Goal: Task Accomplishment & Management: Manage account settings

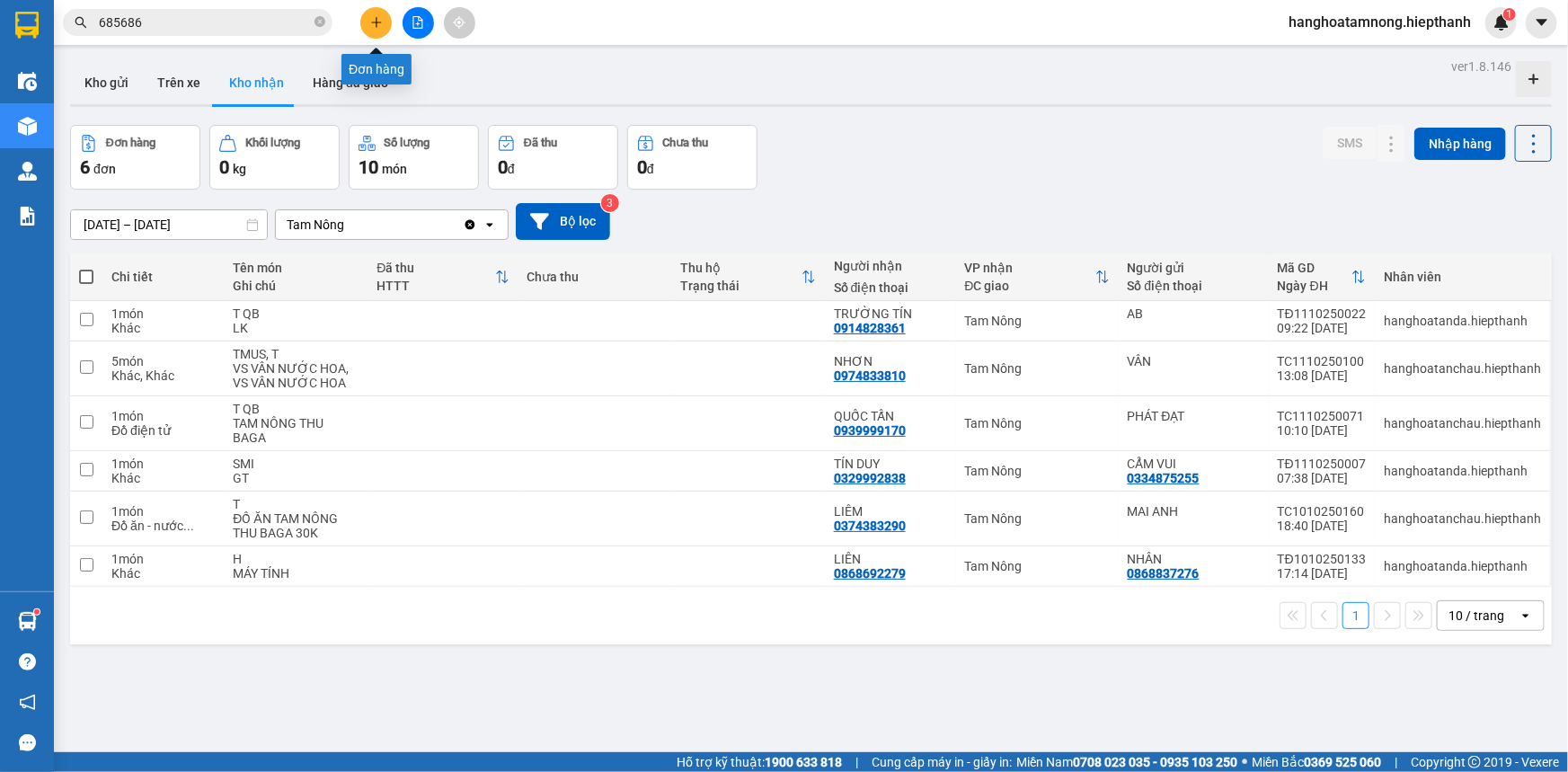
click at [368, 24] on button at bounding box center [376, 23] width 31 height 31
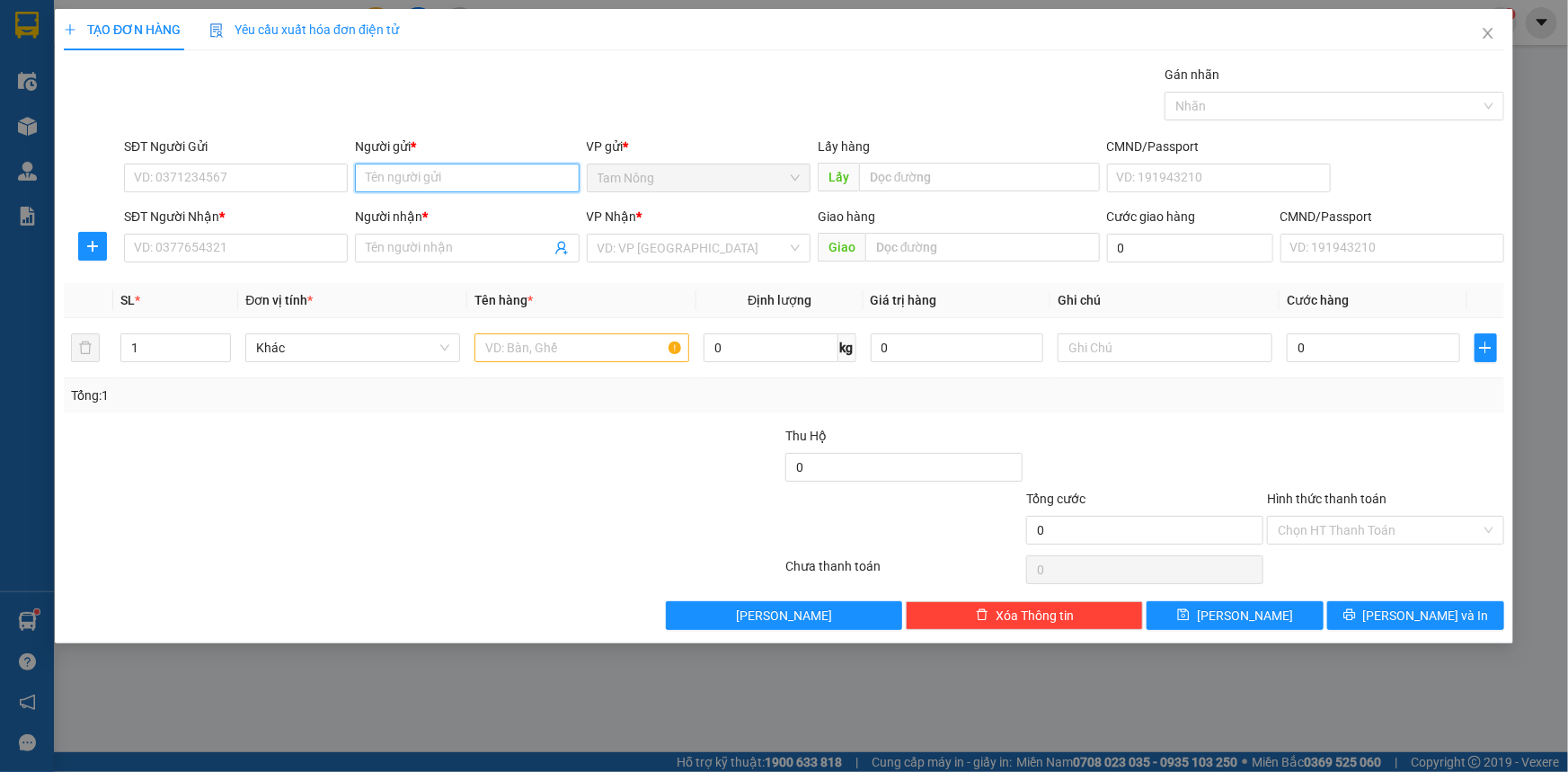
click at [424, 185] on input "Người gửi *" at bounding box center [467, 177] width 224 height 28
click at [705, 252] on input "search" at bounding box center [692, 249] width 190 height 27
click at [438, 164] on input "Người gửi *" at bounding box center [467, 177] width 224 height 28
click at [647, 249] on input "search" at bounding box center [692, 249] width 190 height 27
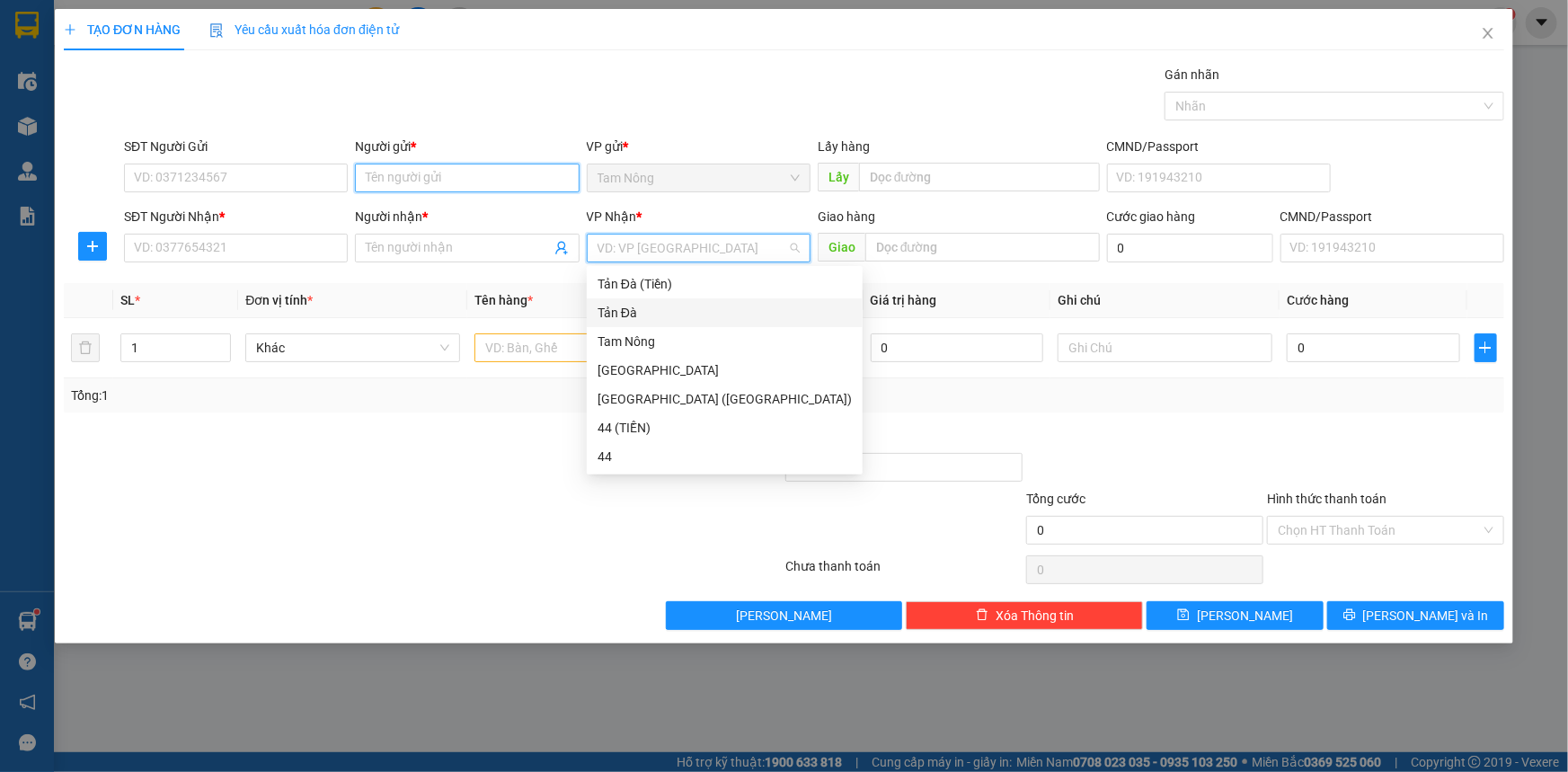
click at [432, 171] on input "Người gửi *" at bounding box center [467, 177] width 224 height 28
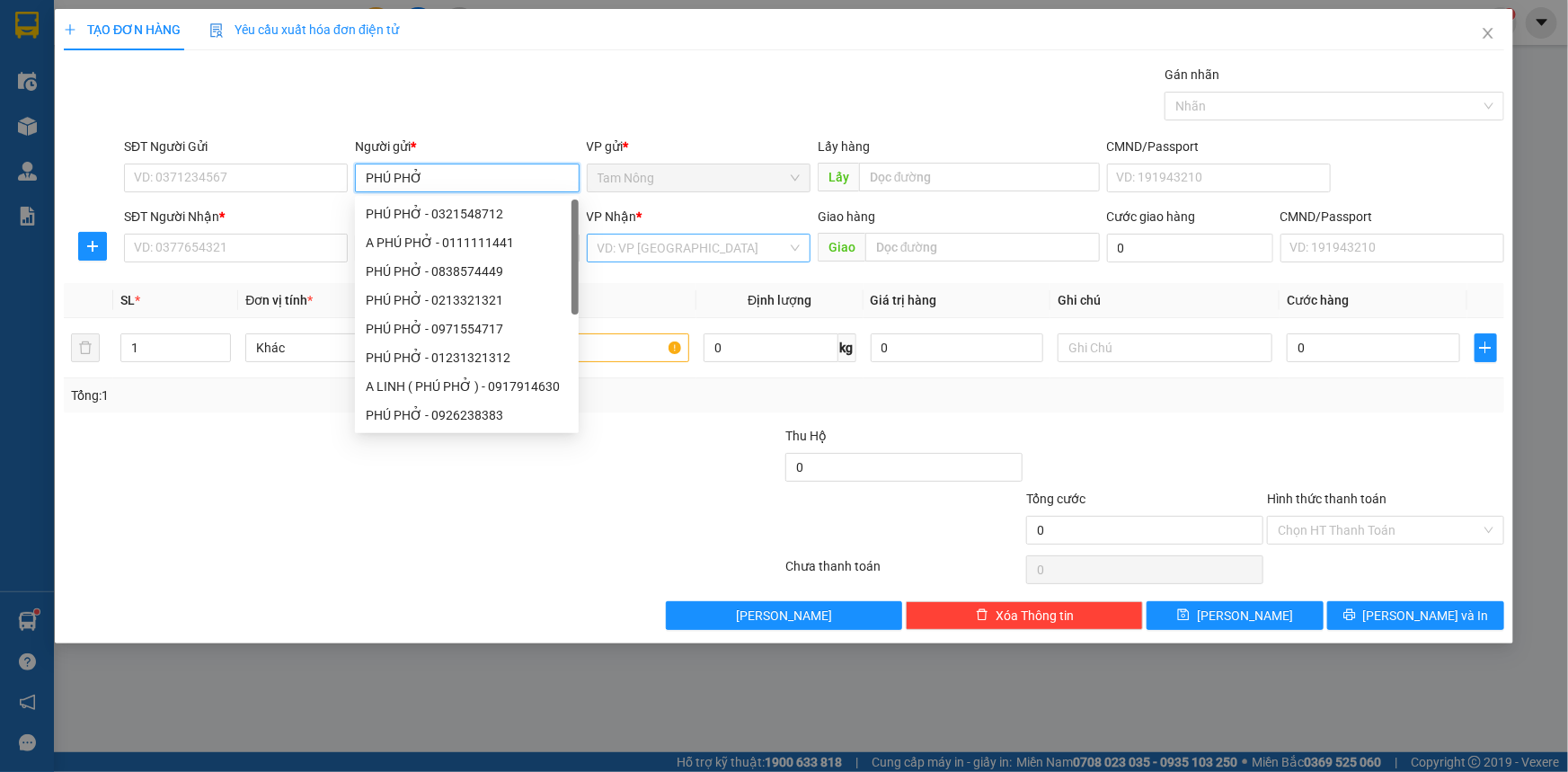
type input "PHÚ PHỞ"
click at [647, 249] on input "search" at bounding box center [692, 249] width 190 height 27
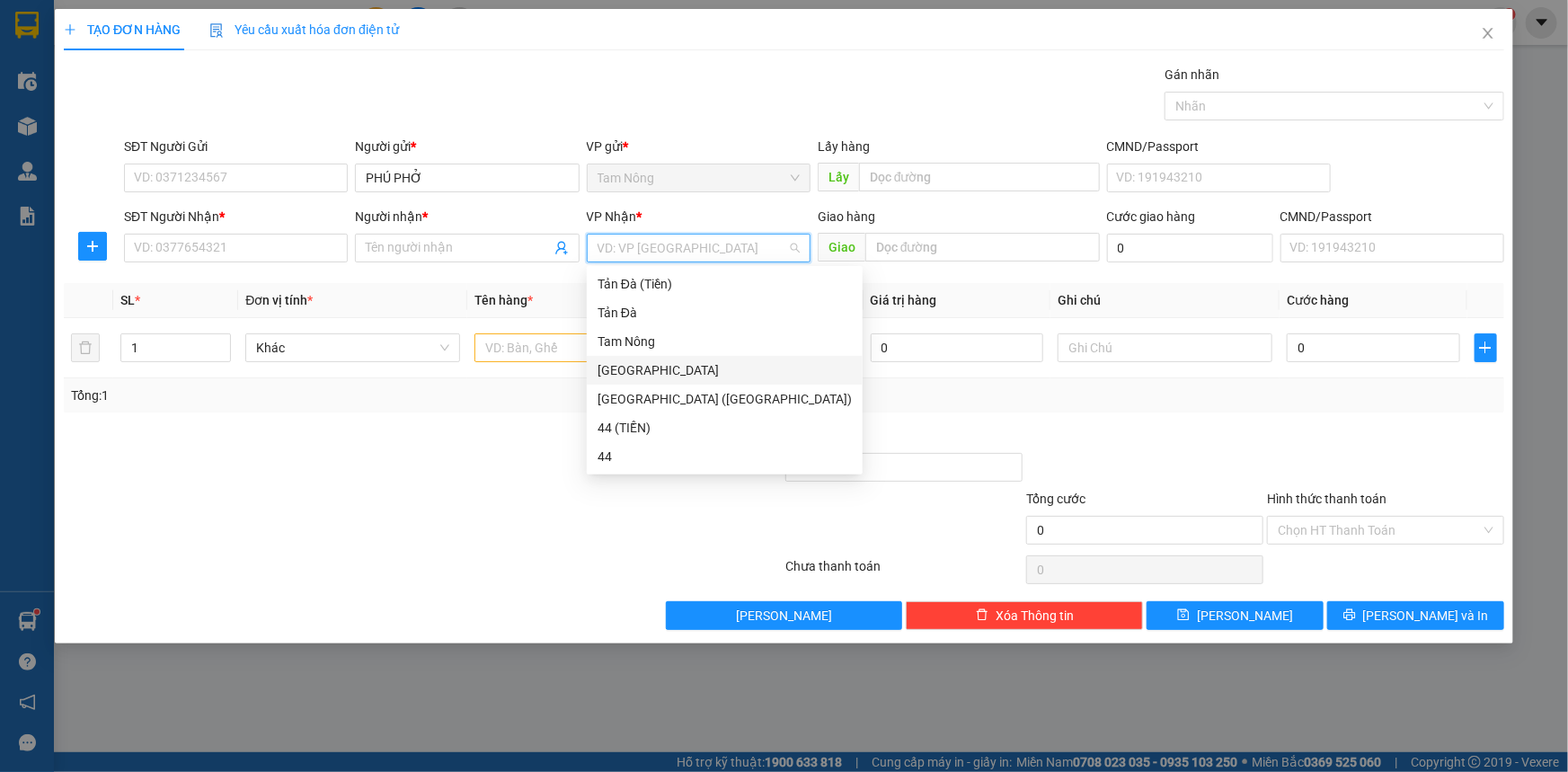
click at [653, 374] on div "[GEOGRAPHIC_DATA]" at bounding box center [724, 371] width 255 height 20
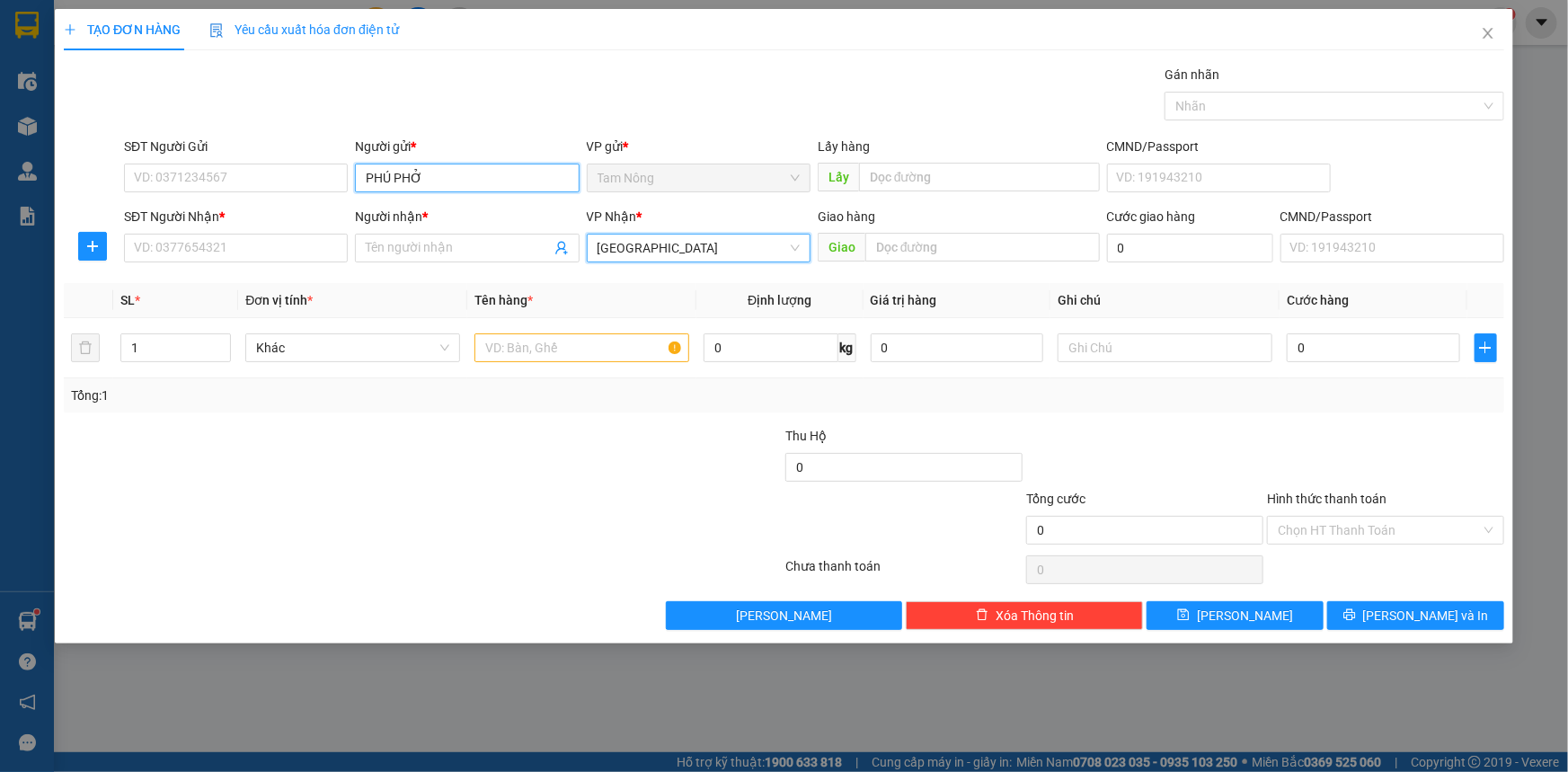
click at [520, 185] on input "PHÚ PHỞ" at bounding box center [467, 177] width 224 height 28
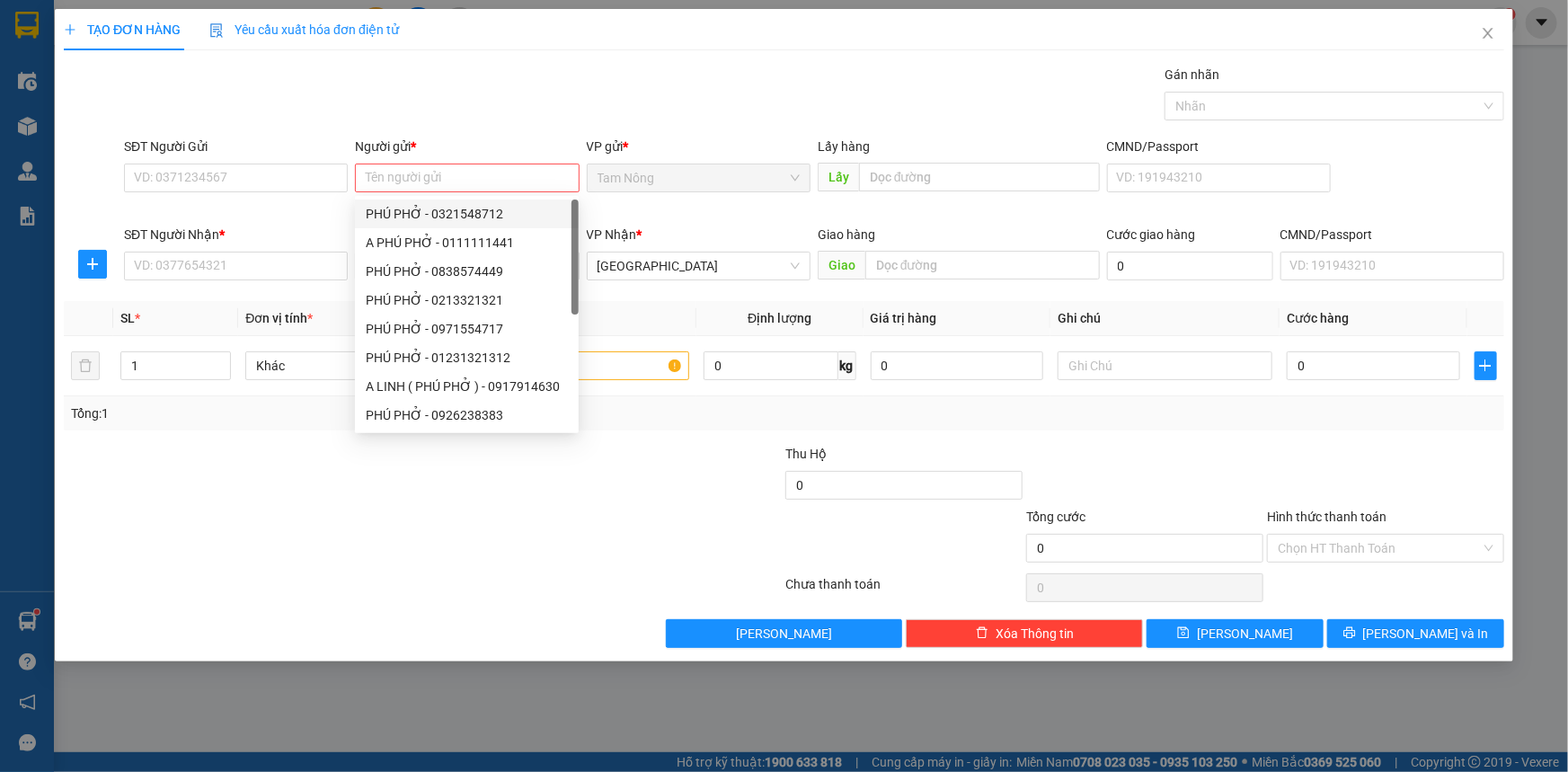
click at [578, 81] on div "Gói vận chuyển * Tiêu chuẩn Gán nhãn Nhãn" at bounding box center [814, 96] width 1387 height 63
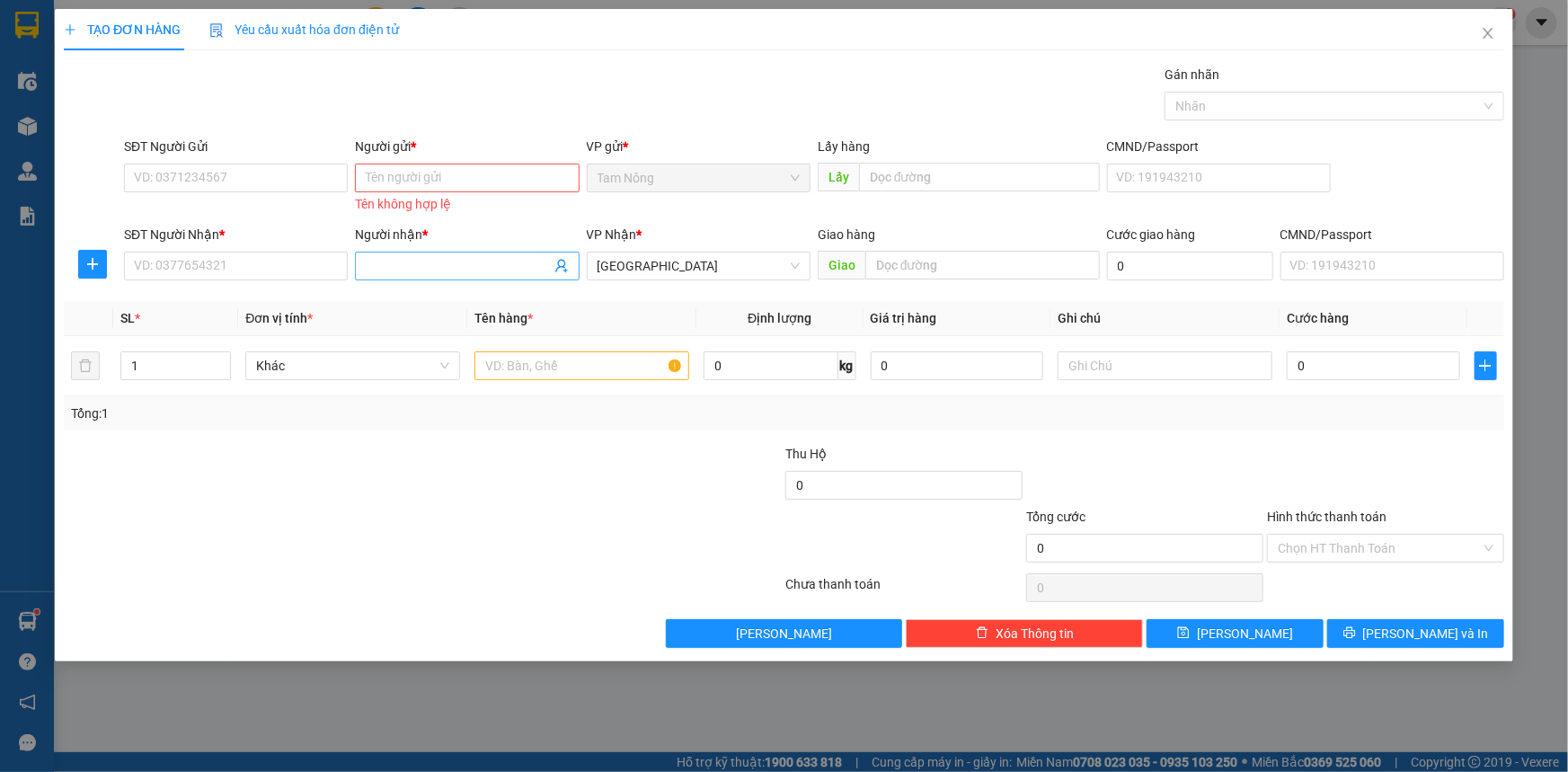
click at [432, 269] on input "Người nhận *" at bounding box center [458, 266] width 184 height 20
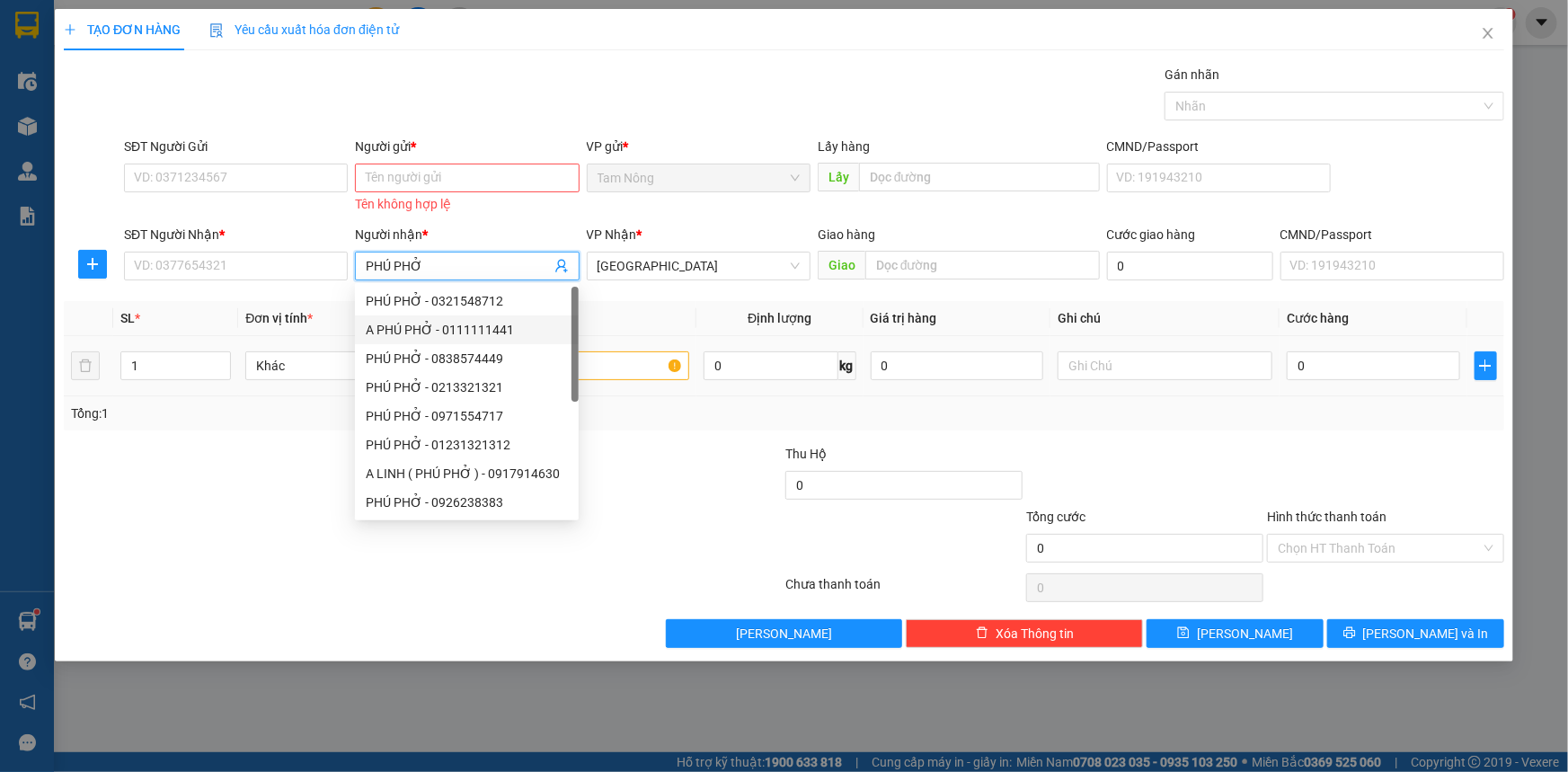
type input "PHÚ PHỞ"
click at [641, 368] on input "text" at bounding box center [582, 365] width 215 height 28
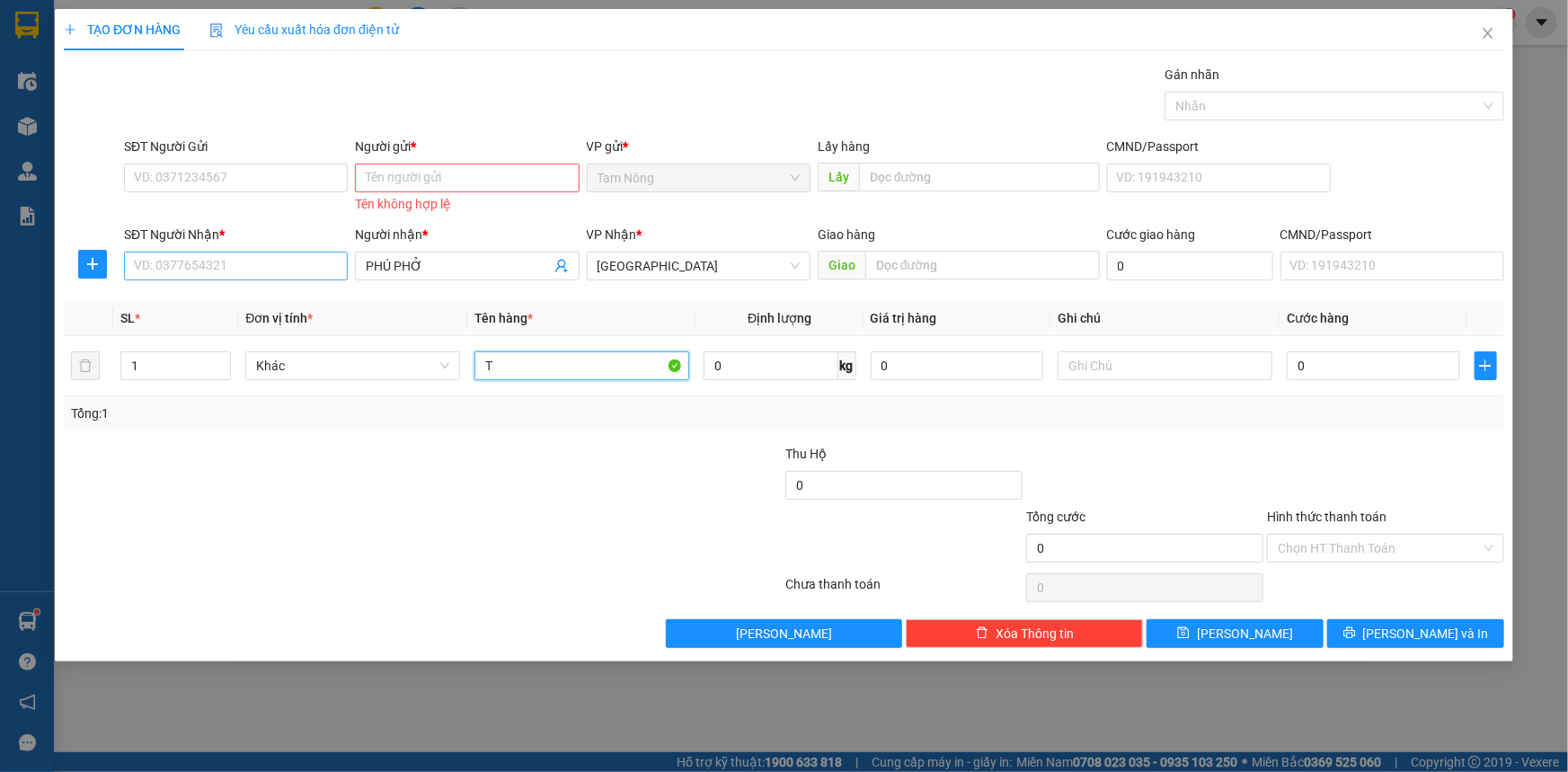
type input "T"
click at [279, 267] on input "SĐT Người Nhận *" at bounding box center [236, 266] width 224 height 28
type input "0123456789"
click at [455, 257] on input "PHÚ PHỞ" at bounding box center [458, 266] width 184 height 20
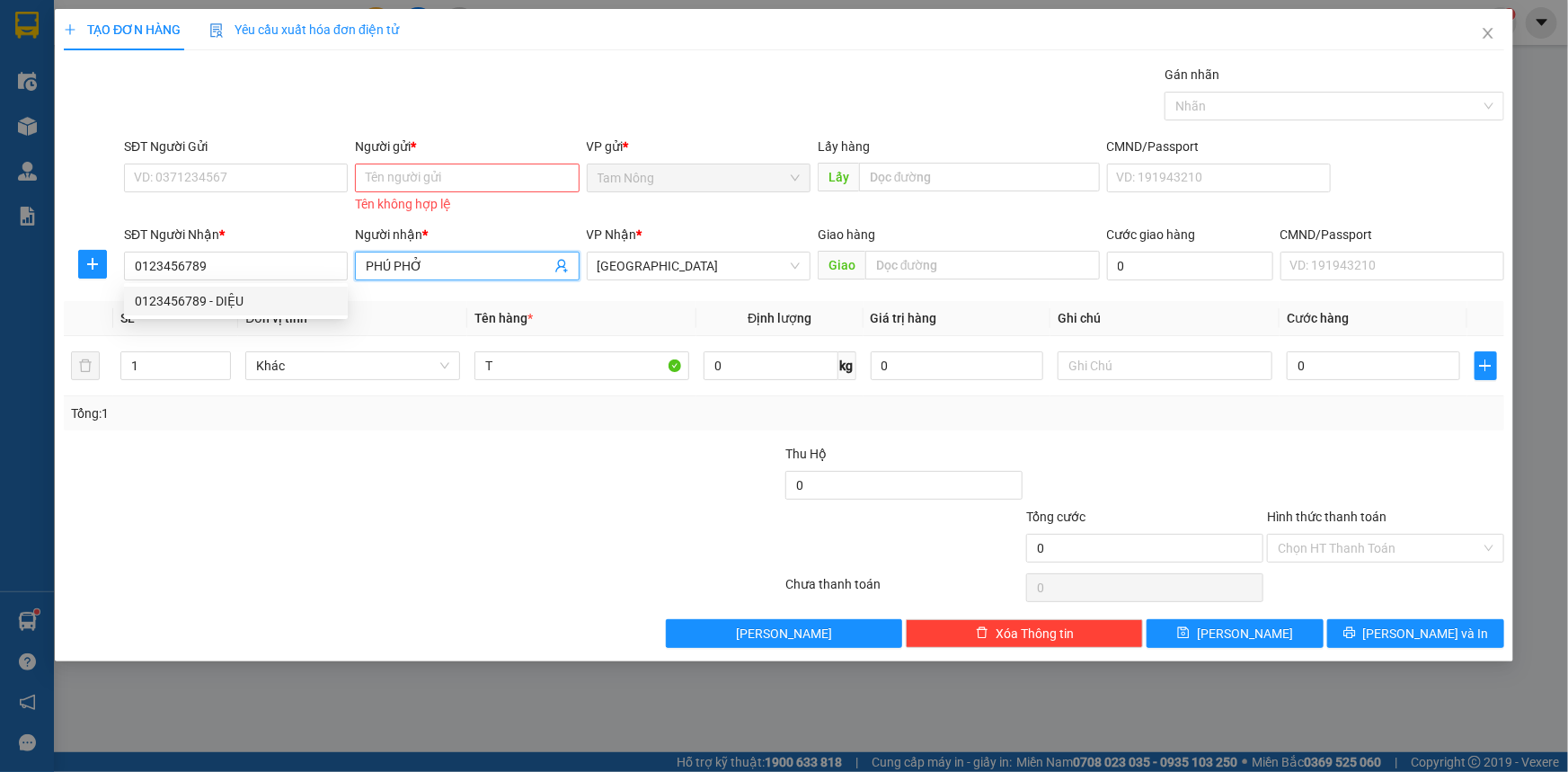
click at [455, 257] on input "PHÚ PHỞ" at bounding box center [458, 266] width 184 height 20
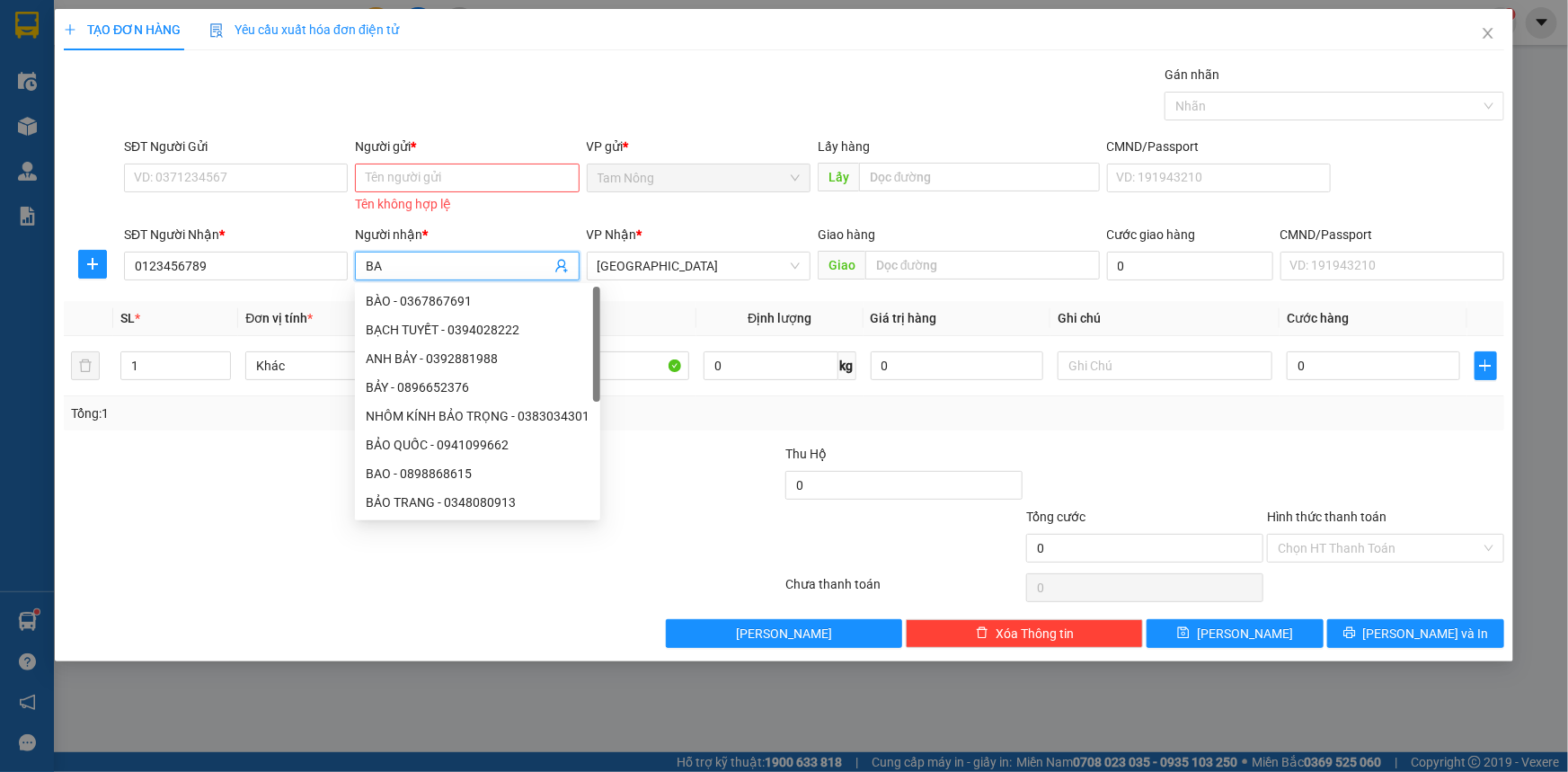
type input "BA"
click at [492, 152] on div "Người gửi *" at bounding box center [467, 147] width 224 height 20
click at [492, 164] on input "Người gửi *" at bounding box center [467, 177] width 224 height 28
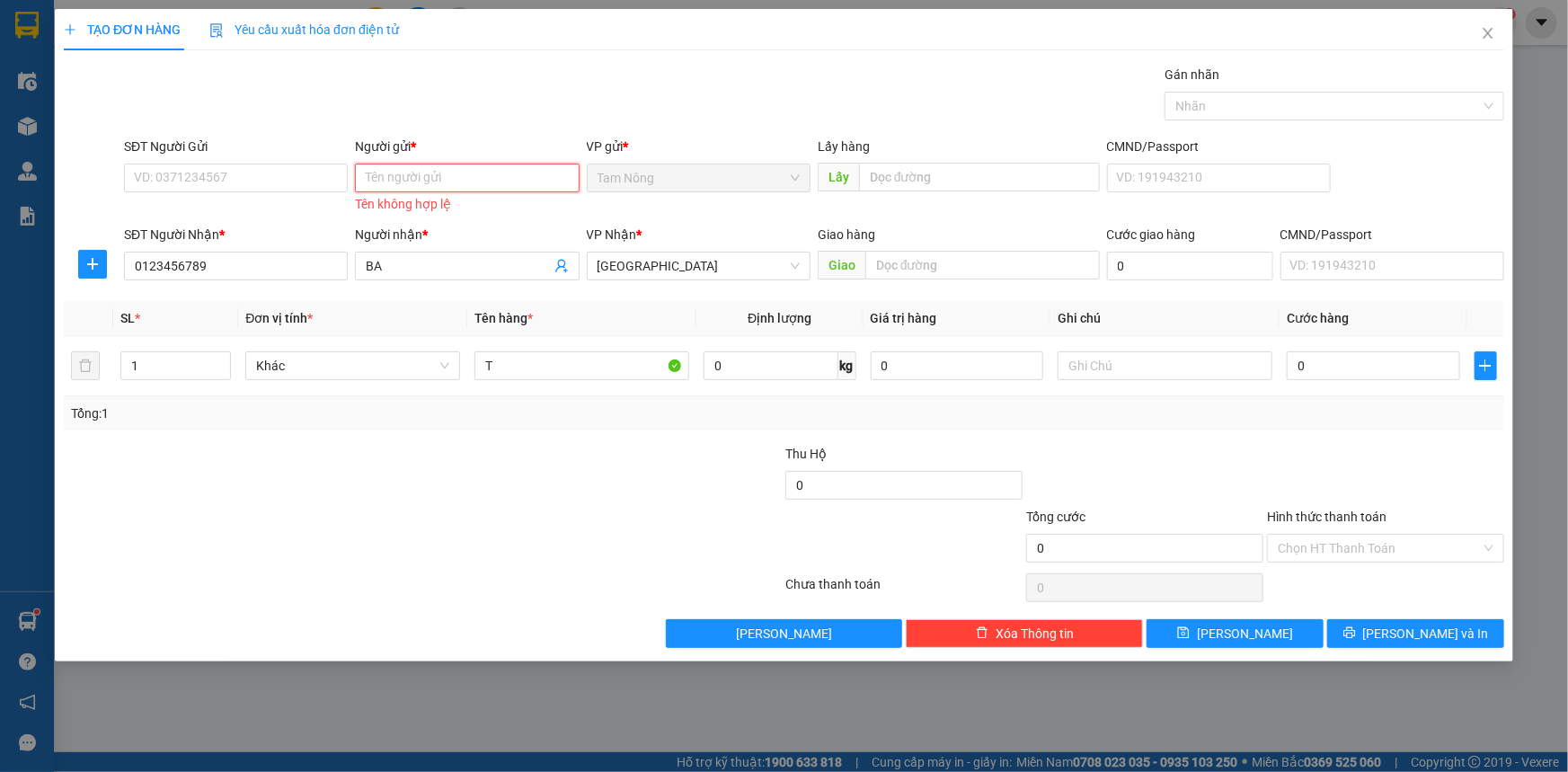
click at [490, 181] on input "Người gửi *" at bounding box center [467, 177] width 224 height 28
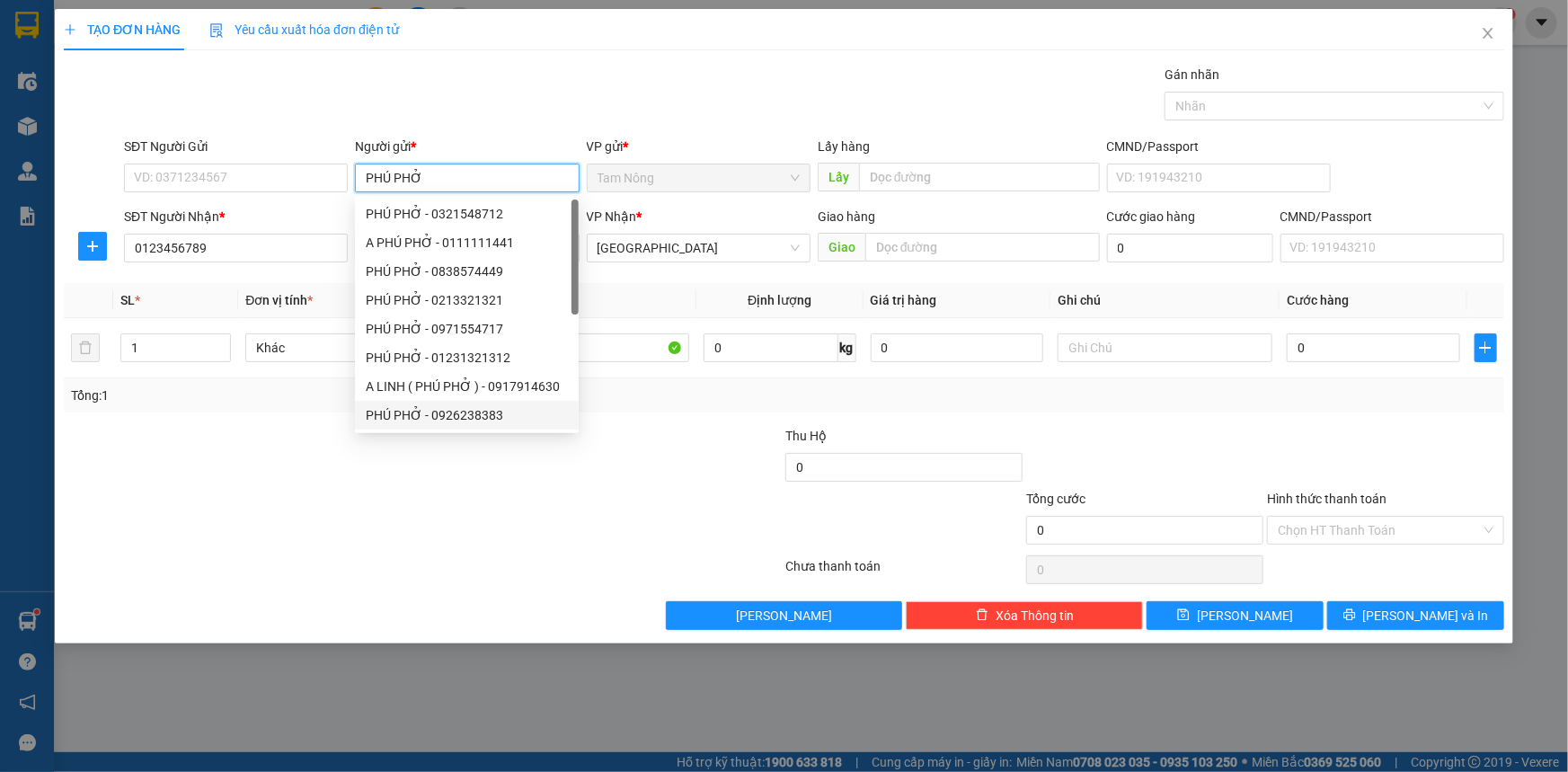
type input "PHÚ PHỞ"
click at [176, 466] on div at bounding box center [302, 457] width 481 height 63
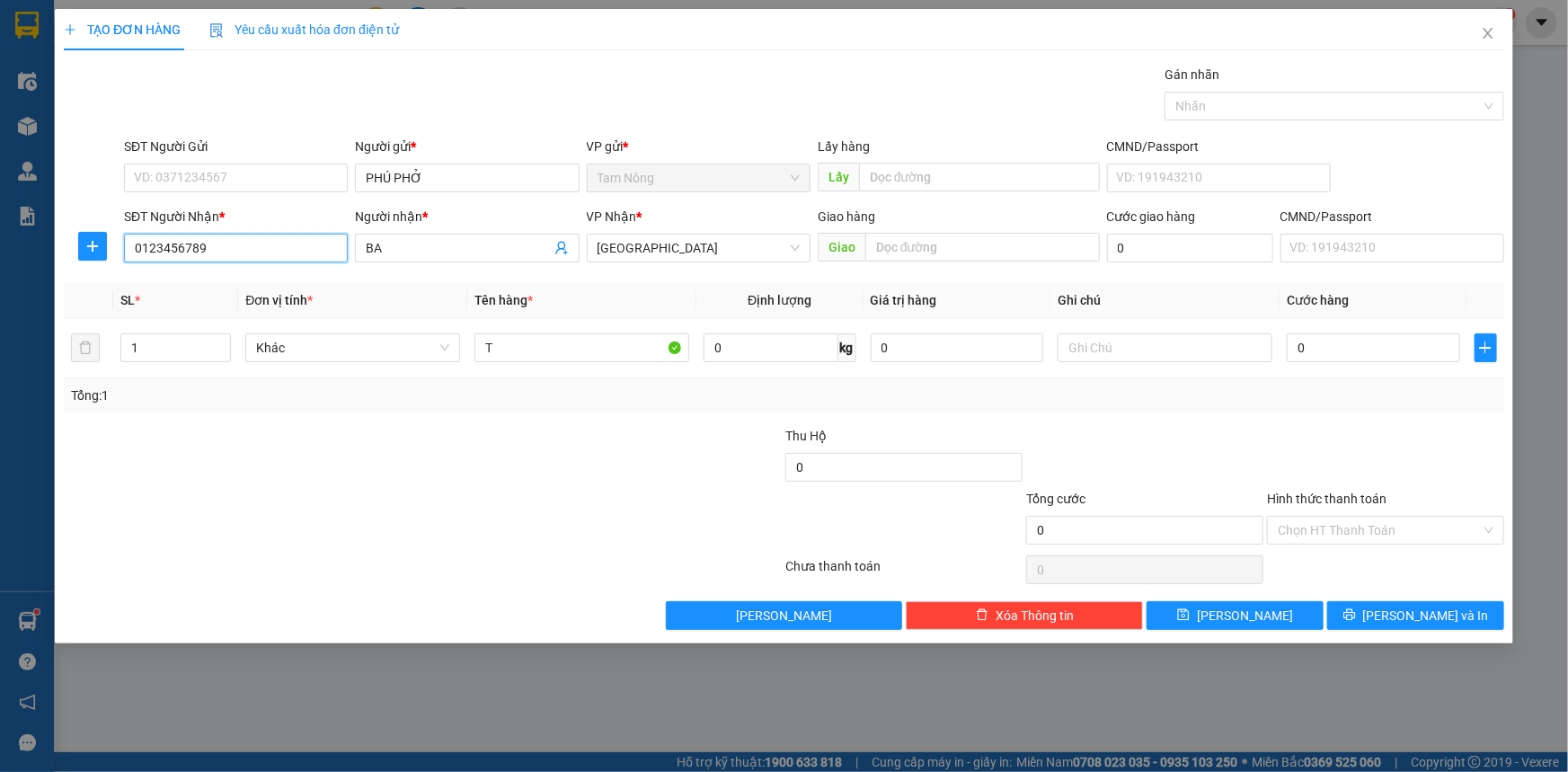
click at [268, 251] on input "0123456789" at bounding box center [236, 248] width 224 height 28
type input "0944525435"
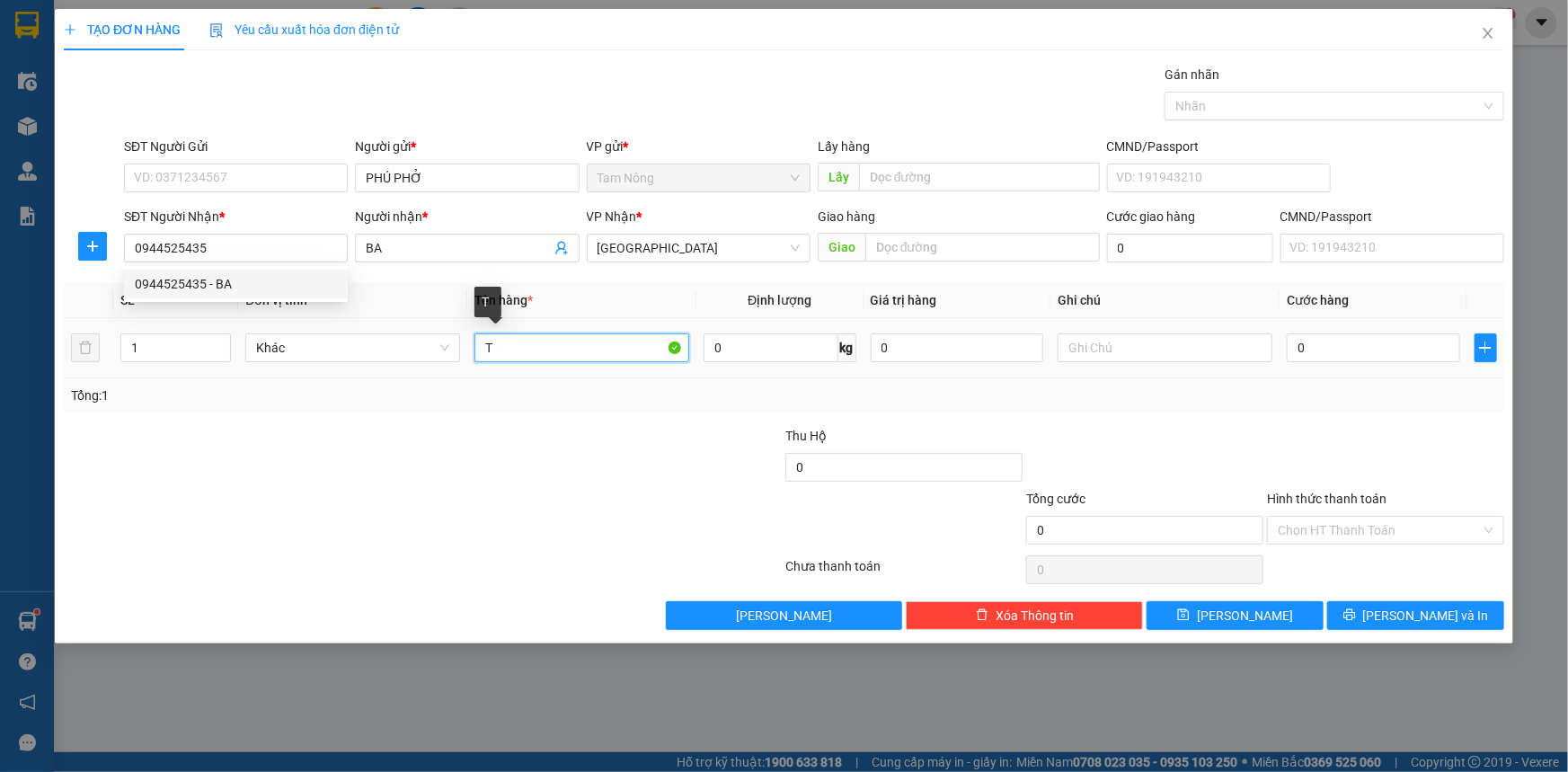
click at [572, 354] on input "T" at bounding box center [582, 347] width 215 height 28
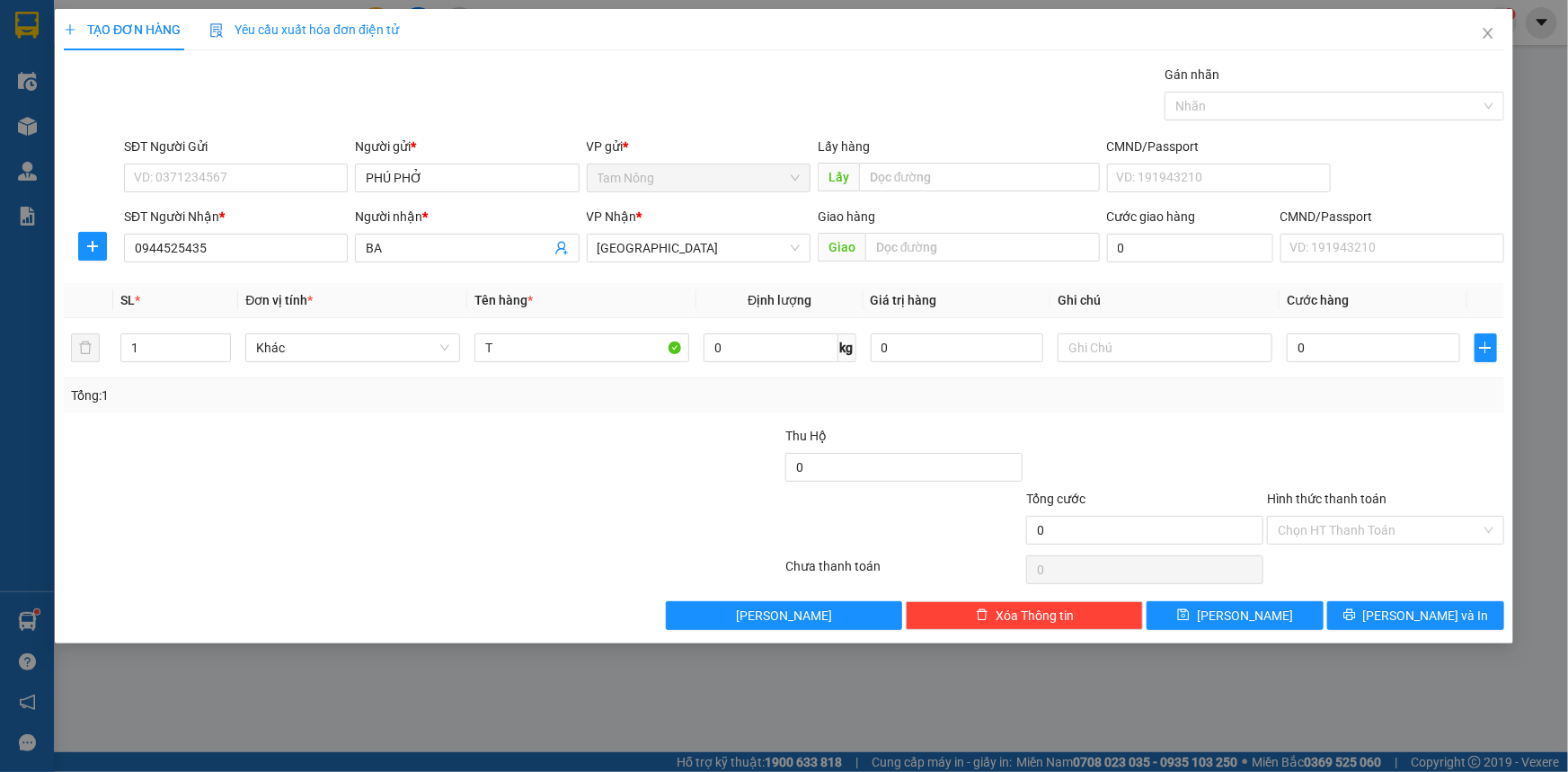
click at [1132, 409] on div "Tổng: 1" at bounding box center [784, 395] width 1441 height 34
click at [1131, 354] on input "text" at bounding box center [1164, 347] width 215 height 28
type input "KHÔNG THU NHÉ"
click at [1276, 447] on div at bounding box center [1386, 457] width 241 height 63
click at [1237, 611] on span "[PERSON_NAME]" at bounding box center [1245, 616] width 96 height 20
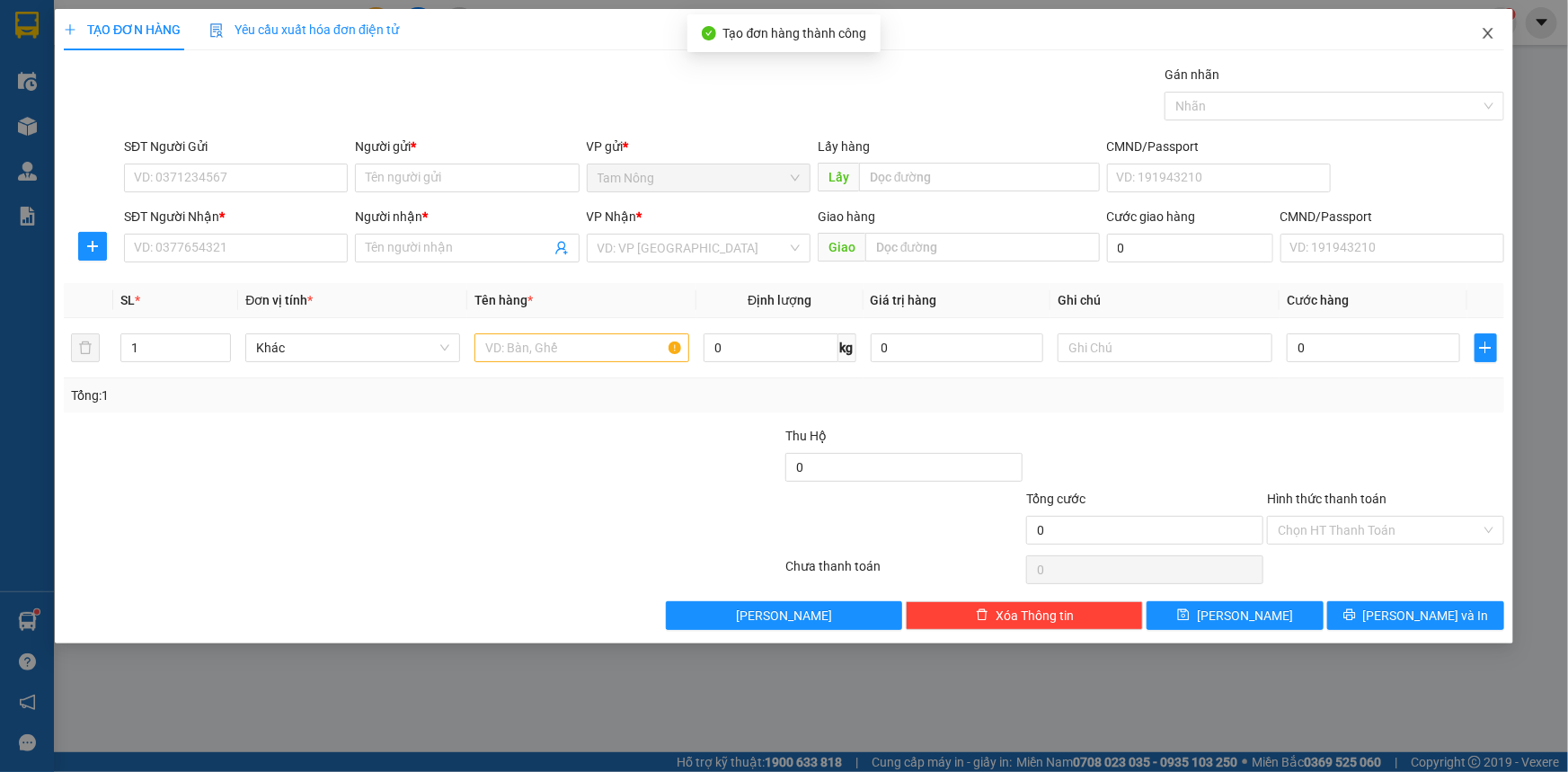
click at [1486, 34] on icon "close" at bounding box center [1489, 34] width 15 height 15
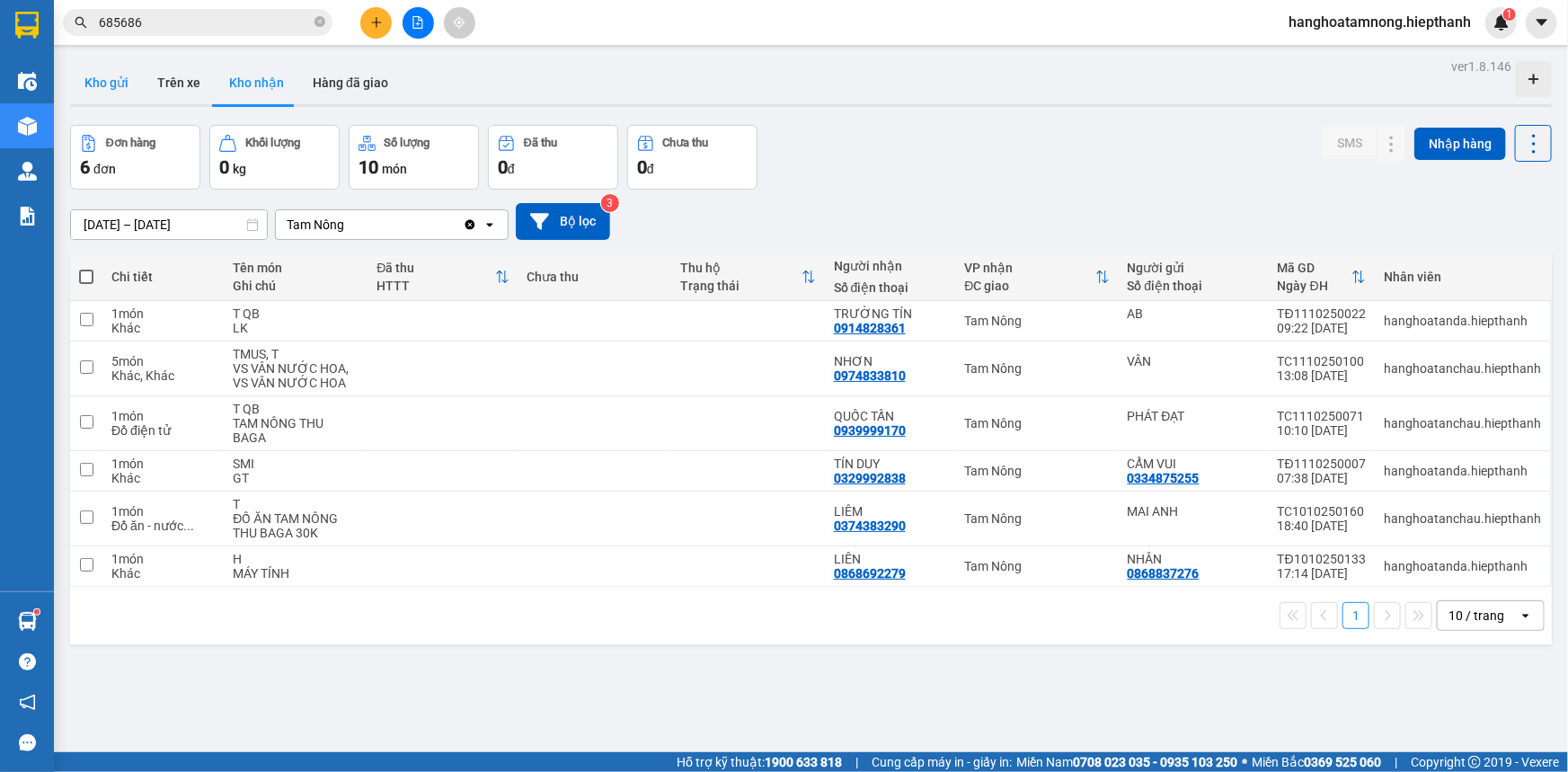
click at [92, 74] on button "Kho gửi" at bounding box center [107, 82] width 73 height 43
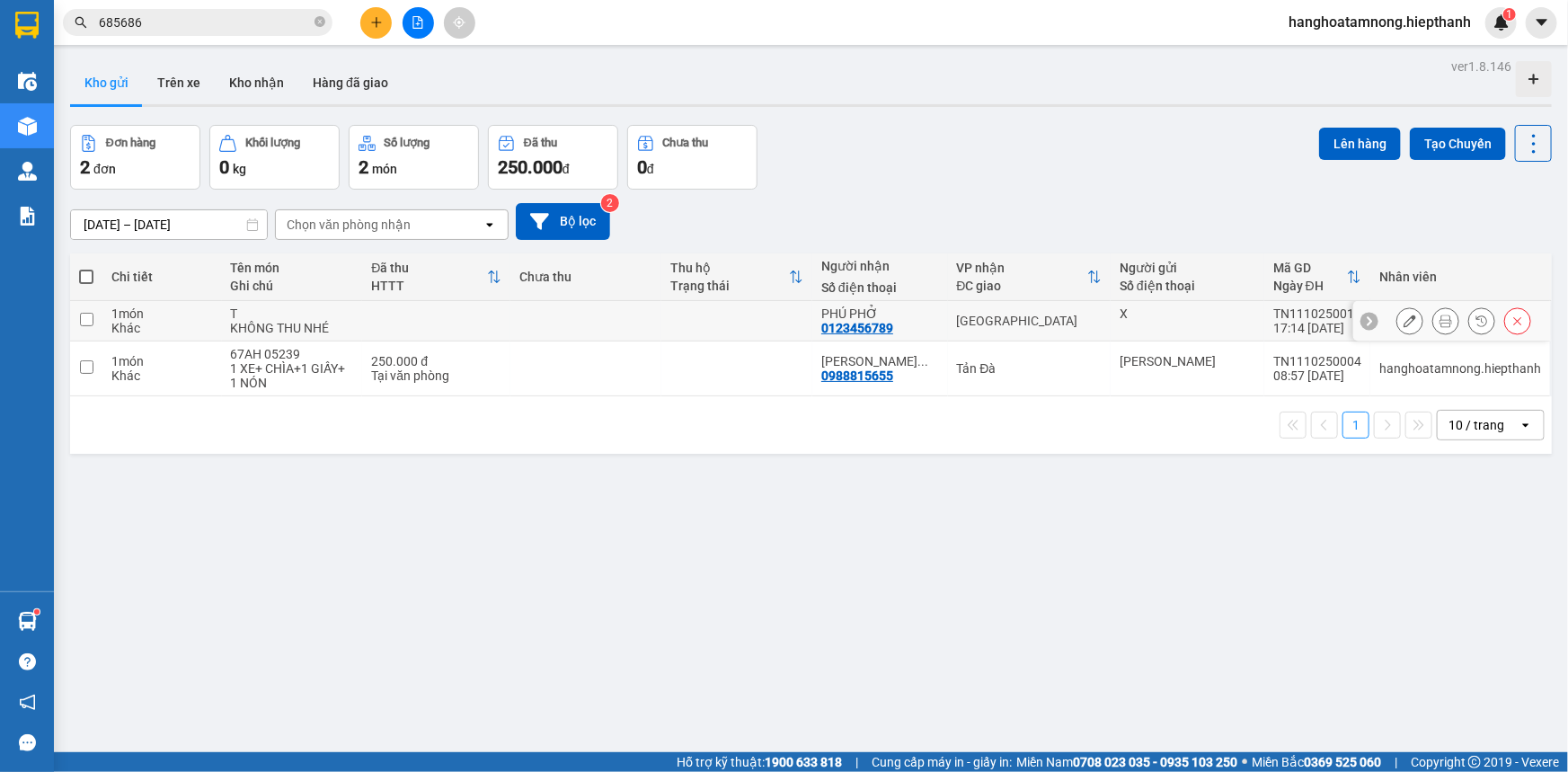
click at [85, 314] on input "checkbox" at bounding box center [87, 319] width 14 height 14
checkbox input "true"
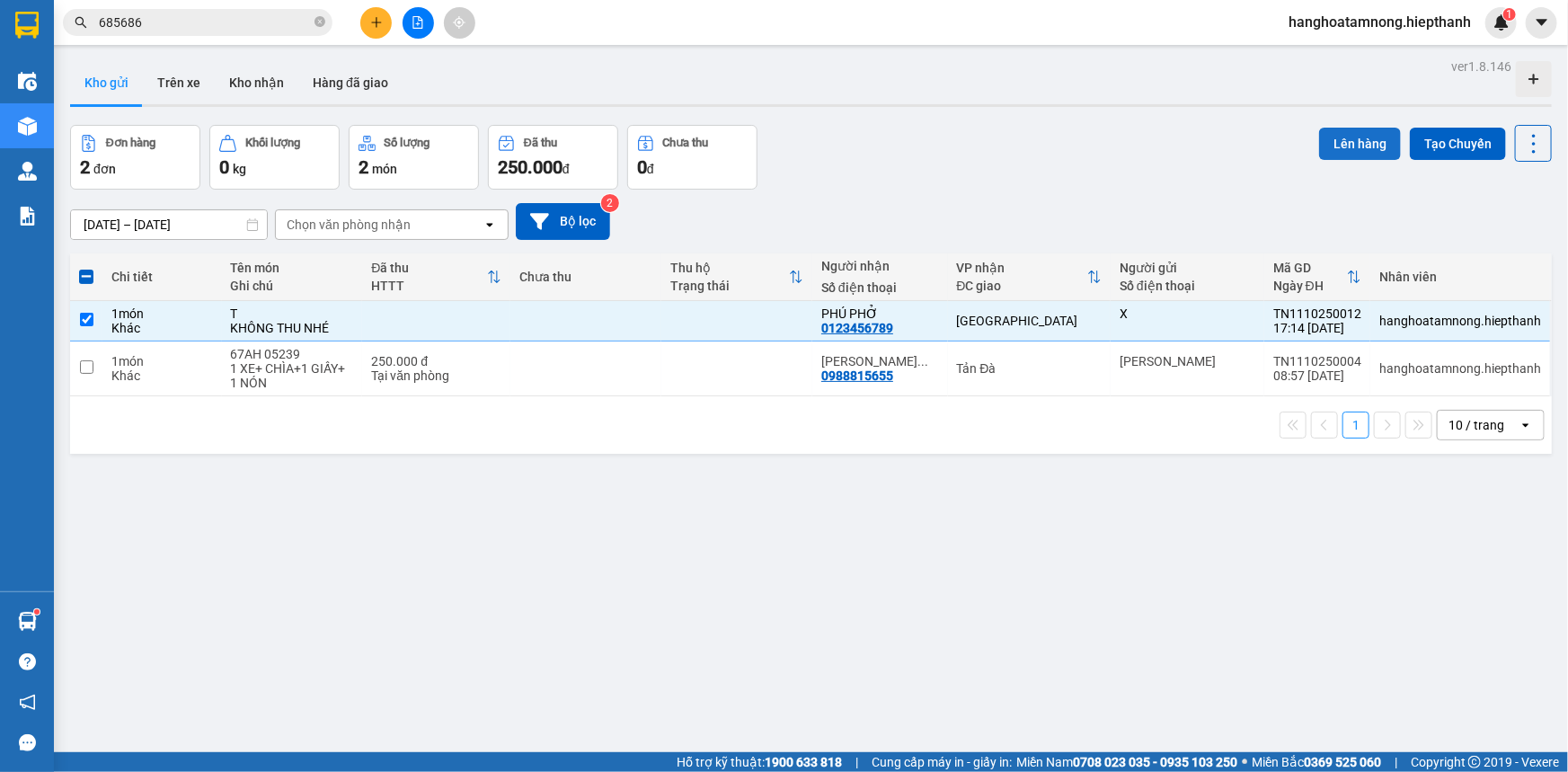
click at [1340, 152] on button "Lên hàng" at bounding box center [1361, 143] width 82 height 32
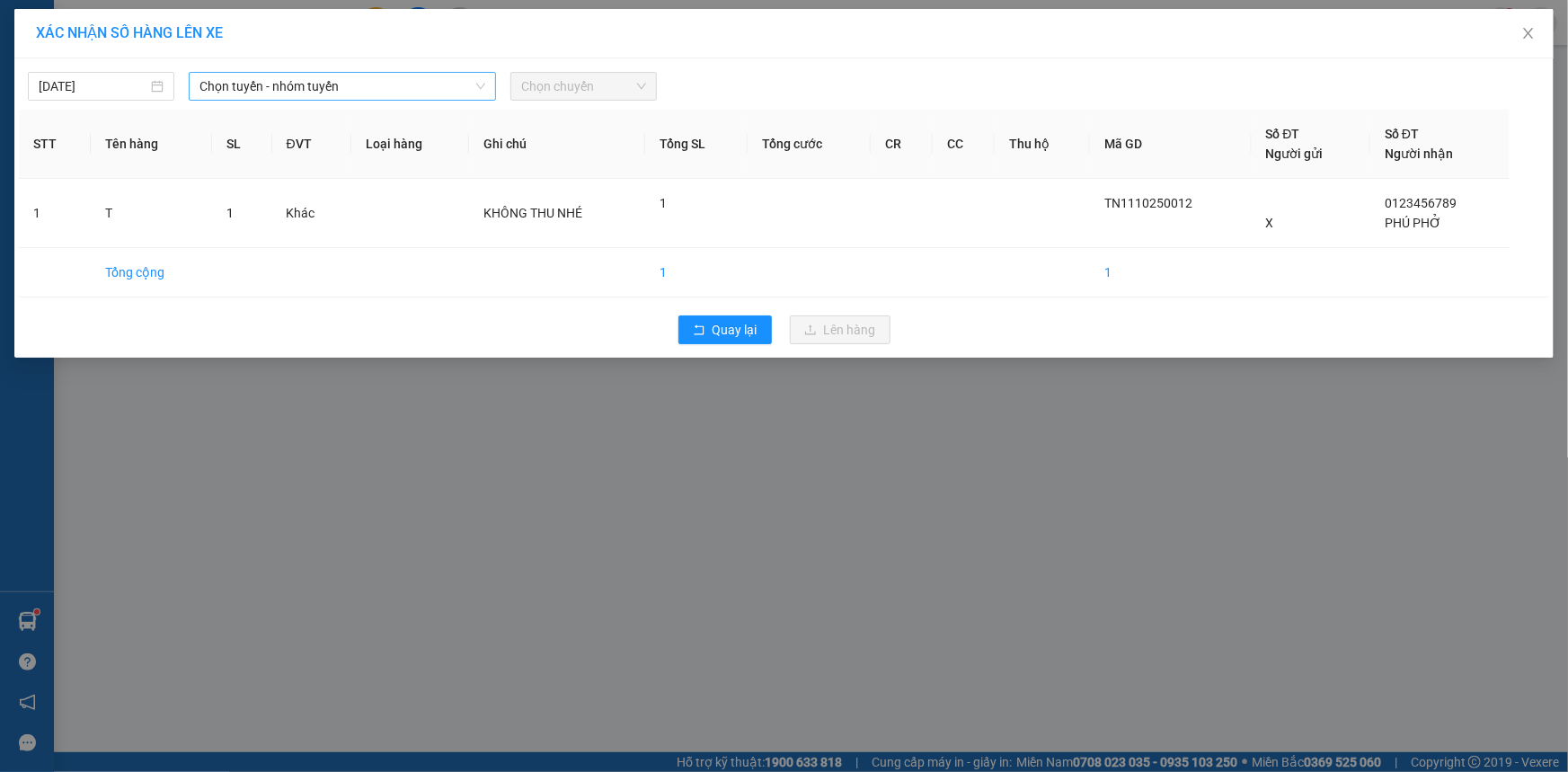
click at [343, 86] on span "Chọn tuyến - nhóm tuyến" at bounding box center [342, 87] width 286 height 27
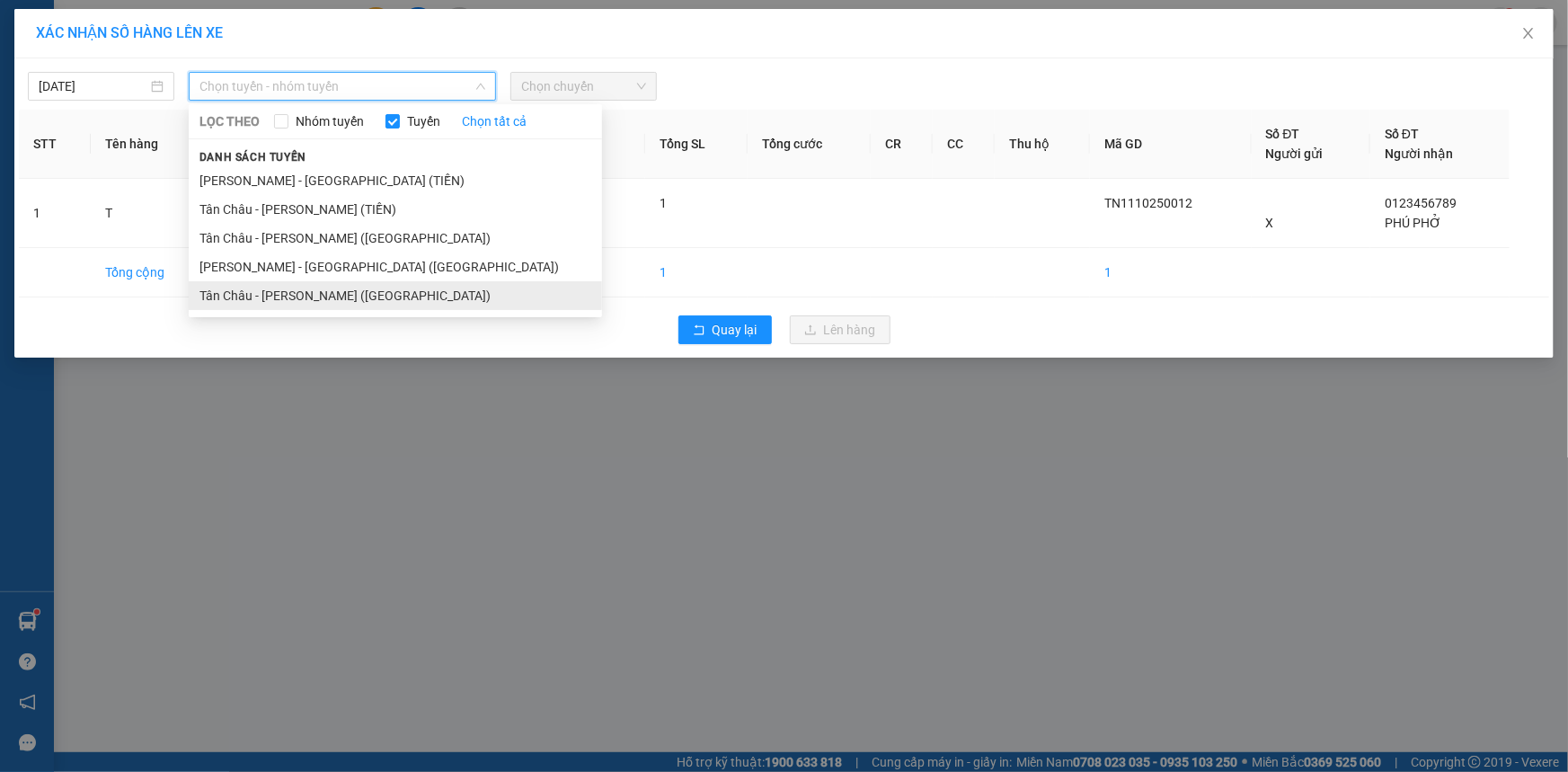
click at [284, 298] on li "Tân Châu - [PERSON_NAME] ([GEOGRAPHIC_DATA])" at bounding box center [395, 295] width 414 height 28
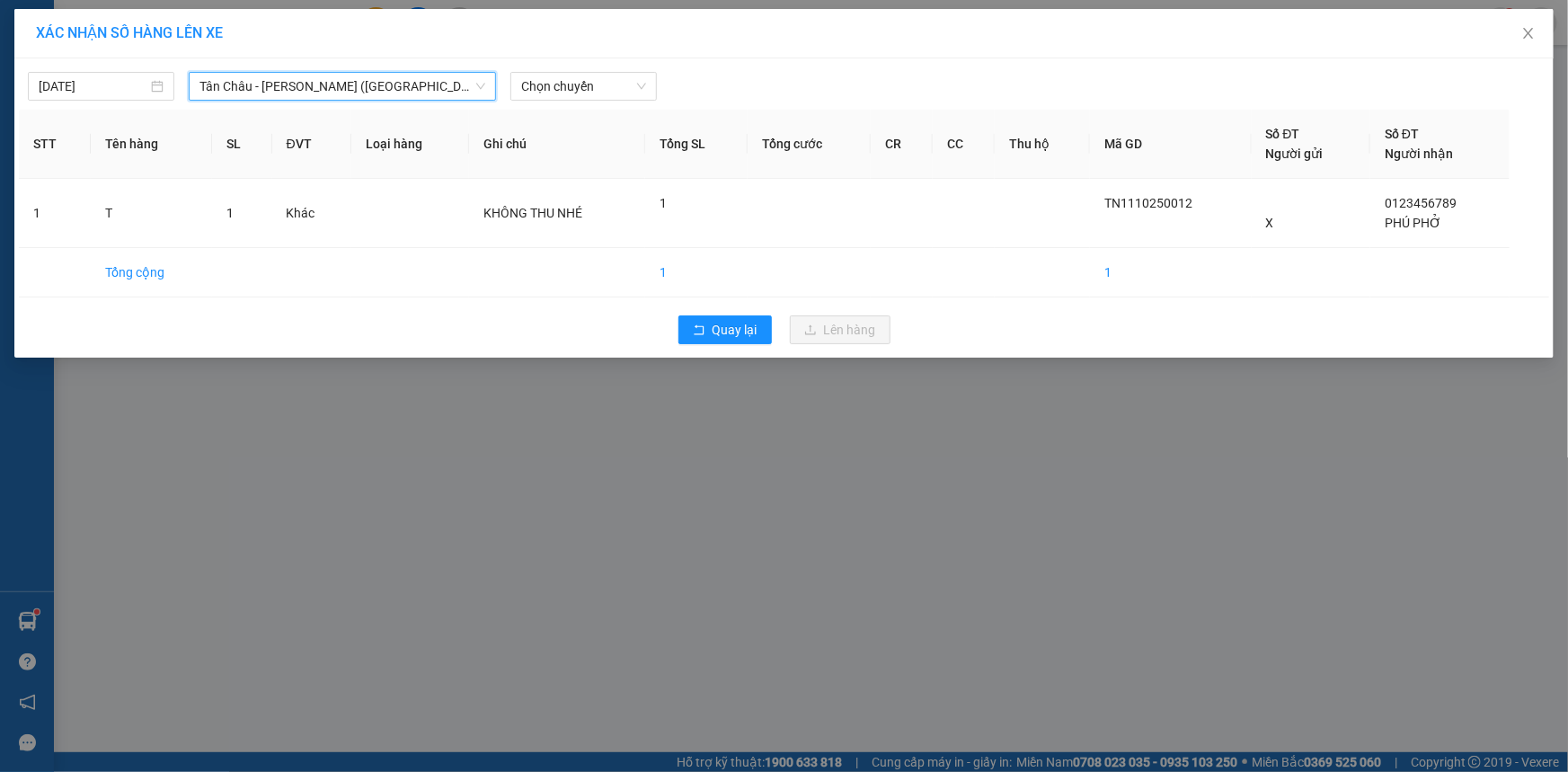
click at [368, 76] on span "Tân Châu - [PERSON_NAME] ([GEOGRAPHIC_DATA])" at bounding box center [342, 87] width 286 height 27
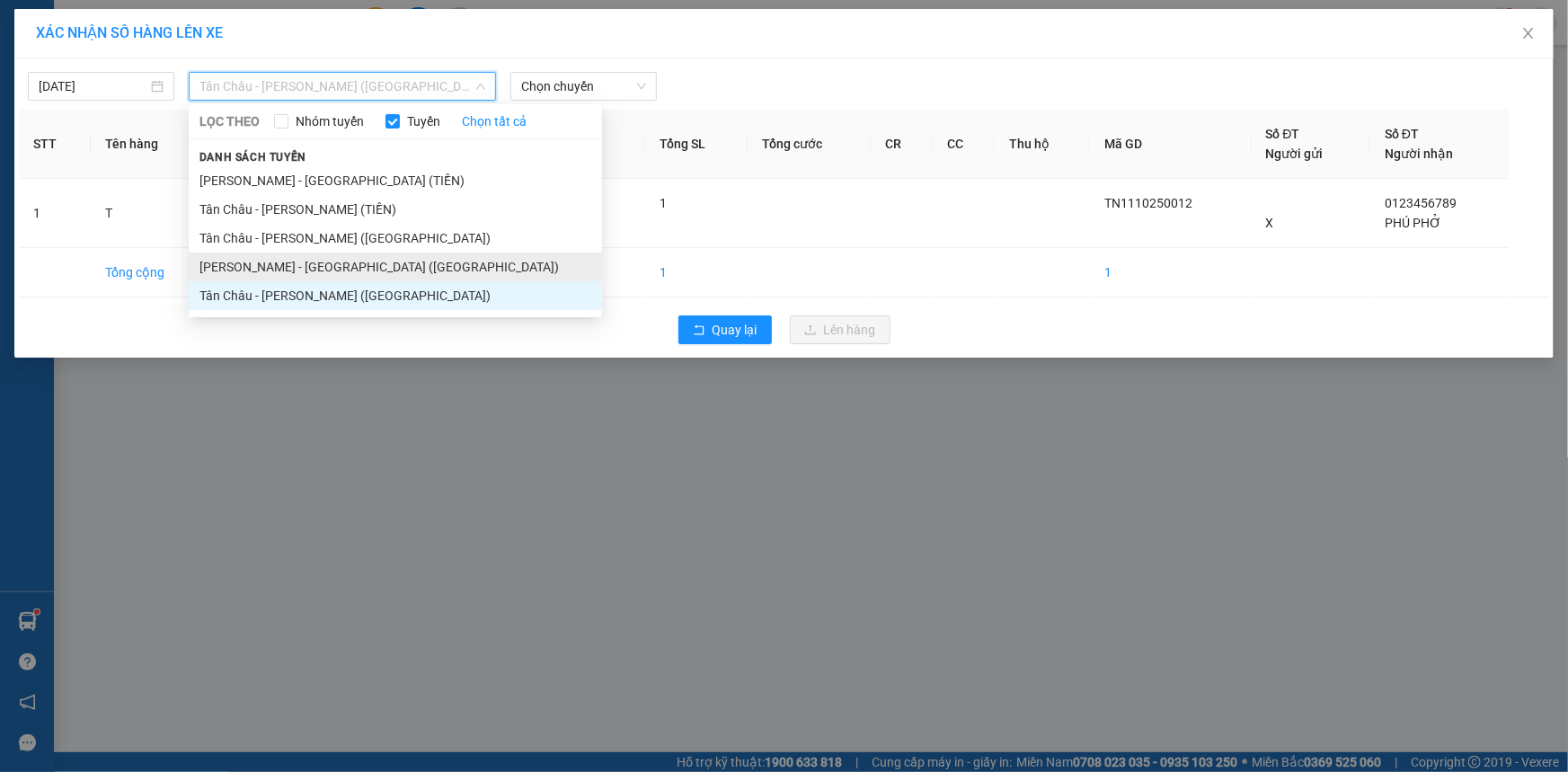
click at [266, 265] on li "[PERSON_NAME] - [GEOGRAPHIC_DATA] ([GEOGRAPHIC_DATA])" at bounding box center [395, 267] width 414 height 28
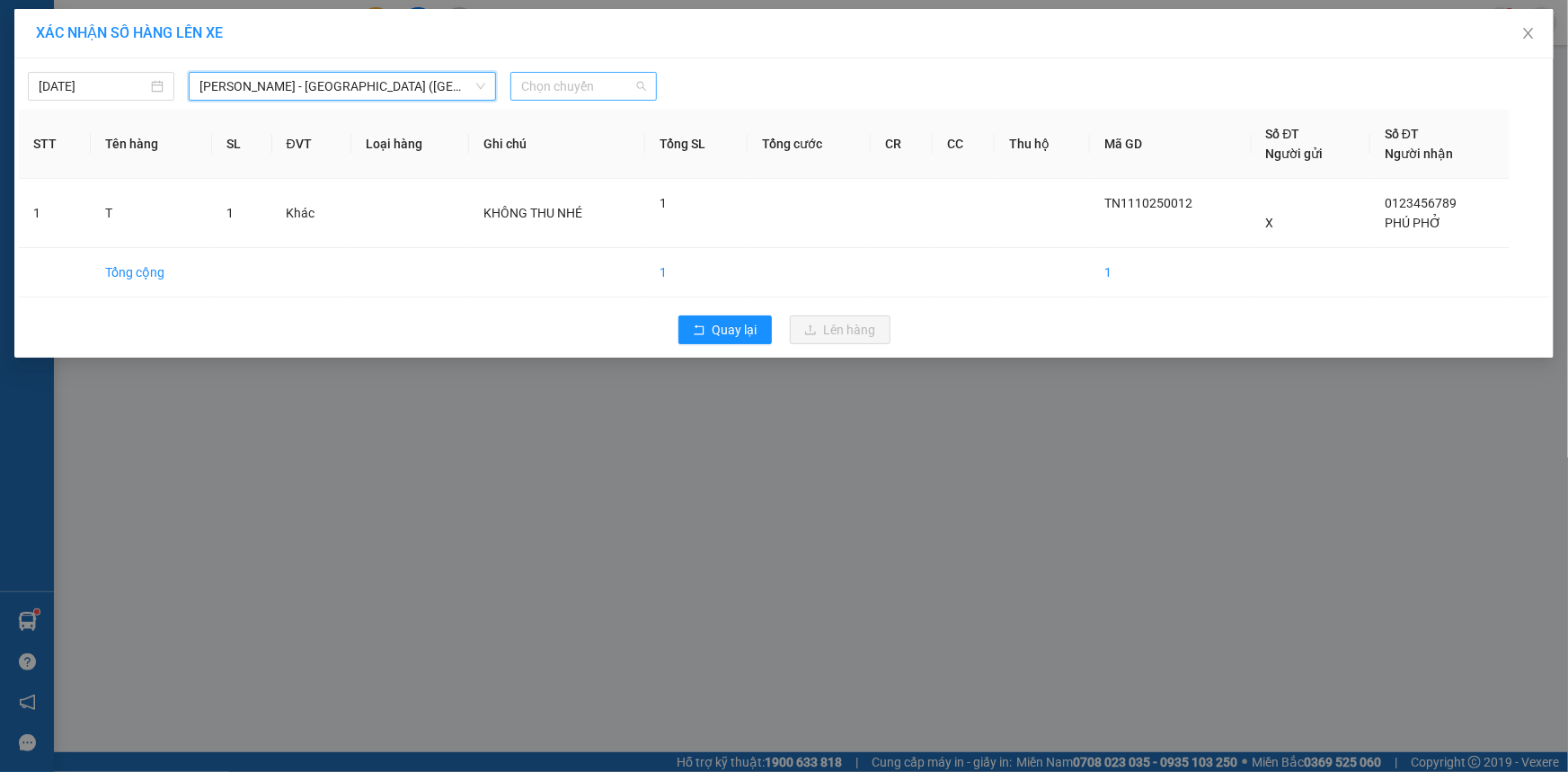
click at [555, 78] on span "Chọn chuyến" at bounding box center [584, 87] width 125 height 27
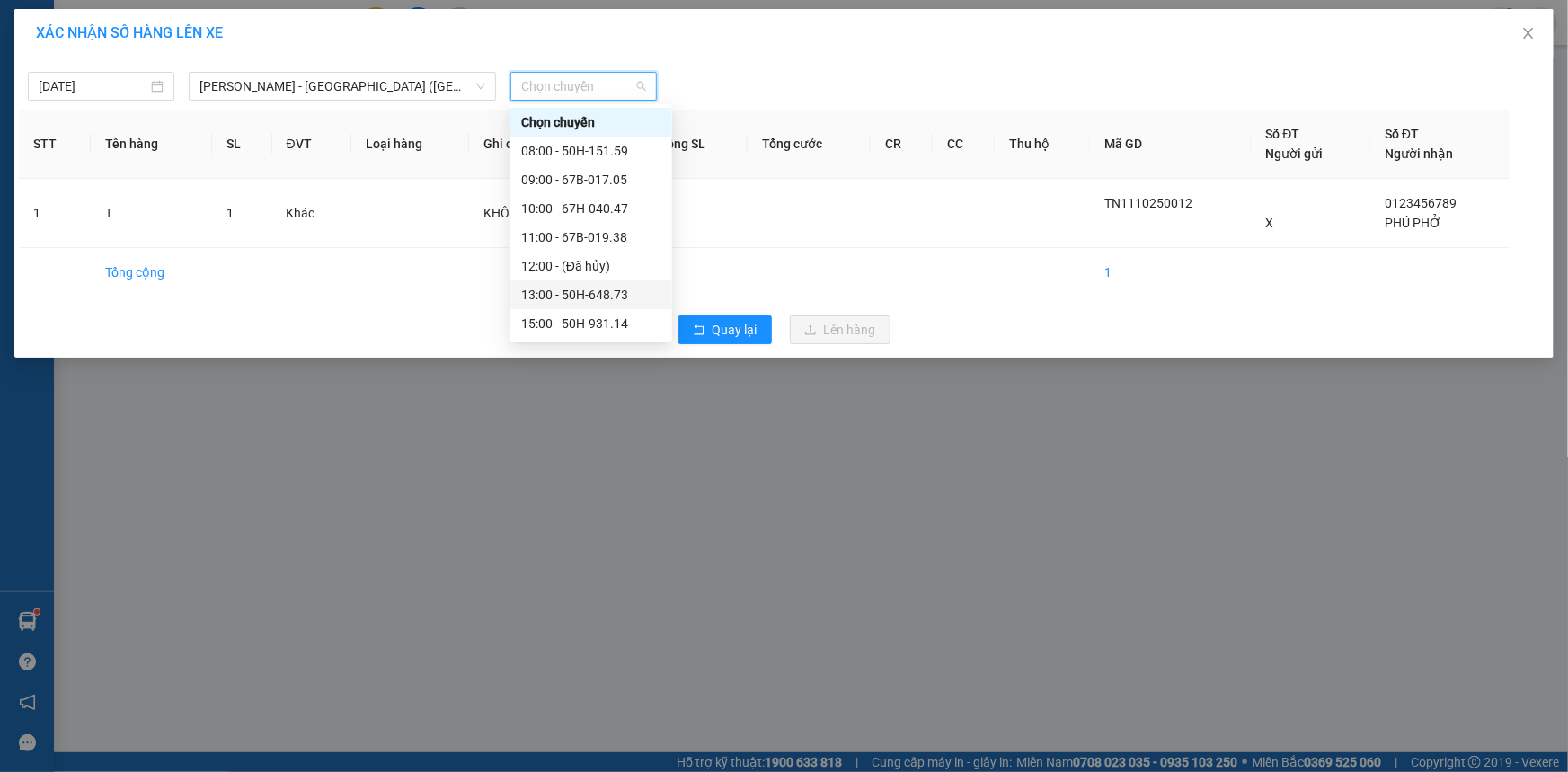
click at [570, 299] on div "13:00 - 50H-648.73" at bounding box center [592, 295] width 141 height 20
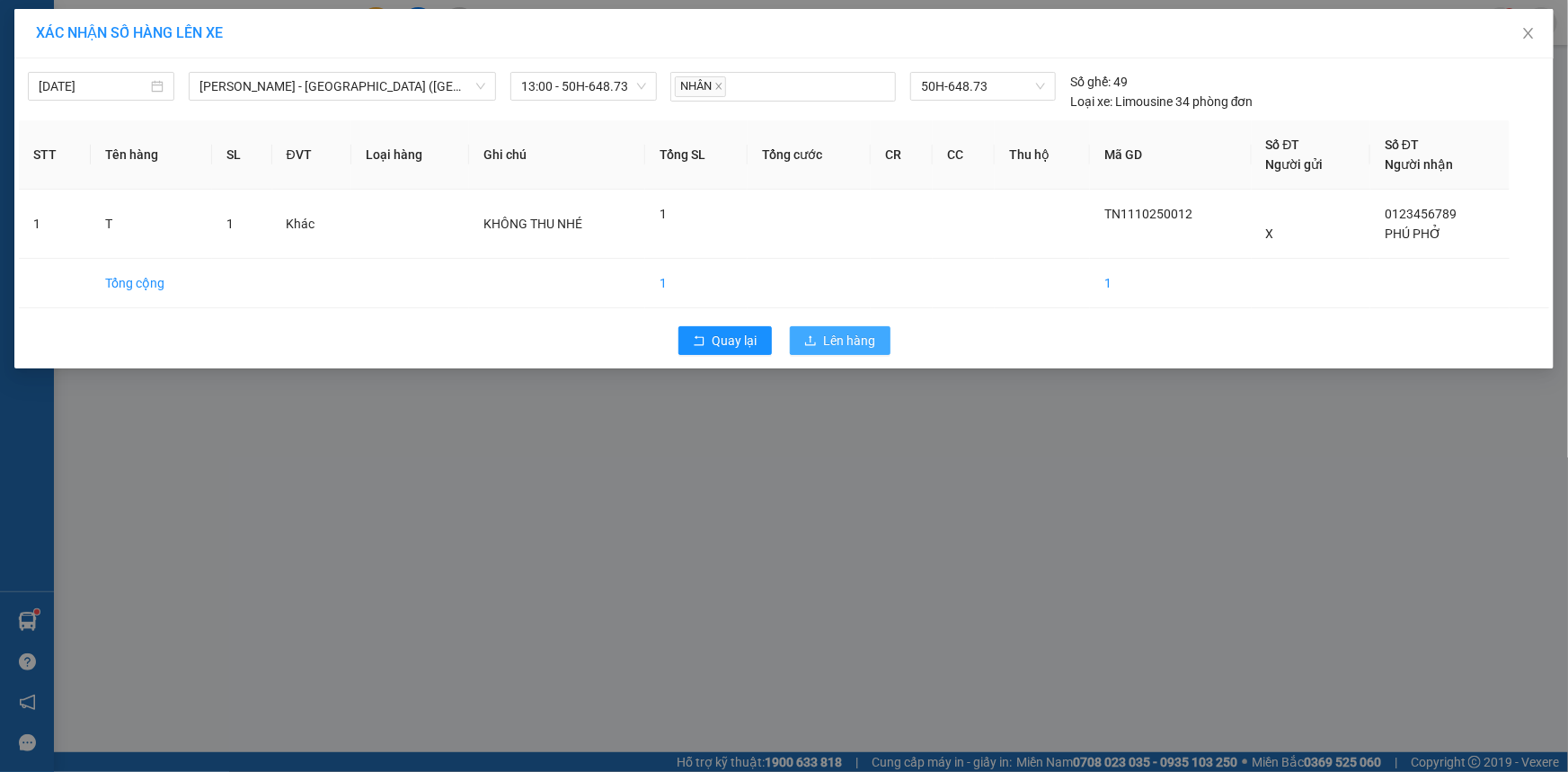
click at [877, 331] on button "Lên hàng" at bounding box center [840, 340] width 100 height 28
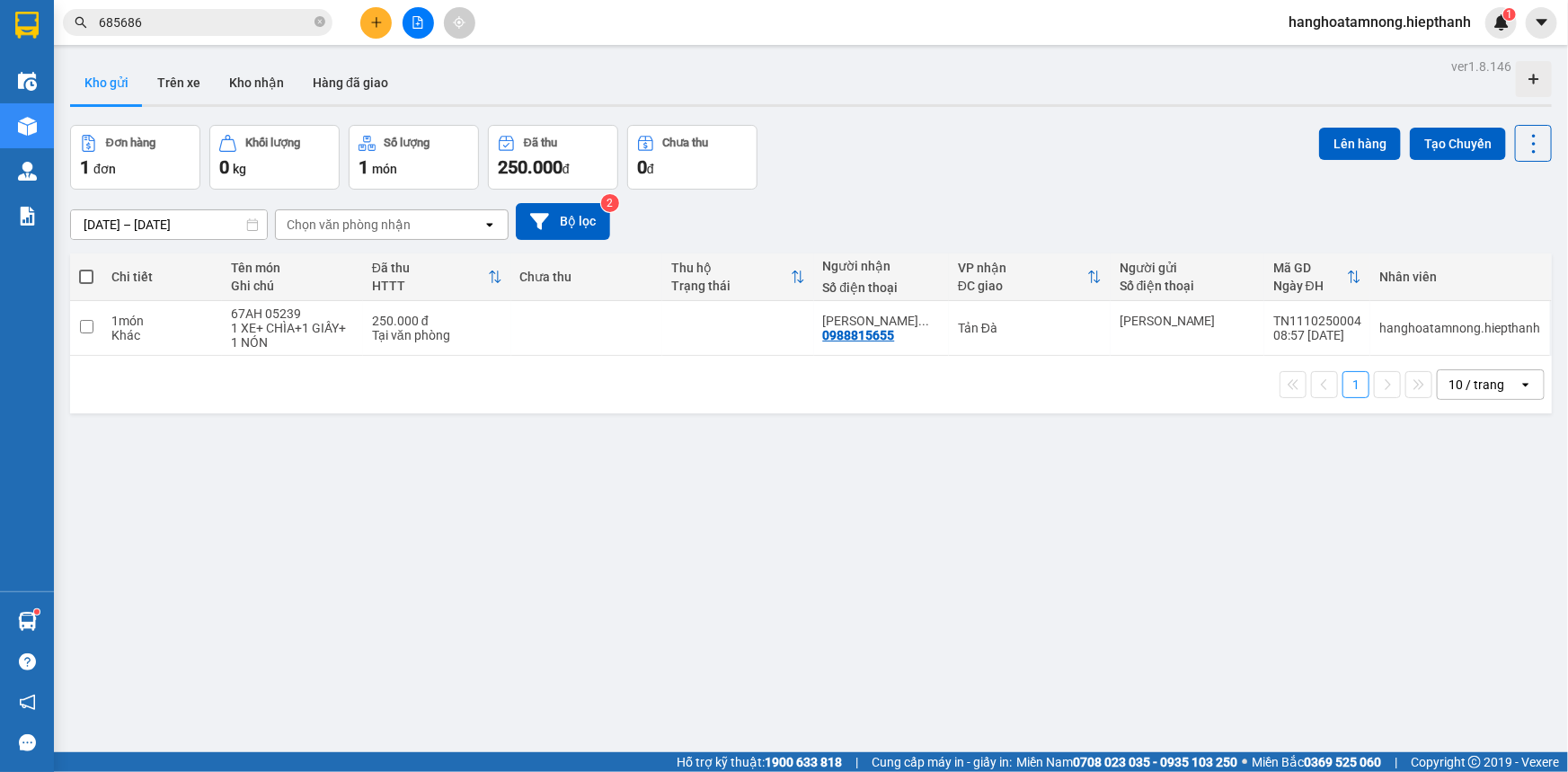
click at [384, 22] on button at bounding box center [376, 23] width 31 height 31
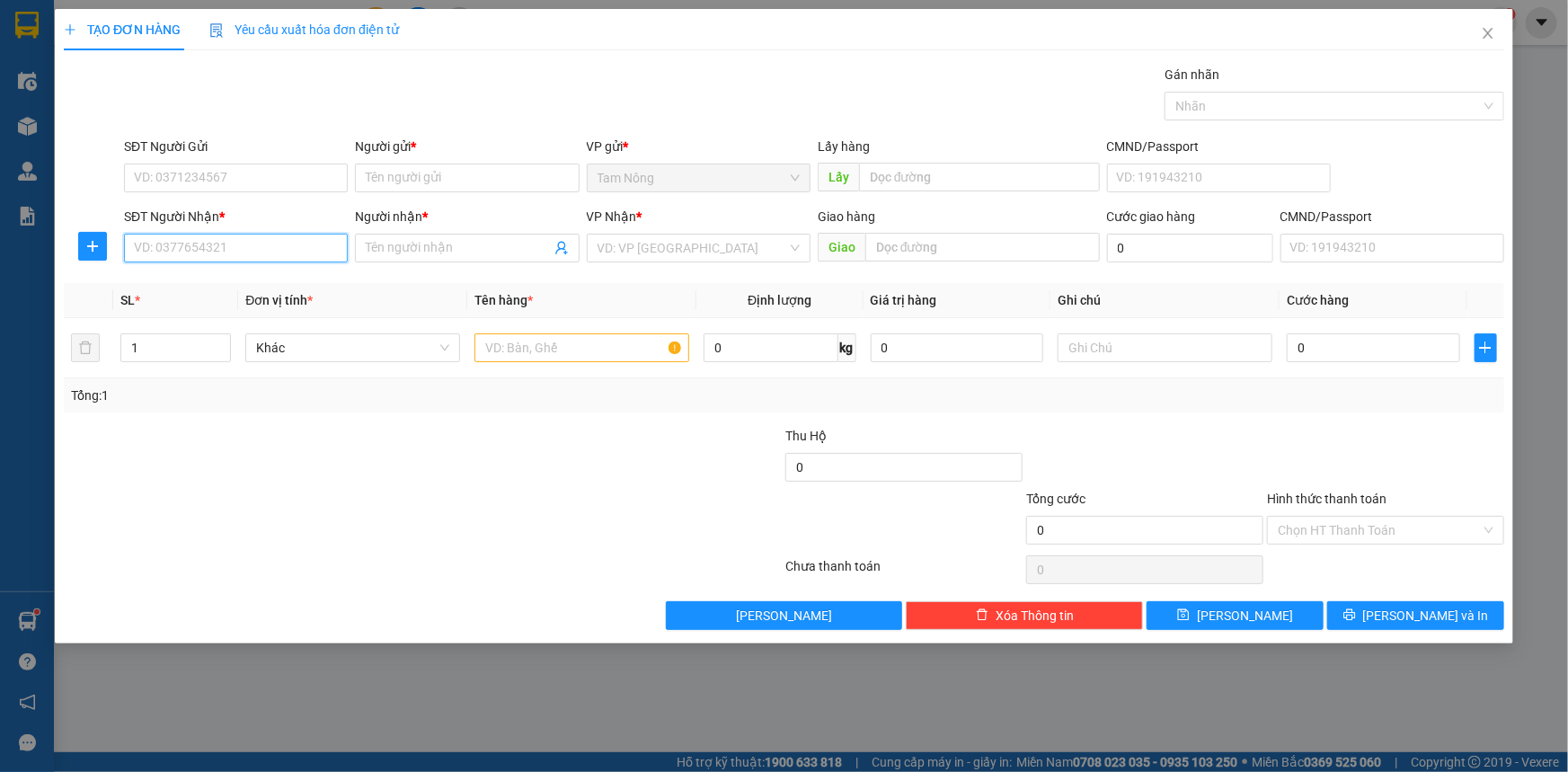
click at [289, 248] on input "SĐT Người Nhận *" at bounding box center [236, 248] width 224 height 28
type input "0949160979"
click at [384, 248] on input "Người nhận *" at bounding box center [458, 249] width 184 height 20
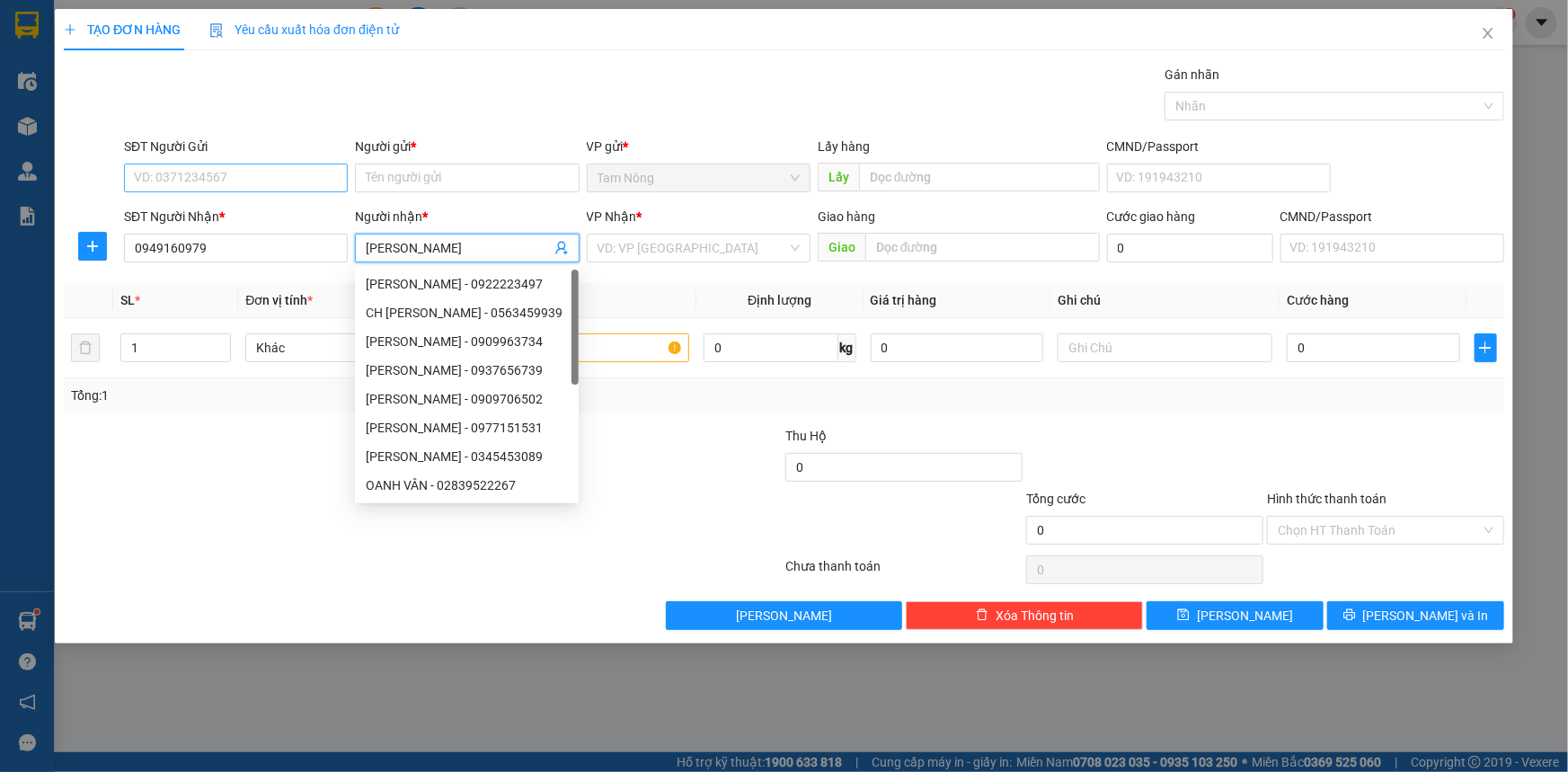
type input "[PERSON_NAME]"
click at [226, 168] on input "SĐT Người Gửi" at bounding box center [236, 177] width 224 height 28
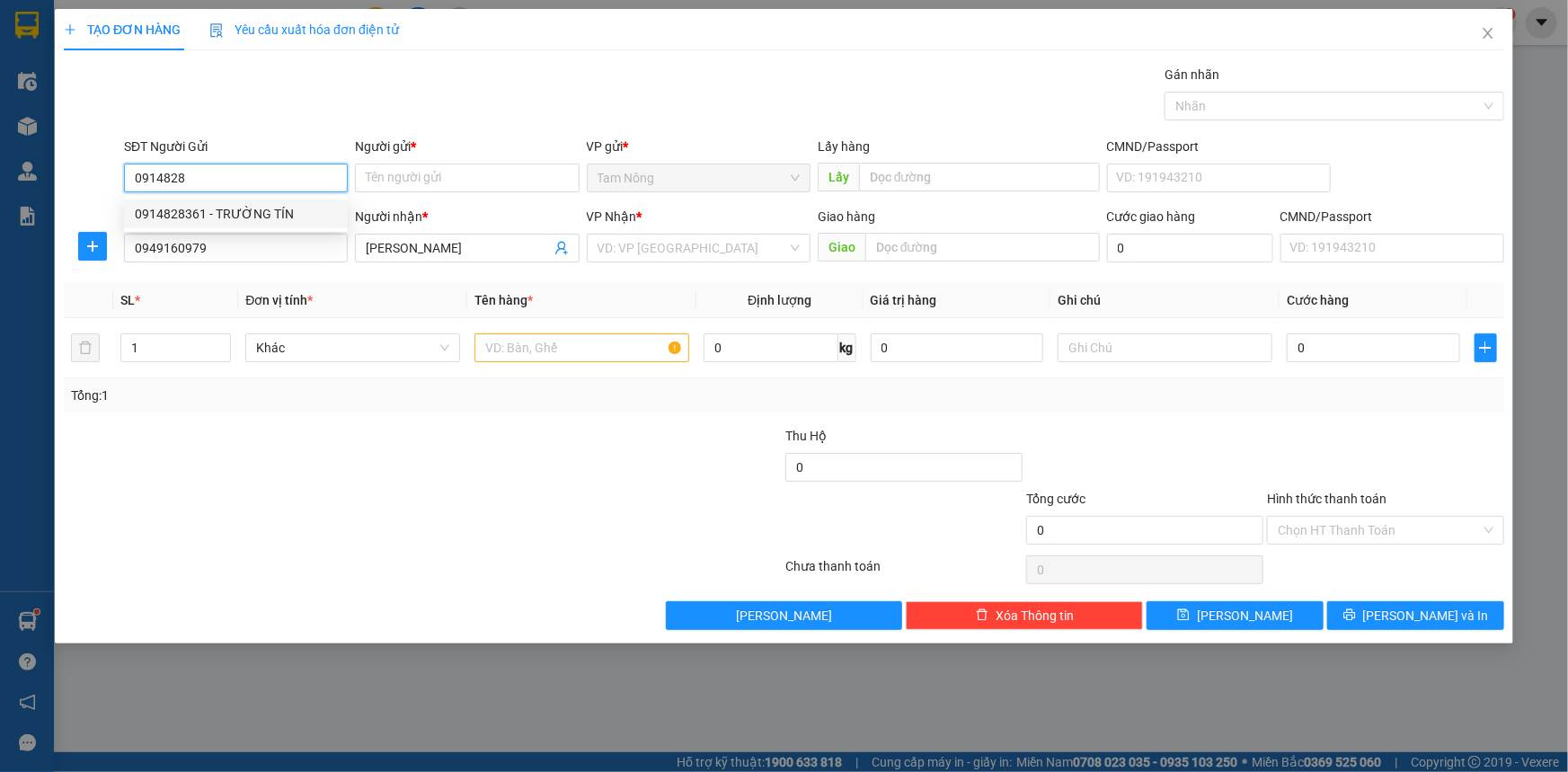
click at [230, 209] on div "0914828361 - TRƯỜNG TÍN" at bounding box center [236, 214] width 202 height 20
type input "0914828361"
type input "TRƯỜNG TÍN"
type input "0914828361"
click at [596, 360] on input "text" at bounding box center [582, 347] width 215 height 28
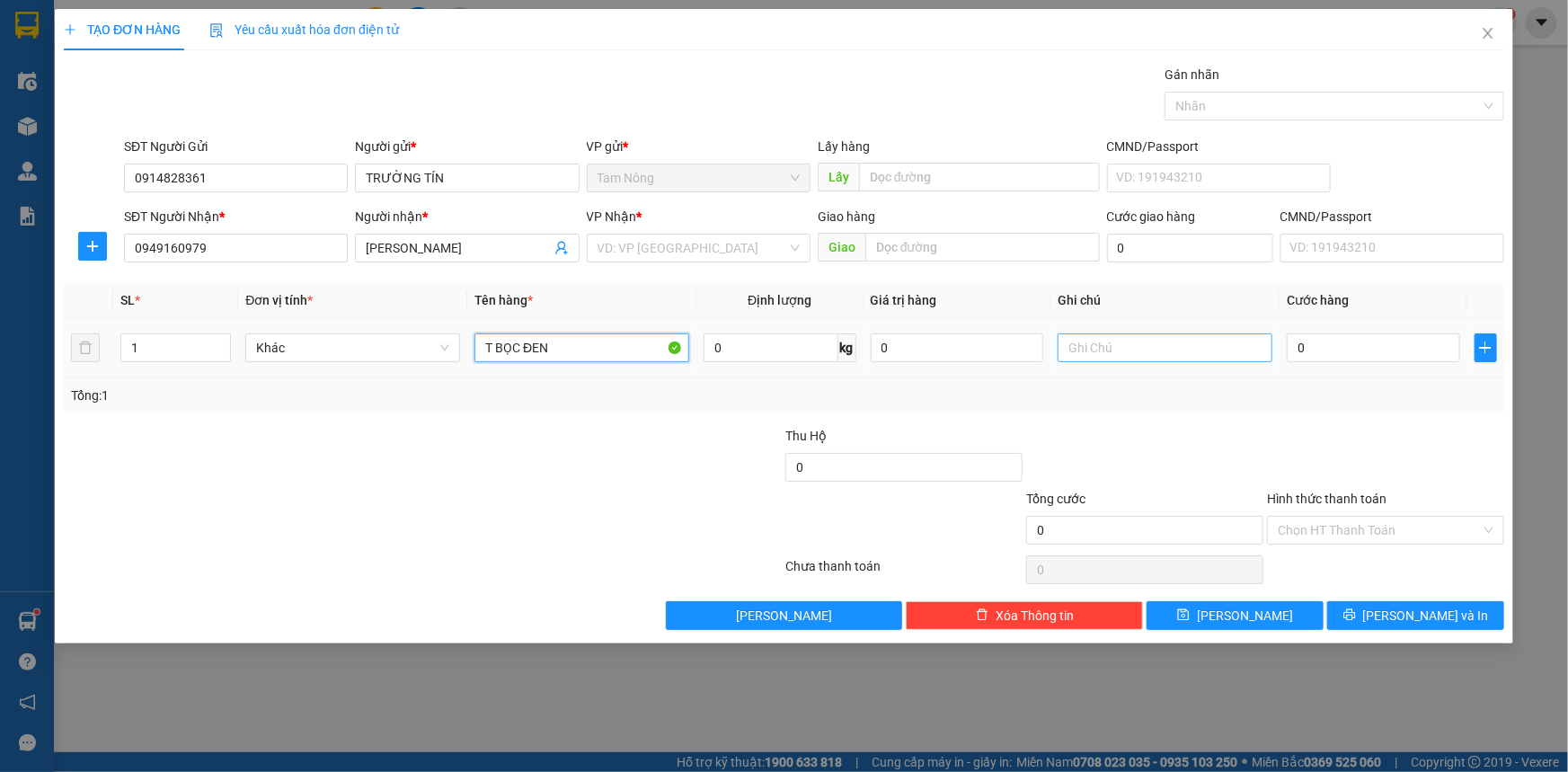
type input "T BỌC ĐEN"
click at [1159, 351] on input "text" at bounding box center [1164, 347] width 215 height 28
type input "LK"
click at [1389, 338] on input "0" at bounding box center [1373, 347] width 174 height 28
type input "2"
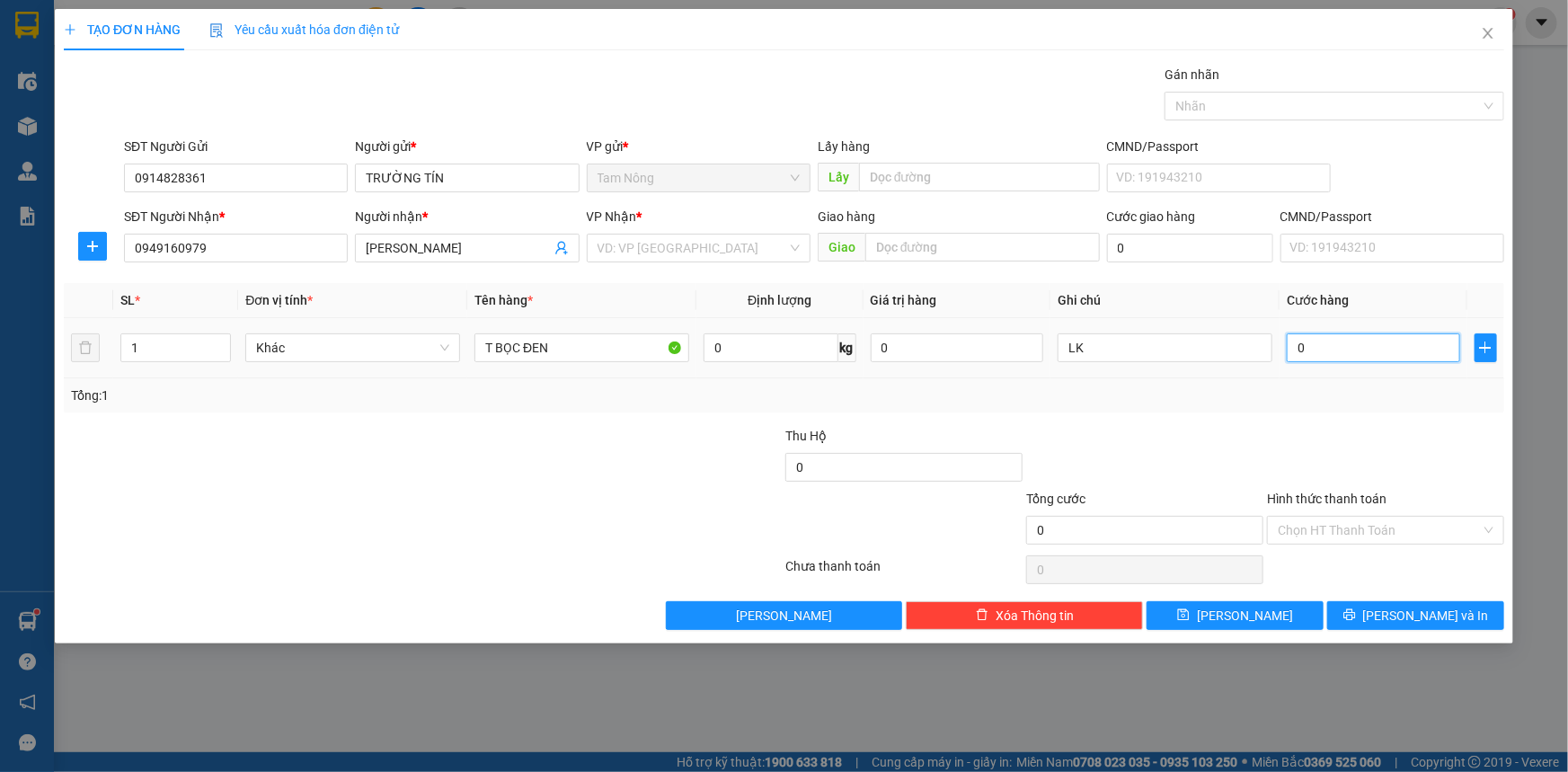
type input "2"
type input "20"
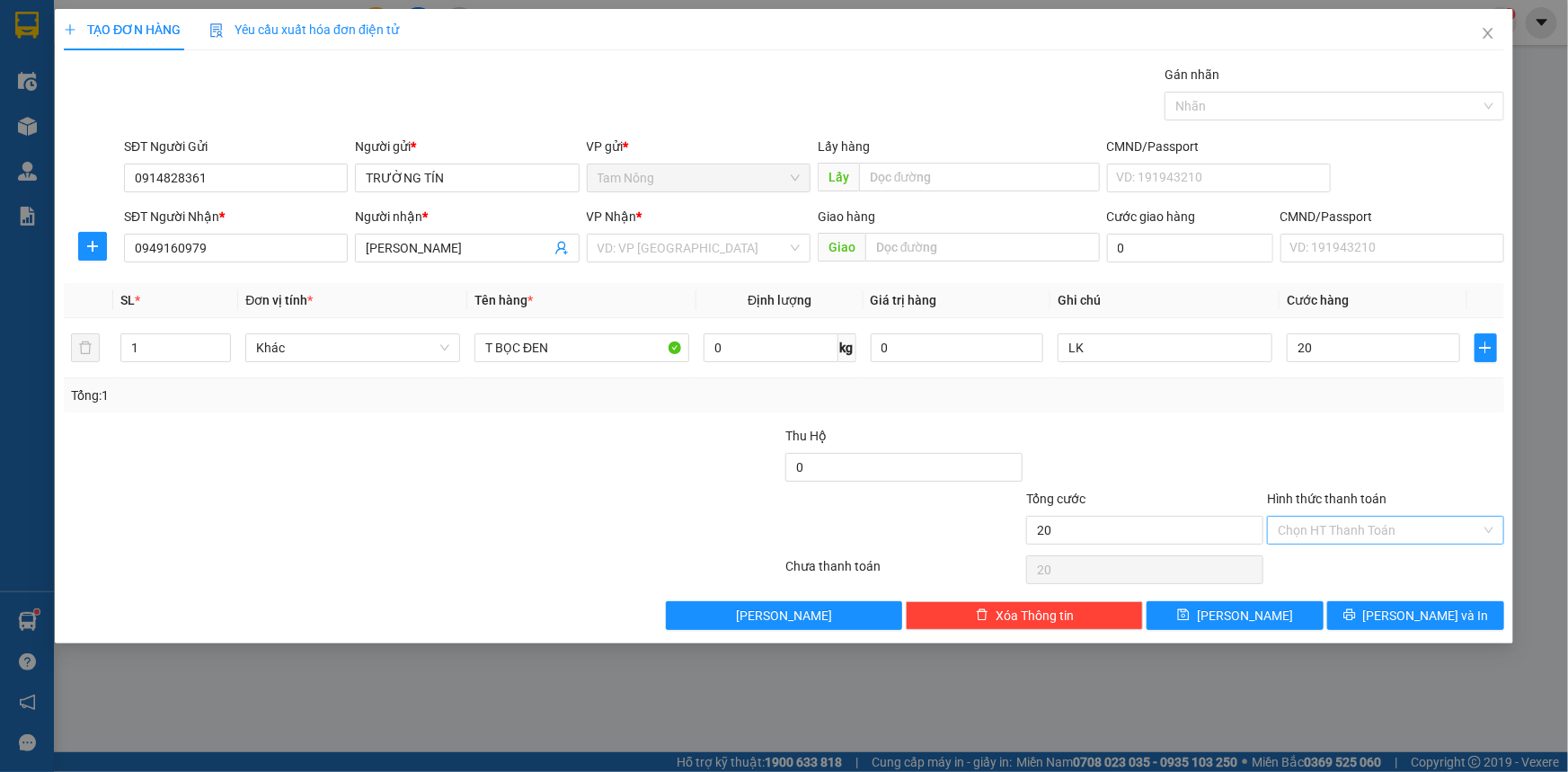
type input "20.000"
click at [1352, 534] on input "Hình thức thanh toán" at bounding box center [1379, 531] width 203 height 27
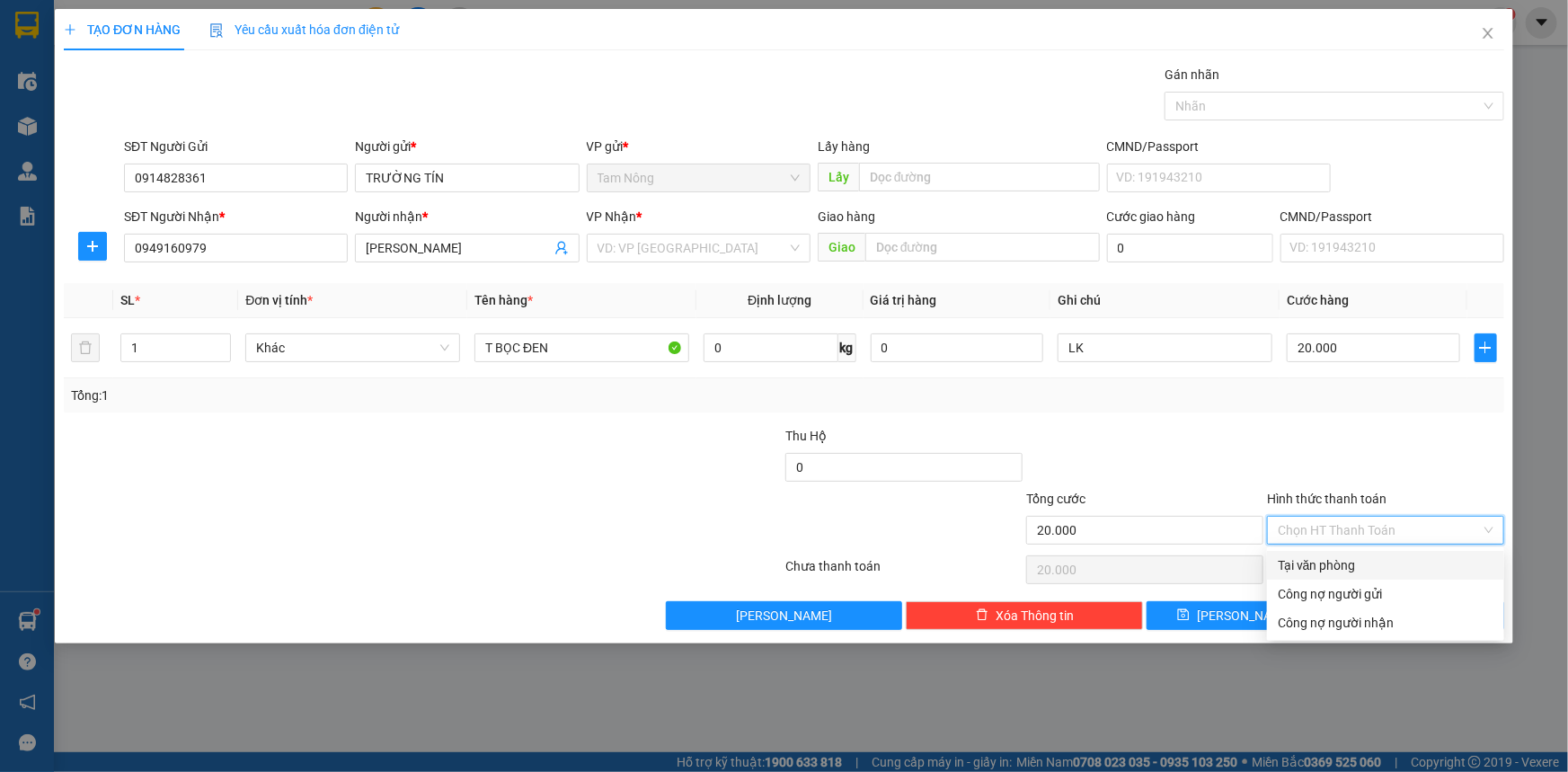
click at [1312, 568] on div "Tại văn phòng" at bounding box center [1385, 566] width 216 height 20
type input "0"
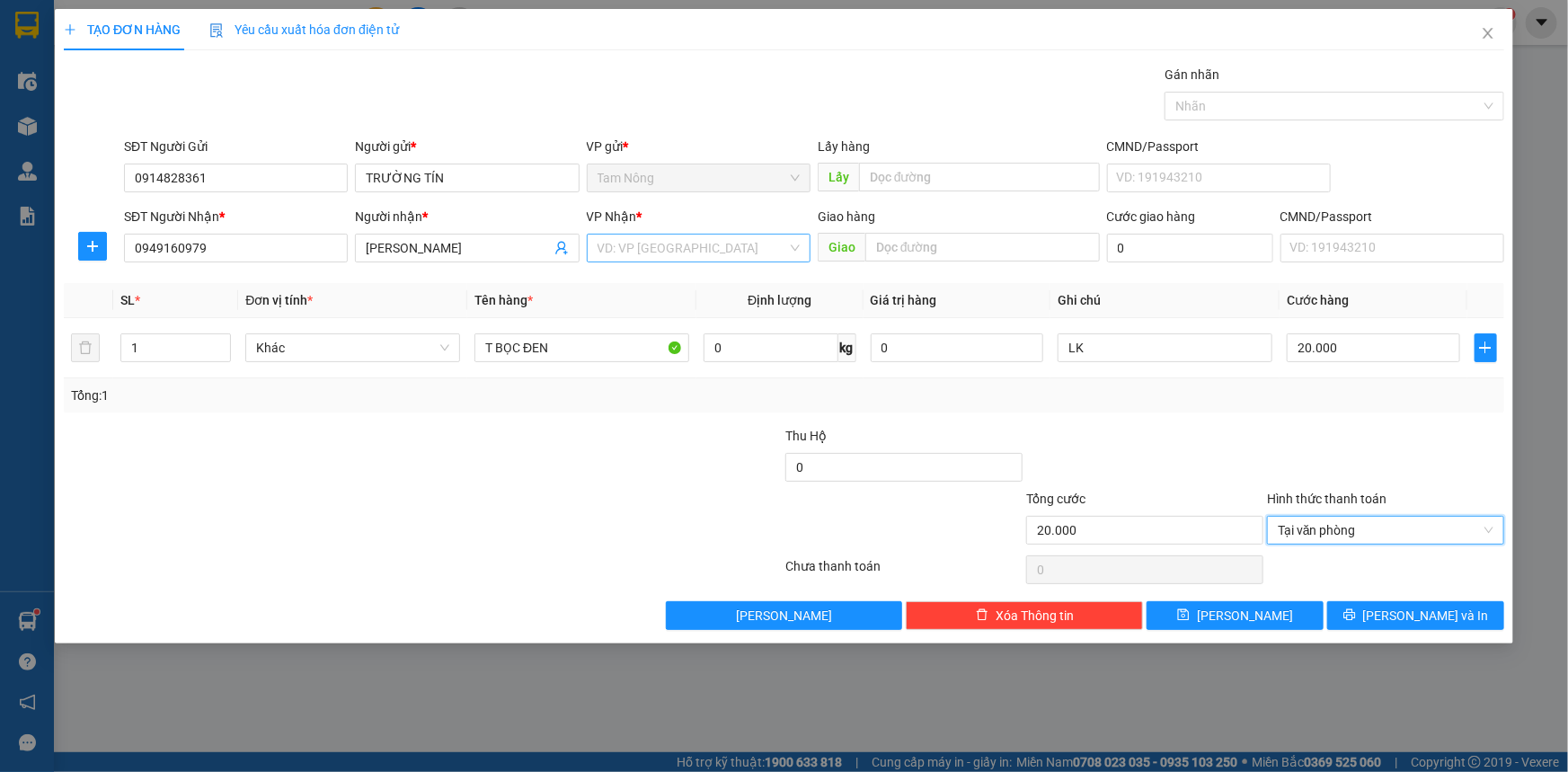
drag, startPoint x: 710, startPoint y: 234, endPoint x: 701, endPoint y: 248, distance: 16.6
click at [709, 235] on input "search" at bounding box center [692, 249] width 190 height 27
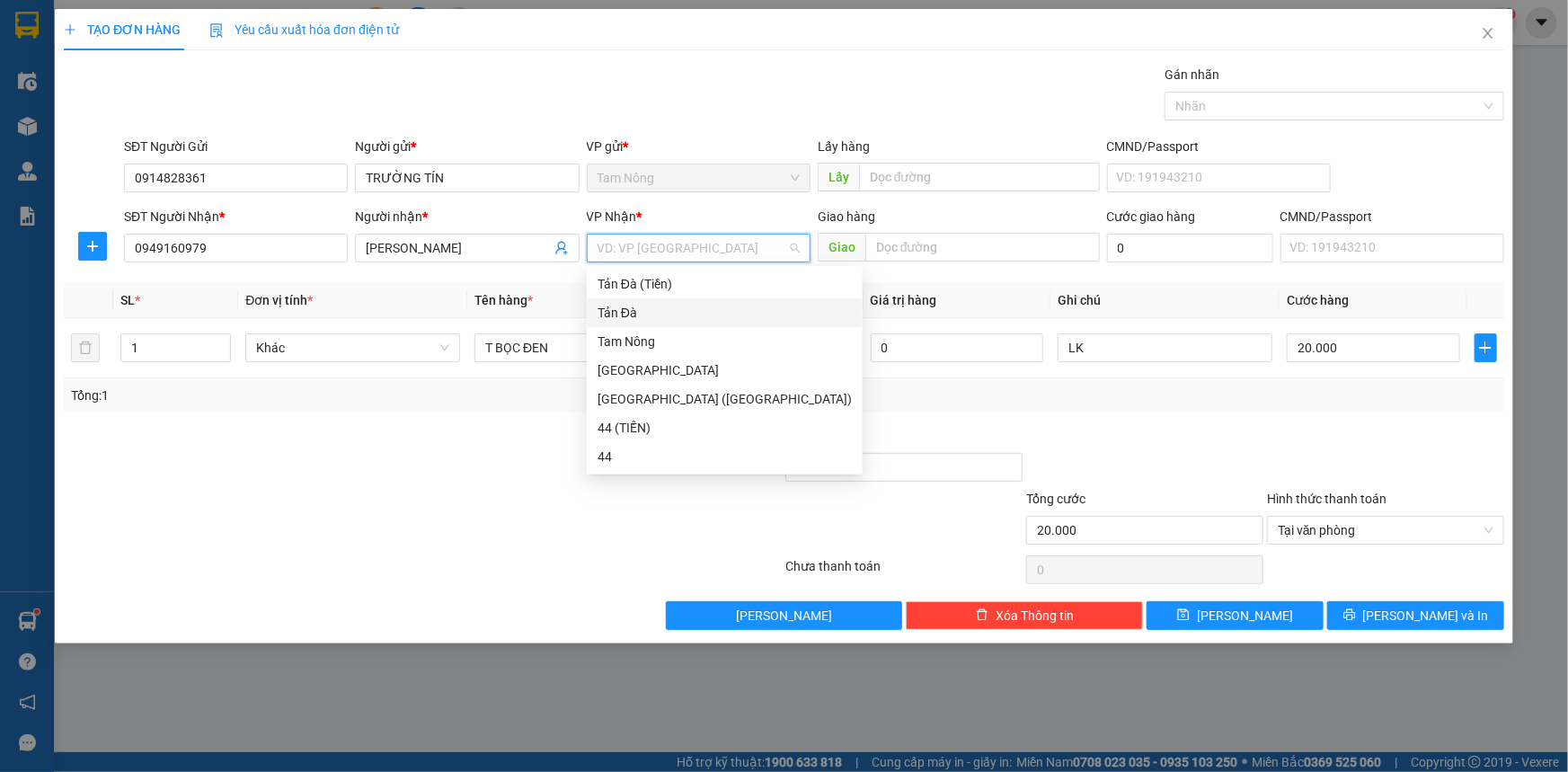
click at [615, 311] on div "Tản Đà" at bounding box center [724, 313] width 255 height 20
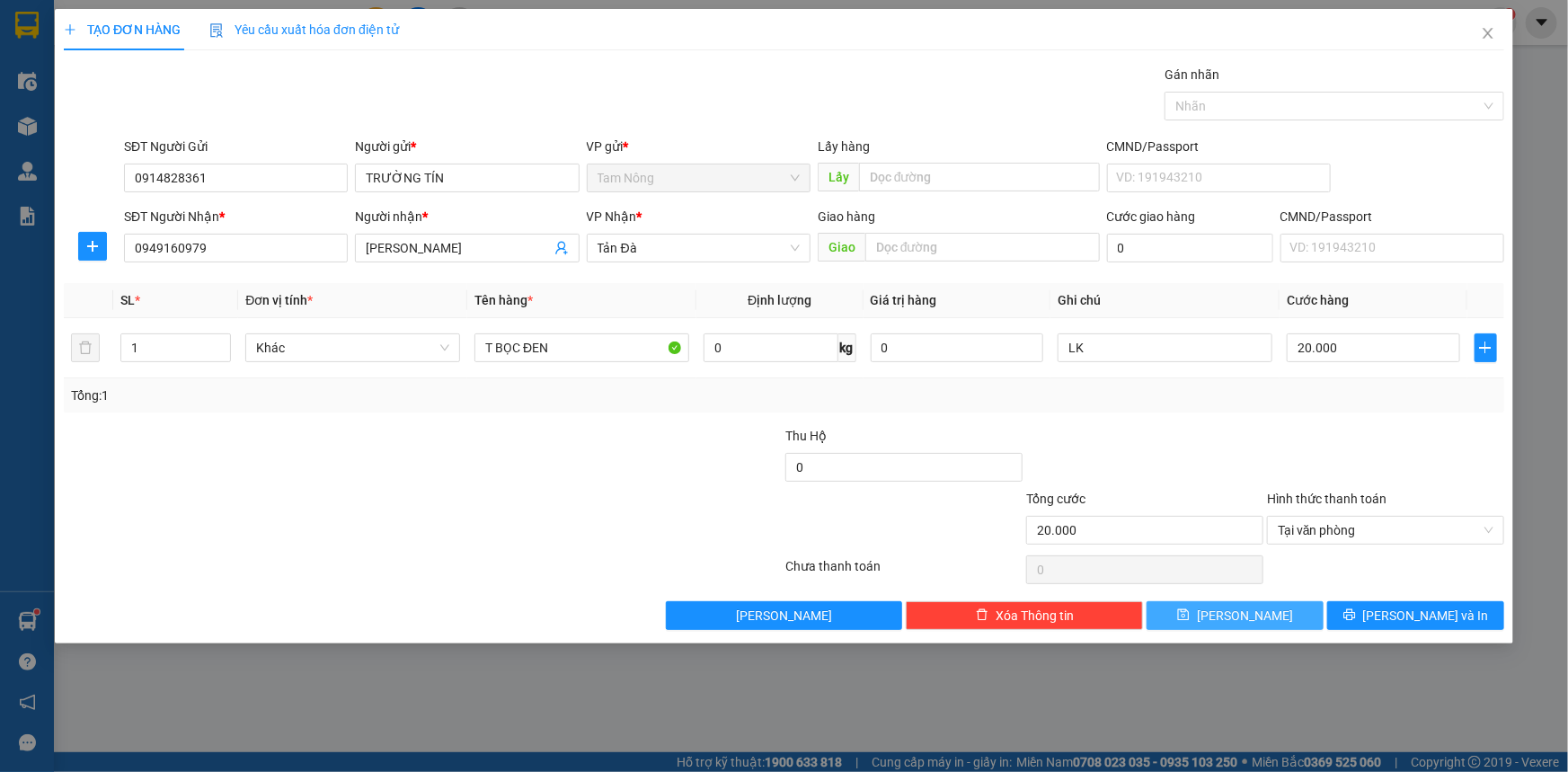
click at [1205, 620] on button "[PERSON_NAME]" at bounding box center [1236, 615] width 177 height 28
type input "0"
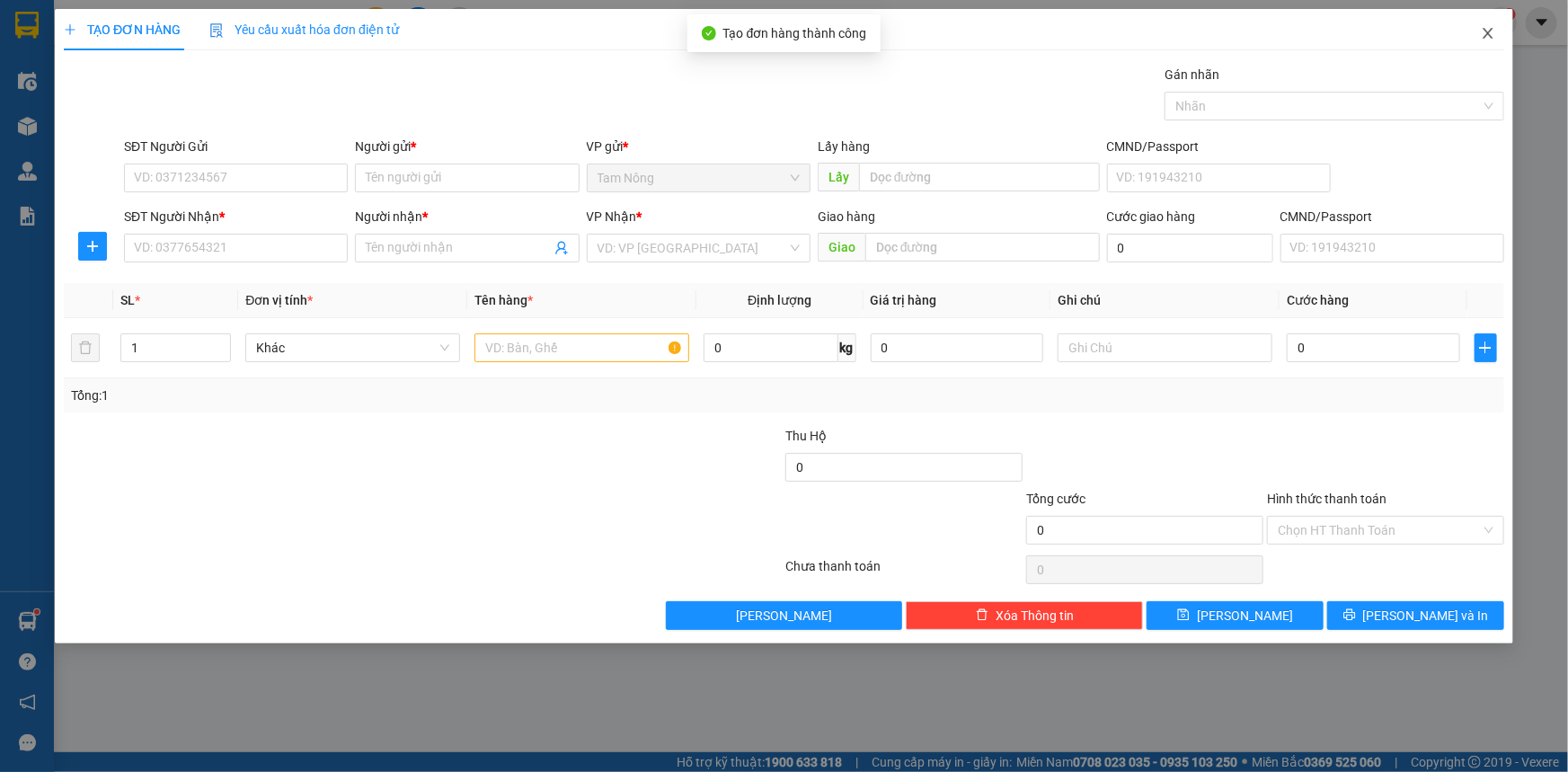
click at [1487, 35] on icon "close" at bounding box center [1489, 34] width 15 height 15
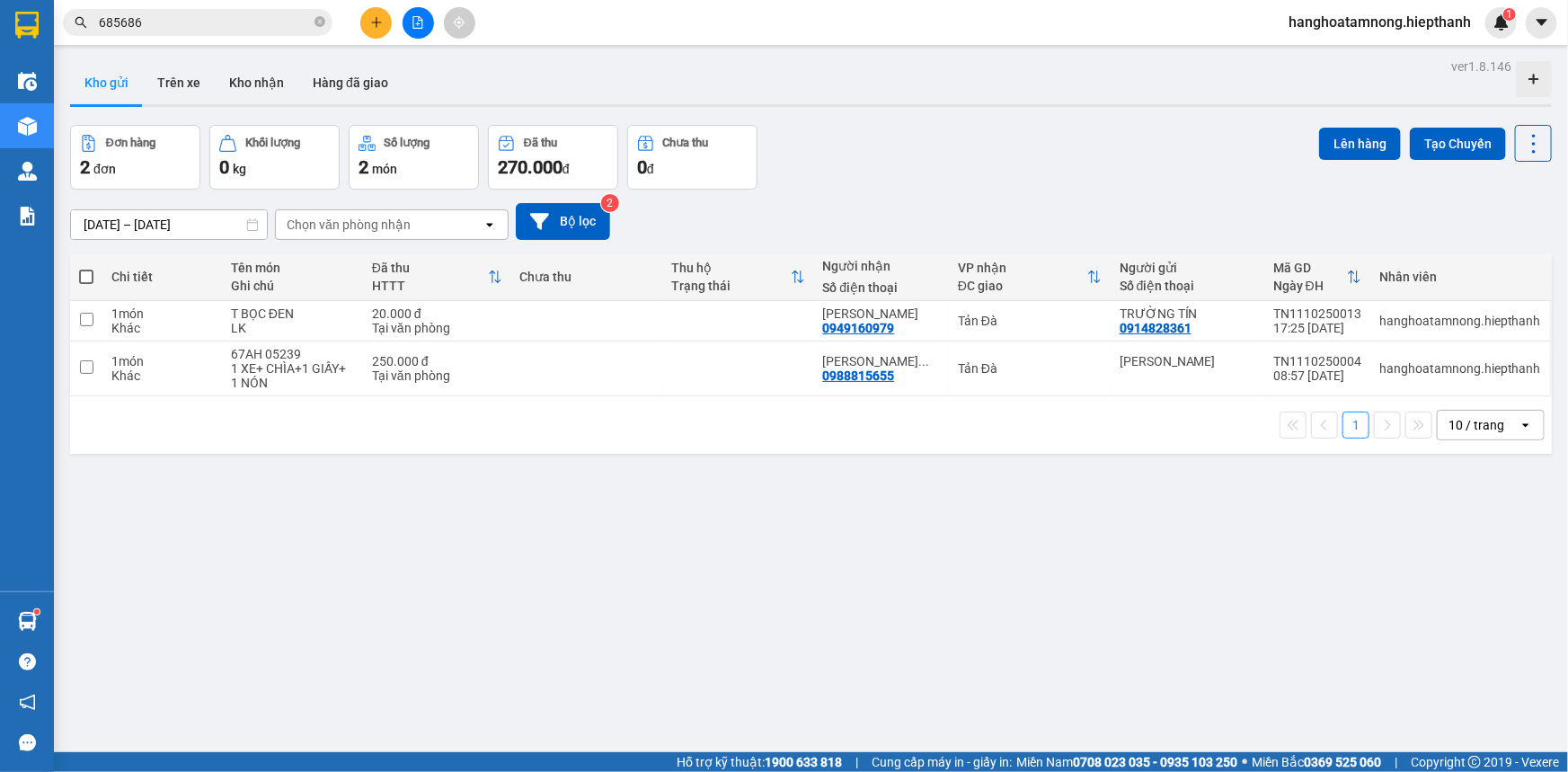
click at [422, 35] on button at bounding box center [418, 23] width 31 height 31
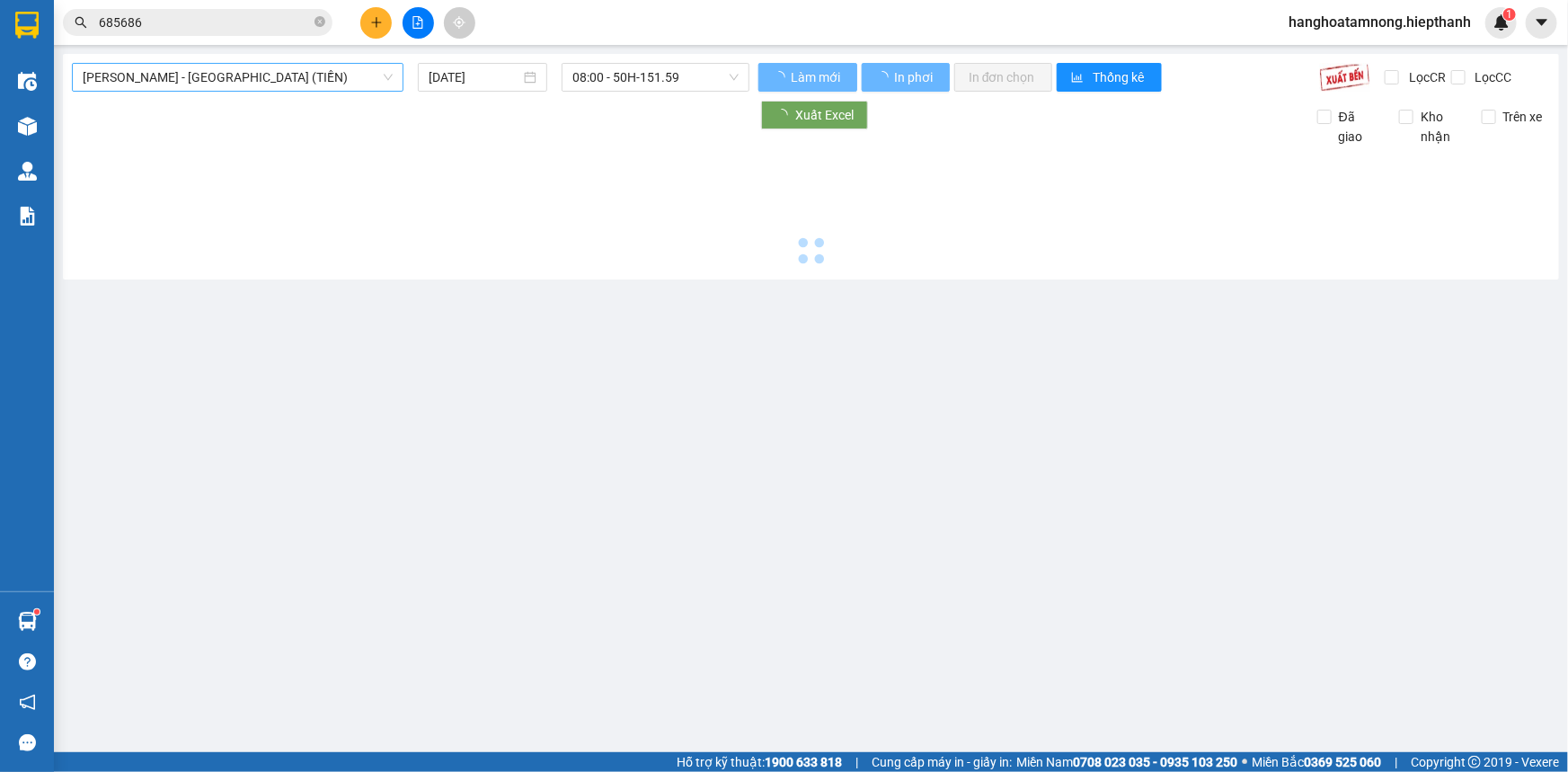
click at [189, 79] on span "[PERSON_NAME] - [GEOGRAPHIC_DATA] (TIỀN)" at bounding box center [238, 78] width 310 height 27
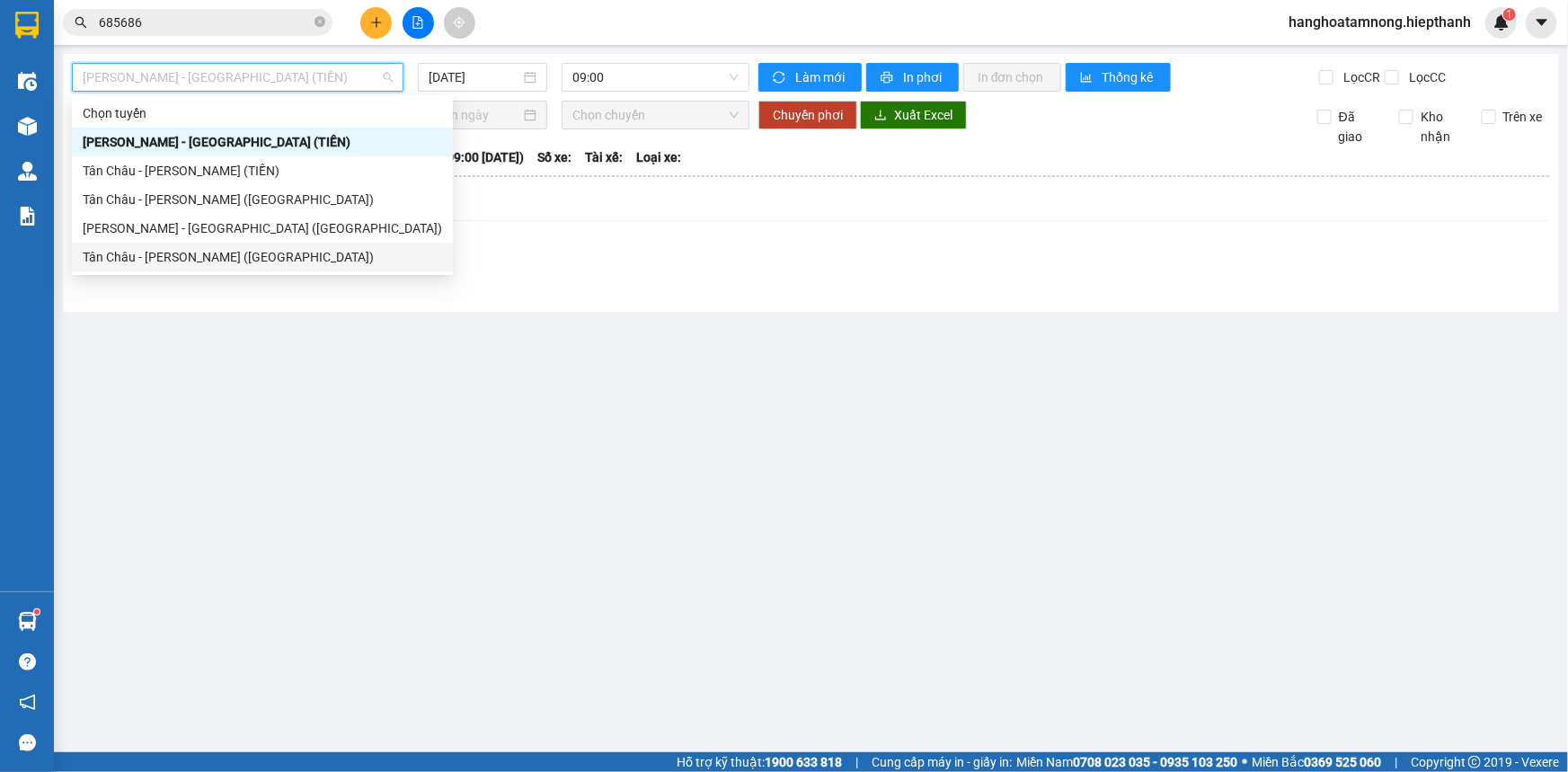
click at [184, 249] on div "Tân Châu - [PERSON_NAME] ([GEOGRAPHIC_DATA])" at bounding box center [263, 258] width 360 height 20
type input "[DATE]"
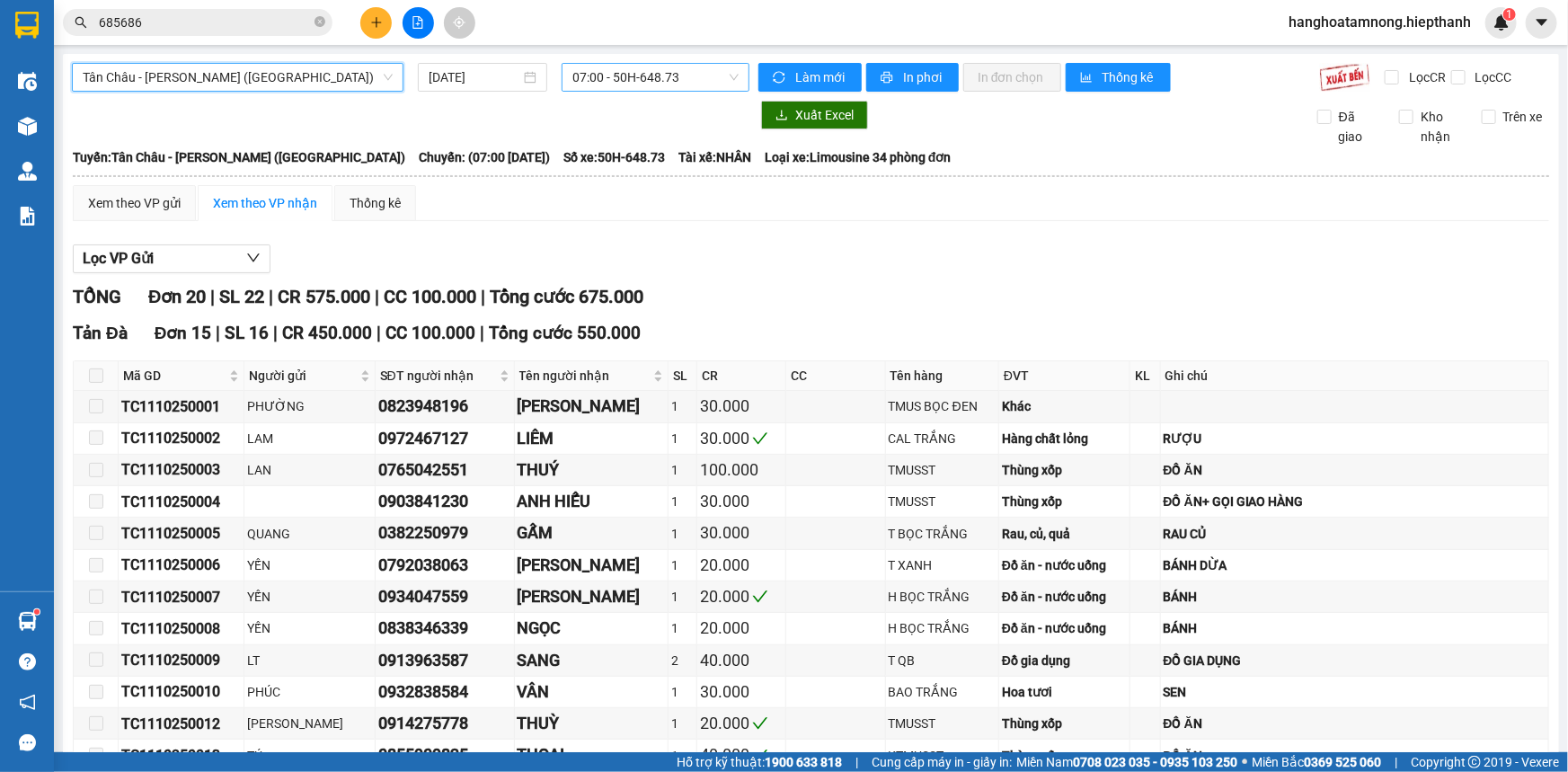
click at [660, 83] on span "07:00 - 50H-648.73" at bounding box center [656, 78] width 166 height 27
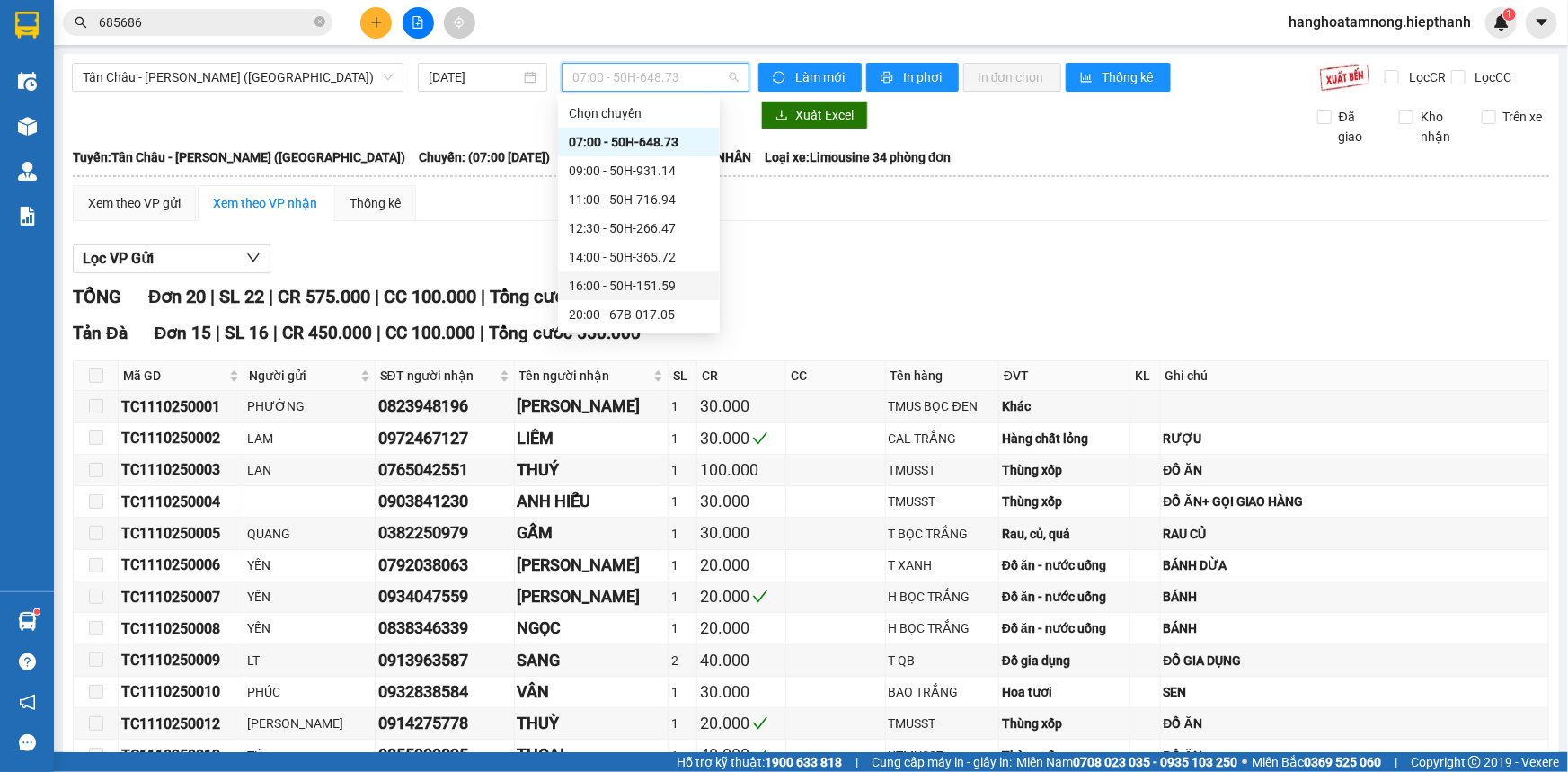
click at [611, 280] on div "16:00 - 50H-151.59" at bounding box center [639, 286] width 141 height 20
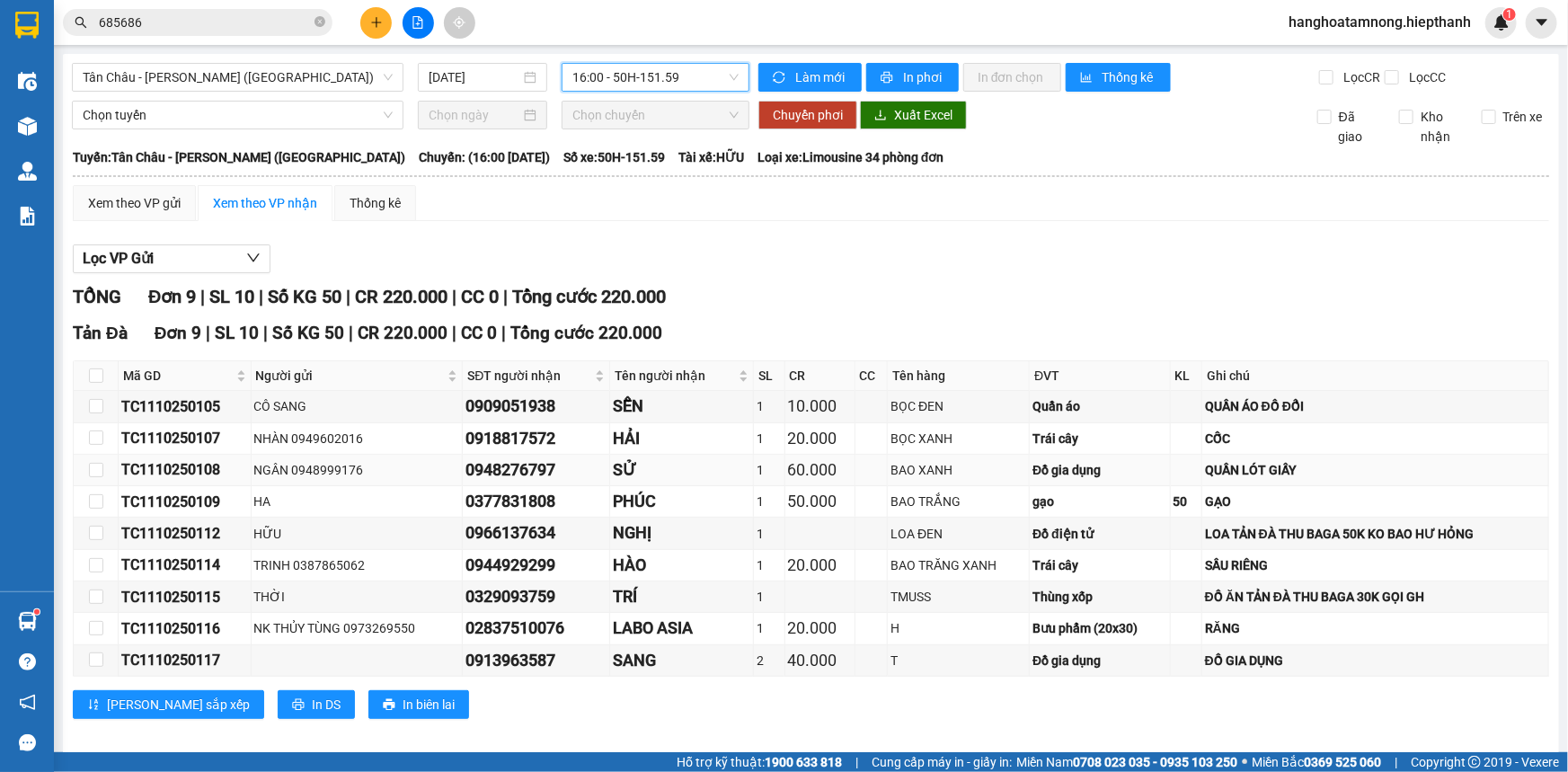
scroll to position [16, 0]
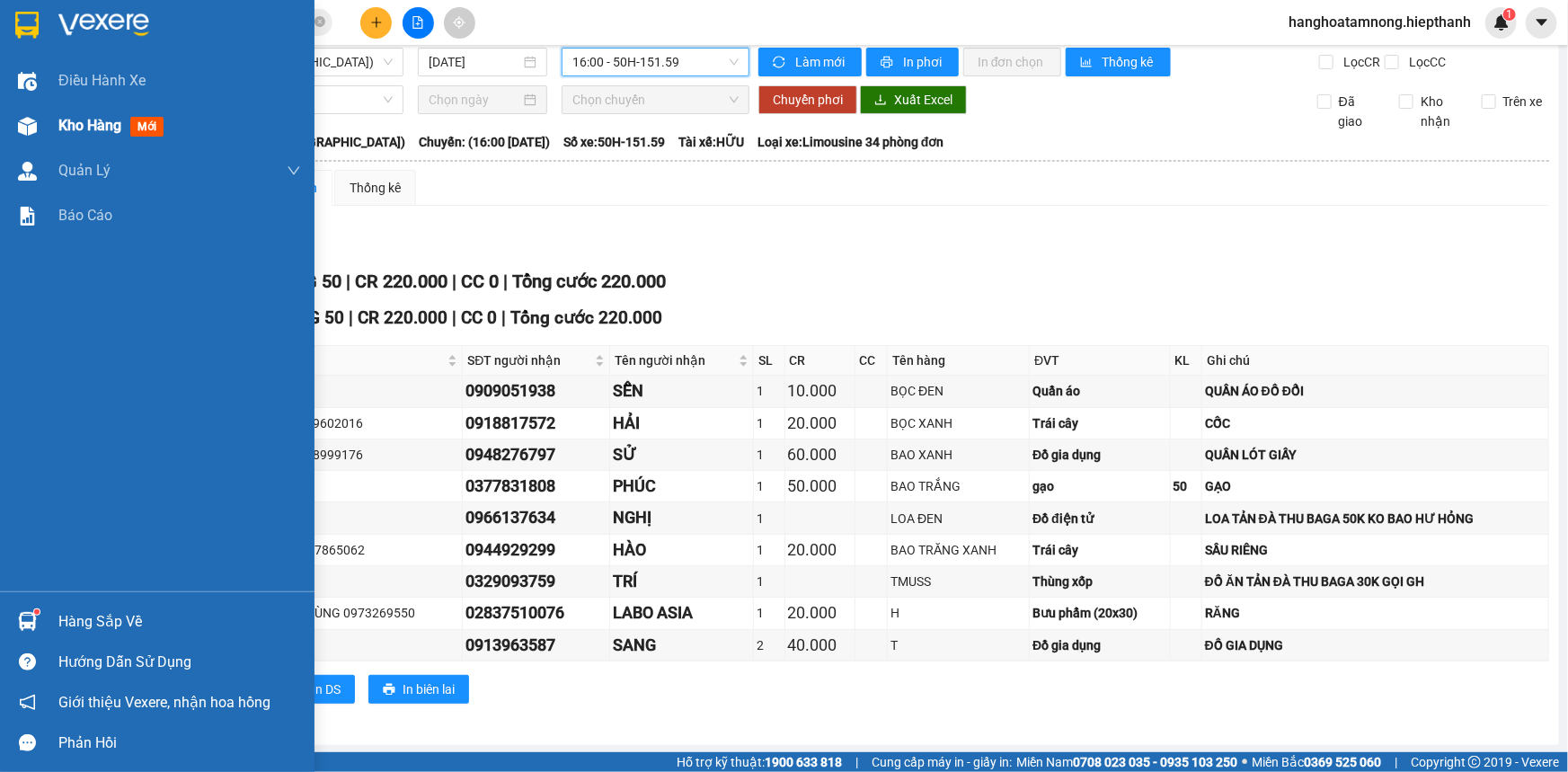
drag, startPoint x: 59, startPoint y: 132, endPoint x: 113, endPoint y: 122, distance: 54.9
click at [60, 132] on span "Kho hàng" at bounding box center [89, 125] width 63 height 17
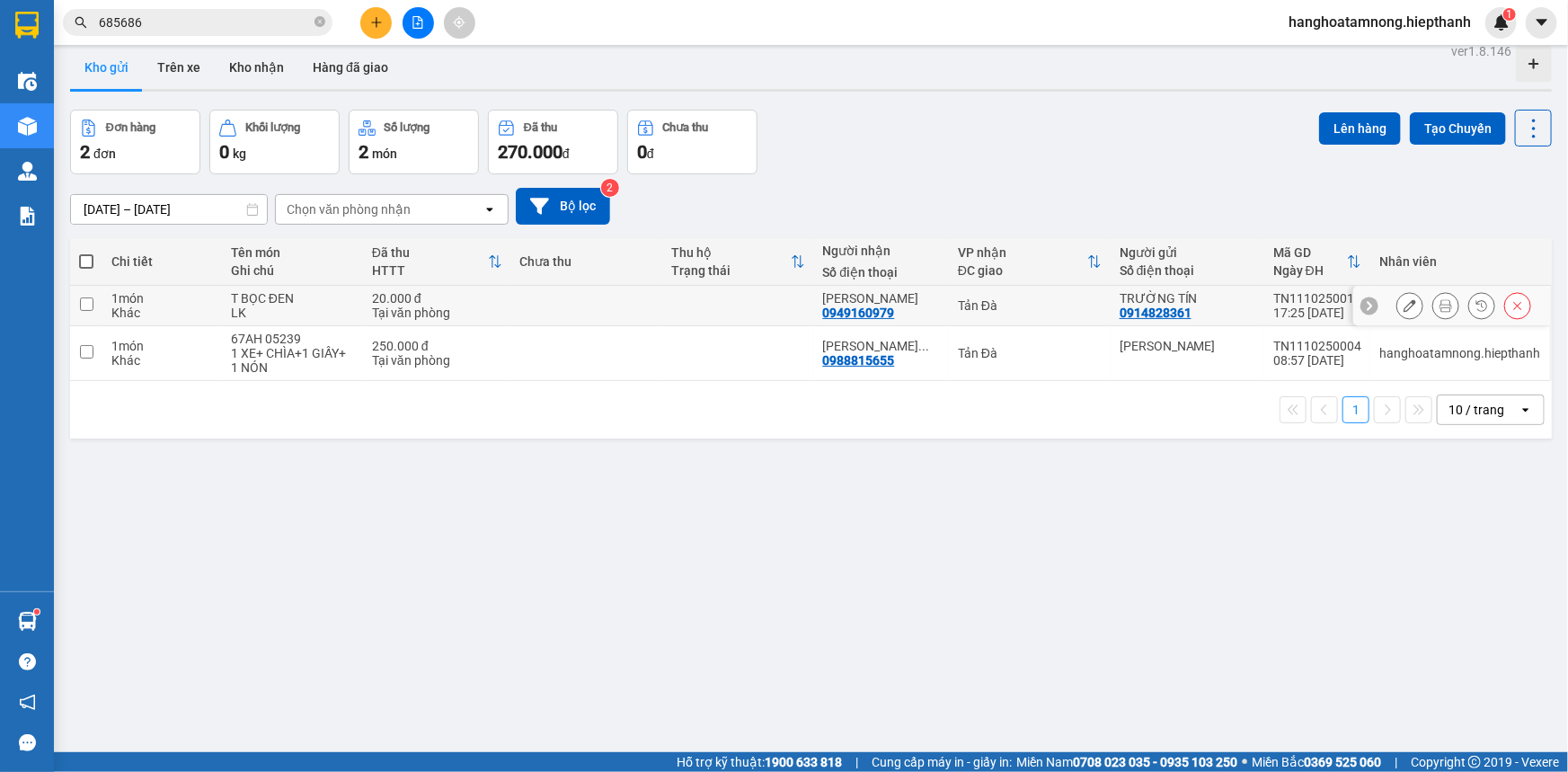
click at [81, 301] on input "checkbox" at bounding box center [87, 304] width 14 height 14
checkbox input "true"
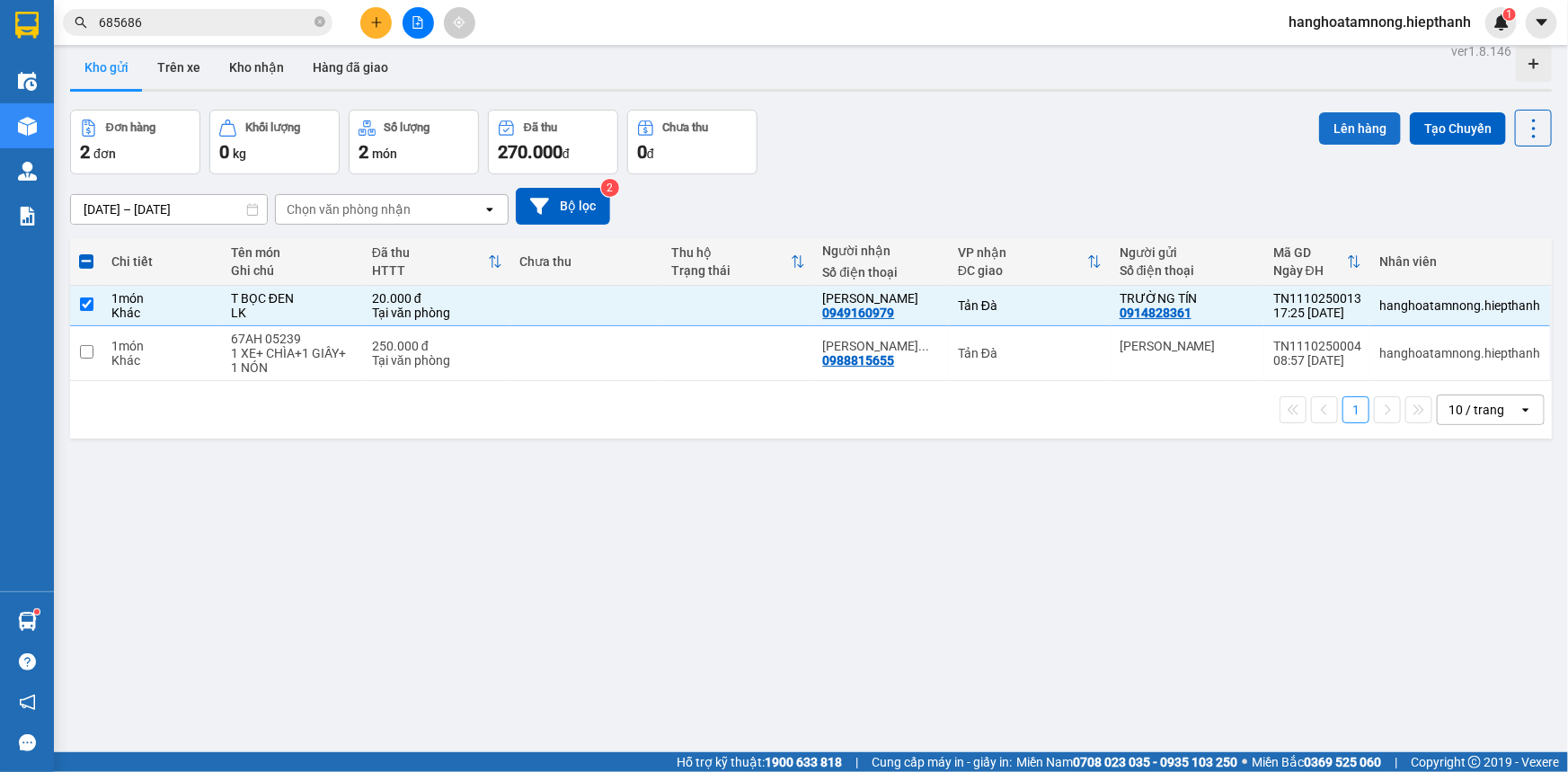
click at [1349, 126] on button "Lên hàng" at bounding box center [1361, 128] width 82 height 32
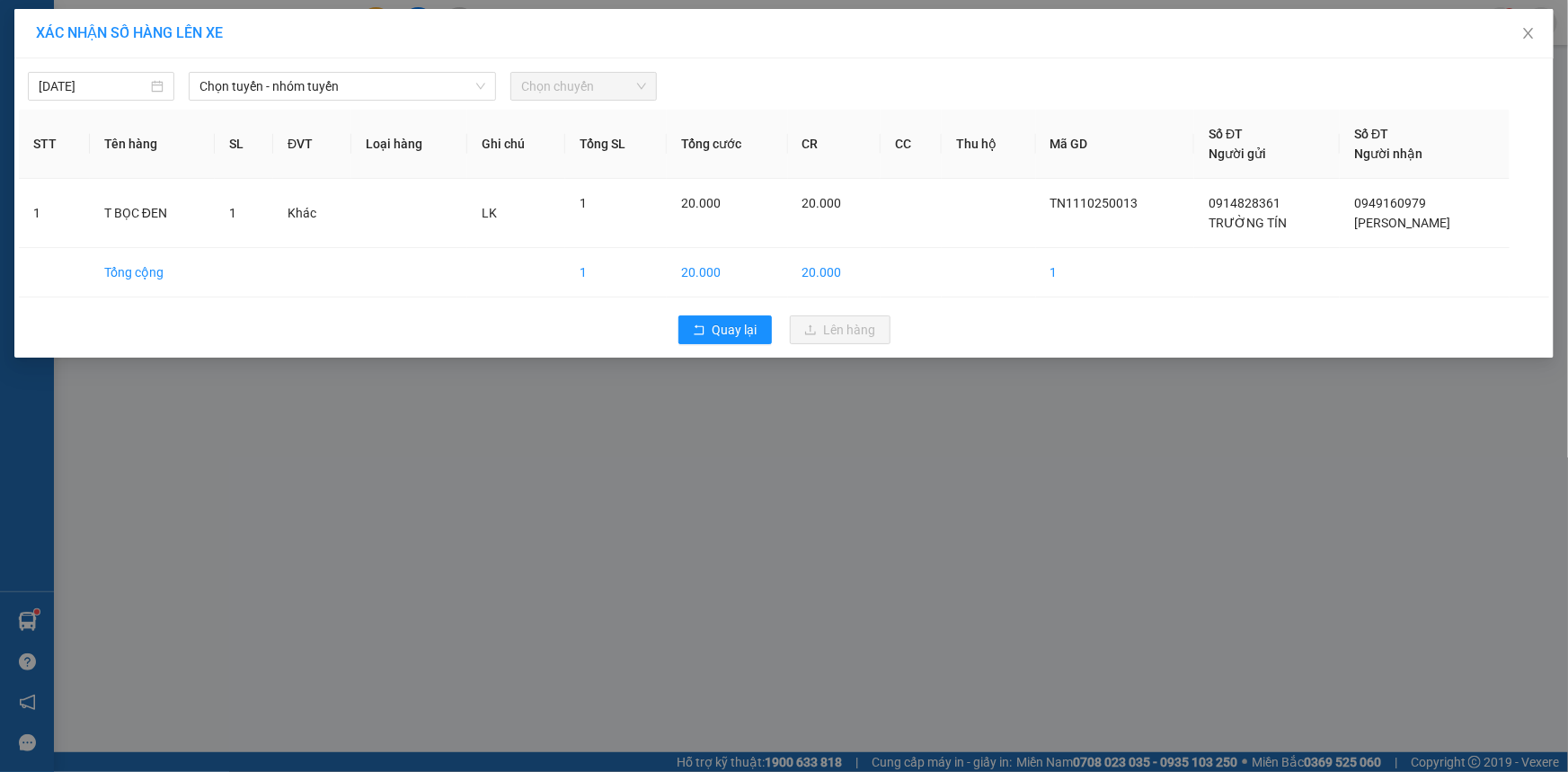
click at [282, 70] on div "[DATE] Chọn tuyến - nhóm tuyến Chọn chuyến" at bounding box center [784, 81] width 1531 height 37
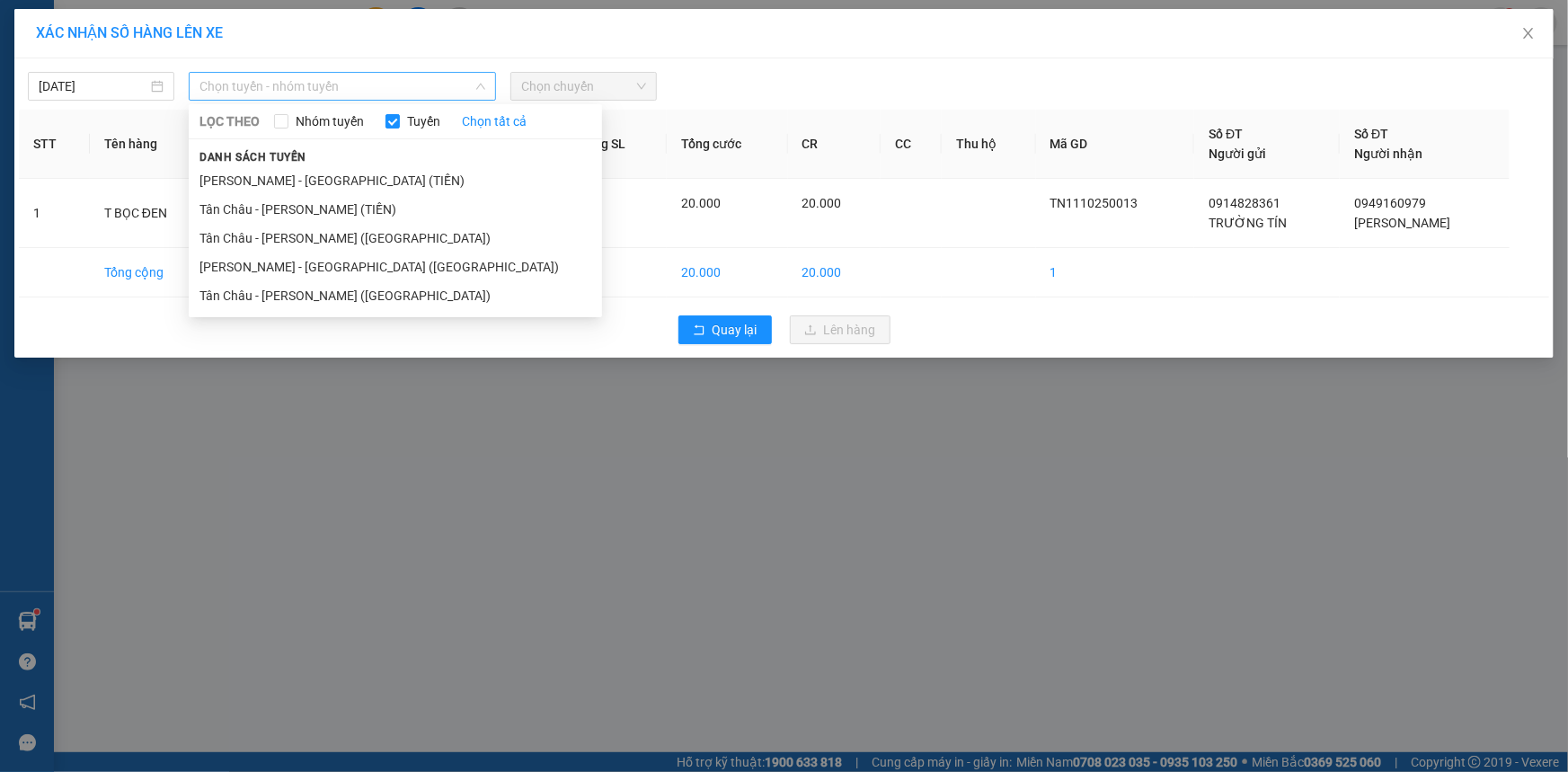
click at [327, 90] on span "Chọn tuyến - nhóm tuyến" at bounding box center [342, 87] width 286 height 27
click at [272, 295] on li "Tân Châu - [PERSON_NAME] ([GEOGRAPHIC_DATA])" at bounding box center [395, 295] width 414 height 28
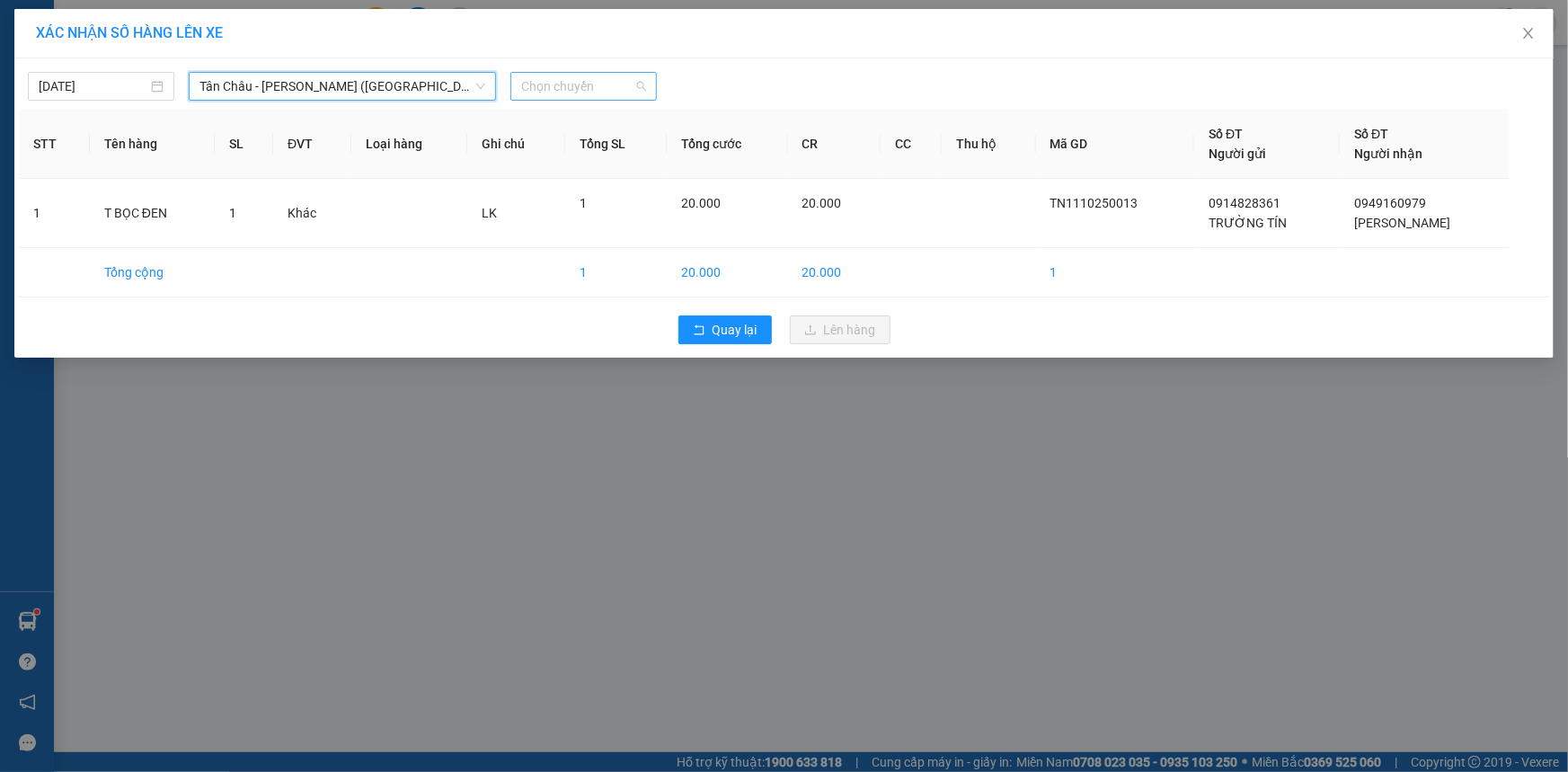
click at [611, 79] on span "Chọn chuyến" at bounding box center [584, 87] width 125 height 27
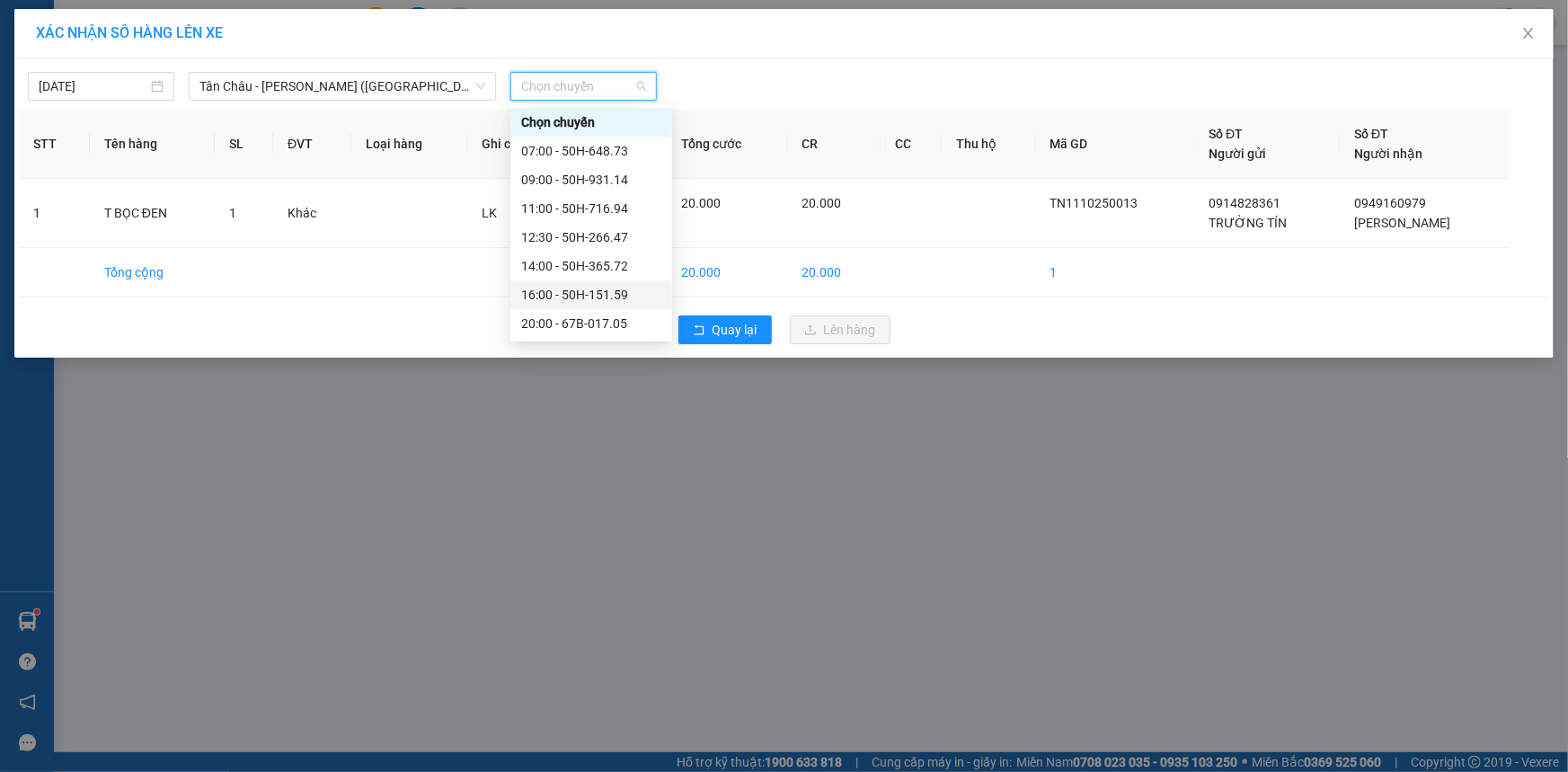
click at [559, 297] on div "16:00 - 50H-151.59" at bounding box center [592, 295] width 141 height 20
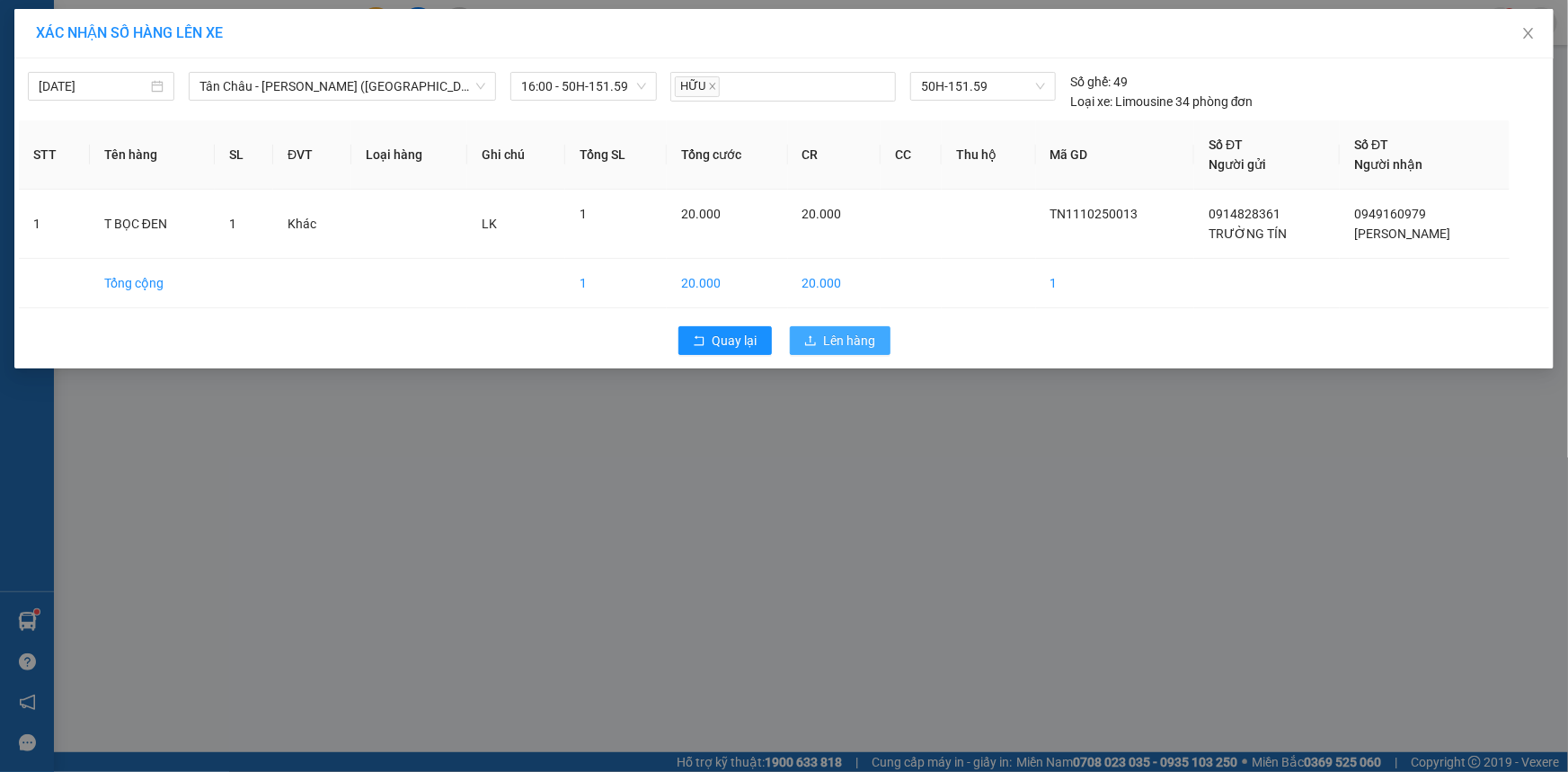
click at [816, 333] on button "Lên hàng" at bounding box center [840, 340] width 100 height 28
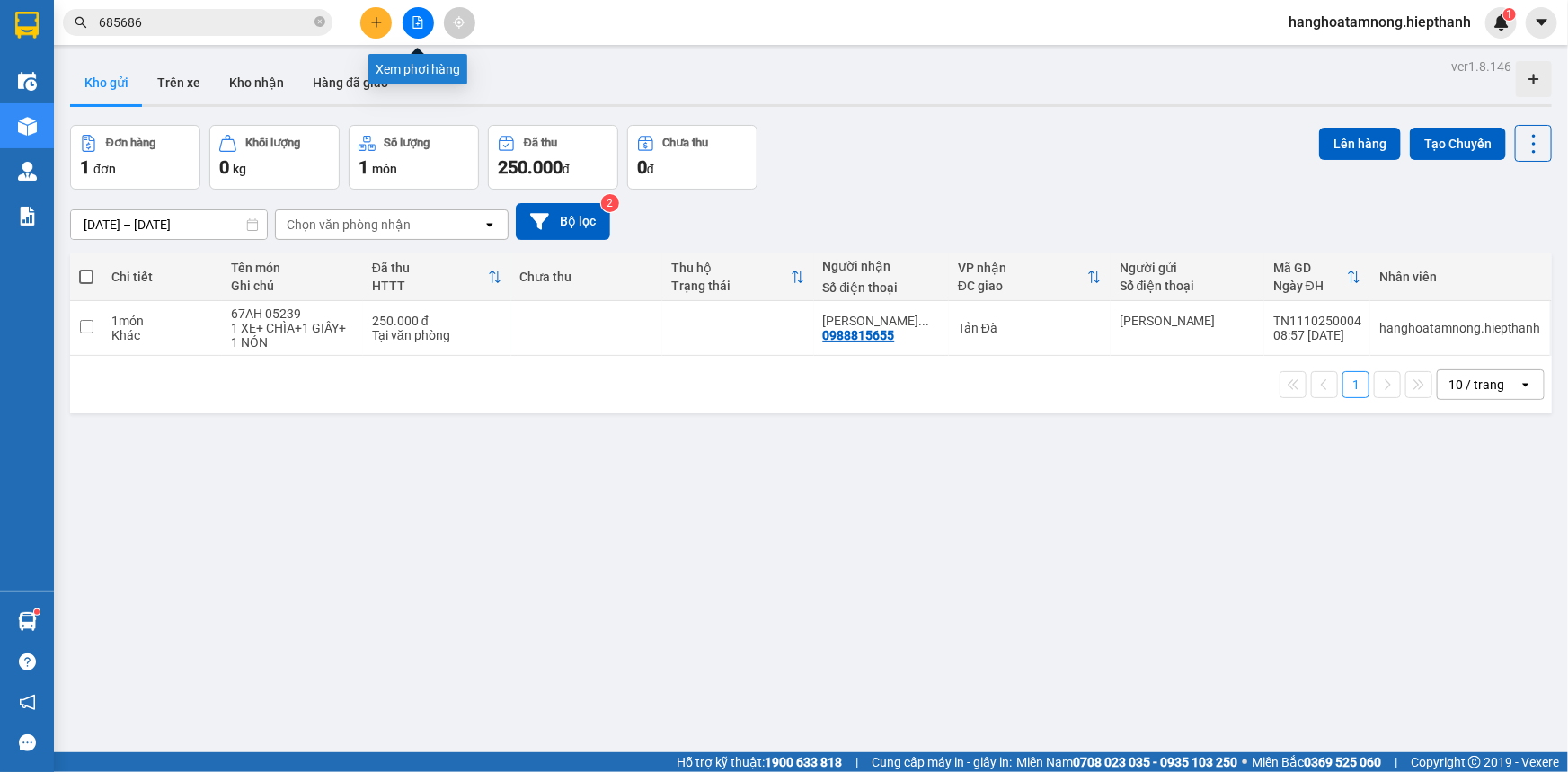
click at [410, 24] on button at bounding box center [418, 23] width 31 height 31
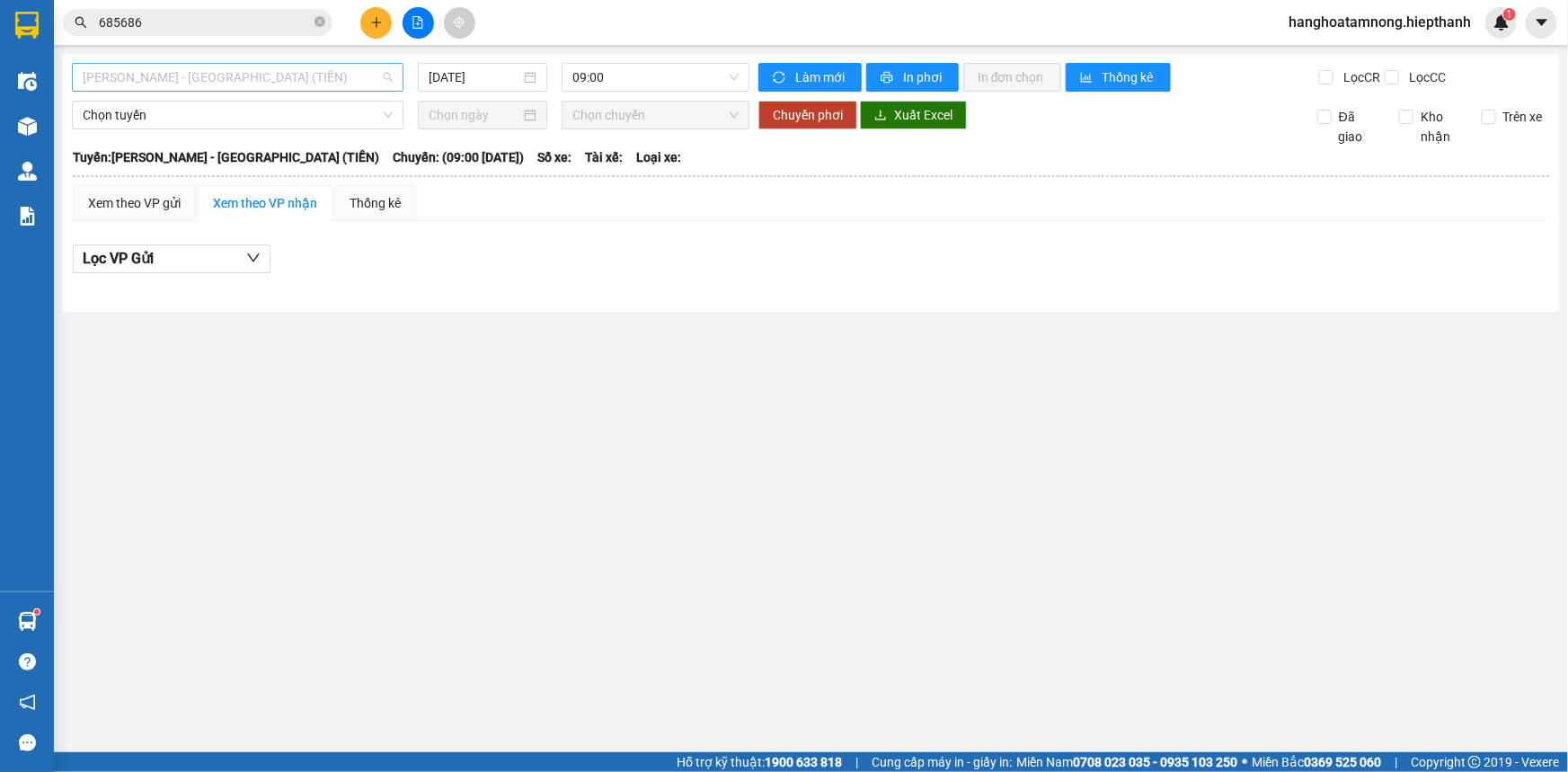
click at [290, 81] on span "[PERSON_NAME] - [GEOGRAPHIC_DATA] (TIỀN)" at bounding box center [238, 78] width 310 height 27
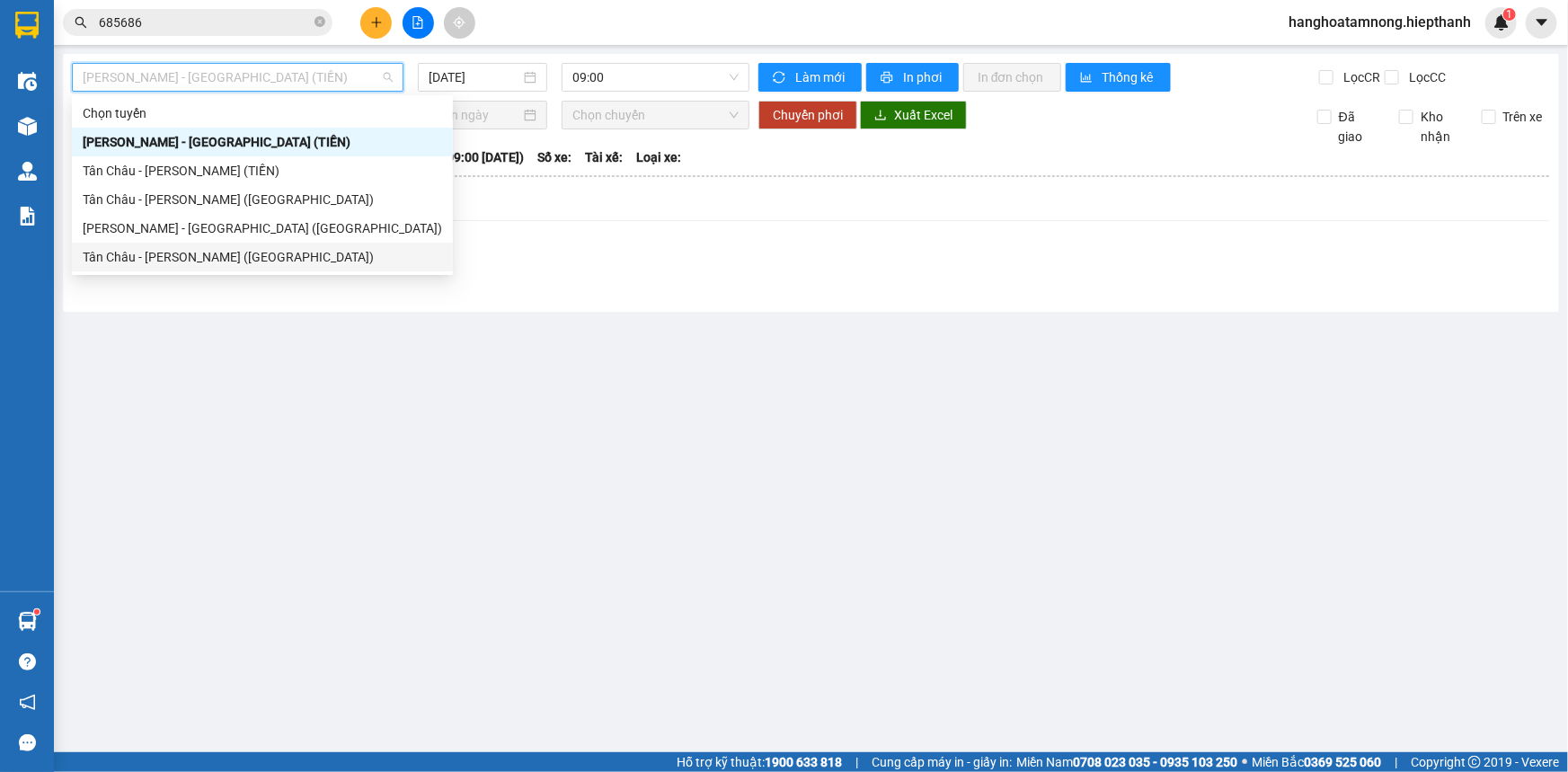
drag, startPoint x: 224, startPoint y: 259, endPoint x: 234, endPoint y: 255, distance: 10.8
click at [234, 255] on div "Tân Châu - [PERSON_NAME] ([GEOGRAPHIC_DATA])" at bounding box center [263, 258] width 360 height 20
type input "[DATE]"
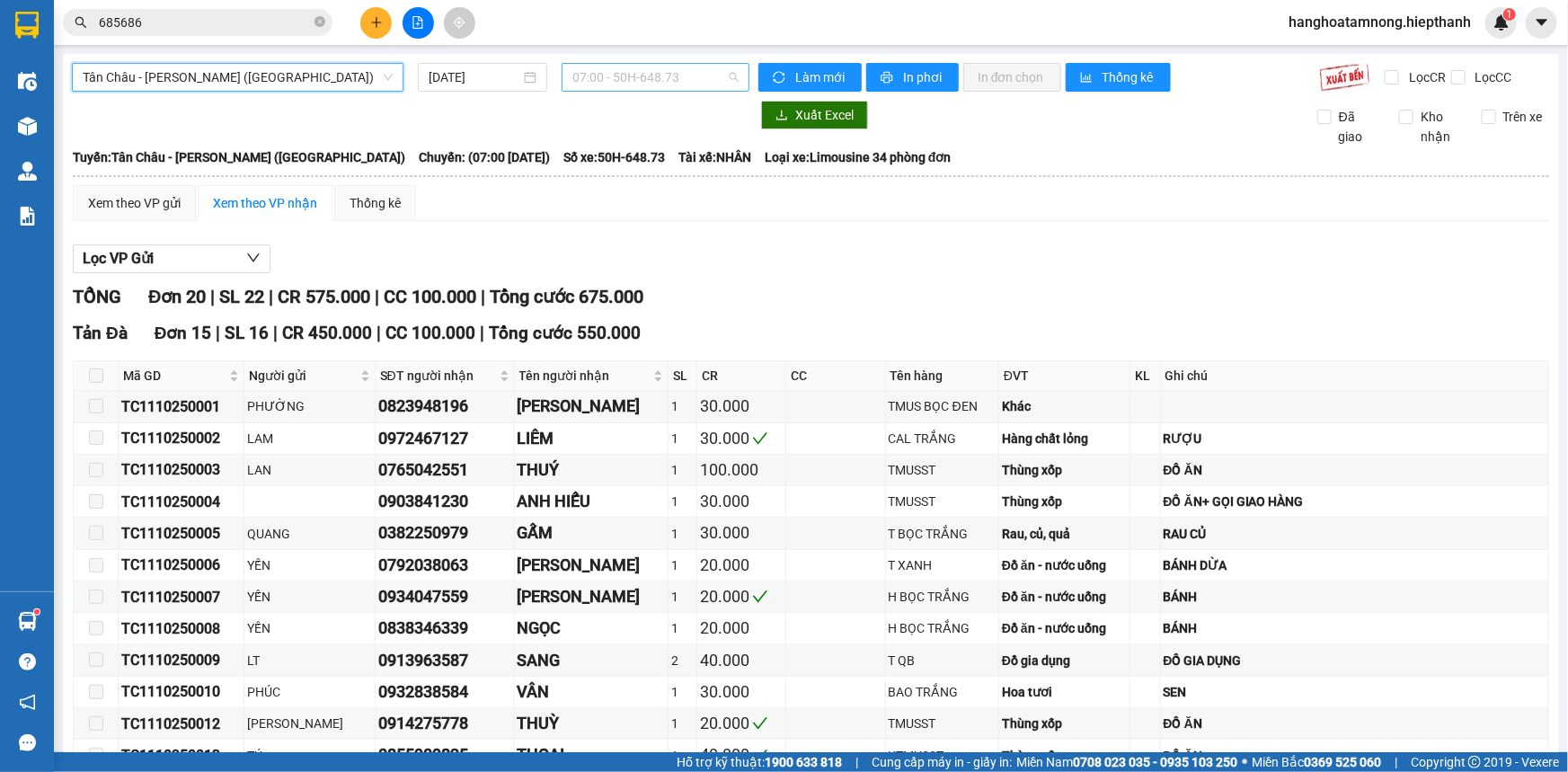
click at [650, 85] on span "07:00 - 50H-648.73" at bounding box center [656, 78] width 166 height 27
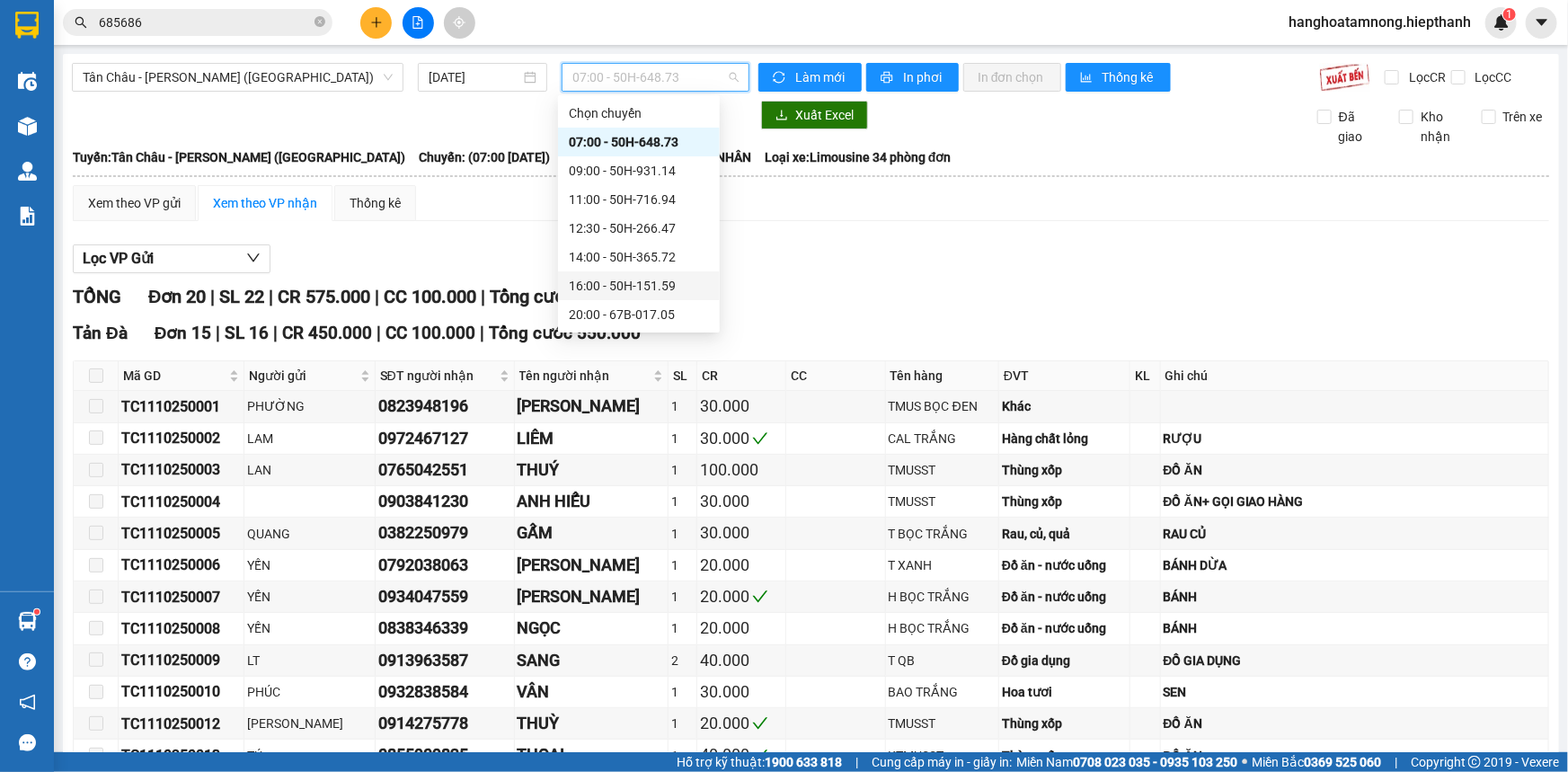
click at [595, 282] on div "16:00 - 50H-151.59" at bounding box center [639, 286] width 141 height 20
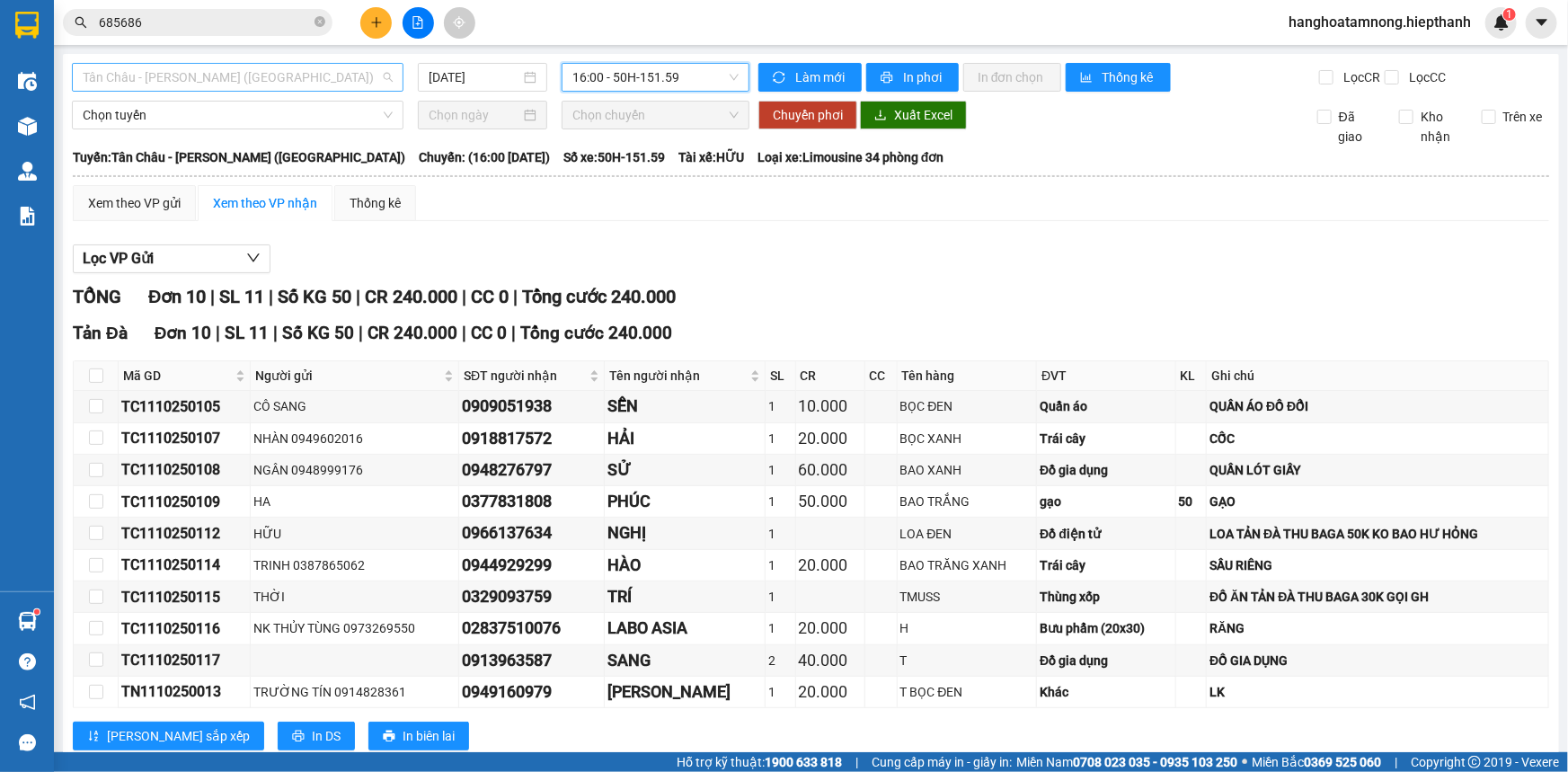
click at [298, 78] on span "Tân Châu - [PERSON_NAME] ([GEOGRAPHIC_DATA])" at bounding box center [238, 78] width 310 height 27
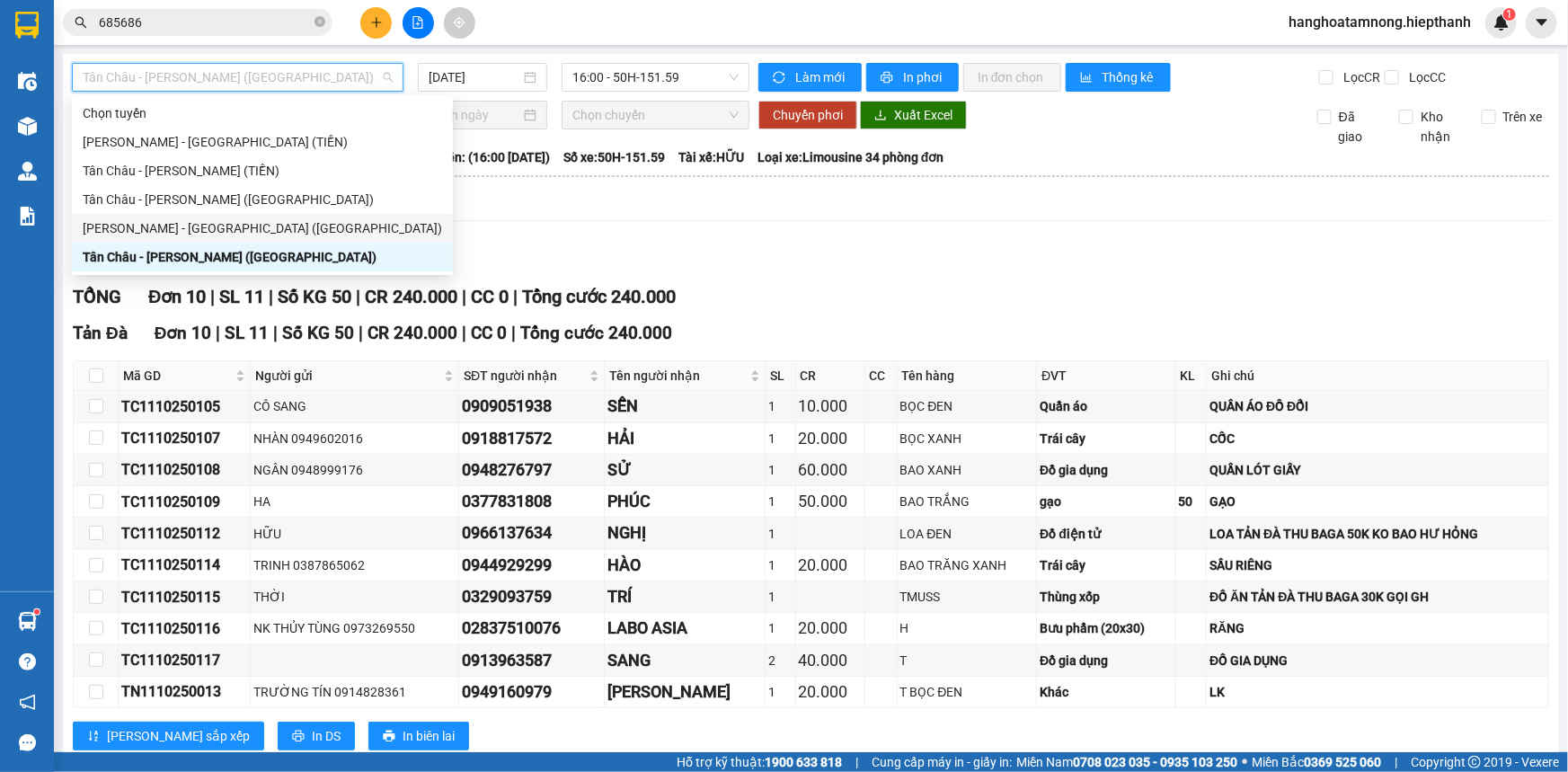
click at [163, 220] on div "[PERSON_NAME] - [GEOGRAPHIC_DATA] ([GEOGRAPHIC_DATA])" at bounding box center [263, 228] width 360 height 20
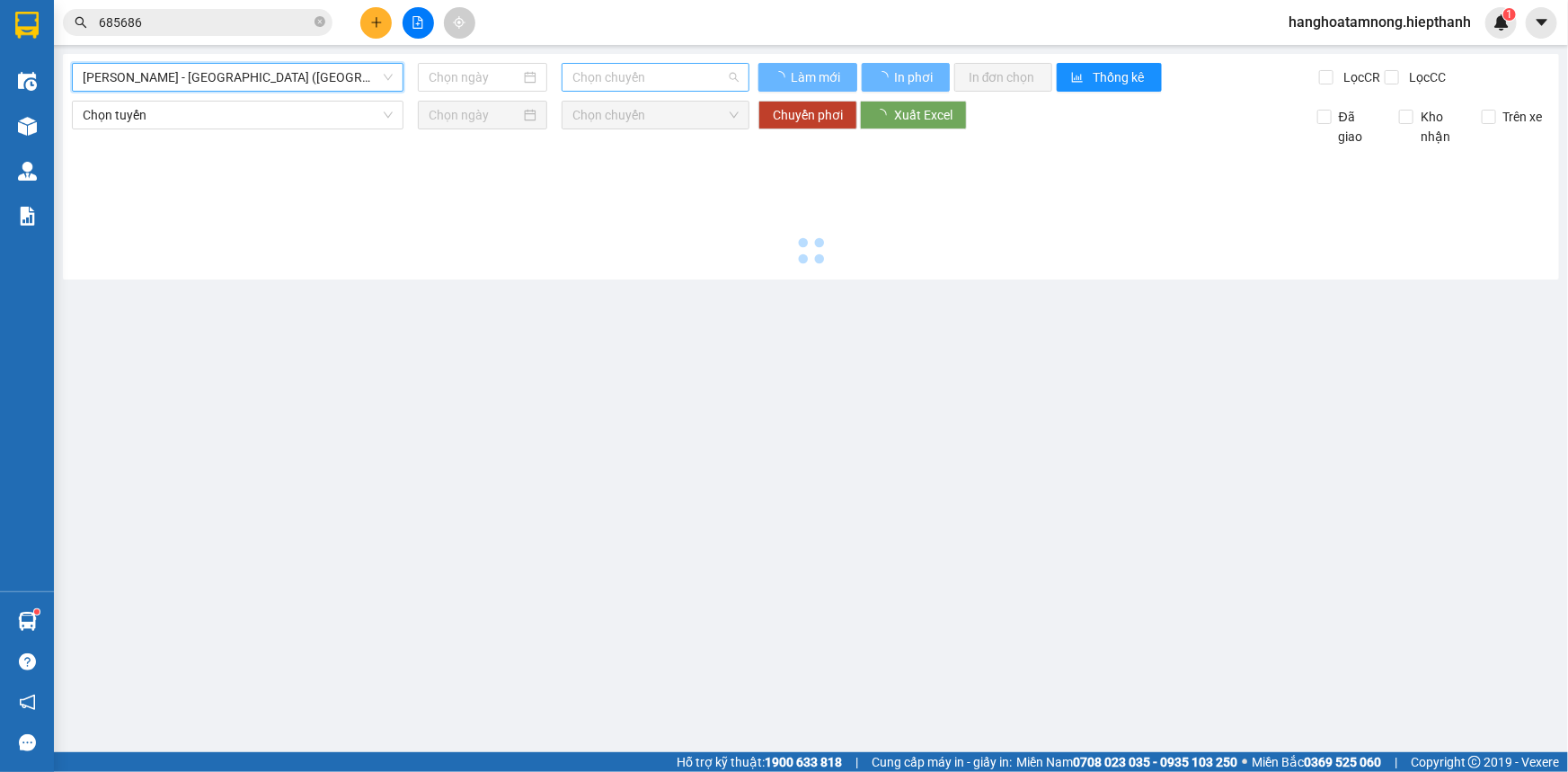
click at [620, 80] on span "Chọn chuyến" at bounding box center [656, 78] width 166 height 27
type input "[DATE]"
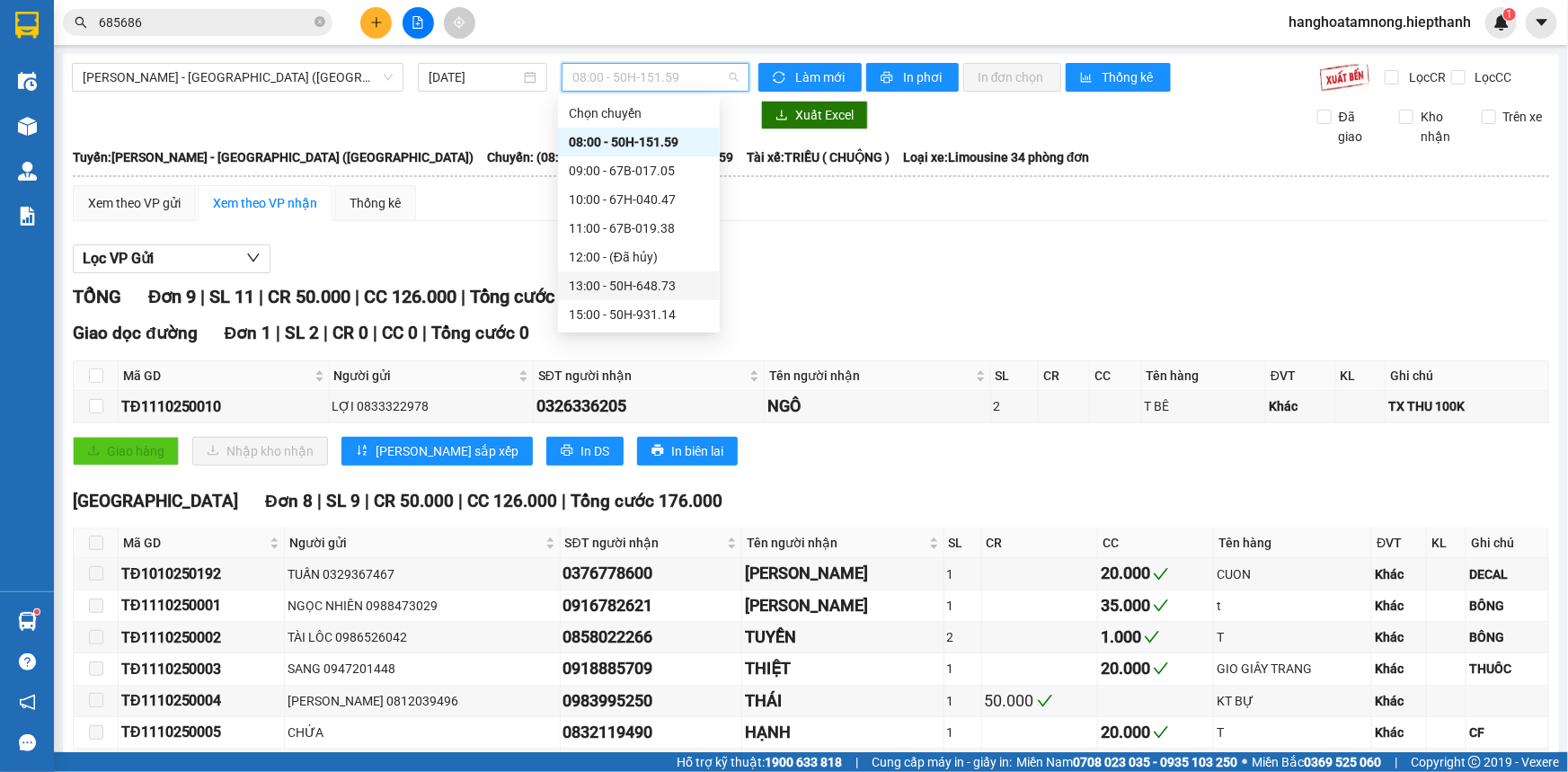
click at [628, 288] on div "13:00 - 50H-648.73" at bounding box center [639, 286] width 141 height 20
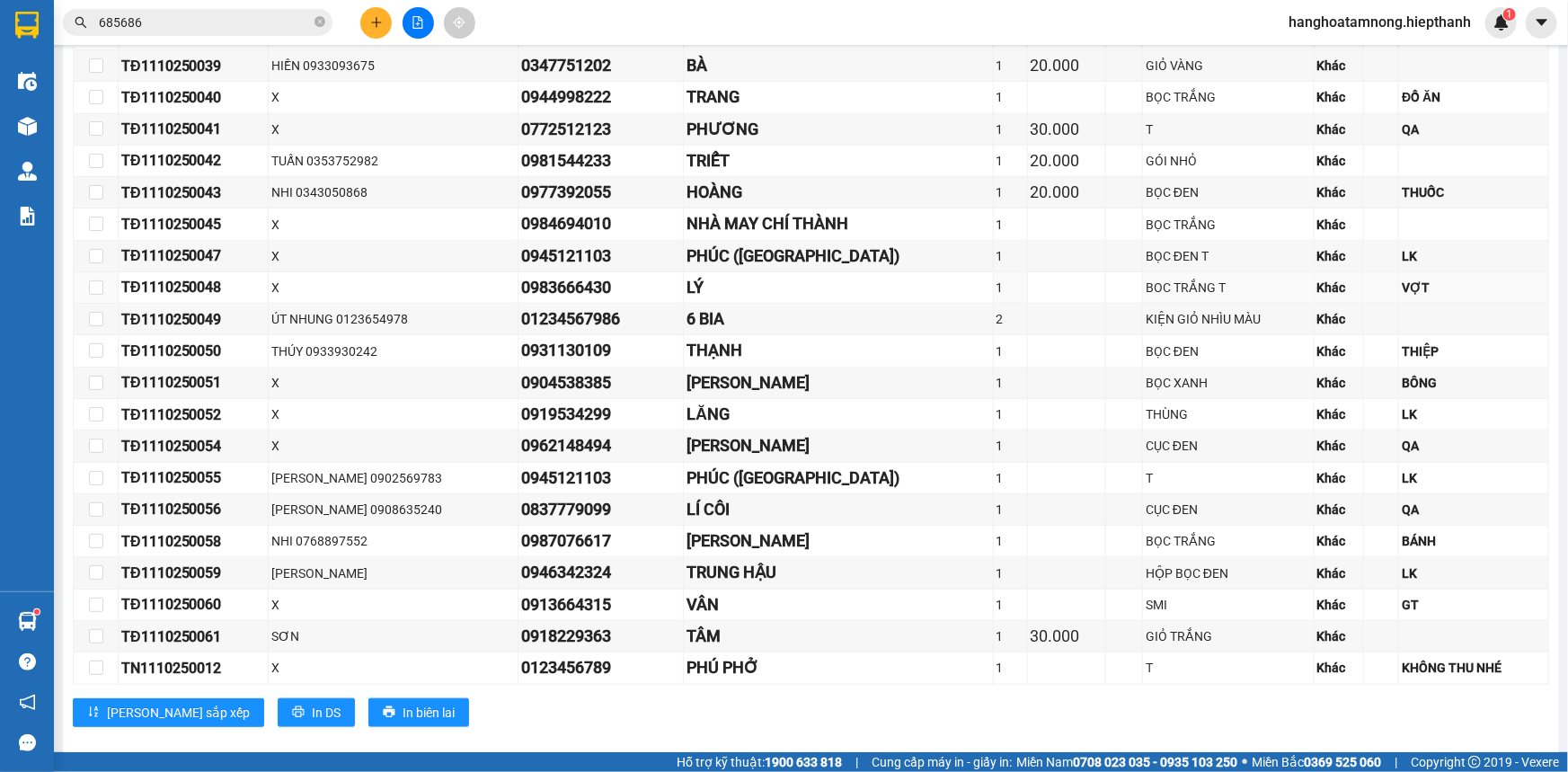
scroll to position [791, 0]
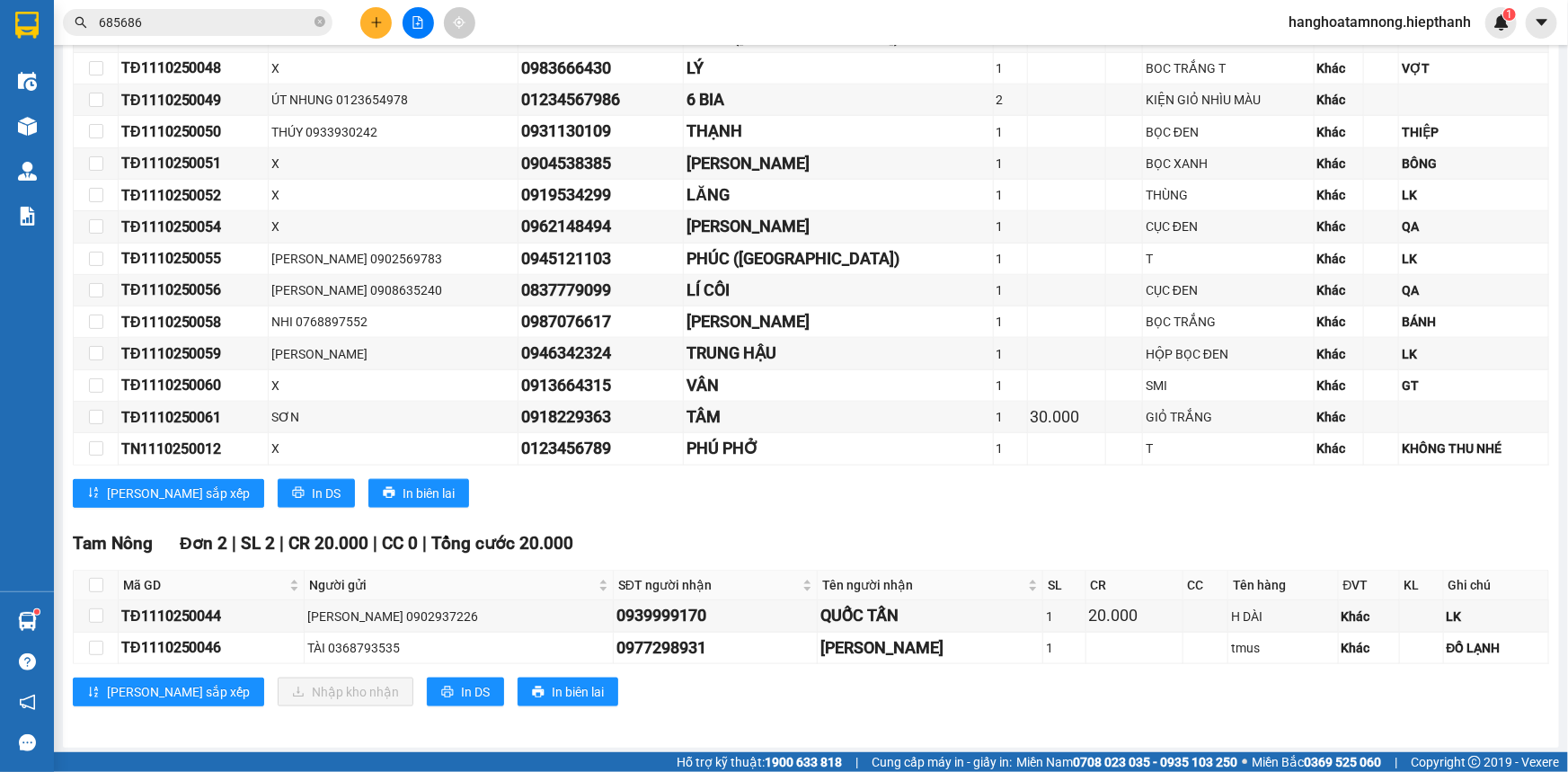
click at [95, 571] on th at bounding box center [96, 586] width 45 height 29
click at [98, 579] on input "checkbox" at bounding box center [96, 586] width 15 height 15
checkbox input "true"
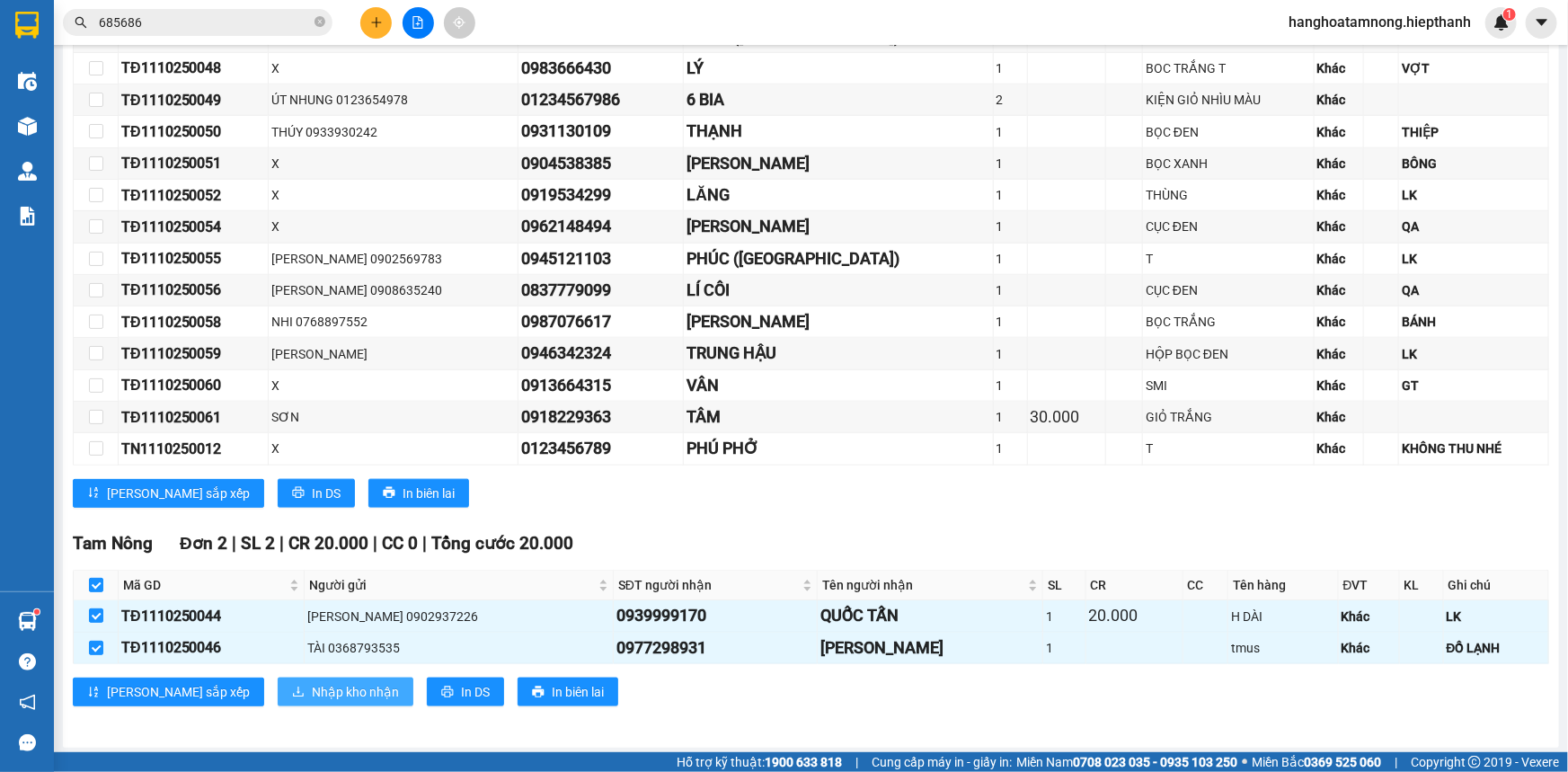
click at [311, 682] on span "Nhập kho nhận" at bounding box center [354, 693] width 87 height 20
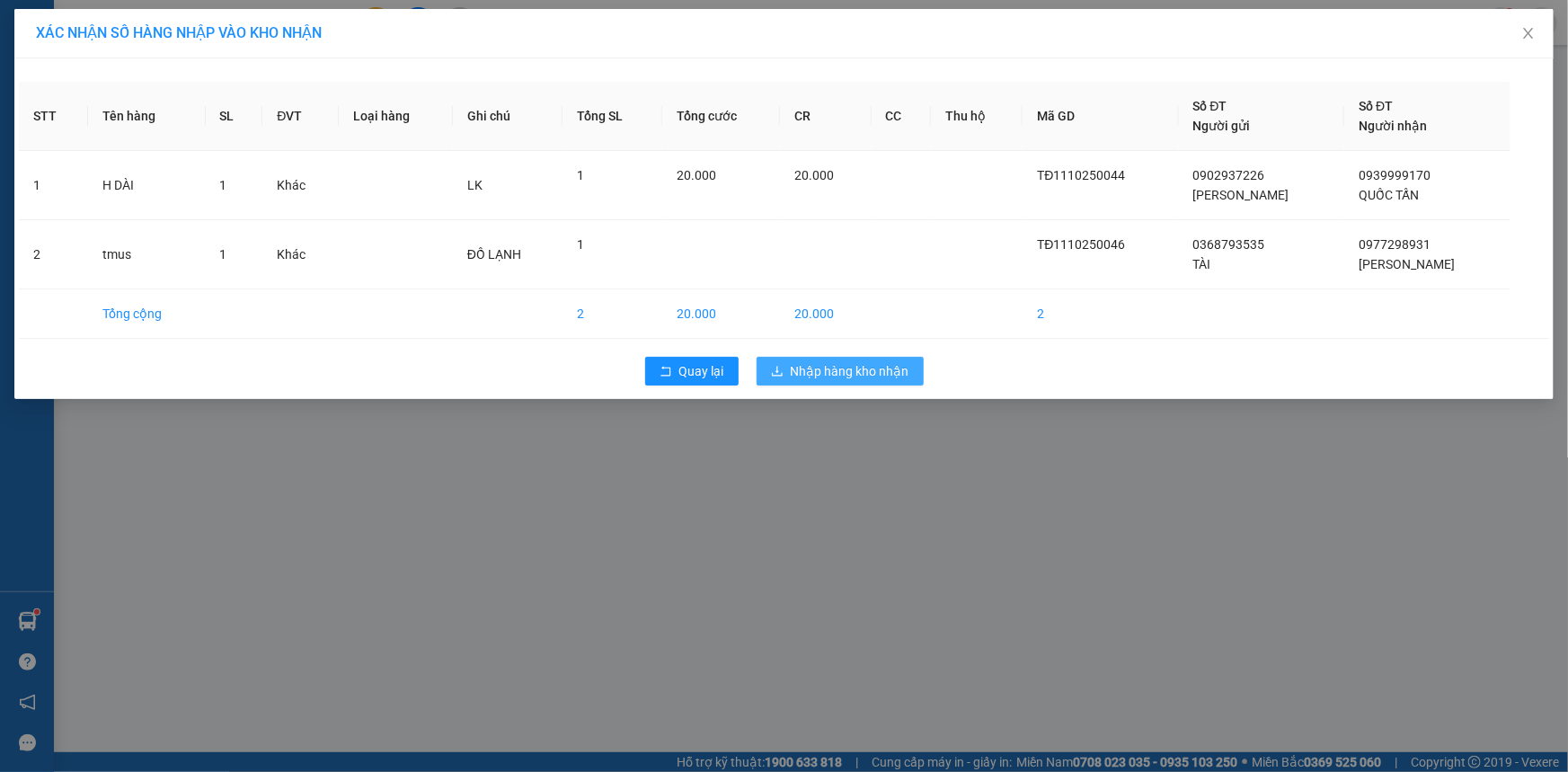
click at [849, 363] on span "Nhập hàng kho nhận" at bounding box center [850, 372] width 119 height 20
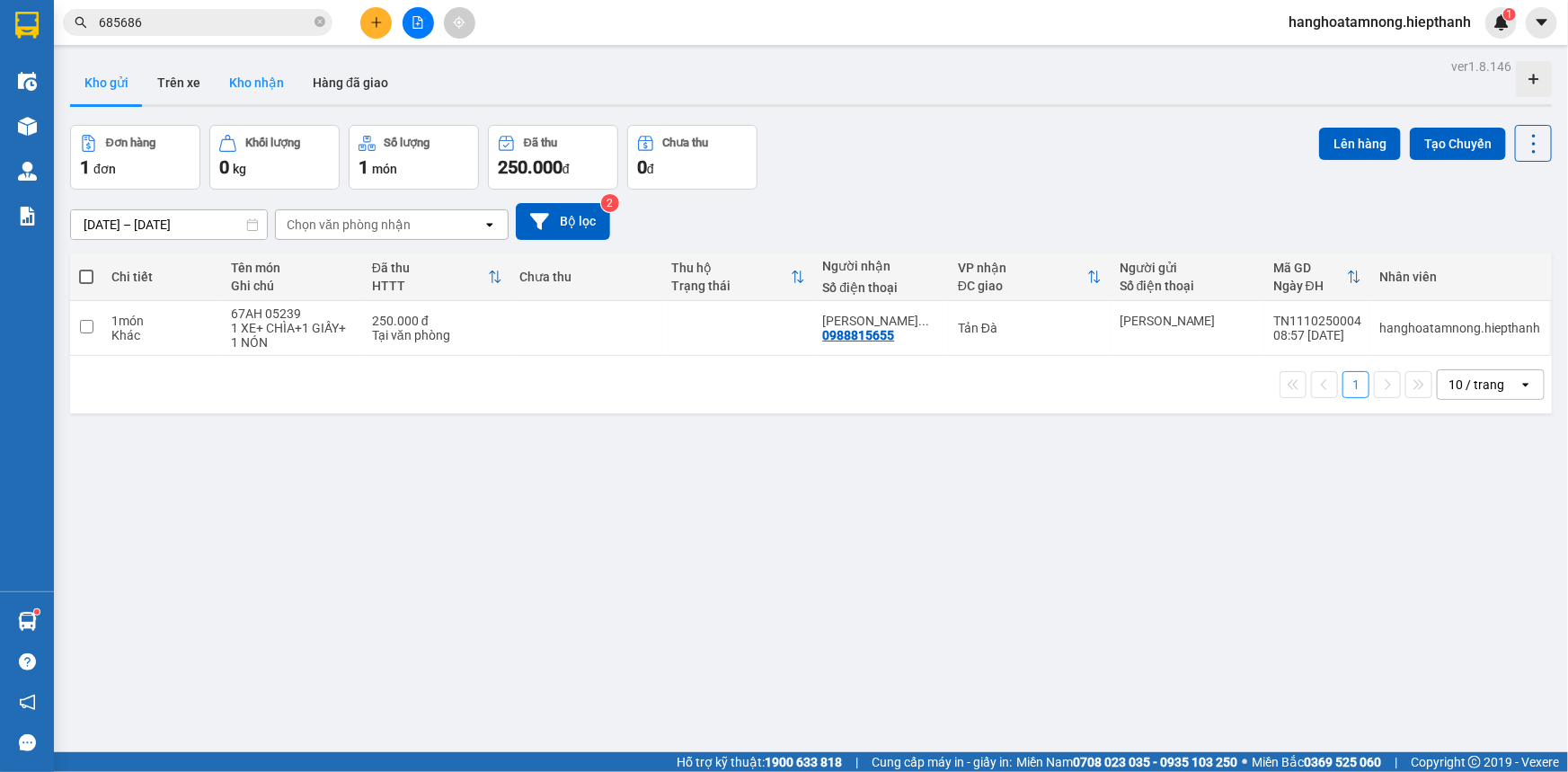
click at [277, 78] on button "Kho nhận" at bounding box center [257, 82] width 84 height 43
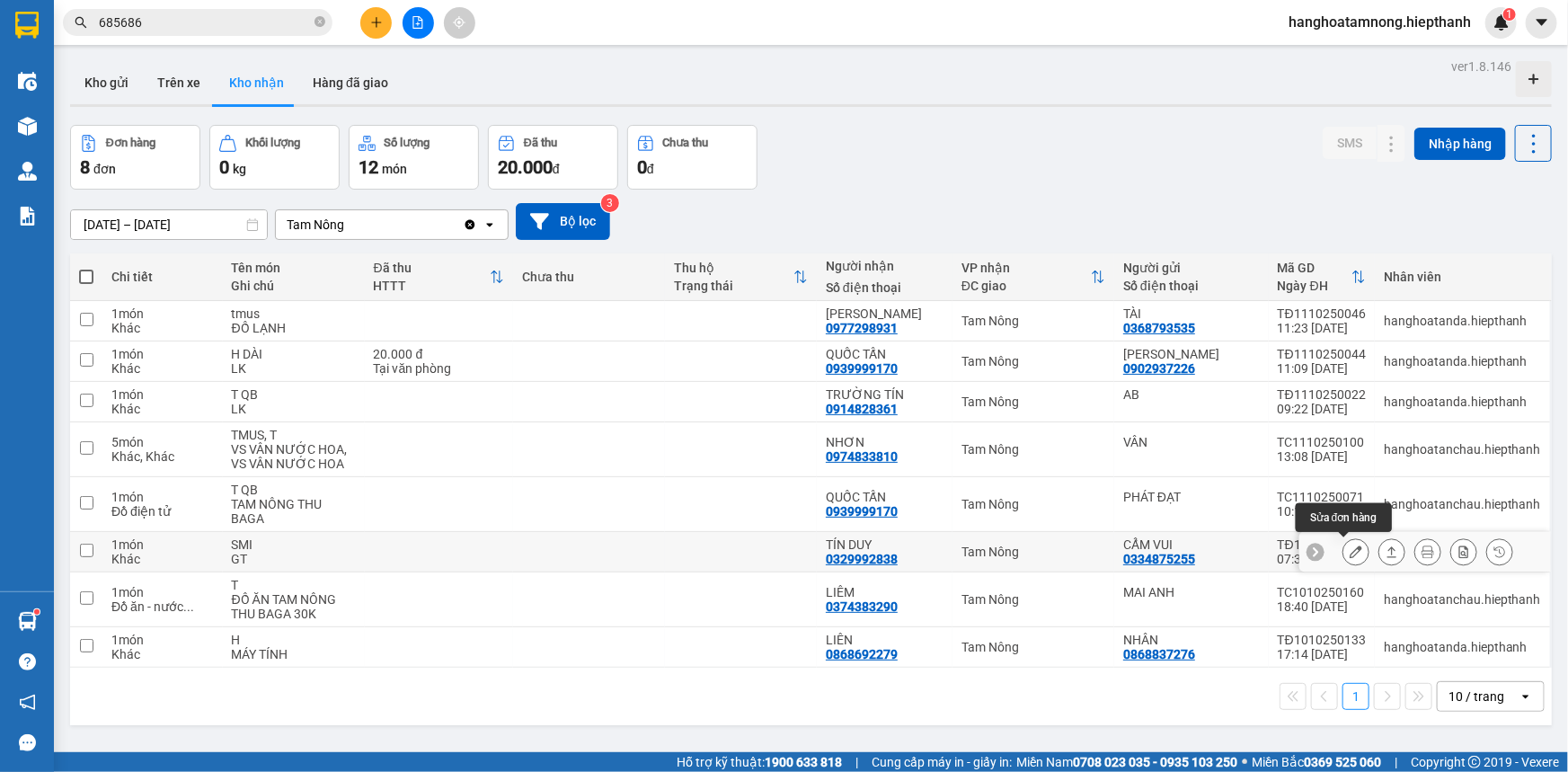
click at [1350, 550] on icon at bounding box center [1356, 552] width 13 height 13
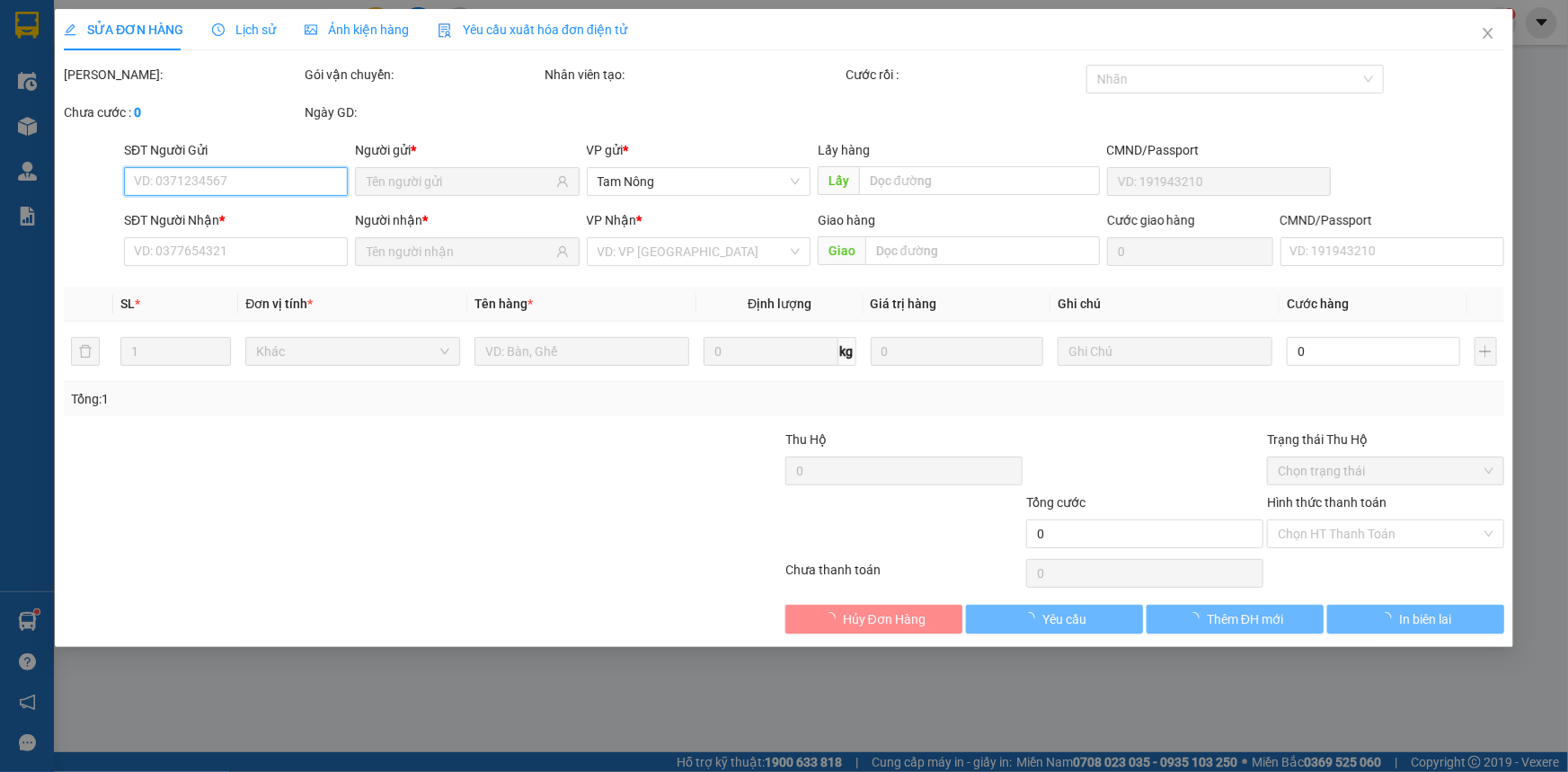
type input "0334875255"
type input "CẨM VUI"
type input "0329992838"
type input "TÍN DUY"
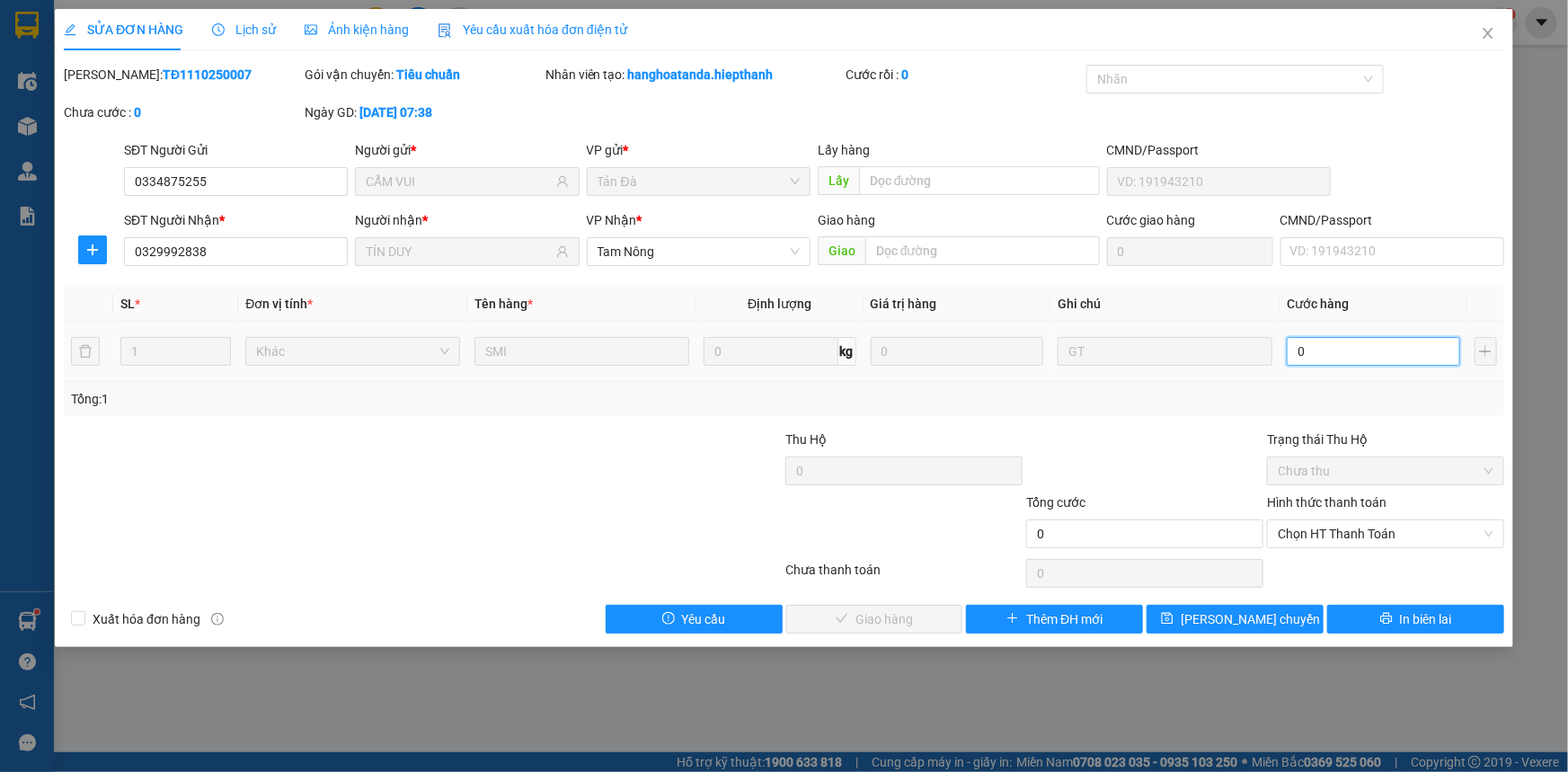
click at [1361, 354] on input "0" at bounding box center [1373, 351] width 174 height 28
type input "2"
type input "20"
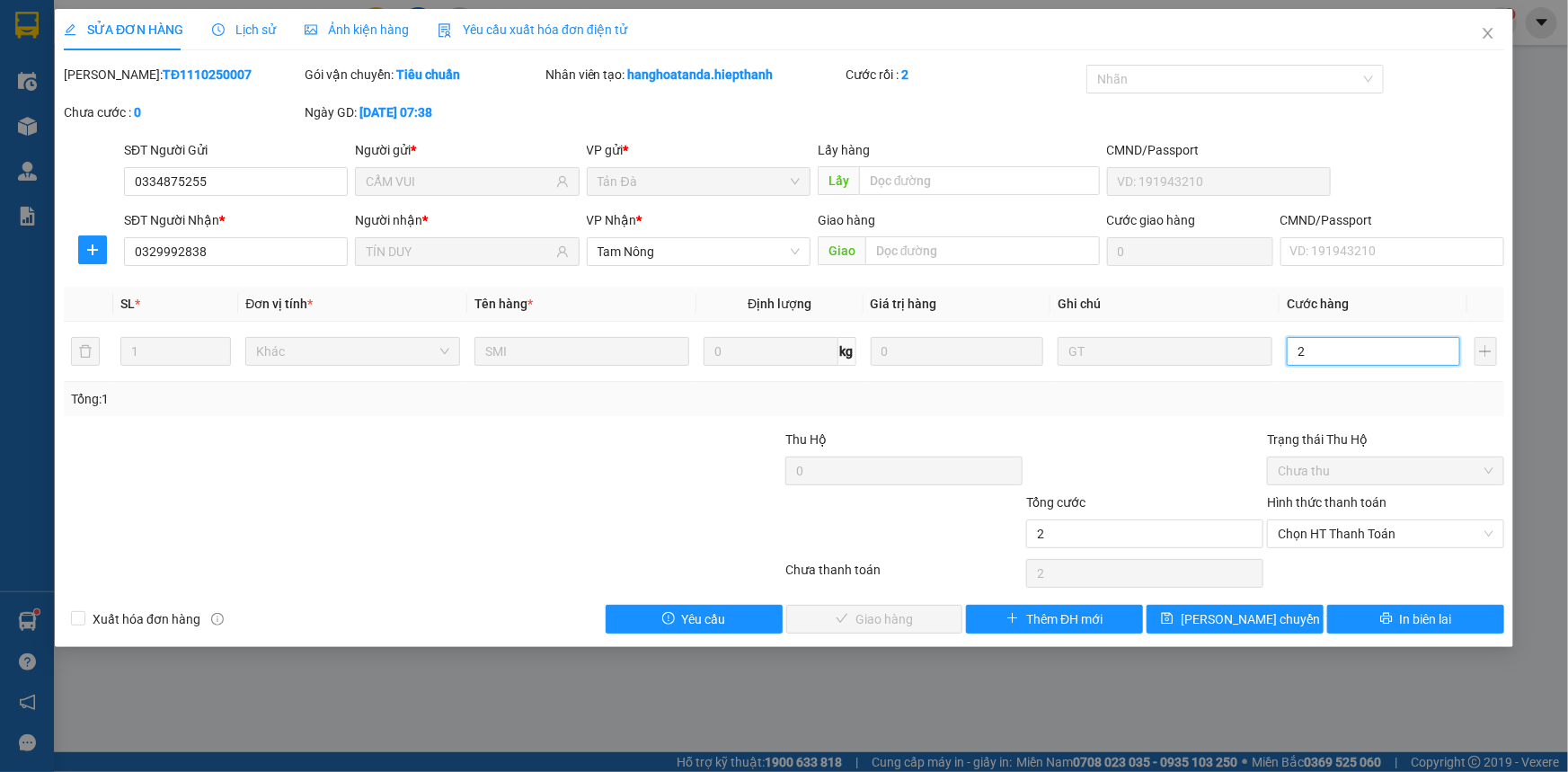
type input "20"
click at [1310, 534] on span "Chọn HT Thanh Toán" at bounding box center [1385, 534] width 216 height 27
type input "20"
type input "20.000"
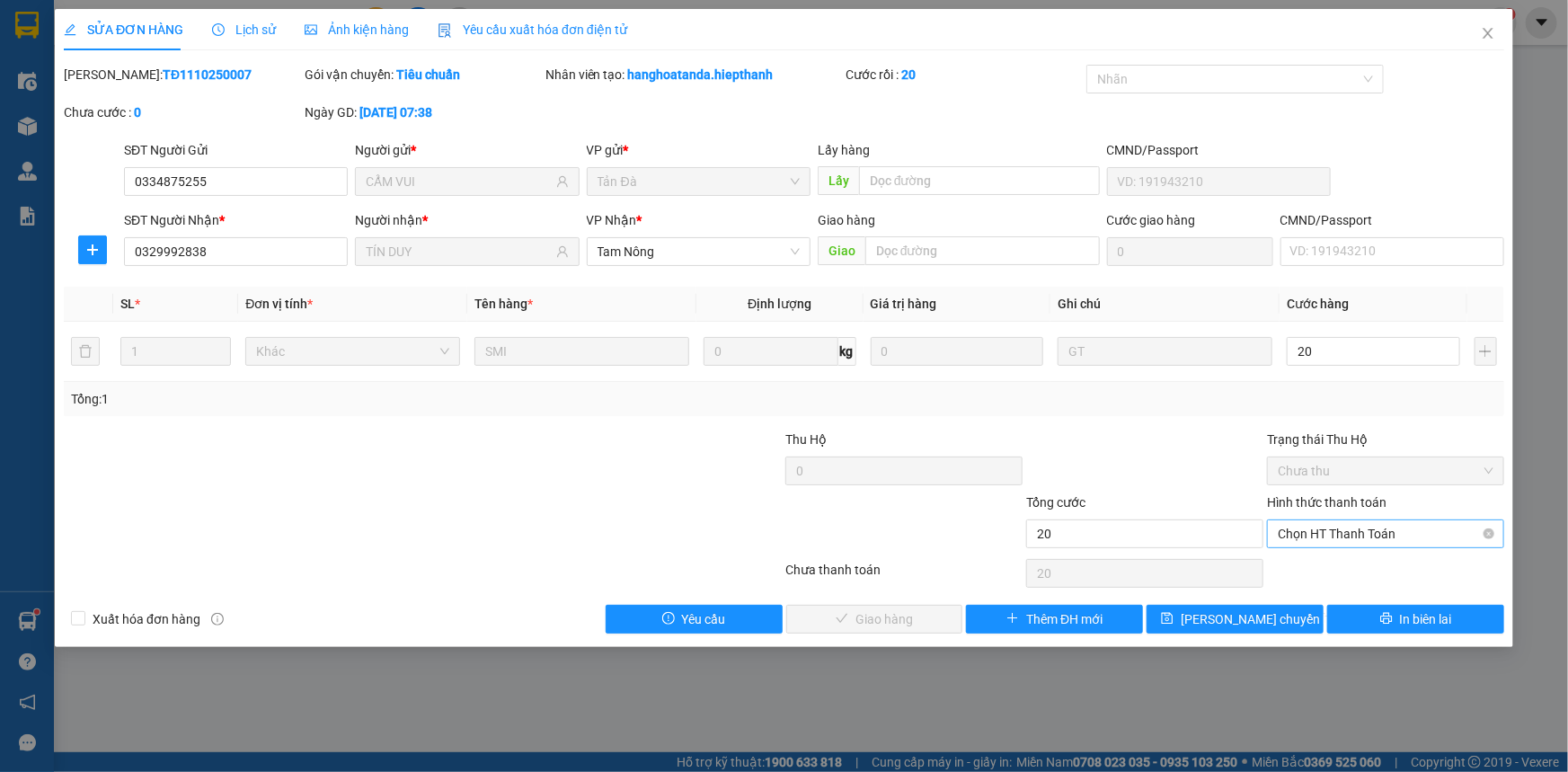
type input "20.000"
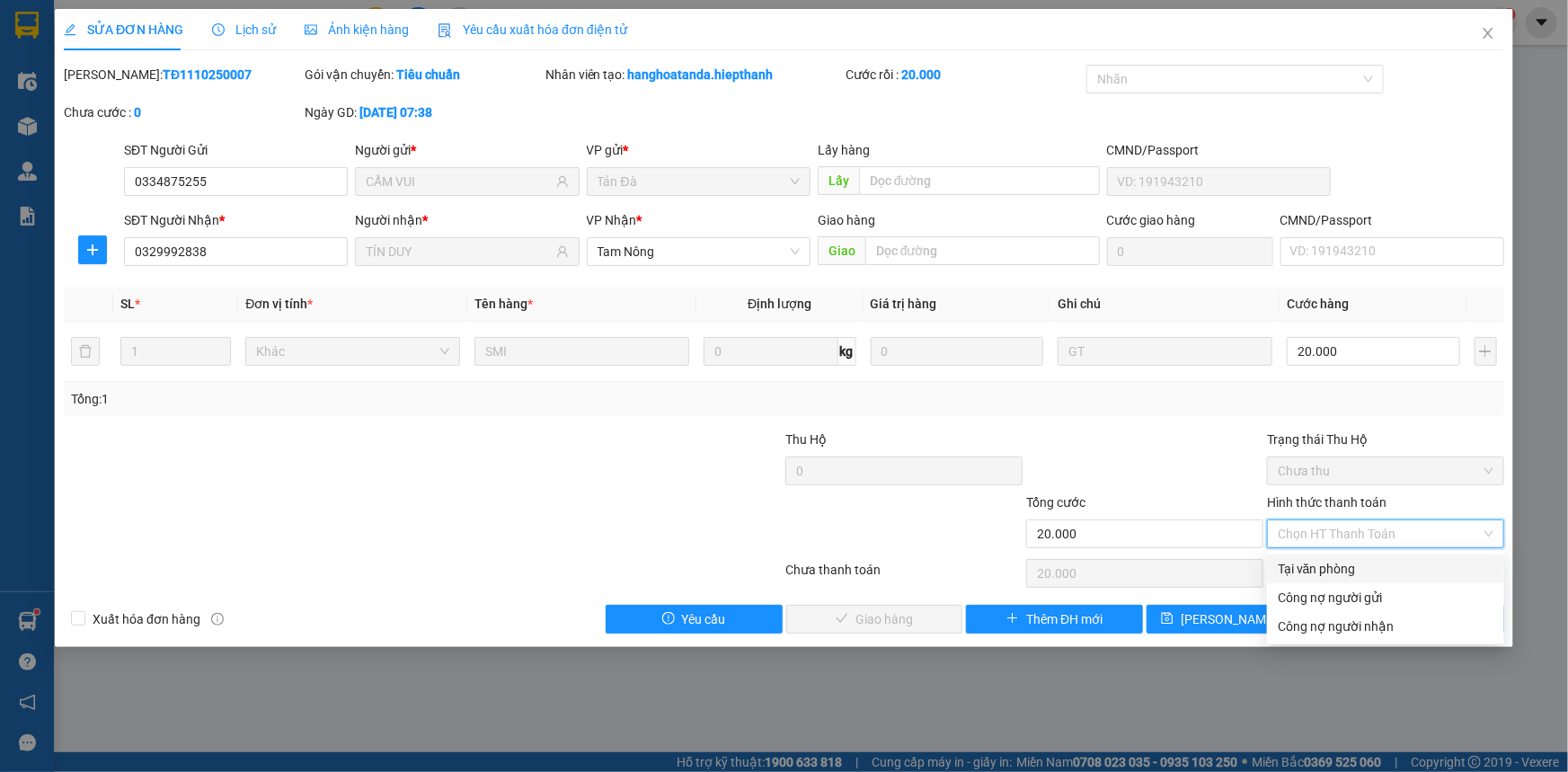
click at [1289, 566] on div "Tại văn phòng" at bounding box center [1385, 569] width 216 height 20
type input "0"
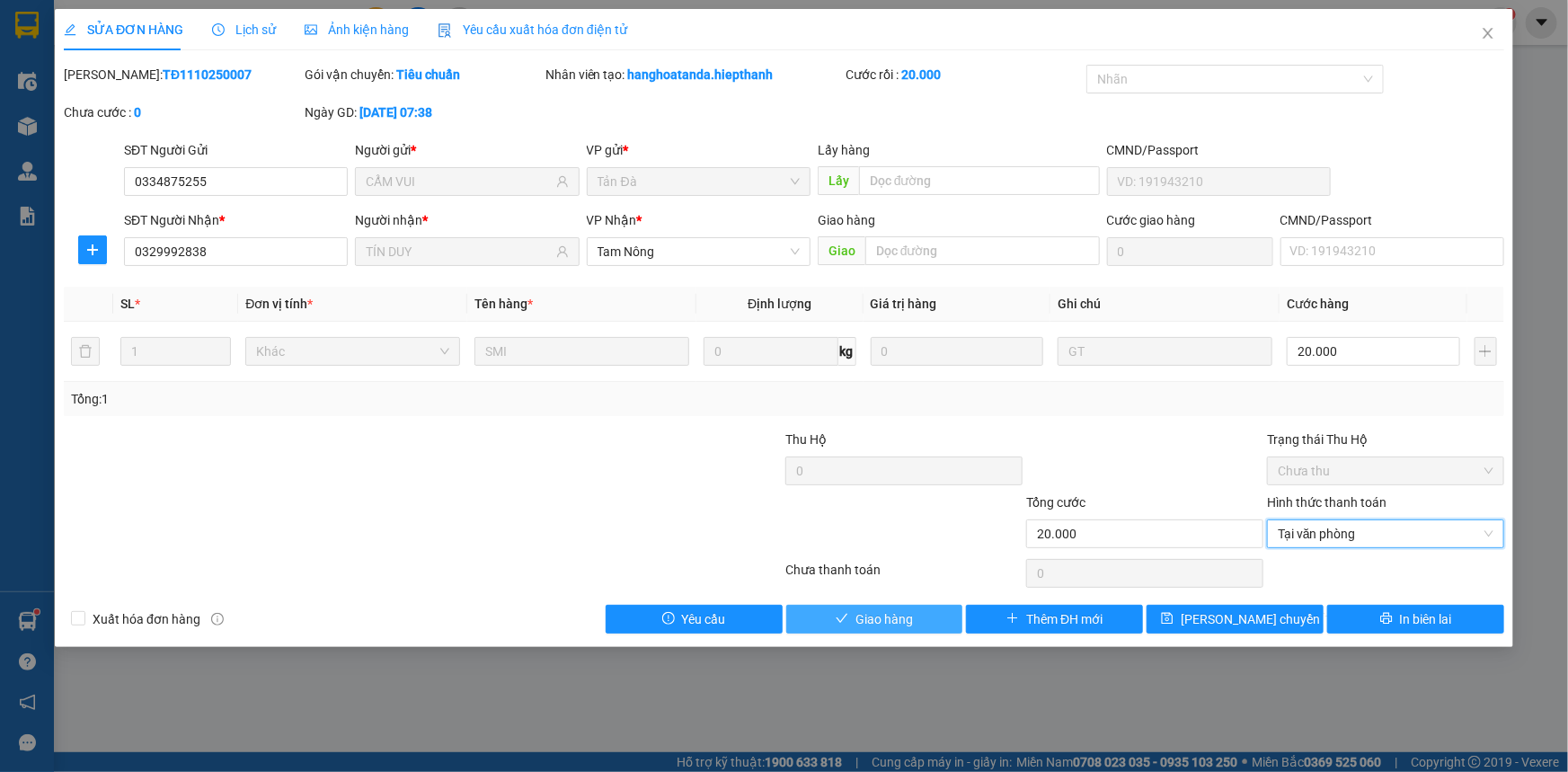
click at [889, 616] on span "Giao hàng" at bounding box center [884, 619] width 58 height 20
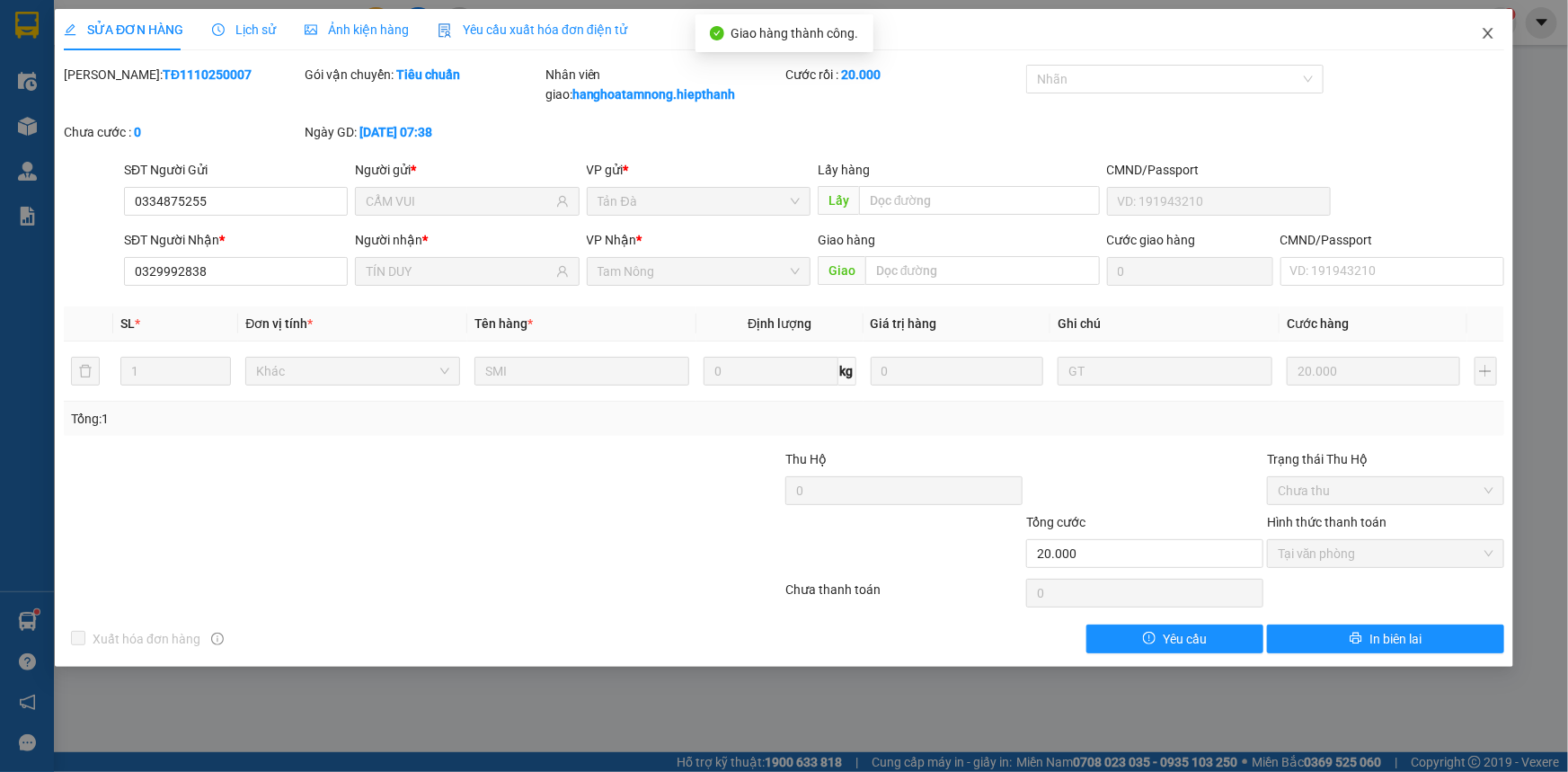
click at [1490, 33] on icon "close" at bounding box center [1488, 34] width 10 height 11
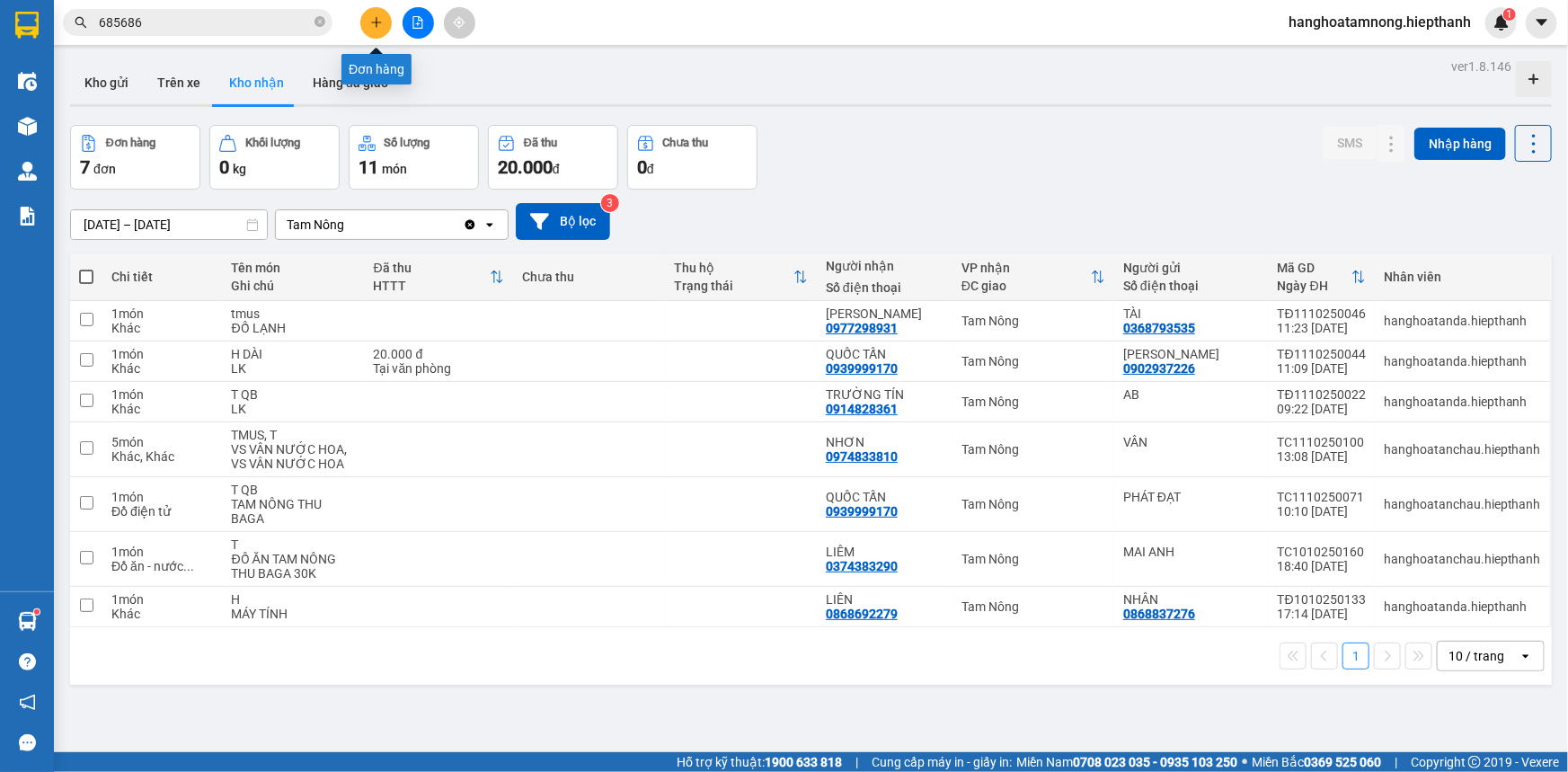
click at [373, 21] on icon "plus" at bounding box center [376, 23] width 13 height 13
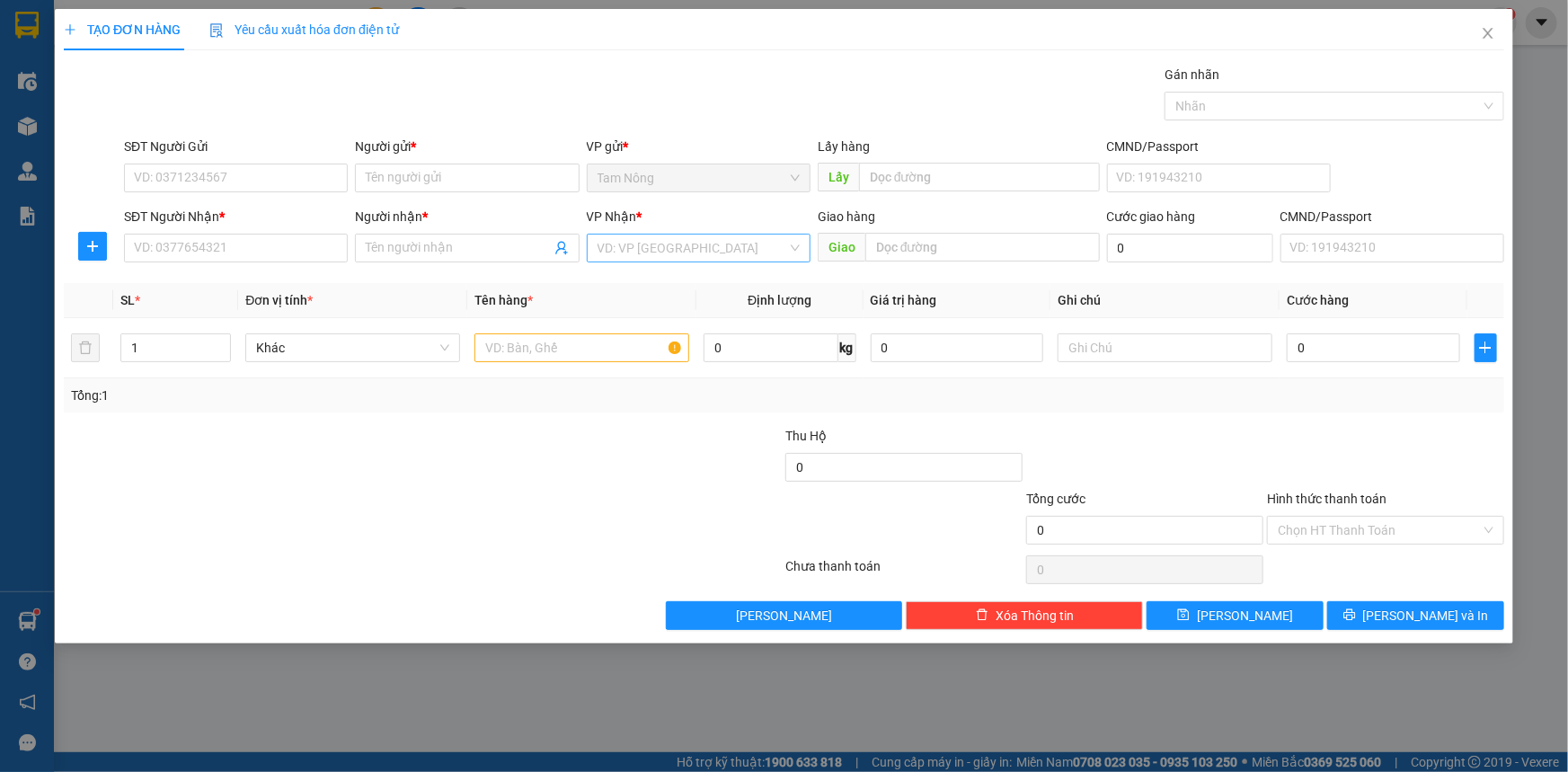
click at [671, 246] on input "search" at bounding box center [692, 249] width 190 height 27
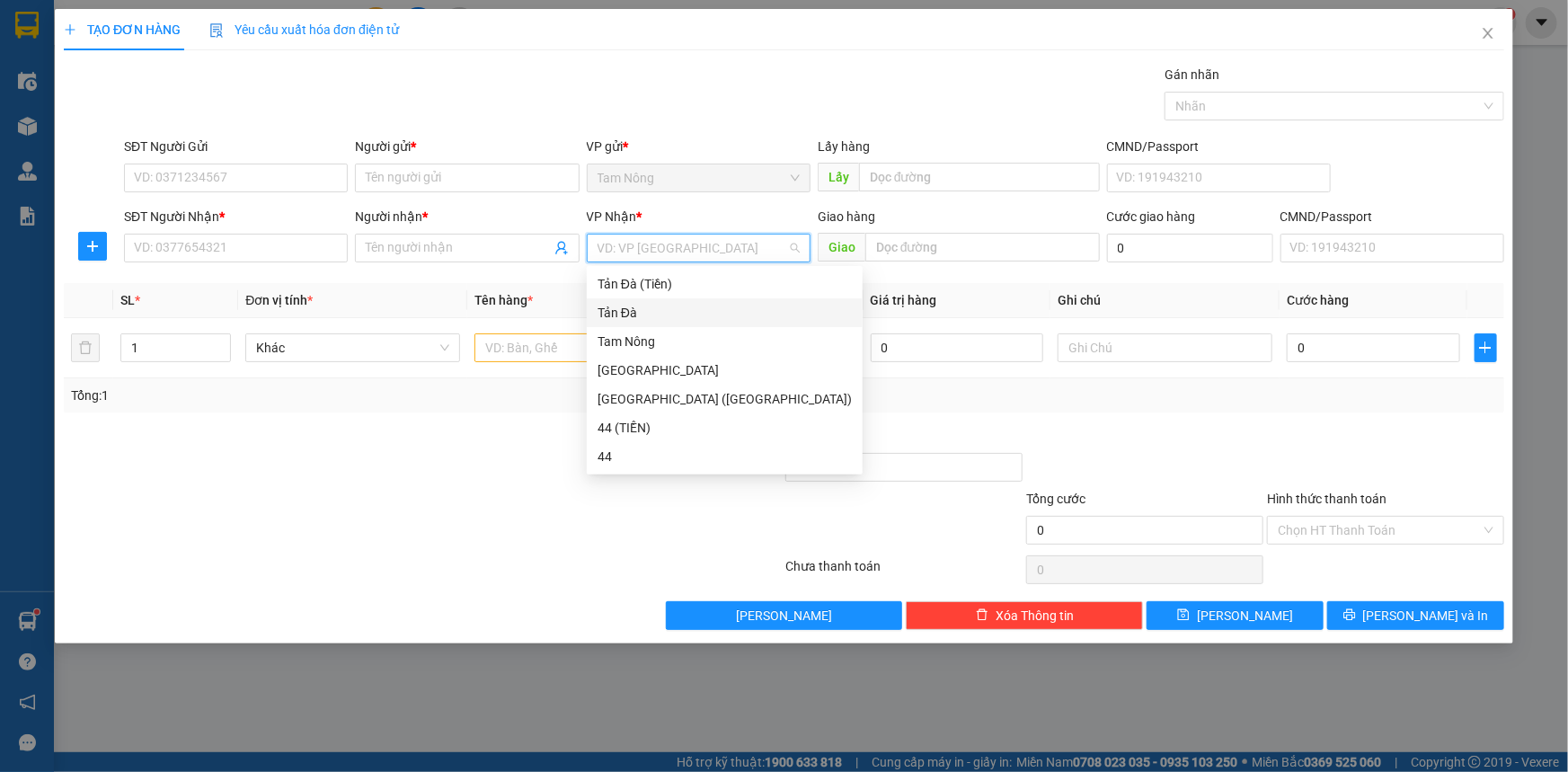
click at [637, 319] on div "Tản Đà" at bounding box center [724, 313] width 255 height 20
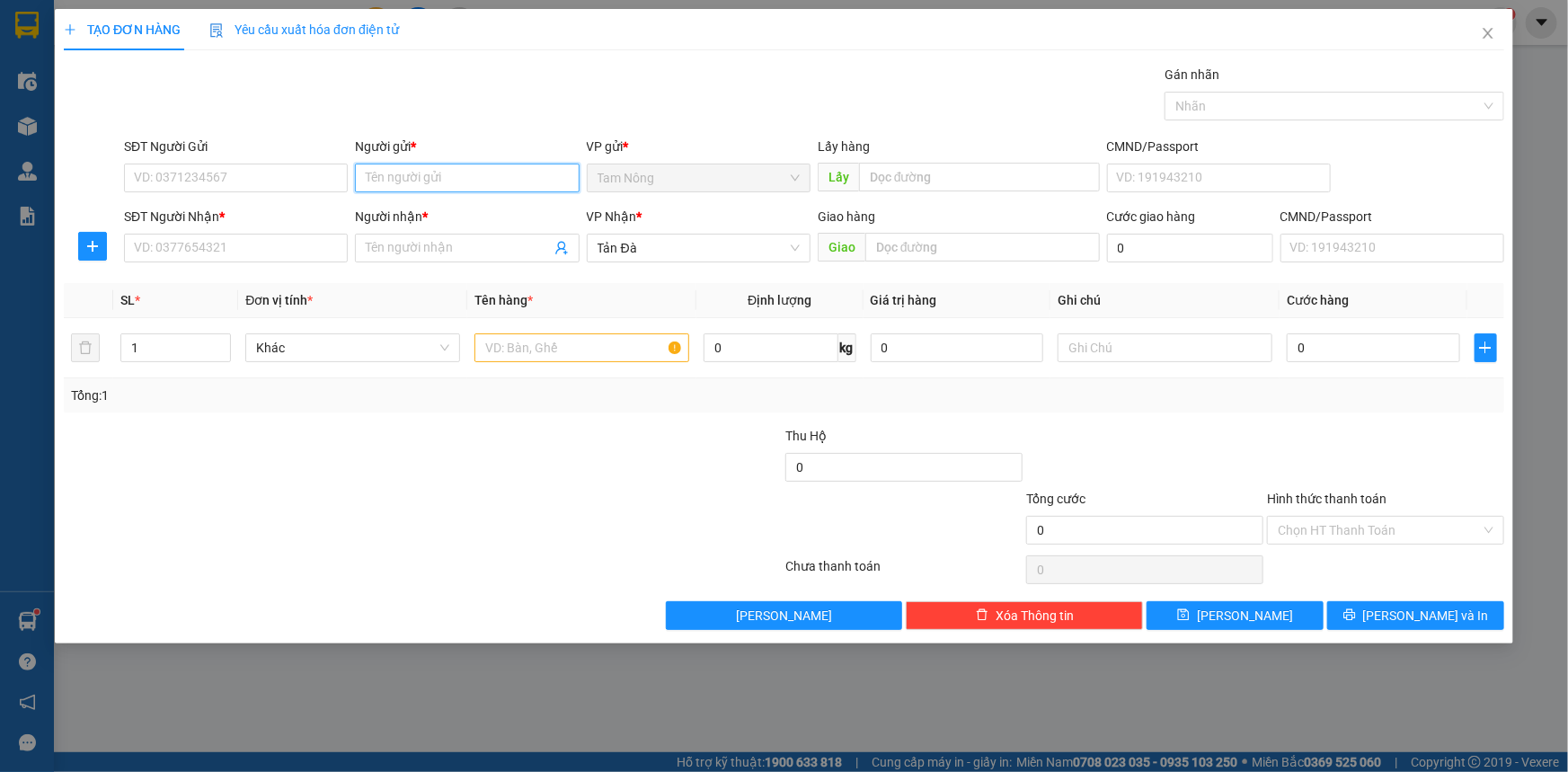
click at [468, 173] on input "Người gửi *" at bounding box center [467, 177] width 224 height 28
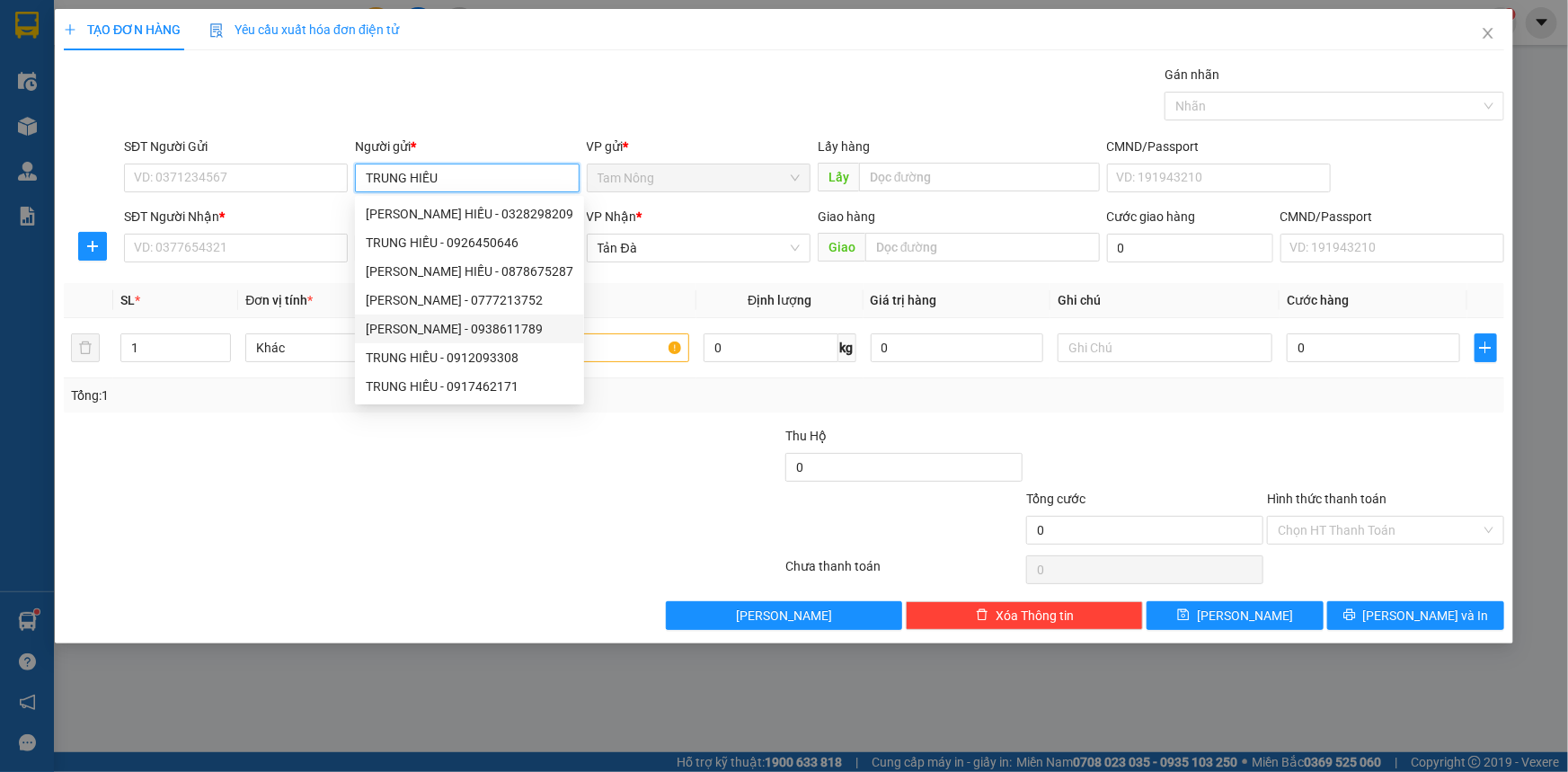
type input "TRUNG HIẾU"
click at [643, 446] on div at bounding box center [664, 457] width 241 height 63
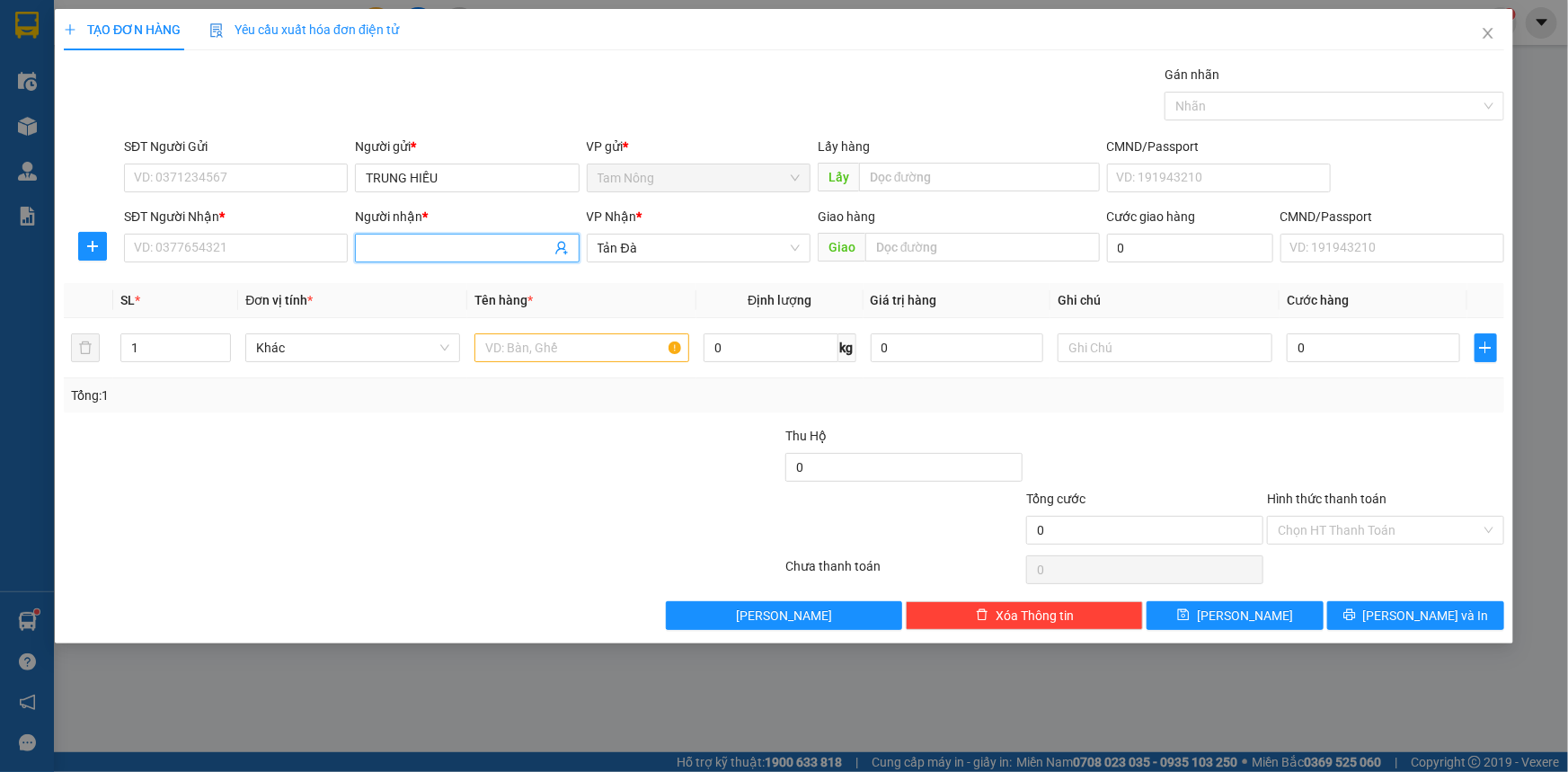
click at [389, 247] on input "Người nhận *" at bounding box center [458, 249] width 184 height 20
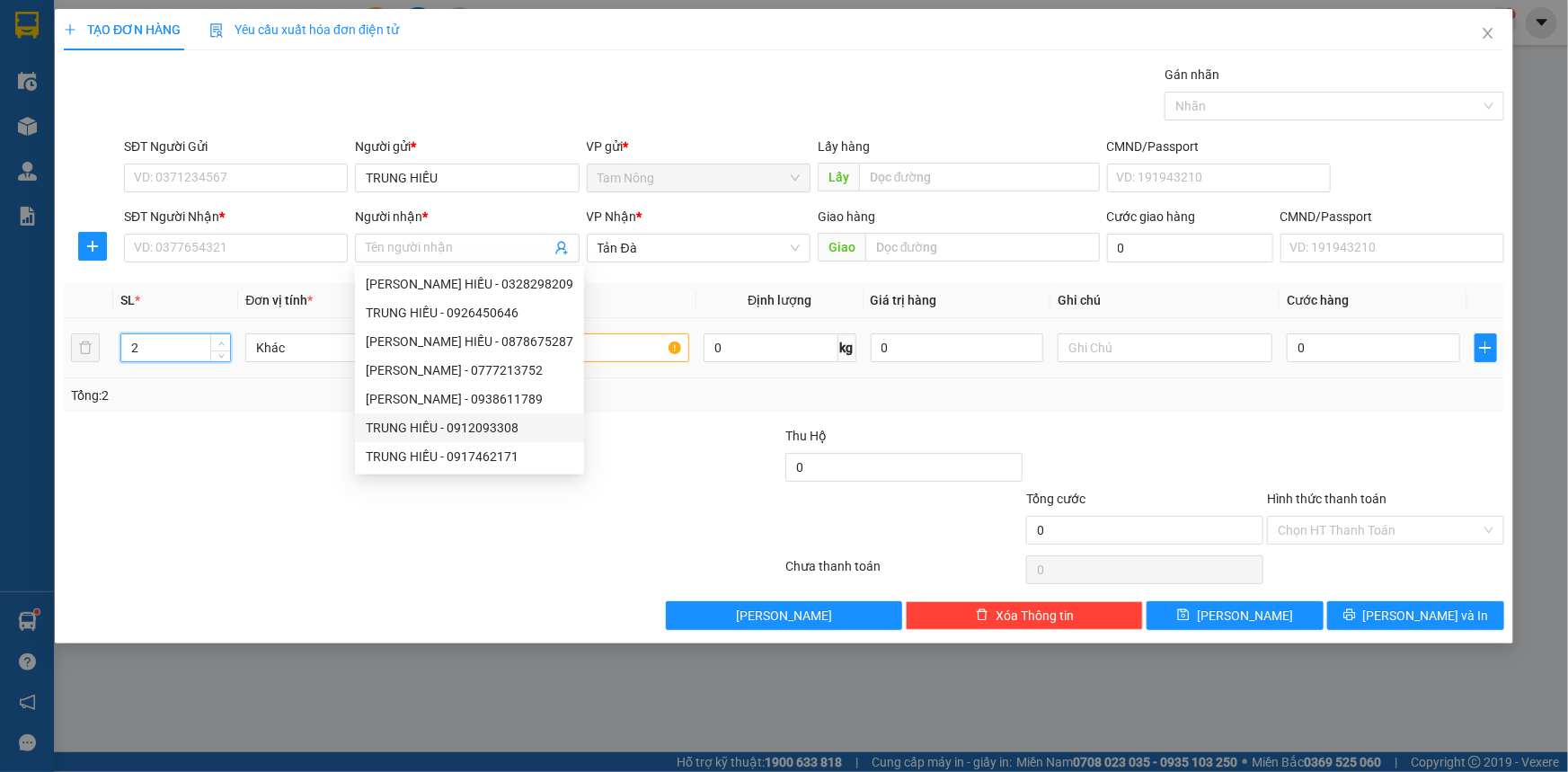
click at [226, 339] on span "up" at bounding box center [221, 344] width 11 height 11
type input "3"
click at [226, 339] on span "up" at bounding box center [221, 344] width 11 height 11
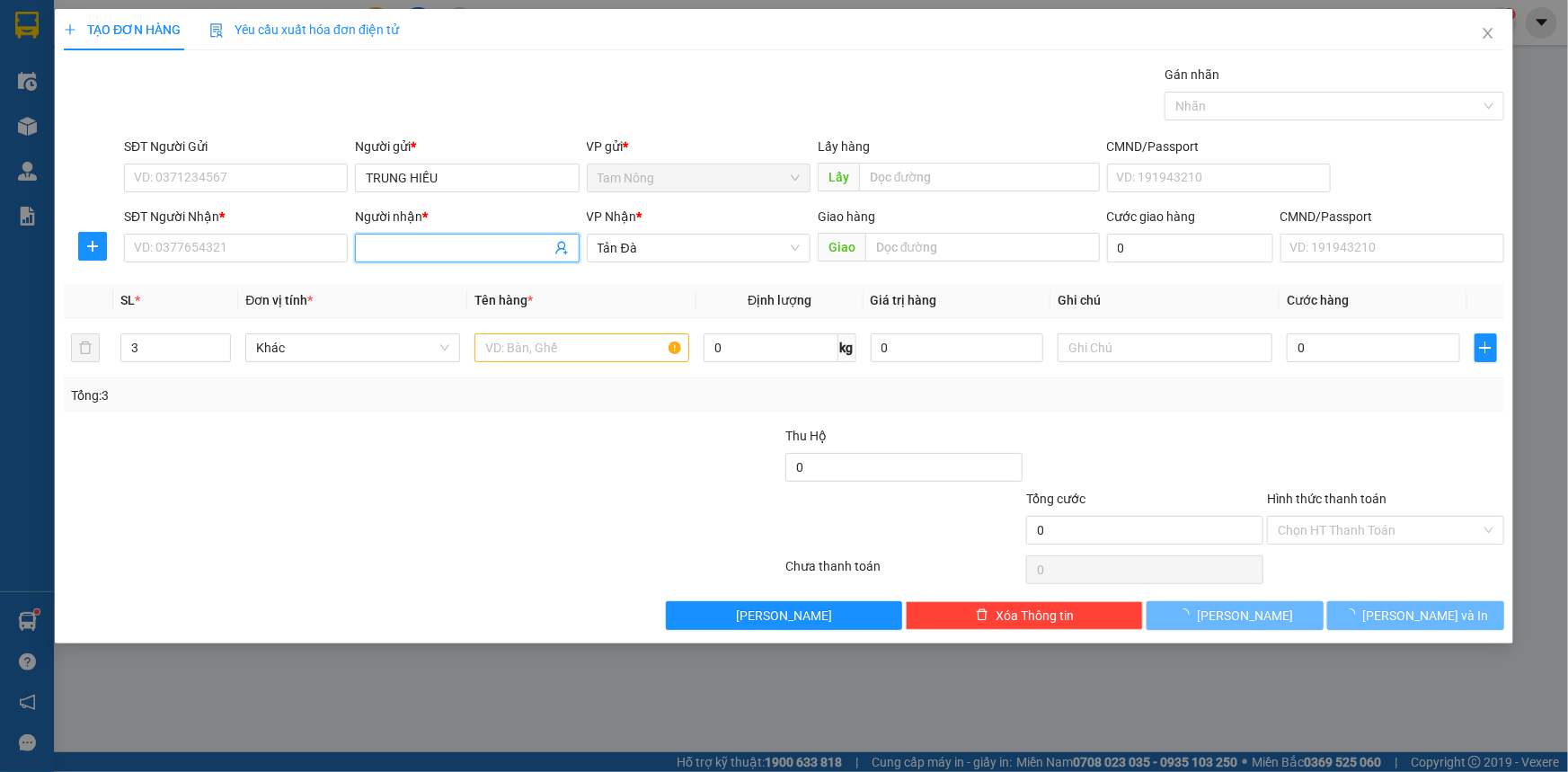
click at [427, 248] on input "Người nhận *" at bounding box center [458, 249] width 184 height 20
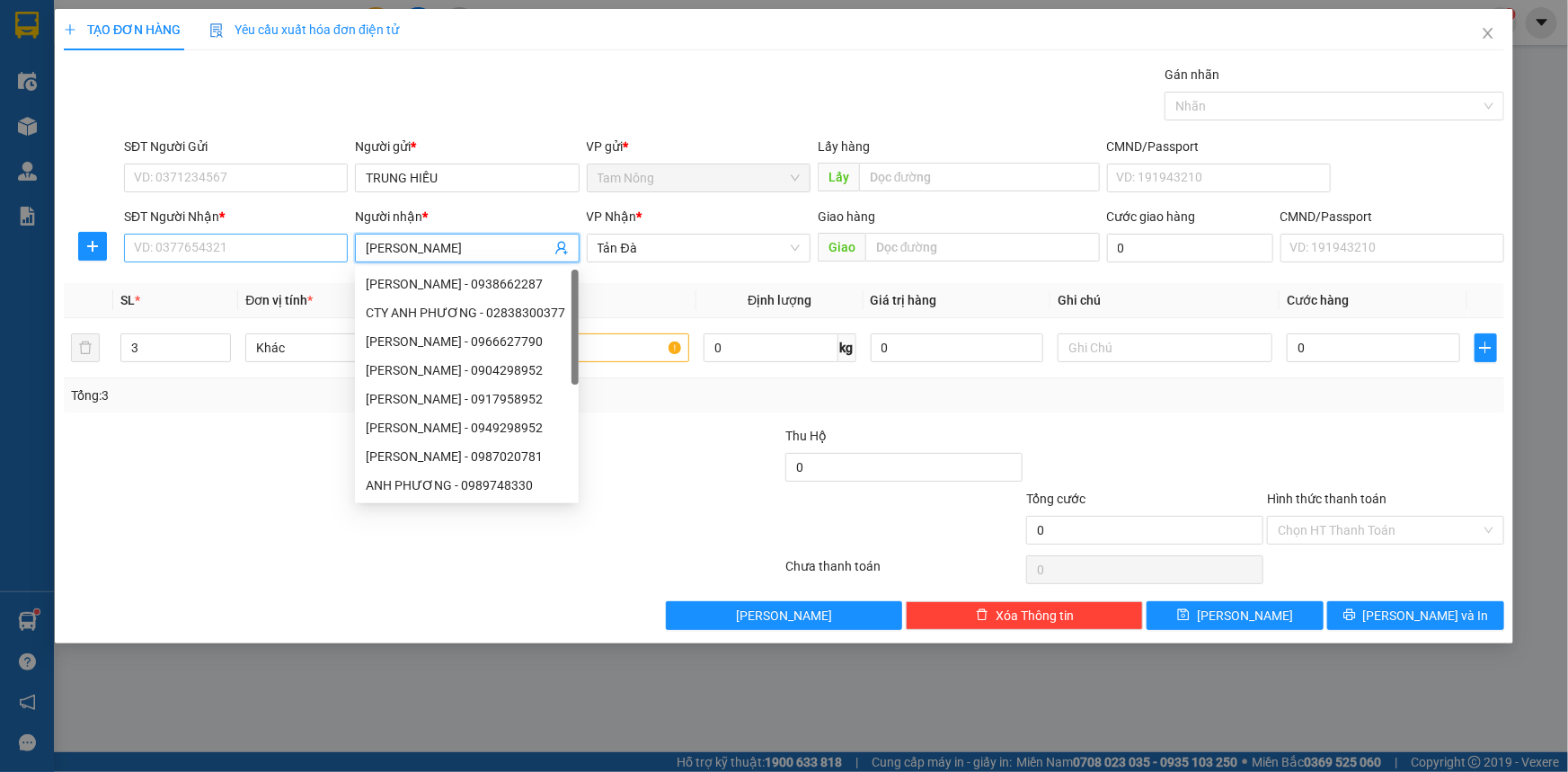
type input "[PERSON_NAME]"
click at [238, 238] on input "SĐT Người Nhận *" at bounding box center [236, 248] width 224 height 28
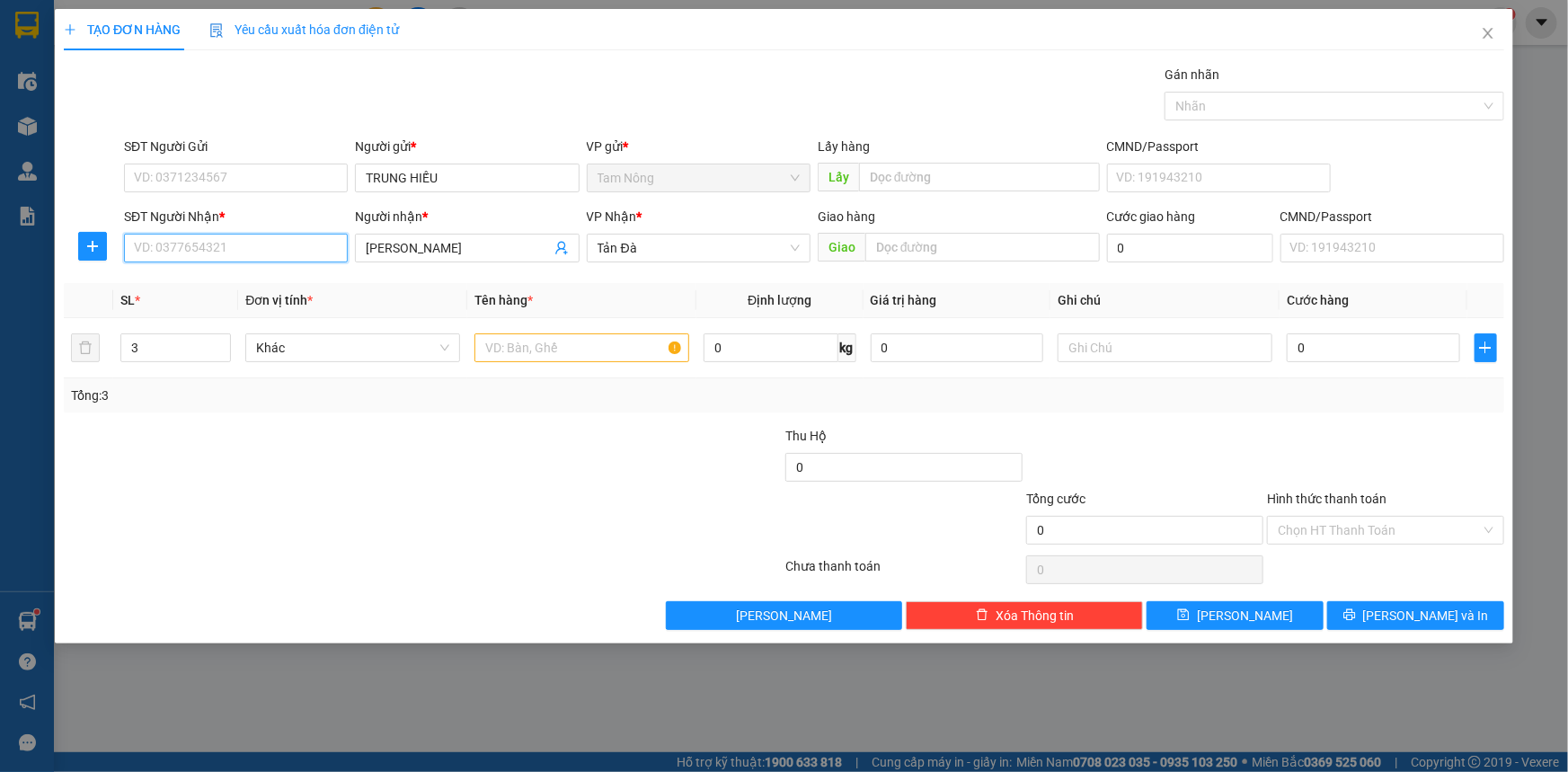
click at [362, 414] on div "Transit Pickup Surcharge Ids Transit Deliver Surcharge Ids Transit Deliver Surc…" at bounding box center [784, 347] width 1441 height 566
type input "0908504048"
click at [1133, 351] on input "text" at bounding box center [1164, 347] width 215 height 28
type input "58/5 BÙI THẾ MỸ P10 TÂN BÌNH"
click at [531, 350] on input "text" at bounding box center [582, 347] width 215 height 28
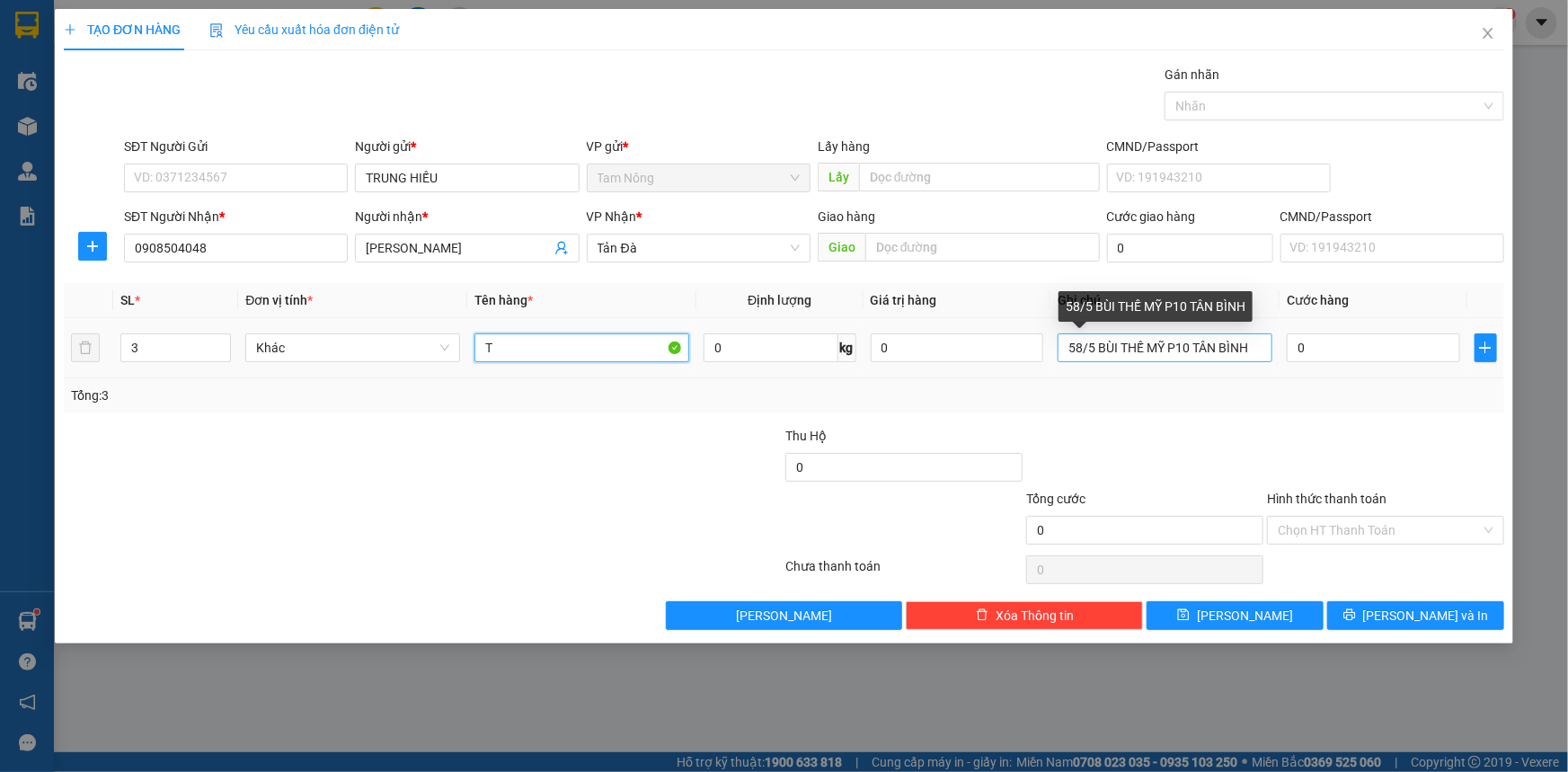
type input "T"
click at [1068, 349] on input "58/5 BÙI THẾ MỸ P10 TÂN BÌNH" at bounding box center [1164, 347] width 215 height 28
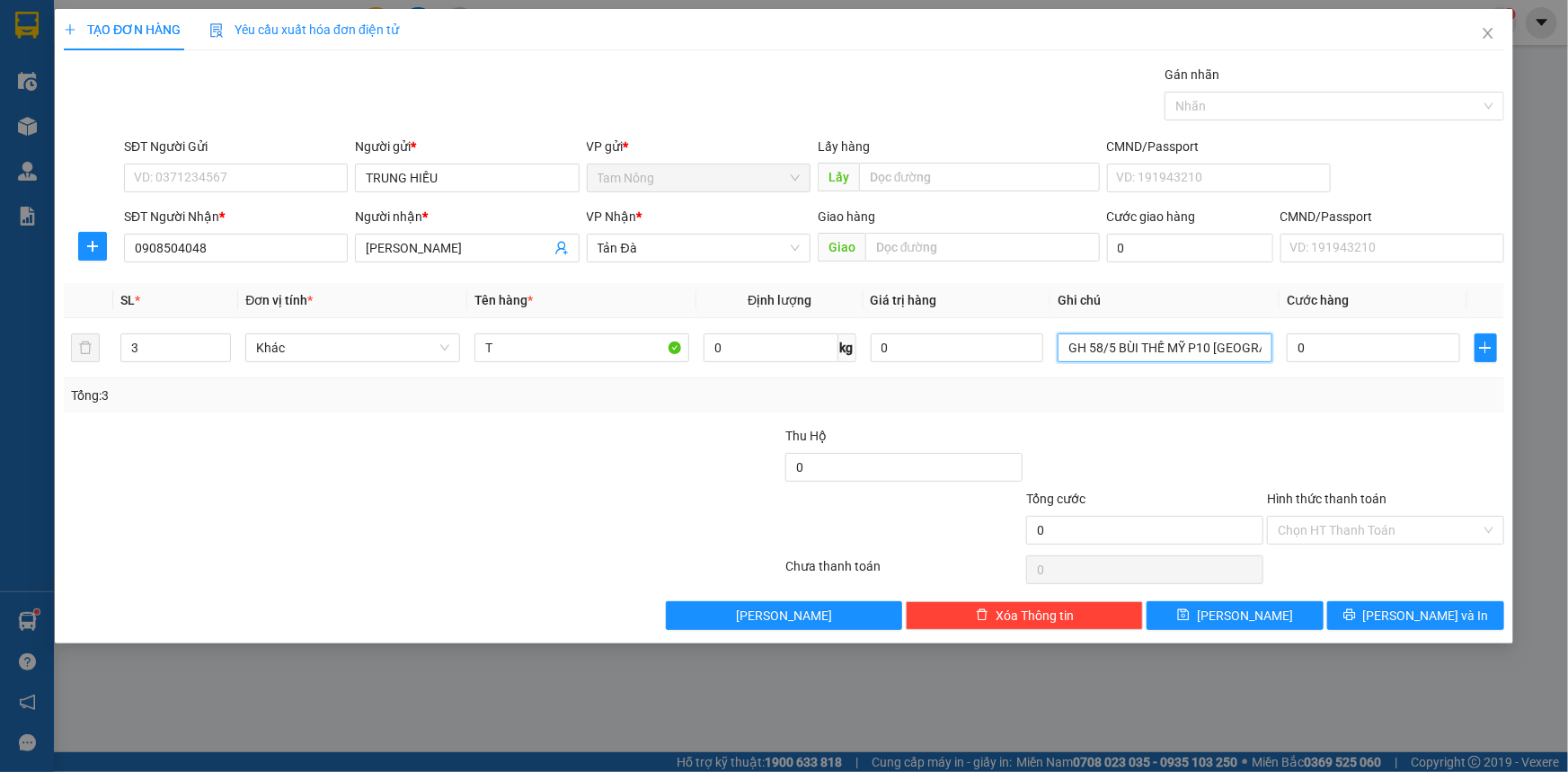
type input "GH 58/5 BÙI THẾ MỸ P10 [GEOGRAPHIC_DATA]"
drag, startPoint x: 512, startPoint y: 517, endPoint x: 571, endPoint y: 493, distance: 63.7
click at [512, 517] on div at bounding box center [302, 520] width 481 height 63
click at [1321, 342] on input "0" at bounding box center [1373, 347] width 174 height 28
type input "7"
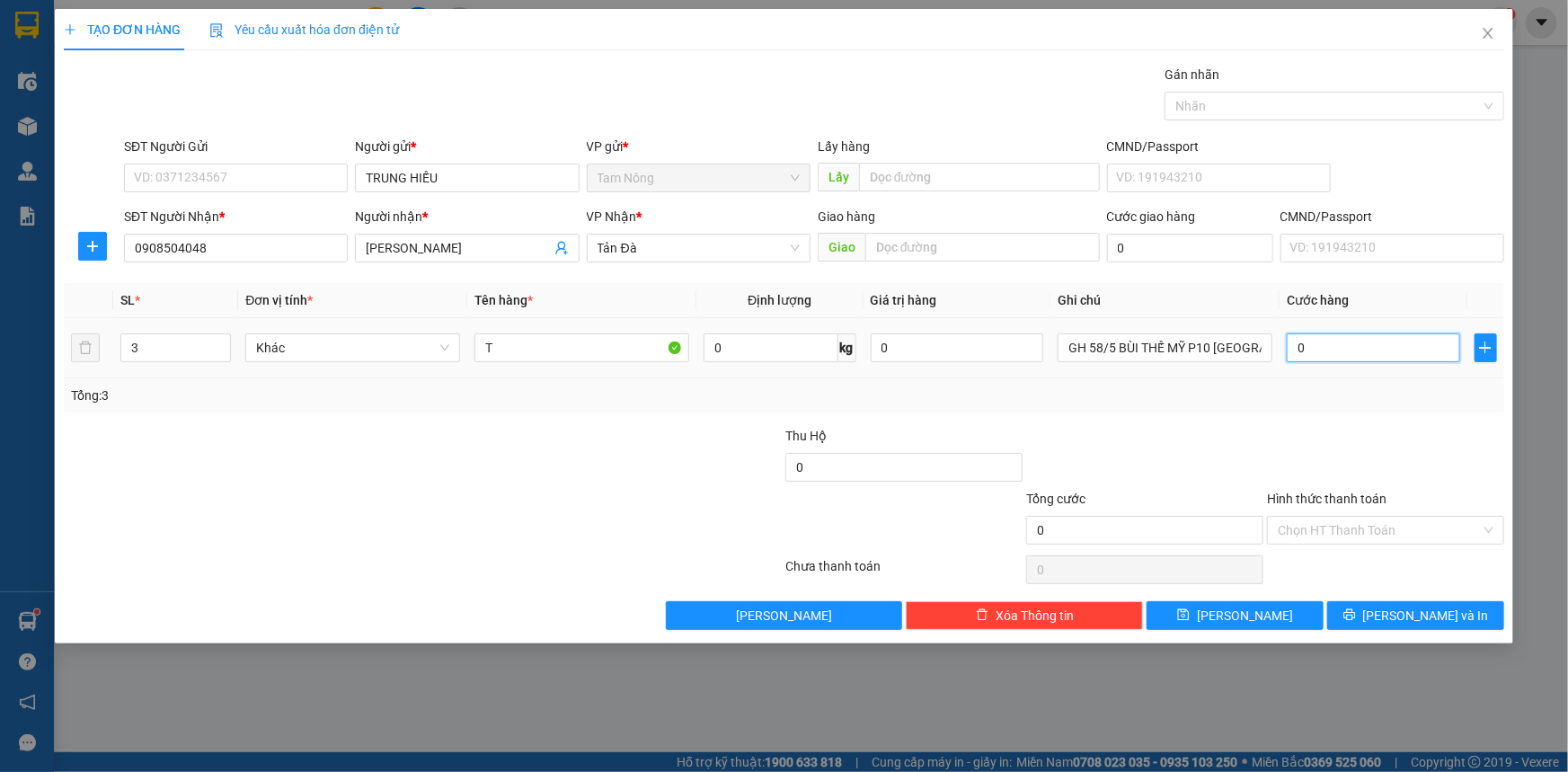
type input "7"
type input "70"
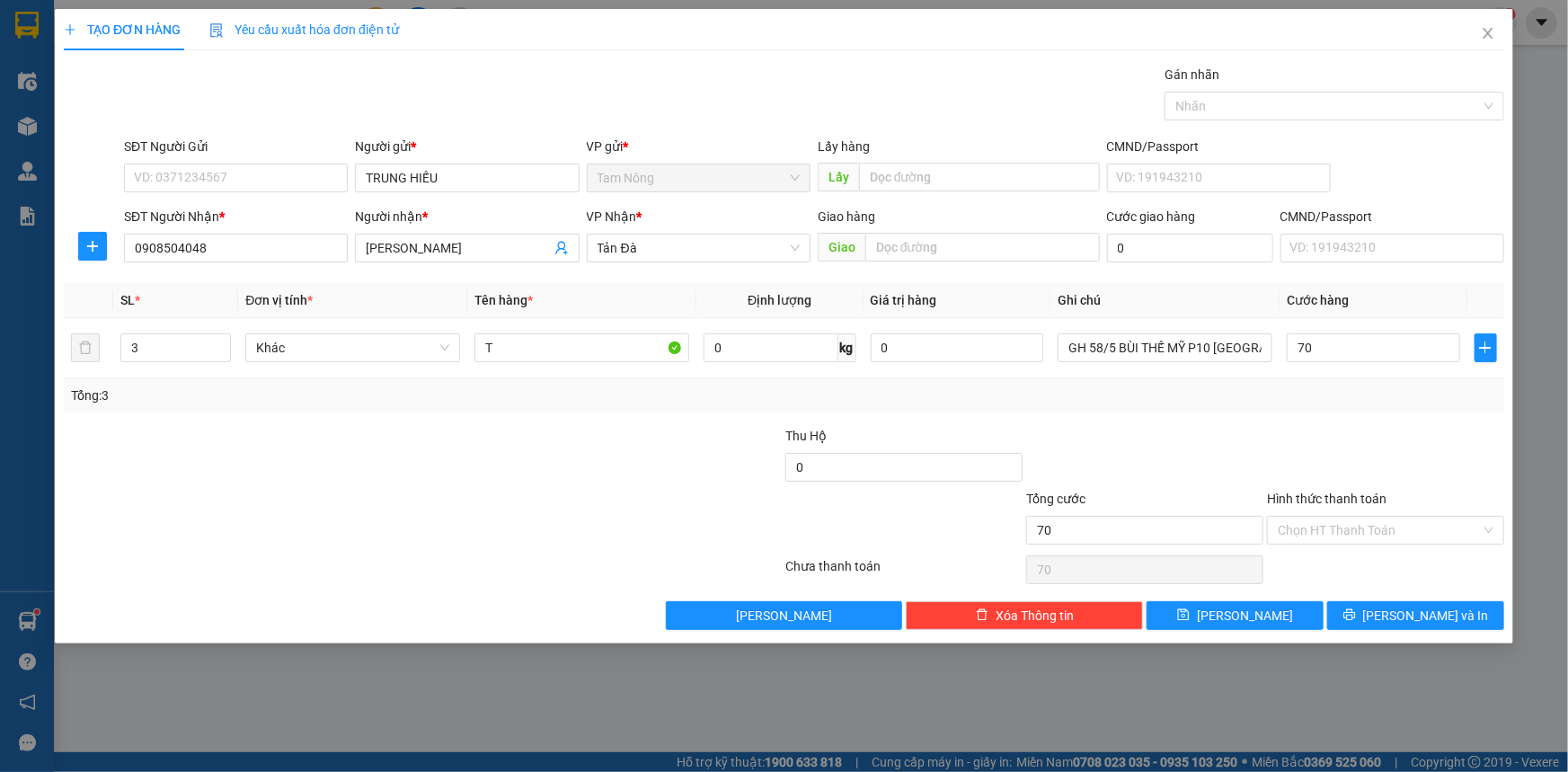
type input "70.000"
click at [1160, 458] on div at bounding box center [1145, 457] width 241 height 63
click at [655, 439] on div at bounding box center [664, 457] width 241 height 63
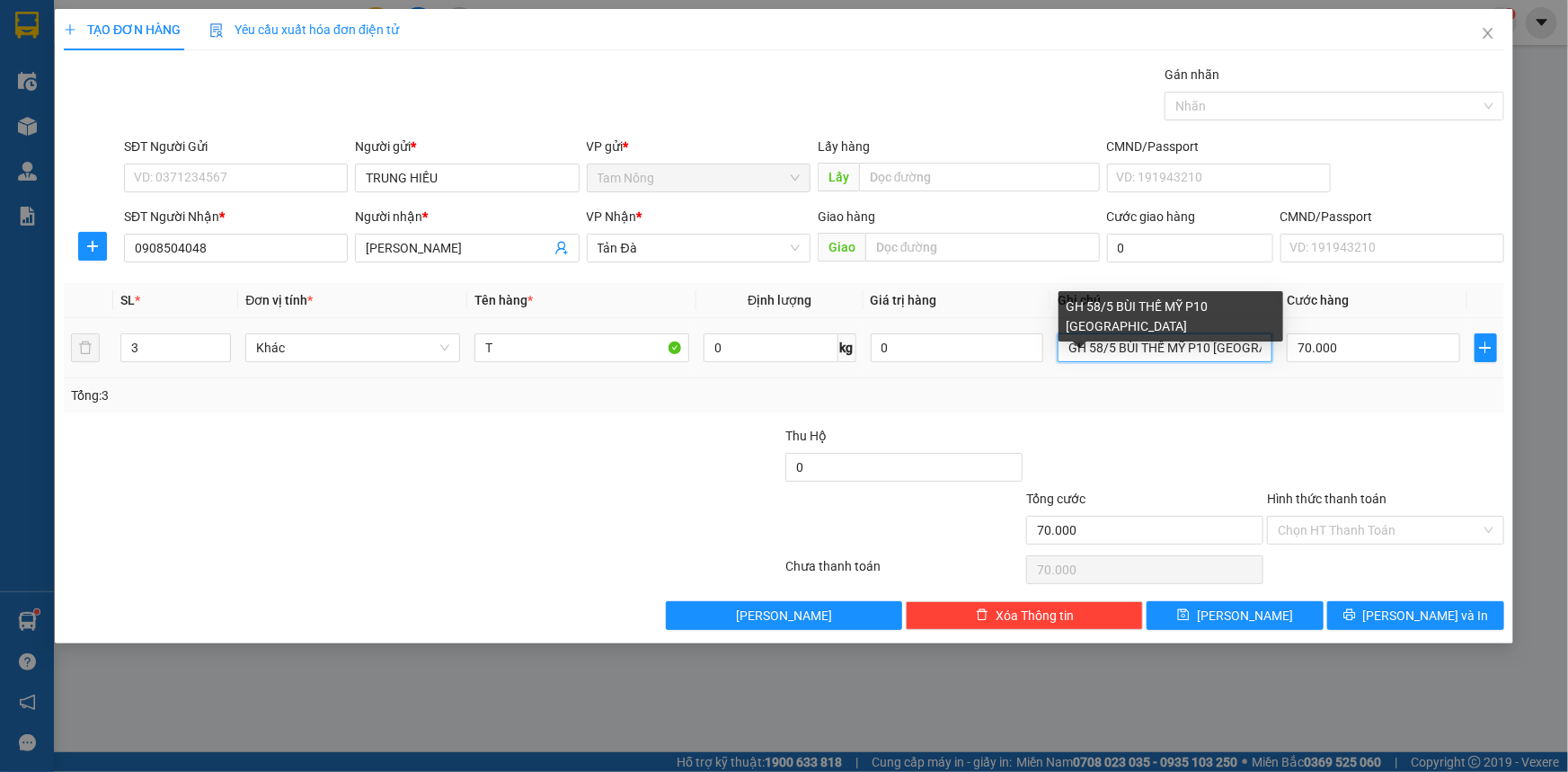
scroll to position [0, 5]
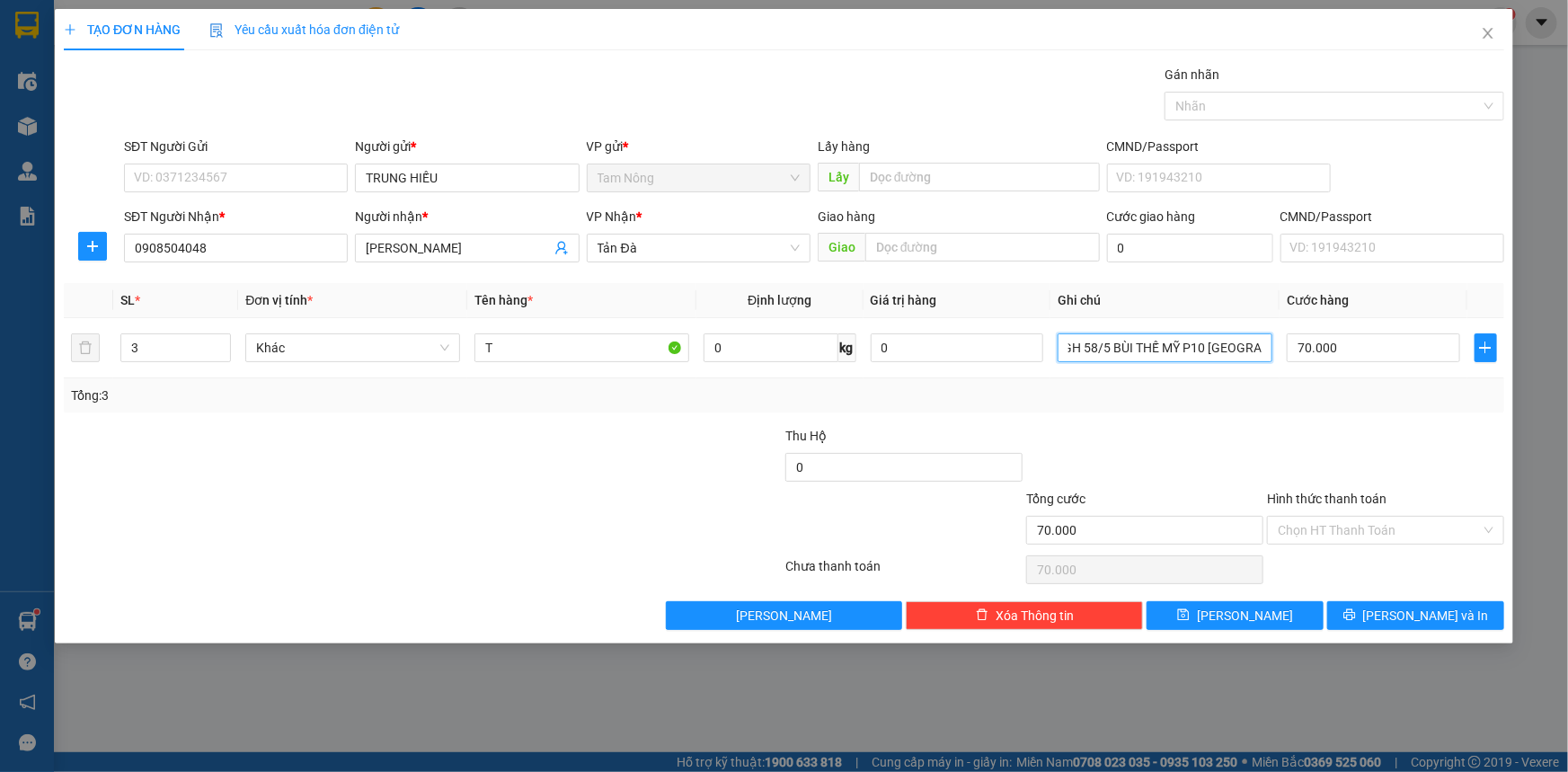
drag, startPoint x: 1061, startPoint y: 352, endPoint x: 1272, endPoint y: 386, distance: 213.7
click at [1272, 386] on div "SL * Đơn vị tính * Tên hàng * Định lượng Giá trị hàng Ghi chú Cước hàng 3 Khác …" at bounding box center [784, 348] width 1441 height 130
click at [1264, 430] on div at bounding box center [1145, 457] width 241 height 63
drag, startPoint x: 1267, startPoint y: 350, endPoint x: 999, endPoint y: 368, distance: 268.6
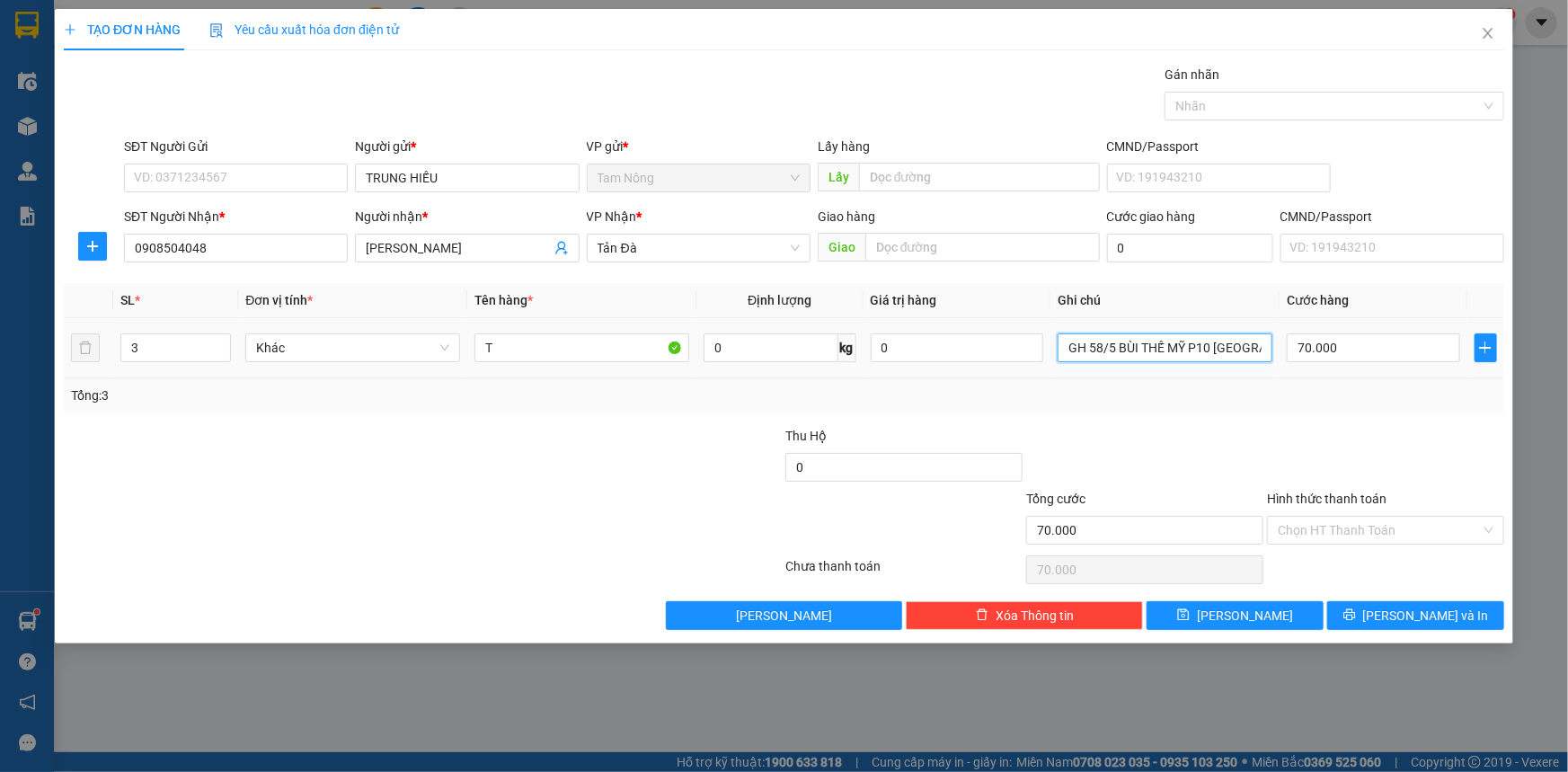
click at [1003, 368] on tr "3 Khác T 0 kg 0 GH 58/5 BÙI THẾ MỸ P10 TÂN BÌNH 70.000" at bounding box center [784, 348] width 1441 height 60
click at [371, 520] on div at bounding box center [302, 520] width 481 height 63
drag, startPoint x: 1066, startPoint y: 351, endPoint x: 1244, endPoint y: 366, distance: 178.6
click at [1244, 366] on td "GH 58/5 BÙI THẾ MỸ P10 [GEOGRAPHIC_DATA]" at bounding box center [1164, 348] width 229 height 60
click at [1228, 449] on div at bounding box center [1145, 457] width 241 height 63
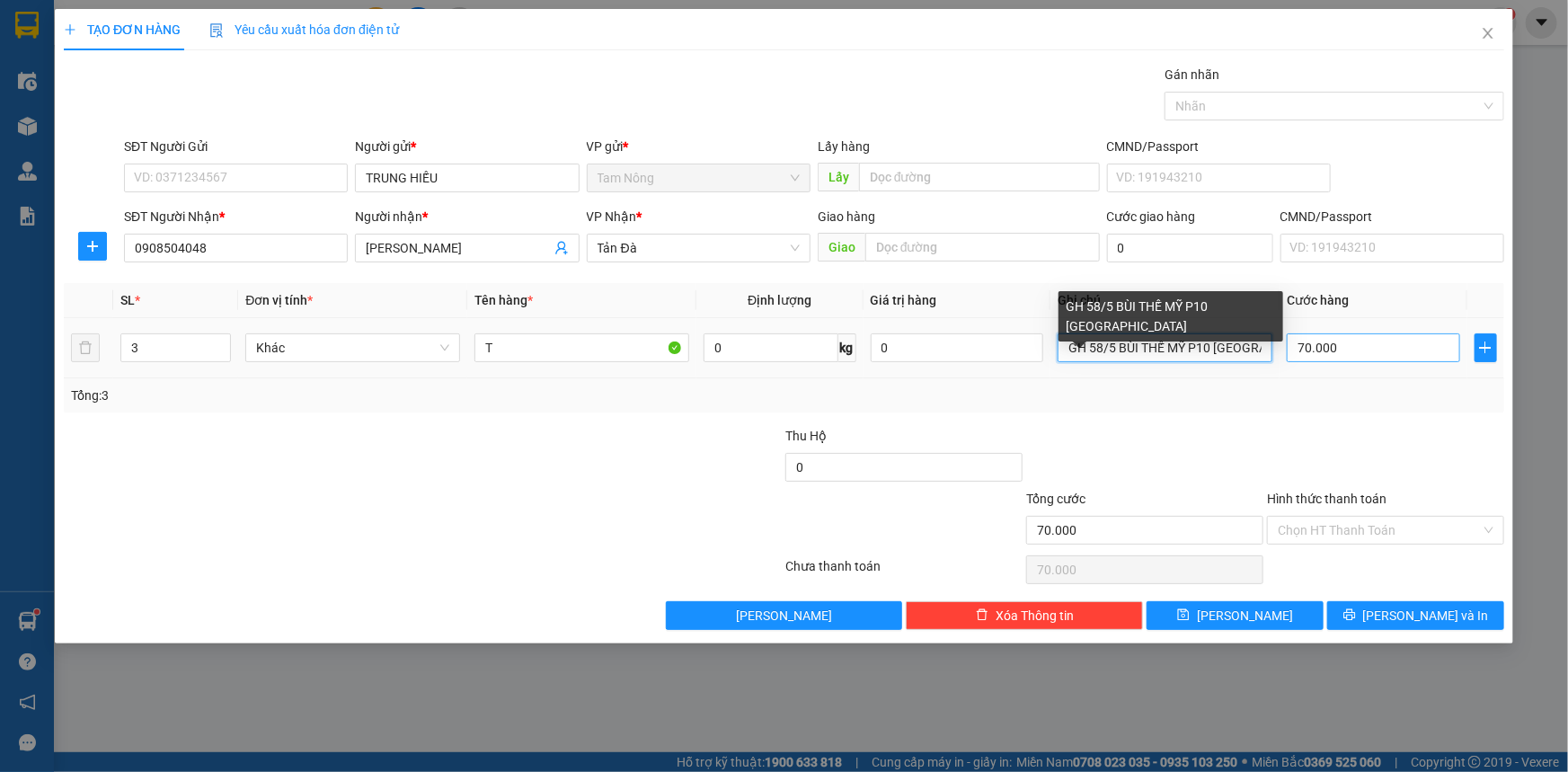
scroll to position [0, 5]
drag, startPoint x: 1066, startPoint y: 345, endPoint x: 1318, endPoint y: 344, distance: 252.0
click at [1318, 344] on tr "3 Khác T 0 kg 0 GH 58/5 BÙI THẾ MỸ P10 TÂN BÌNH 70.000" at bounding box center [784, 348] width 1441 height 60
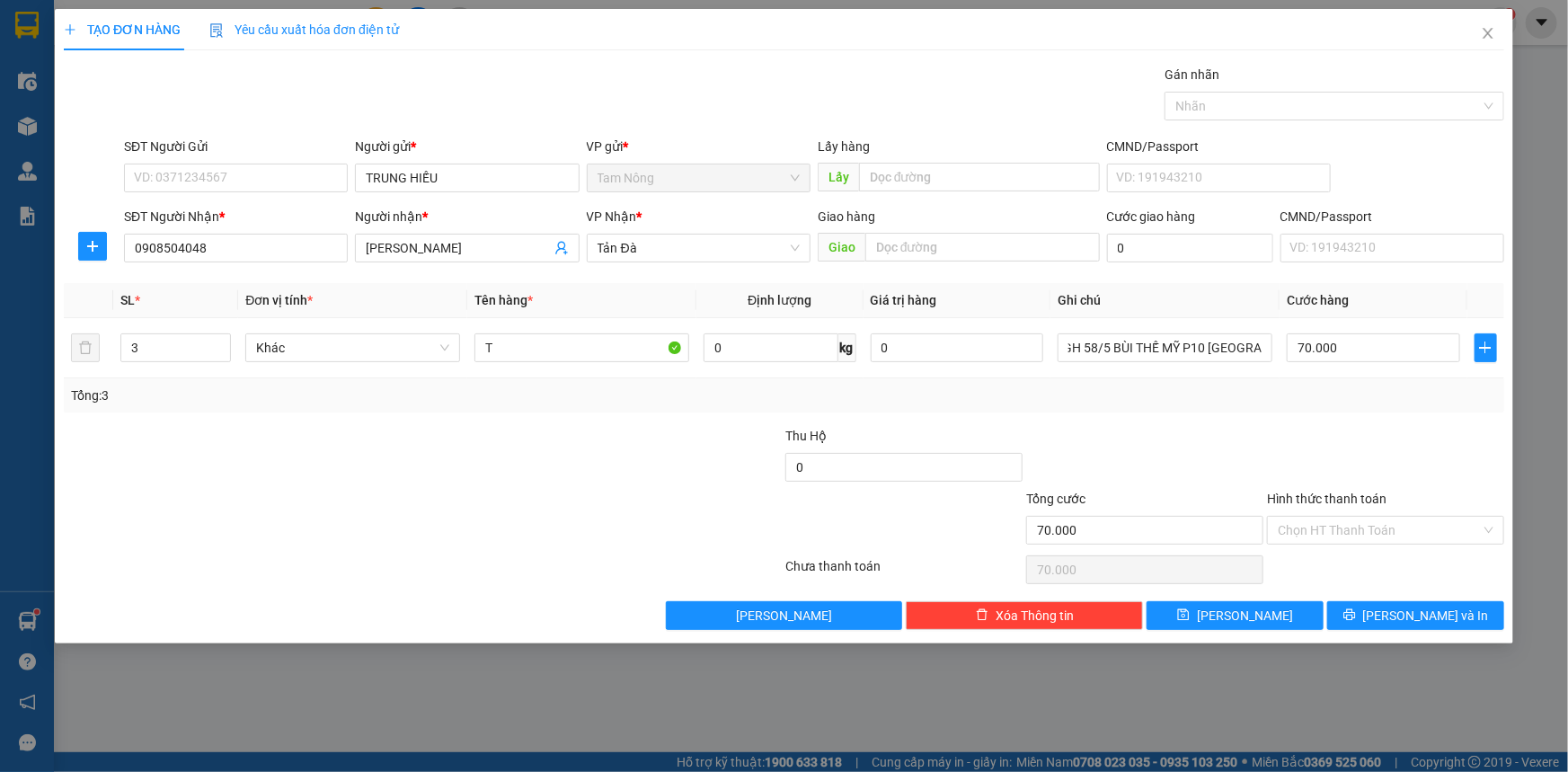
scroll to position [0, 0]
click at [1151, 449] on div at bounding box center [1145, 457] width 241 height 63
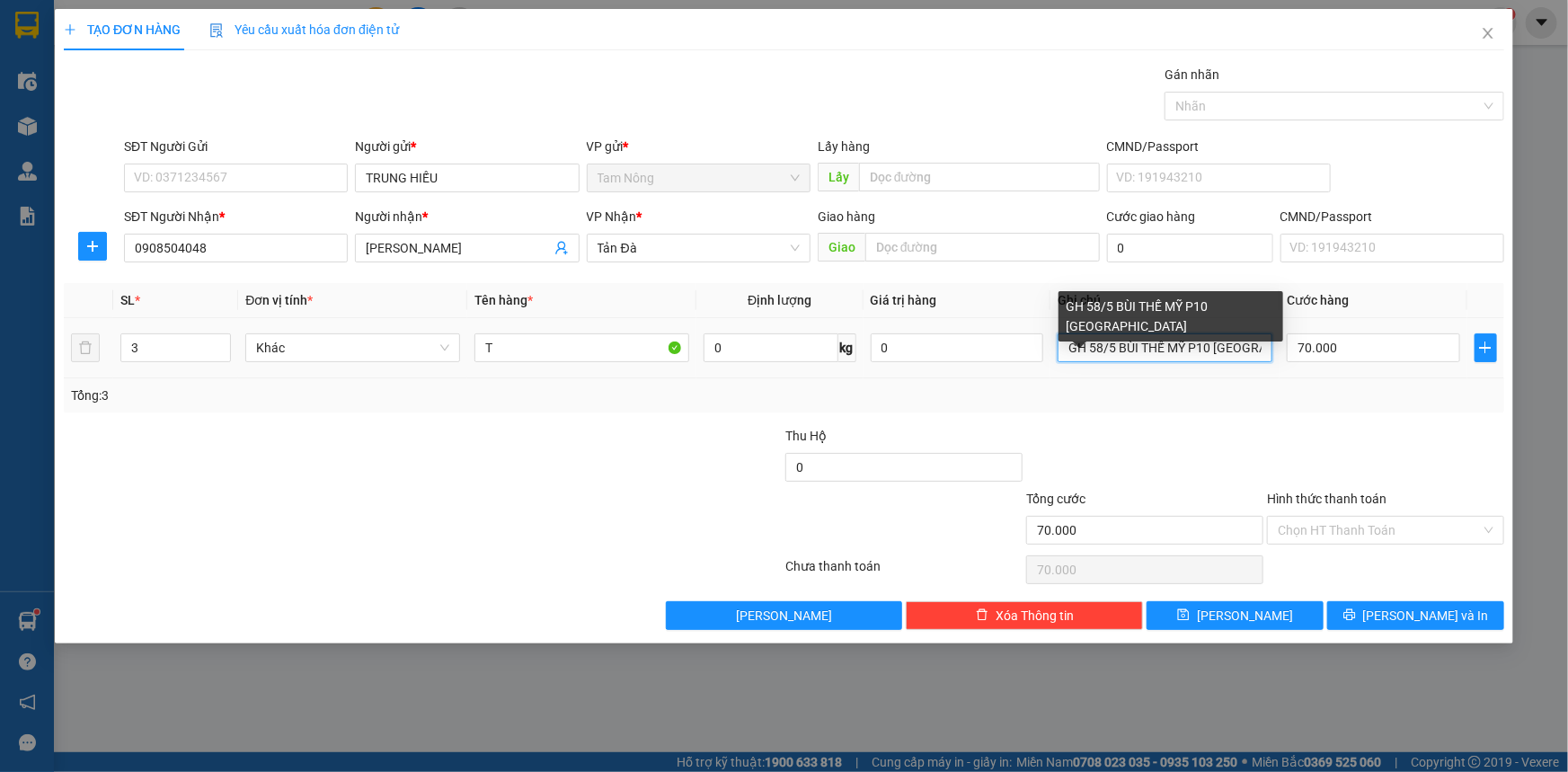
click at [1067, 348] on input "GH 58/5 BÙI THẾ MỸ P10 [GEOGRAPHIC_DATA]" at bounding box center [1164, 347] width 215 height 28
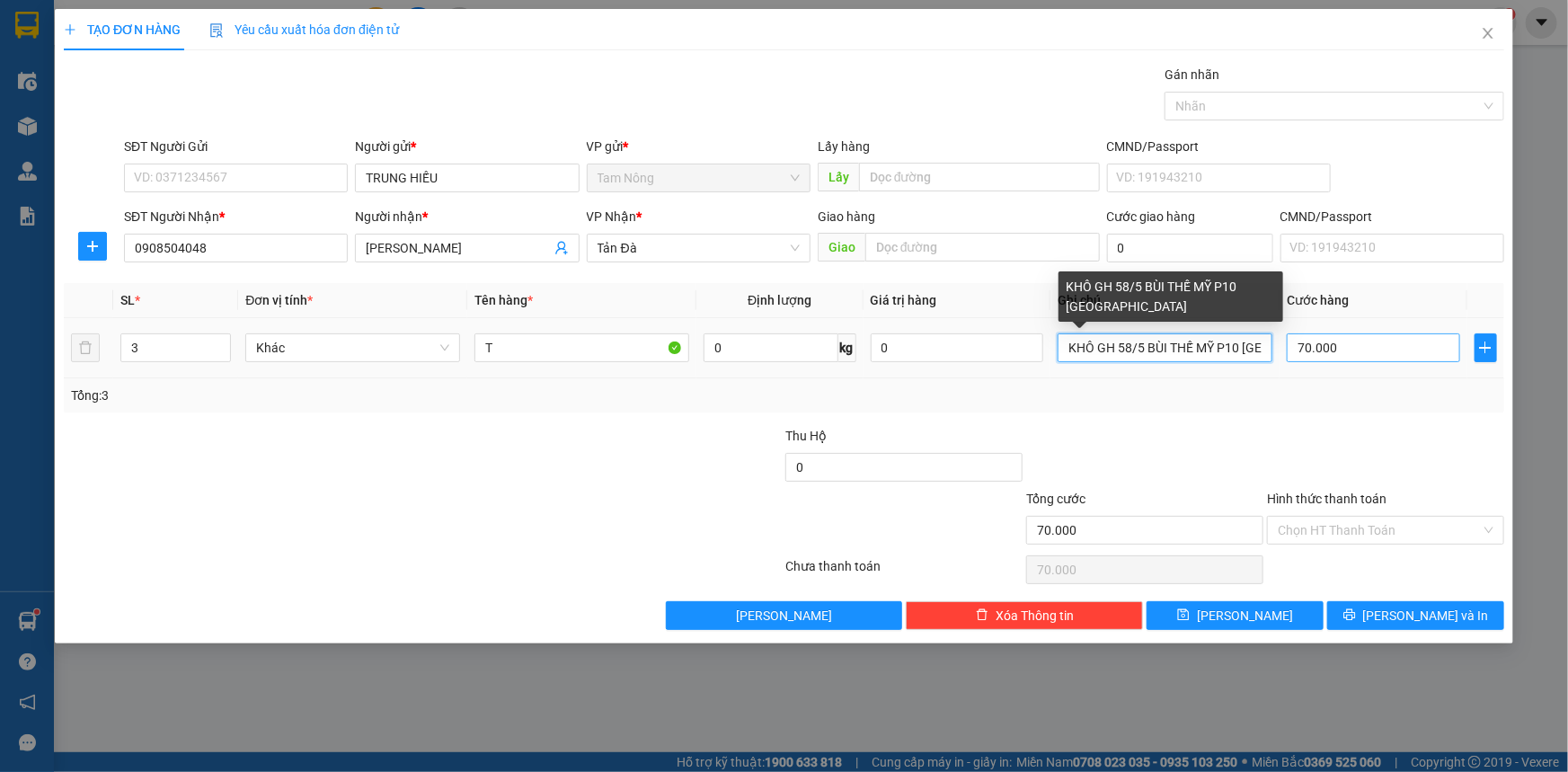
scroll to position [0, 34]
drag, startPoint x: 1066, startPoint y: 349, endPoint x: 1339, endPoint y: 354, distance: 273.0
click at [1340, 354] on tr "3 Khác T 0 kg 0 KHÔ GH 58/5 BÙI THẾ MỸ P10 TÂN BÌNH 70.000" at bounding box center [784, 348] width 1441 height 60
click at [1264, 352] on input "KHÔ GH 58/5 BÙI THẾ MỸ P10 [GEOGRAPHIC_DATA]" at bounding box center [1164, 347] width 215 height 28
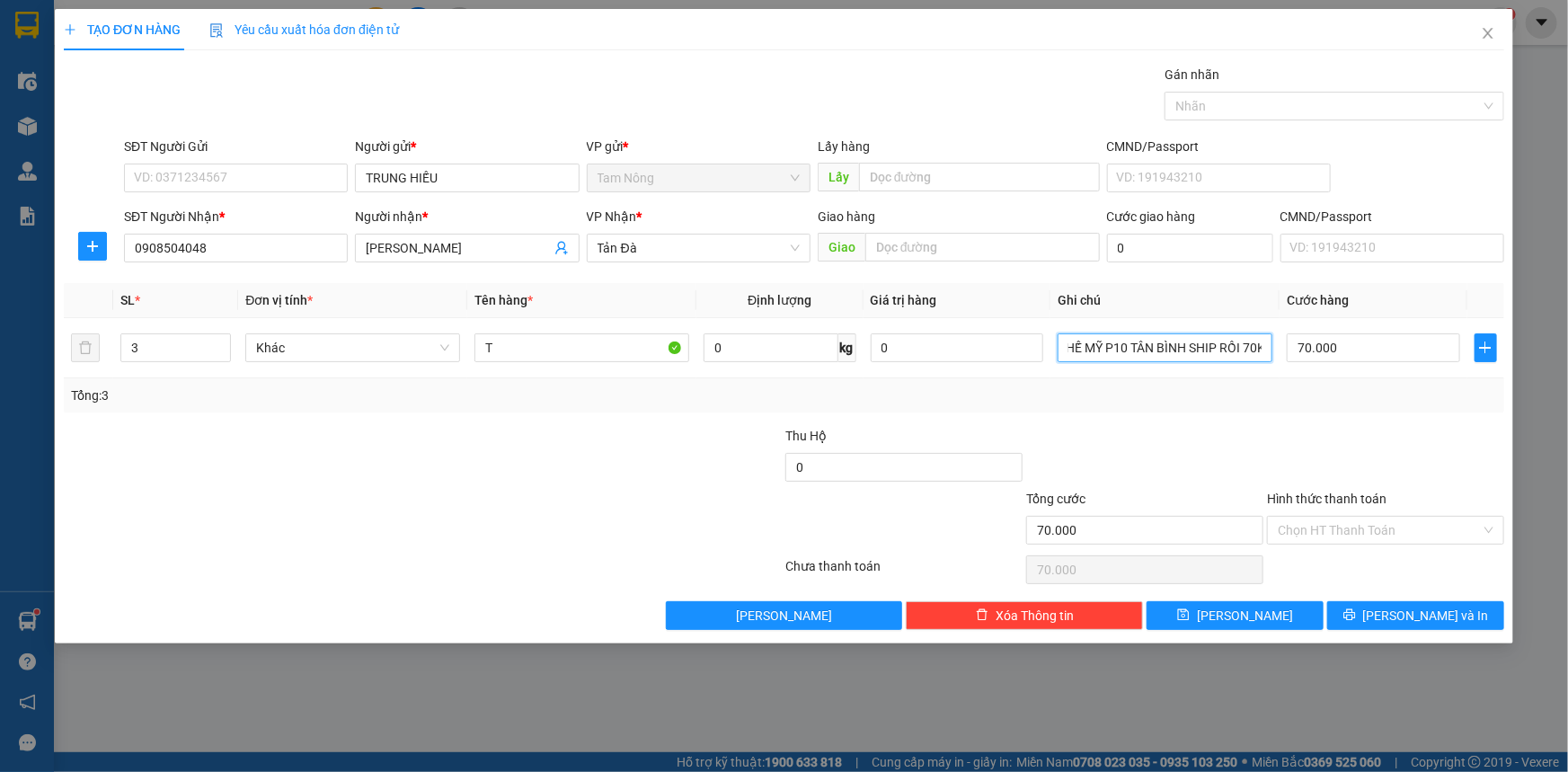
type input "KHÔ GH 58/5 BÙI THẾ MỸ P10 TÂN BÌNH SHIP RỒI 70K"
click at [1236, 430] on div at bounding box center [1145, 457] width 241 height 63
click at [1330, 522] on input "Hình thức thanh toán" at bounding box center [1379, 531] width 203 height 27
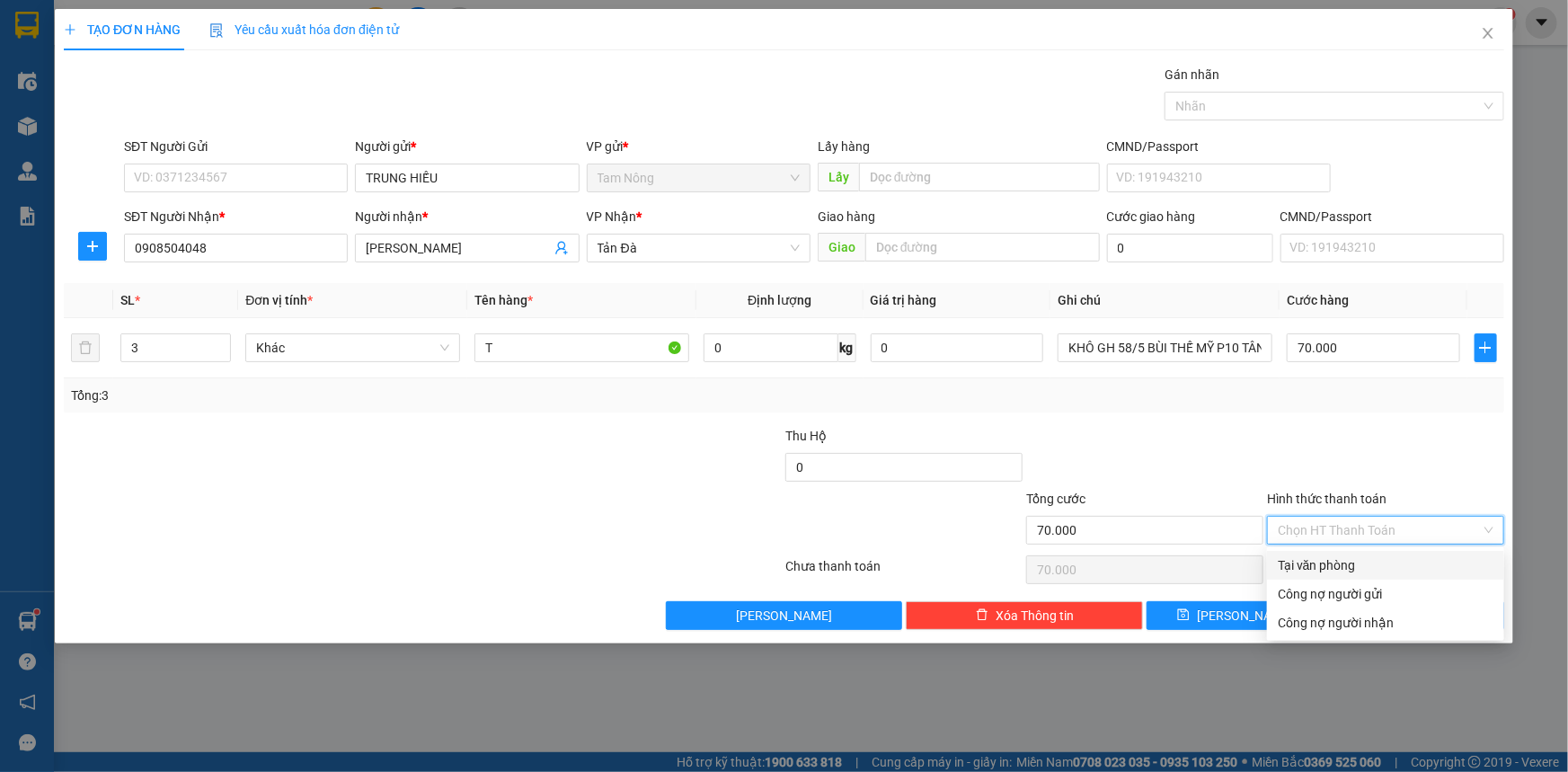
click at [1324, 565] on div "Tại văn phòng" at bounding box center [1385, 566] width 216 height 20
type input "0"
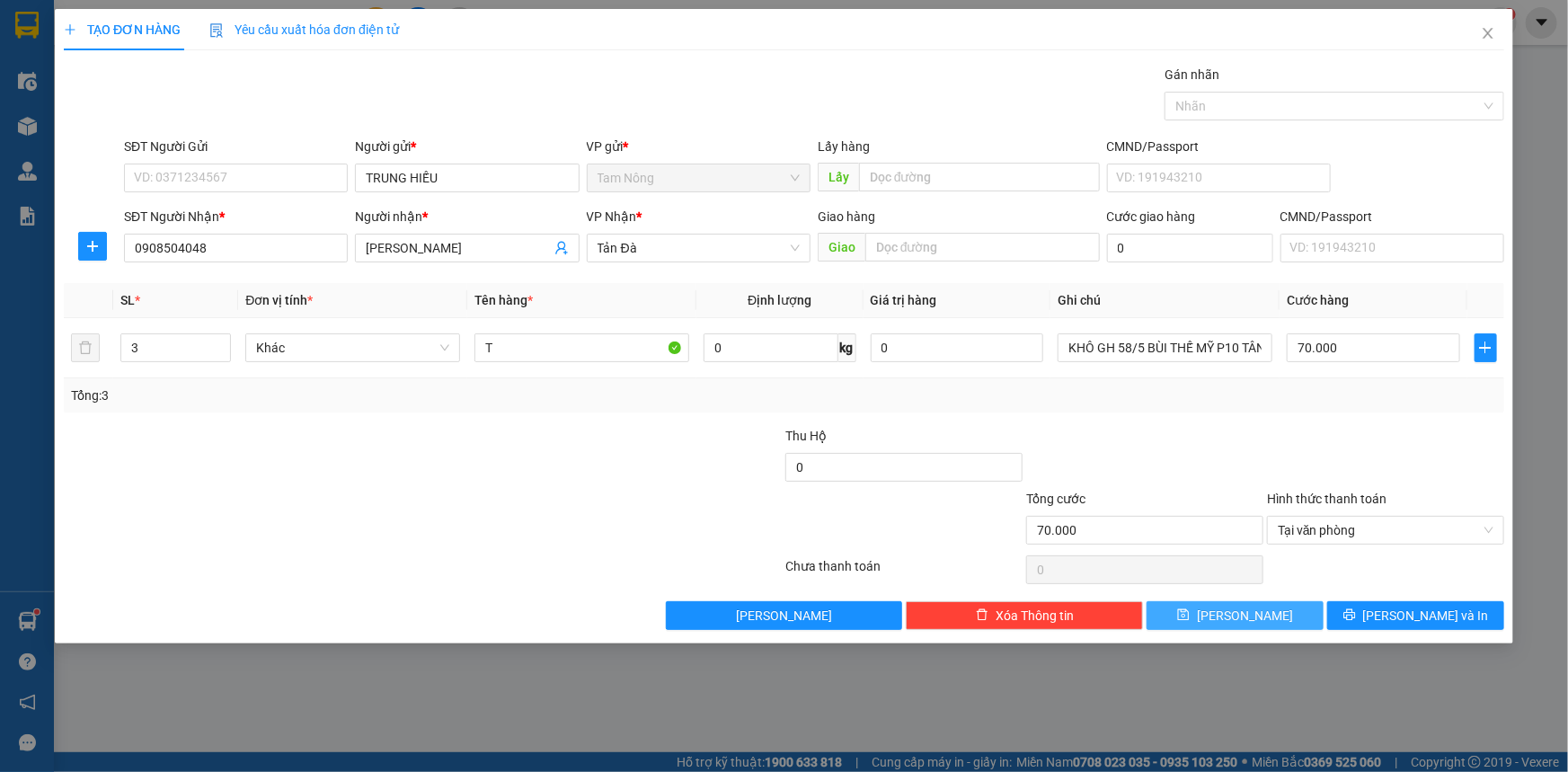
click at [1266, 620] on button "[PERSON_NAME]" at bounding box center [1236, 615] width 177 height 28
type input "1"
type input "0"
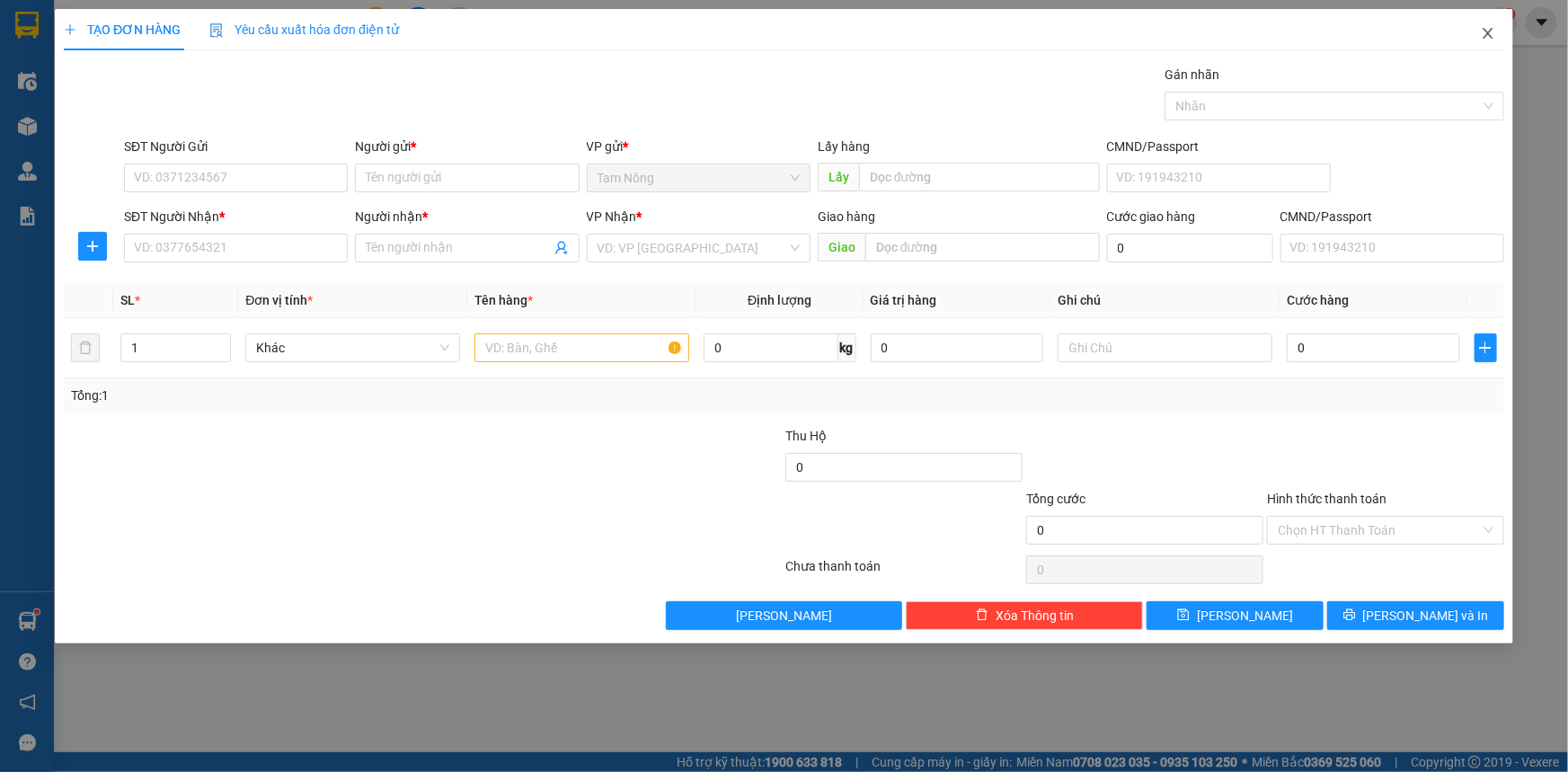
click at [1484, 30] on icon "close" at bounding box center [1489, 34] width 15 height 15
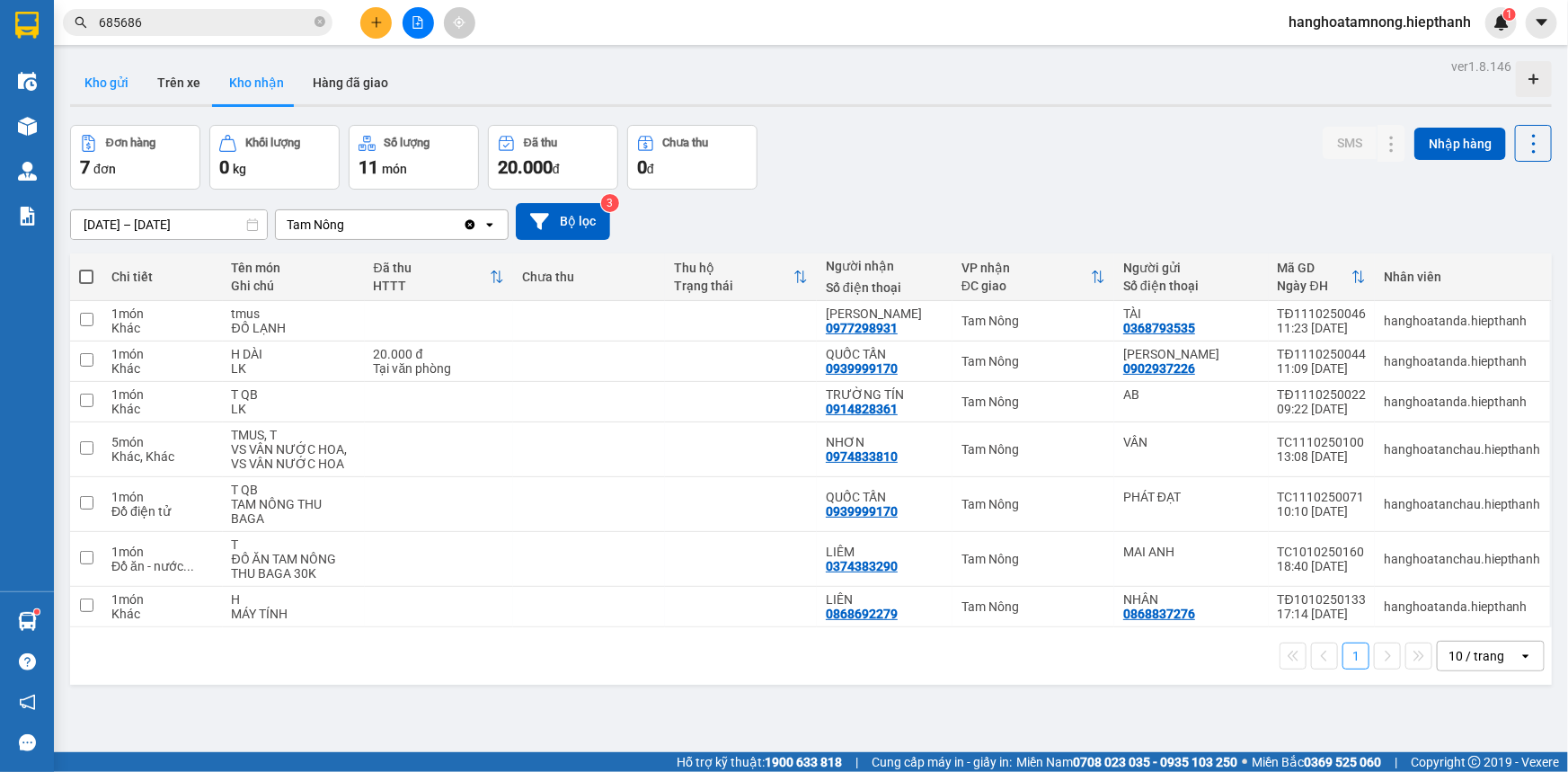
click at [100, 84] on button "Kho gửi" at bounding box center [107, 82] width 73 height 43
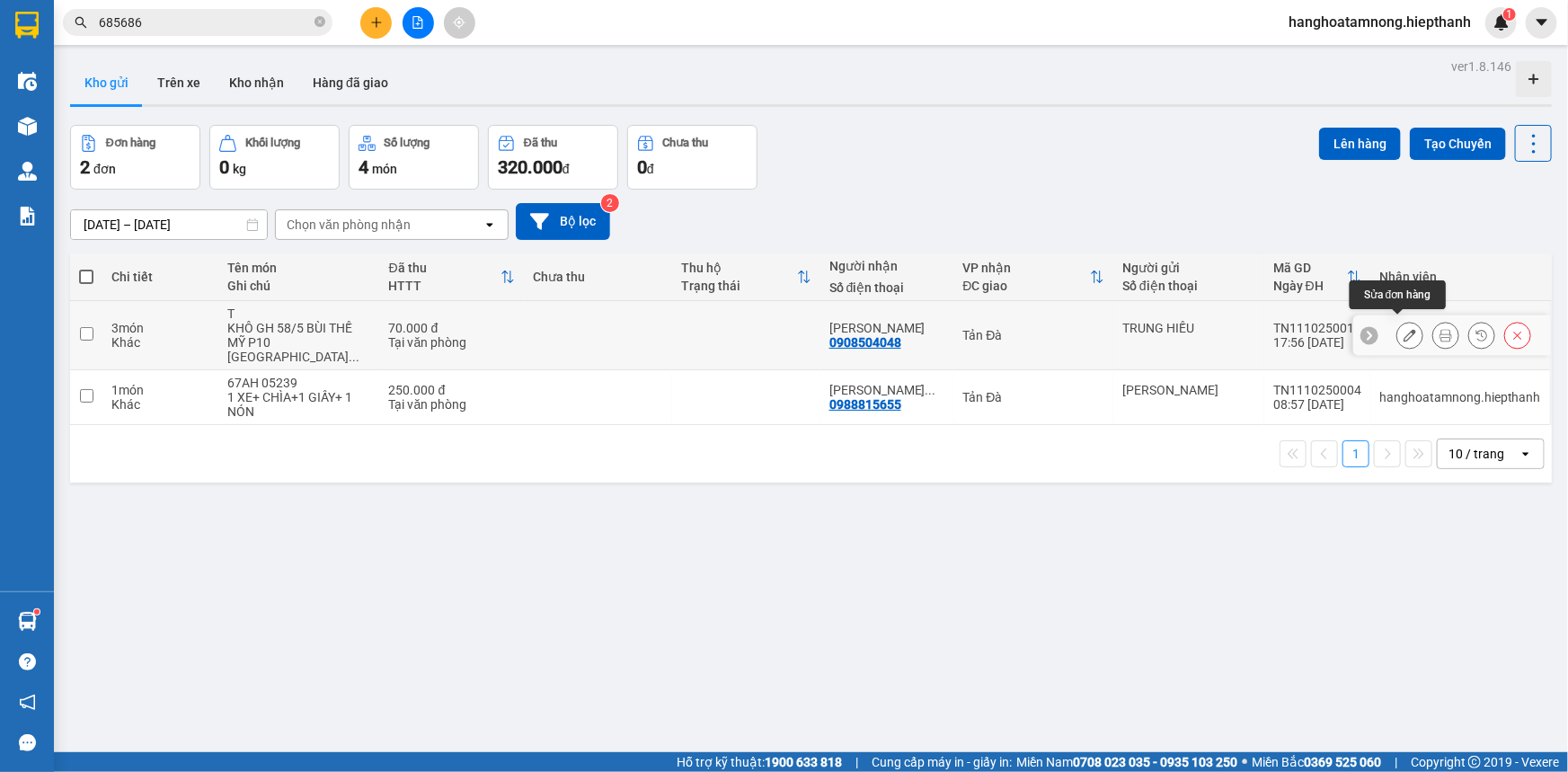
click at [1404, 329] on icon at bounding box center [1410, 335] width 13 height 13
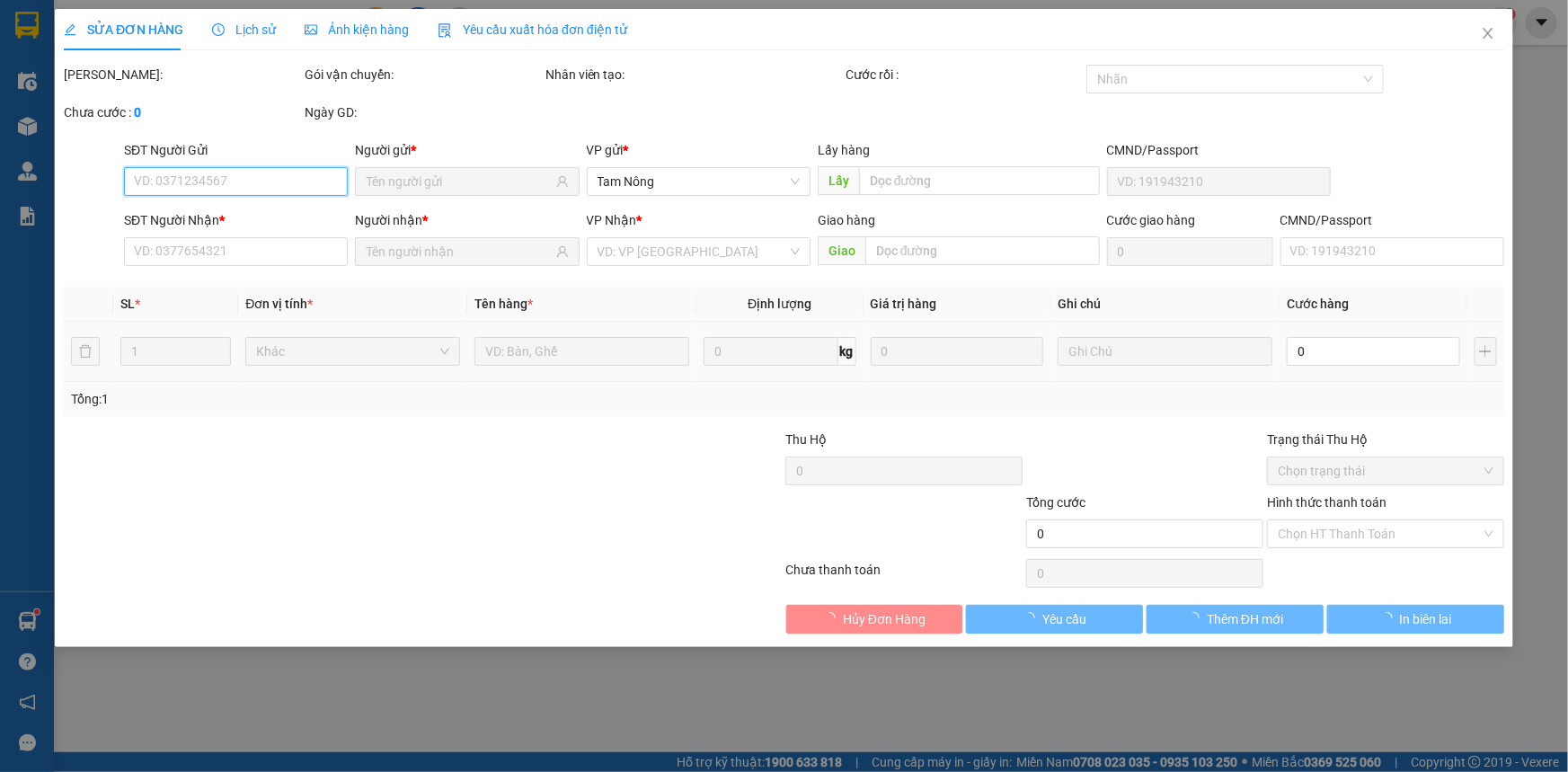
type input "0908504048"
type input "70.000"
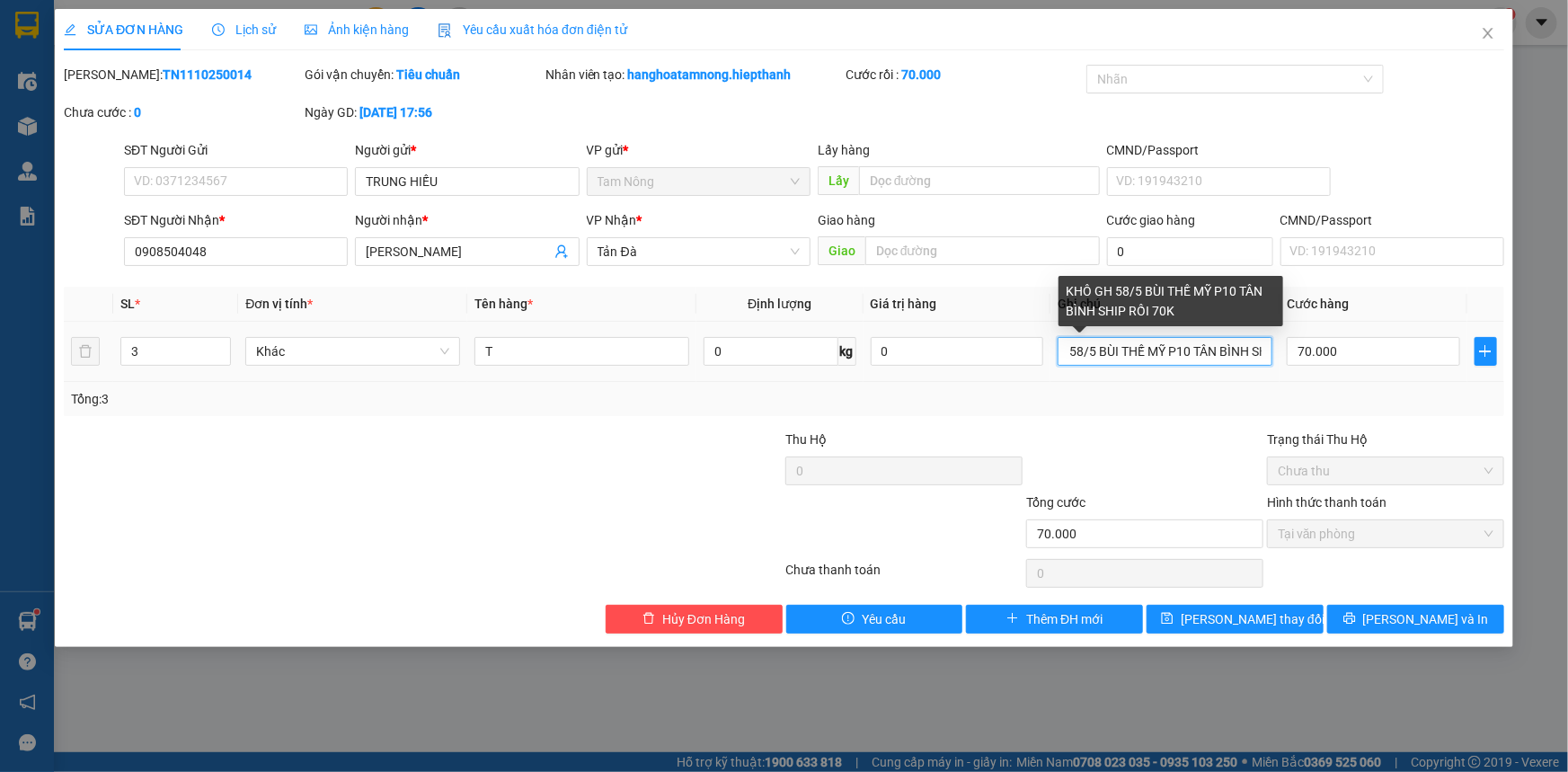
scroll to position [0, 111]
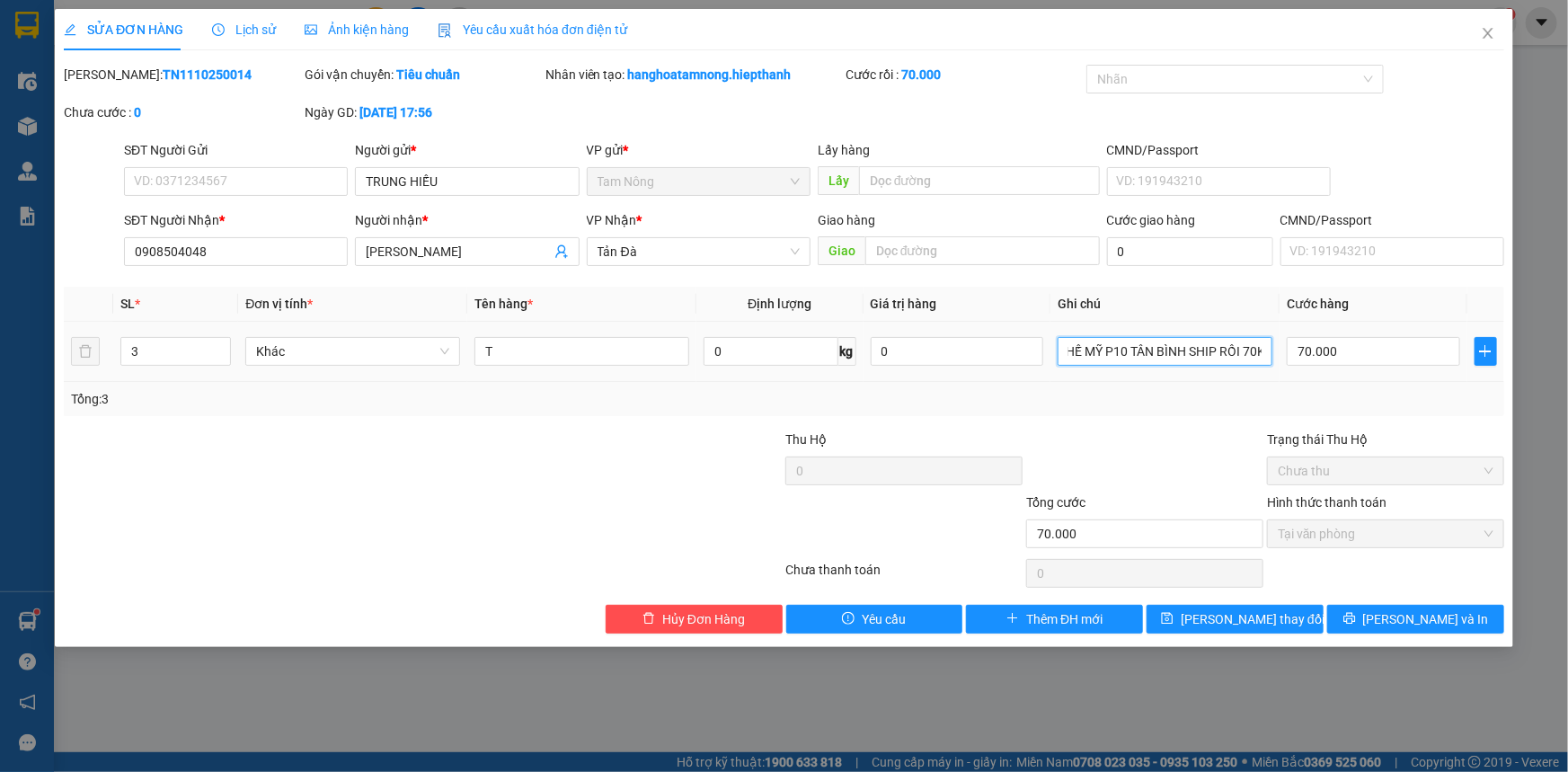
drag, startPoint x: 1097, startPoint y: 357, endPoint x: 1278, endPoint y: 365, distance: 181.2
click at [1278, 365] on td "KHÔ GH 58/5 BÙI THẾ MỸ P10 TÂN BÌNH SHIP RỒI 70K" at bounding box center [1164, 352] width 229 height 60
click at [1492, 30] on icon "close" at bounding box center [1488, 34] width 10 height 11
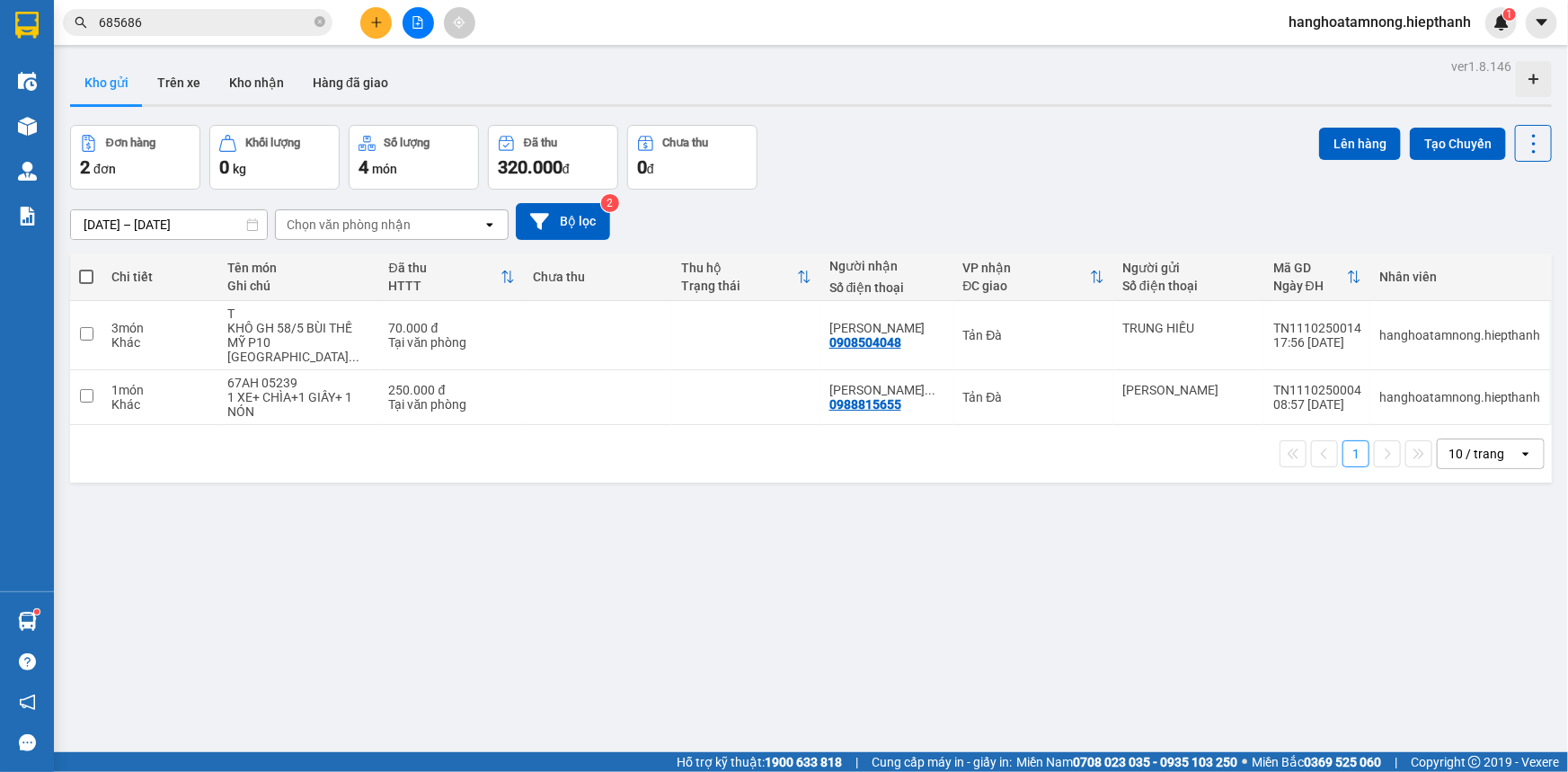
click at [368, 23] on button at bounding box center [376, 23] width 31 height 31
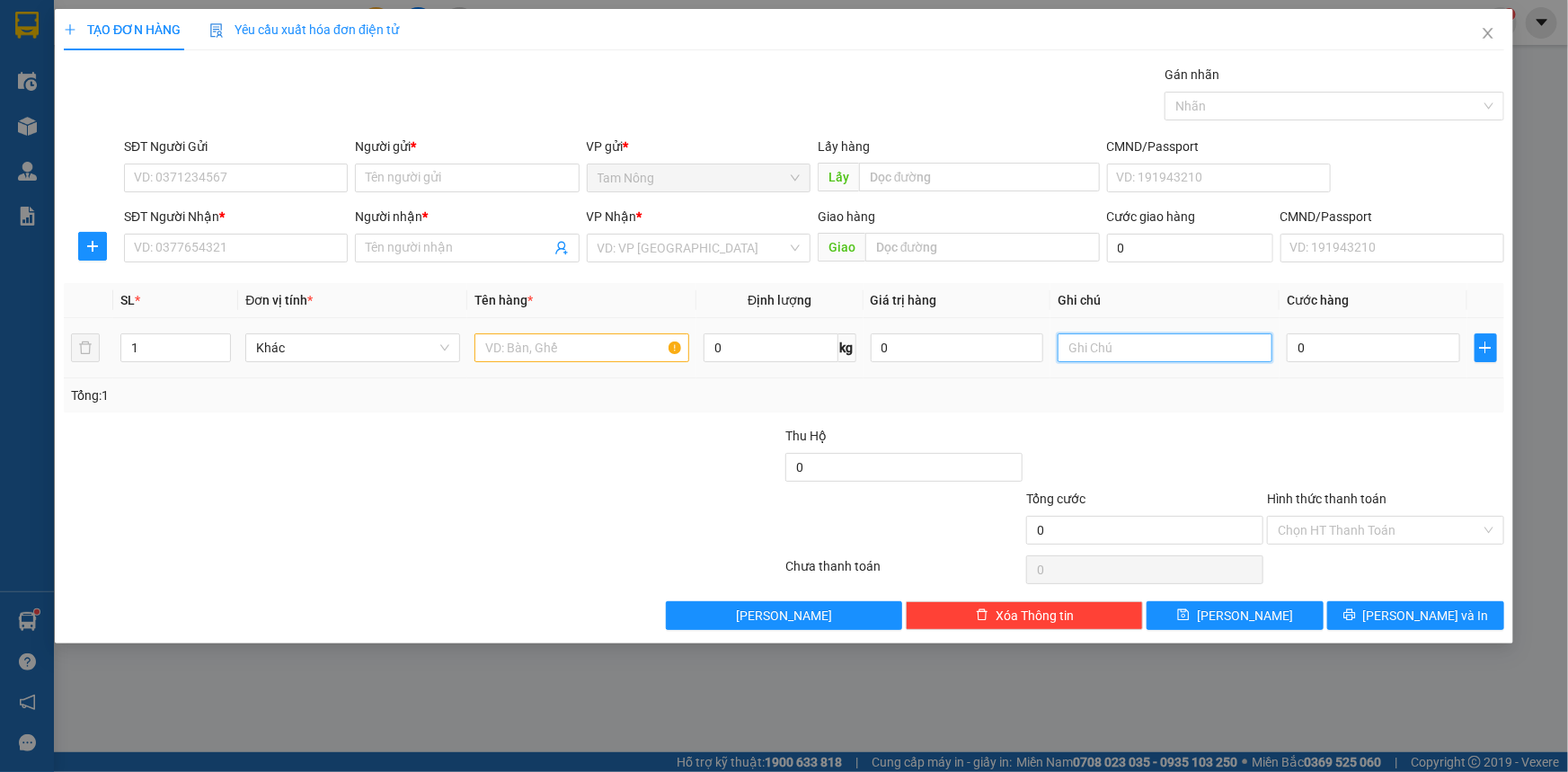
click at [1111, 351] on input "text" at bounding box center [1164, 347] width 215 height 28
paste input "GH 58/5 BÙI THẾ MỸ P10 TÂN BÌNH SHIP RỒI 70K"
type input "GH 58/5 BÙI THẾ MỸ P10 TÂN BÌNH SHIP RỒI 70K"
click at [420, 174] on input "Người gửi *" at bounding box center [467, 177] width 224 height 28
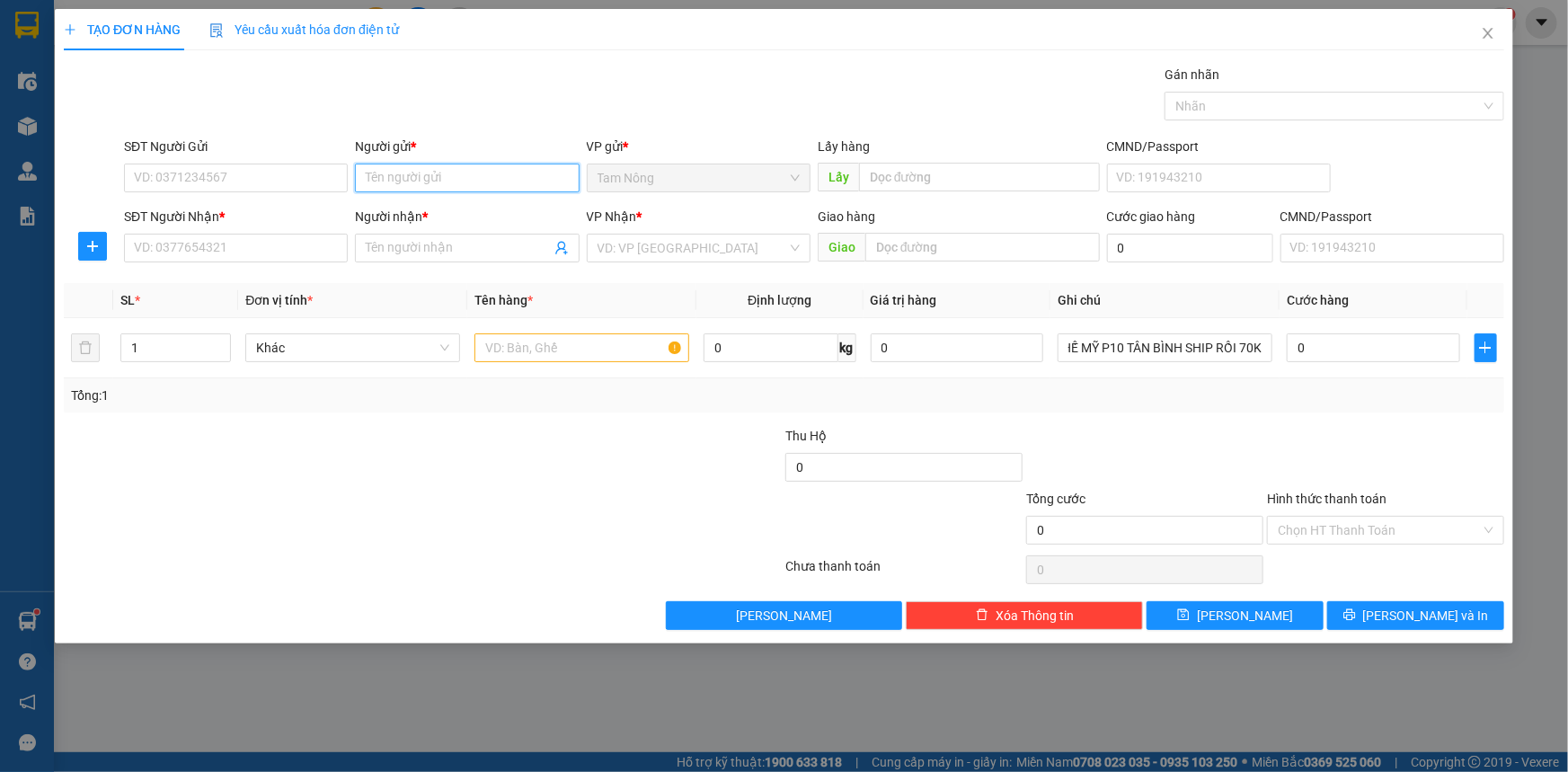
scroll to position [0, 0]
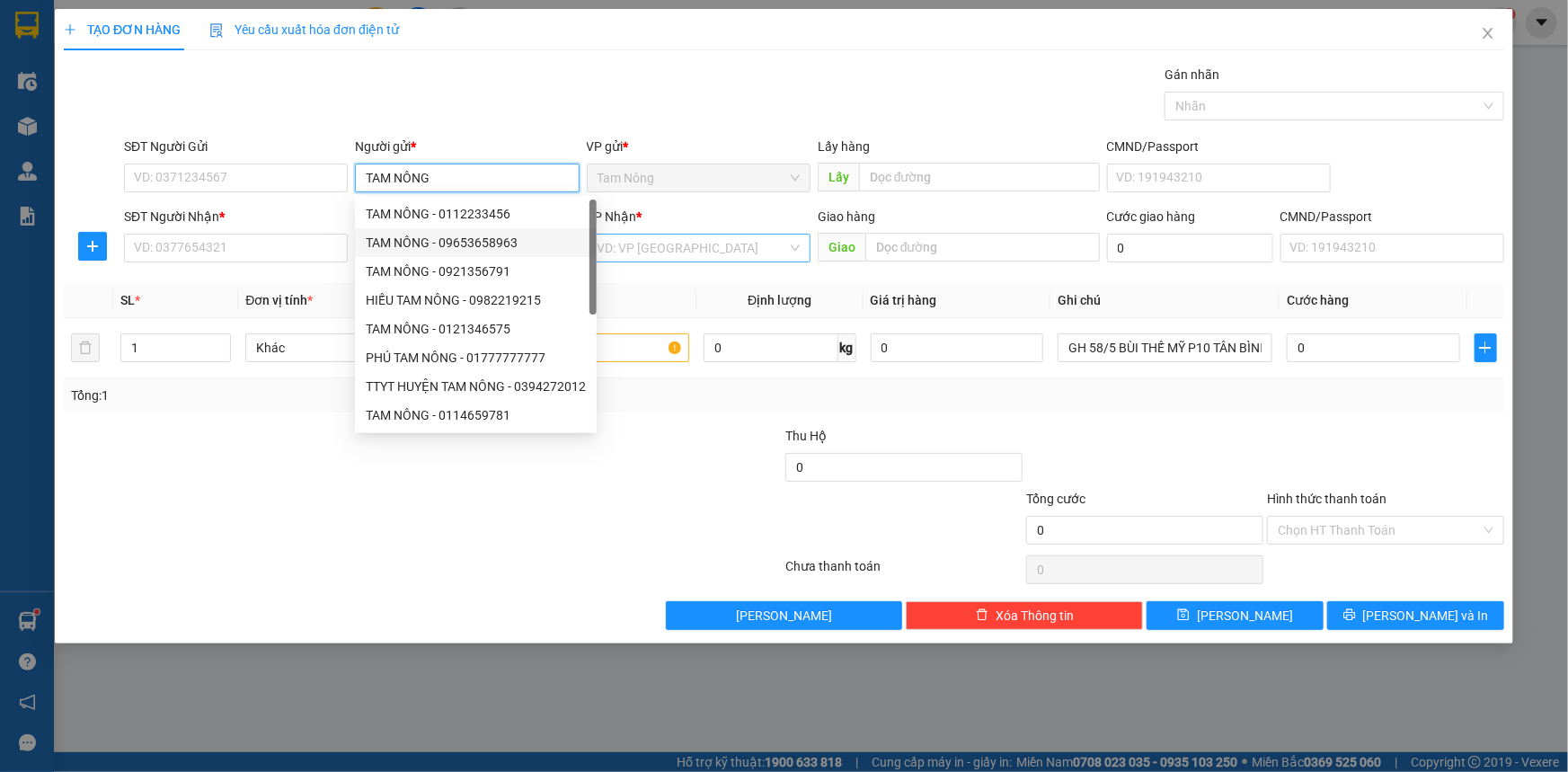
type input "TAM NÔNG"
click at [696, 253] on input "search" at bounding box center [692, 249] width 190 height 27
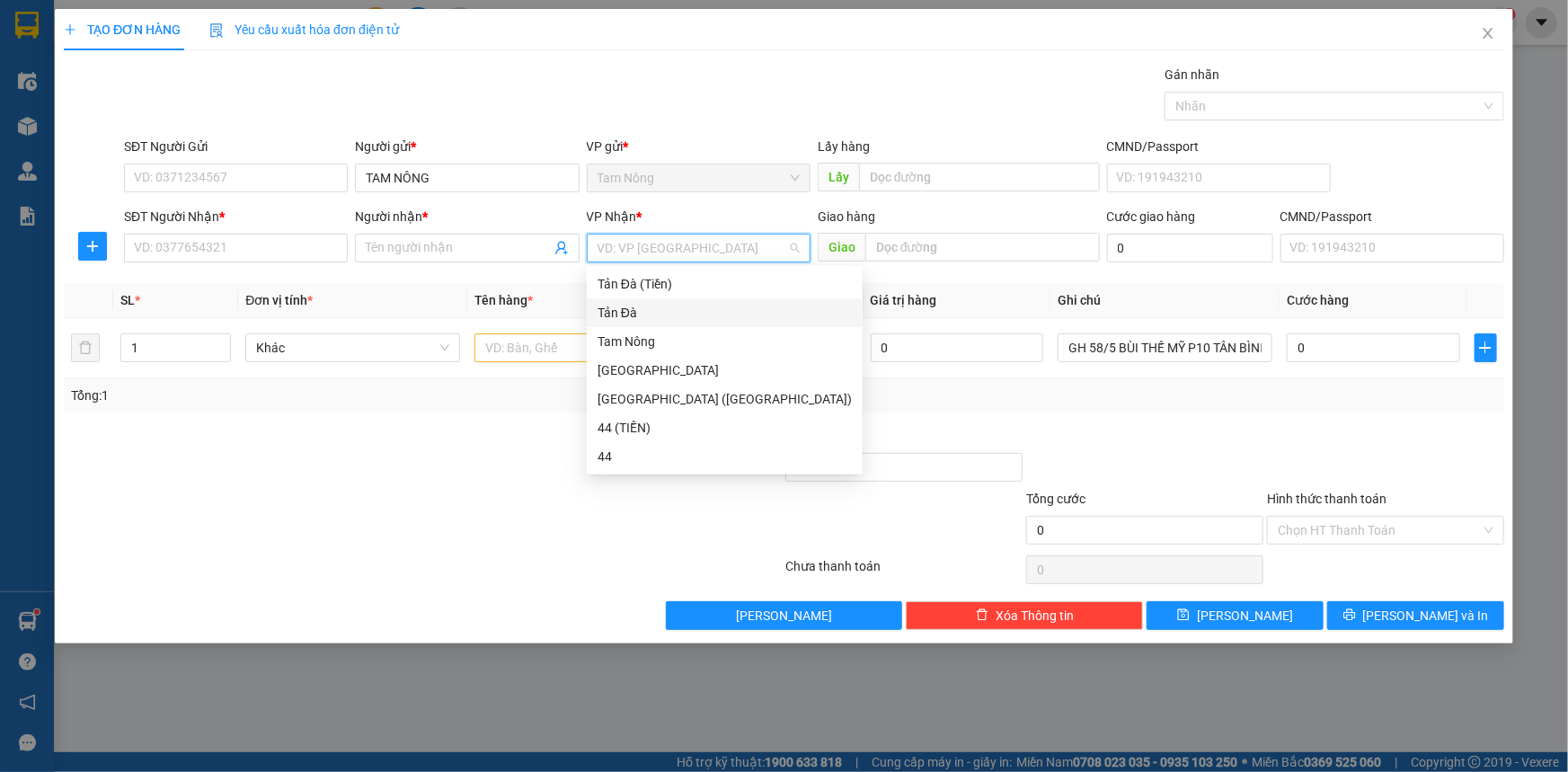
drag, startPoint x: 641, startPoint y: 312, endPoint x: 348, endPoint y: 260, distance: 297.6
click at [640, 312] on div "Tản Đà" at bounding box center [724, 313] width 255 height 20
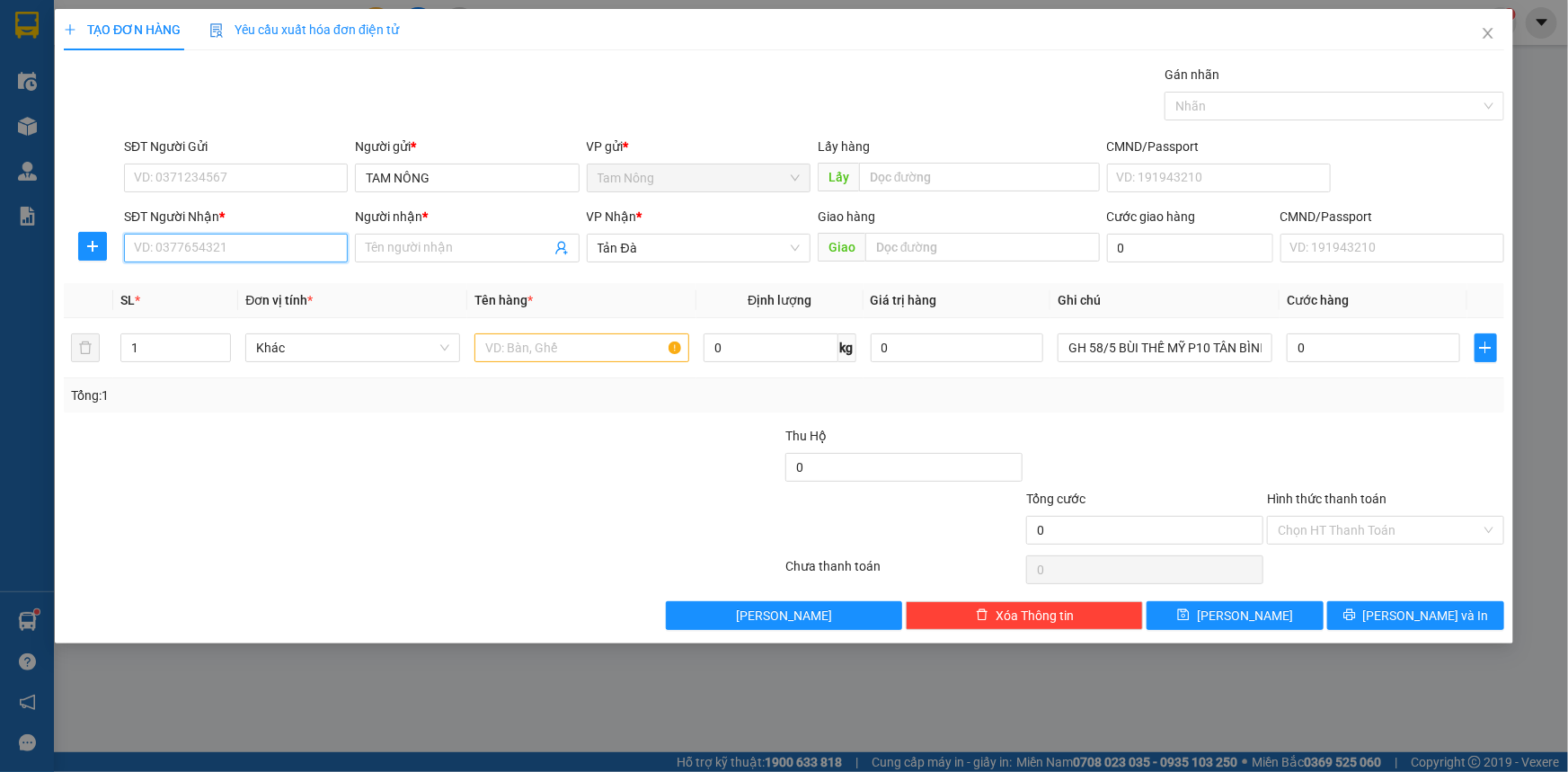
click at [257, 241] on input "SĐT Người Nhận *" at bounding box center [236, 248] width 224 height 28
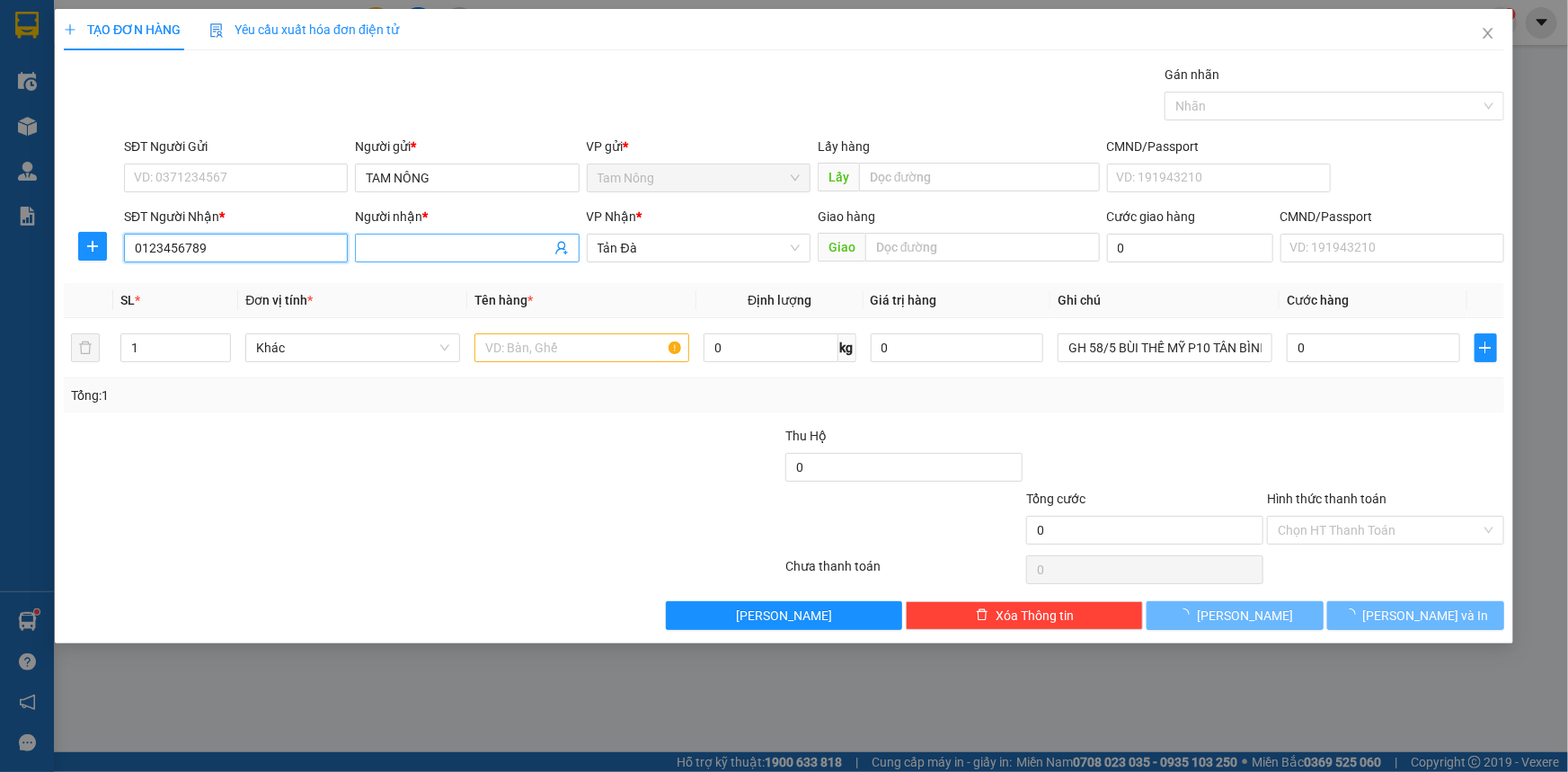
type input "0123456789"
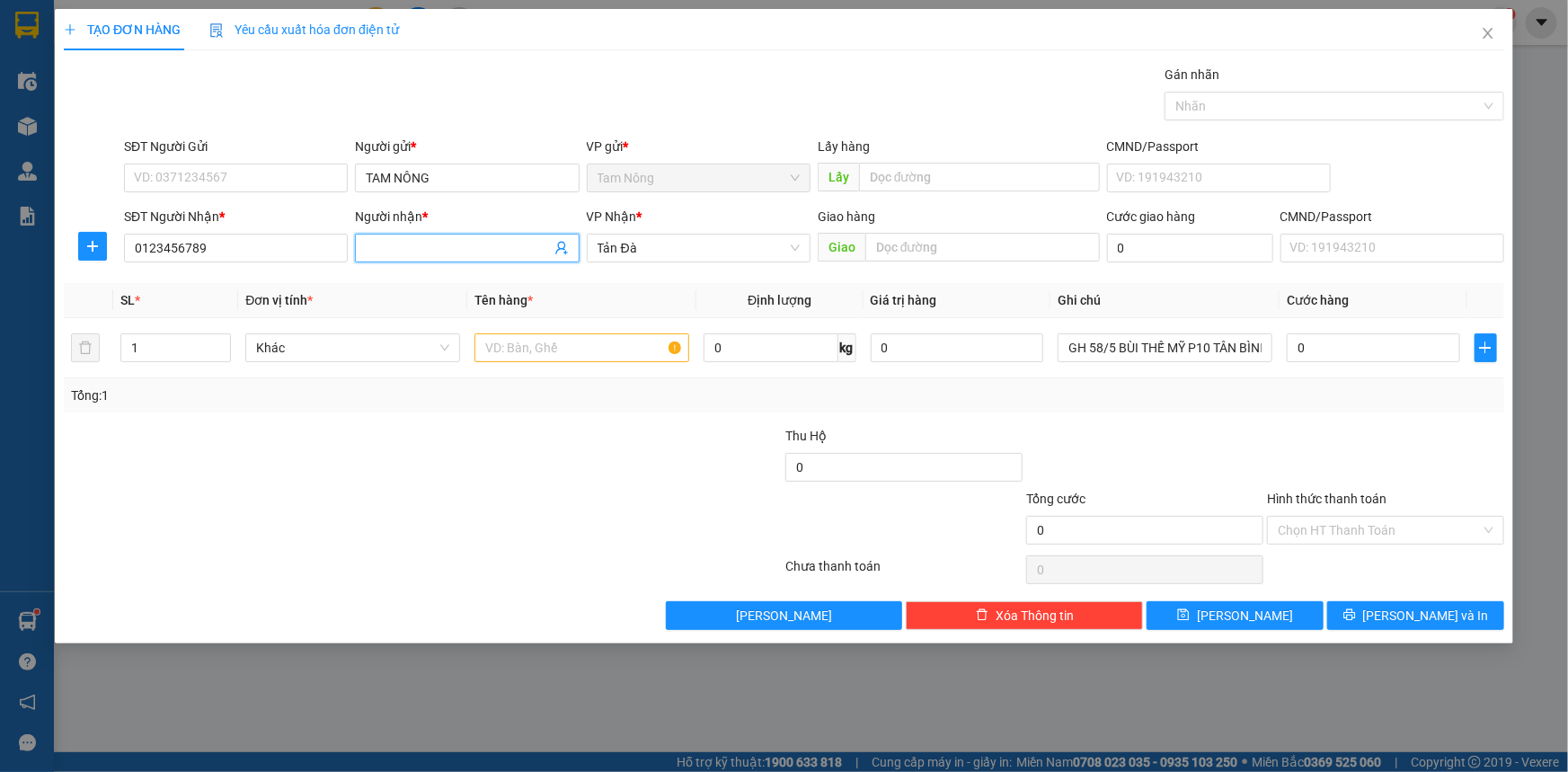
click at [478, 256] on input "Người nhận *" at bounding box center [458, 249] width 184 height 20
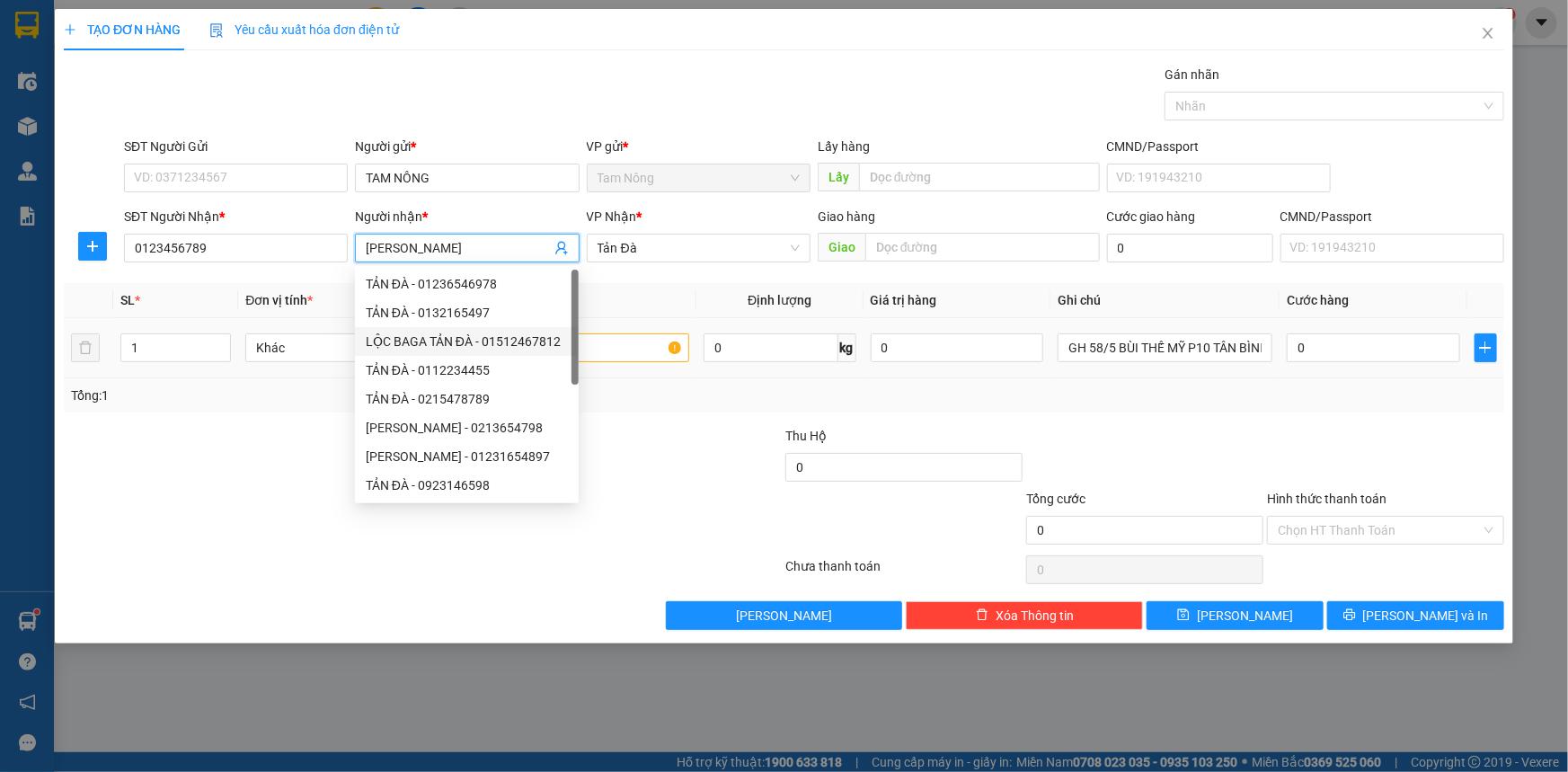
type input "[PERSON_NAME]"
click at [635, 345] on input "text" at bounding box center [582, 347] width 215 height 28
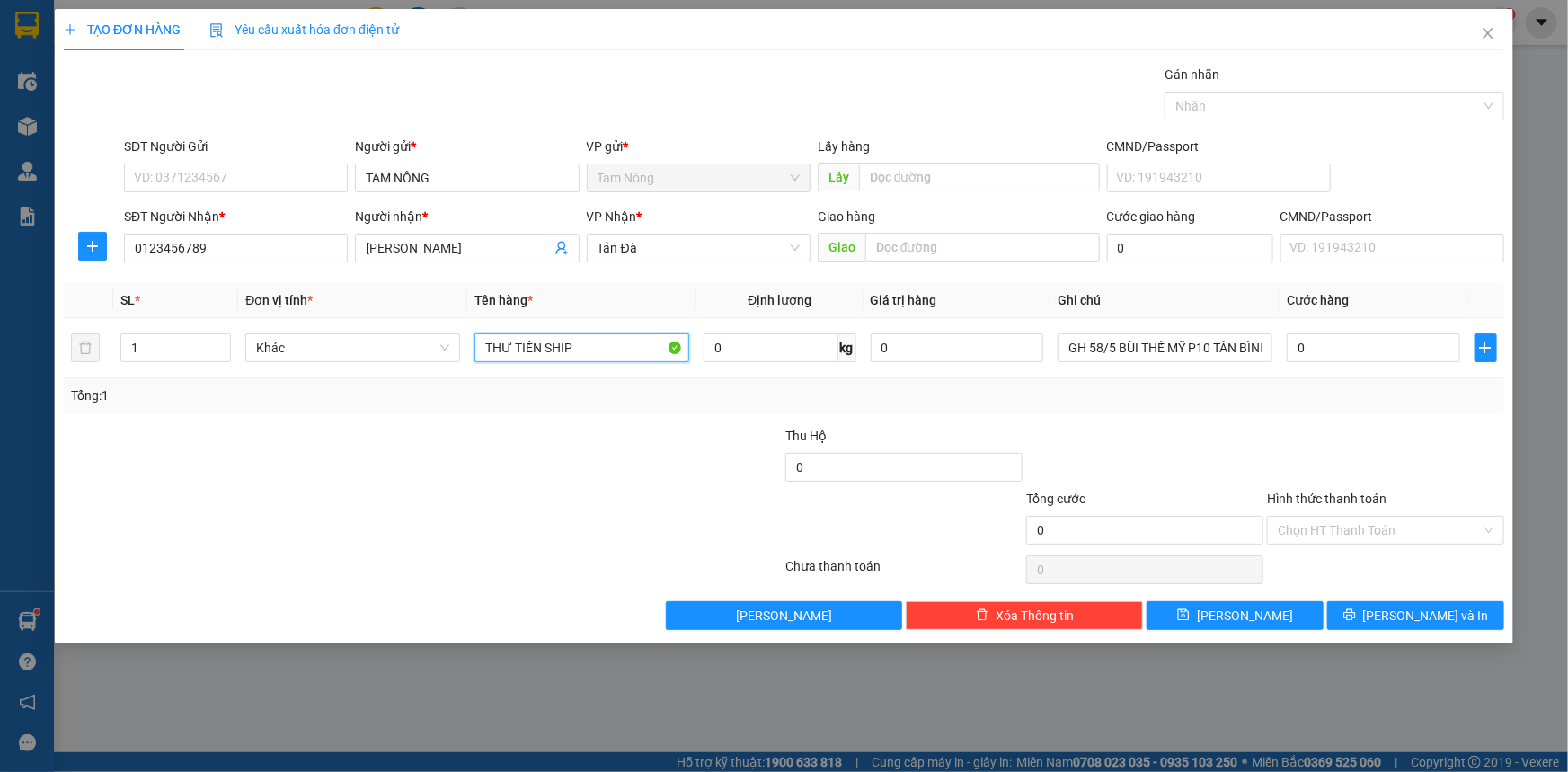
type input "THƯ TIỀN SHIP"
drag, startPoint x: 400, startPoint y: 537, endPoint x: 580, endPoint y: 506, distance: 182.6
click at [410, 531] on div at bounding box center [302, 520] width 481 height 63
click at [1273, 611] on button "[PERSON_NAME]" at bounding box center [1236, 615] width 177 height 28
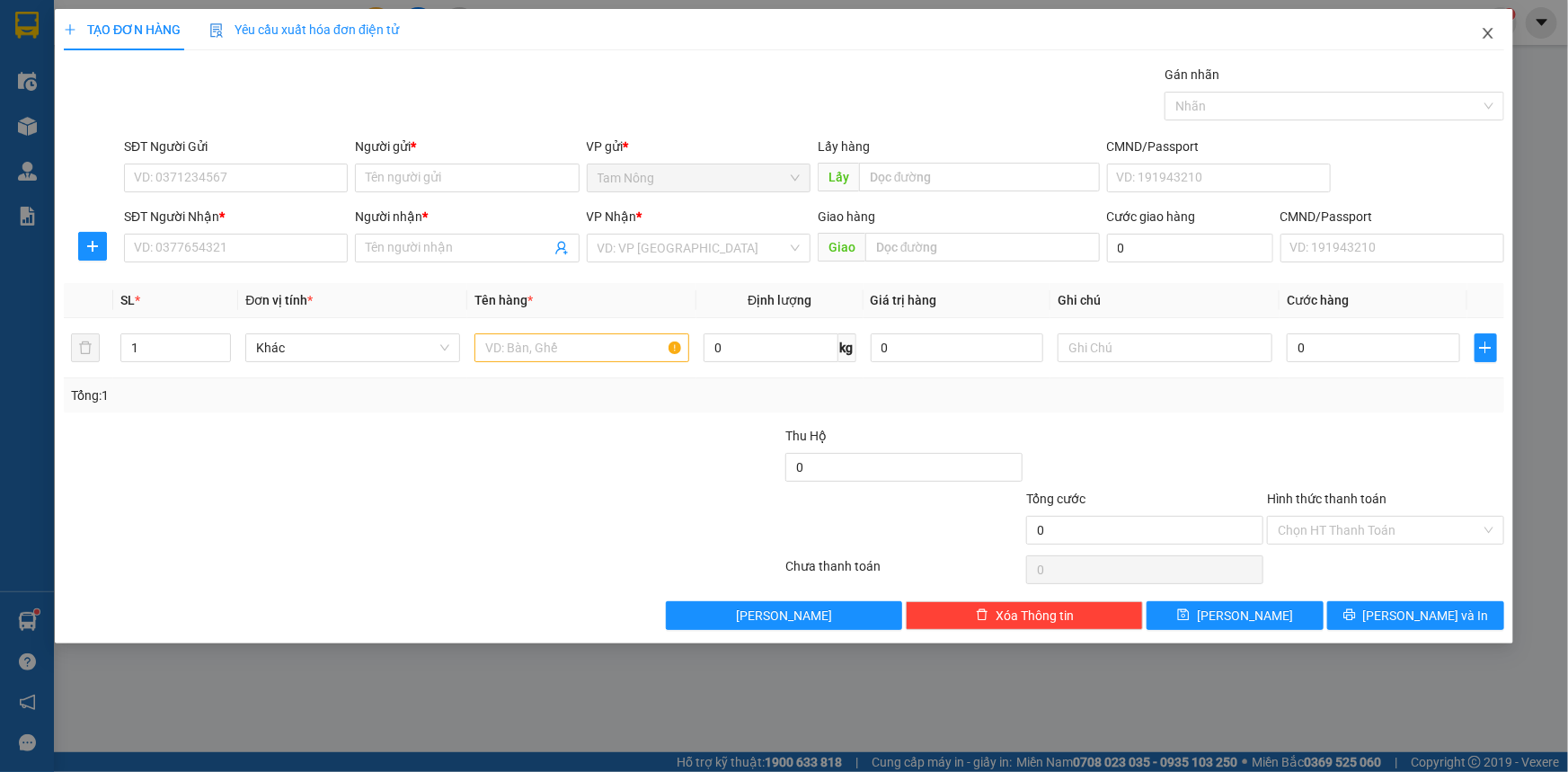
click at [1488, 34] on icon "close" at bounding box center [1488, 34] width 10 height 11
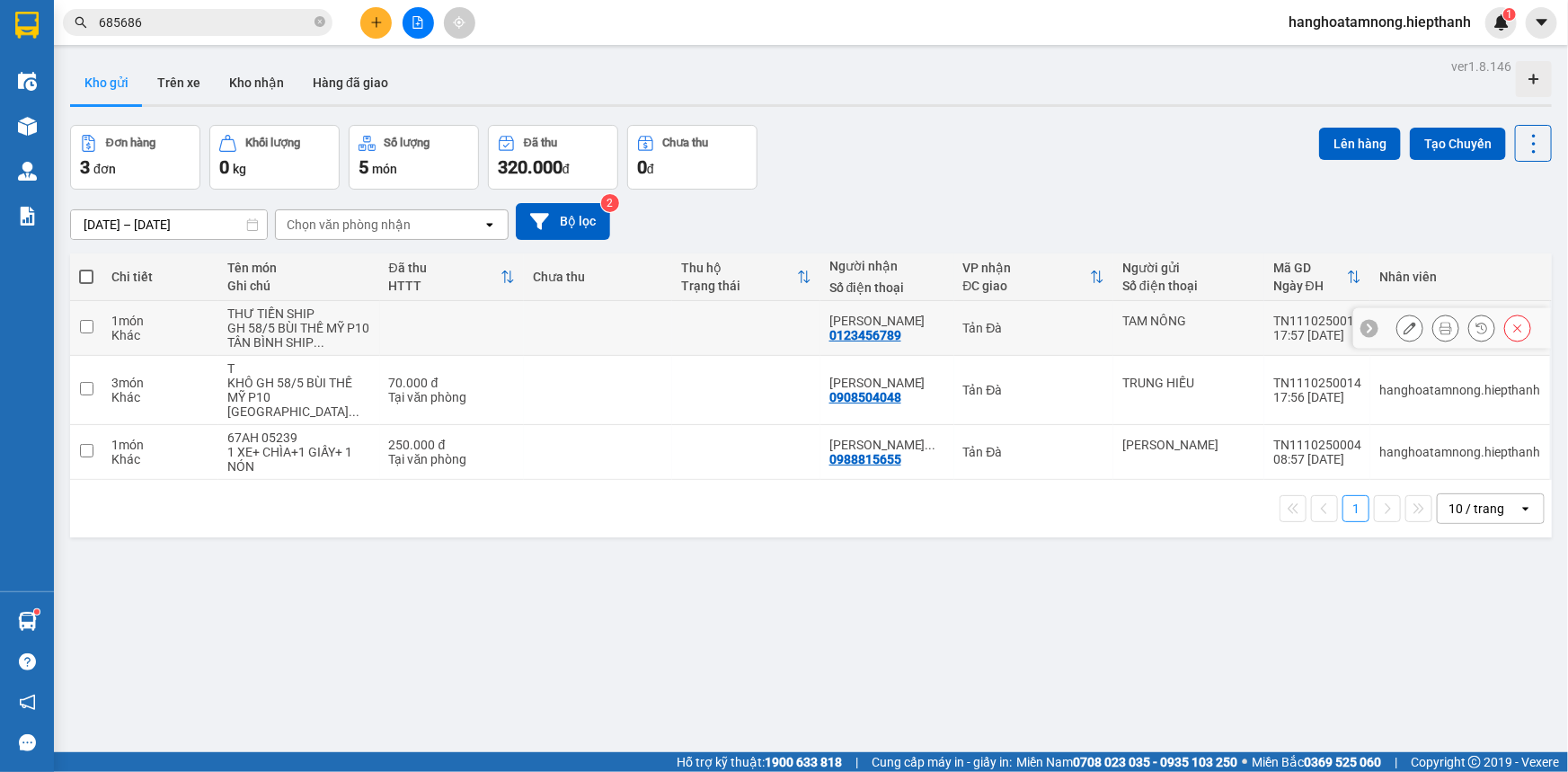
click at [84, 326] on input "checkbox" at bounding box center [87, 326] width 14 height 14
checkbox input "true"
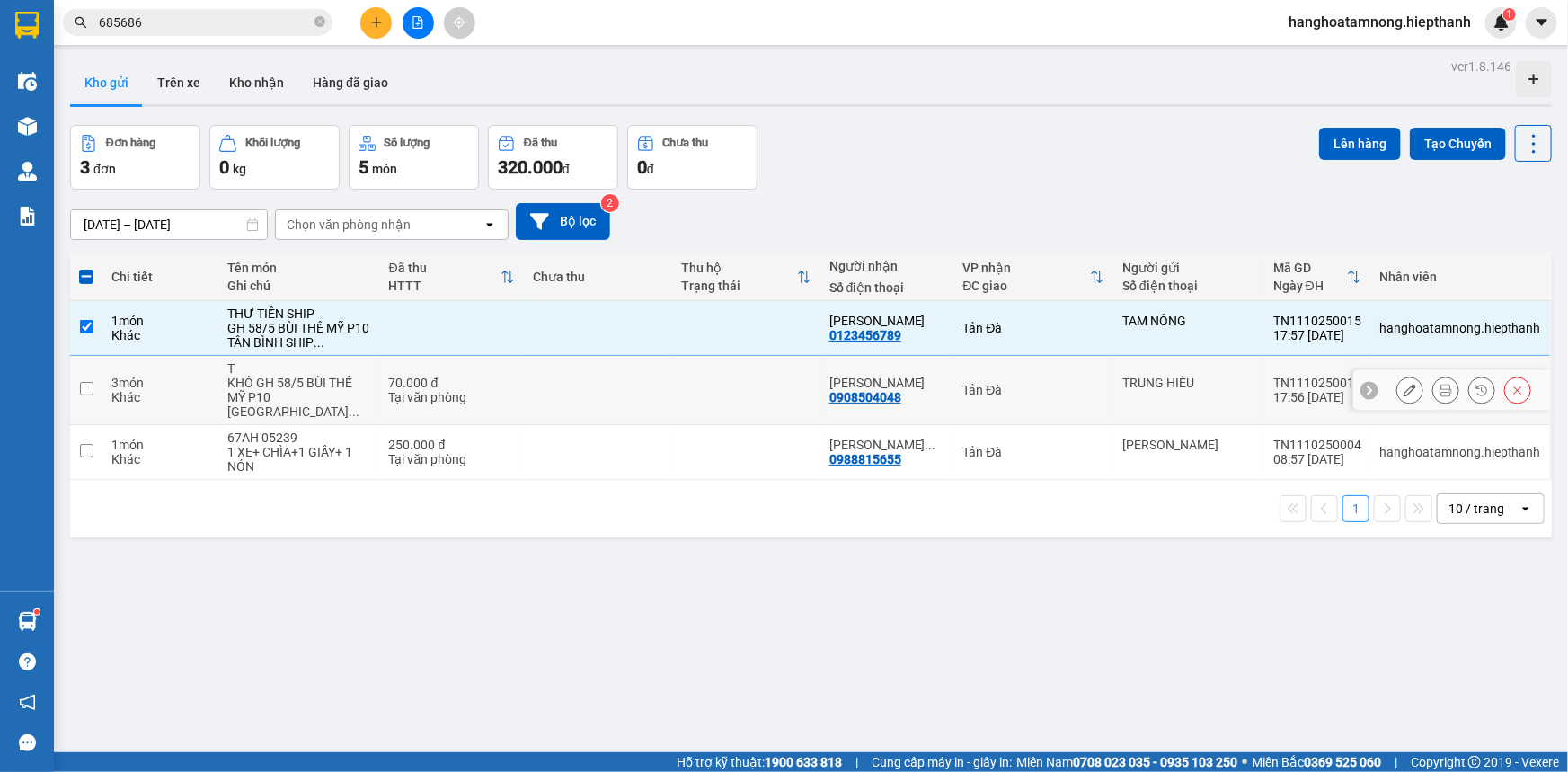
click at [85, 382] on input "checkbox" at bounding box center [87, 388] width 14 height 14
checkbox input "true"
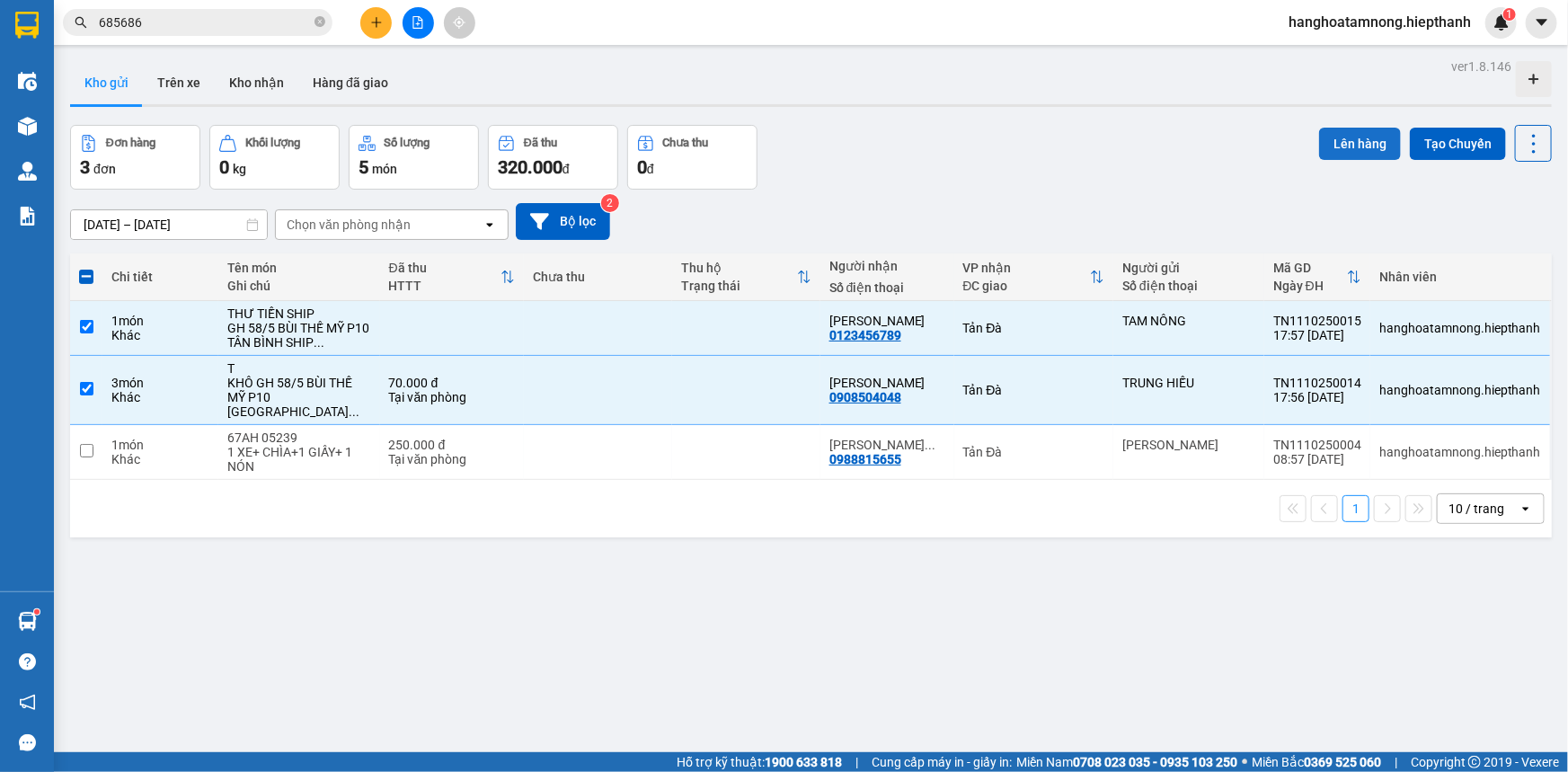
click at [1353, 138] on button "Lên hàng" at bounding box center [1361, 143] width 82 height 32
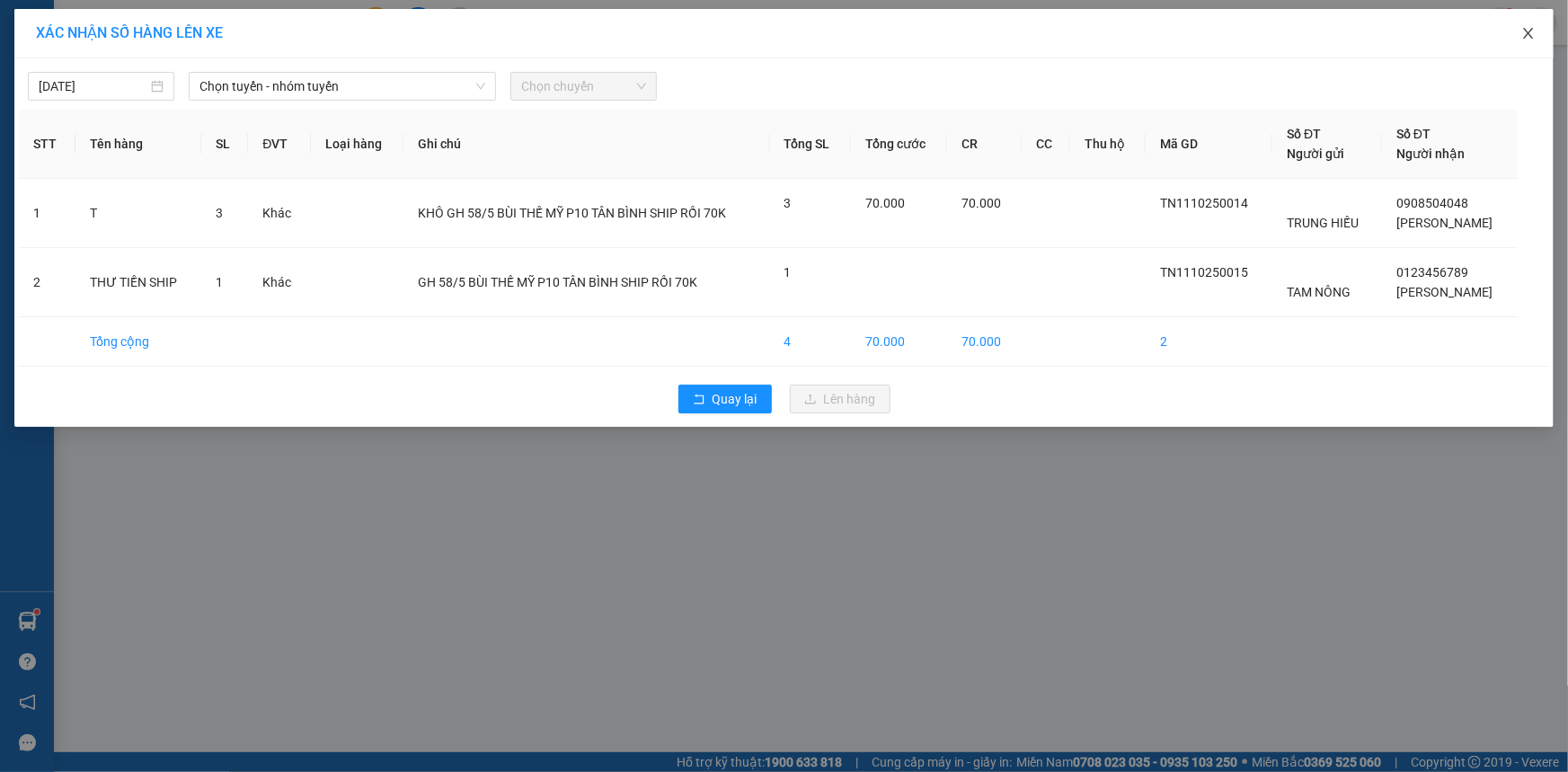
click at [1520, 27] on span "Close" at bounding box center [1528, 34] width 50 height 50
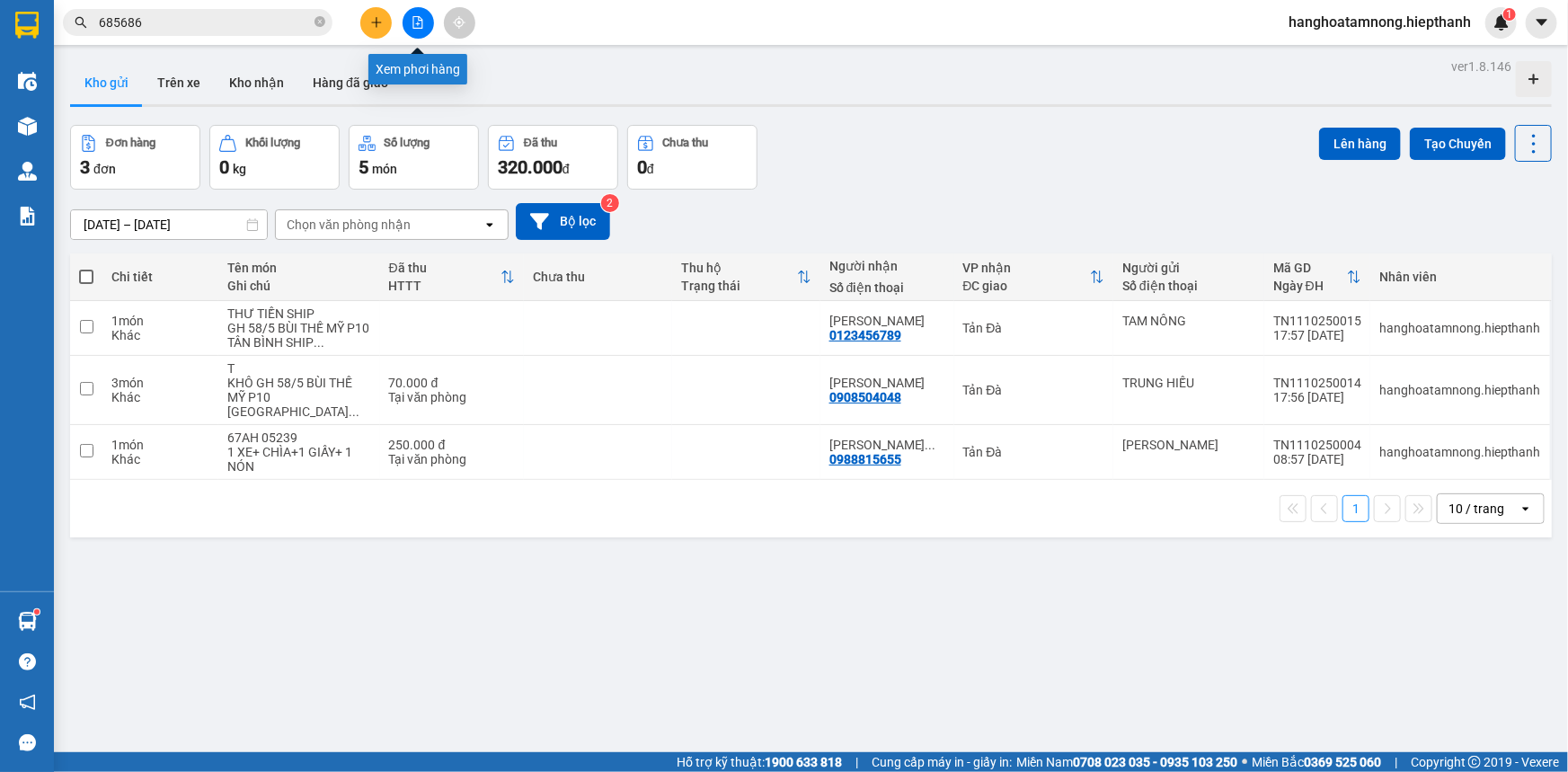
click at [421, 21] on icon "file-add" at bounding box center [418, 23] width 13 height 13
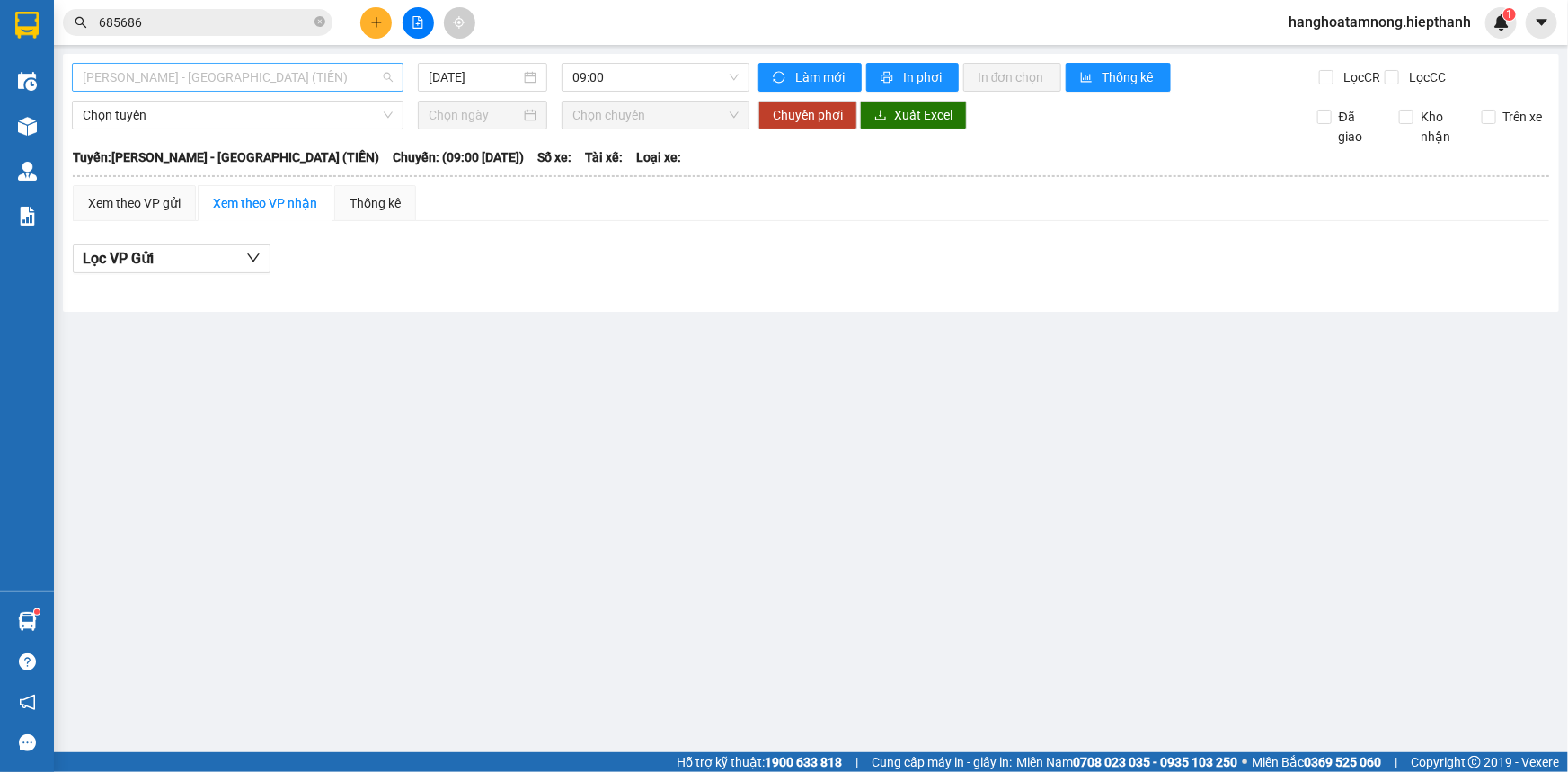
click at [287, 75] on span "[PERSON_NAME] - [GEOGRAPHIC_DATA] (TIỀN)" at bounding box center [238, 78] width 310 height 27
click at [273, 80] on span "[PERSON_NAME] - [GEOGRAPHIC_DATA] (TIỀN)" at bounding box center [238, 78] width 310 height 27
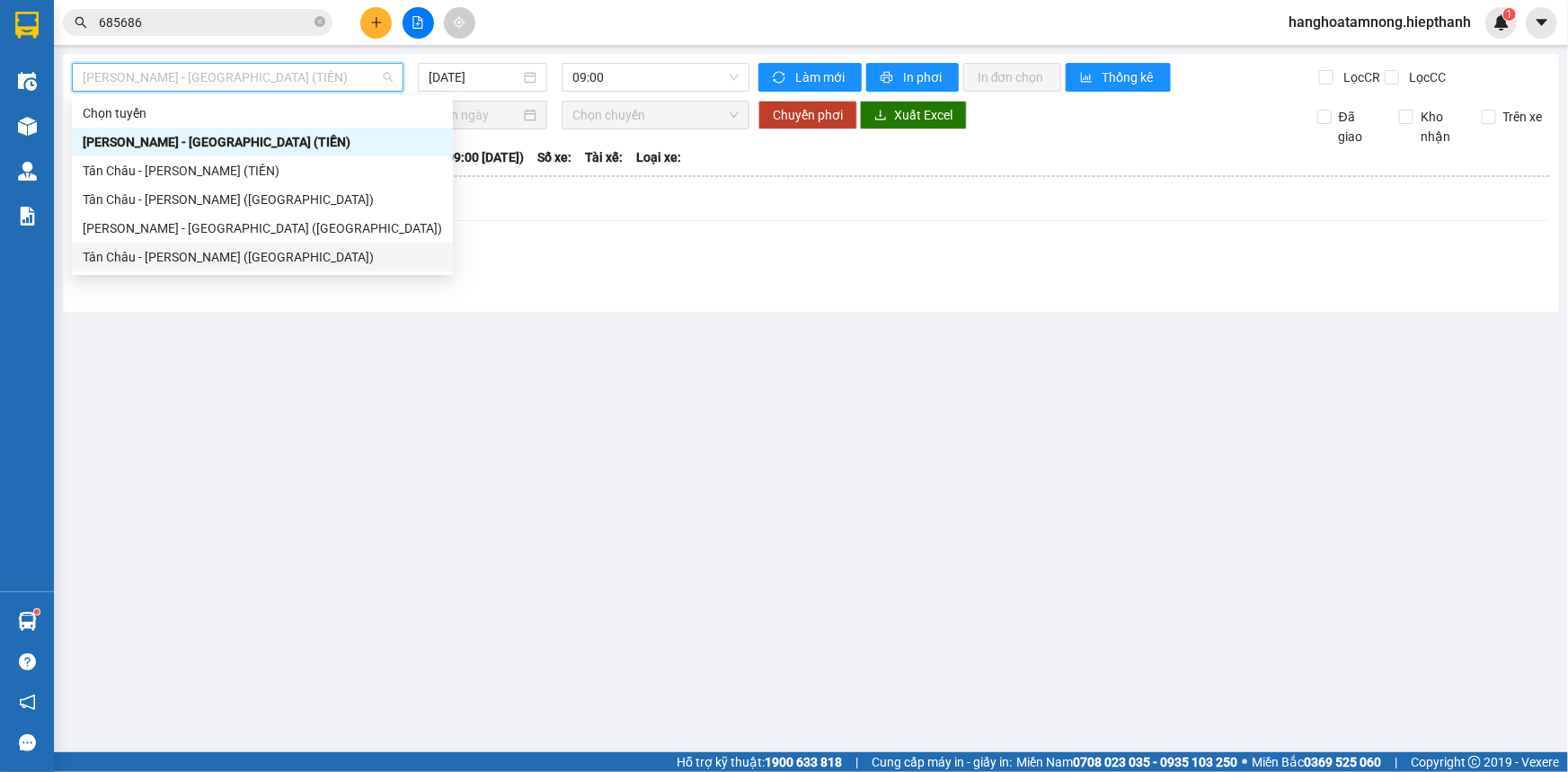
click at [186, 252] on div "Tân Châu - [PERSON_NAME] ([GEOGRAPHIC_DATA])" at bounding box center [263, 258] width 360 height 20
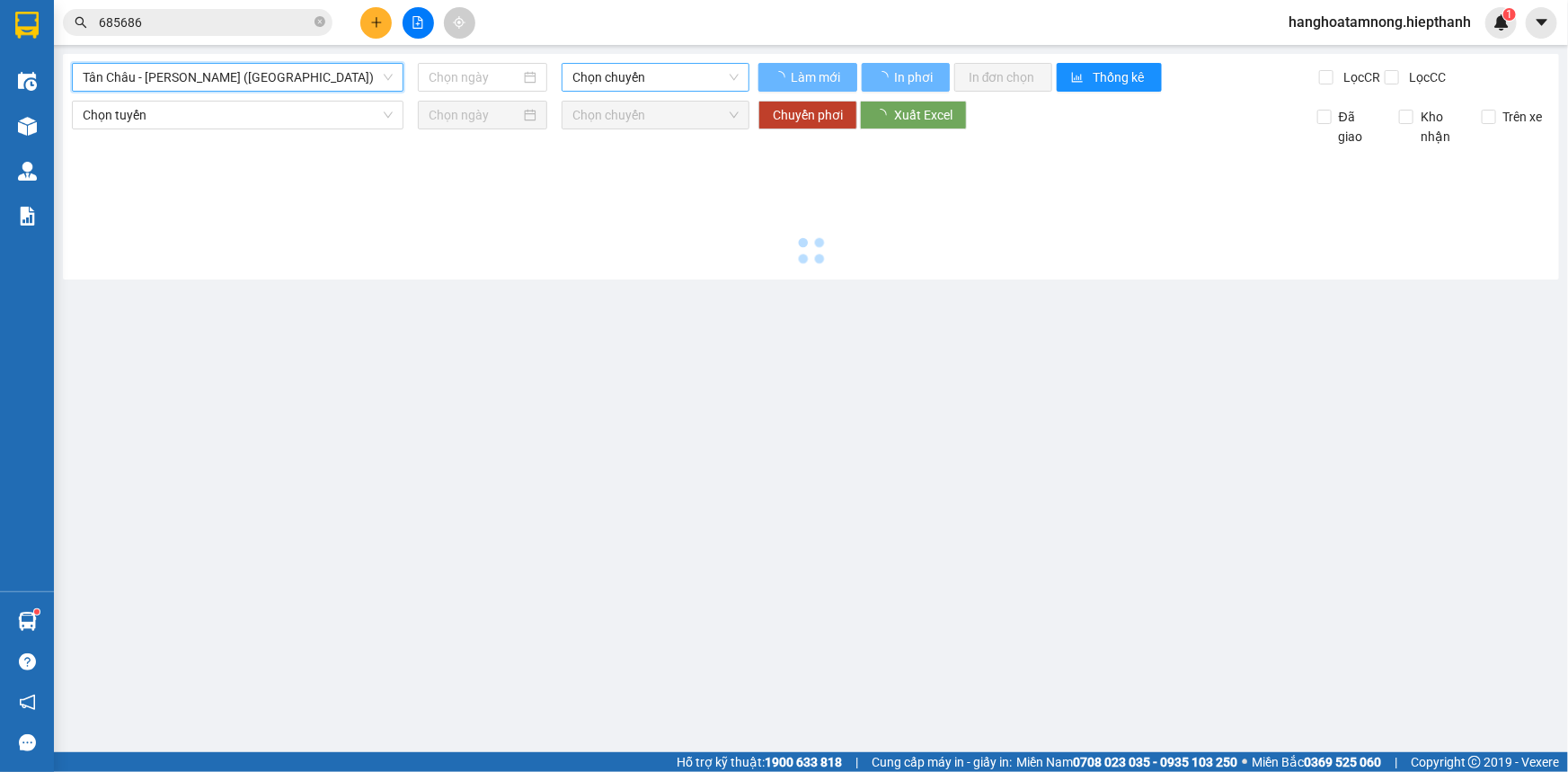
type input "[DATE]"
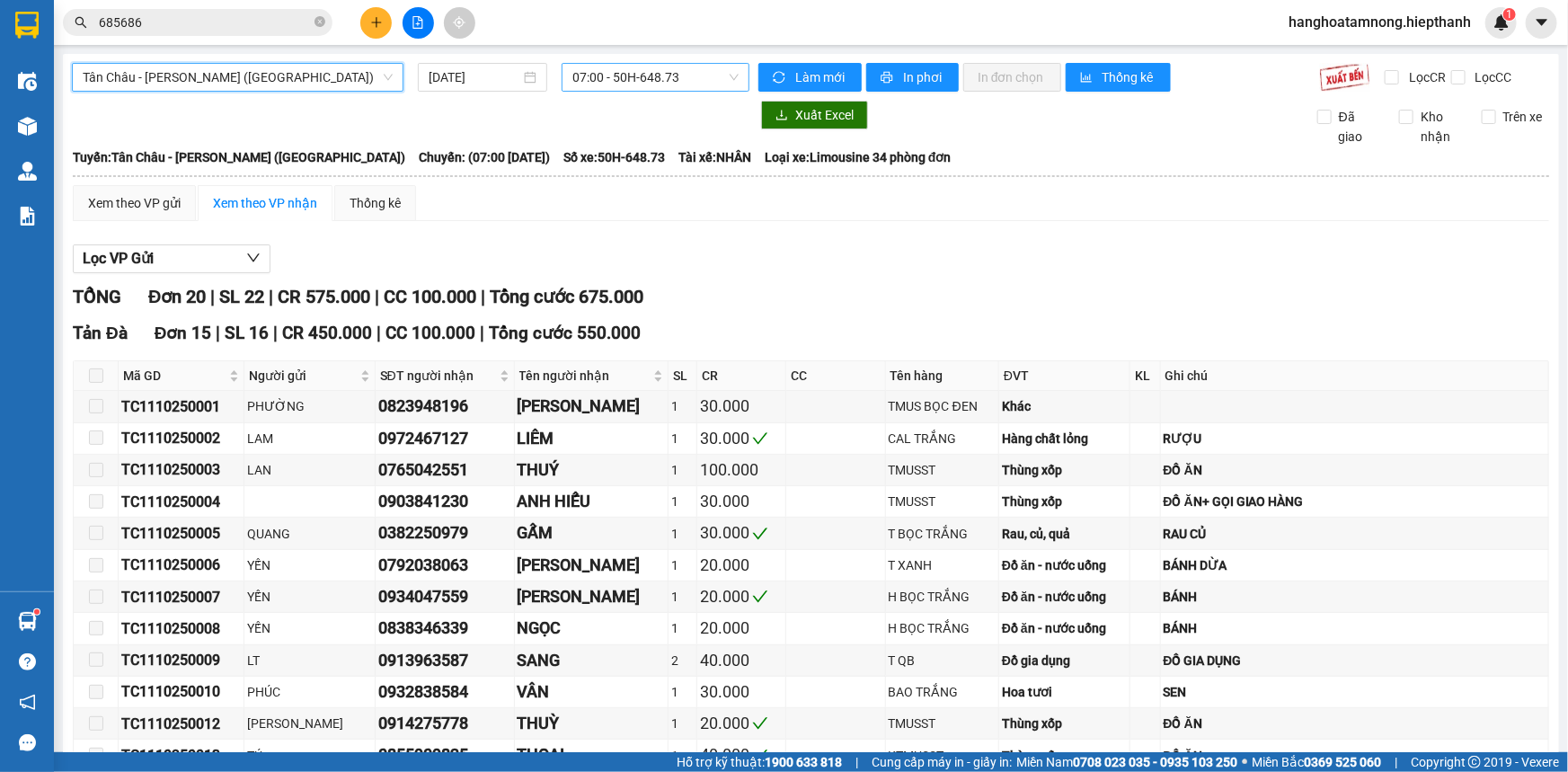
drag, startPoint x: 592, startPoint y: 68, endPoint x: 587, endPoint y: 90, distance: 22.6
click at [591, 70] on span "07:00 - 50H-648.73" at bounding box center [656, 78] width 166 height 27
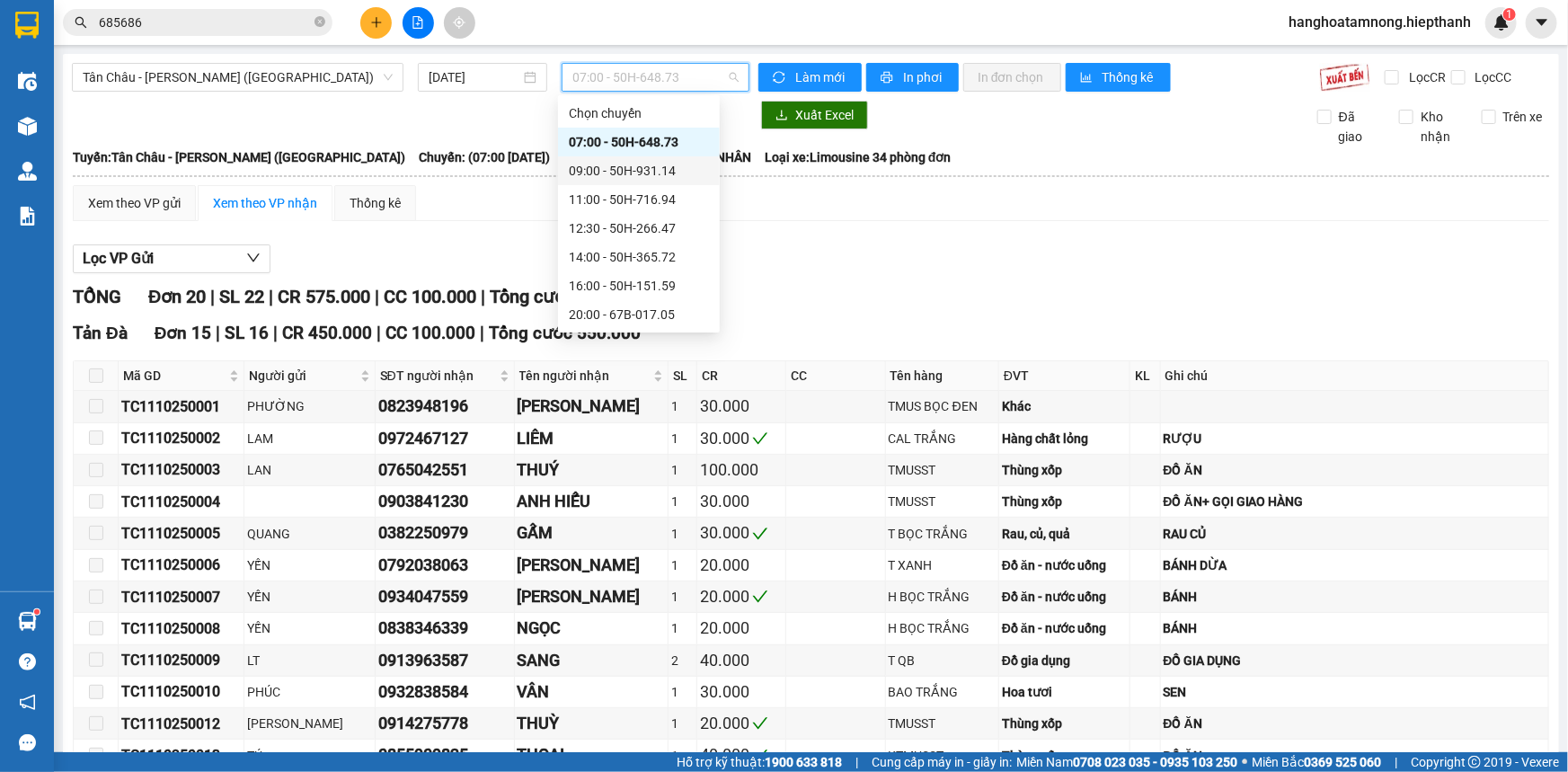
click at [589, 174] on div "09:00 - 50H-931.14" at bounding box center [639, 171] width 141 height 20
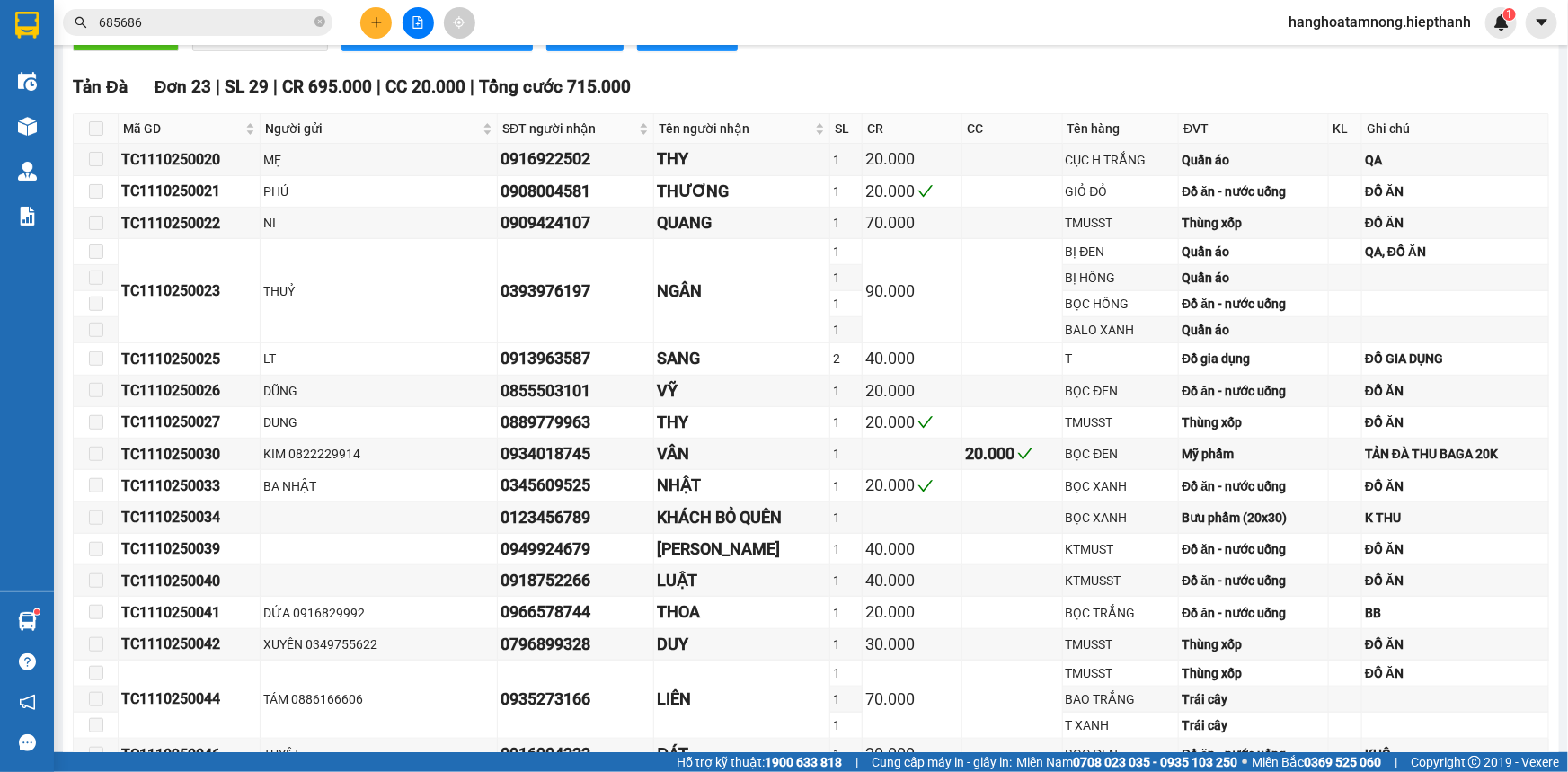
scroll to position [6, 0]
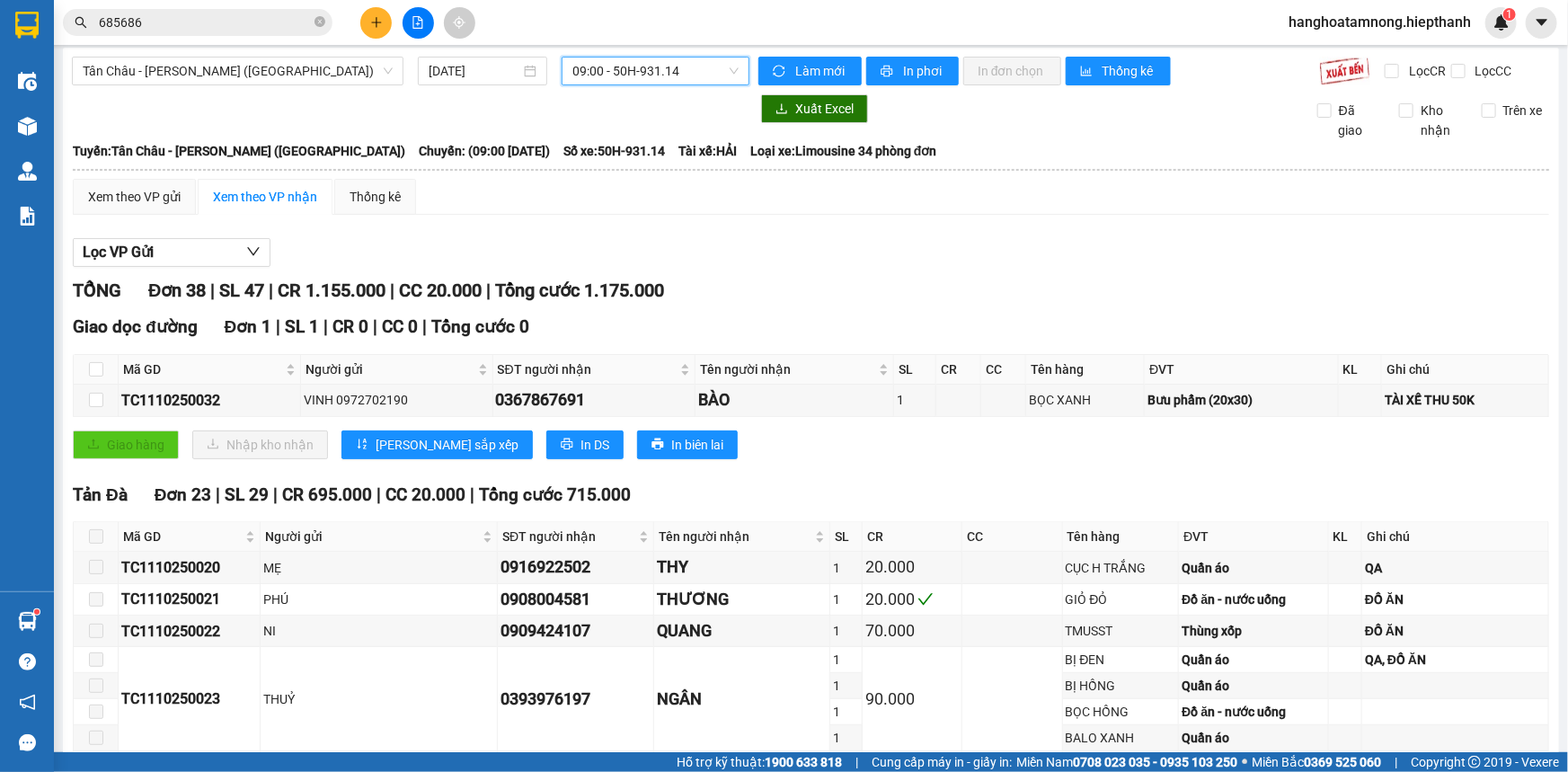
click at [584, 70] on span "09:00 - 50H-931.14" at bounding box center [656, 71] width 166 height 27
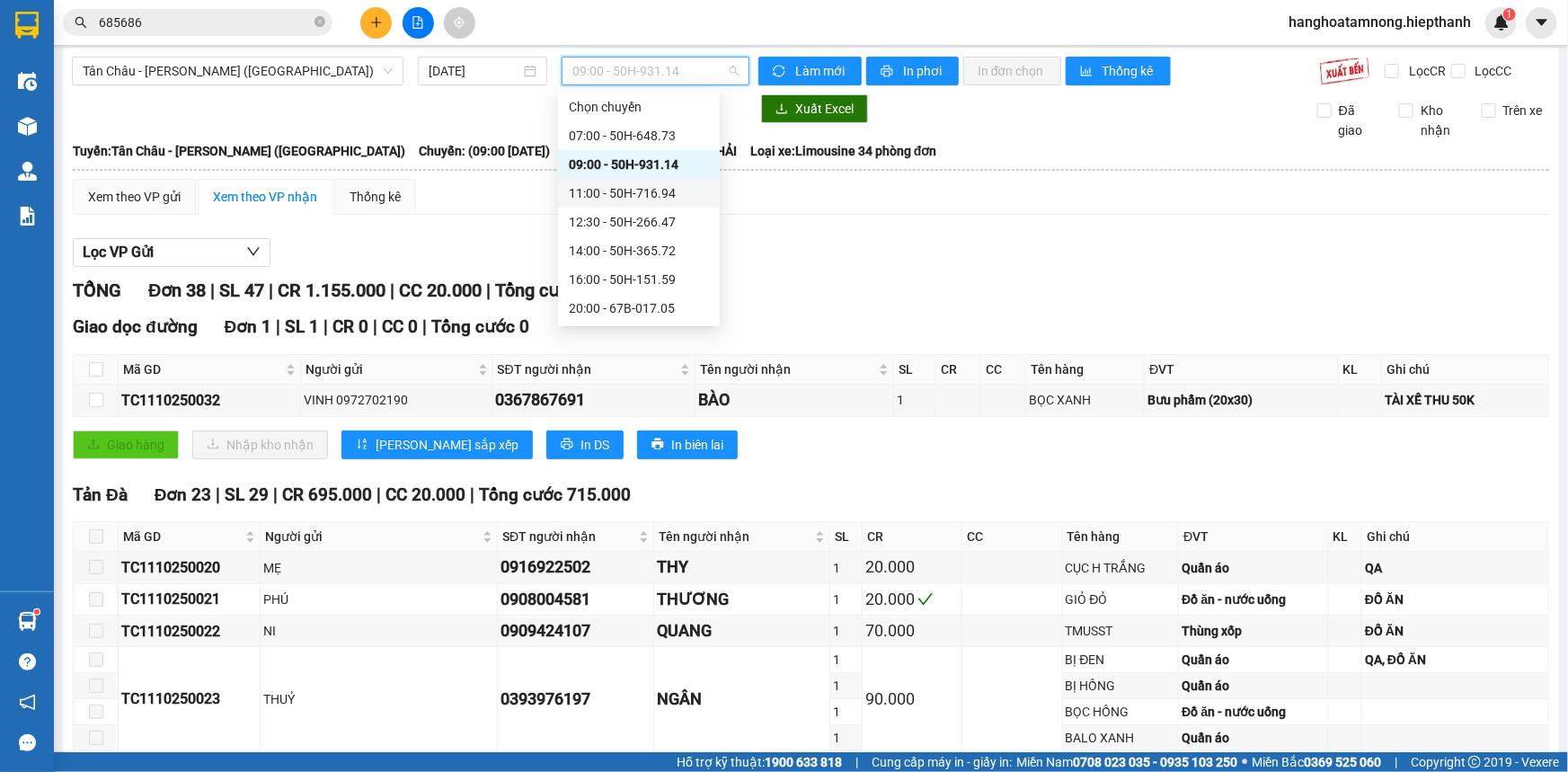
click at [580, 186] on div "11:00 - 50H-716.94" at bounding box center [639, 194] width 141 height 20
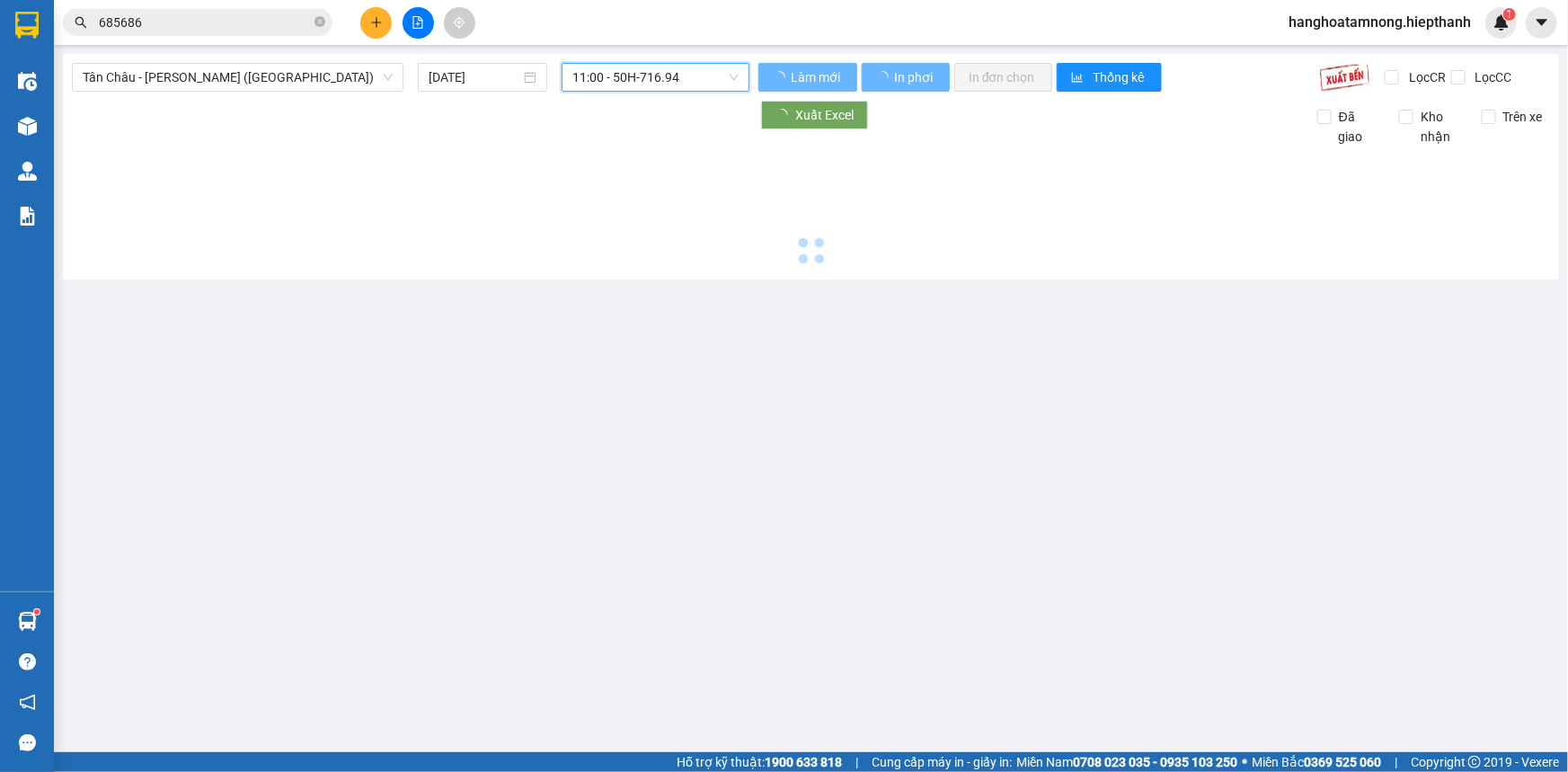
scroll to position [0, 0]
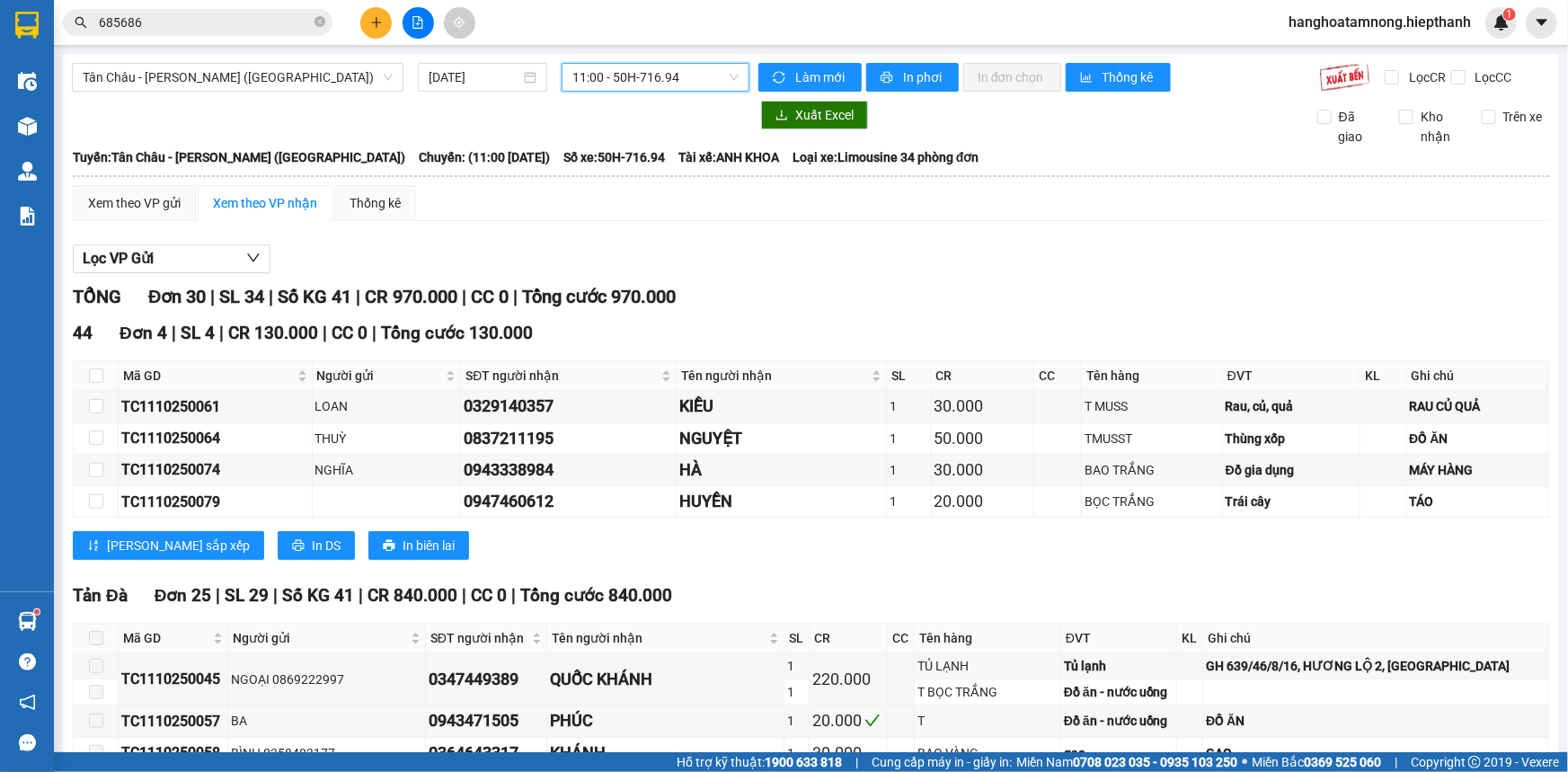
click at [616, 76] on span "11:00 - 50H-716.94" at bounding box center [656, 78] width 166 height 27
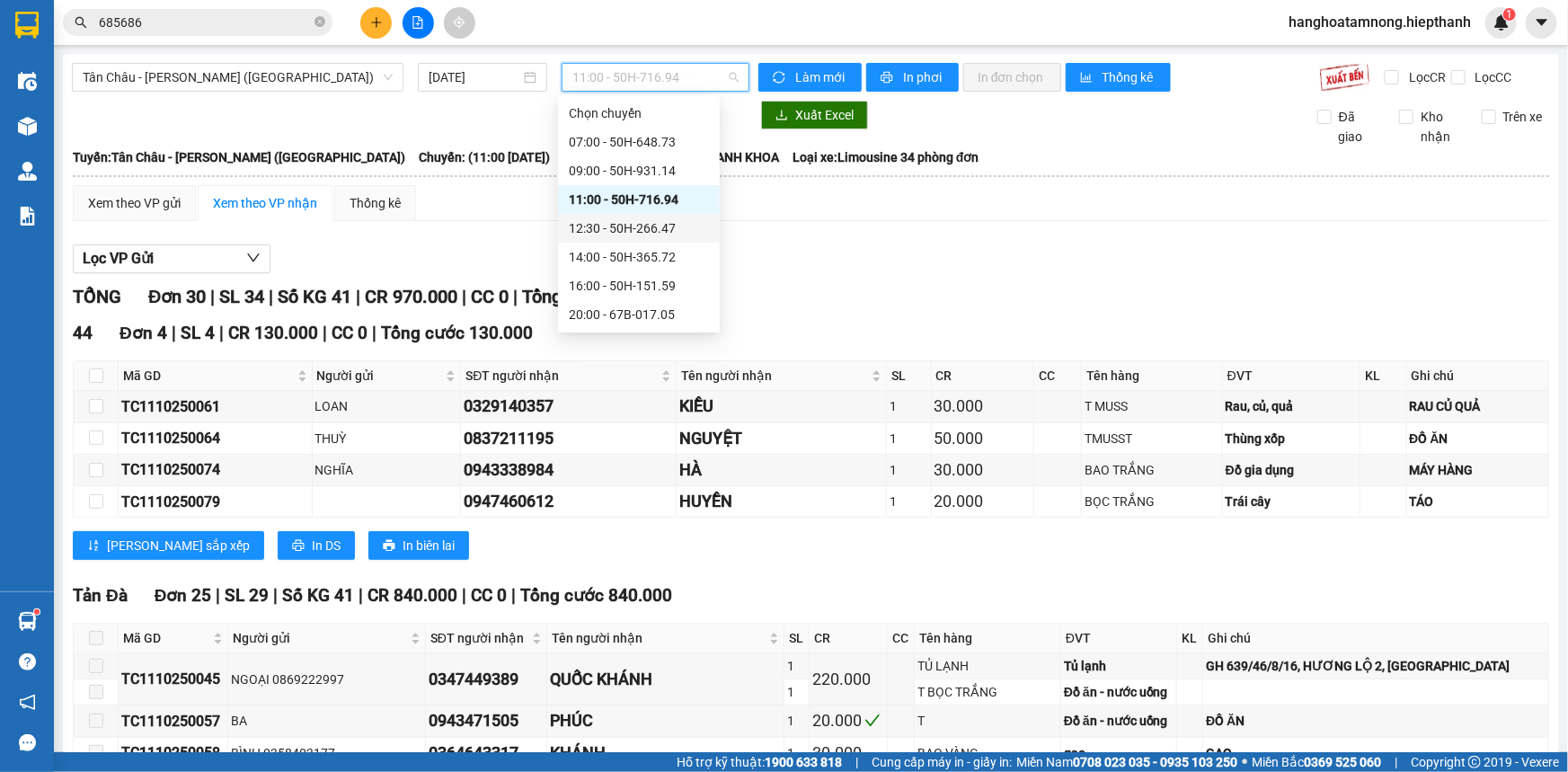
click at [616, 218] on div "12:30 - 50H-266.47" at bounding box center [639, 228] width 141 height 20
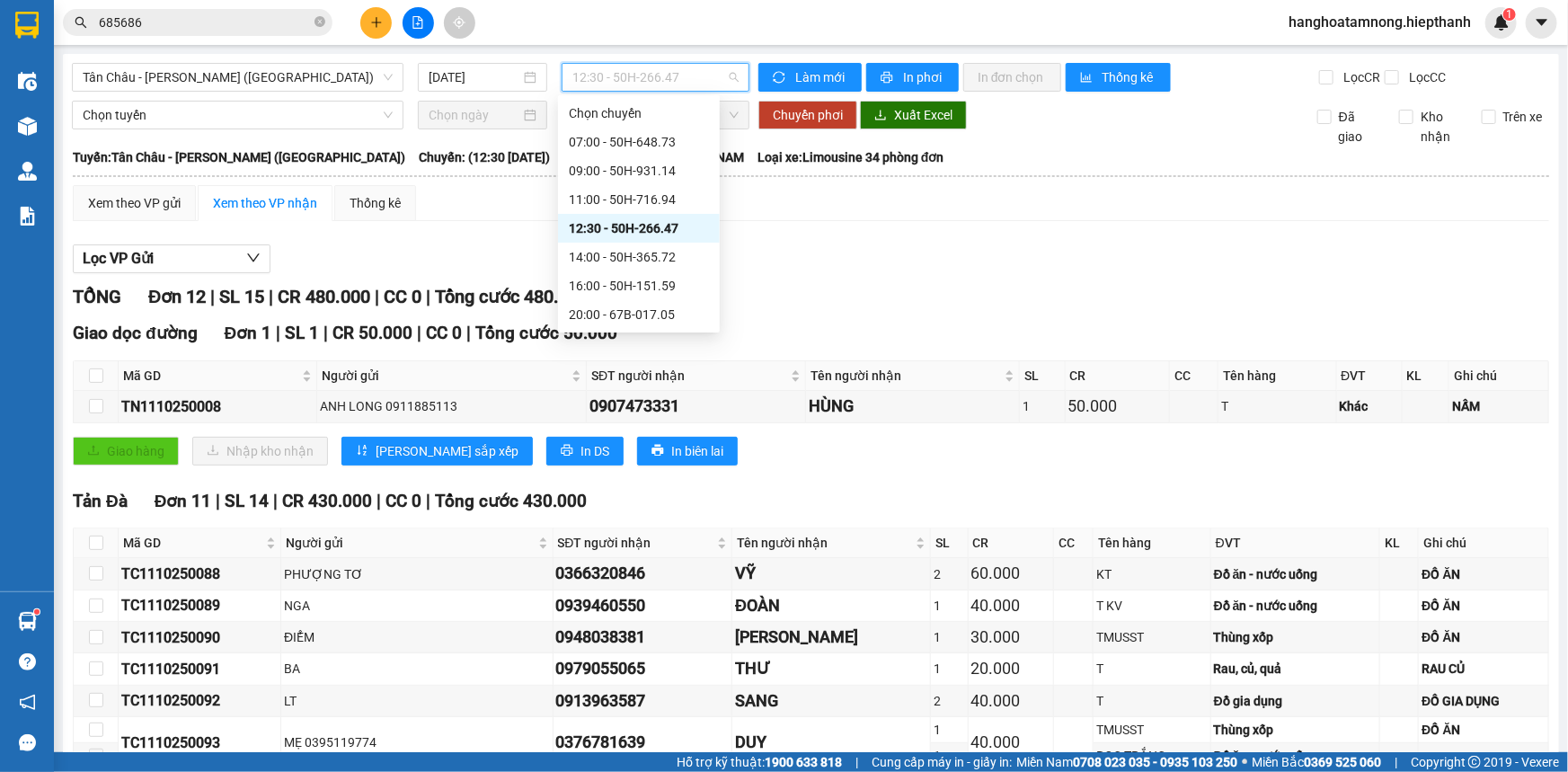
click at [653, 73] on span "12:30 - 50H-266.47" at bounding box center [656, 78] width 166 height 27
click at [606, 260] on div "14:00 - 50H-365.72" at bounding box center [639, 258] width 141 height 20
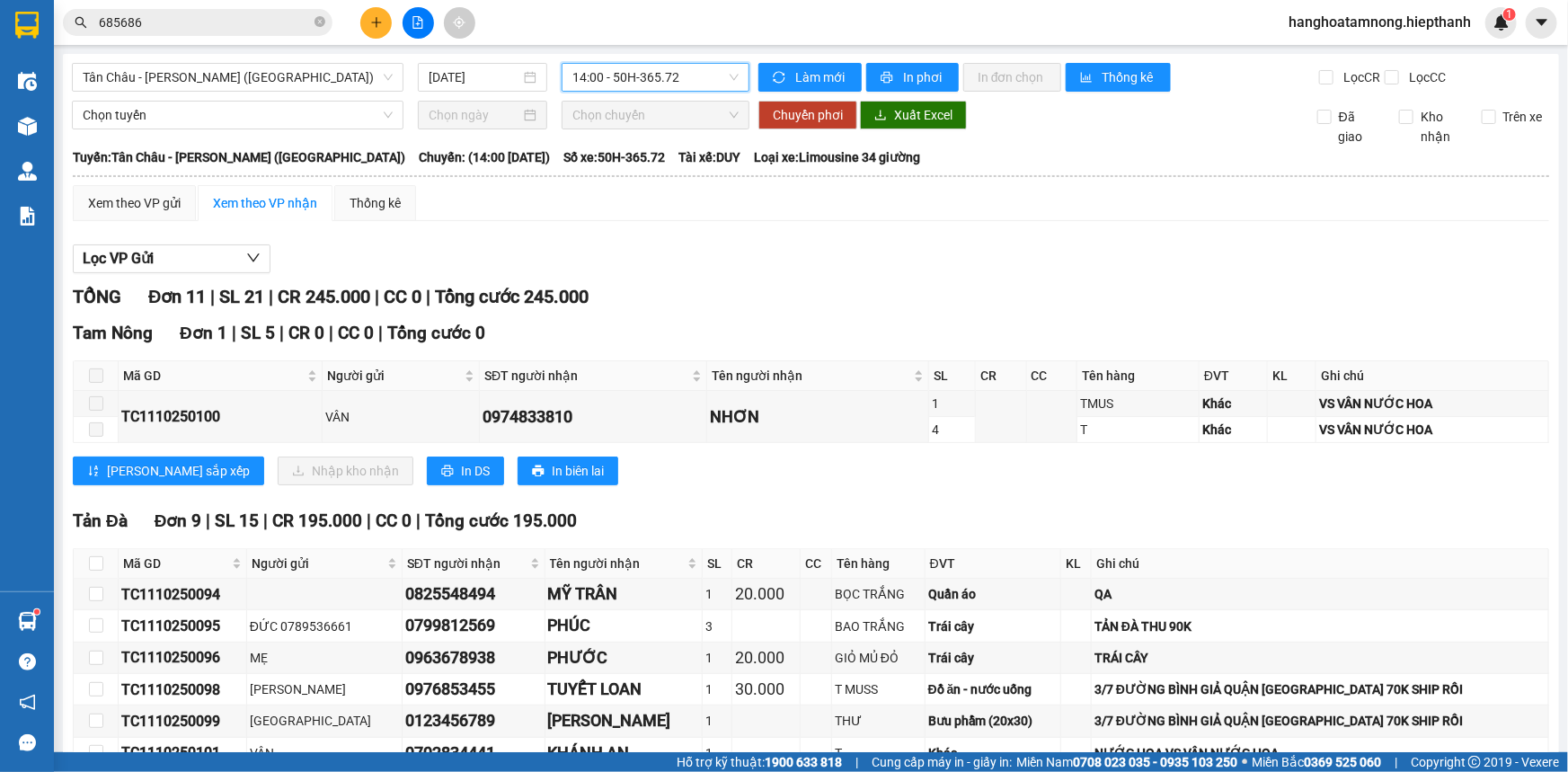
click at [617, 75] on span "14:00 - 50H-365.72" at bounding box center [656, 78] width 166 height 27
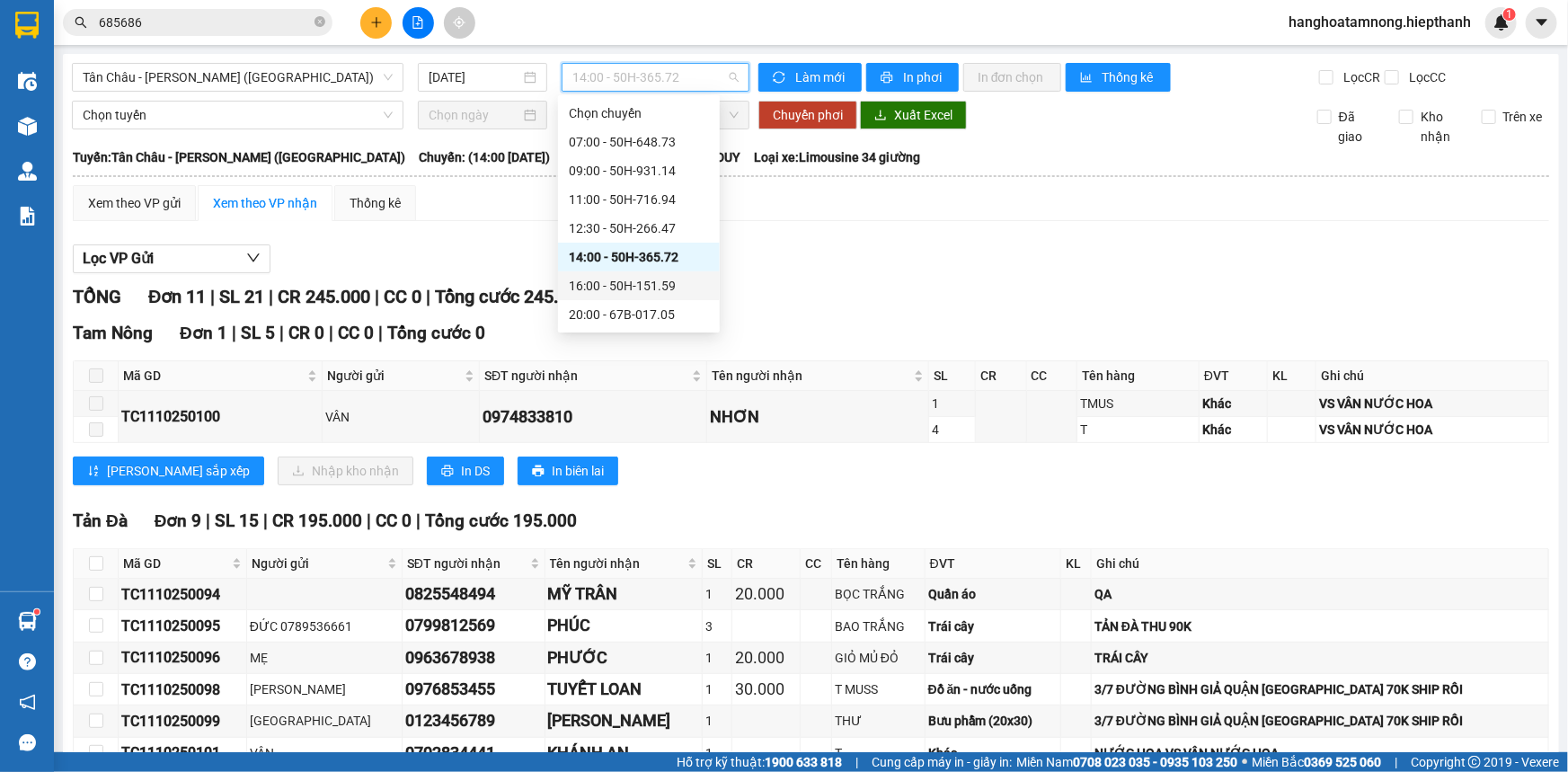
click at [611, 288] on div "16:00 - 50H-151.59" at bounding box center [639, 286] width 141 height 20
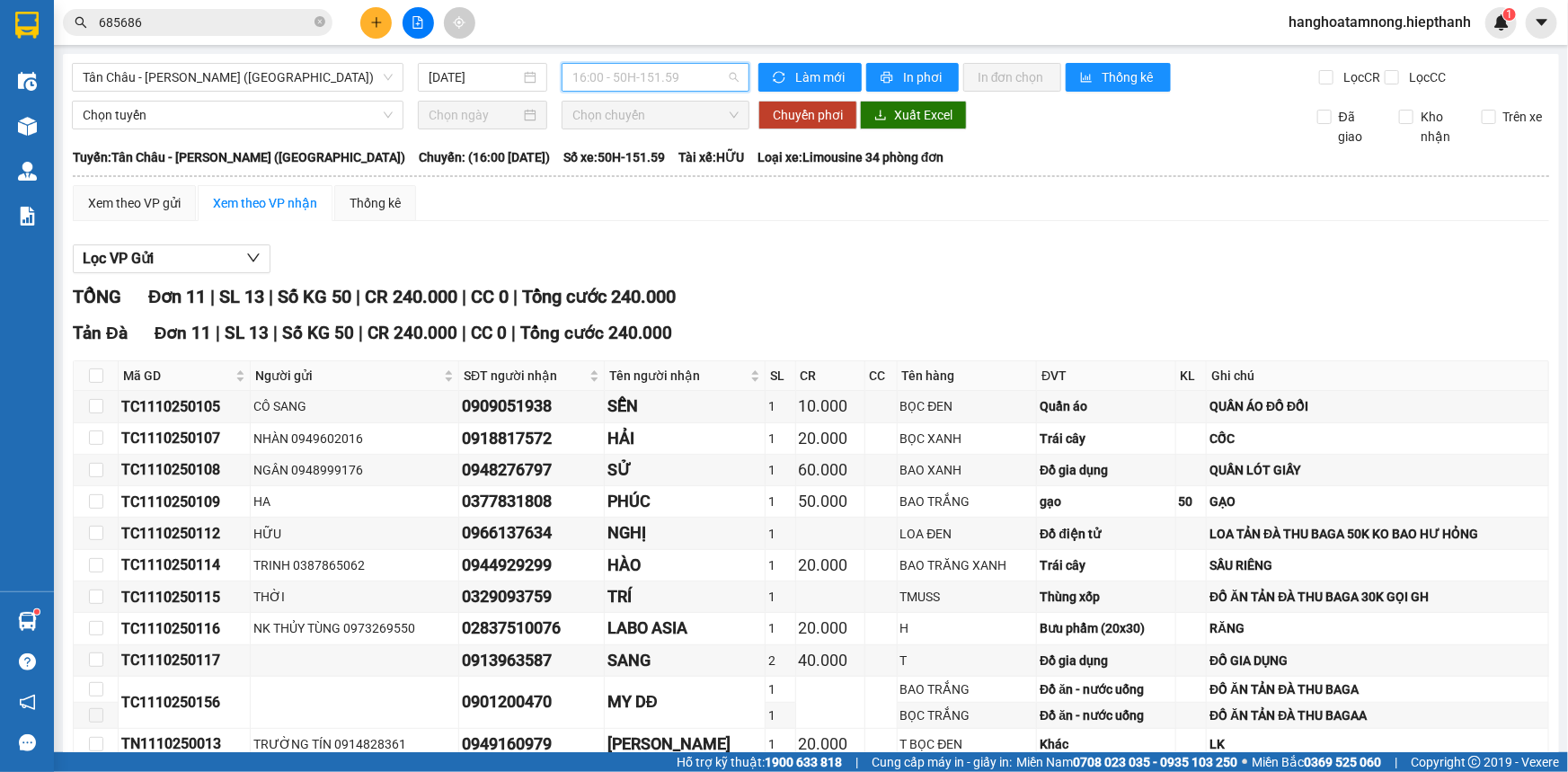
click at [597, 72] on span "16:00 - 50H-151.59" at bounding box center [656, 78] width 166 height 27
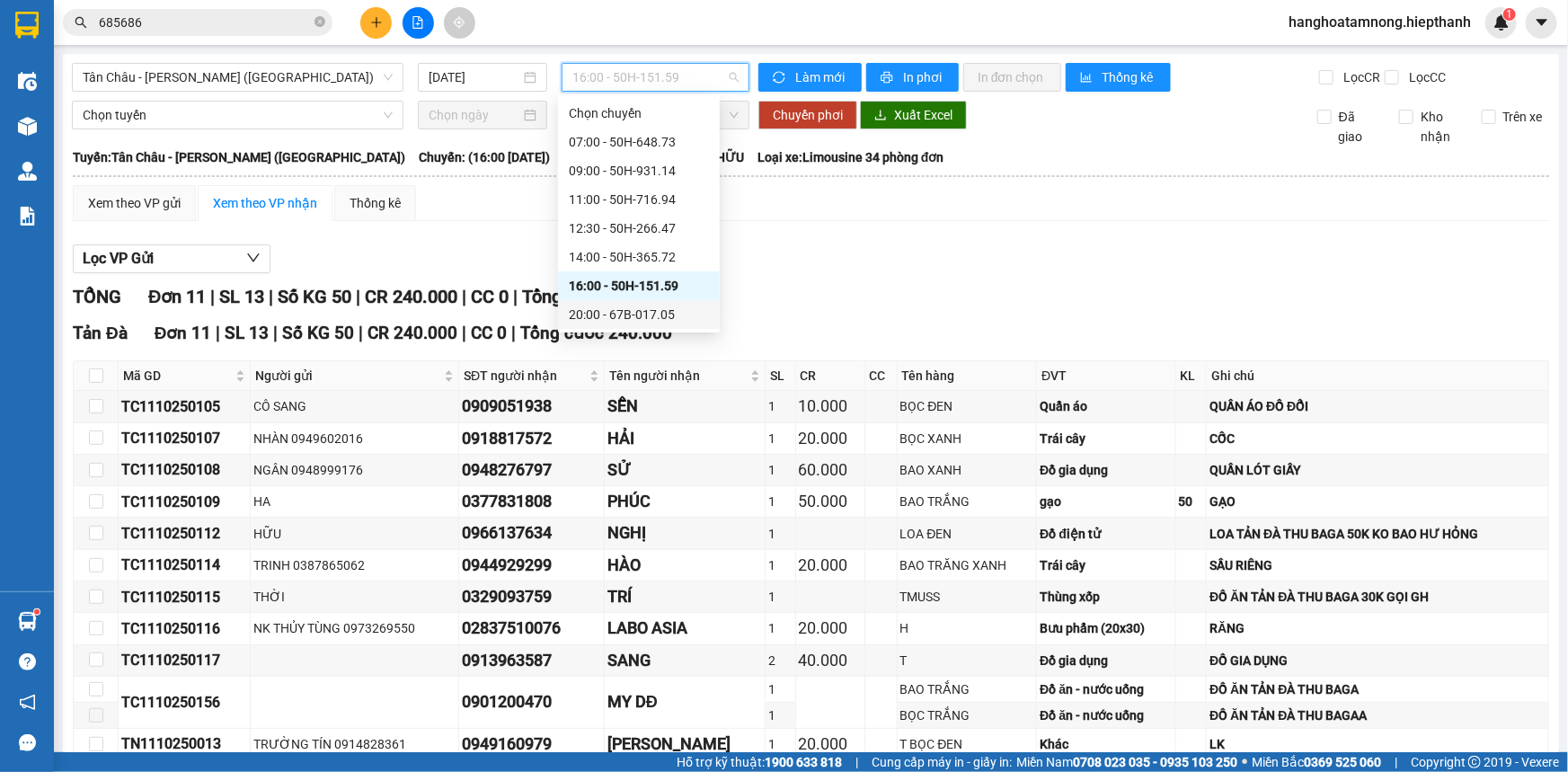
click at [616, 317] on div "20:00 - 67B-017.05" at bounding box center [639, 315] width 141 height 20
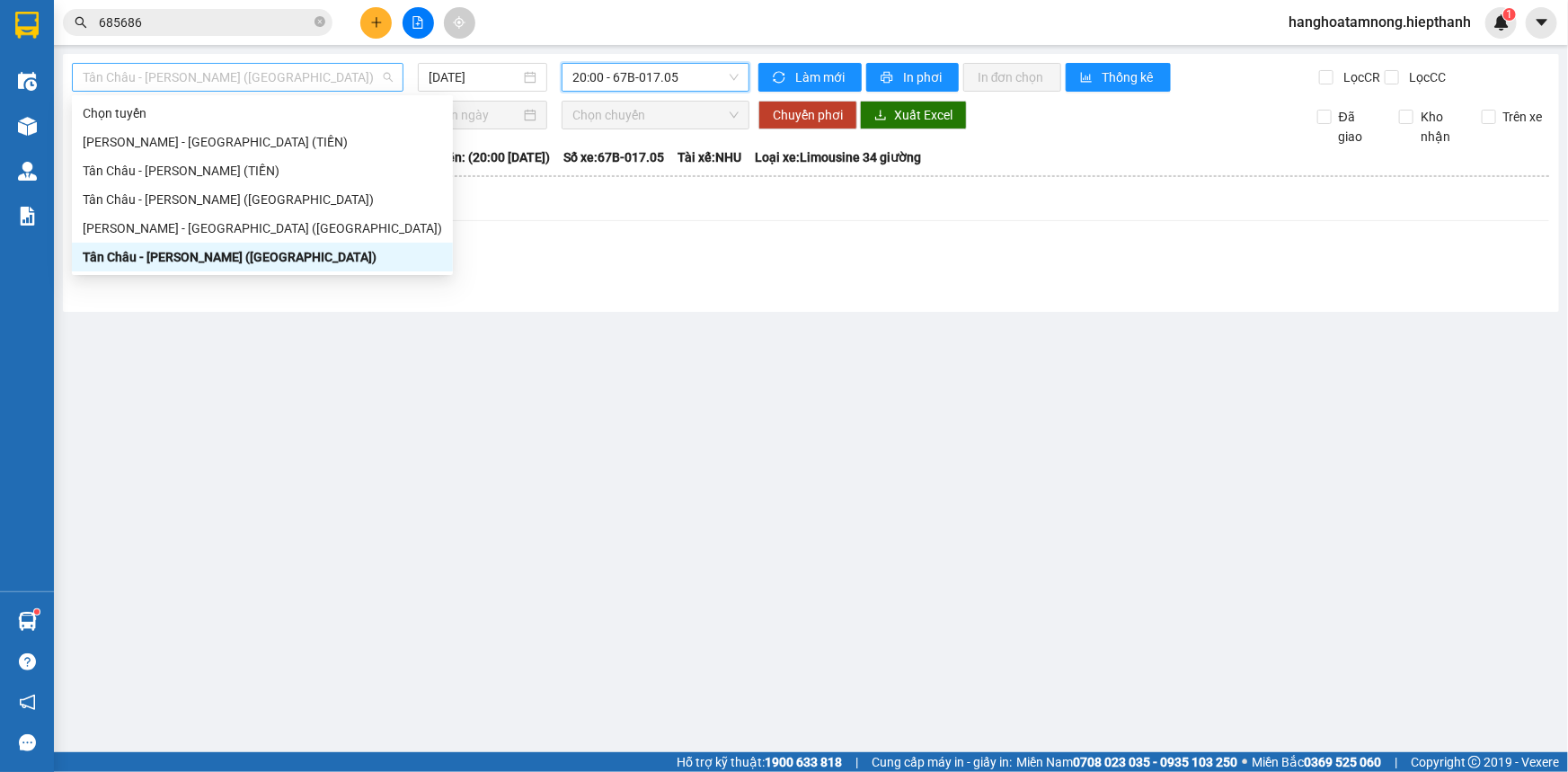
click at [325, 85] on span "Tân Châu - [PERSON_NAME] ([GEOGRAPHIC_DATA])" at bounding box center [238, 78] width 310 height 27
click at [170, 226] on div "[PERSON_NAME] - [GEOGRAPHIC_DATA] ([GEOGRAPHIC_DATA])" at bounding box center [263, 228] width 360 height 20
type input "[DATE]"
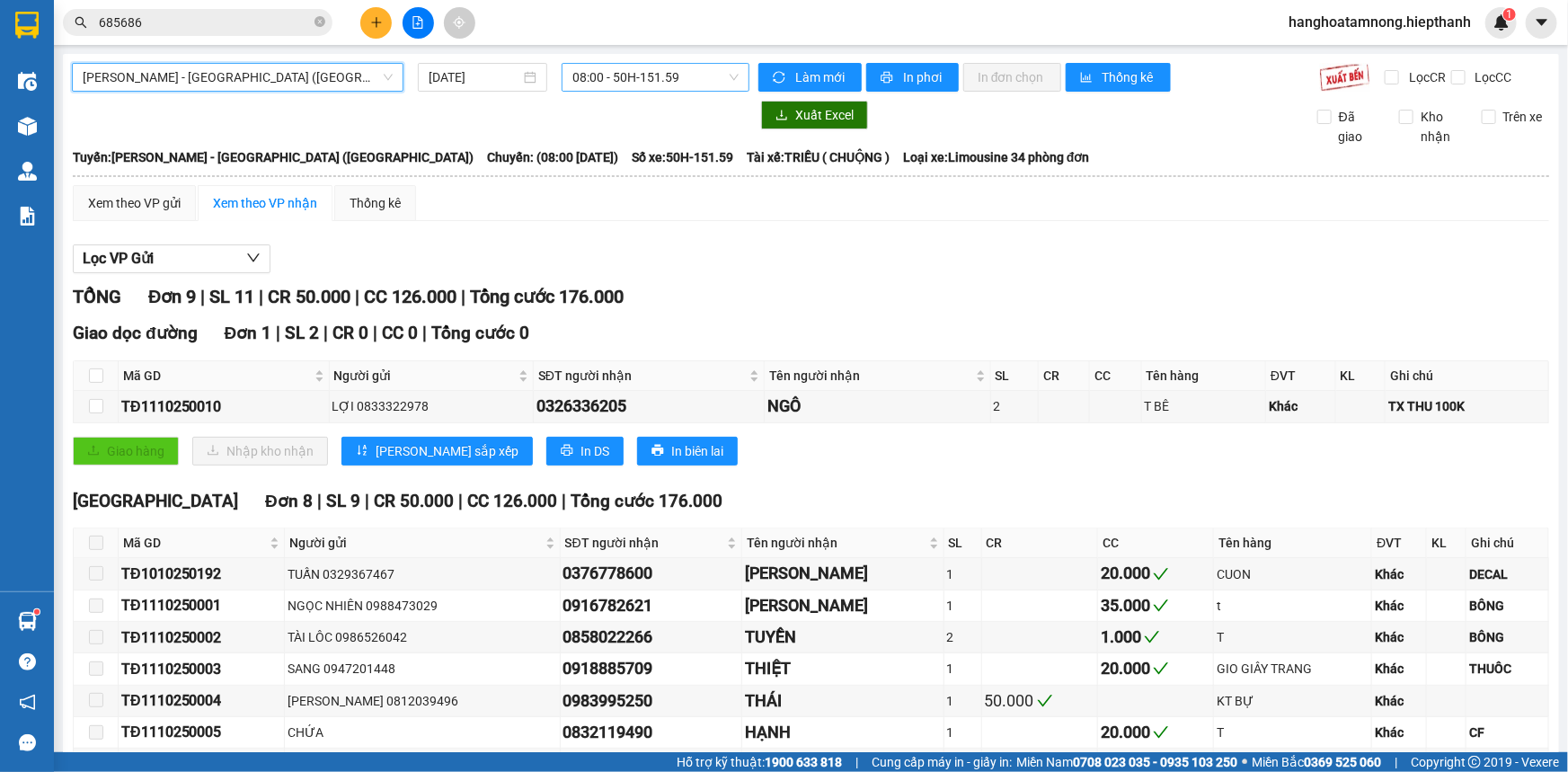
click at [595, 72] on span "08:00 - 50H-151.59" at bounding box center [656, 78] width 166 height 27
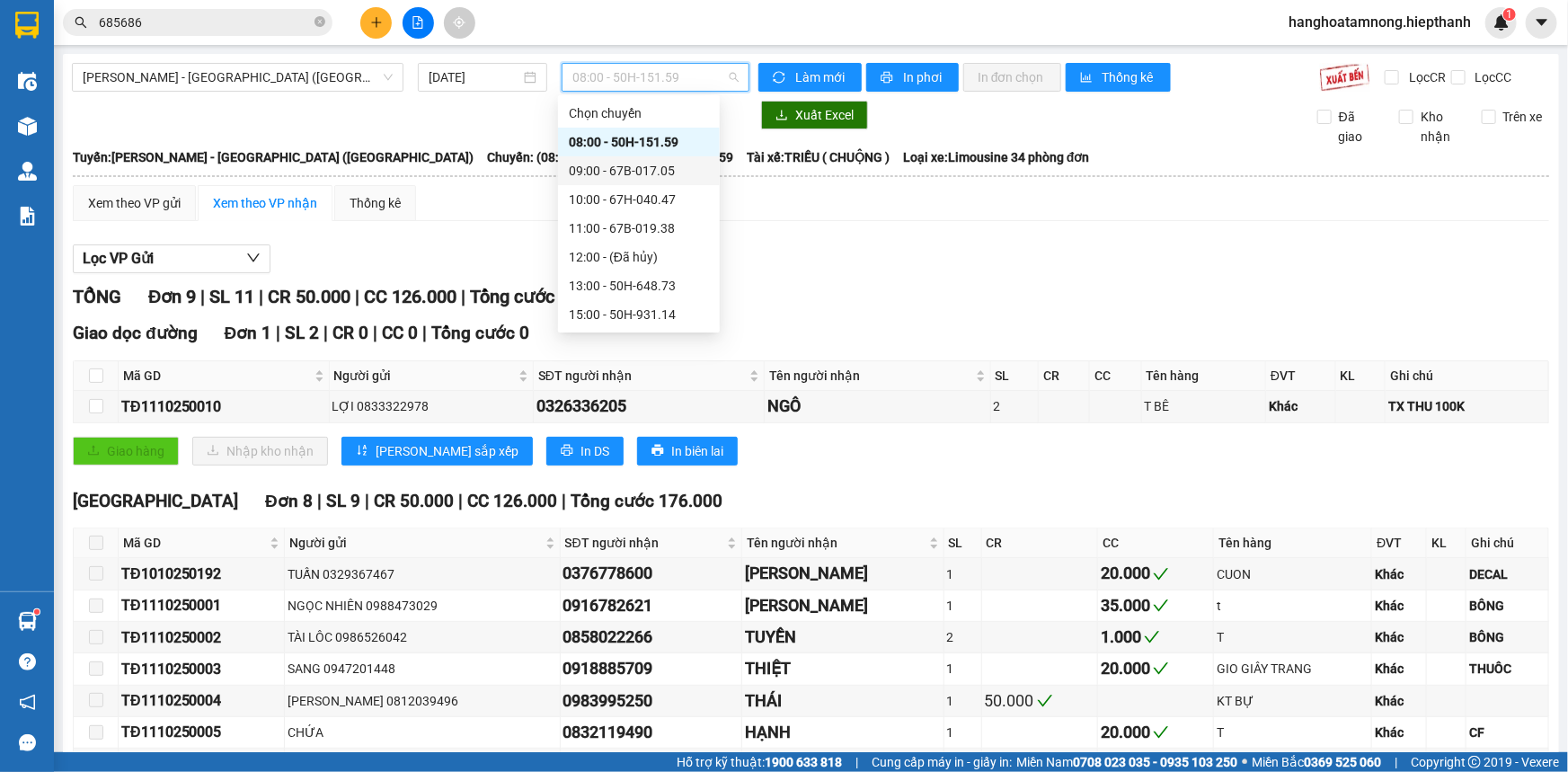
click at [594, 172] on div "09:00 - 67B-017.05" at bounding box center [639, 171] width 141 height 20
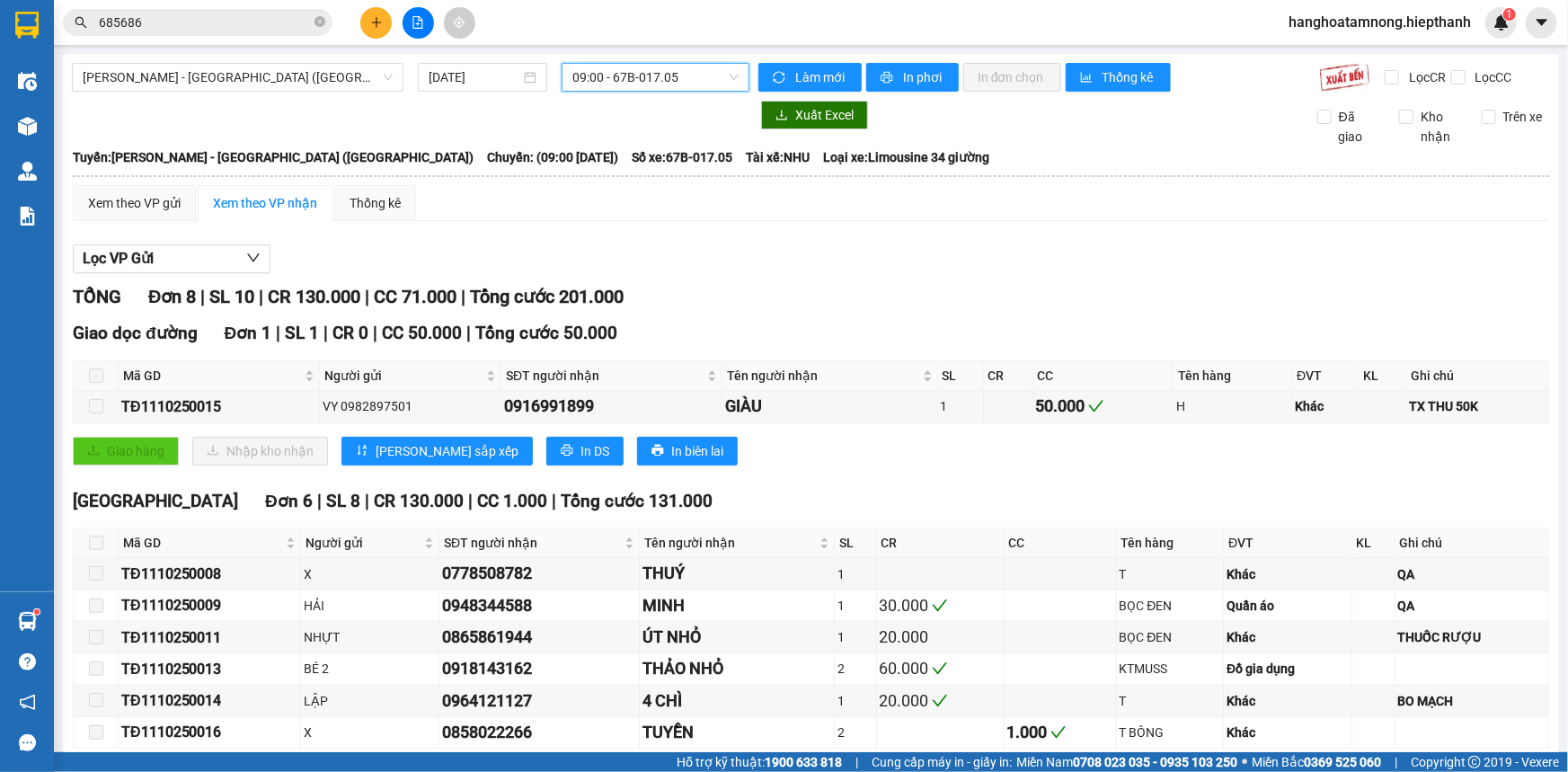
click at [673, 71] on span "09:00 - 67B-017.05" at bounding box center [656, 78] width 166 height 27
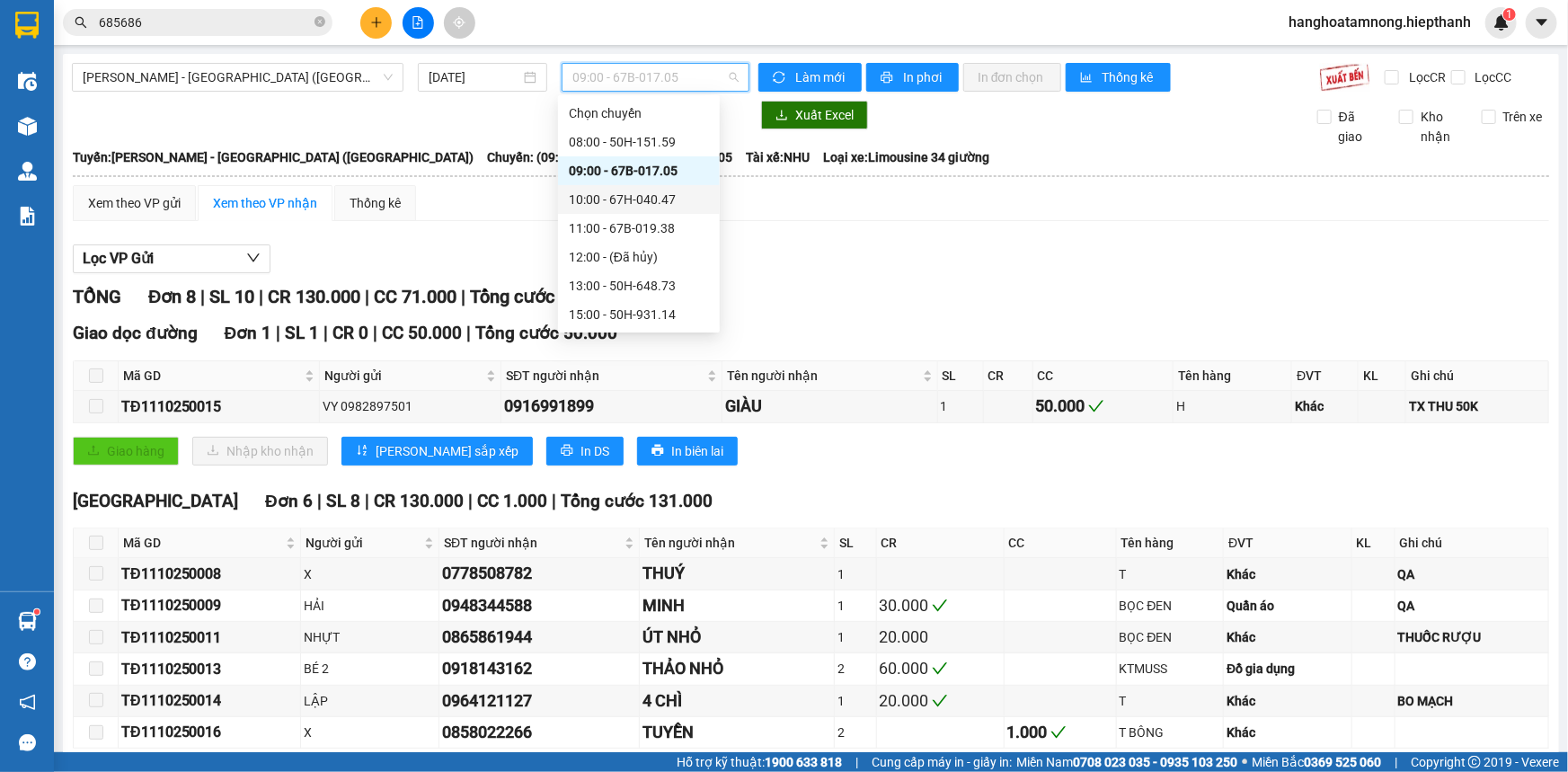
click at [591, 195] on div "10:00 - 67H-040.47" at bounding box center [639, 200] width 141 height 20
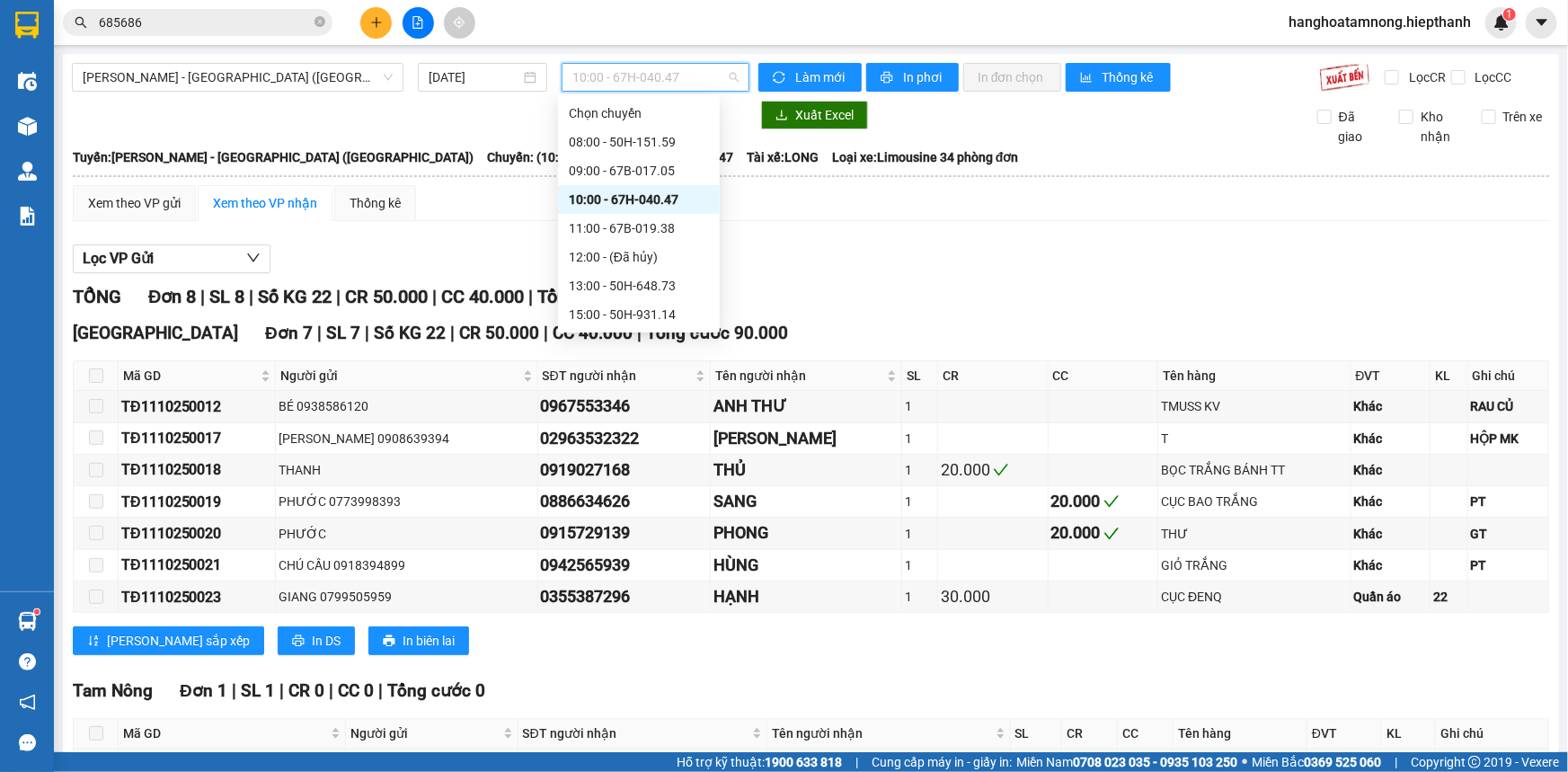
click at [650, 72] on span "10:00 - 67H-040.47" at bounding box center [656, 78] width 166 height 27
click at [584, 220] on div "11:00 - 67B-019.38" at bounding box center [639, 228] width 141 height 20
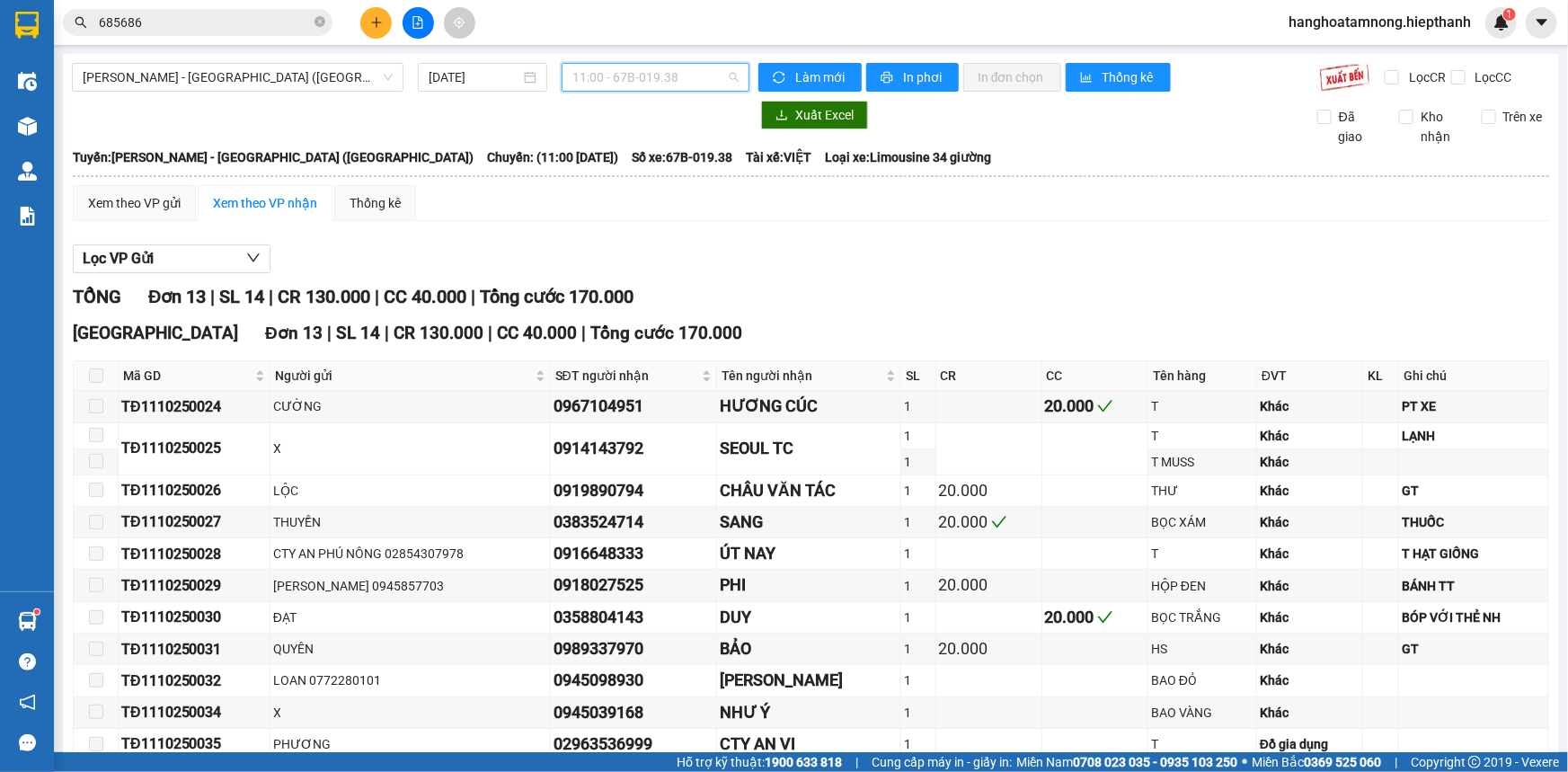
click at [584, 66] on span "11:00 - 67B-019.38" at bounding box center [656, 78] width 166 height 27
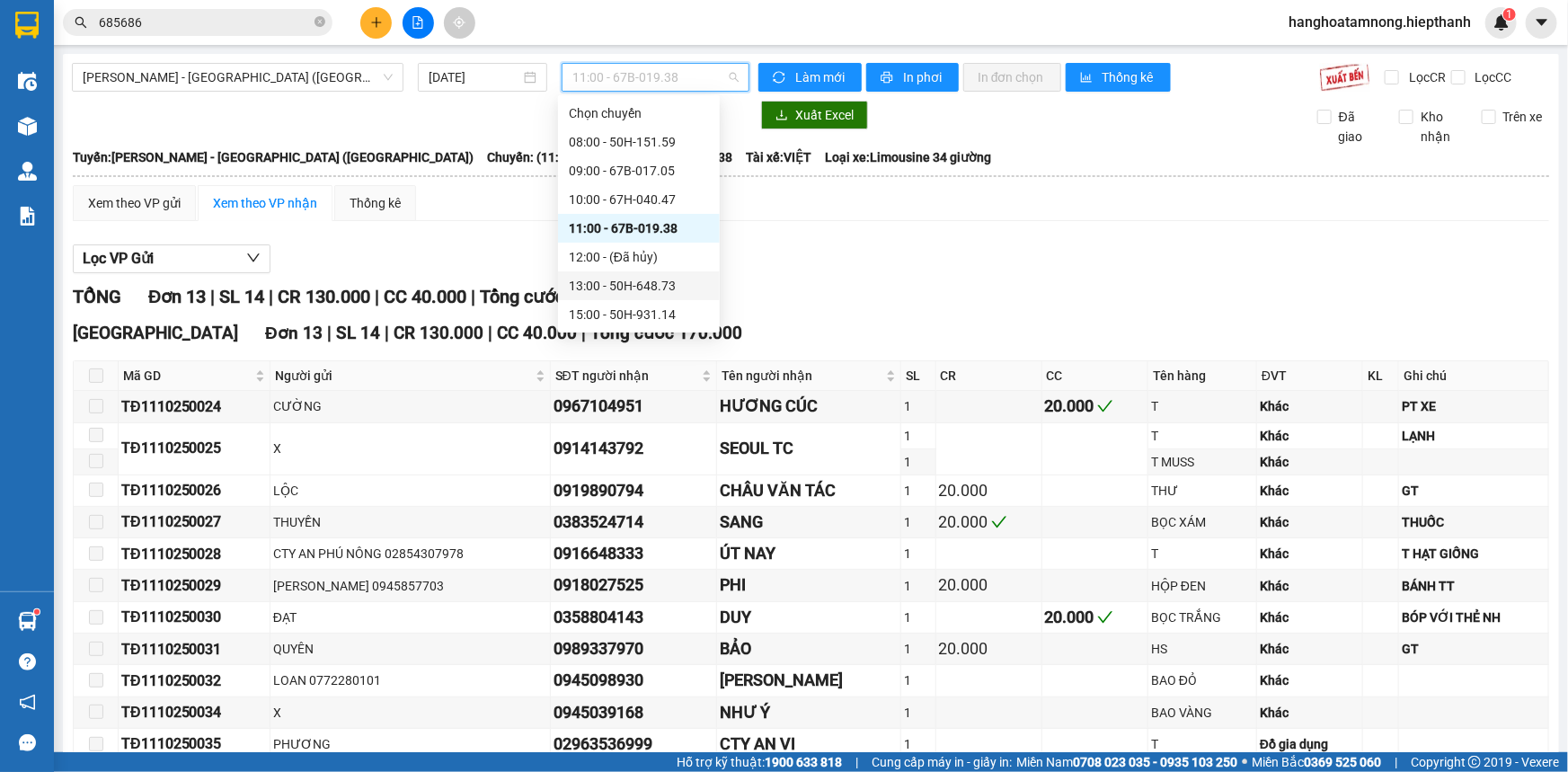
click at [587, 292] on div "13:00 - 50H-648.73" at bounding box center [639, 286] width 141 height 20
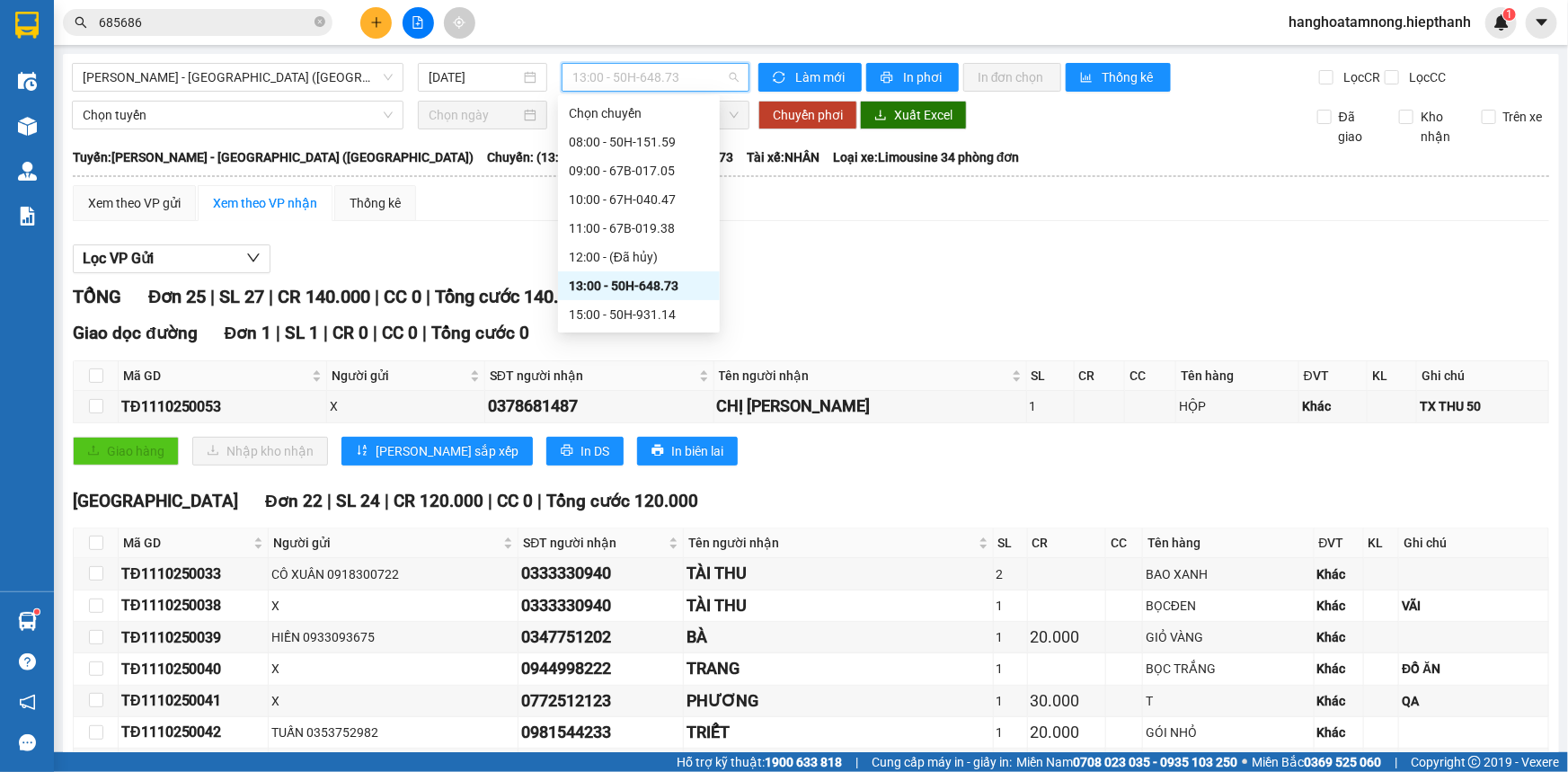
click at [670, 79] on span "13:00 - 50H-648.73" at bounding box center [656, 78] width 166 height 27
click at [596, 318] on div "15:00 - 50H-931.14" at bounding box center [639, 315] width 141 height 20
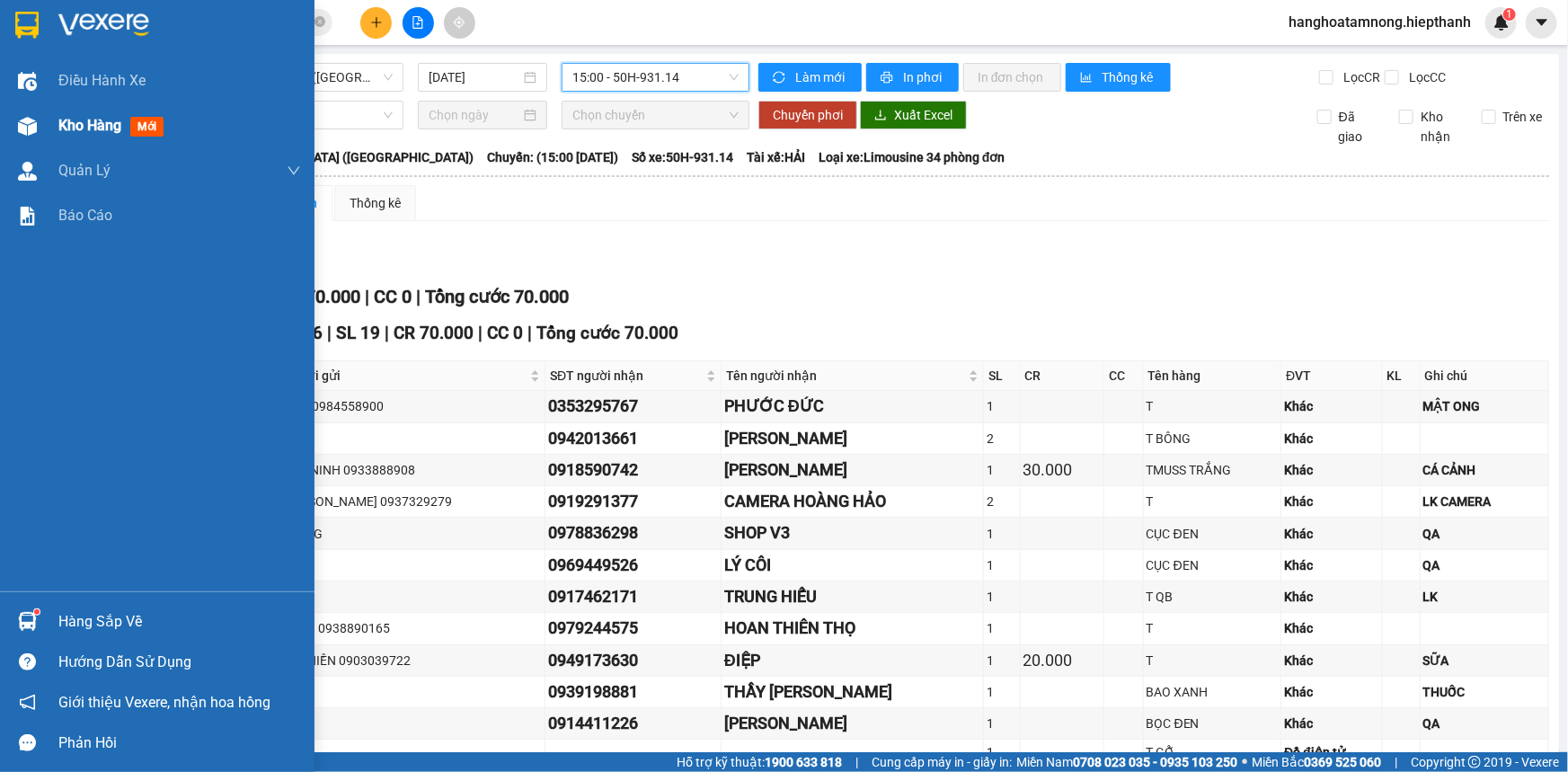
click at [33, 117] on img at bounding box center [27, 126] width 19 height 19
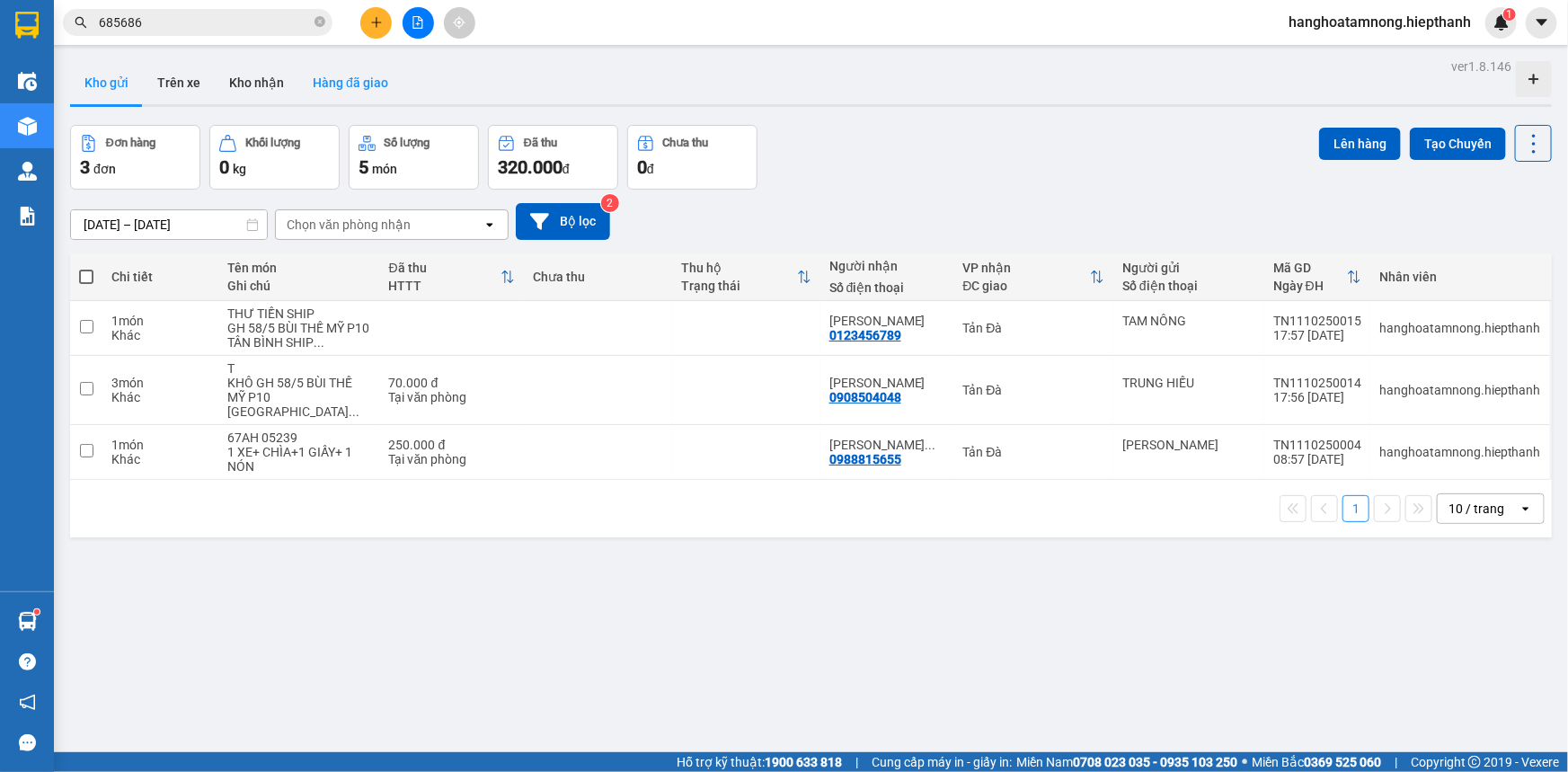
click at [352, 86] on button "Hàng đã giao" at bounding box center [351, 82] width 104 height 43
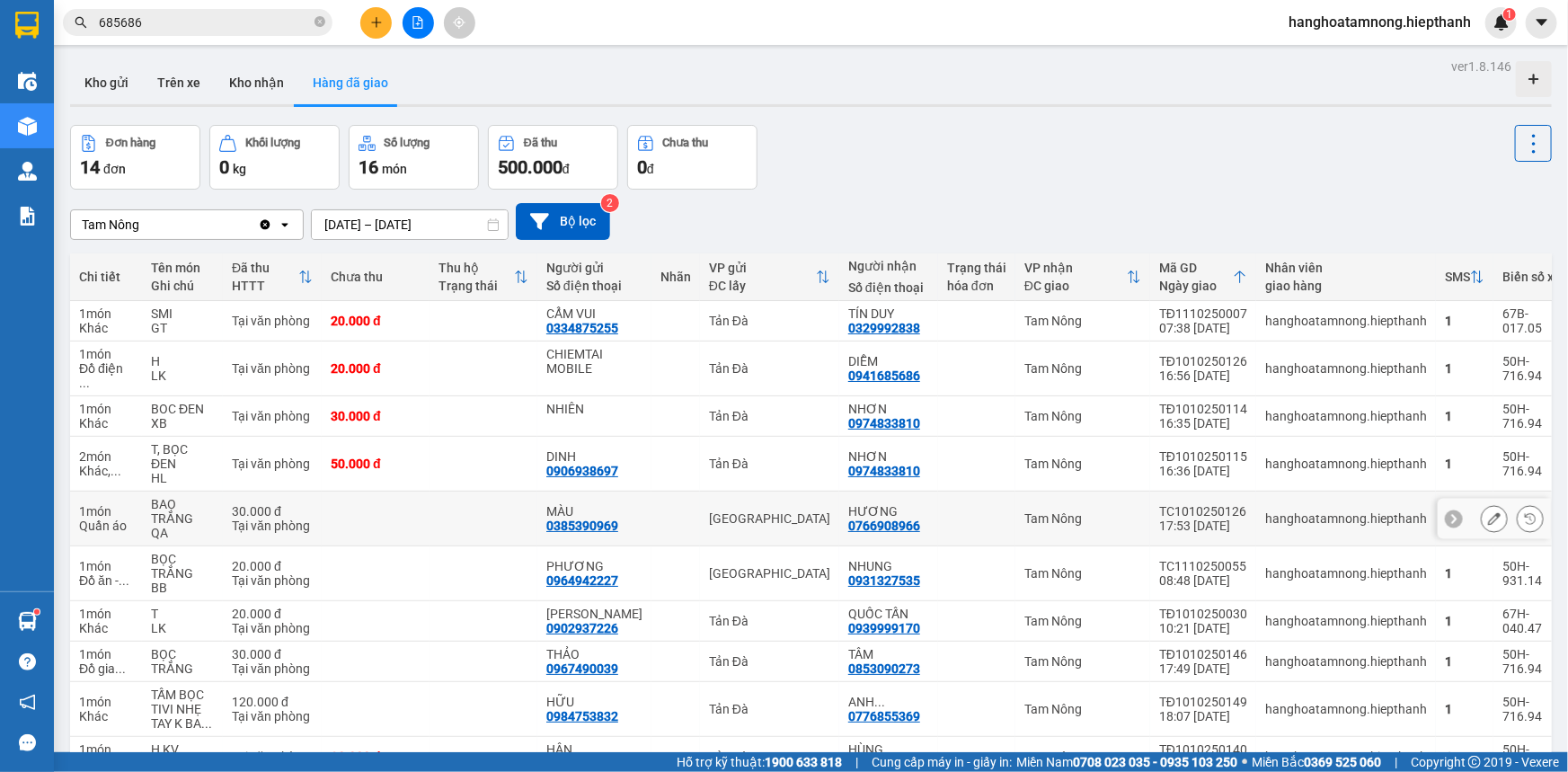
scroll to position [118, 0]
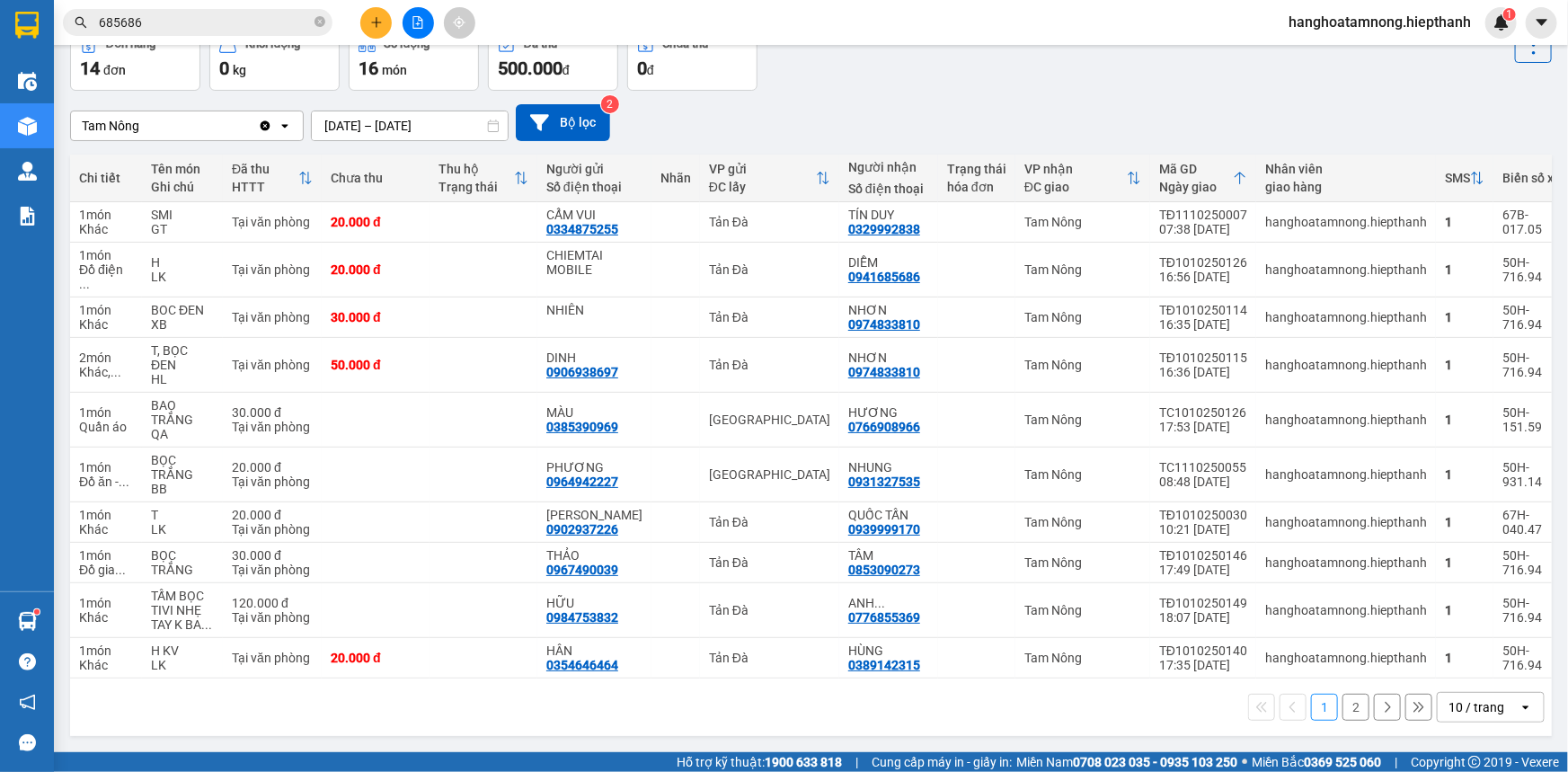
click at [1342, 710] on button "2" at bounding box center [1356, 708] width 27 height 27
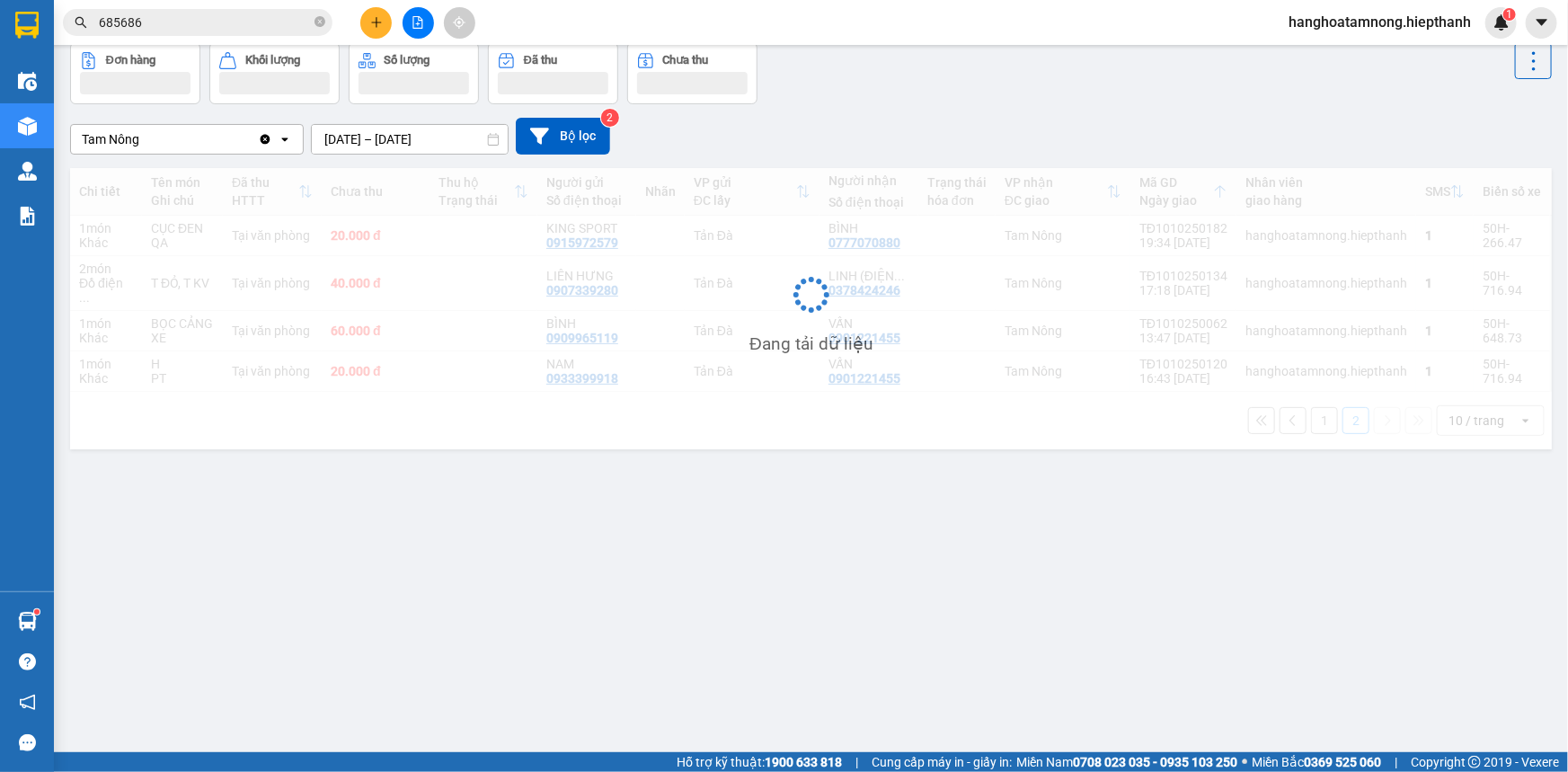
scroll to position [82, 0]
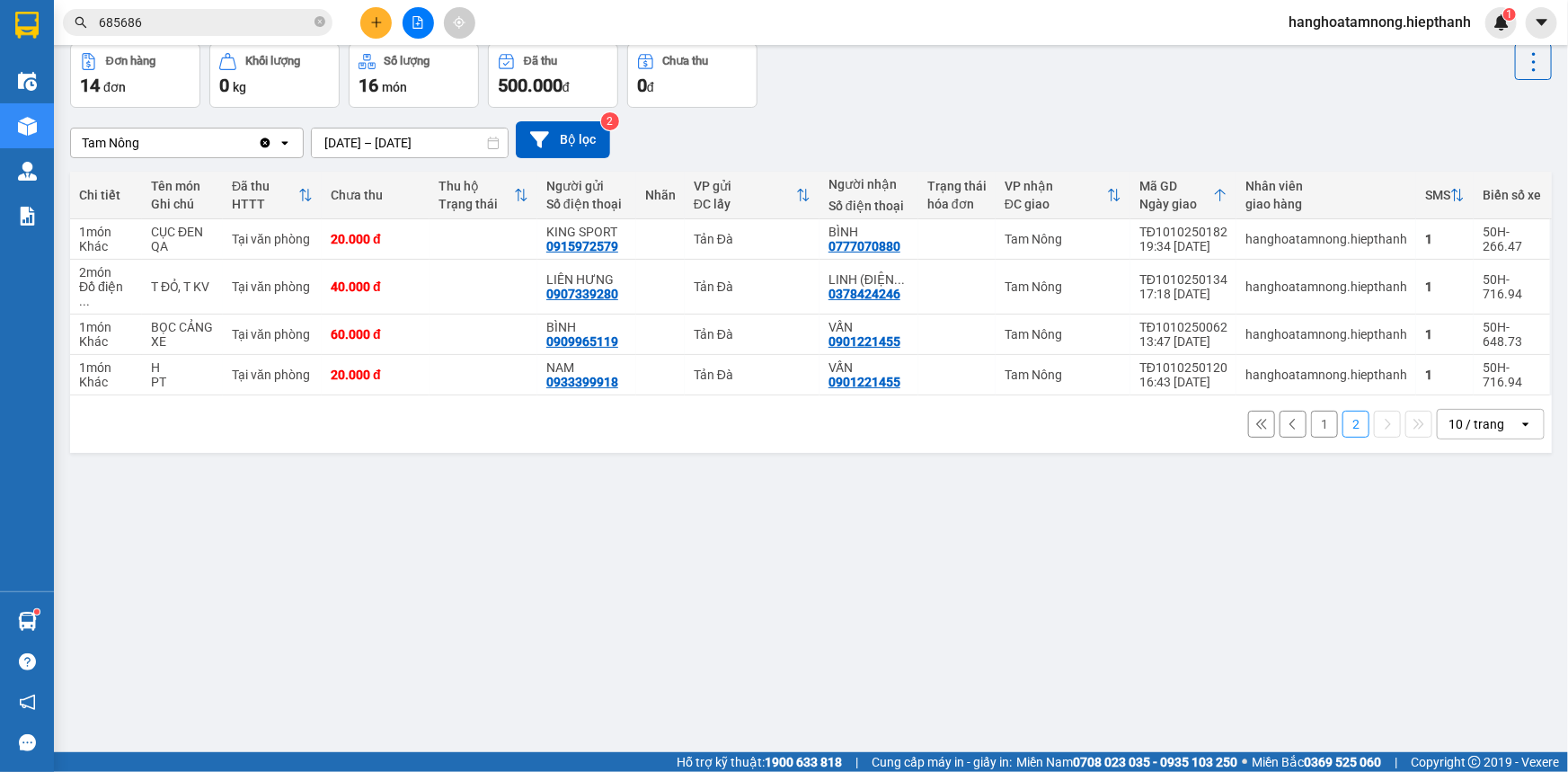
click at [1311, 418] on button "1" at bounding box center [1325, 425] width 27 height 27
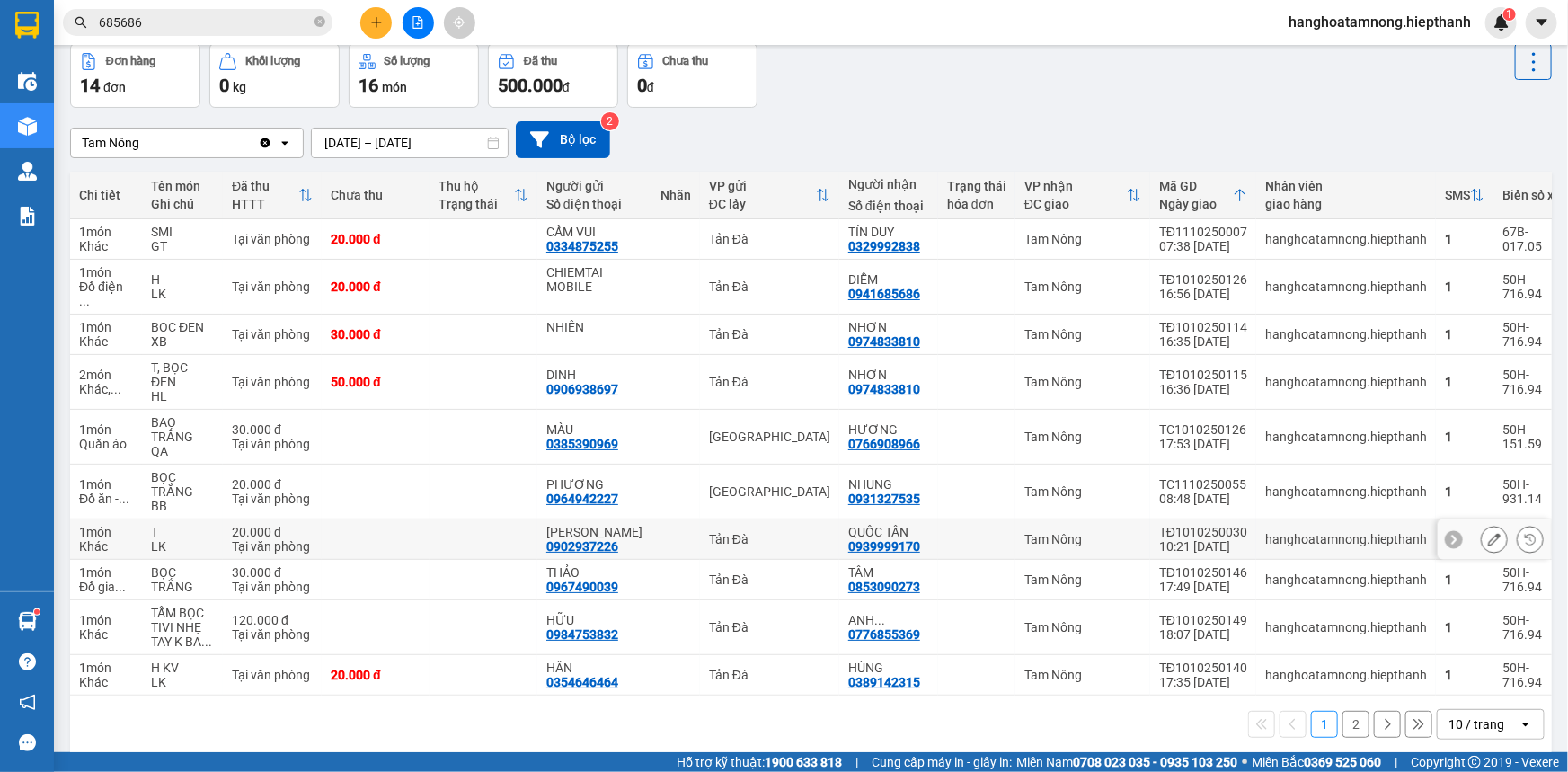
scroll to position [118, 0]
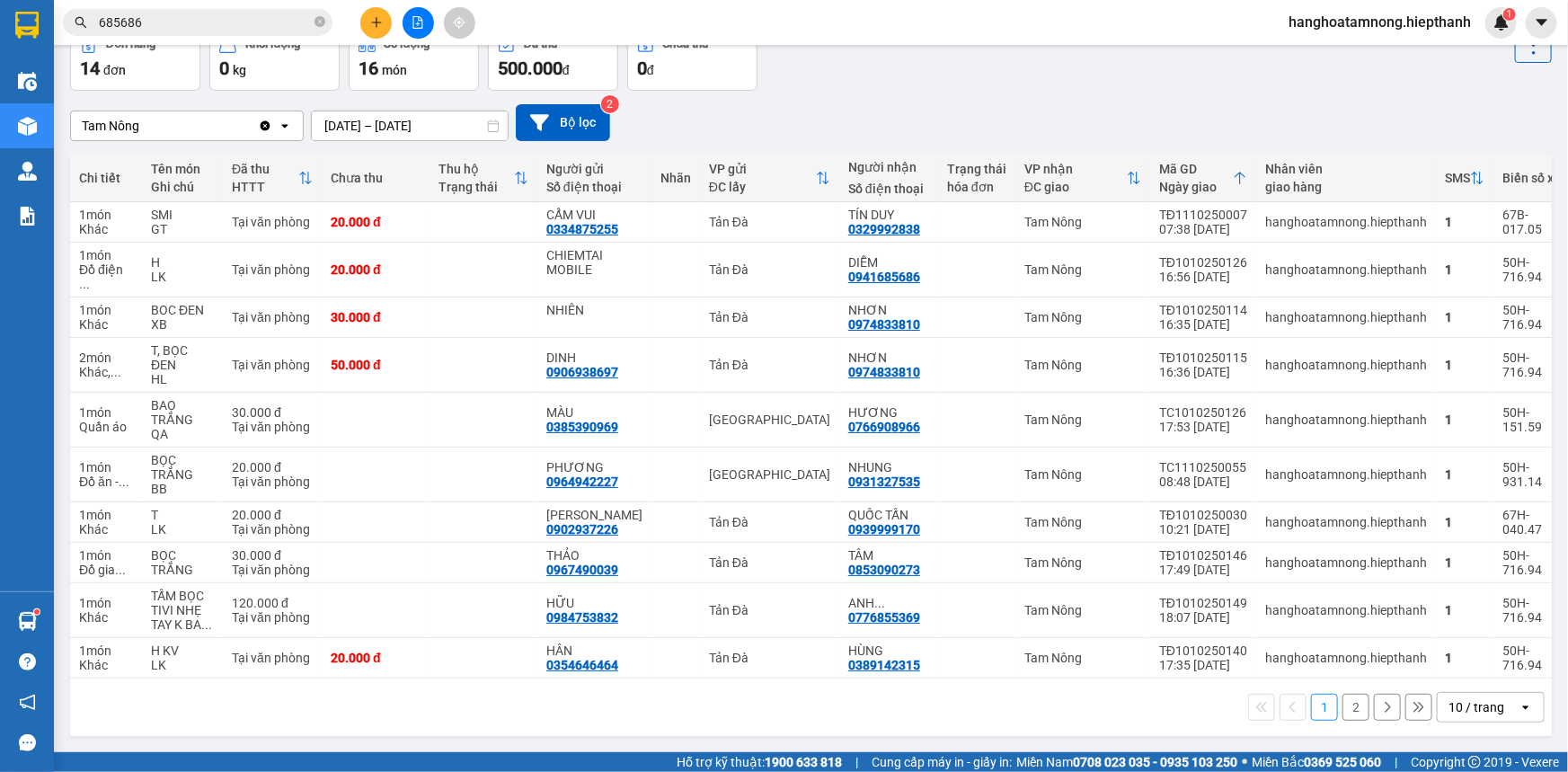
click at [1342, 703] on button "2" at bounding box center [1356, 708] width 27 height 27
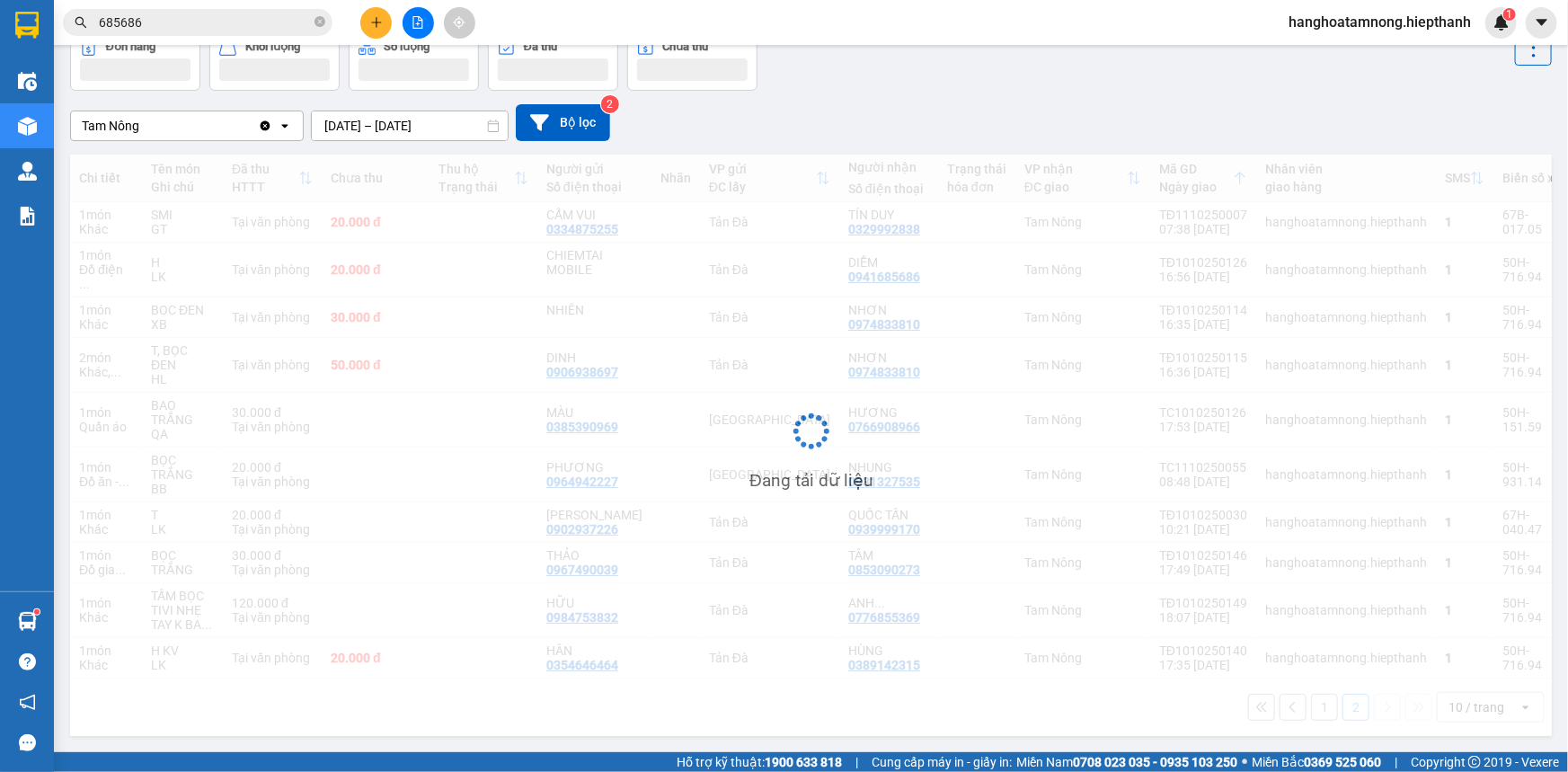
scroll to position [82, 0]
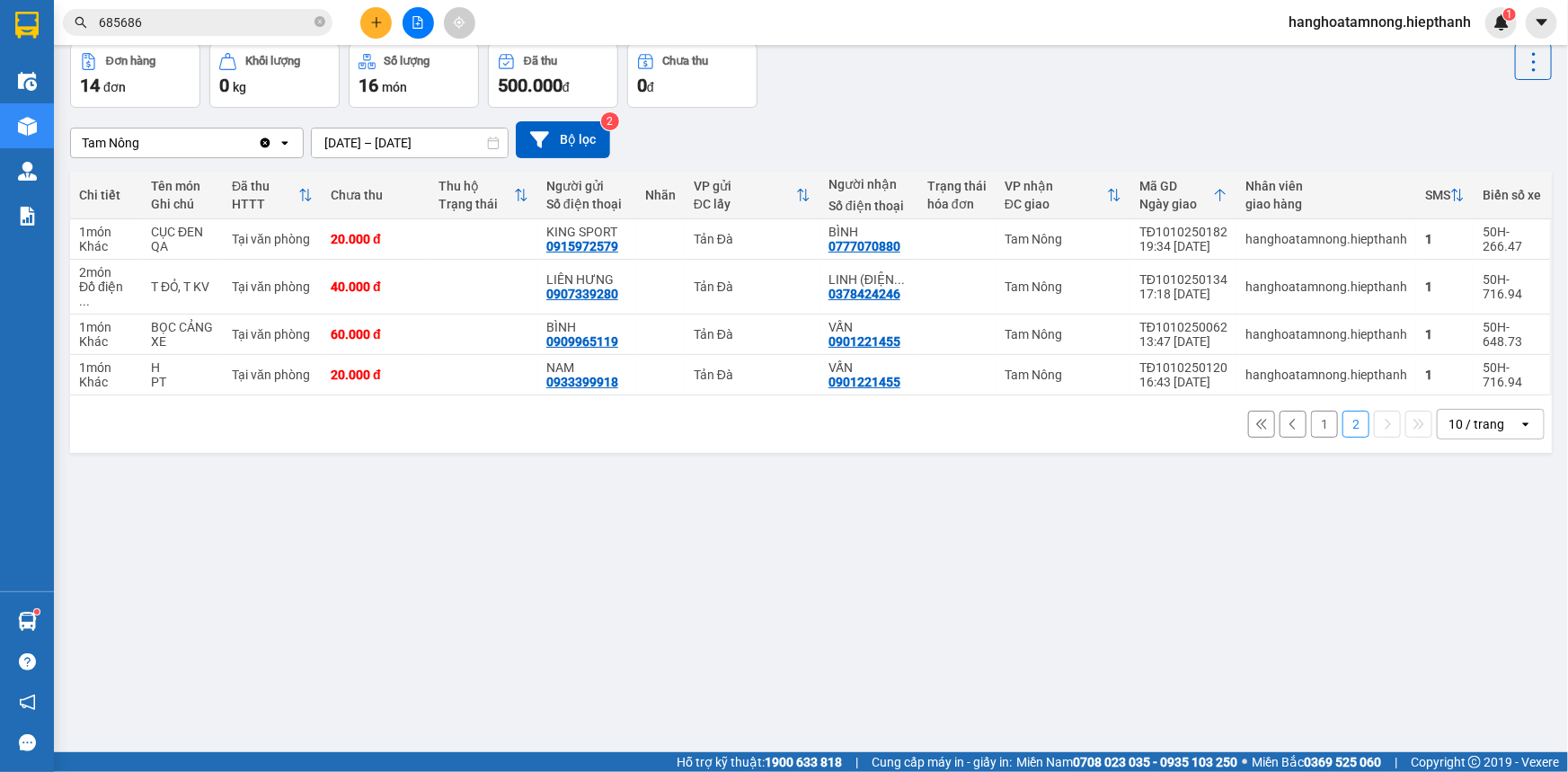
click at [1317, 411] on button "1" at bounding box center [1325, 425] width 27 height 27
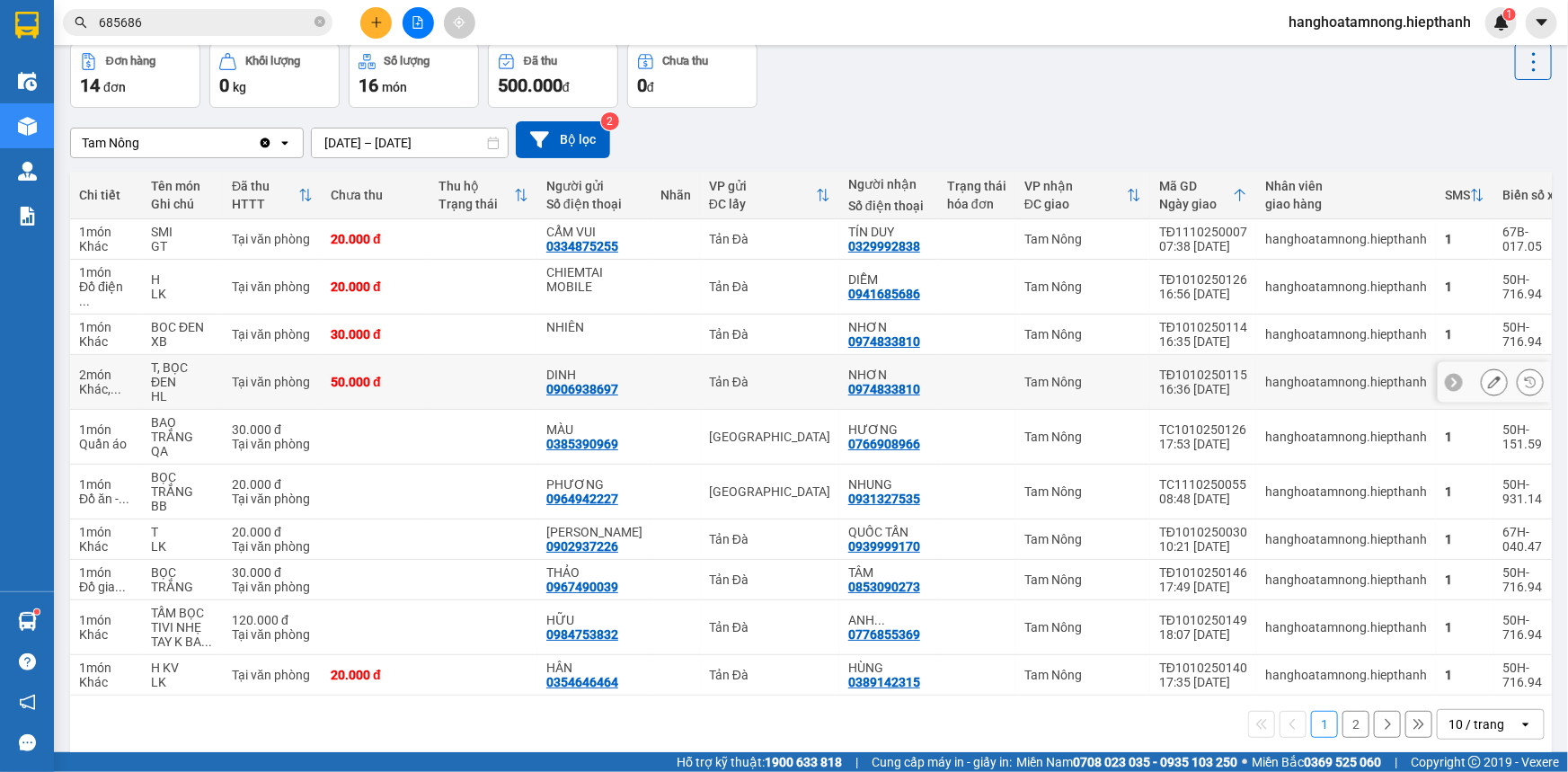
scroll to position [0, 0]
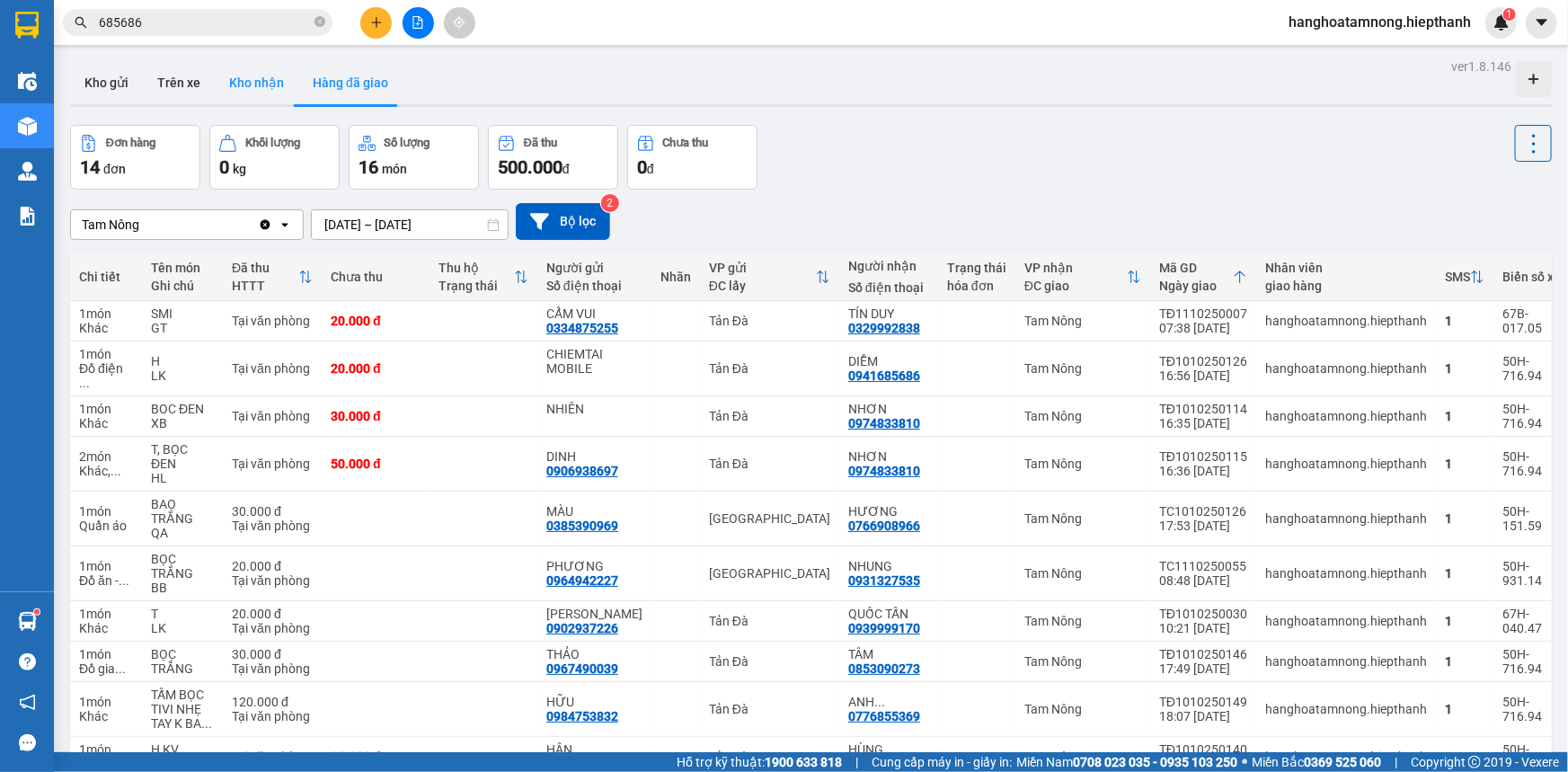
click at [257, 83] on button "Kho nhận" at bounding box center [257, 82] width 84 height 43
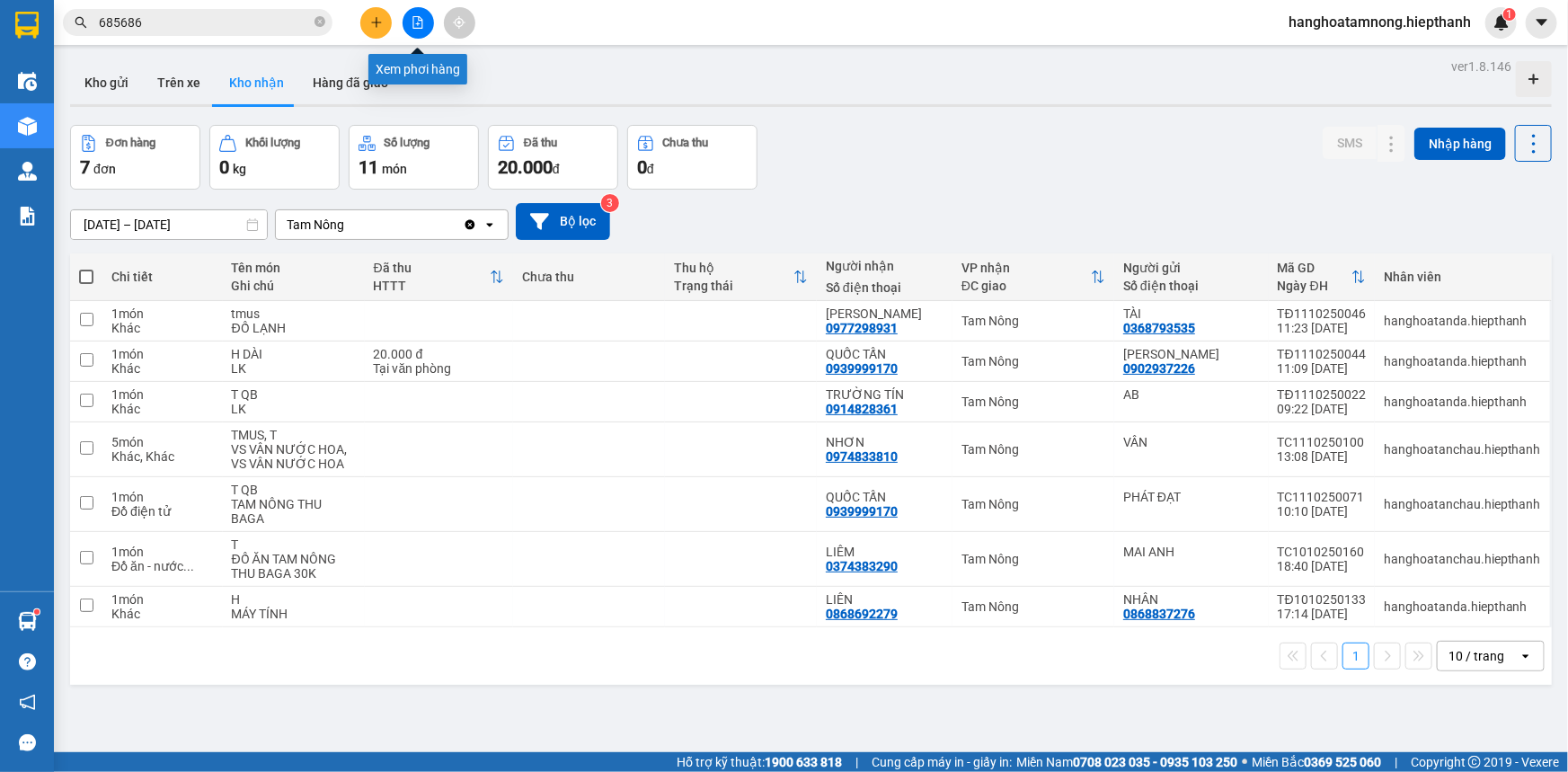
click at [404, 22] on button at bounding box center [418, 23] width 31 height 31
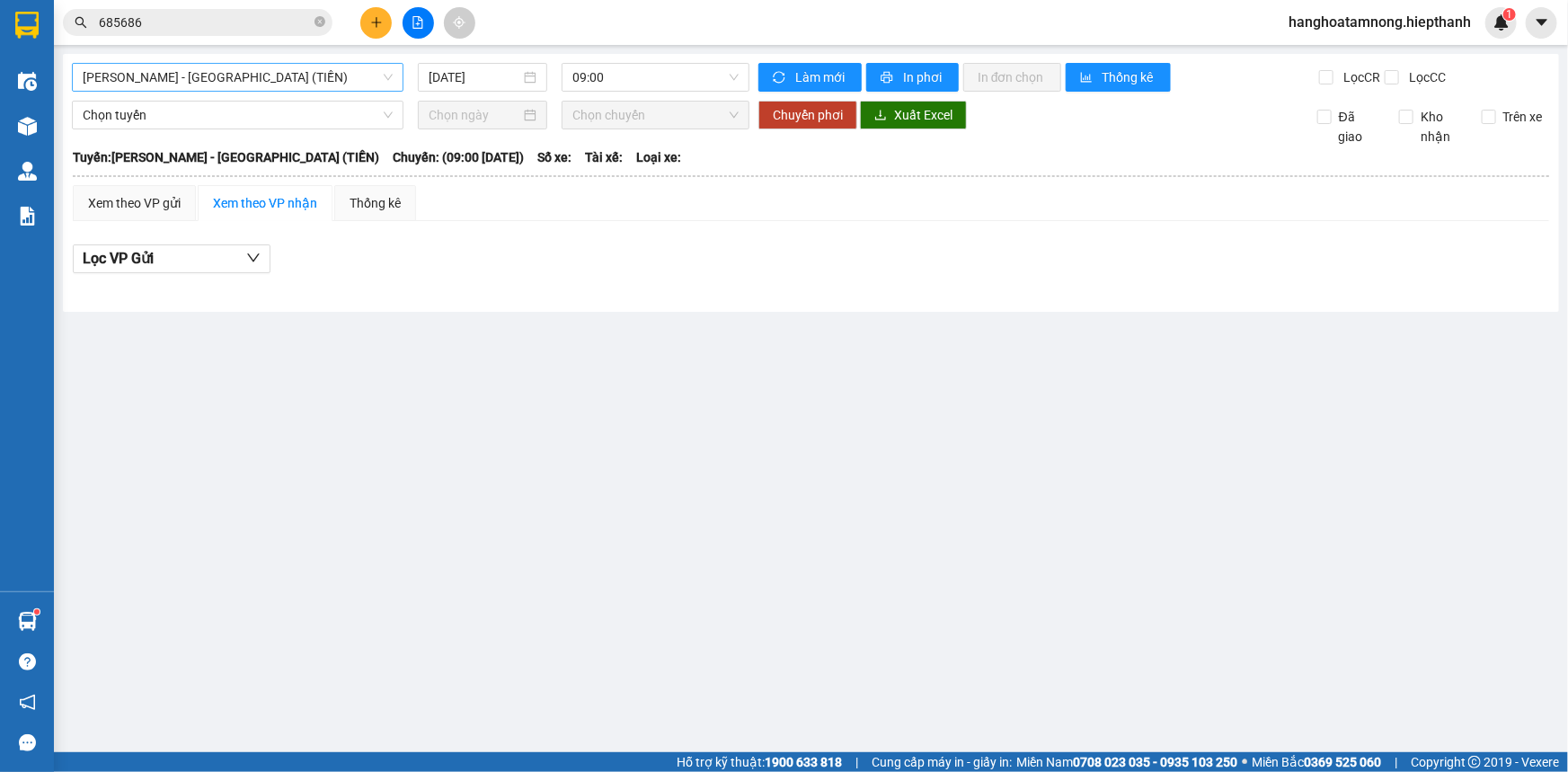
click at [193, 78] on span "[PERSON_NAME] - [GEOGRAPHIC_DATA] (TIỀN)" at bounding box center [238, 78] width 310 height 27
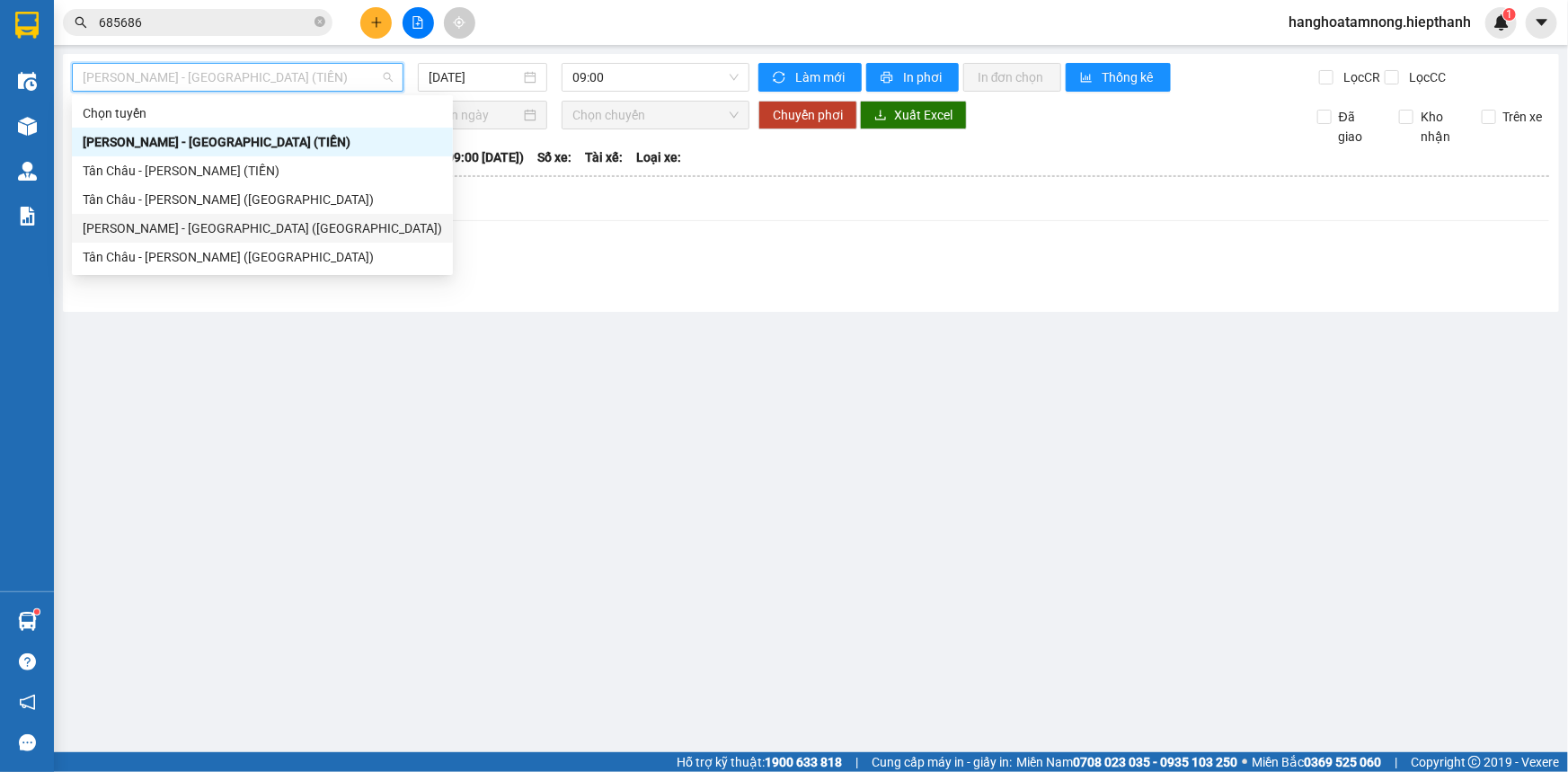
click at [161, 231] on div "[PERSON_NAME] - [GEOGRAPHIC_DATA] ([GEOGRAPHIC_DATA])" at bounding box center [263, 228] width 360 height 20
type input "[DATE]"
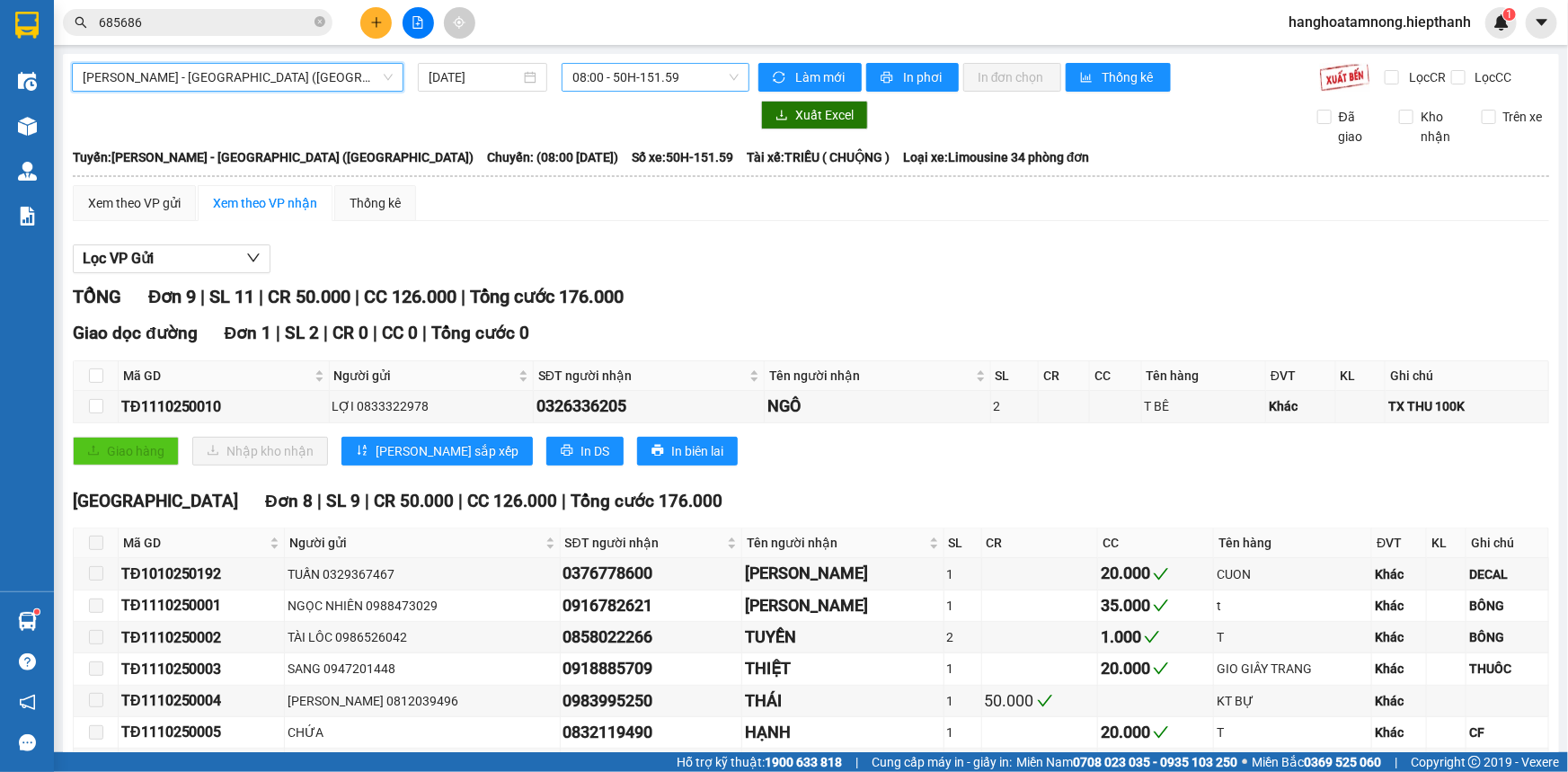
drag, startPoint x: 624, startPoint y: 100, endPoint x: 636, endPoint y: 81, distance: 22.5
click at [626, 92] on div "[GEOGRAPHIC_DATA] - [GEOGRAPHIC_DATA] (Giường) [GEOGRAPHIC_DATA] - [GEOGRAPHIC_…" at bounding box center [811, 475] width 1497 height 842
click at [639, 77] on span "08:00 - 50H-151.59" at bounding box center [656, 78] width 166 height 27
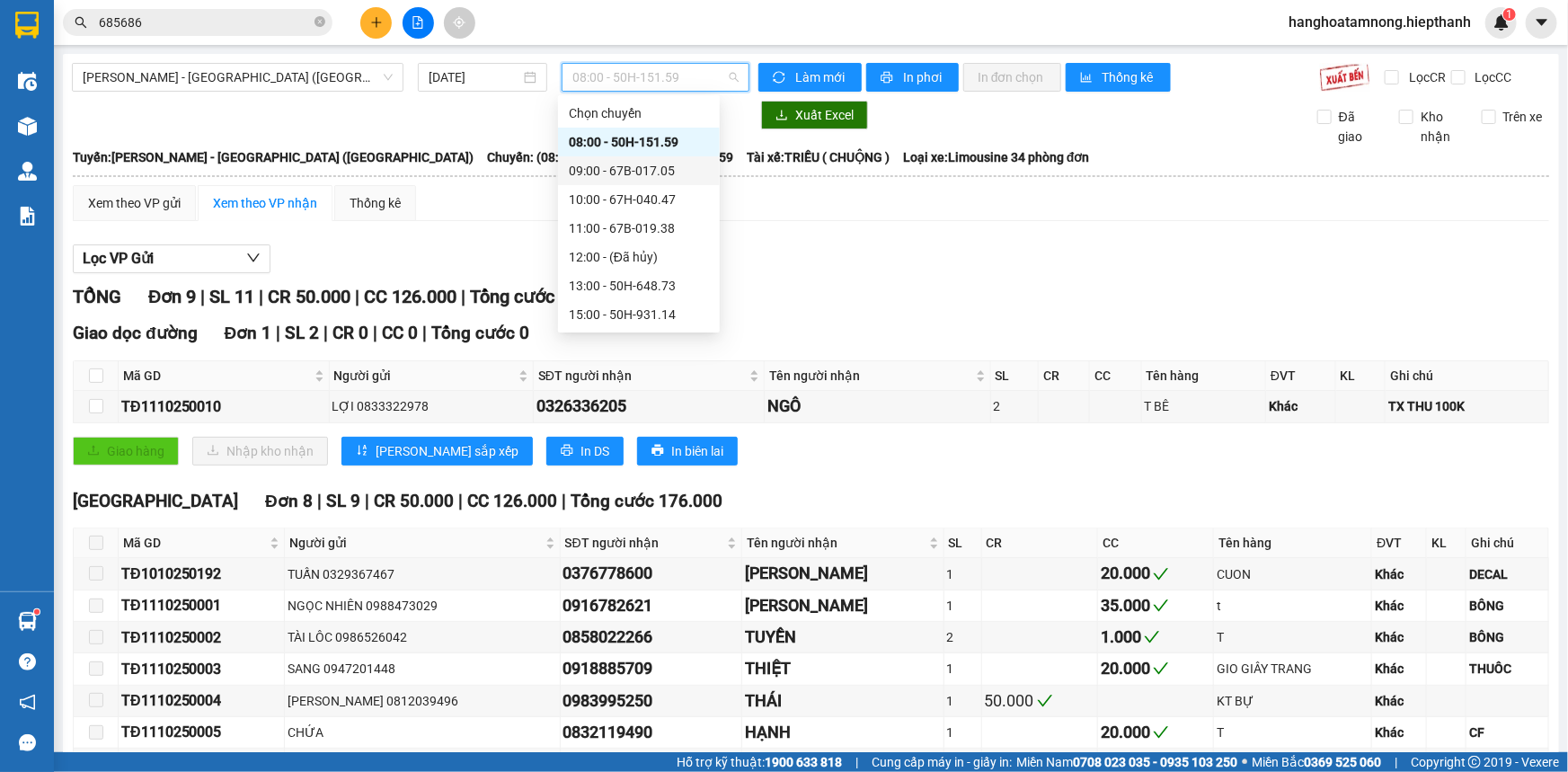
click at [622, 166] on div "09:00 - 67B-017.05" at bounding box center [639, 171] width 141 height 20
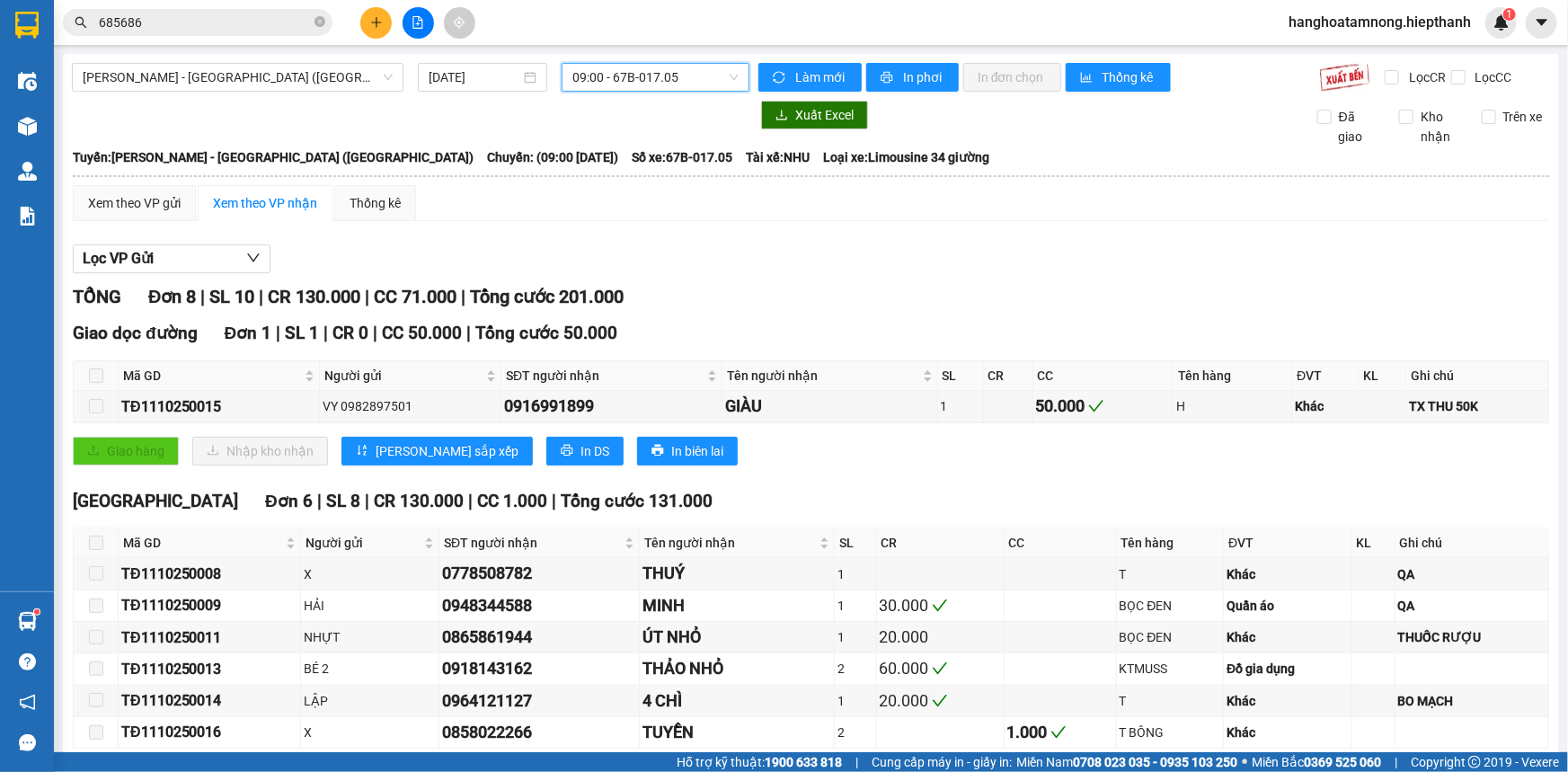
click at [605, 85] on span "09:00 - 67B-017.05" at bounding box center [656, 78] width 166 height 27
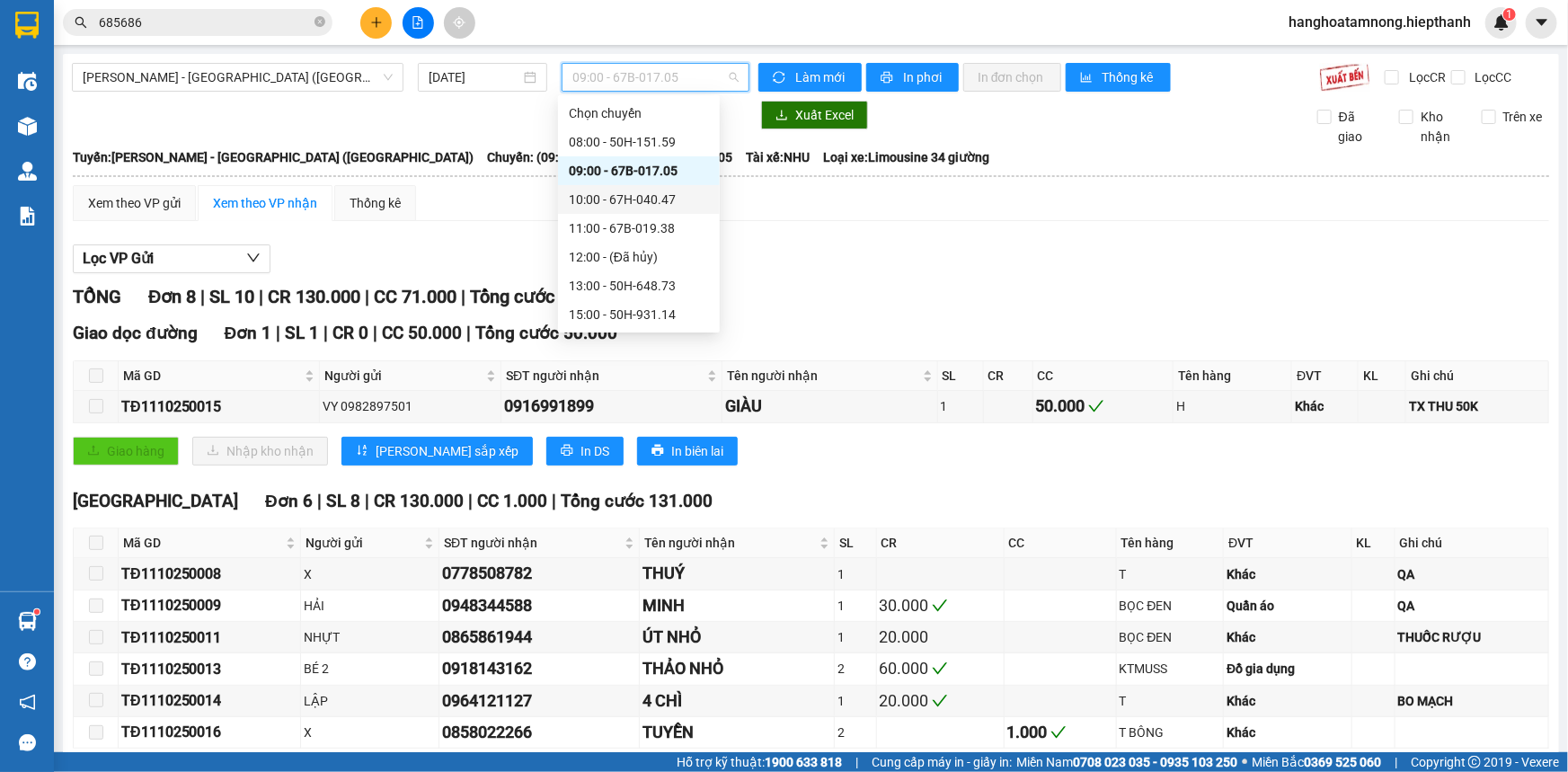
click at [595, 198] on div "10:00 - 67H-040.47" at bounding box center [639, 200] width 141 height 20
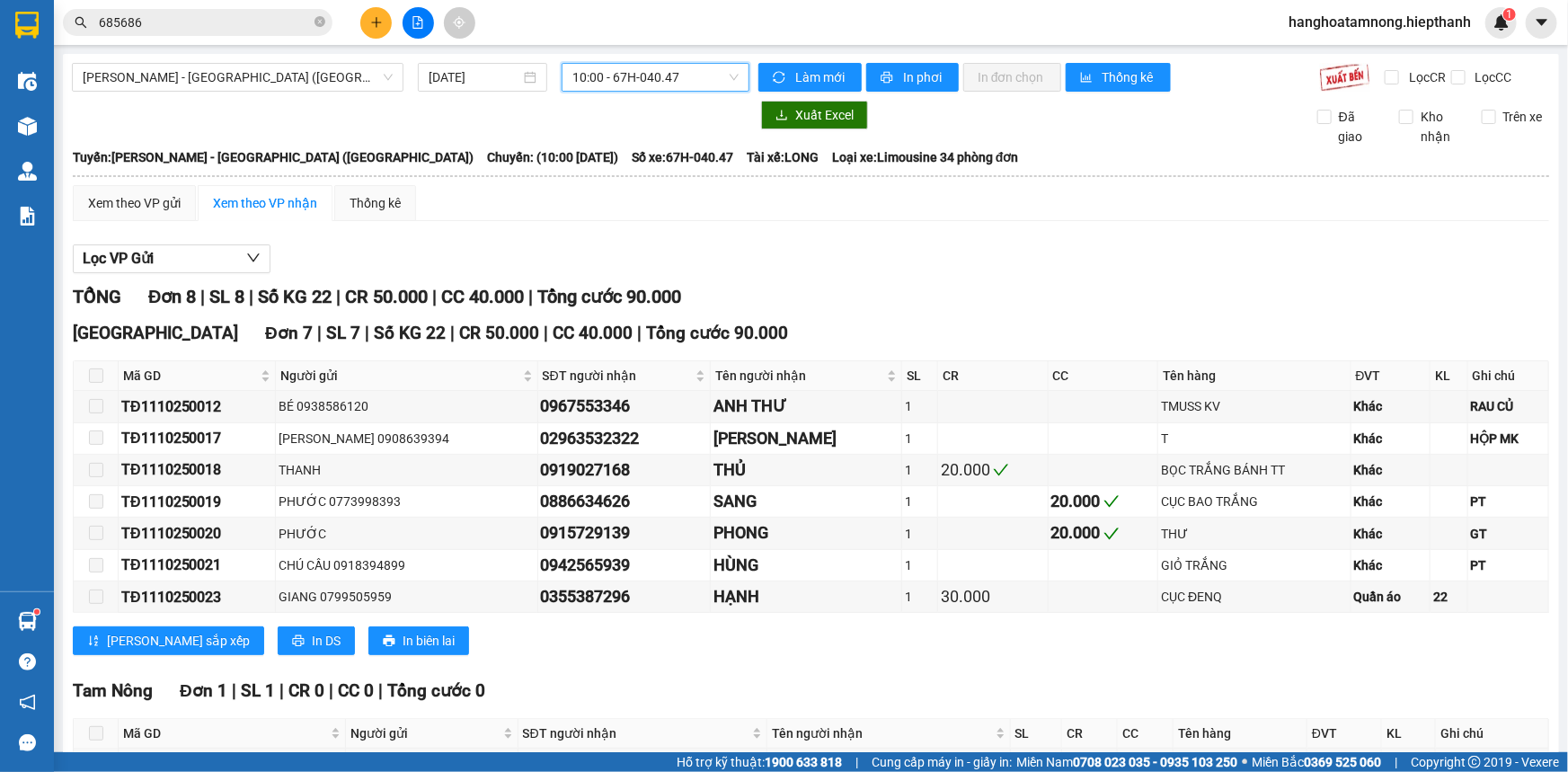
click at [644, 82] on span "10:00 - 67H-040.47" at bounding box center [656, 78] width 166 height 27
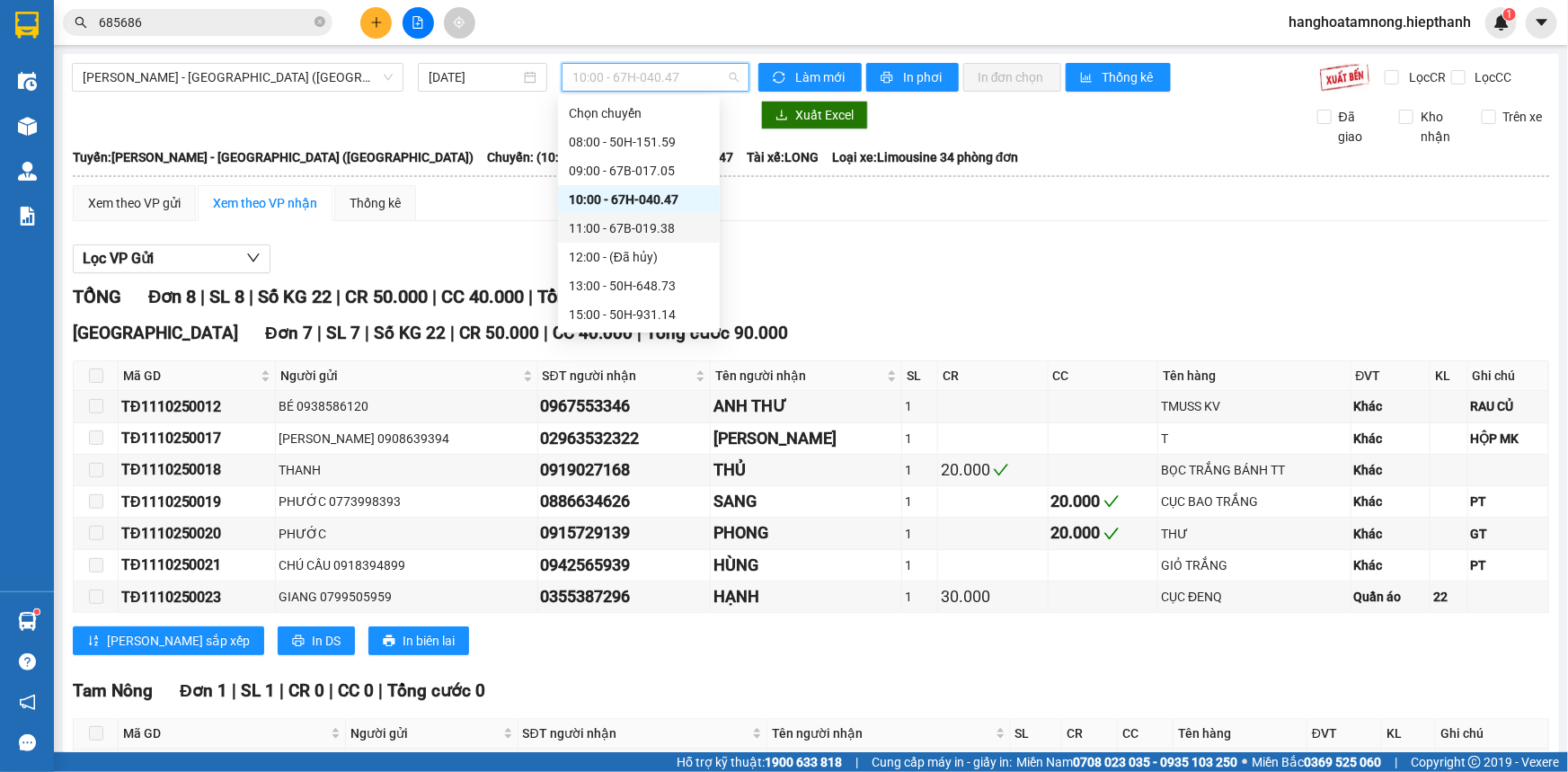
click at [581, 234] on div "11:00 - 67B-019.38" at bounding box center [639, 228] width 141 height 20
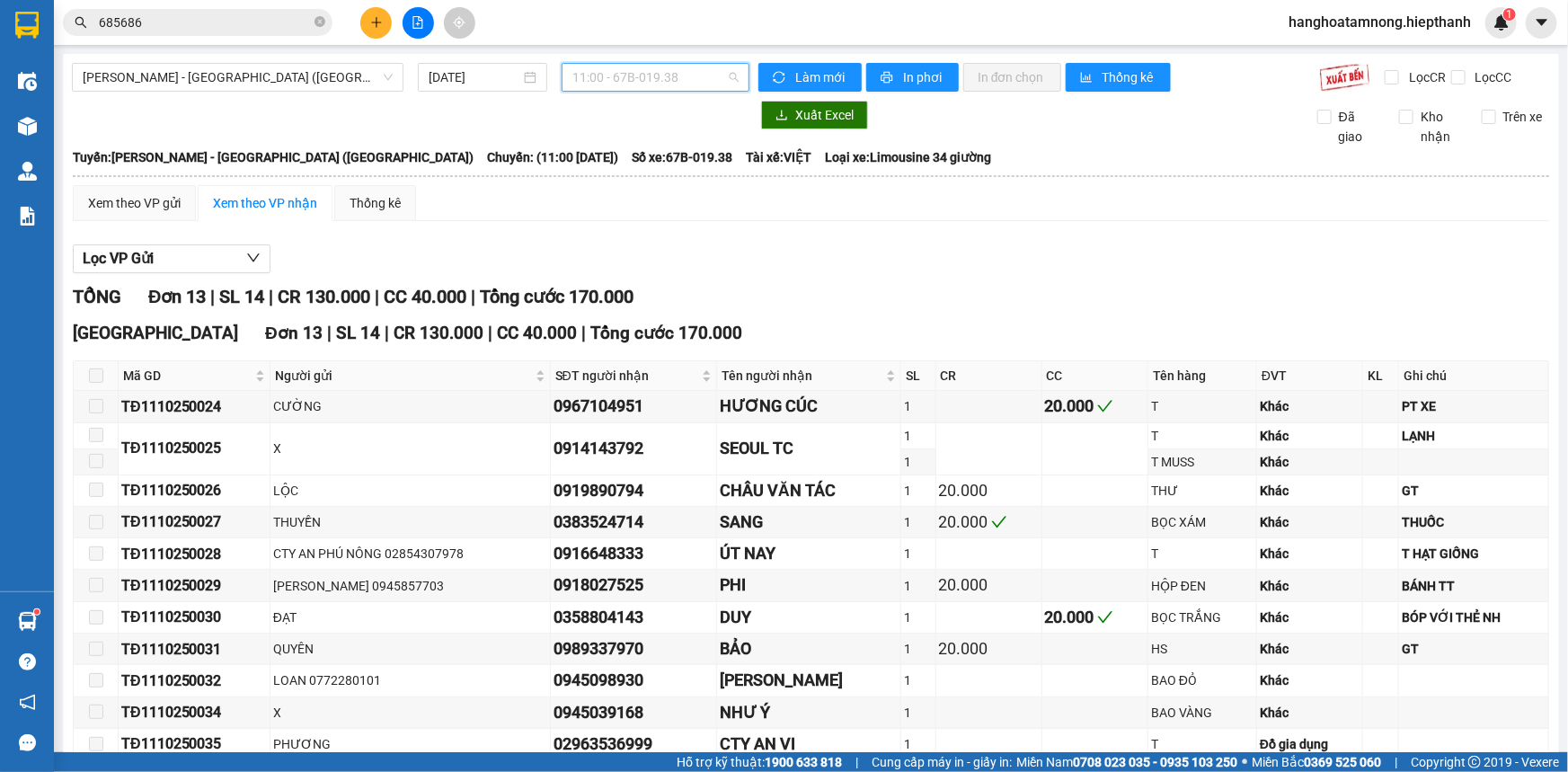
click at [683, 72] on span "11:00 - 67B-019.38" at bounding box center [656, 78] width 166 height 27
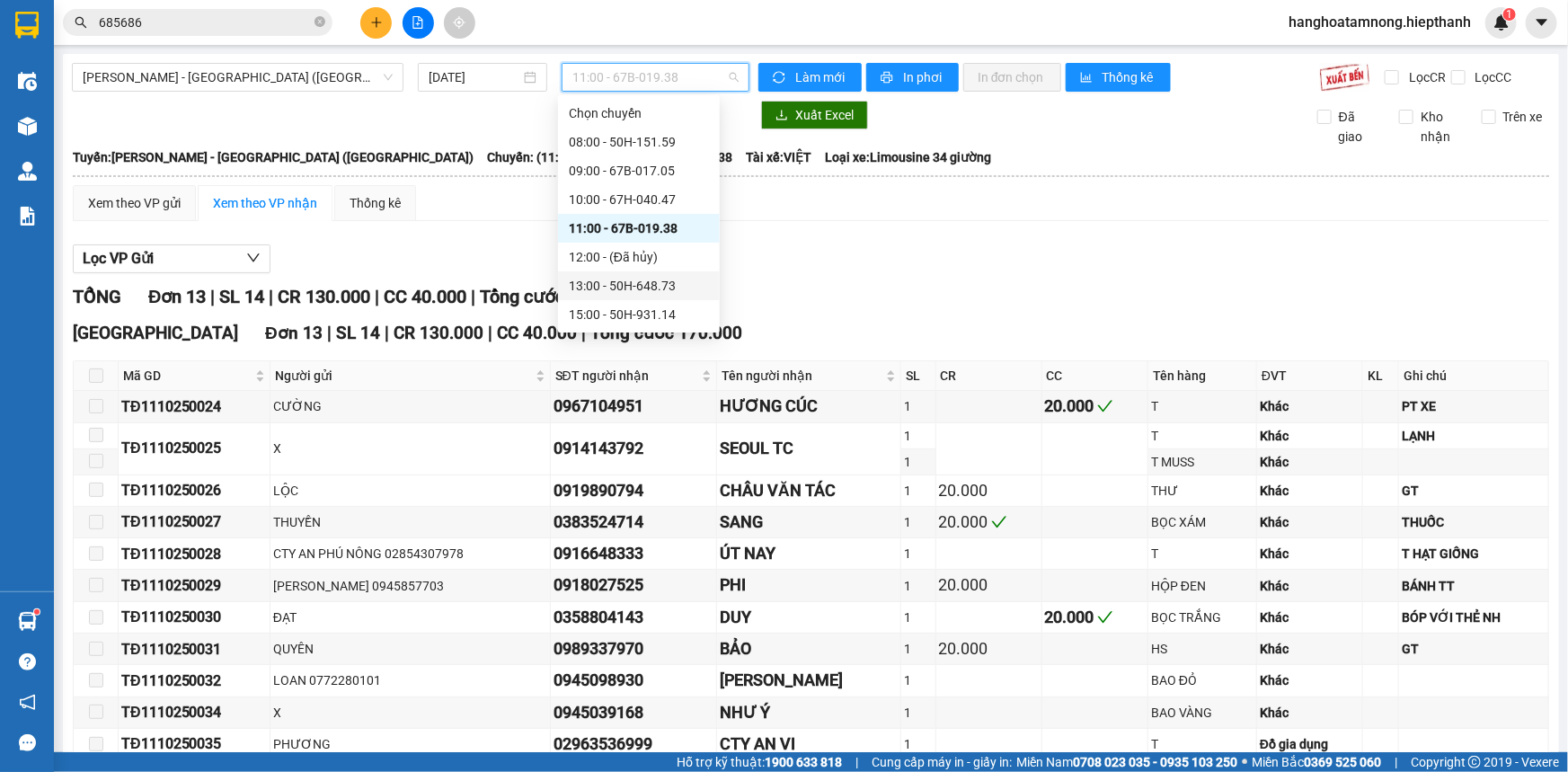
click at [594, 288] on div "13:00 - 50H-648.73" at bounding box center [639, 286] width 141 height 20
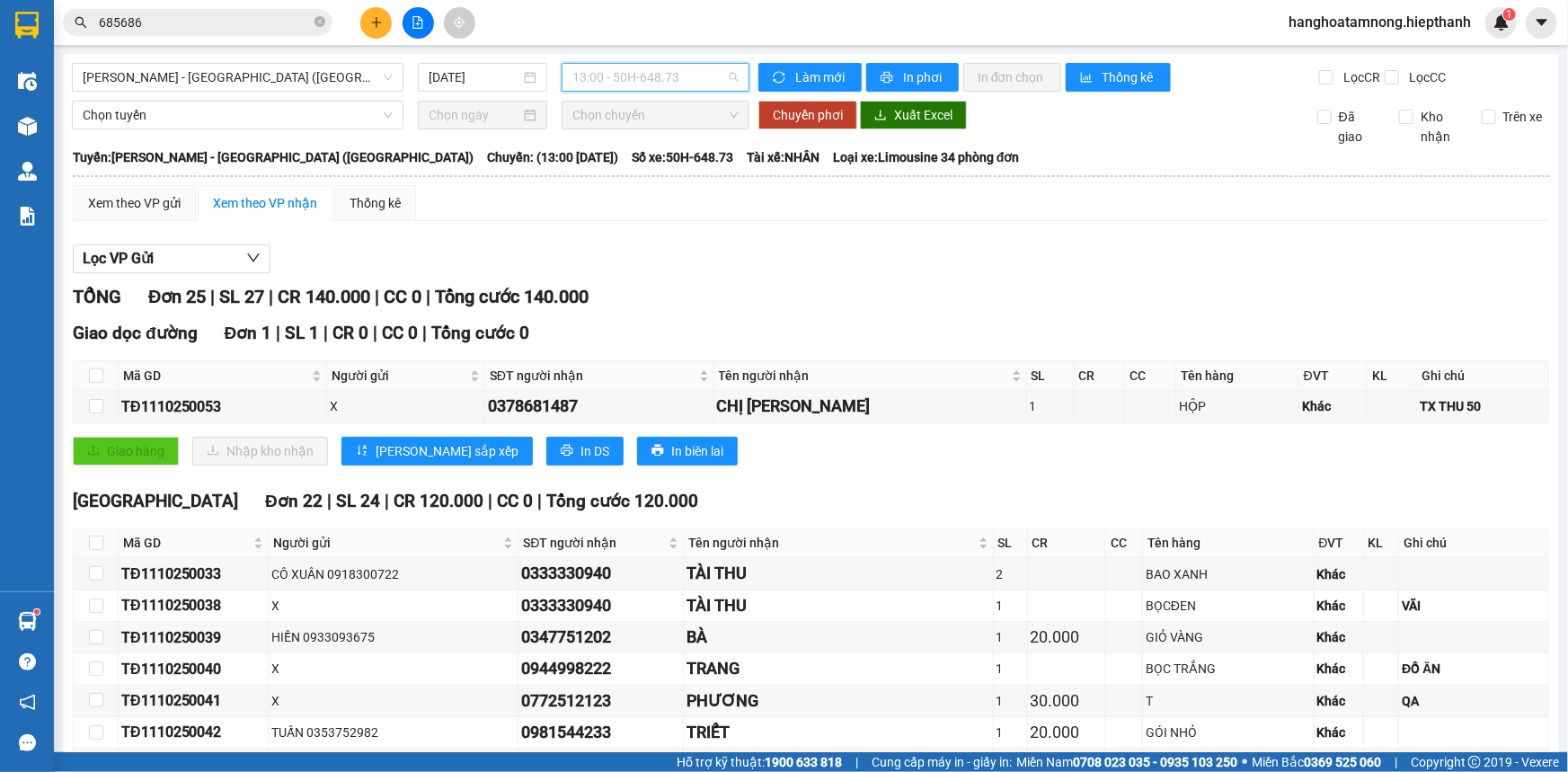
click at [595, 79] on span "13:00 - 50H-648.73" at bounding box center [656, 78] width 166 height 27
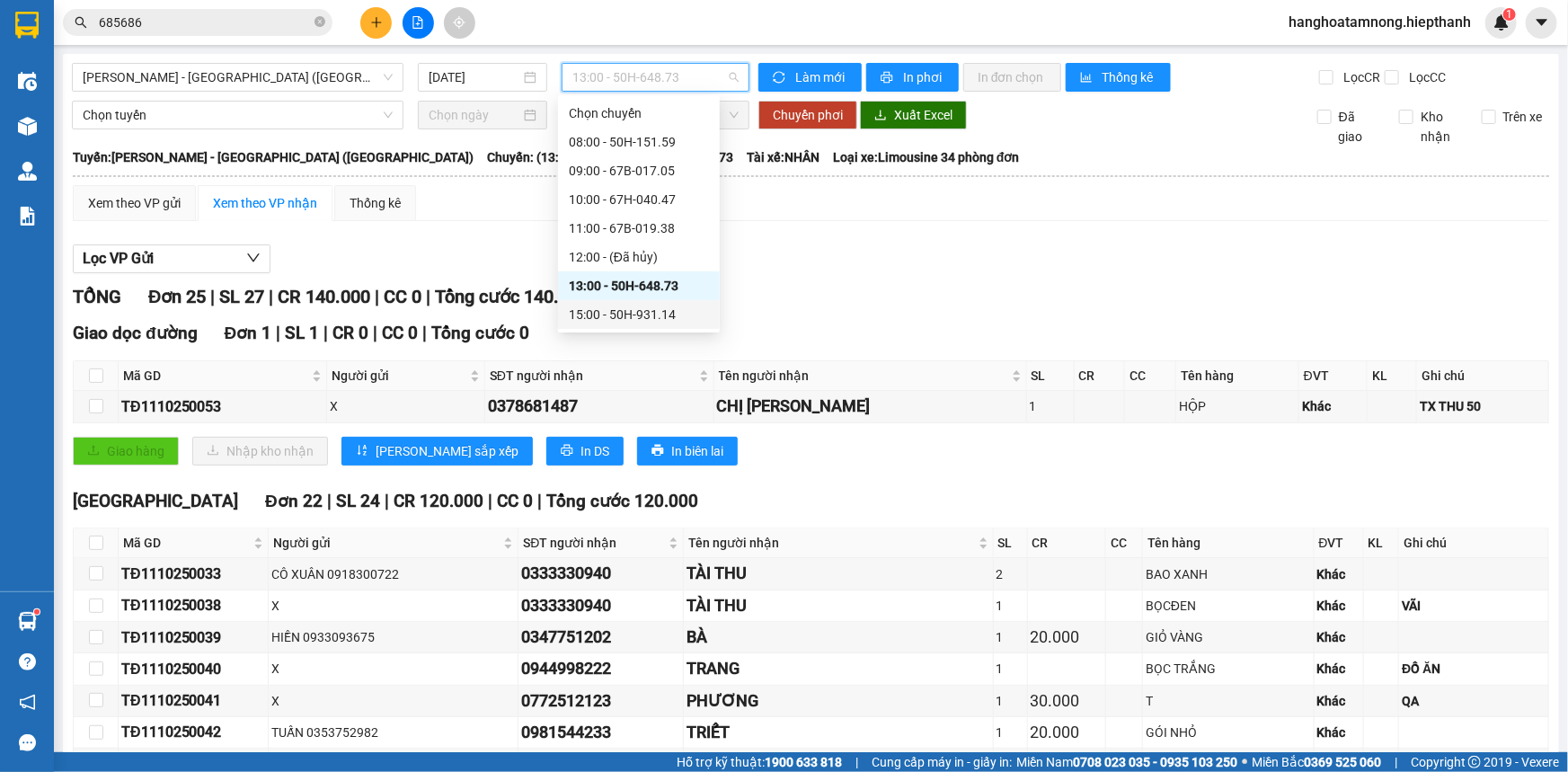
click at [601, 312] on div "15:00 - 50H-931.14" at bounding box center [639, 315] width 141 height 20
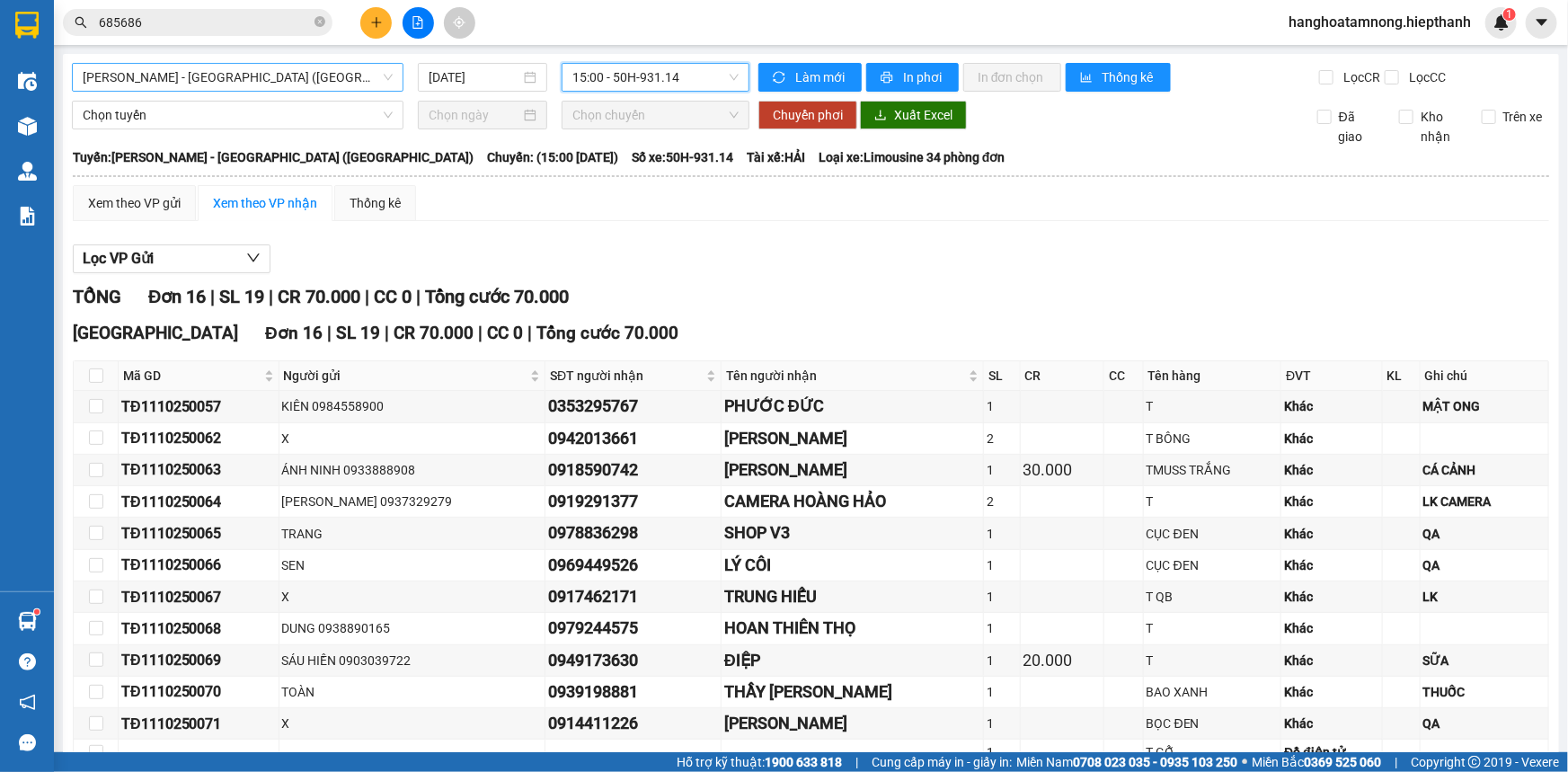
click at [330, 75] on span "[PERSON_NAME] - [GEOGRAPHIC_DATA] ([GEOGRAPHIC_DATA])" at bounding box center [238, 78] width 310 height 27
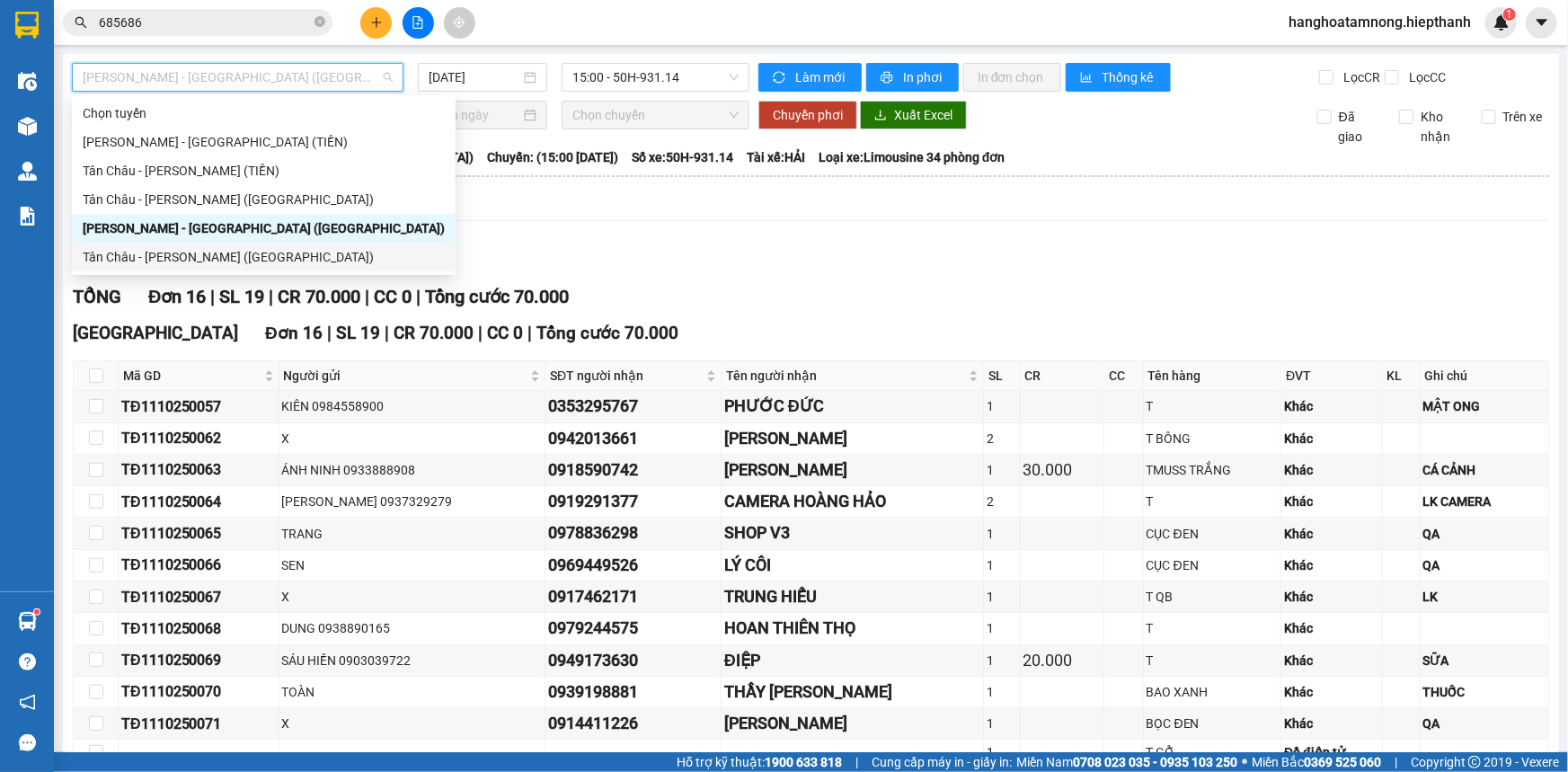
click at [180, 261] on div "Tân Châu - [PERSON_NAME] ([GEOGRAPHIC_DATA])" at bounding box center [264, 258] width 363 height 20
type input "[DATE]"
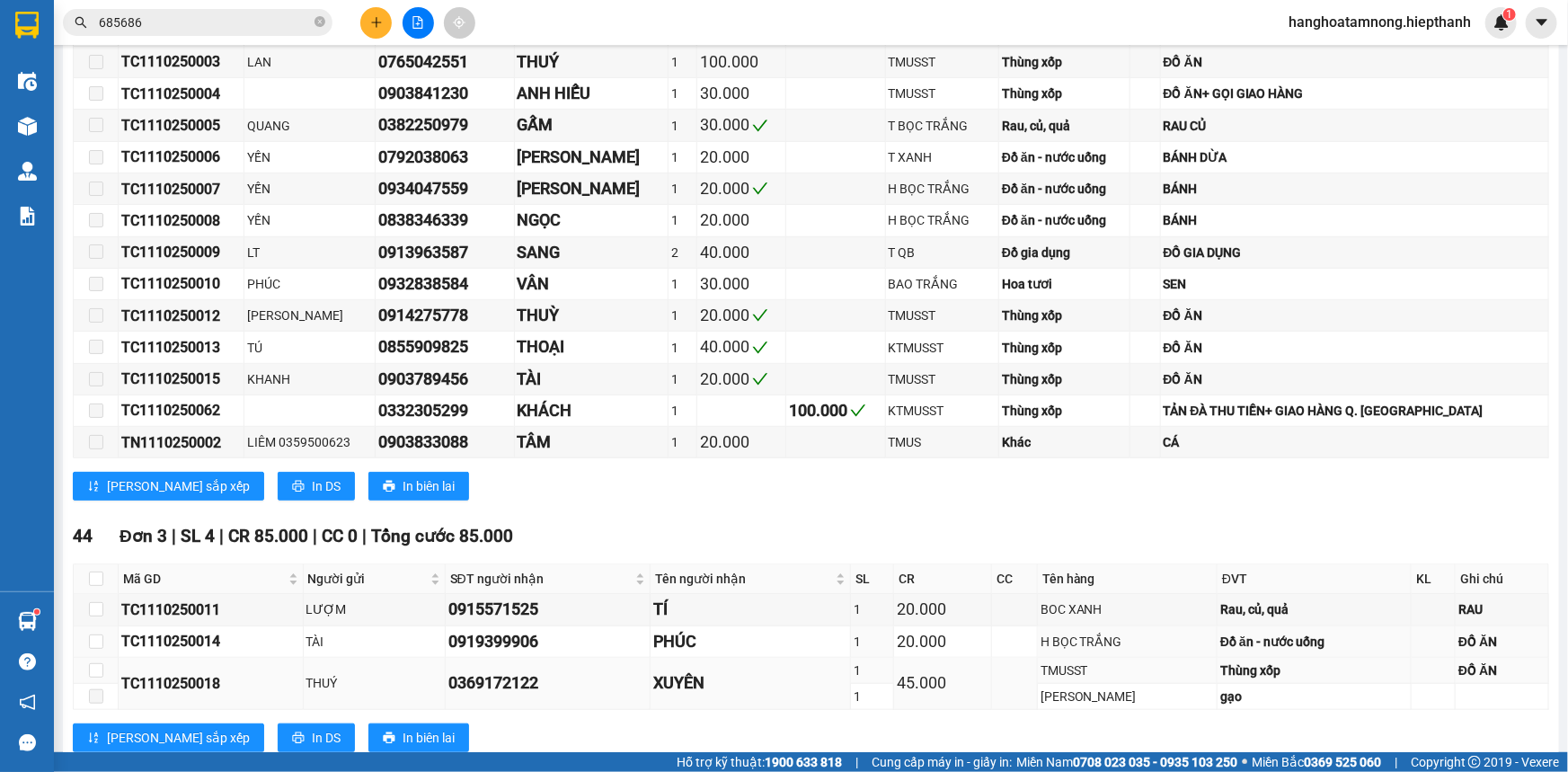
scroll to position [654, 0]
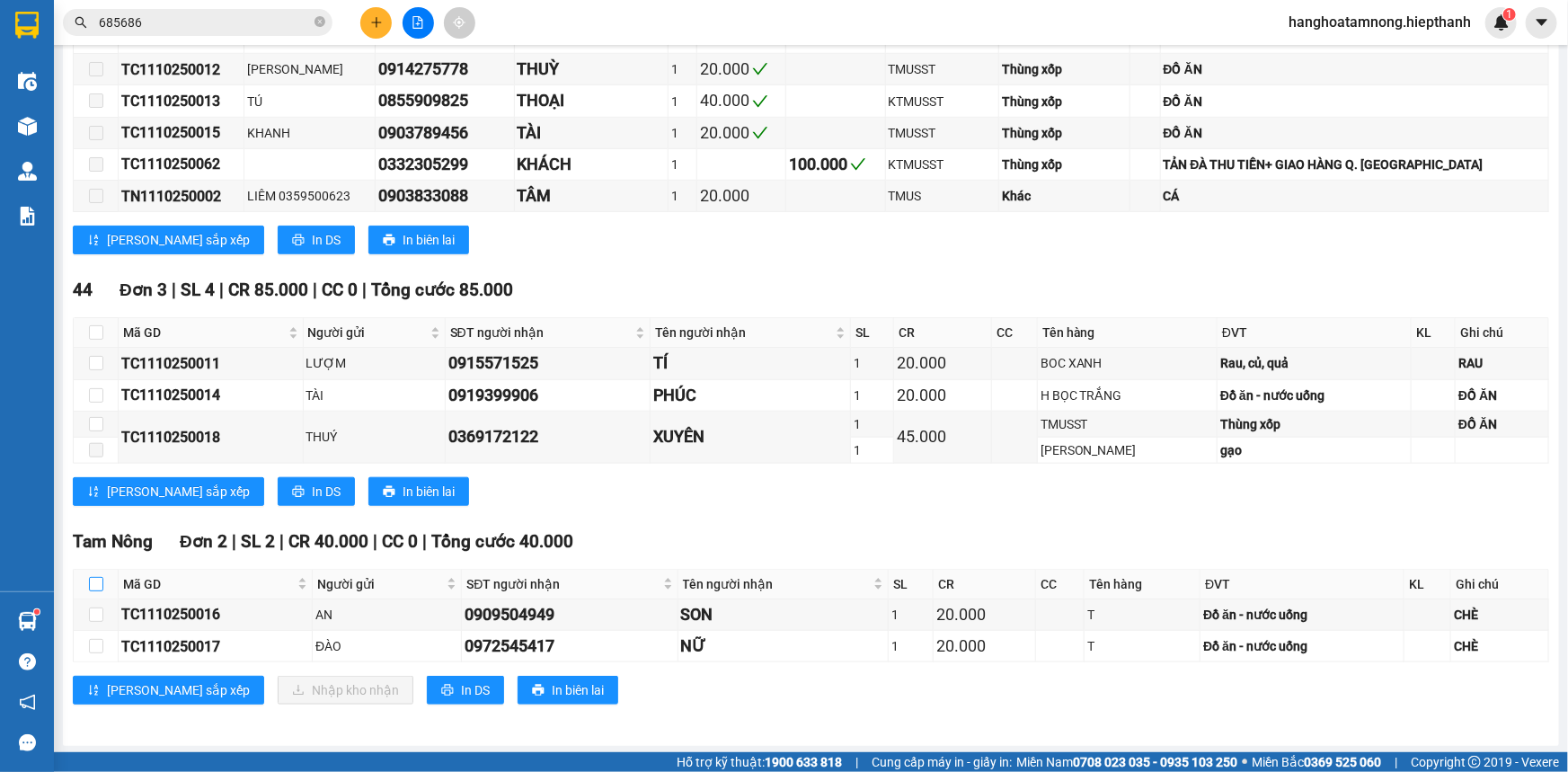
click at [89, 582] on input "checkbox" at bounding box center [96, 585] width 15 height 15
checkbox input "true"
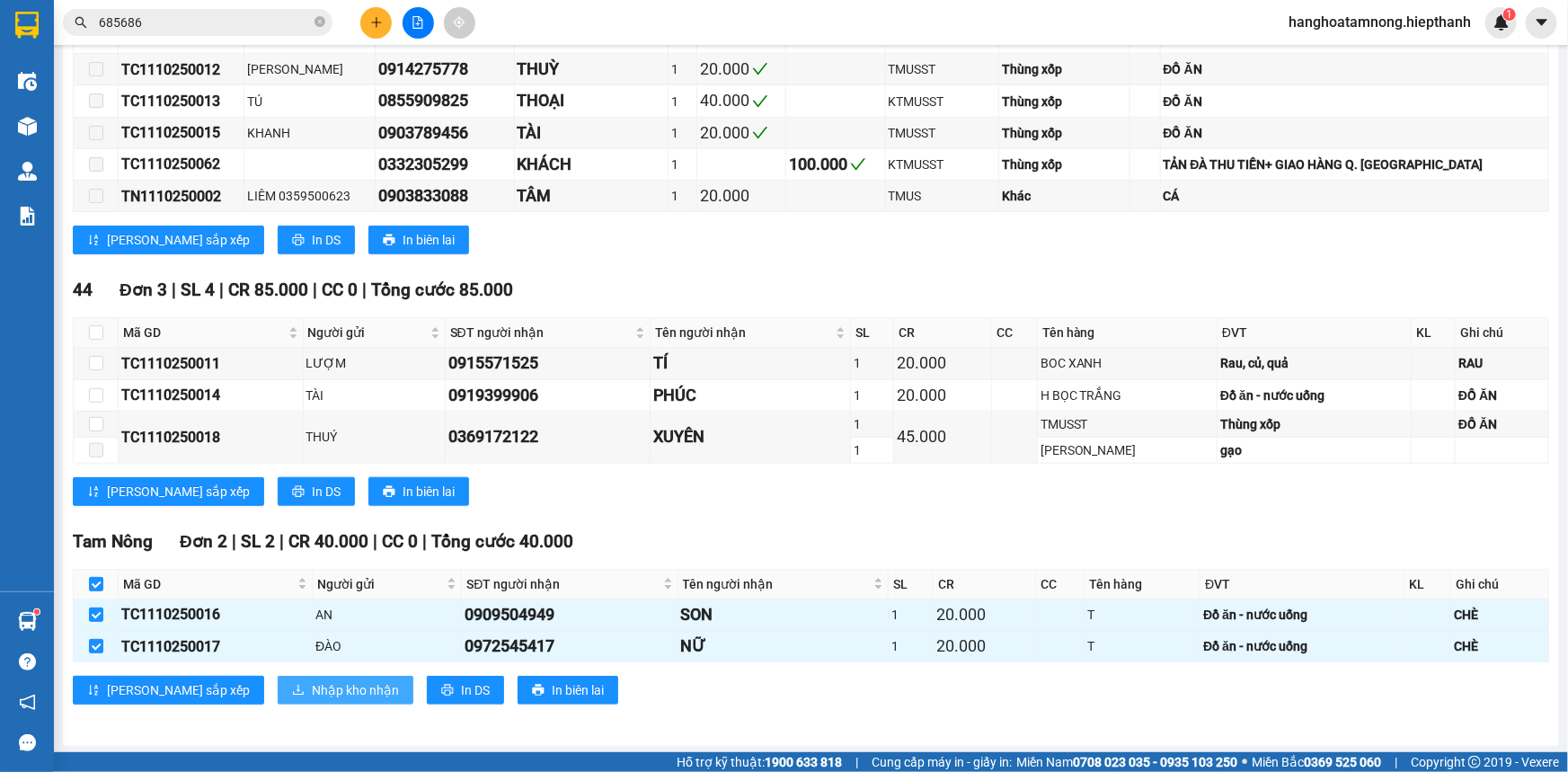
click at [311, 683] on span "Nhập kho nhận" at bounding box center [354, 691] width 87 height 20
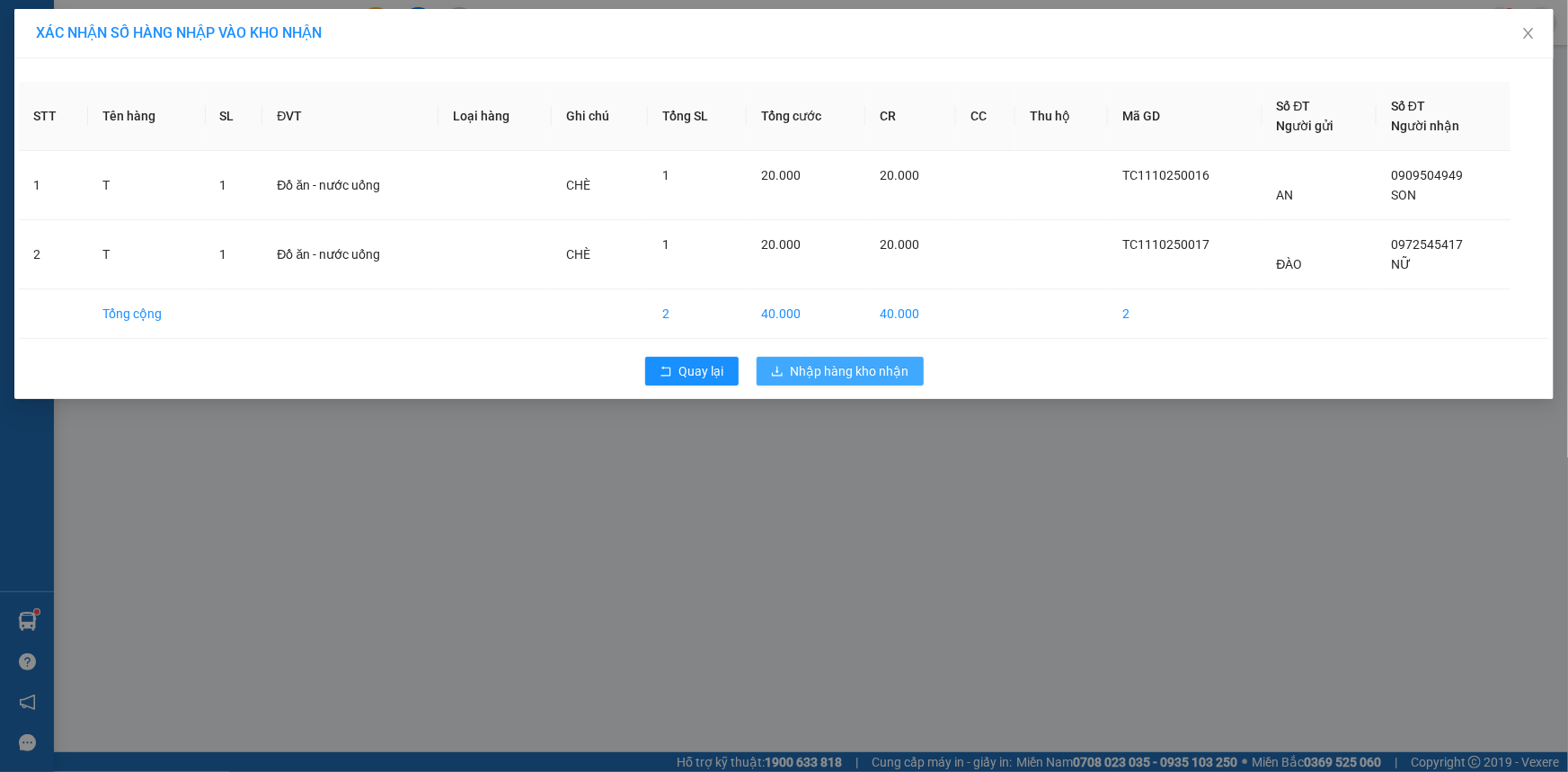
click at [883, 368] on span "Nhập hàng kho nhận" at bounding box center [850, 372] width 119 height 20
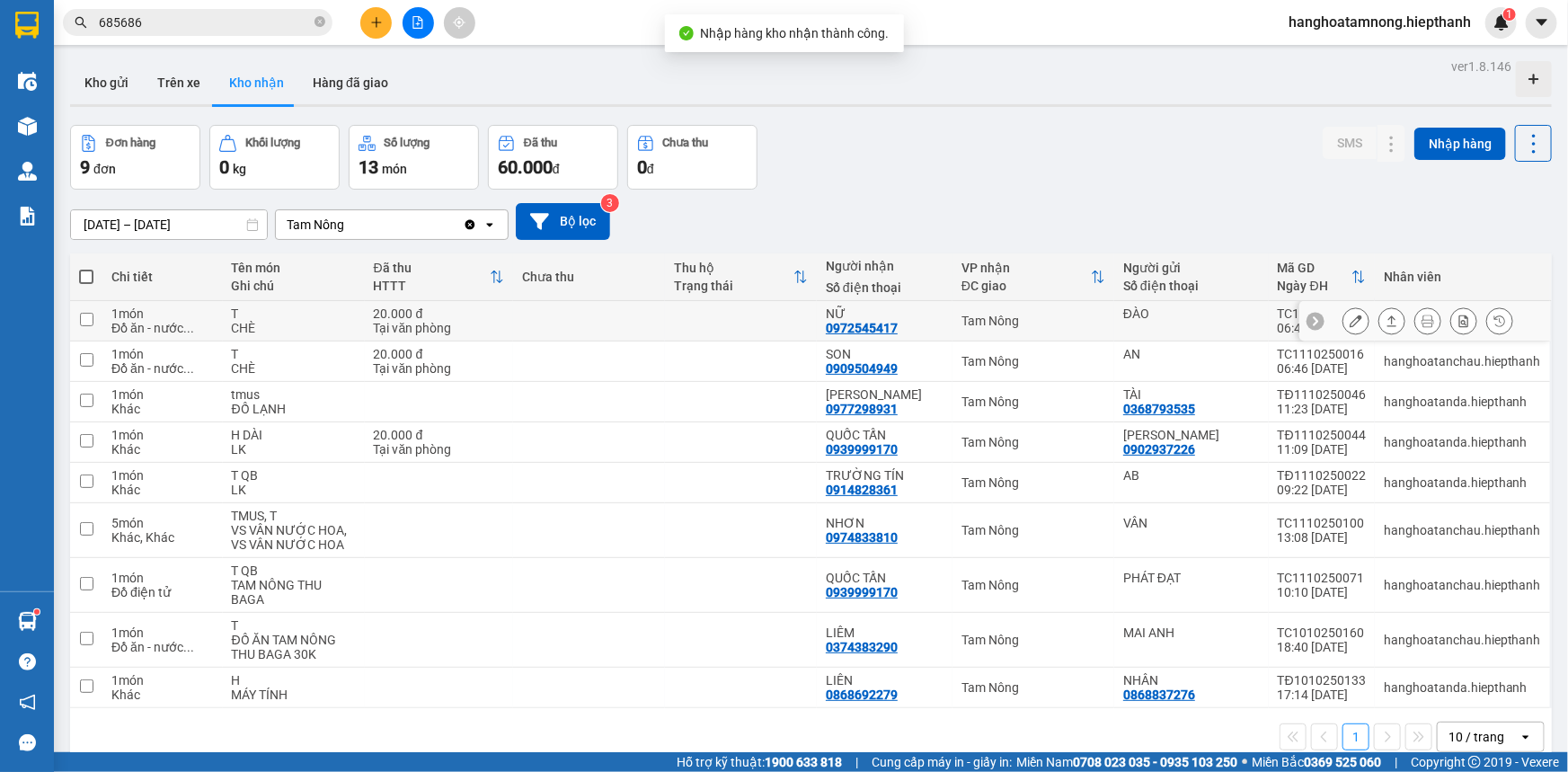
click at [1343, 317] on button at bounding box center [1356, 322] width 26 height 31
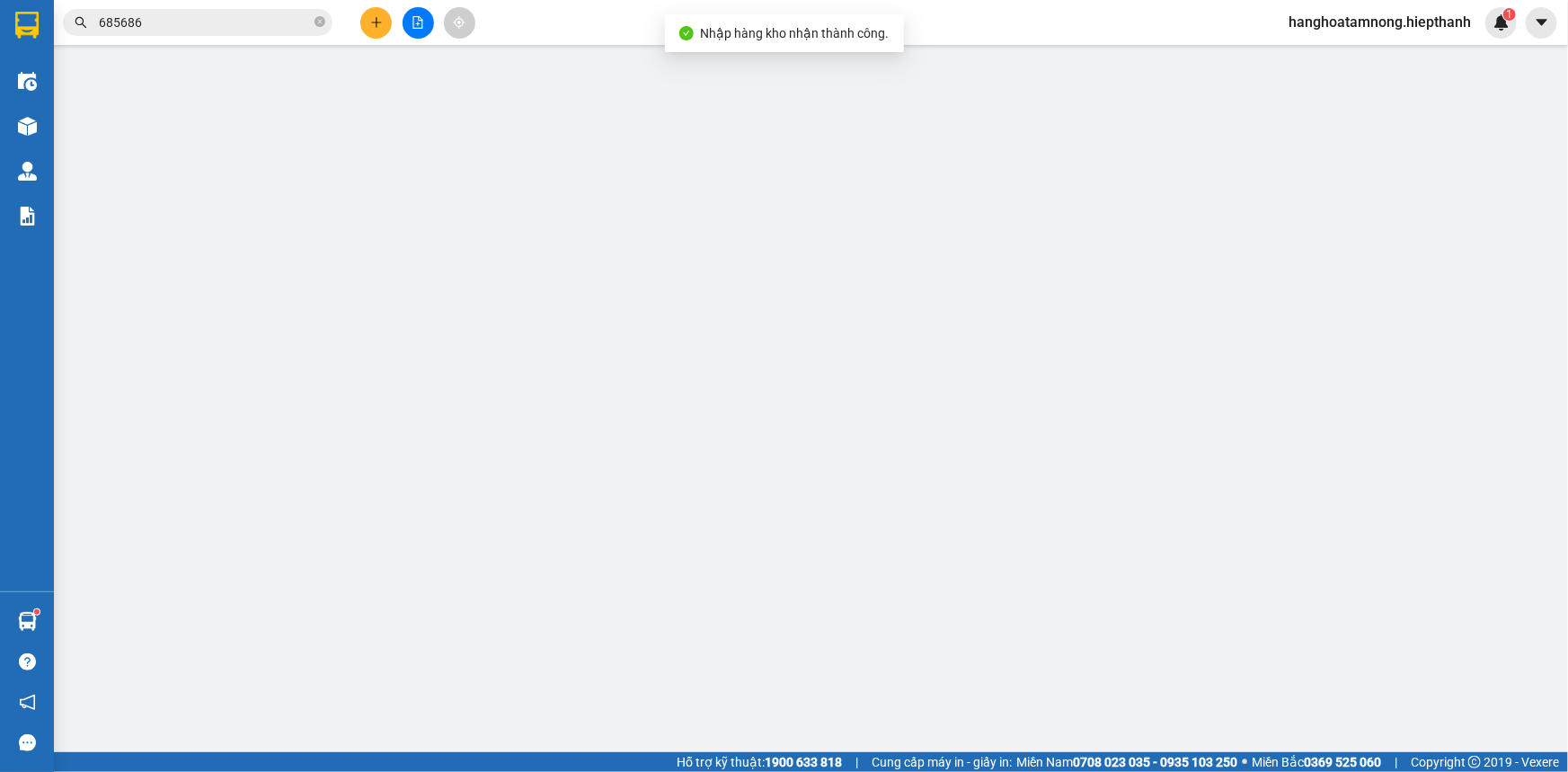
type input "ĐÀO"
type input "0972545417"
type input "NỮ"
type input "20.000"
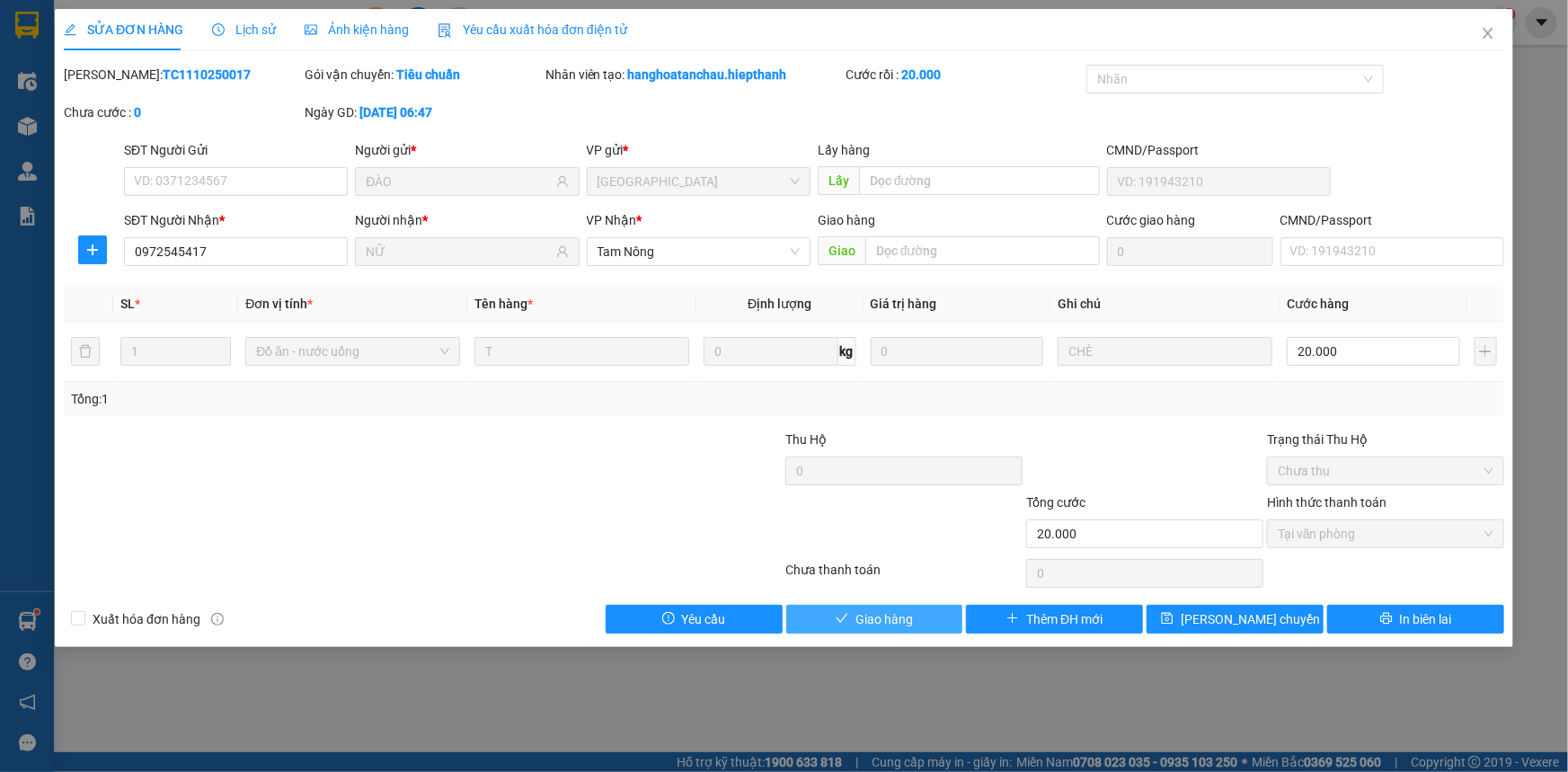
click at [882, 619] on span "Giao hàng" at bounding box center [884, 619] width 58 height 20
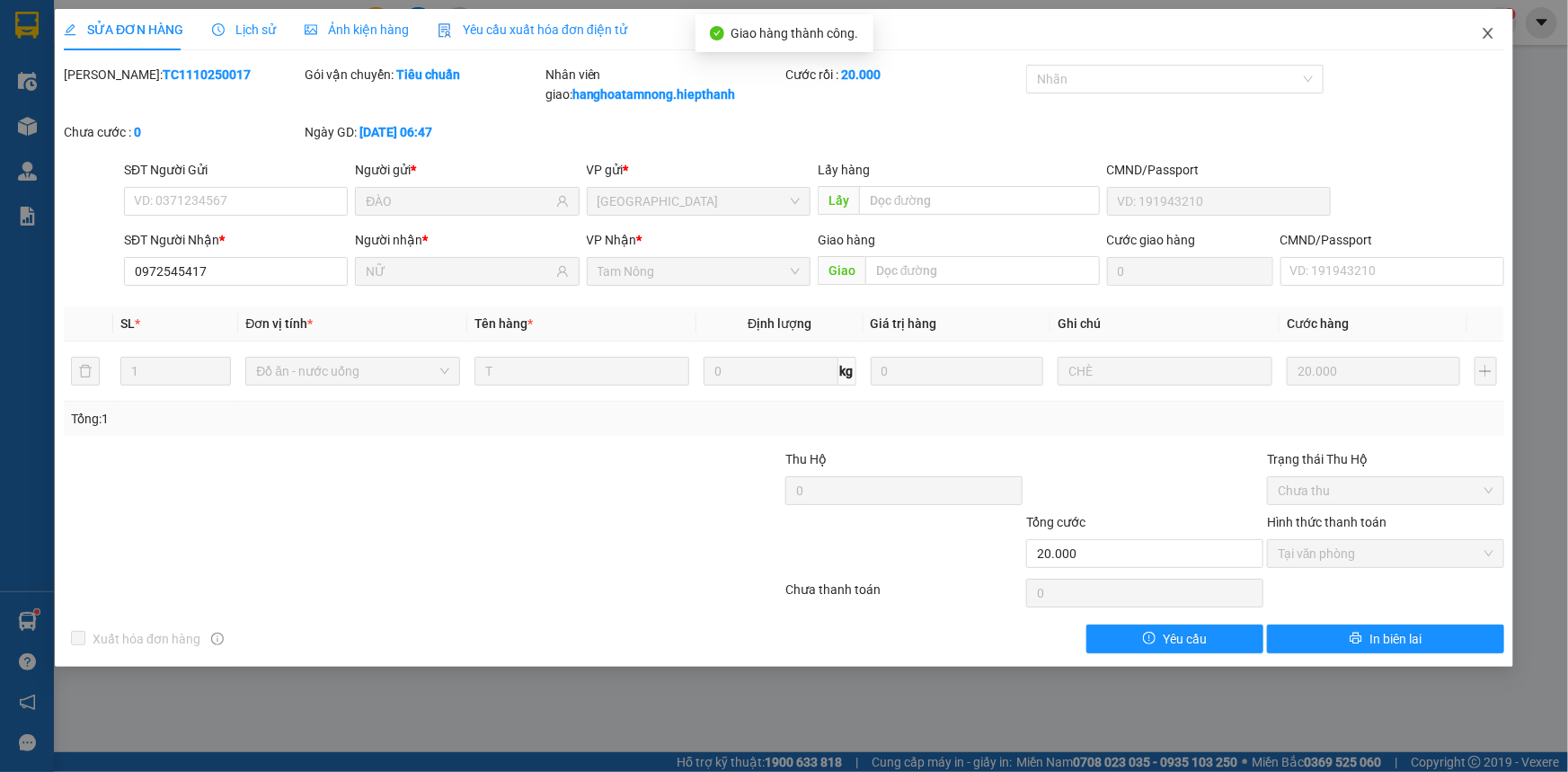
click at [1492, 30] on icon "close" at bounding box center [1489, 34] width 15 height 15
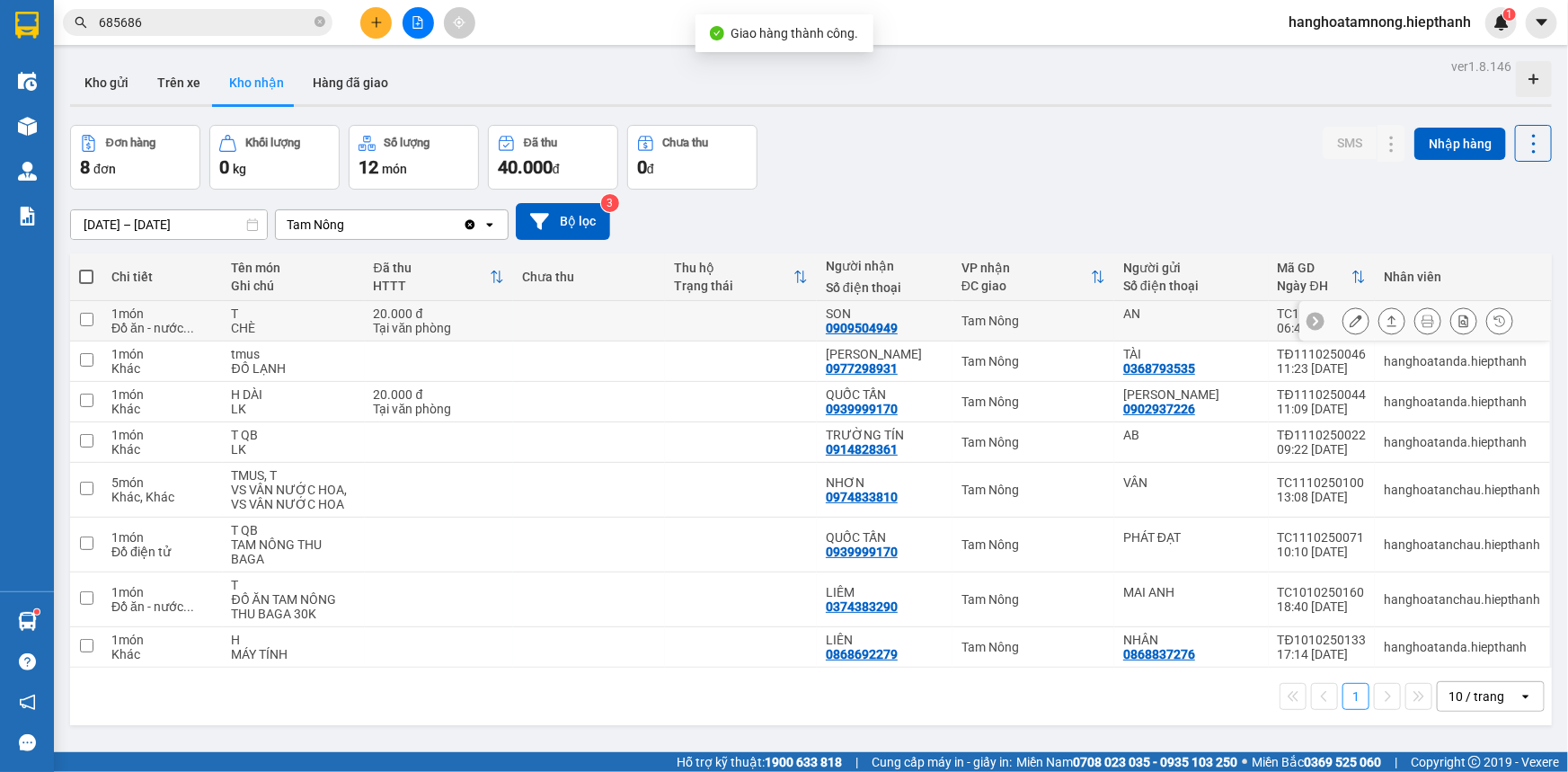
click at [1350, 314] on icon at bounding box center [1356, 321] width 13 height 13
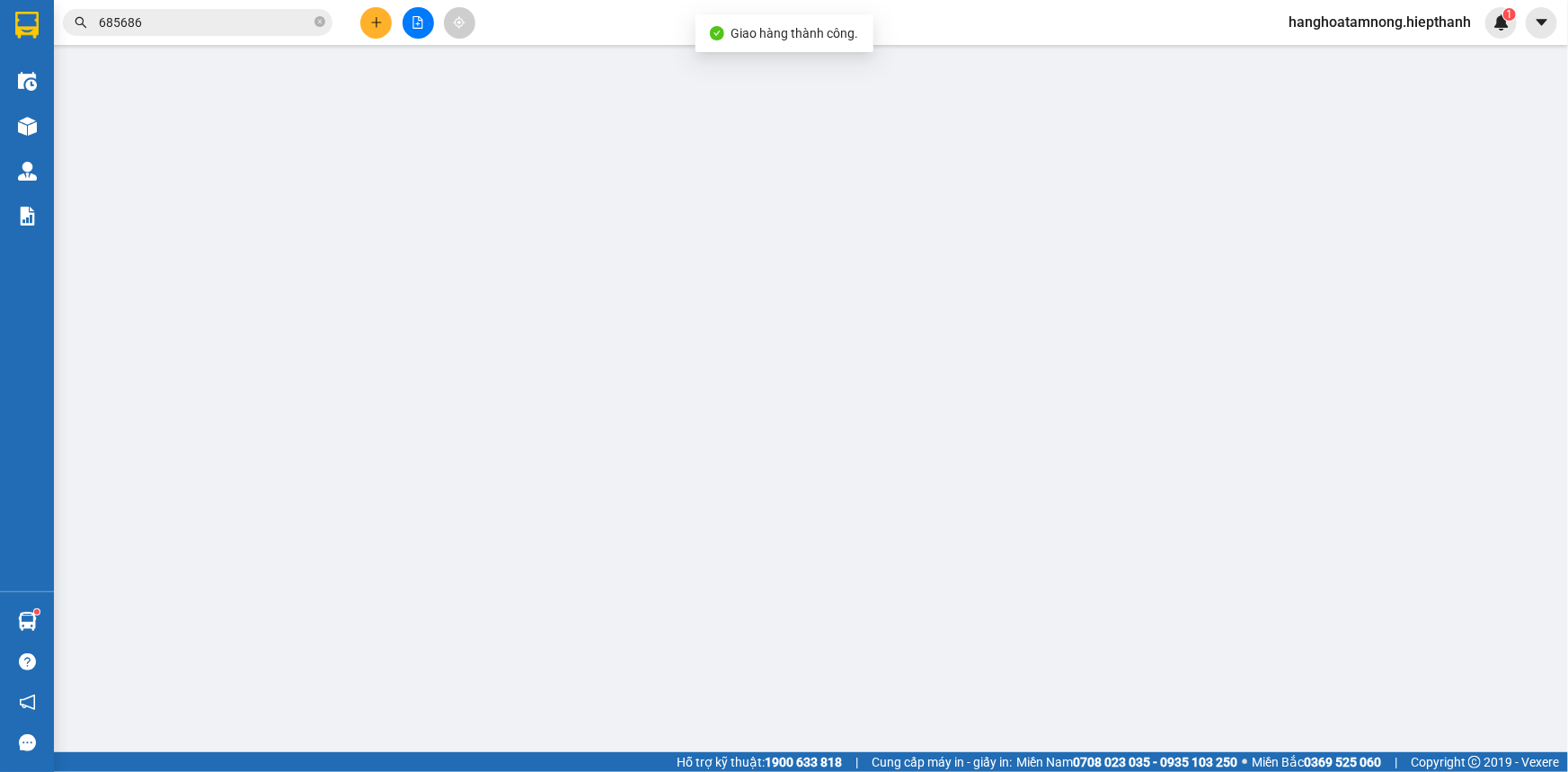
type input "AN"
type input "0909504949"
type input "SON"
type input "20.000"
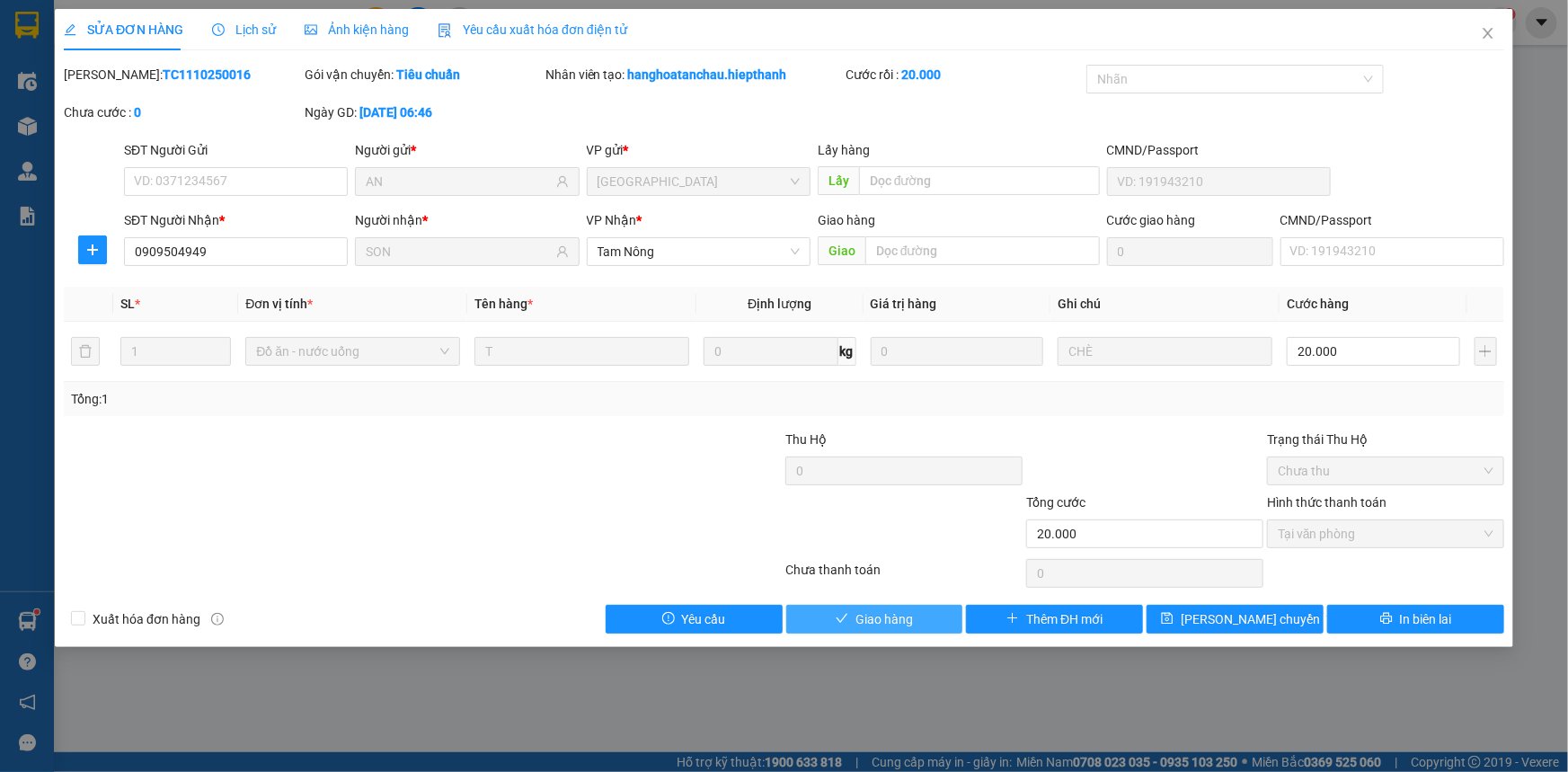
click at [879, 607] on button "Giao hàng" at bounding box center [875, 619] width 177 height 28
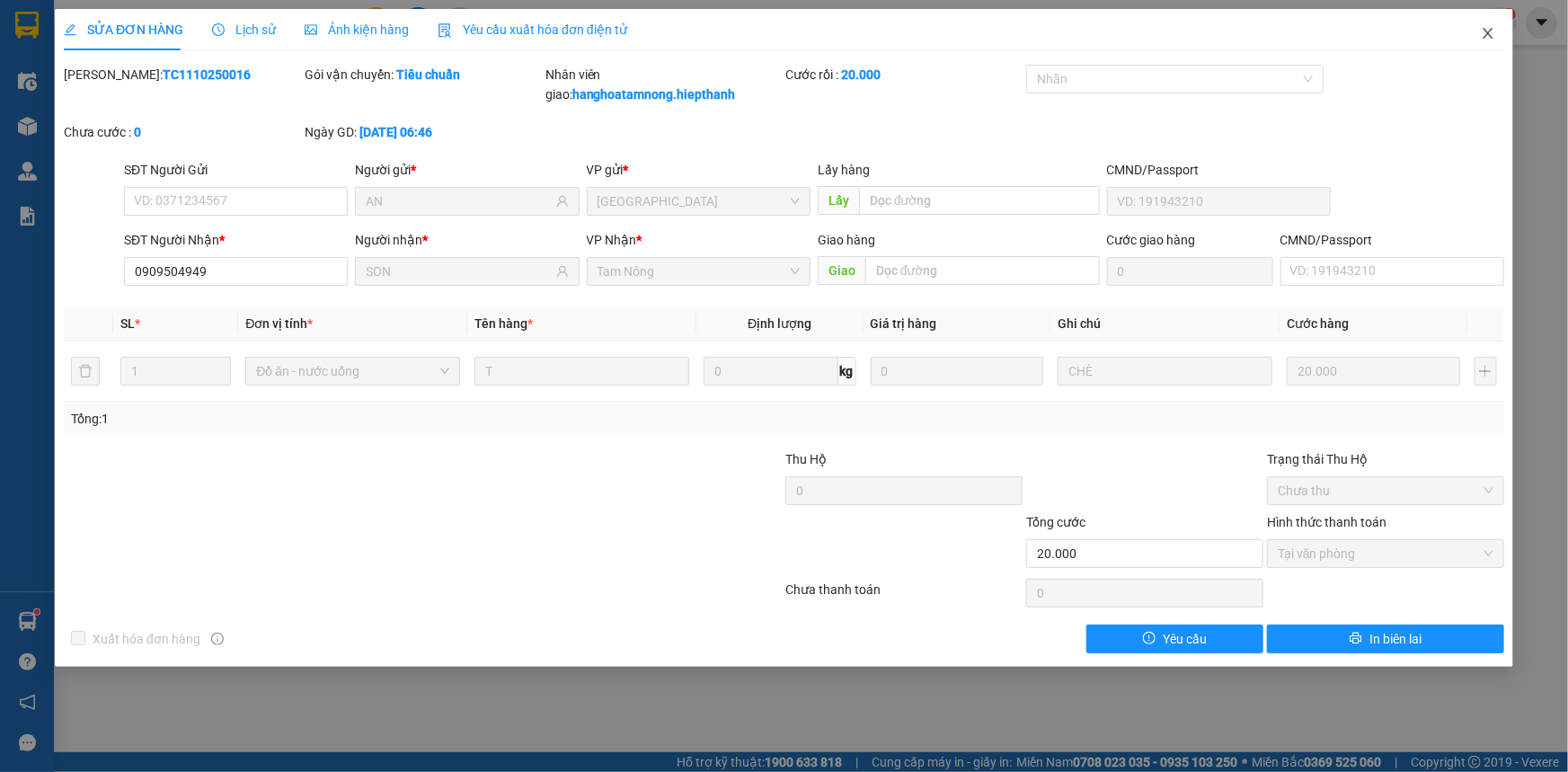
click at [1487, 31] on icon "close" at bounding box center [1488, 34] width 10 height 11
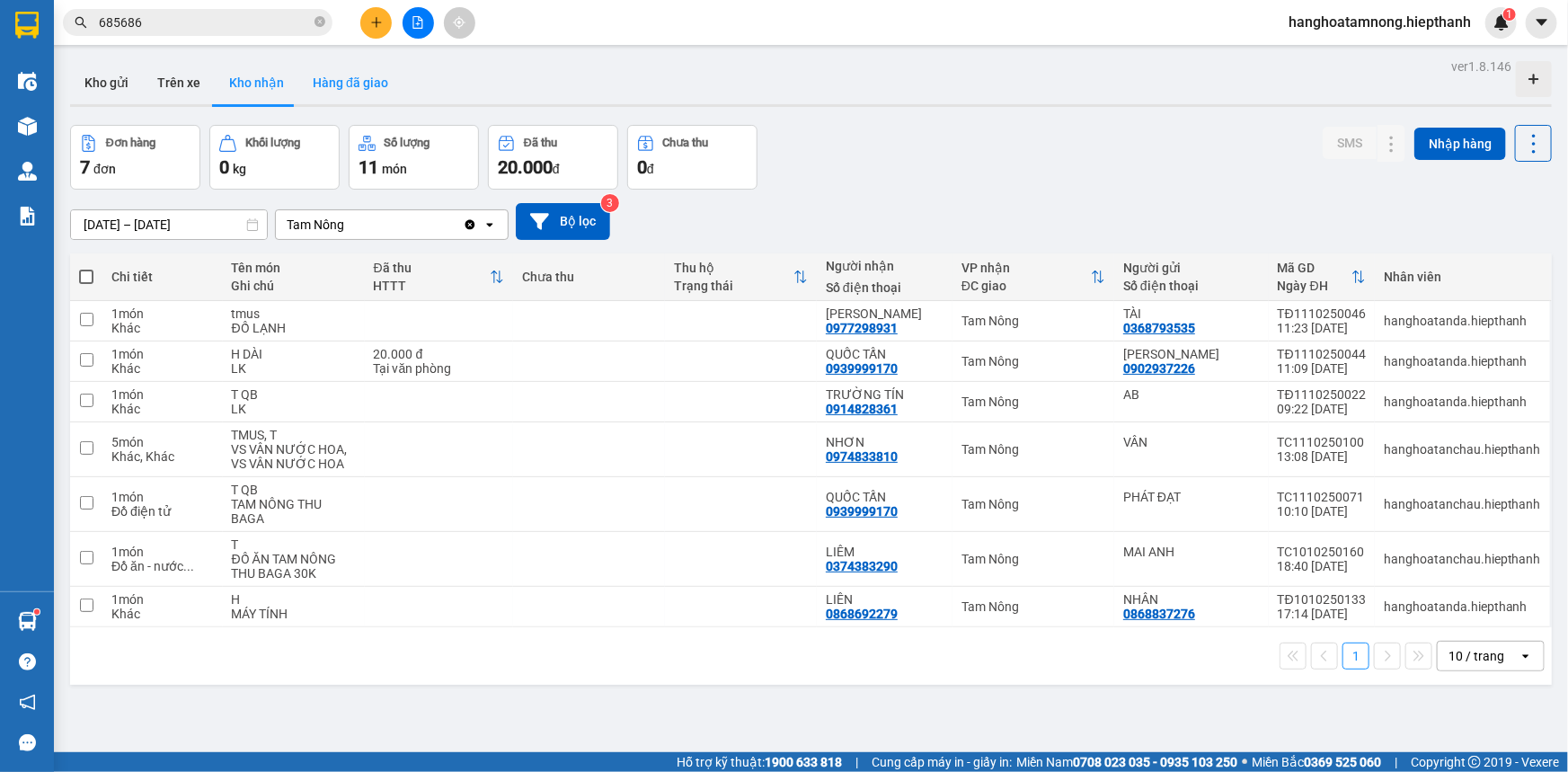
click at [346, 76] on button "Hàng đã giao" at bounding box center [351, 82] width 104 height 43
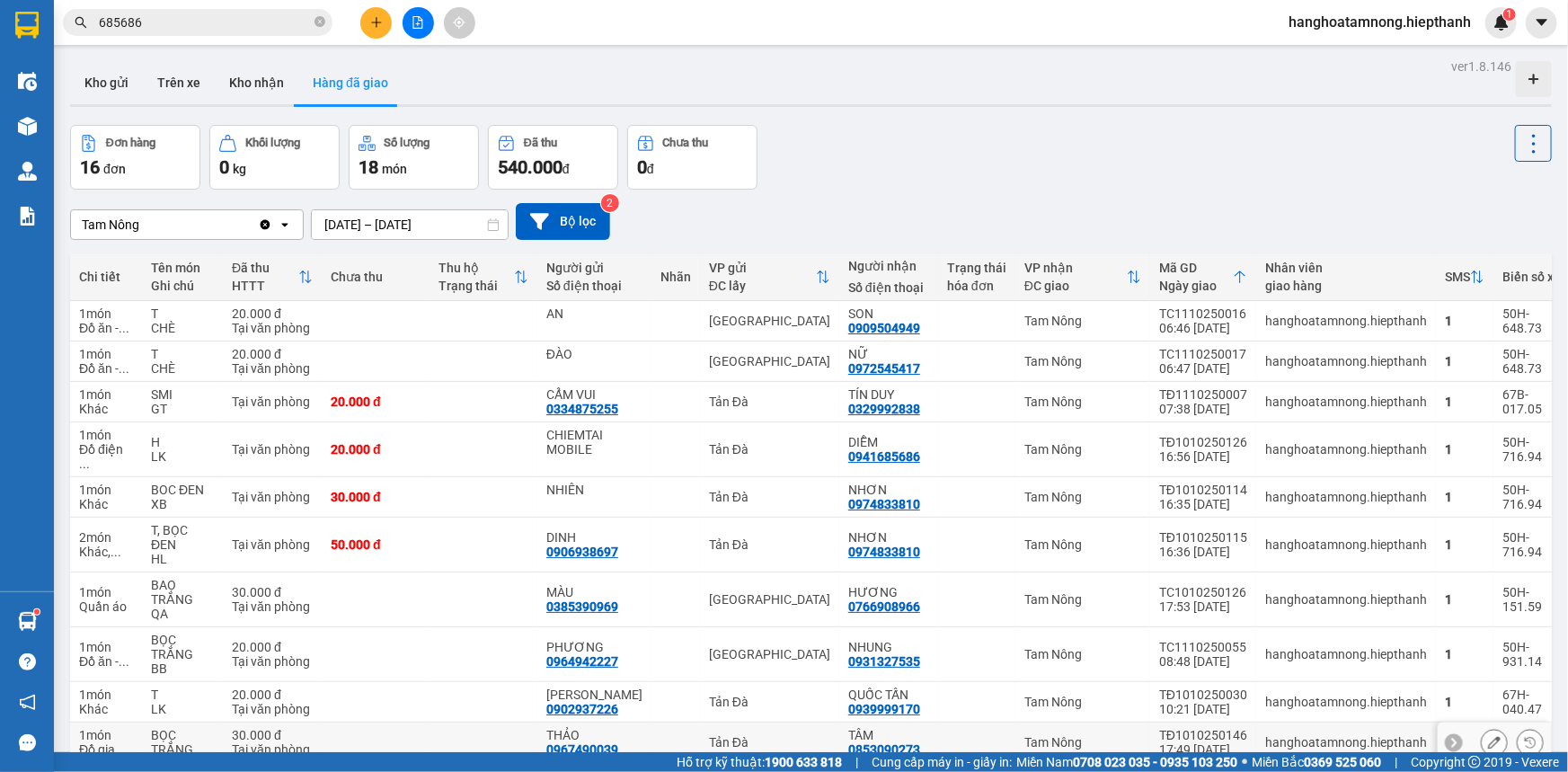
scroll to position [103, 0]
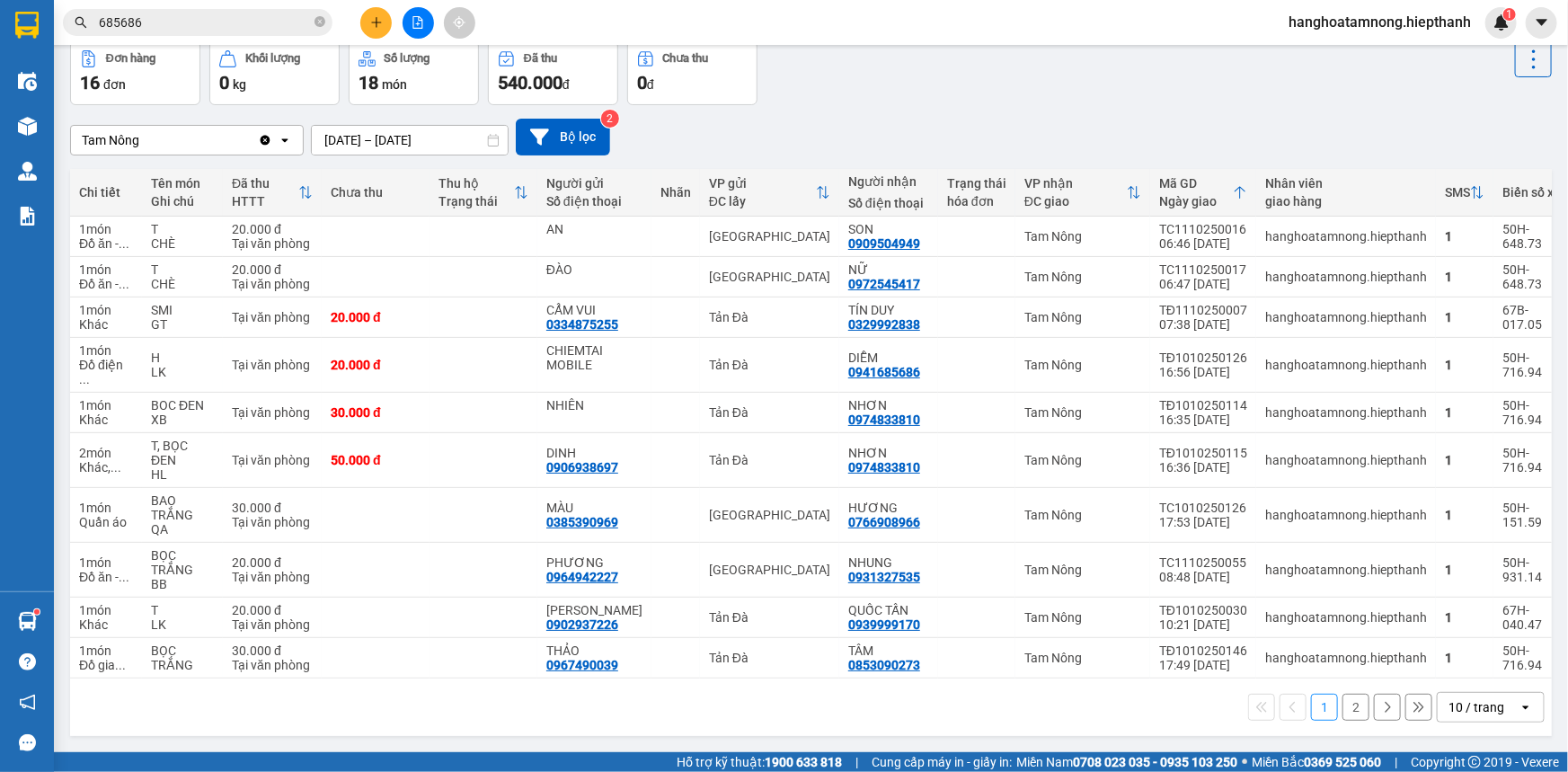
click at [1346, 705] on button "2" at bounding box center [1356, 708] width 27 height 27
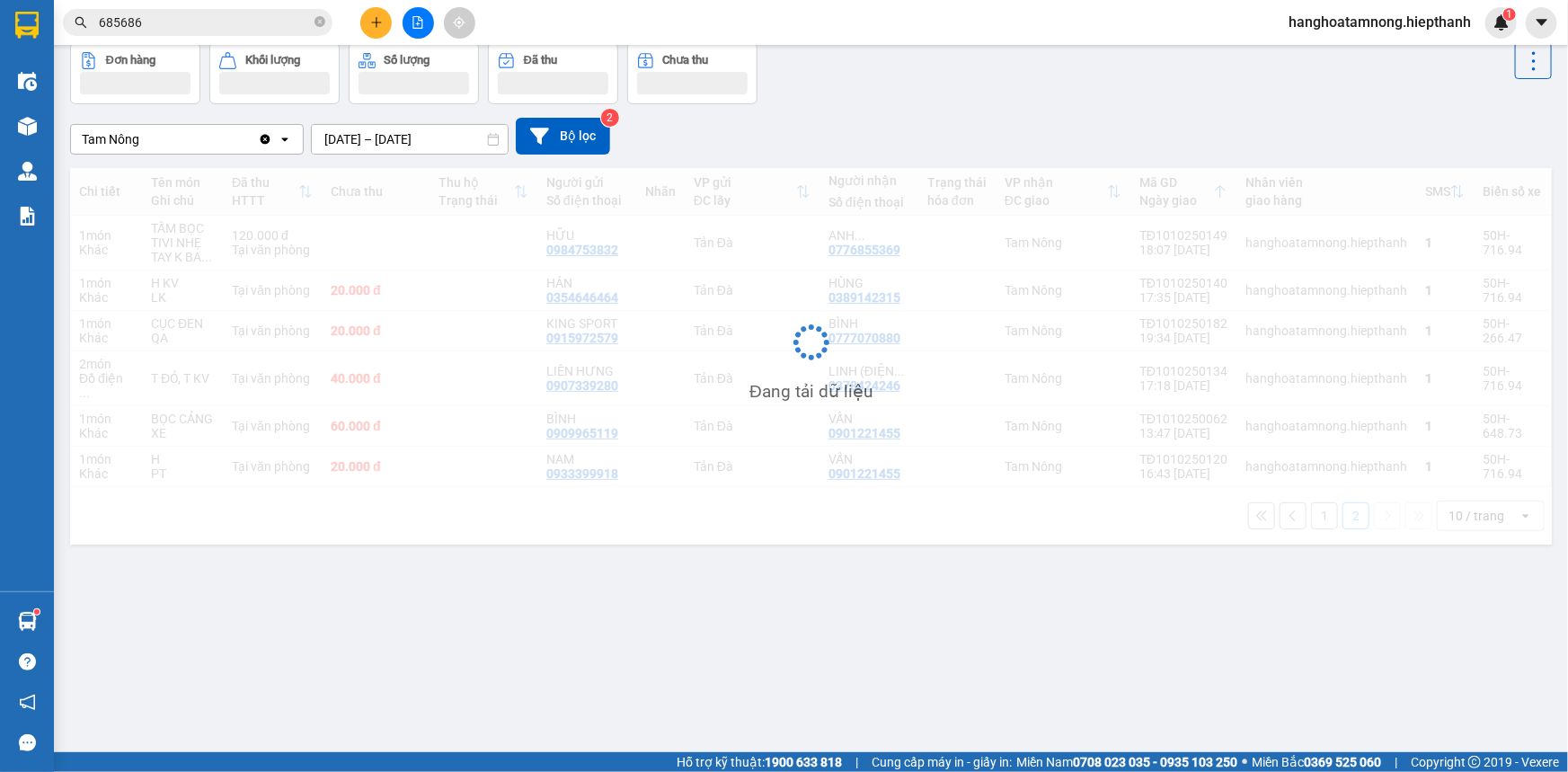
scroll to position [82, 0]
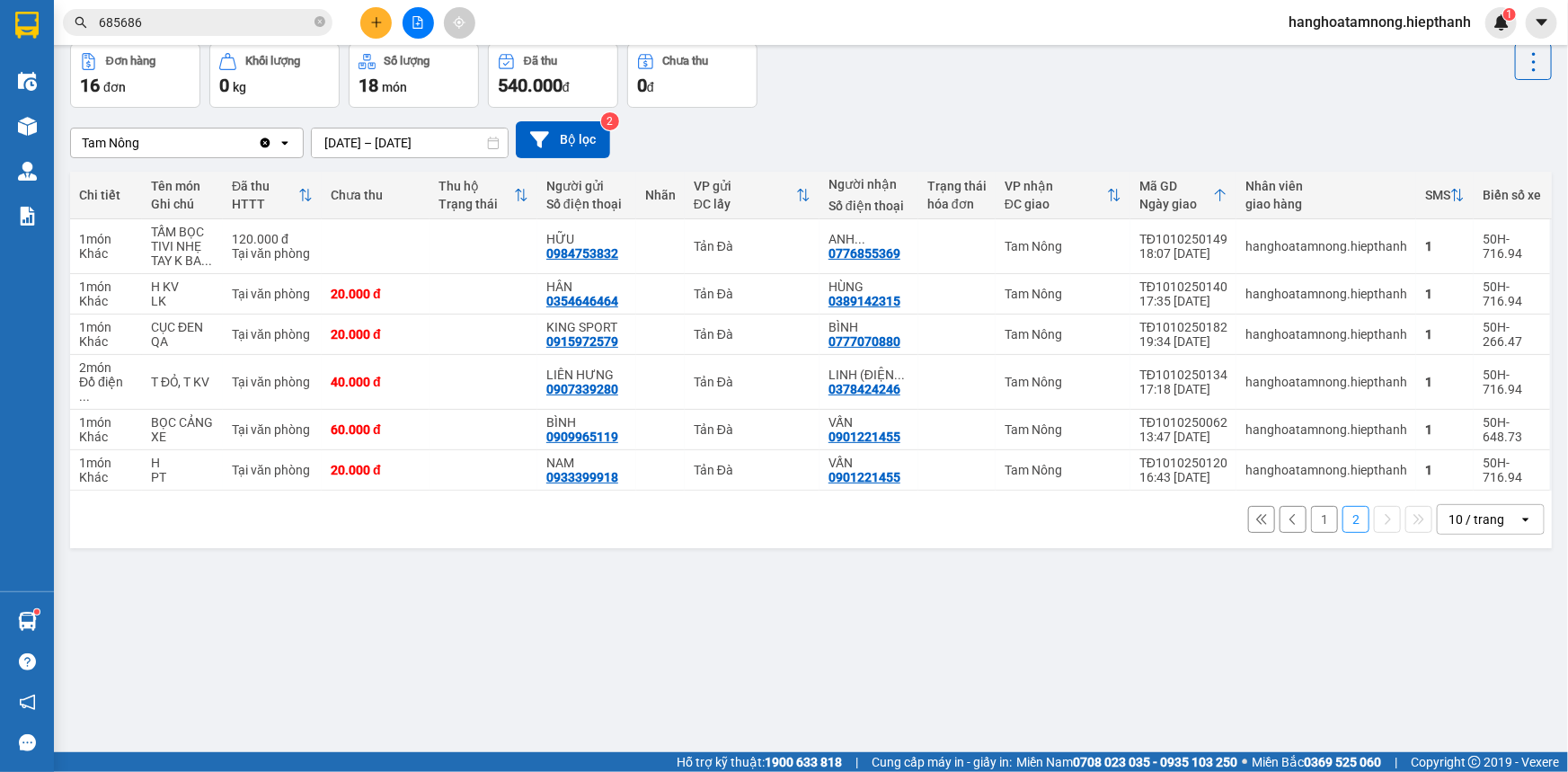
click at [1317, 515] on button "1" at bounding box center [1325, 520] width 27 height 27
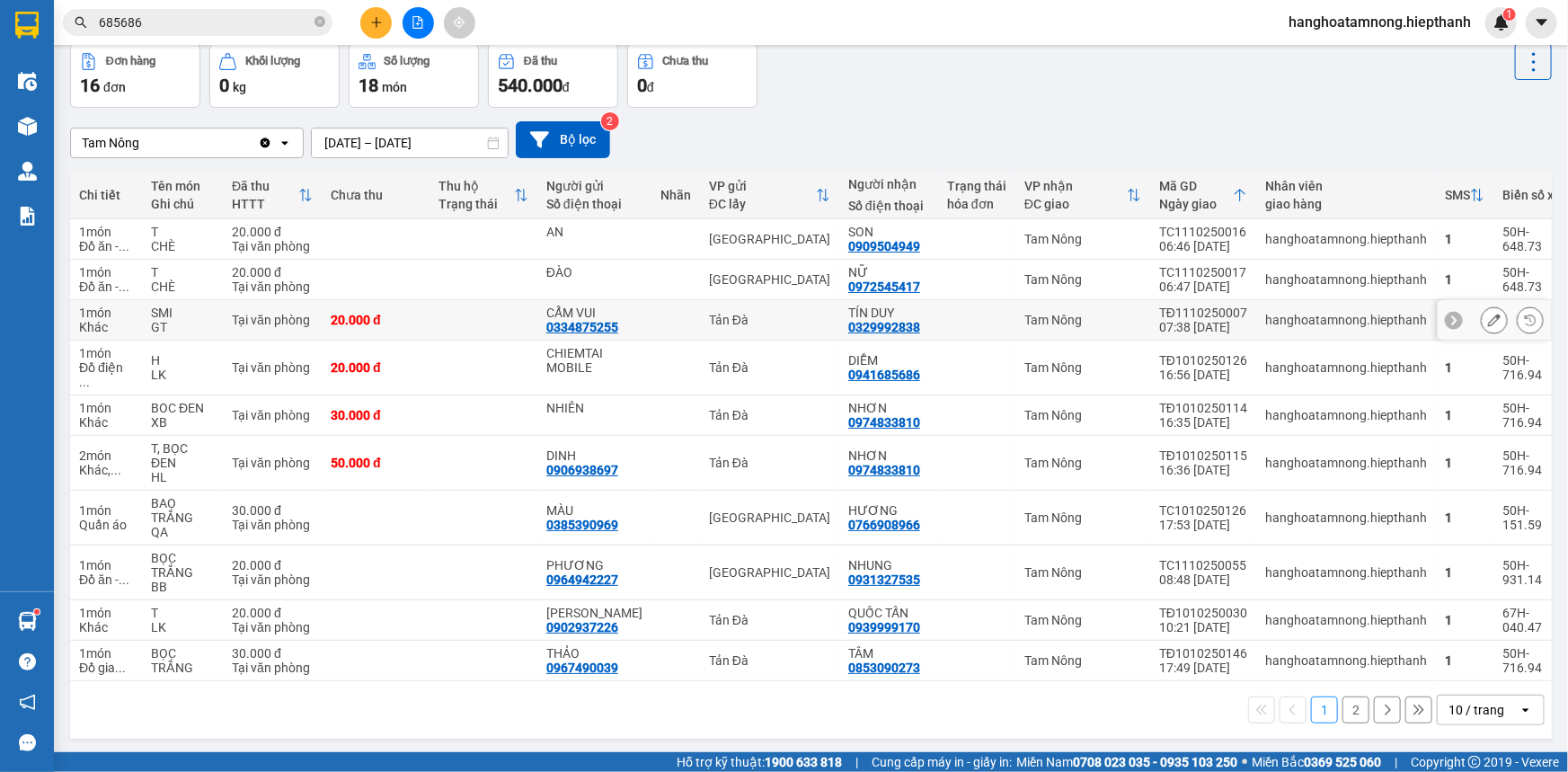
scroll to position [0, 0]
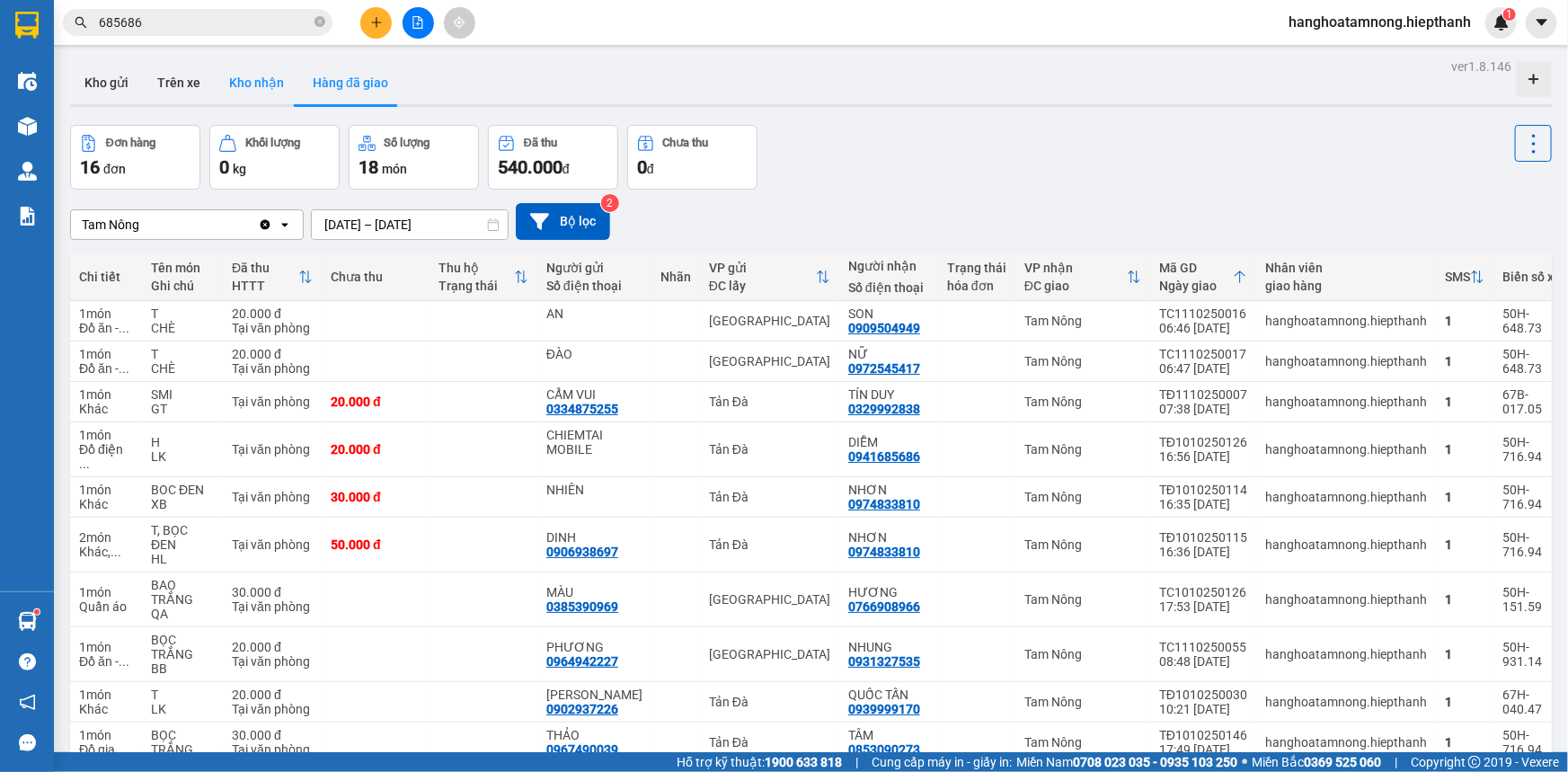
click at [263, 84] on button "Kho nhận" at bounding box center [257, 82] width 84 height 43
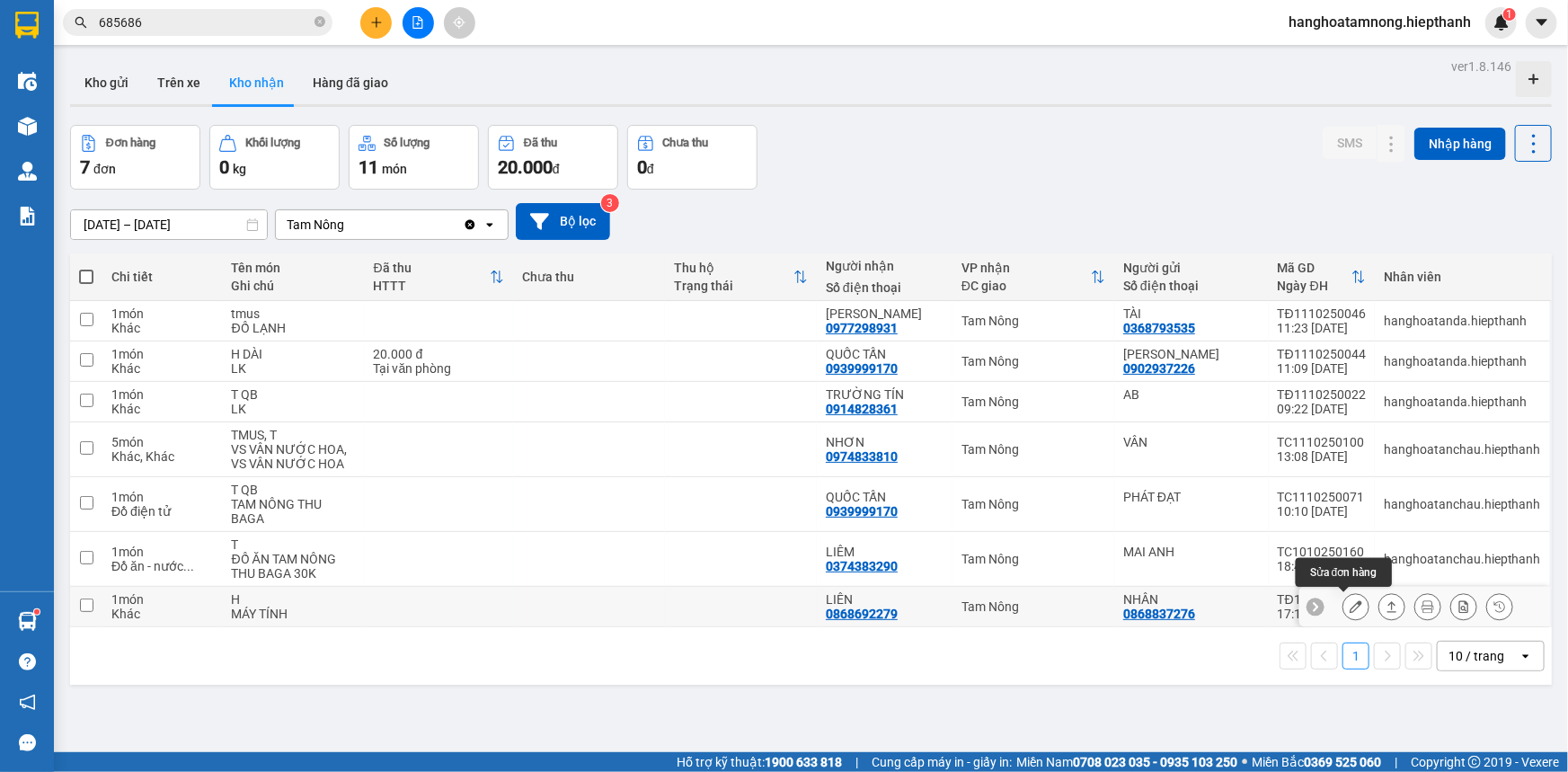
click at [1350, 600] on icon at bounding box center [1356, 607] width 13 height 13
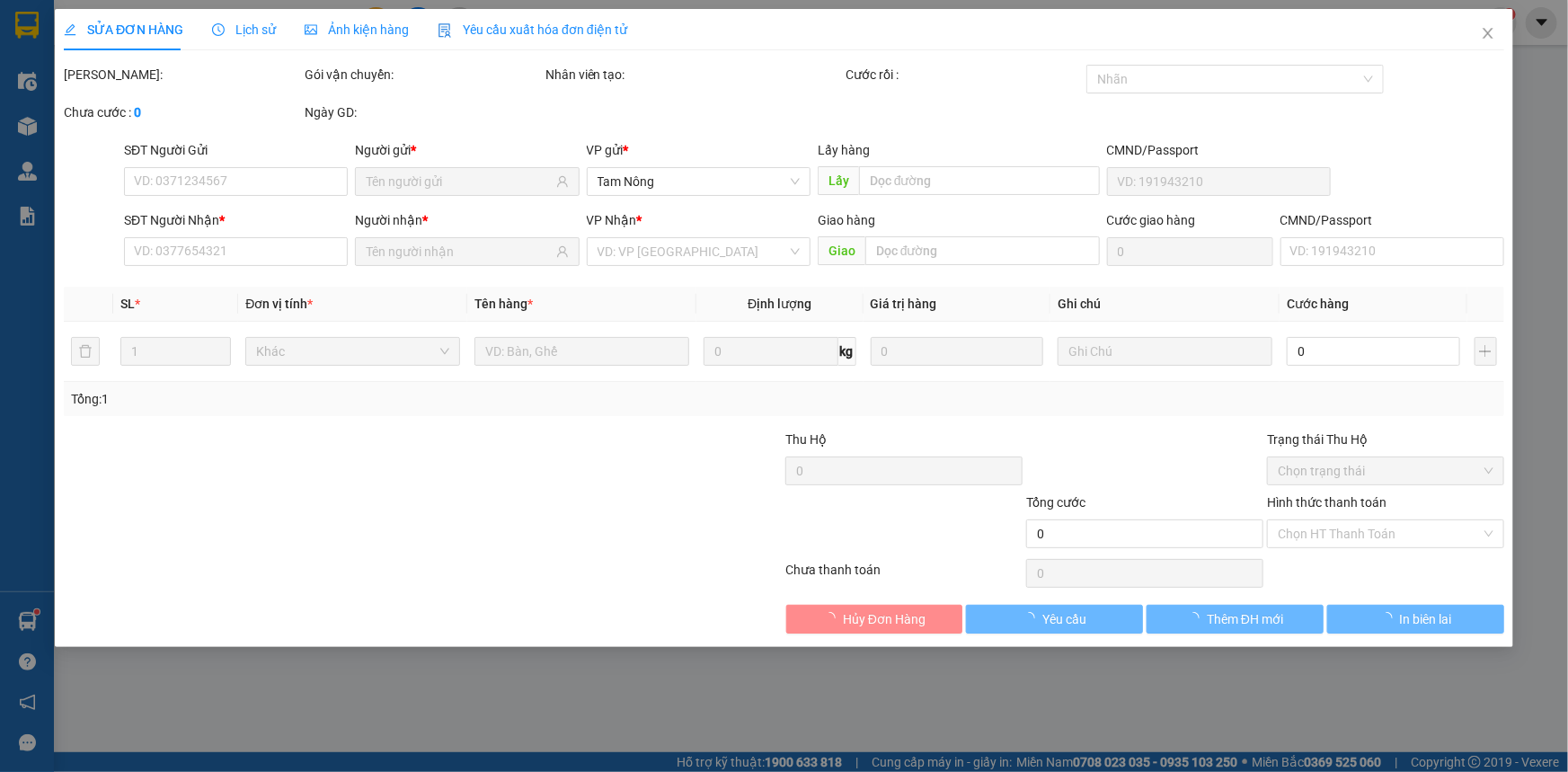
type input "0868837276"
type input "NHÂN"
type input "0868692279"
type input "LIÊN"
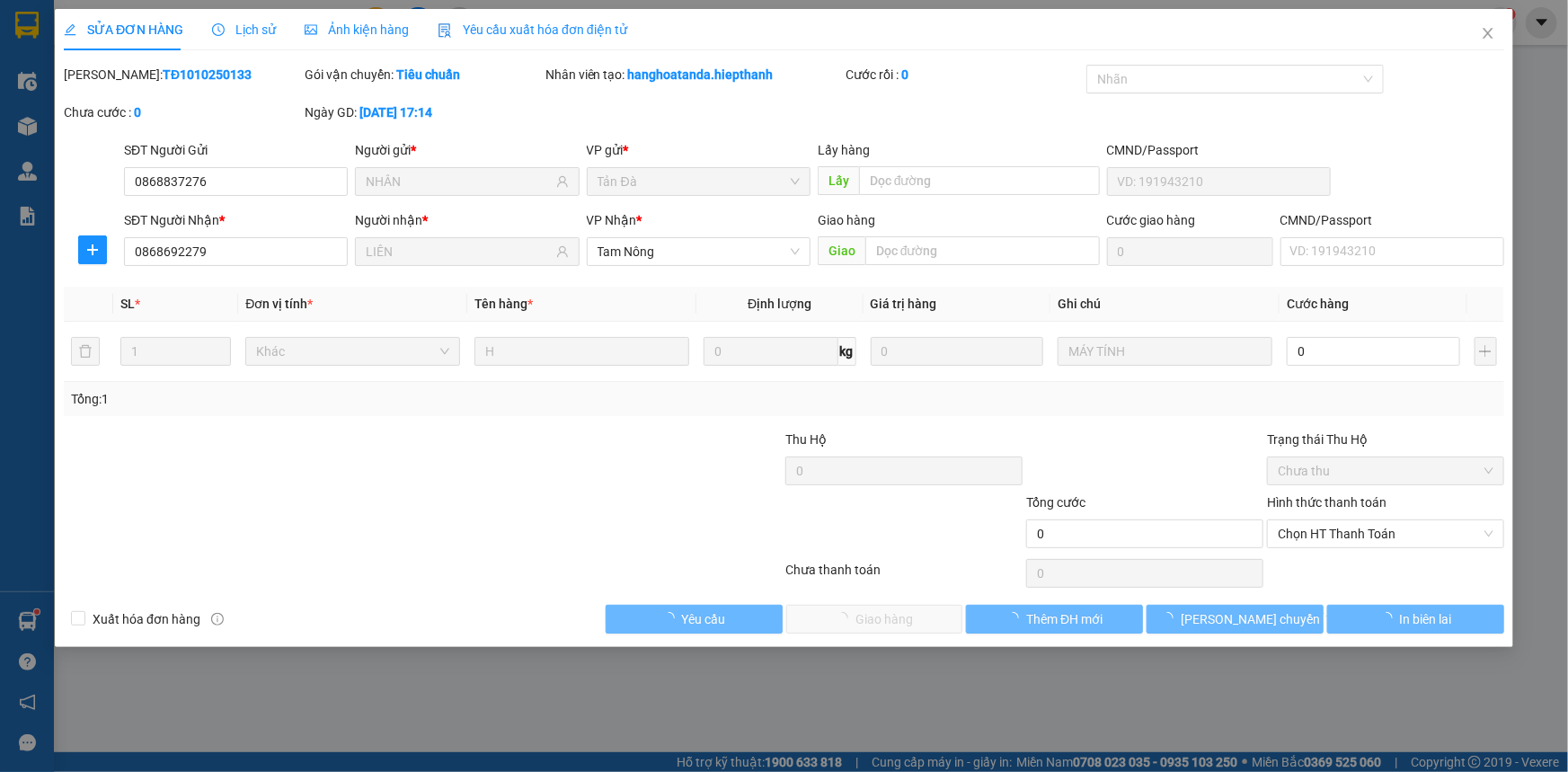
click at [1206, 404] on div "Tổng: 1" at bounding box center [784, 399] width 1426 height 20
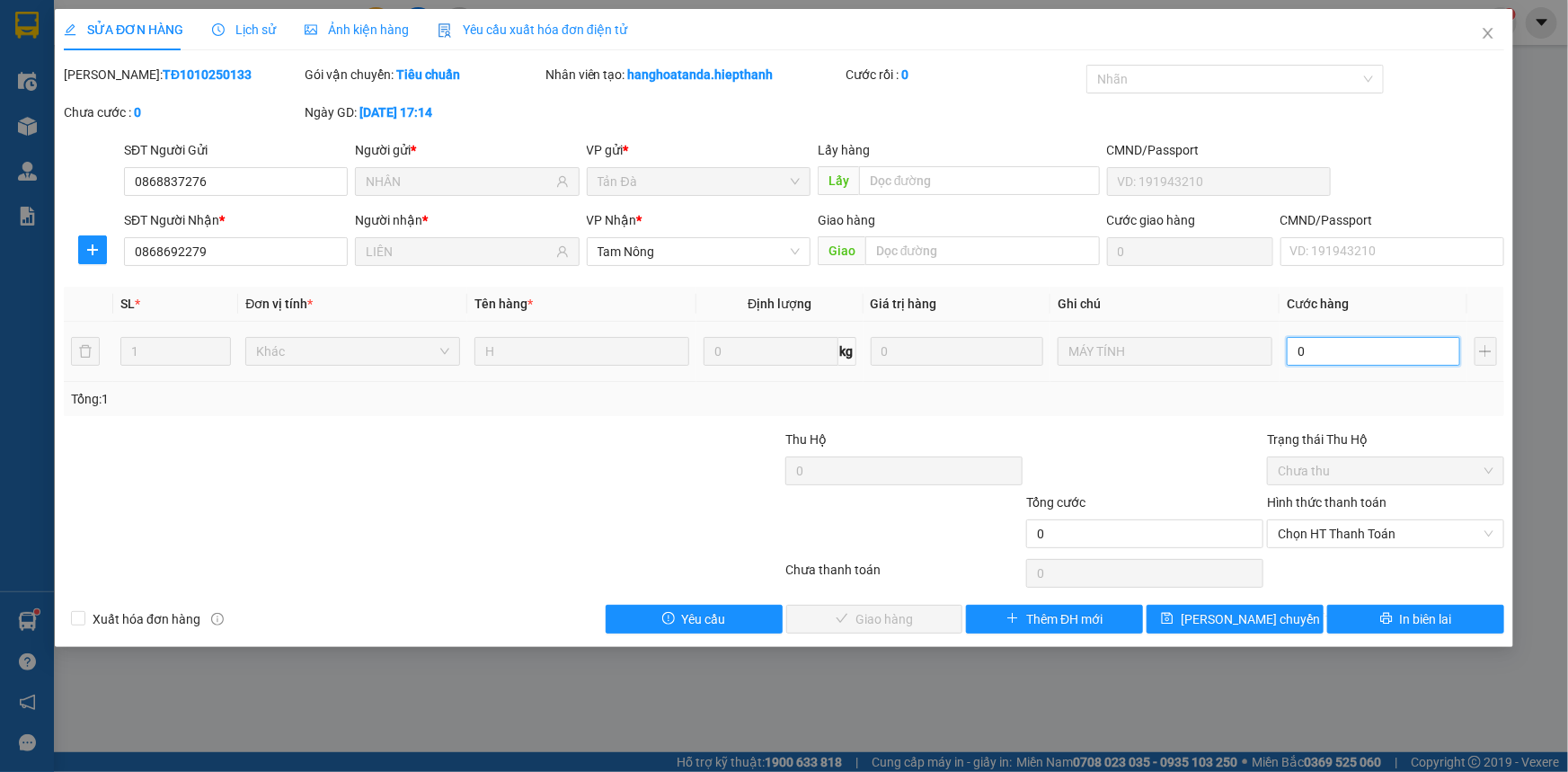
click at [1342, 355] on input "0" at bounding box center [1373, 351] width 174 height 28
click at [1184, 447] on div at bounding box center [1145, 460] width 241 height 63
click at [1321, 364] on input "0" at bounding box center [1373, 351] width 174 height 28
type input "2"
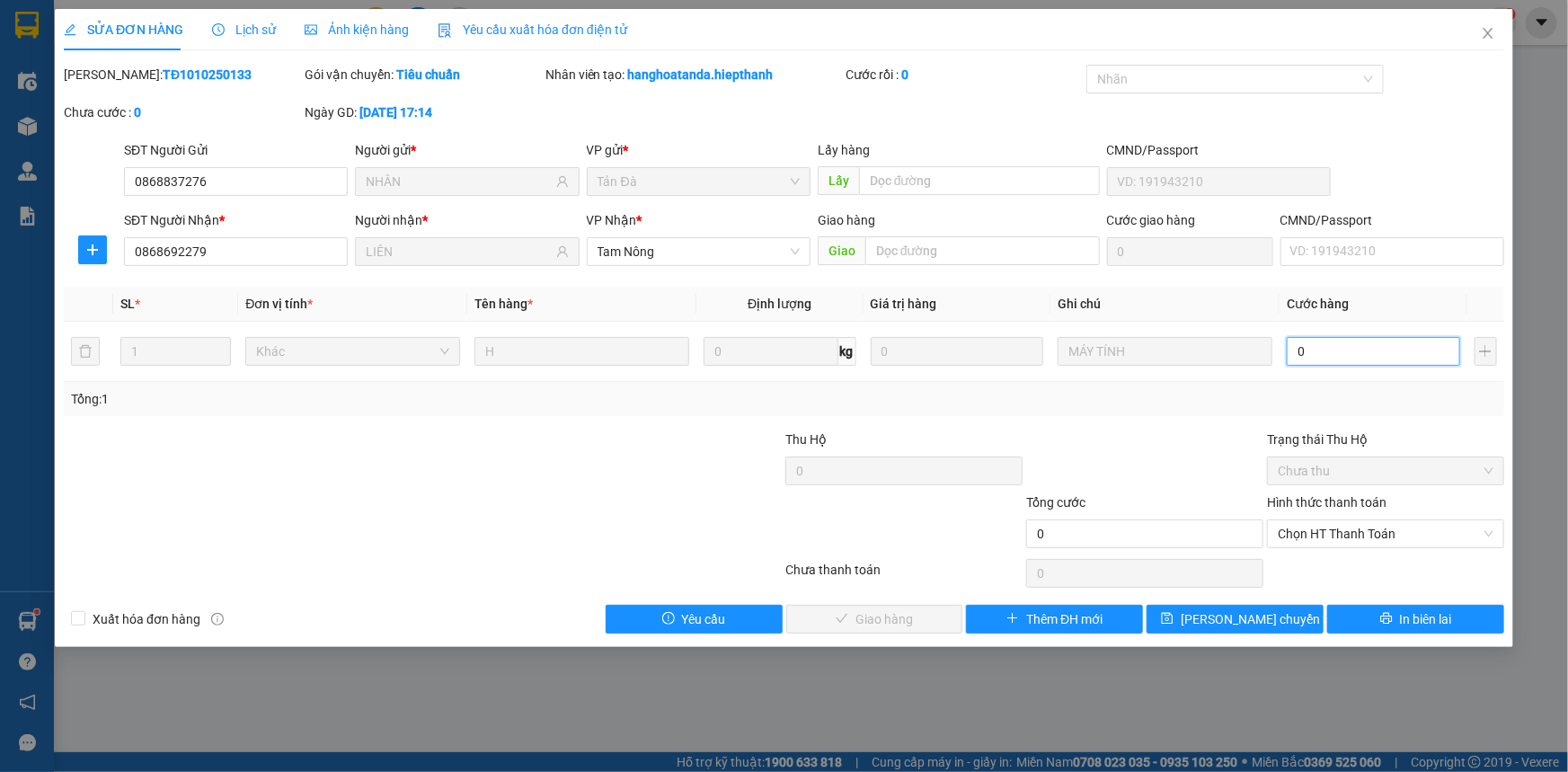
type input "2"
type input "20"
click at [1364, 525] on span "Chọn HT Thanh Toán" at bounding box center [1385, 534] width 216 height 27
type input "20"
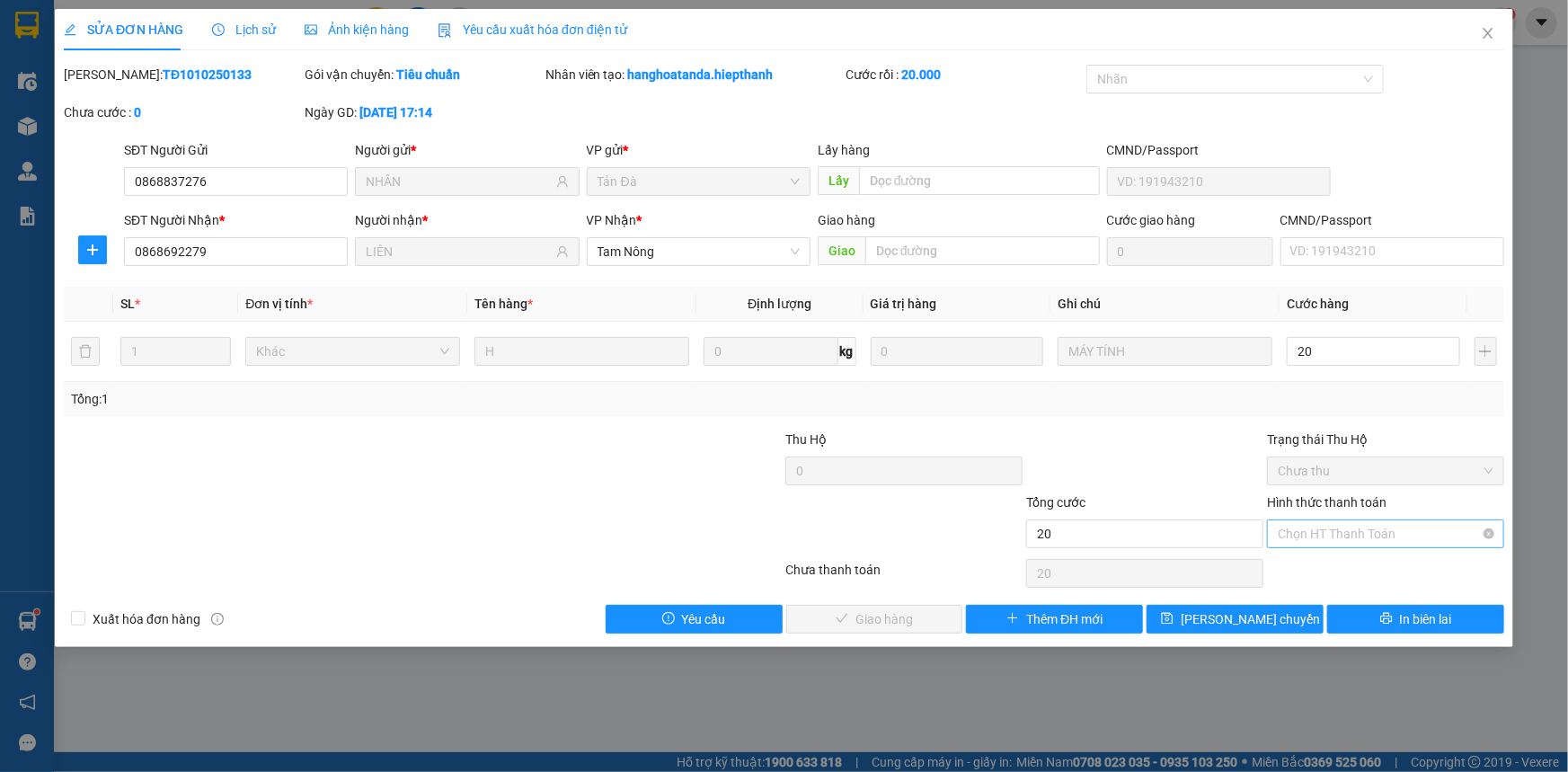
type input "20.000"
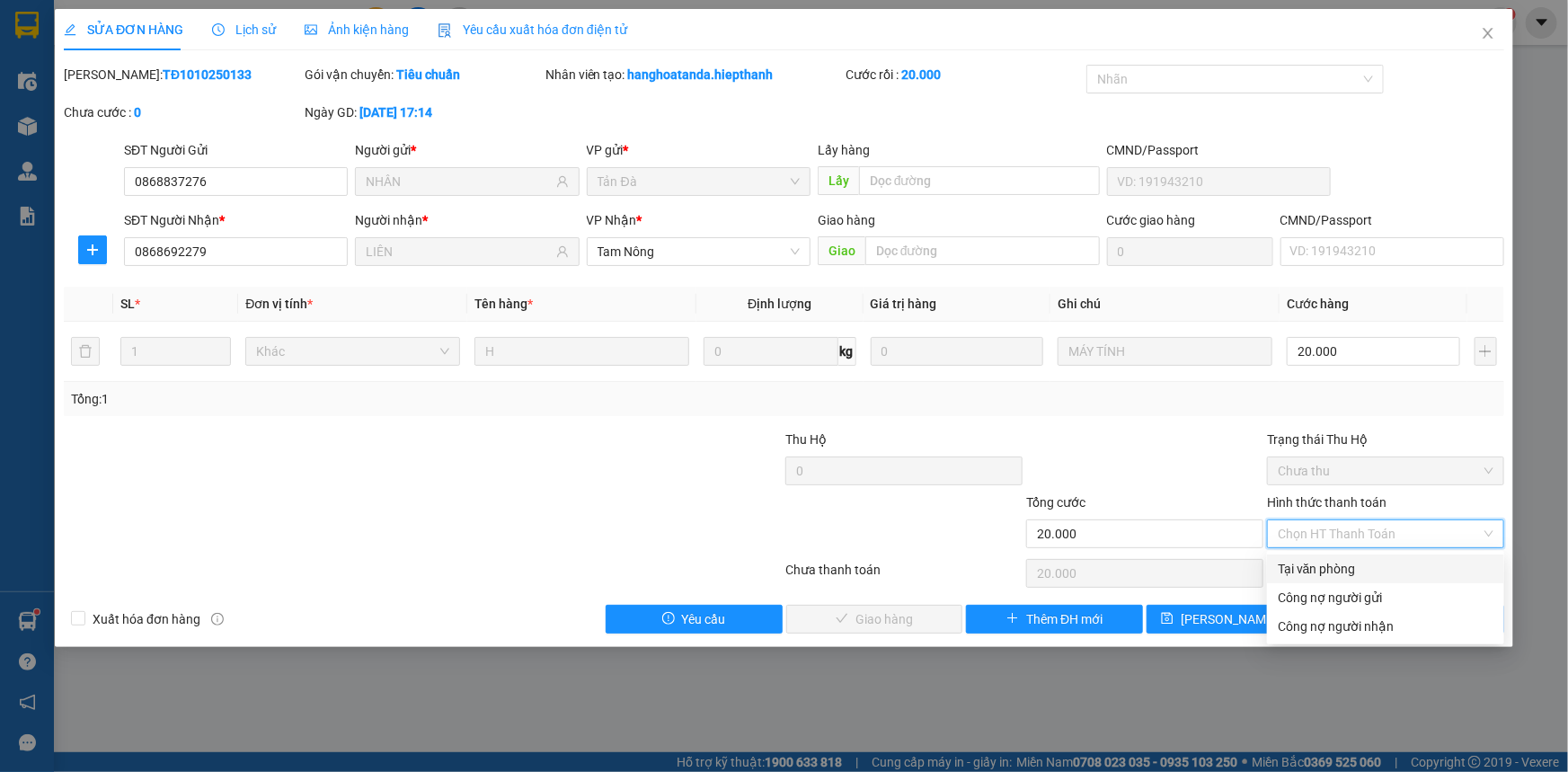
click at [1342, 561] on div "Tại văn phòng" at bounding box center [1385, 569] width 216 height 20
type input "0"
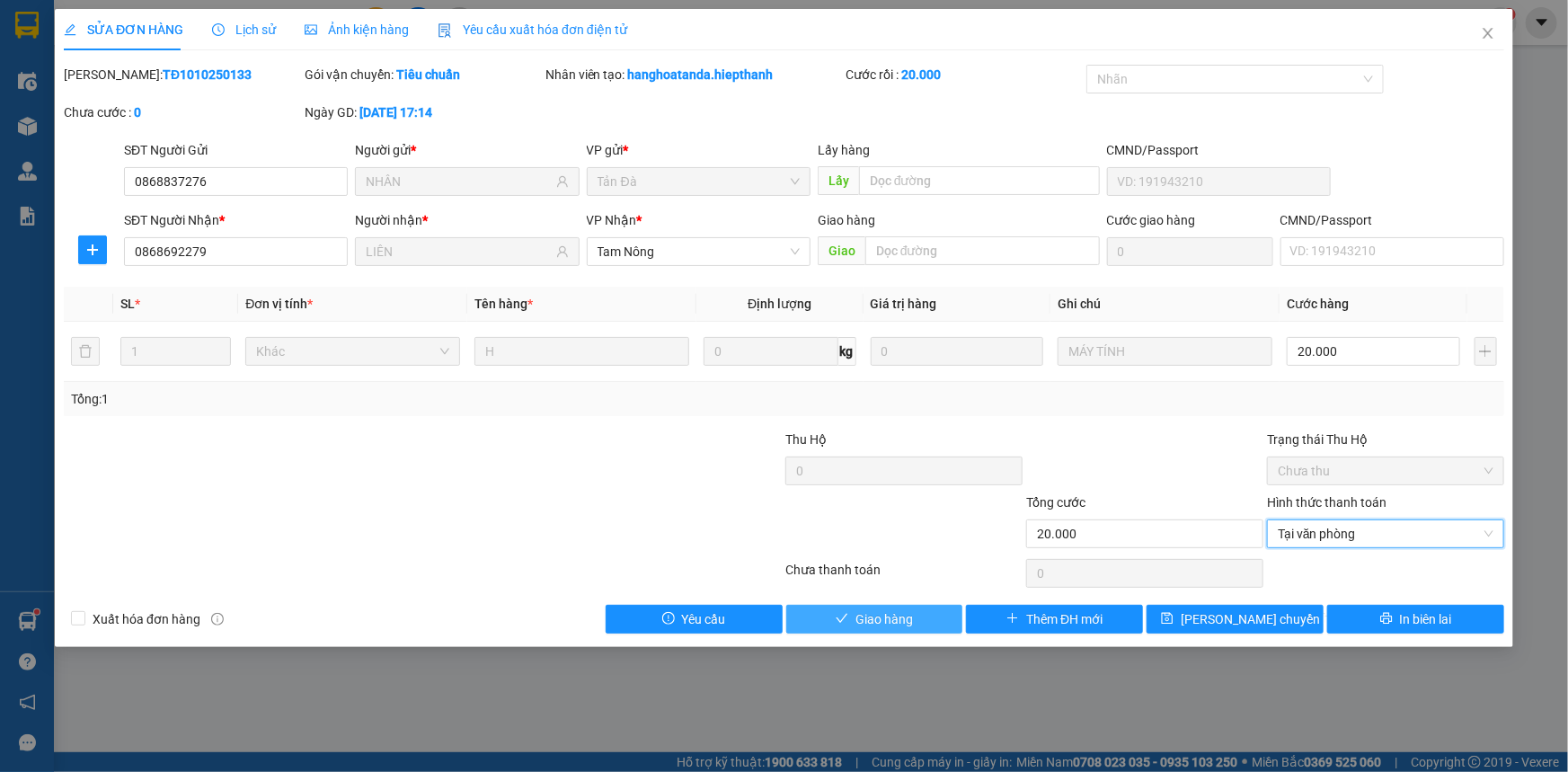
click at [867, 614] on span "Giao hàng" at bounding box center [884, 619] width 58 height 20
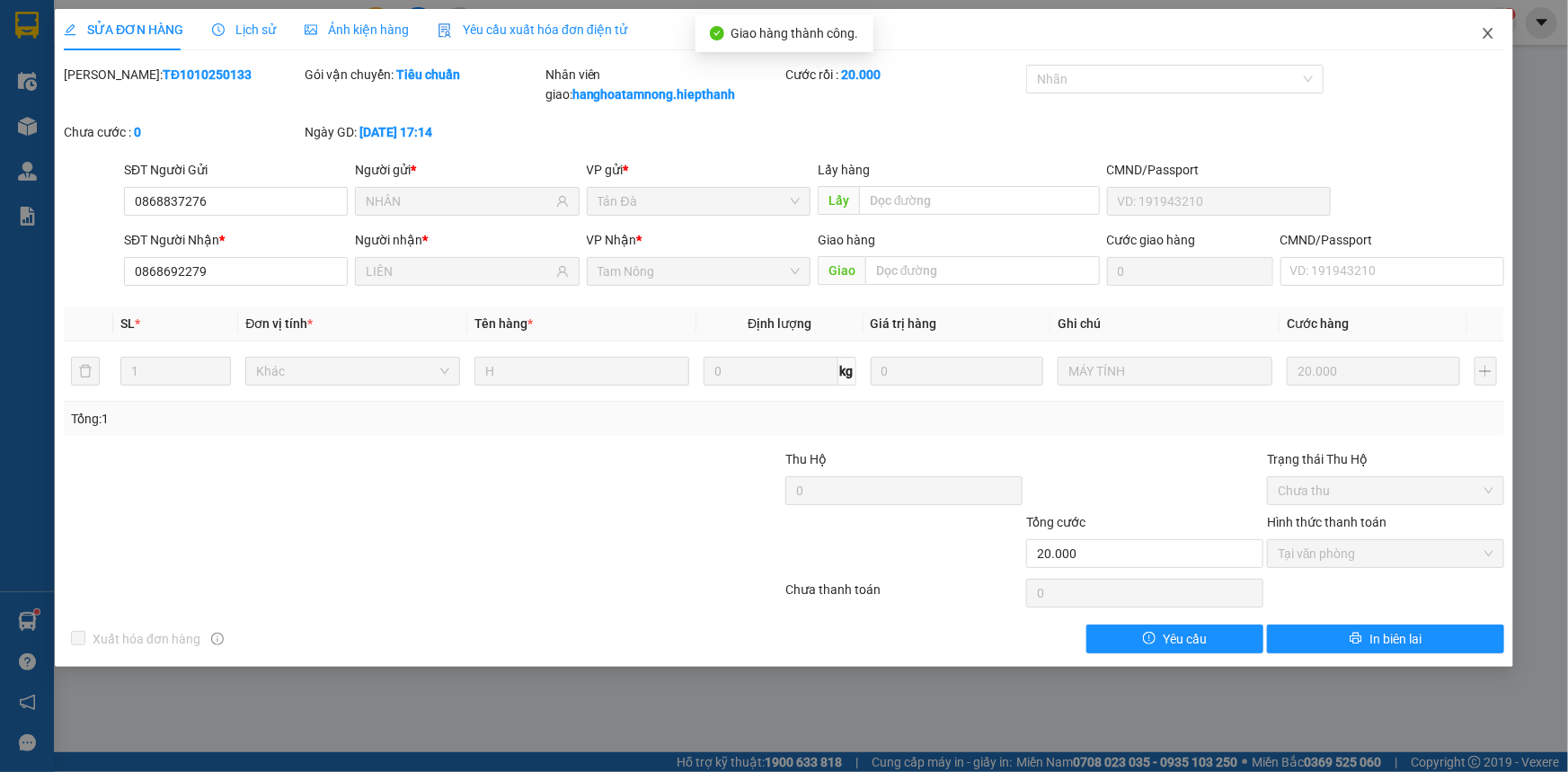
click at [1485, 28] on icon "close" at bounding box center [1489, 34] width 15 height 15
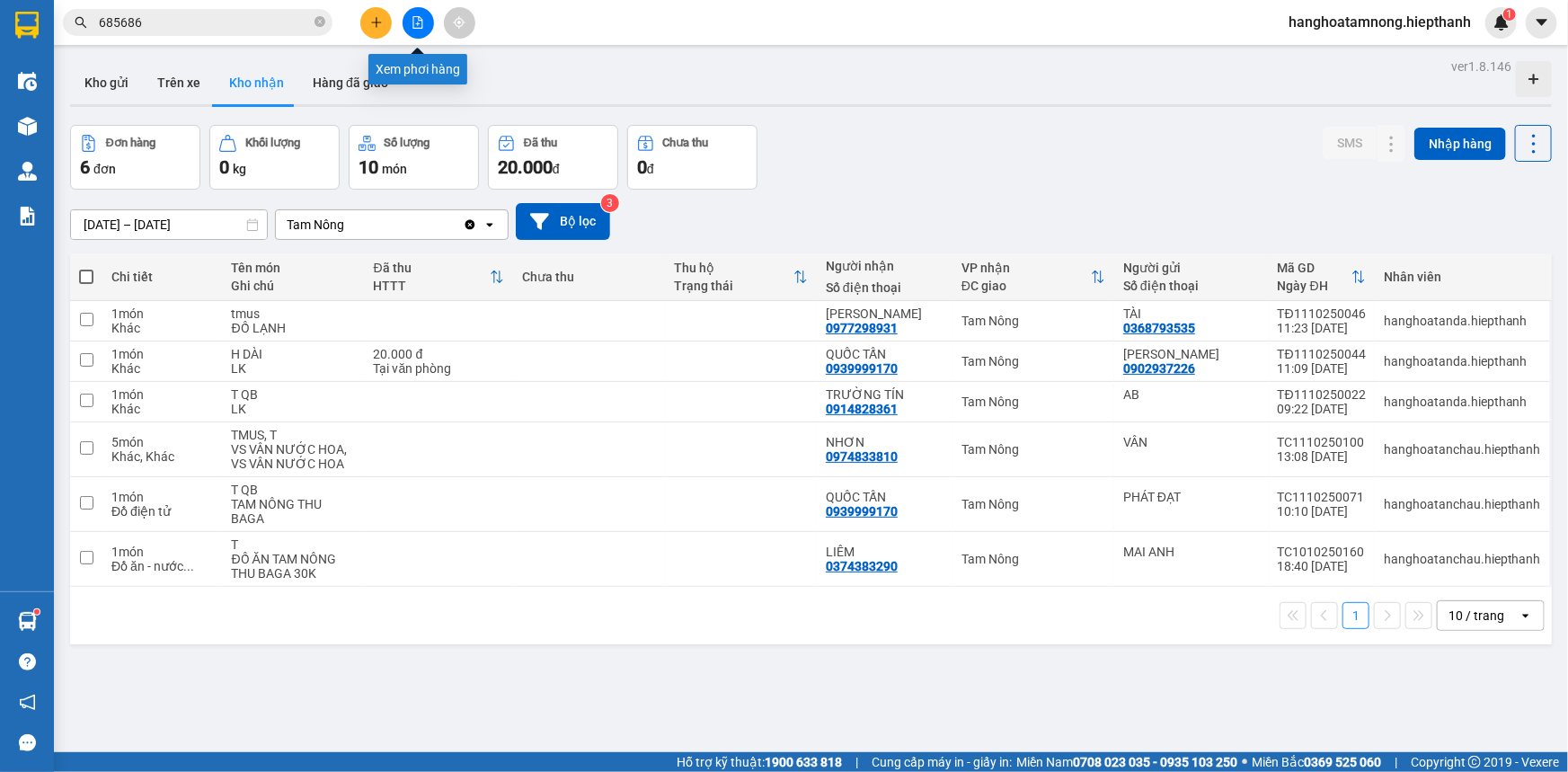
click at [416, 10] on button at bounding box center [418, 23] width 31 height 31
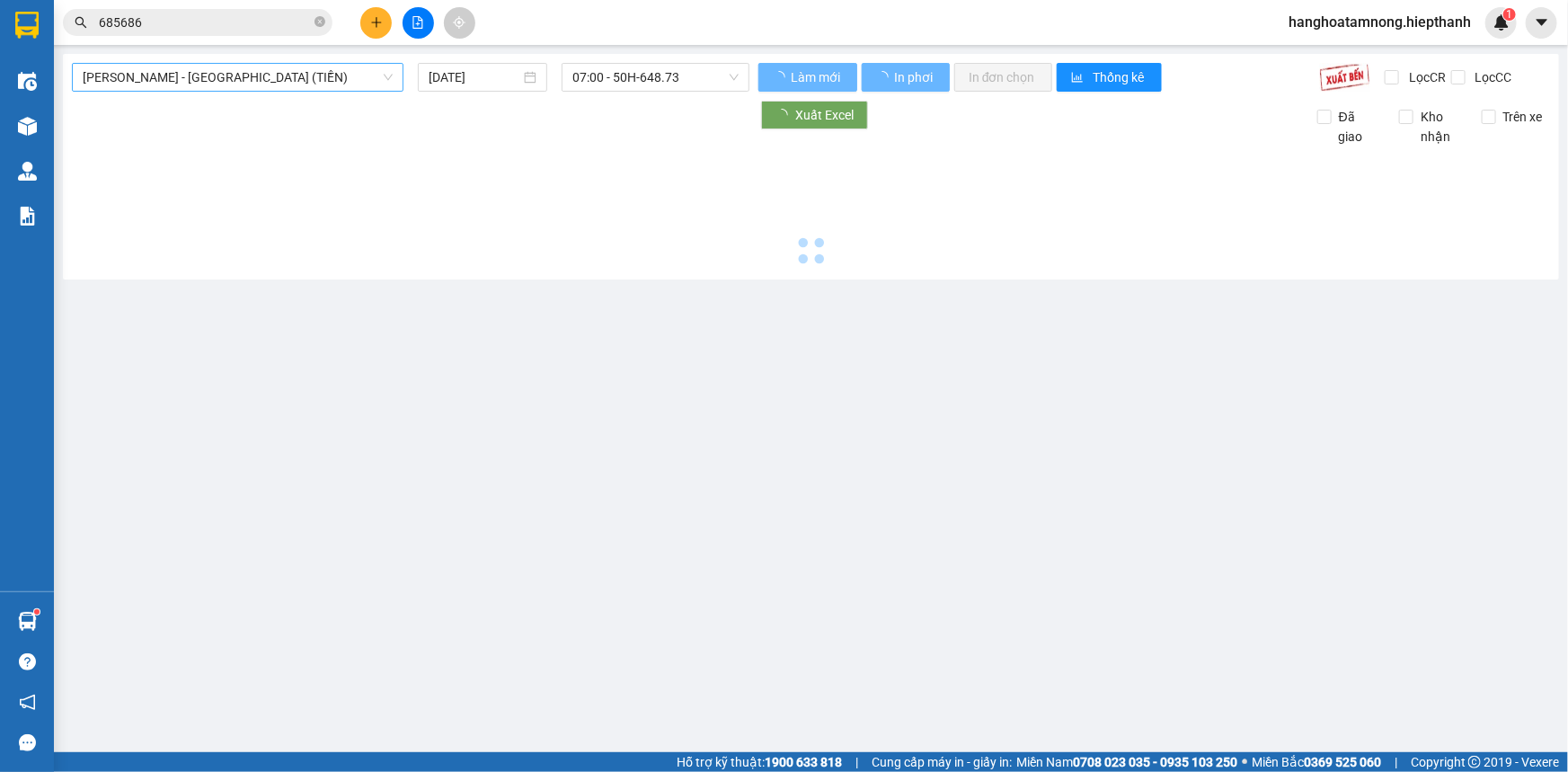
click at [216, 78] on span "[PERSON_NAME] - [GEOGRAPHIC_DATA] (TIỀN)" at bounding box center [238, 78] width 310 height 27
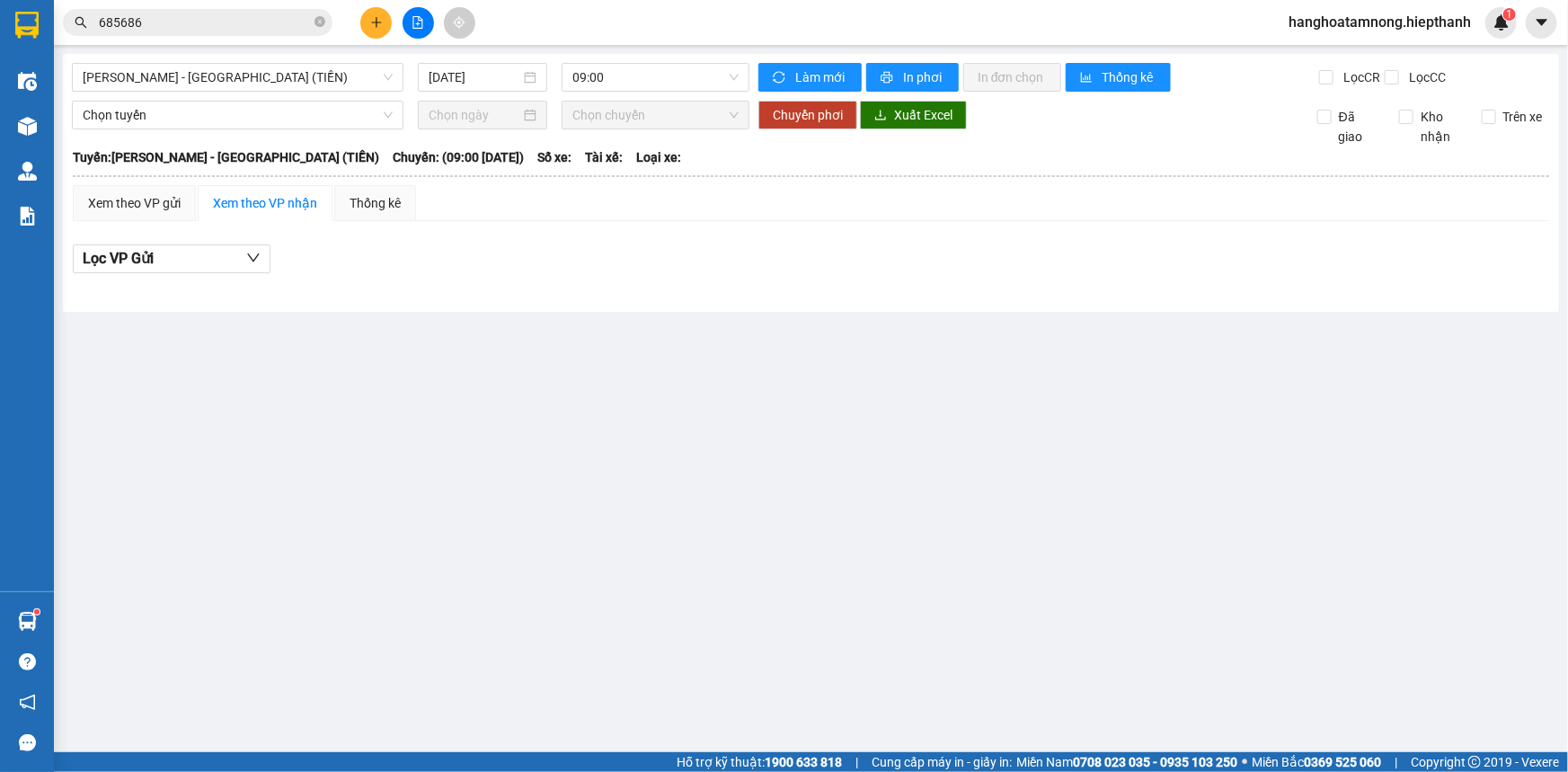
click at [494, 192] on div "Xem theo VP gửi Xem theo VP nhận Thống kê" at bounding box center [811, 203] width 1477 height 36
click at [215, 72] on span "[PERSON_NAME] - [GEOGRAPHIC_DATA] (TIỀN)" at bounding box center [238, 78] width 310 height 27
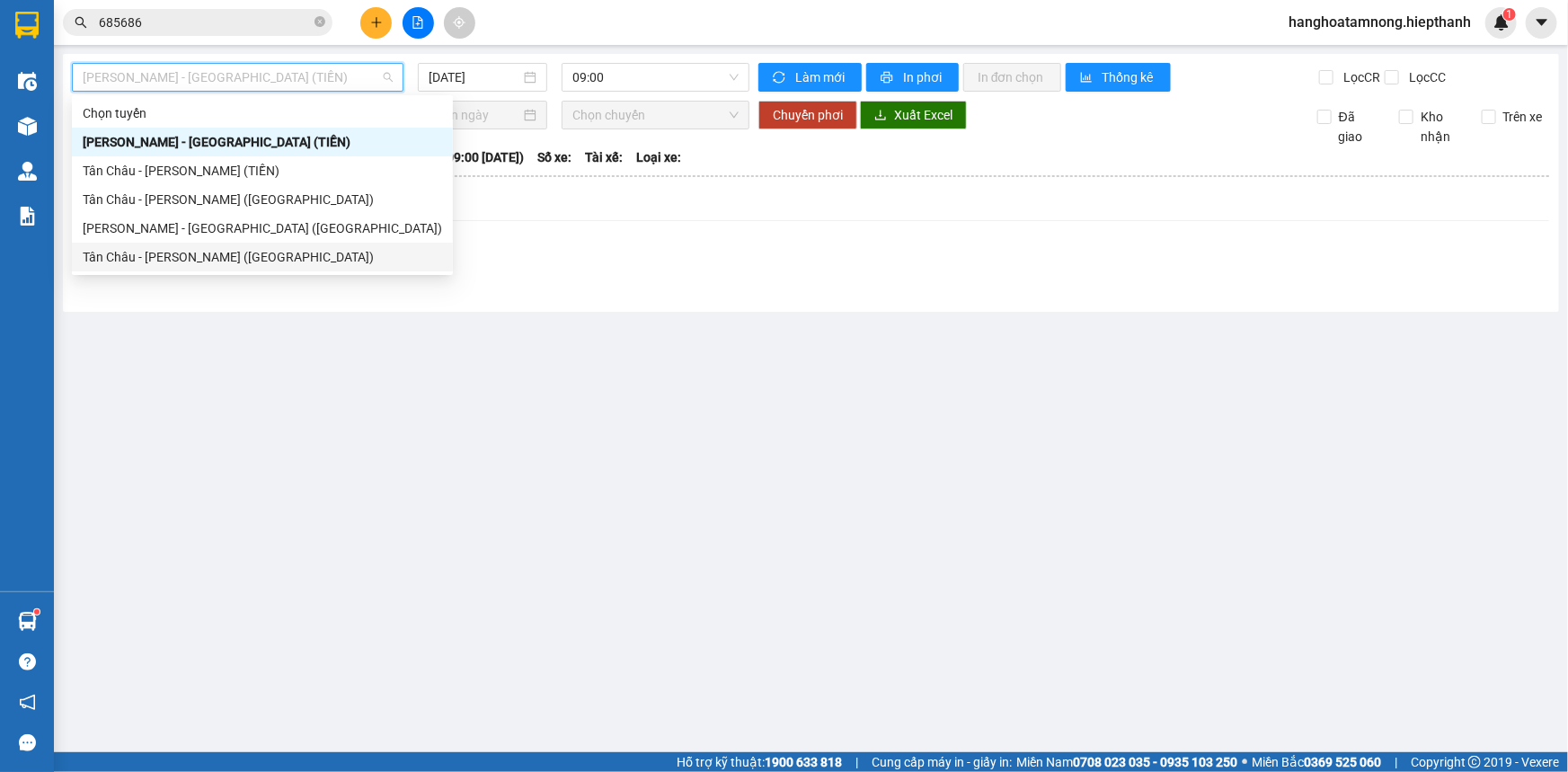
click at [110, 250] on div "Tân Châu - [PERSON_NAME] ([GEOGRAPHIC_DATA])" at bounding box center [263, 258] width 360 height 20
type input "[DATE]"
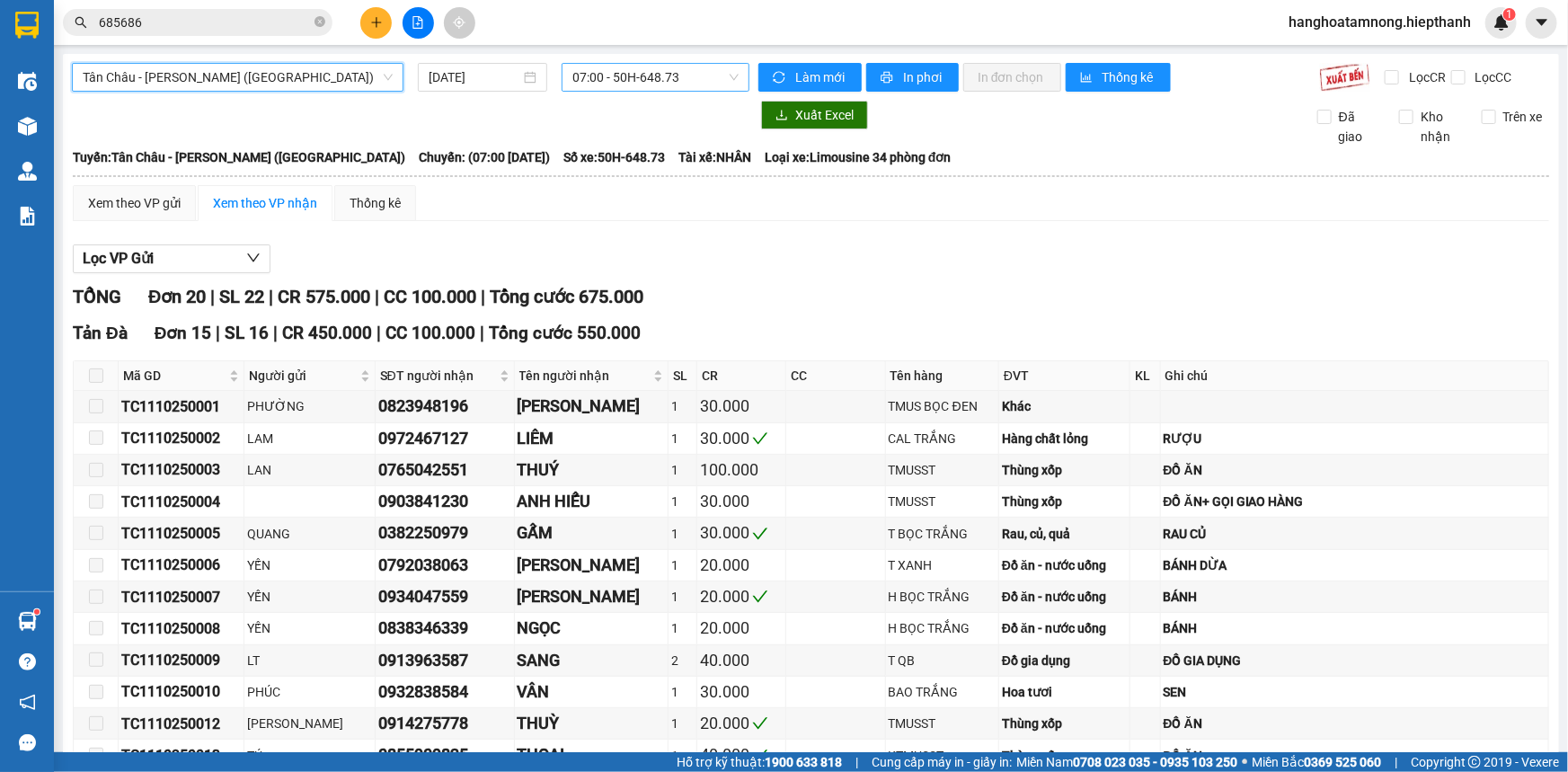
click at [622, 72] on span "07:00 - 50H-648.73" at bounding box center [656, 78] width 166 height 27
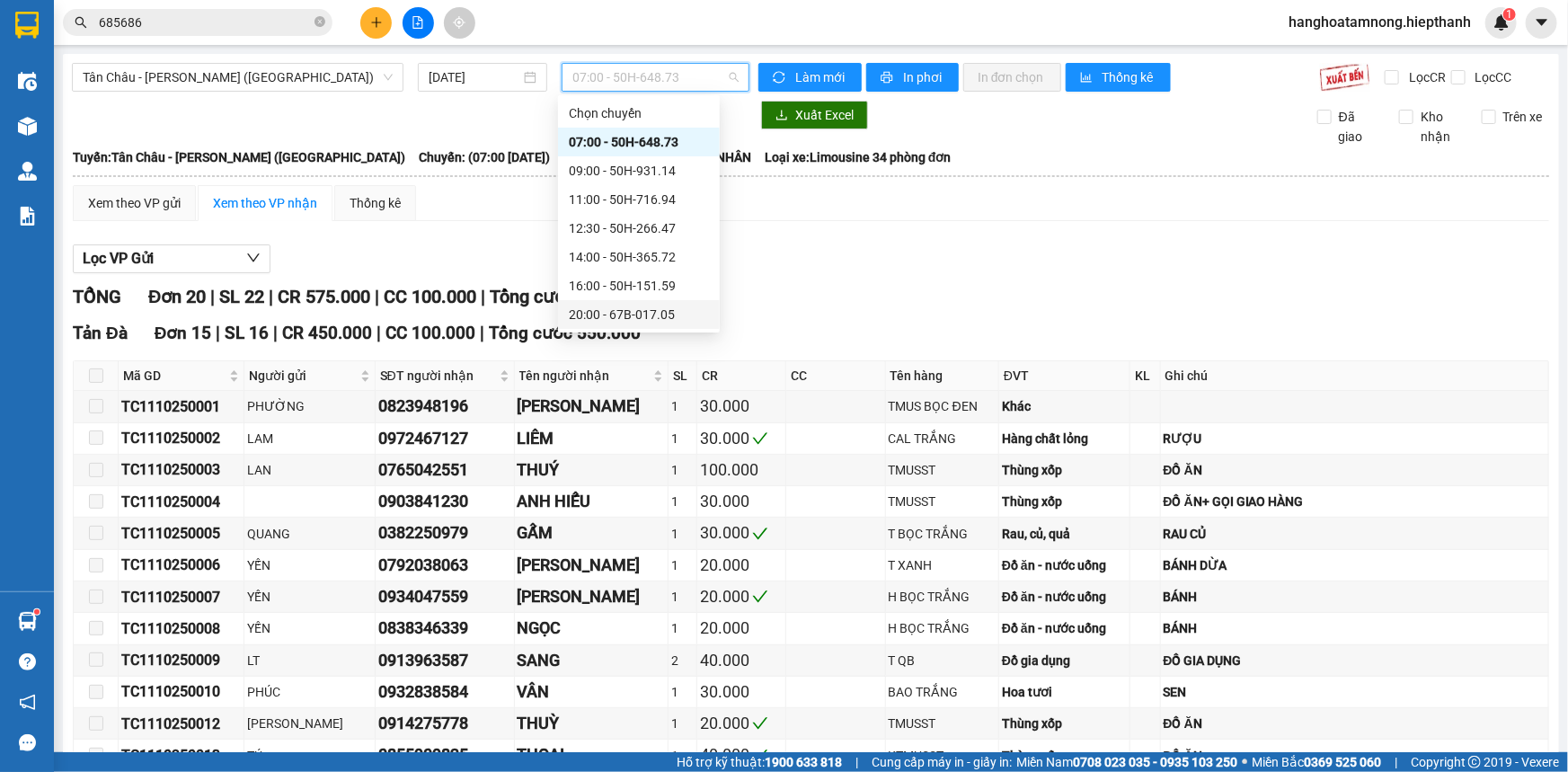
click at [618, 303] on div "20:00 - 67B-017.05" at bounding box center [638, 314] width 162 height 28
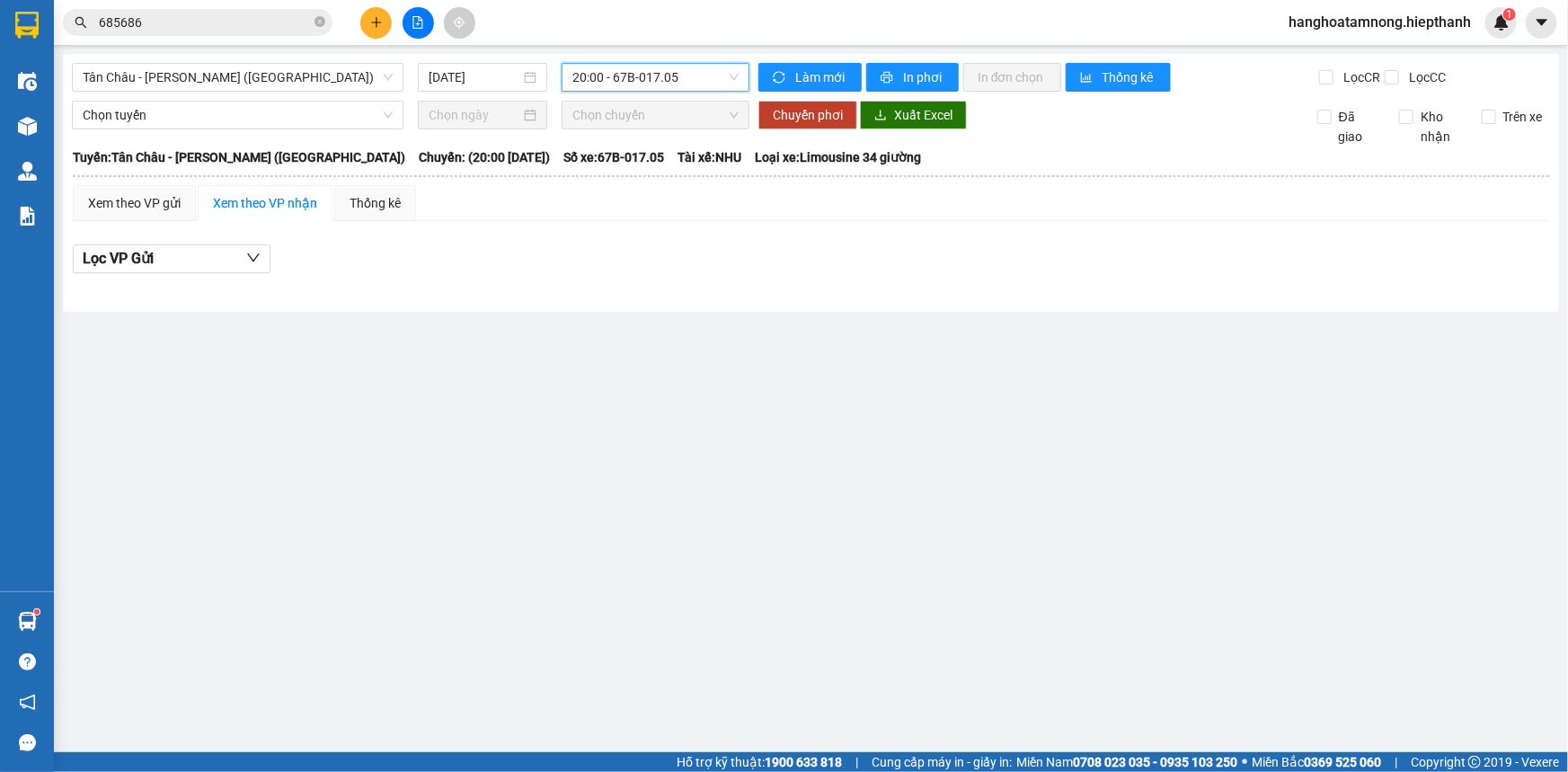
click at [620, 90] on span "20:00 - 67B-017.05" at bounding box center [656, 78] width 166 height 27
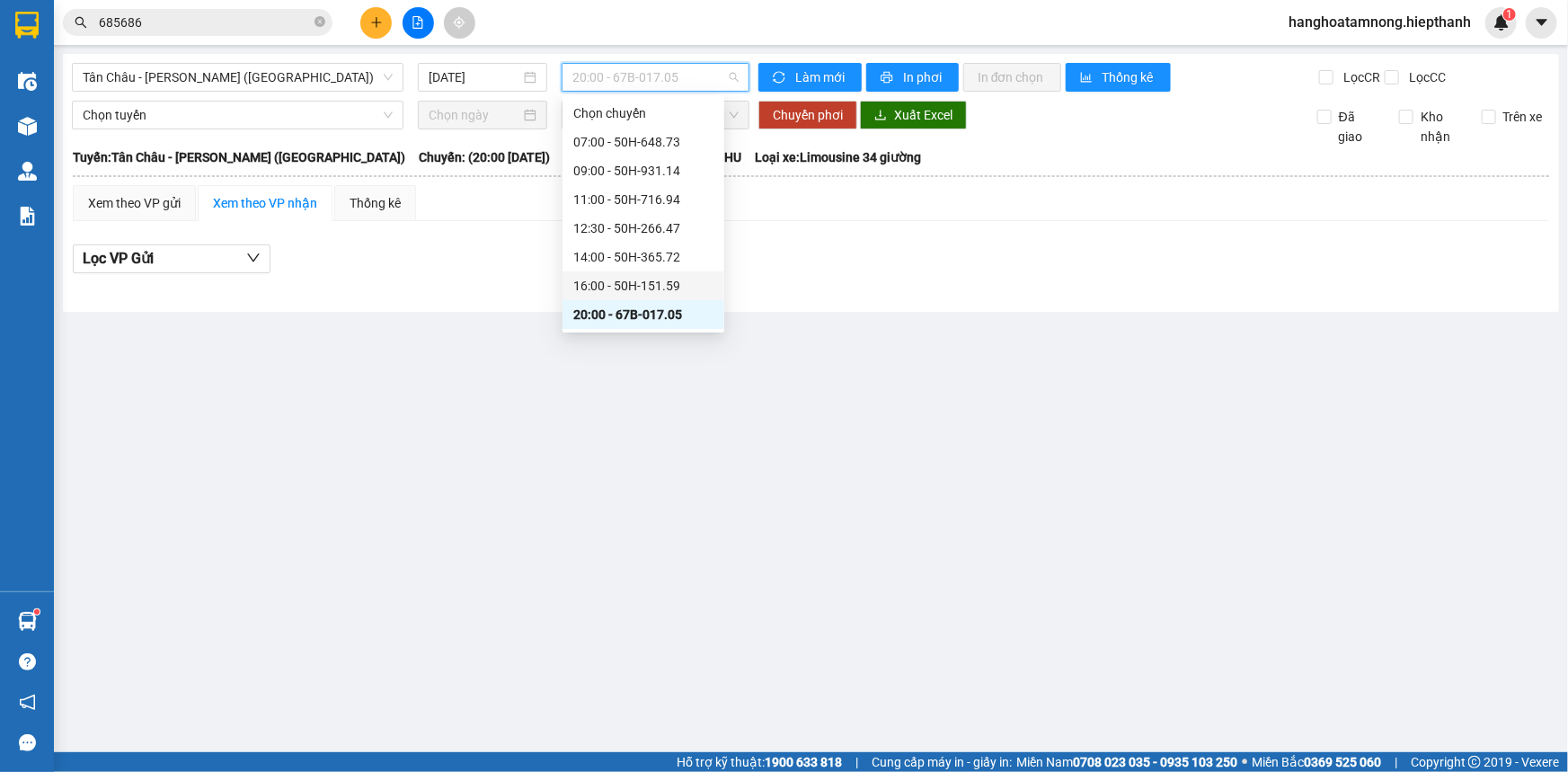
click at [602, 287] on div "16:00 - 50H-151.59" at bounding box center [644, 286] width 141 height 20
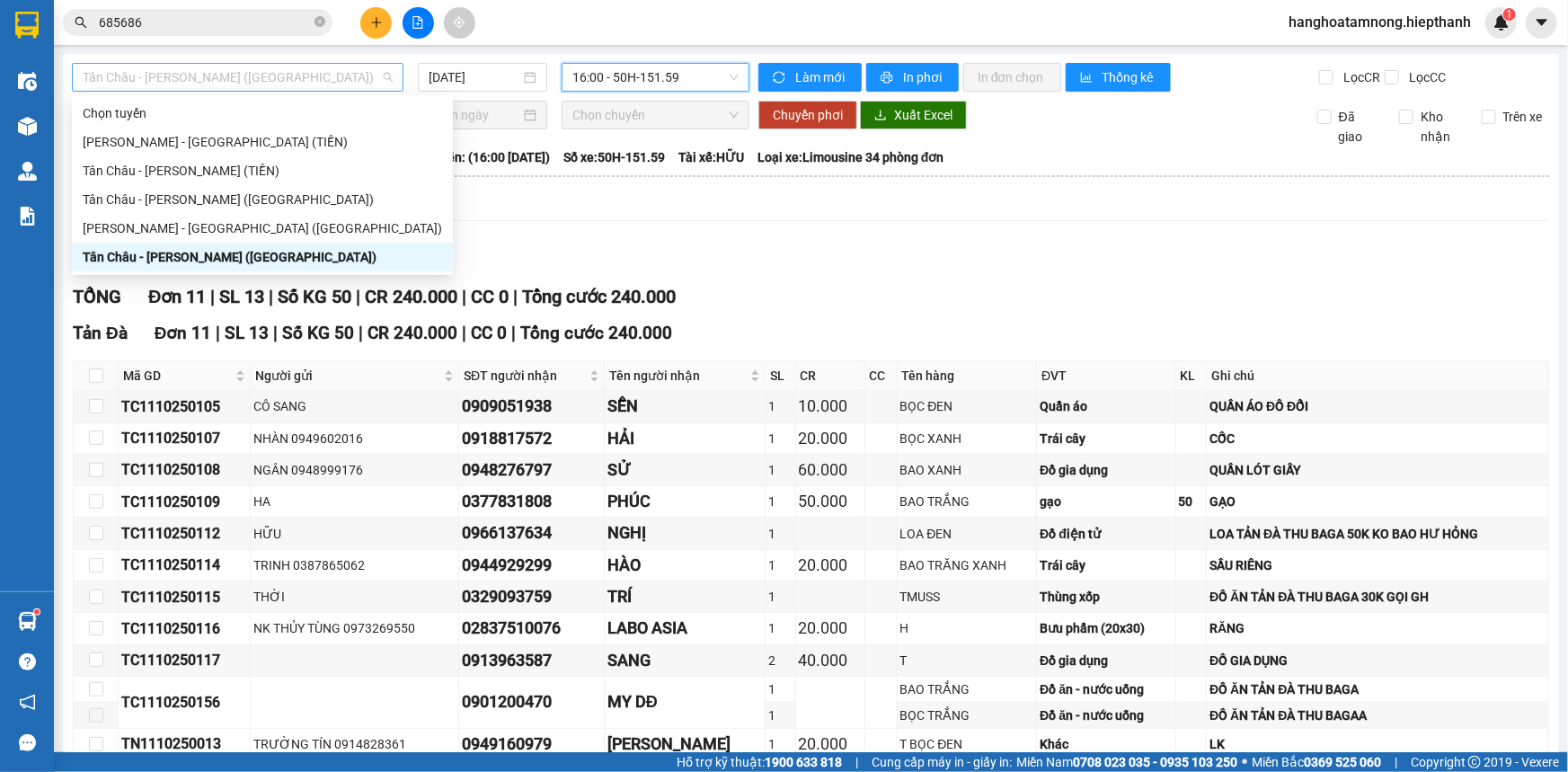
click at [261, 84] on span "Tân Châu - [PERSON_NAME] ([GEOGRAPHIC_DATA])" at bounding box center [238, 78] width 310 height 27
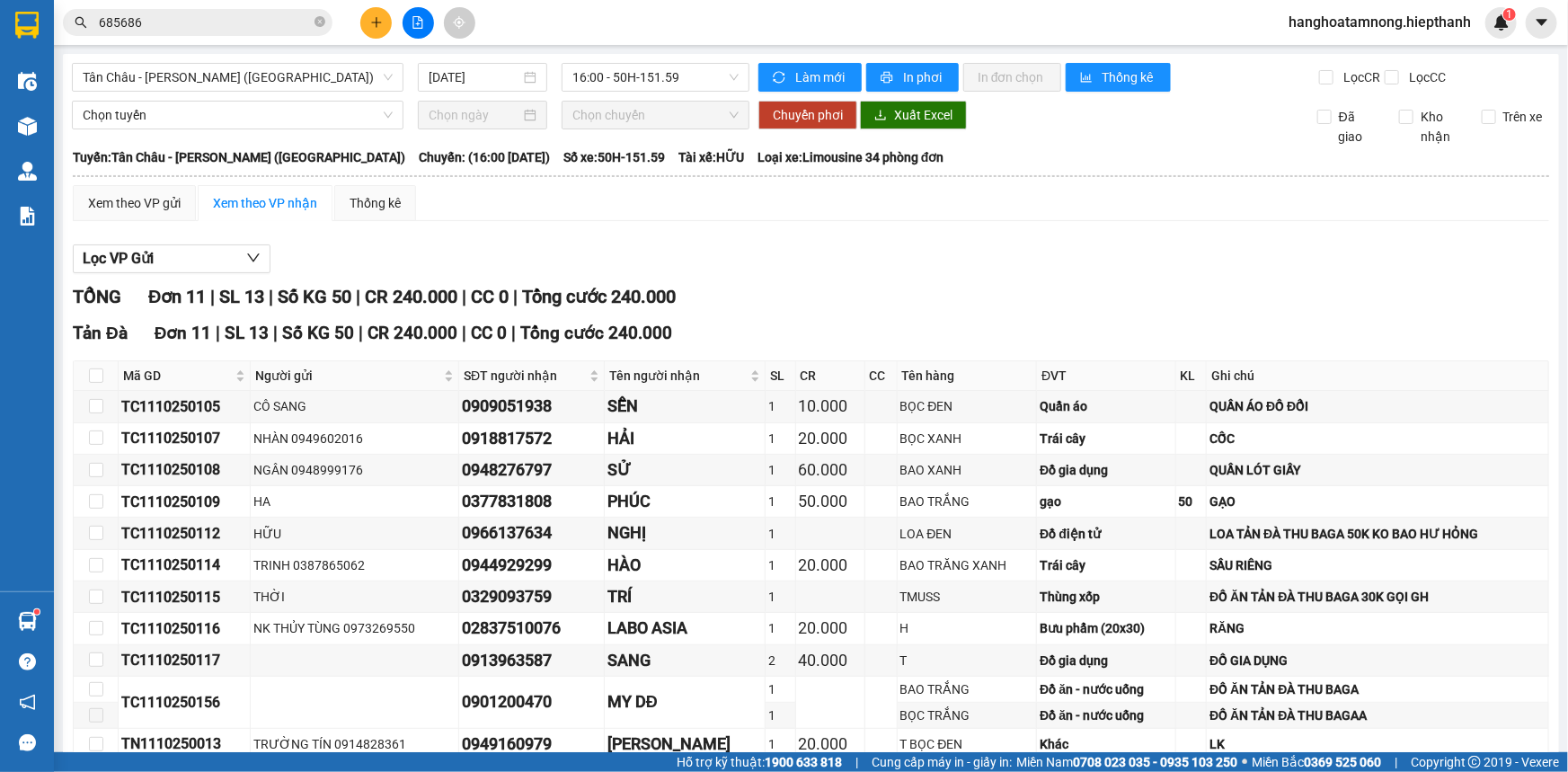
click at [702, 242] on div "Lọc VP Gửi TỔNG Đơn 11 | SL 13 | Số KG 50 | CR 240.000 | CC 0 | Tổng cước 240.…" at bounding box center [811, 531] width 1477 height 590
click at [323, 22] on icon "close-circle" at bounding box center [320, 22] width 11 height 11
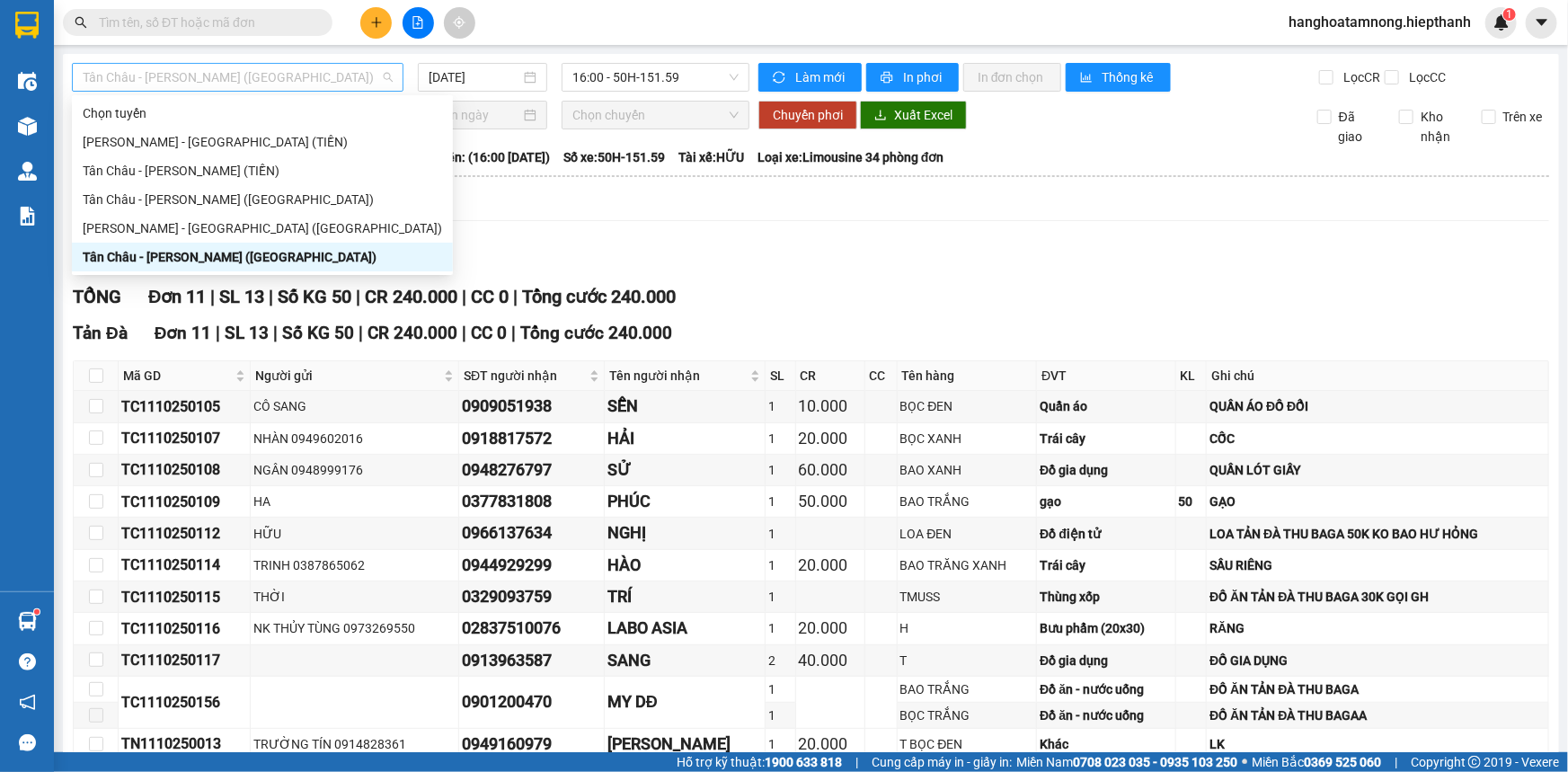
click at [269, 71] on span "Tân Châu - [PERSON_NAME] ([GEOGRAPHIC_DATA])" at bounding box center [238, 78] width 310 height 27
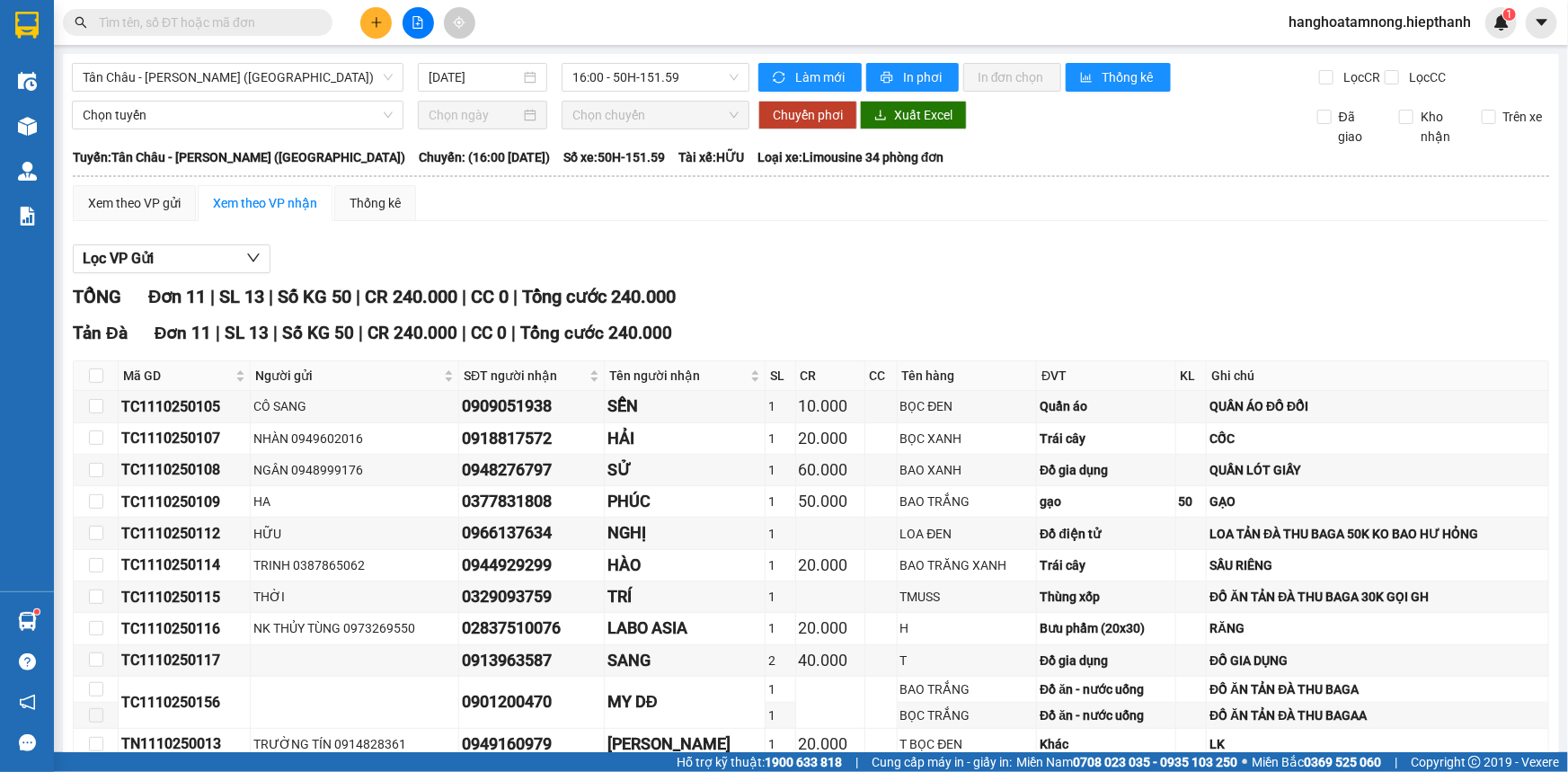
click at [610, 222] on div "Xem theo VP gửi Xem theo VP nhận Thống kê Lọc VP Gửi TỔNG Đơn 11 | SL 13 | Số …" at bounding box center [811, 505] width 1477 height 640
click at [252, 70] on span "Tân Châu - [PERSON_NAME] ([GEOGRAPHIC_DATA])" at bounding box center [238, 78] width 310 height 27
click at [418, 22] on icon "file-add" at bounding box center [418, 23] width 10 height 13
click at [213, 82] on span "Tân Châu - [PERSON_NAME] ([GEOGRAPHIC_DATA])" at bounding box center [238, 78] width 310 height 27
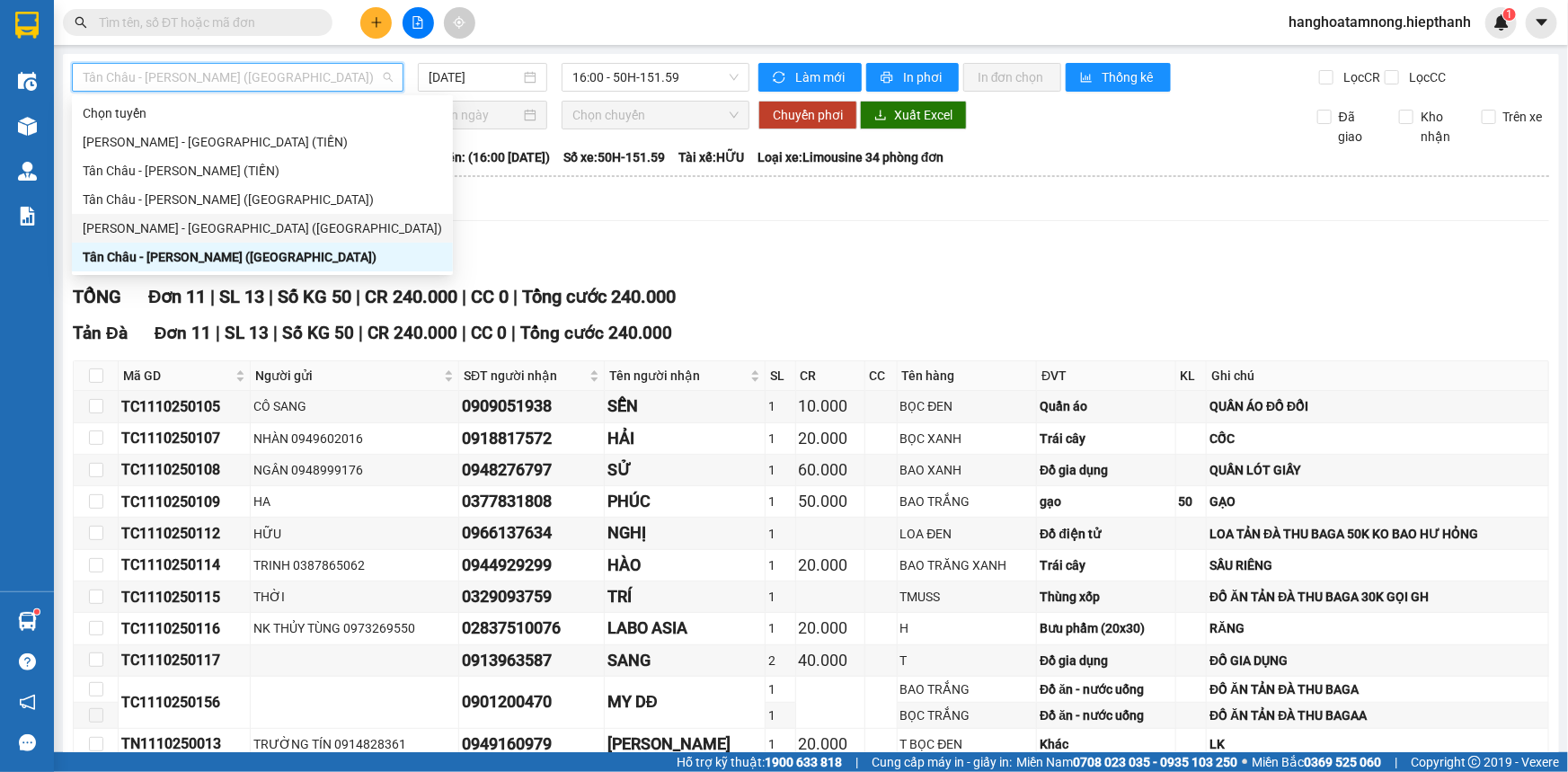
click at [188, 237] on div "[PERSON_NAME] - [GEOGRAPHIC_DATA] ([GEOGRAPHIC_DATA])" at bounding box center [263, 228] width 360 height 20
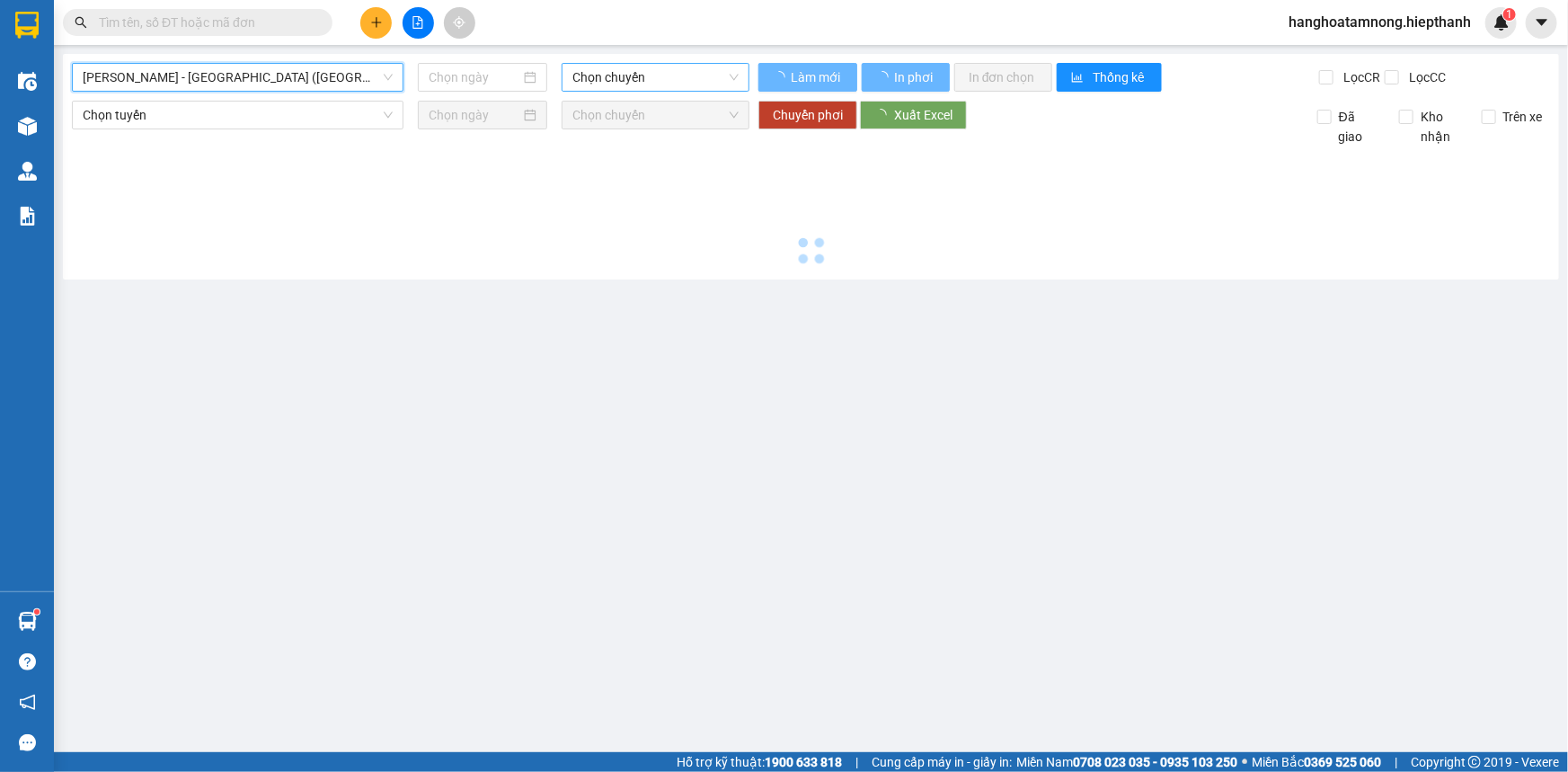
type input "[DATE]"
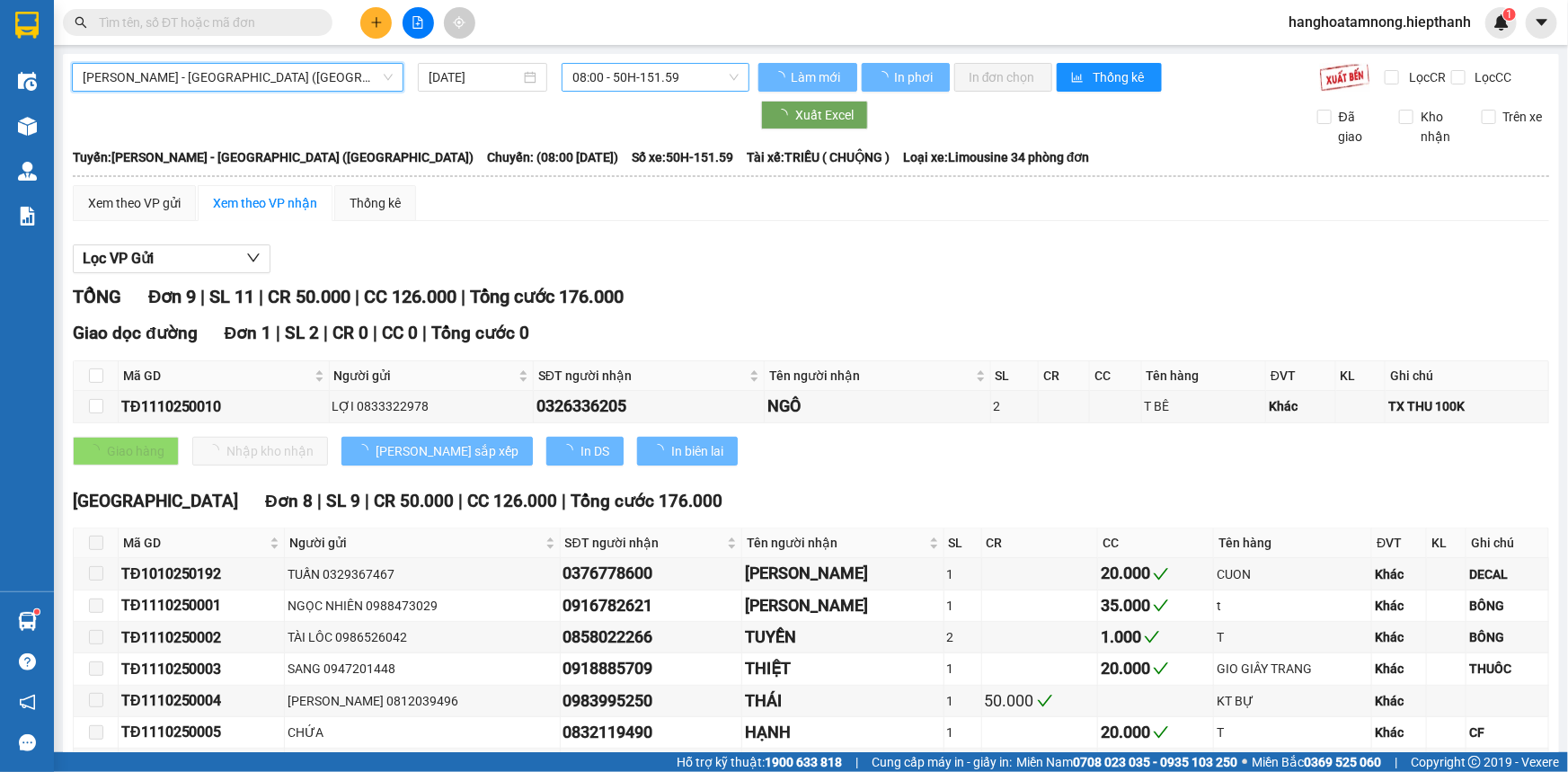
click at [665, 78] on span "08:00 - 50H-151.59" at bounding box center [656, 78] width 166 height 27
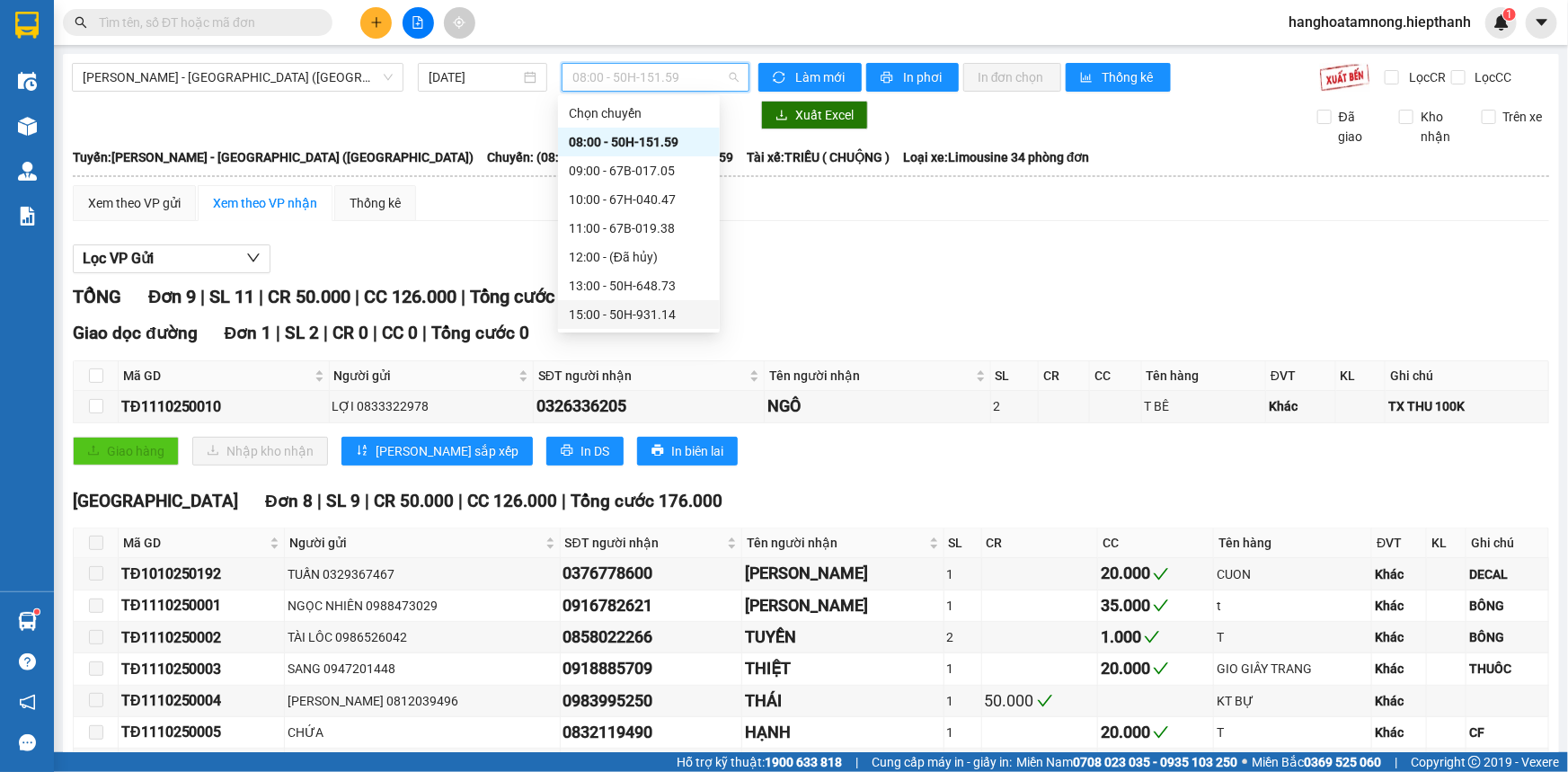
scroll to position [114, 0]
click at [622, 227] on div "17:00 - 50H-716.94" at bounding box center [639, 229] width 141 height 20
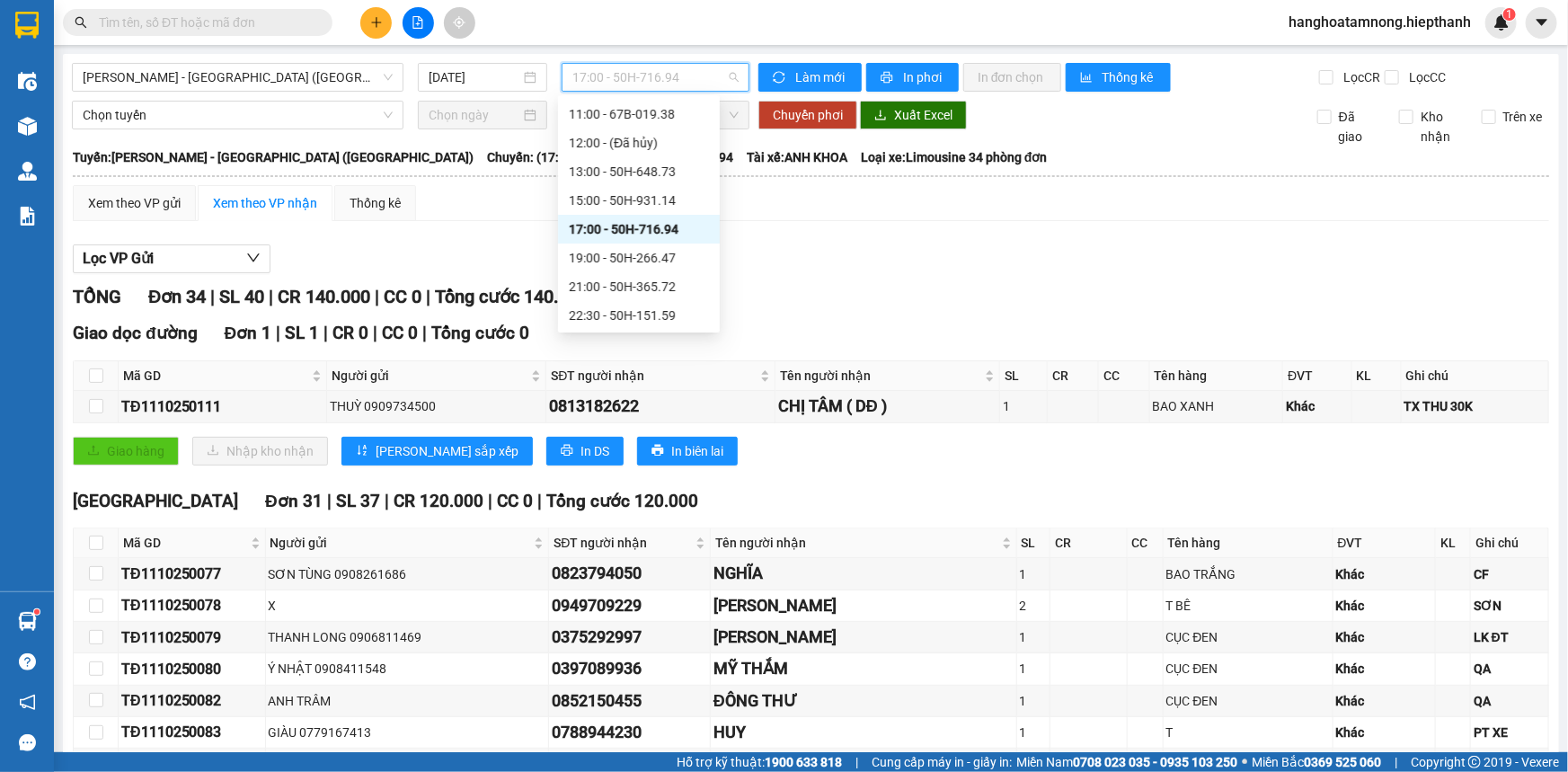
click at [623, 85] on span "17:00 - 50H-716.94" at bounding box center [656, 78] width 166 height 27
click at [604, 252] on div "19:00 - 50H-266.47" at bounding box center [639, 259] width 141 height 20
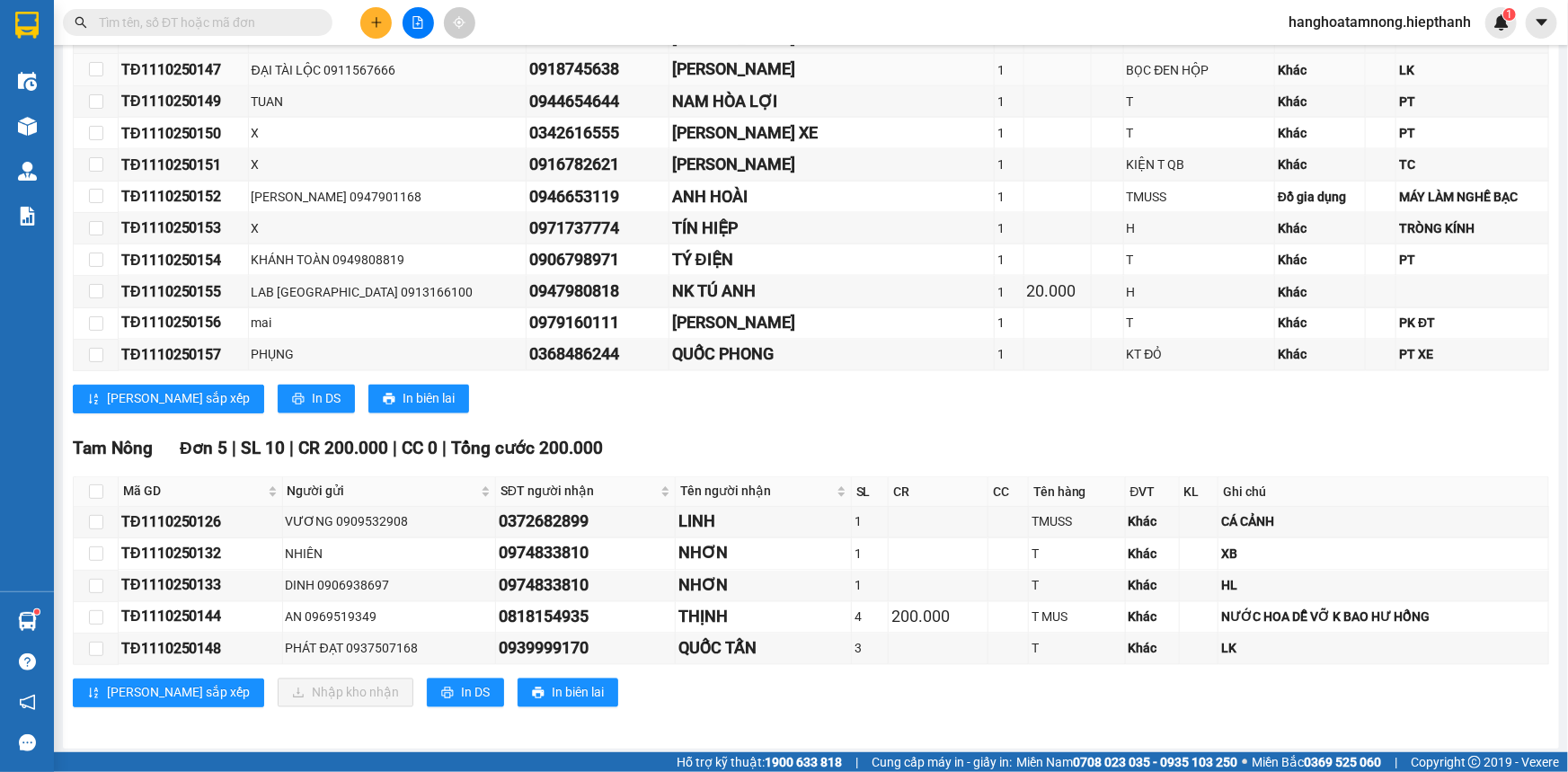
scroll to position [1005, 0]
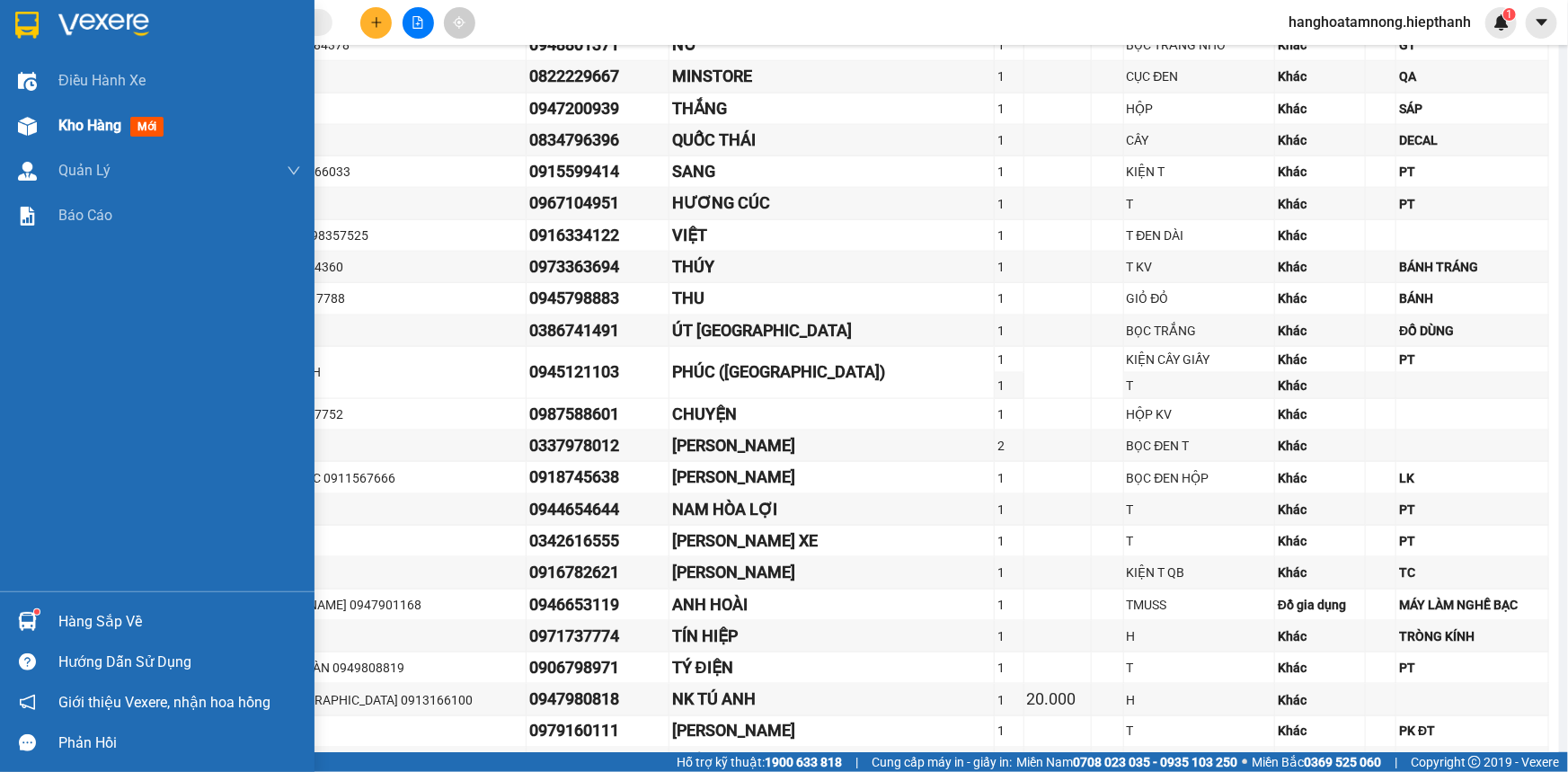
click at [78, 129] on span "Kho hàng" at bounding box center [89, 125] width 63 height 17
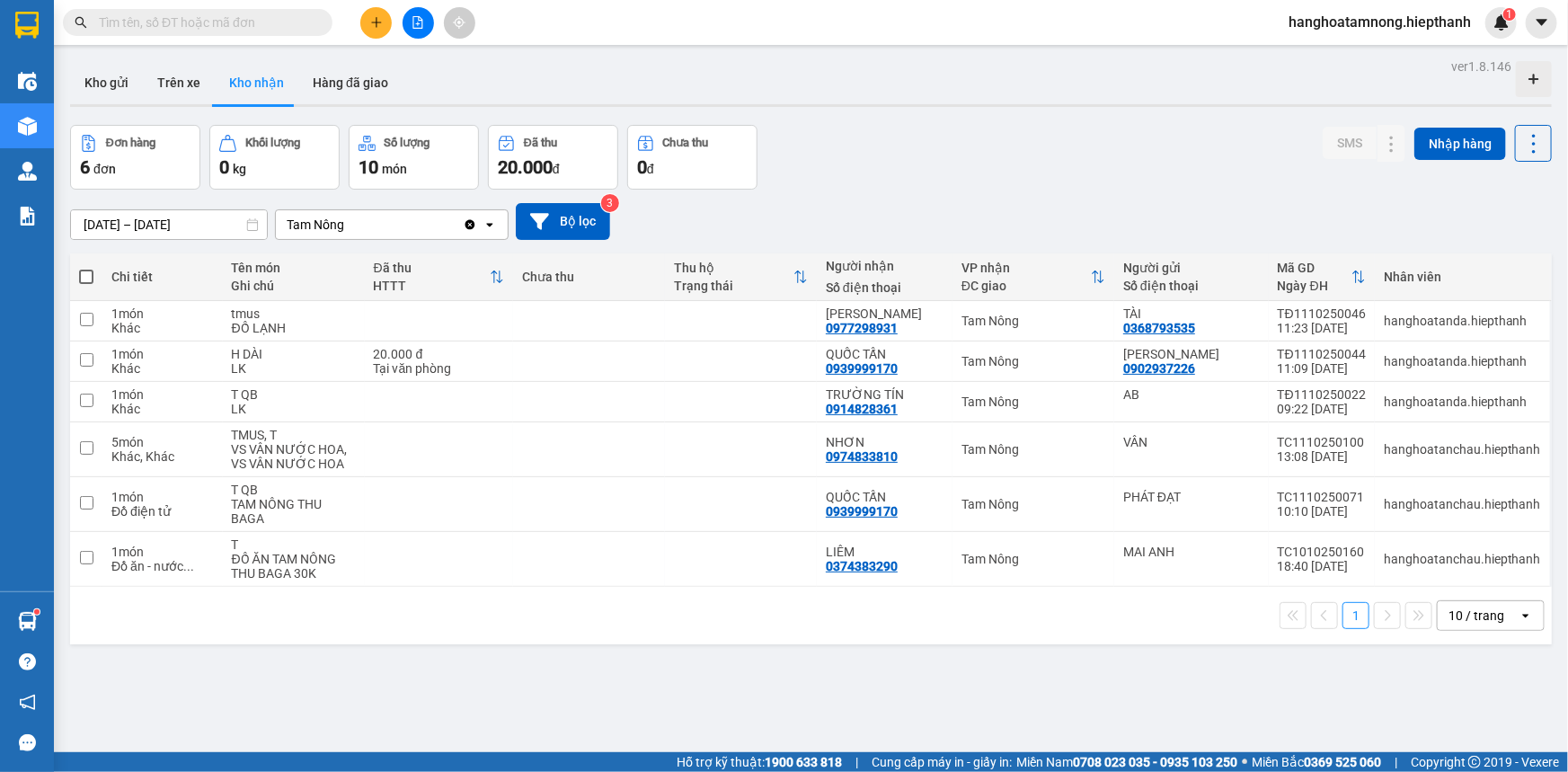
click at [197, 22] on input "text" at bounding box center [205, 23] width 212 height 20
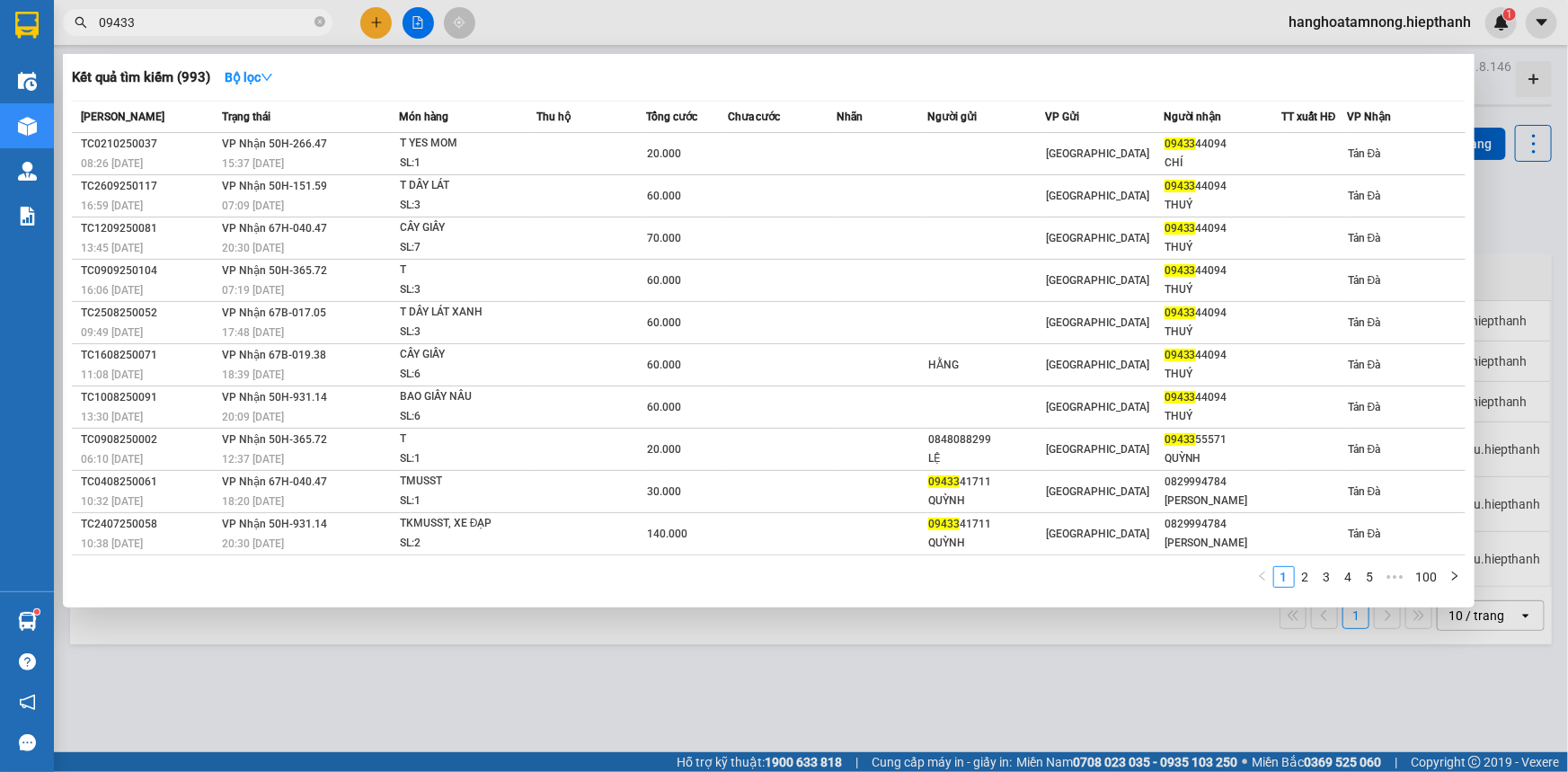
click at [252, 26] on input "09433" at bounding box center [205, 23] width 212 height 20
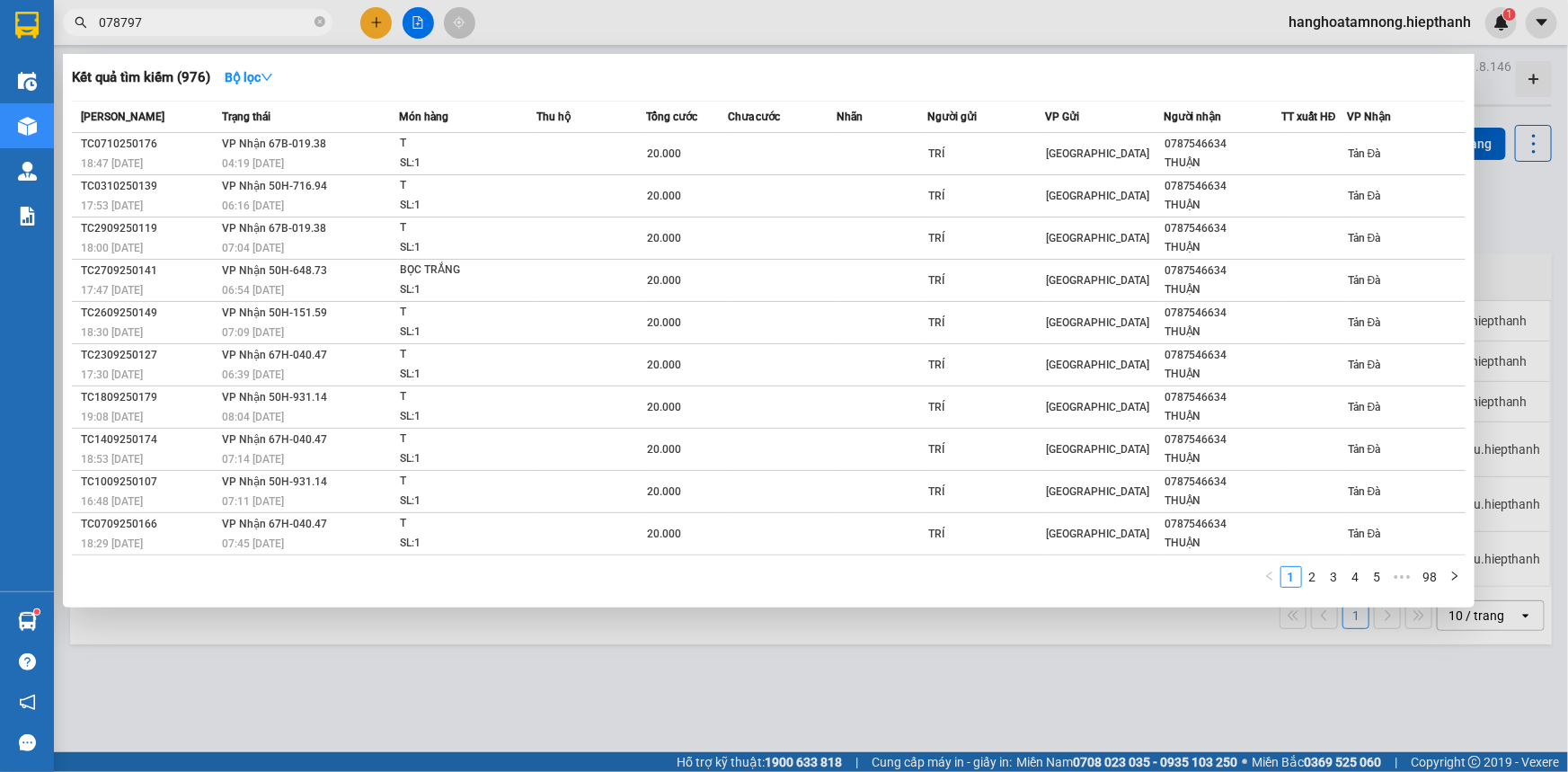
type input "0787977"
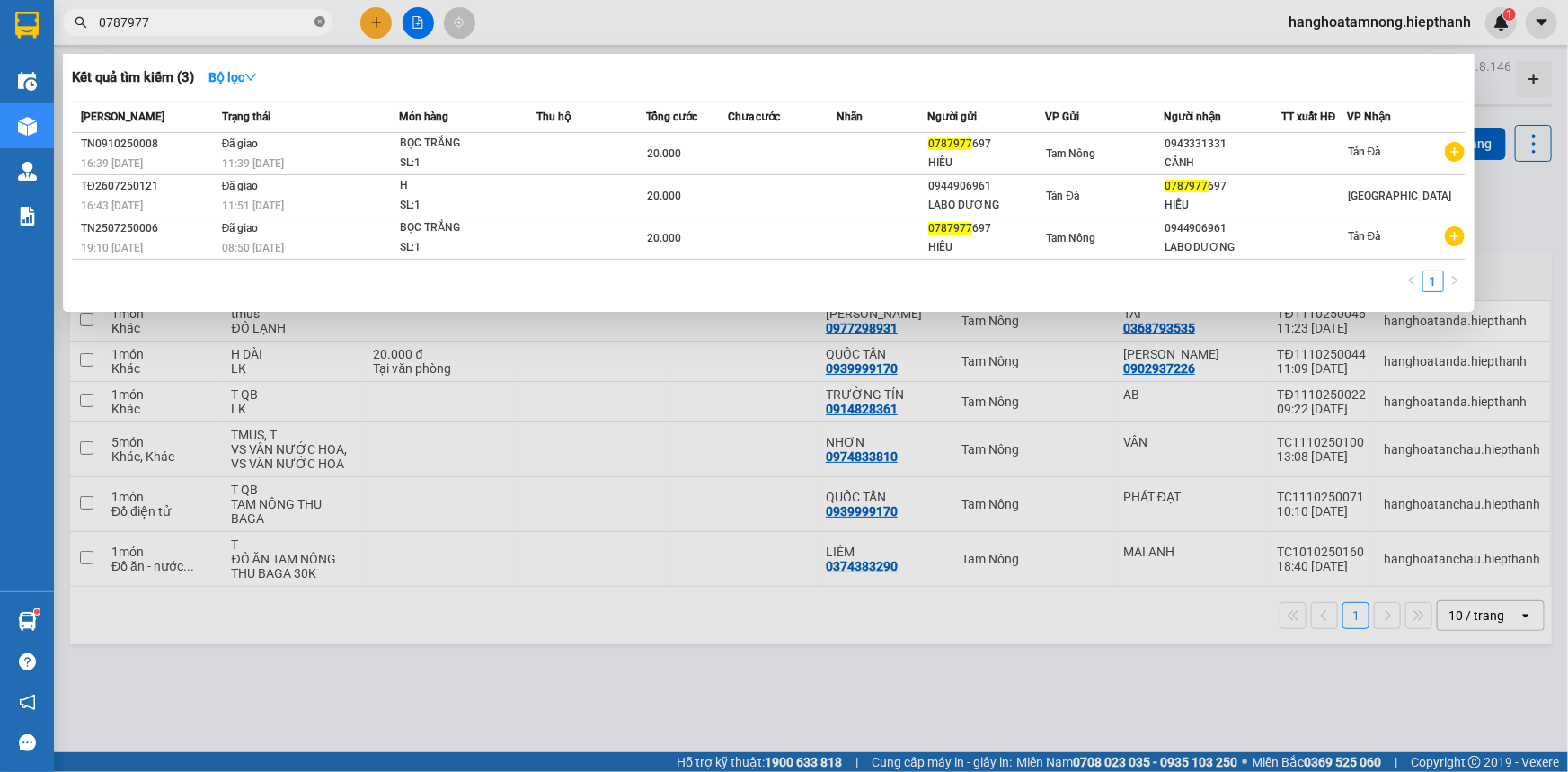
click at [321, 23] on icon "close-circle" at bounding box center [320, 22] width 11 height 11
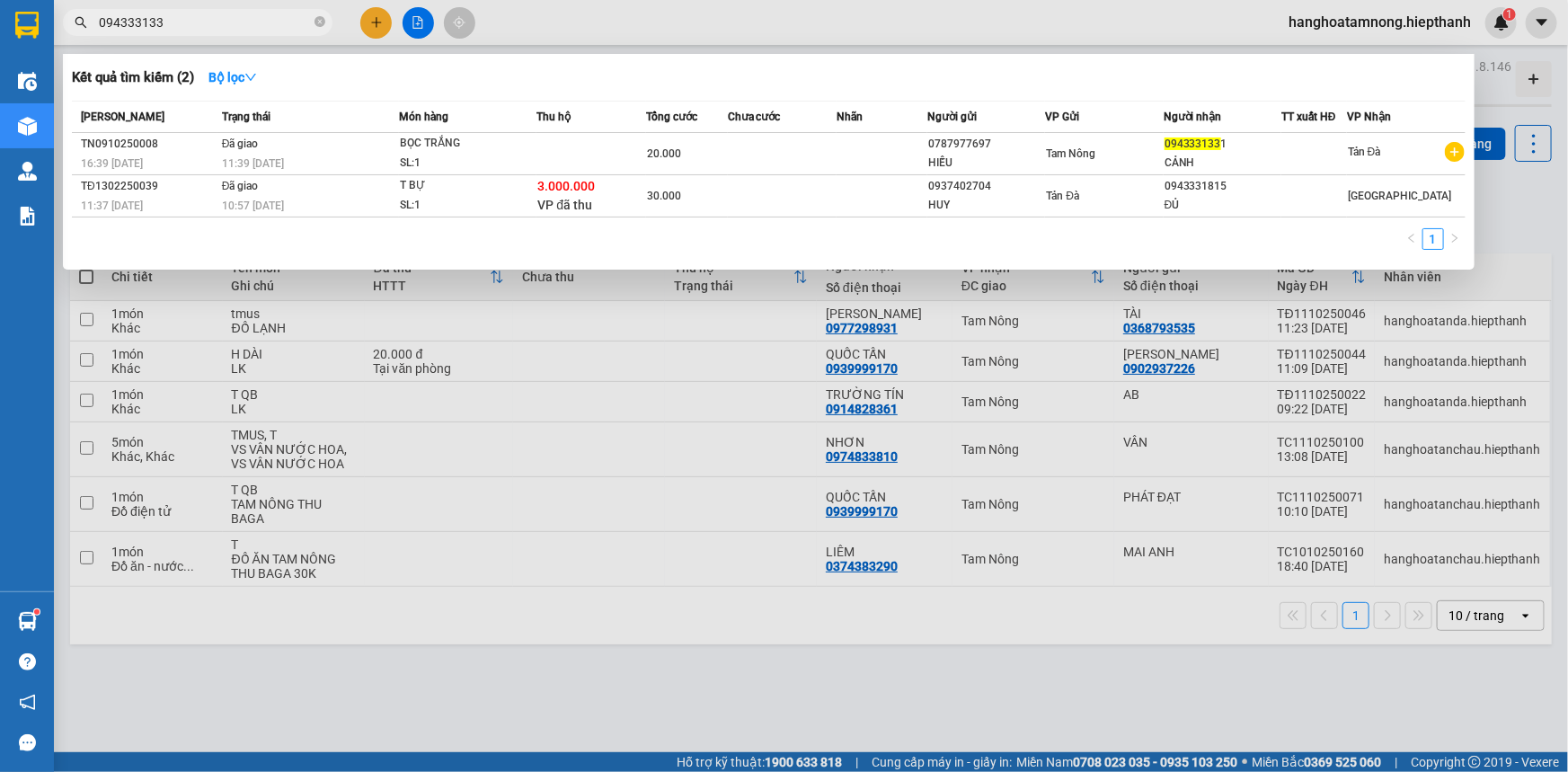
type input "0943331331"
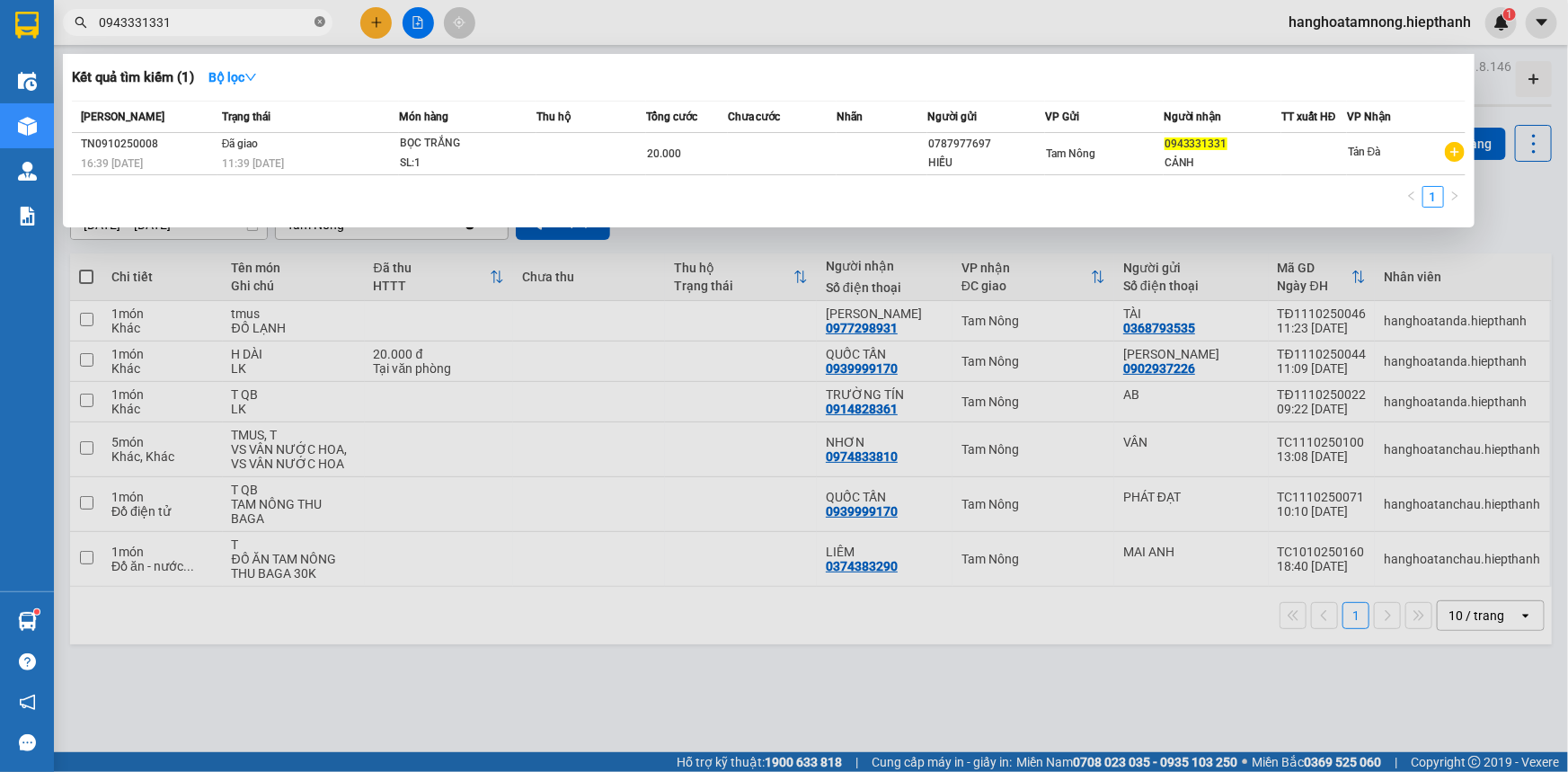
click at [317, 22] on icon "close-circle" at bounding box center [320, 22] width 11 height 11
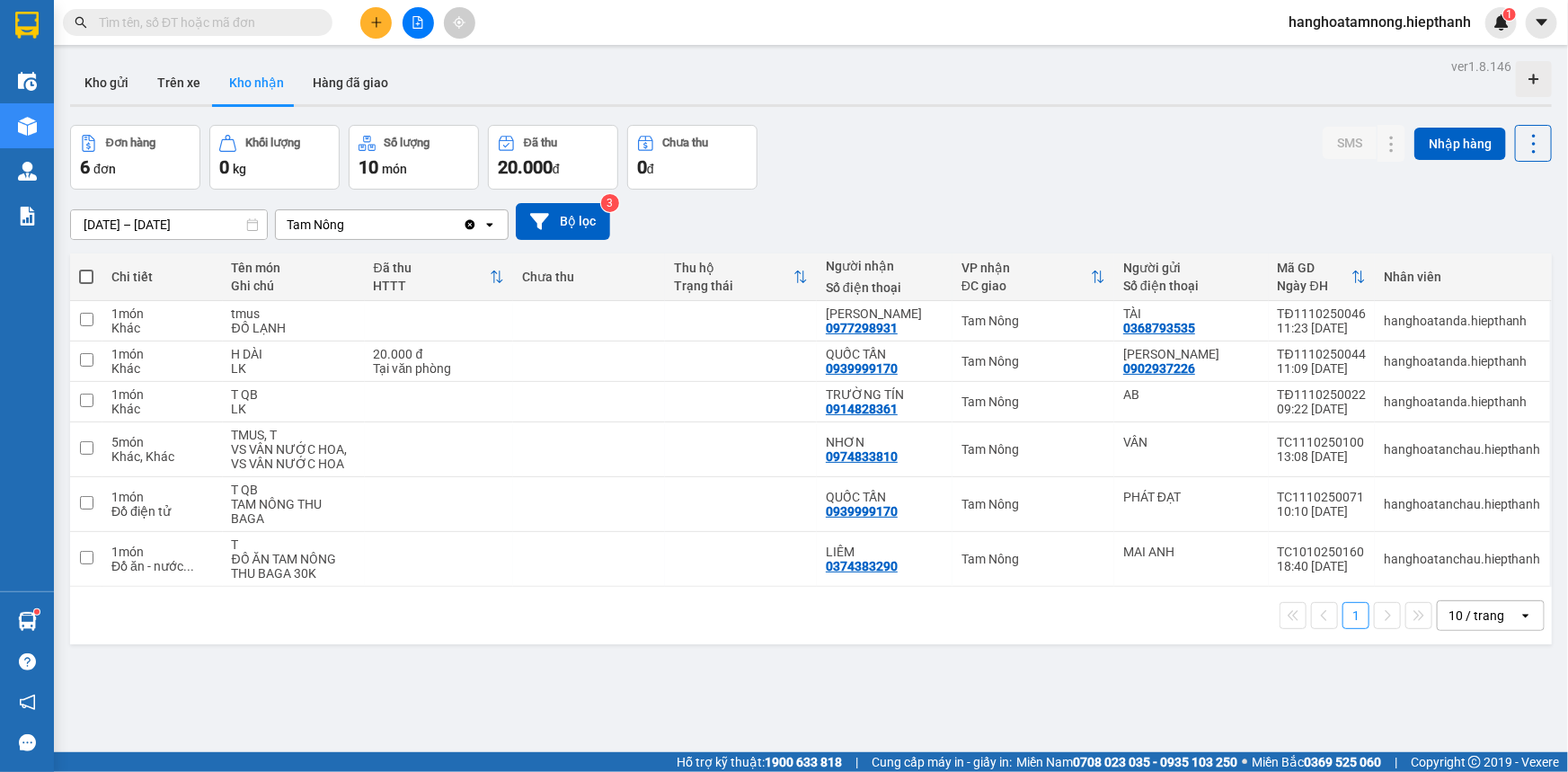
click at [907, 164] on div "Đơn hàng 6 đơn Khối lượng 0 kg Số lượng 10 món Đã thu 20.000 đ Chưa thu 0 đ SMS…" at bounding box center [811, 157] width 1482 height 65
click at [424, 19] on button at bounding box center [418, 23] width 31 height 31
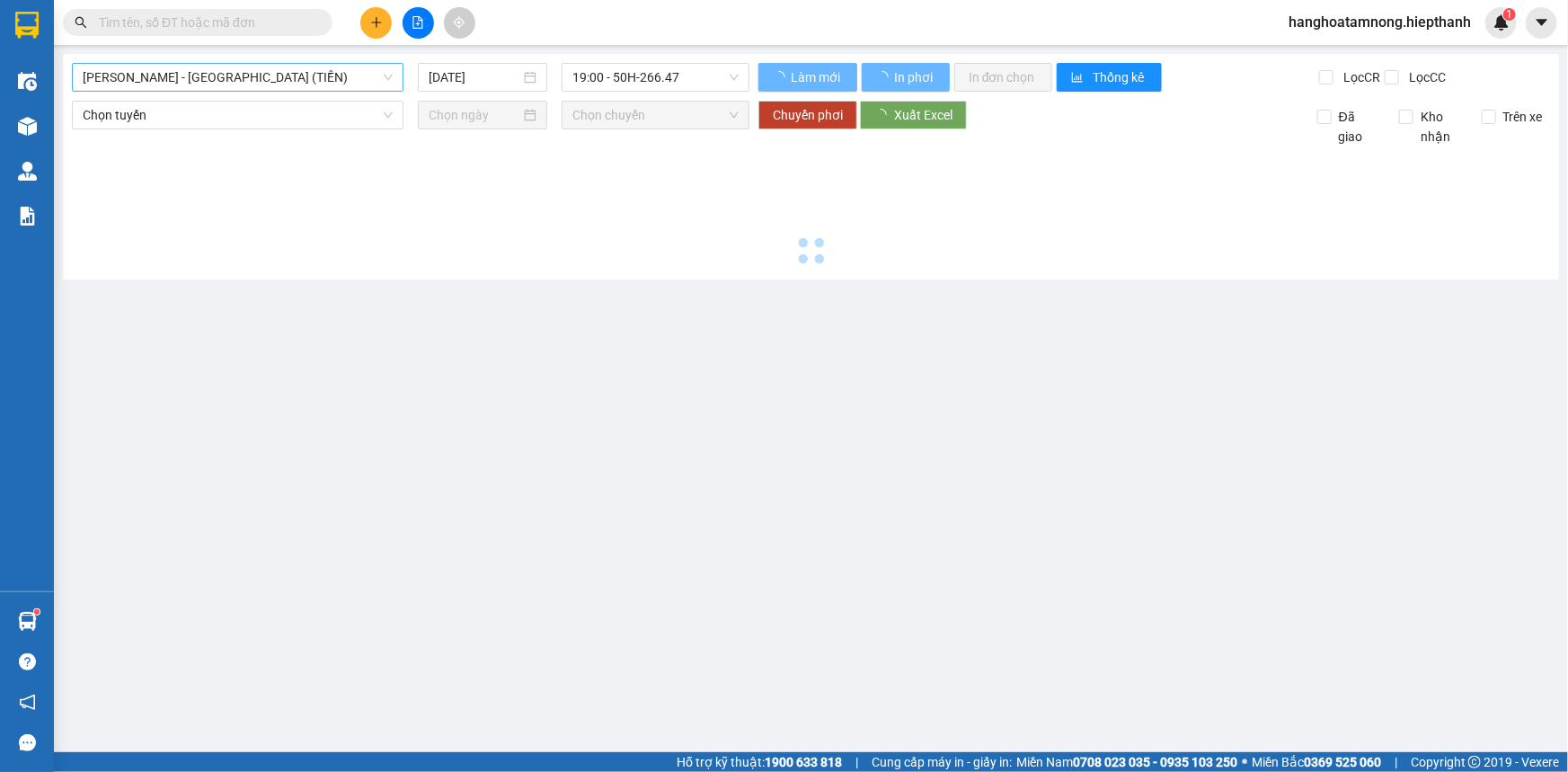
click at [194, 75] on span "[PERSON_NAME] - [GEOGRAPHIC_DATA] (TIỀN)" at bounding box center [238, 78] width 310 height 27
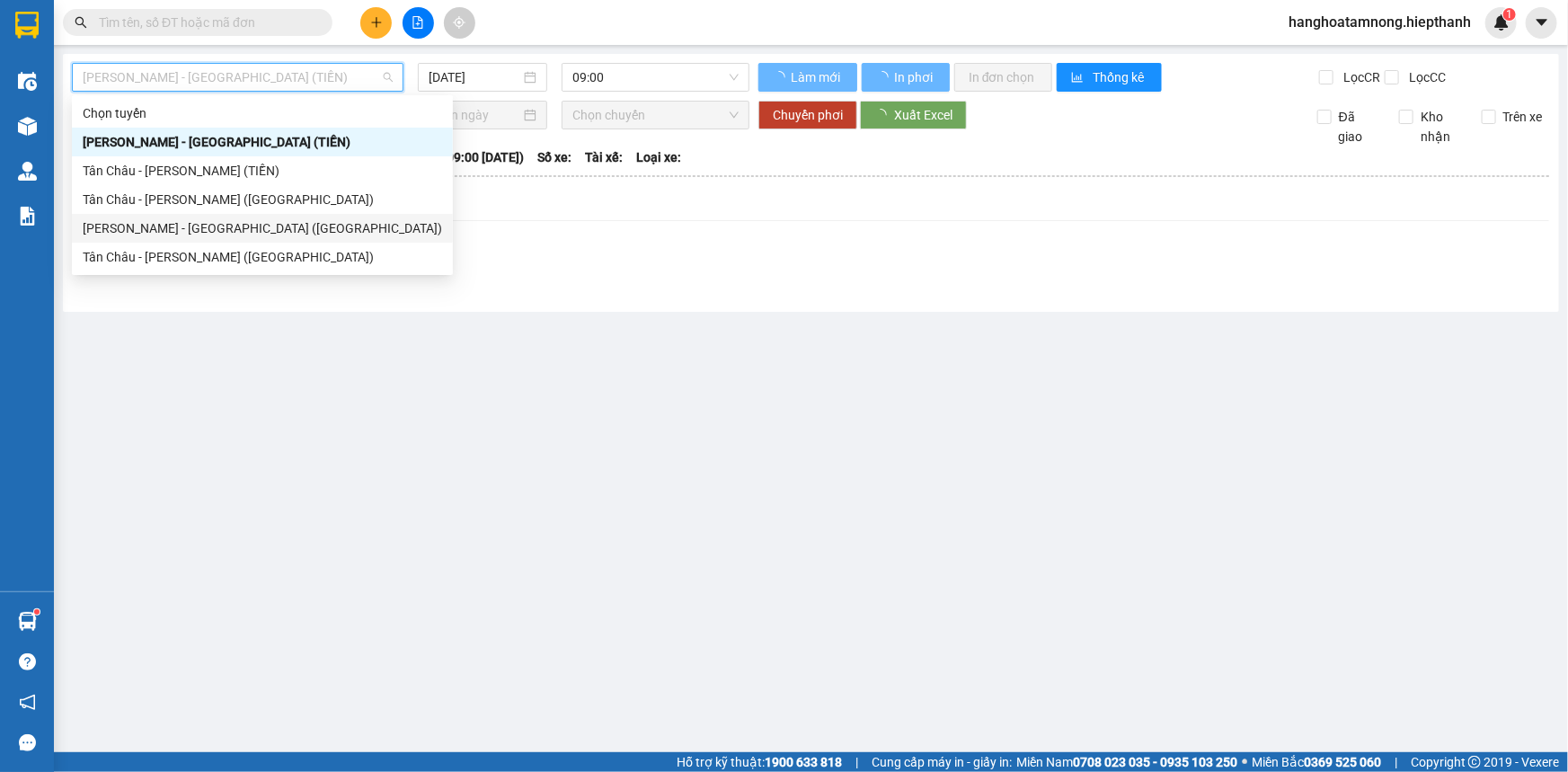
click at [216, 230] on div "[PERSON_NAME] - [GEOGRAPHIC_DATA] ([GEOGRAPHIC_DATA])" at bounding box center [263, 228] width 360 height 20
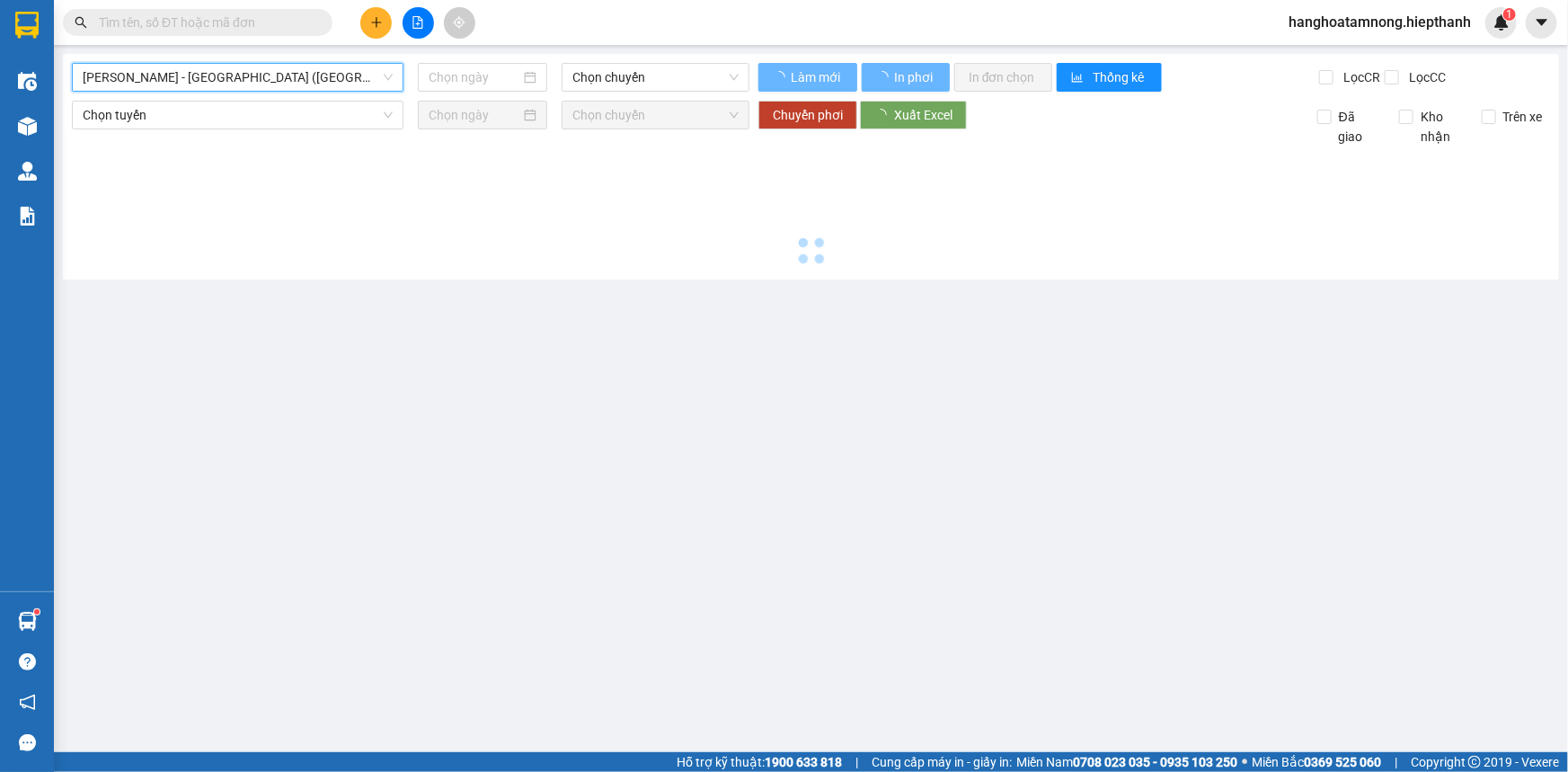
type input "[DATE]"
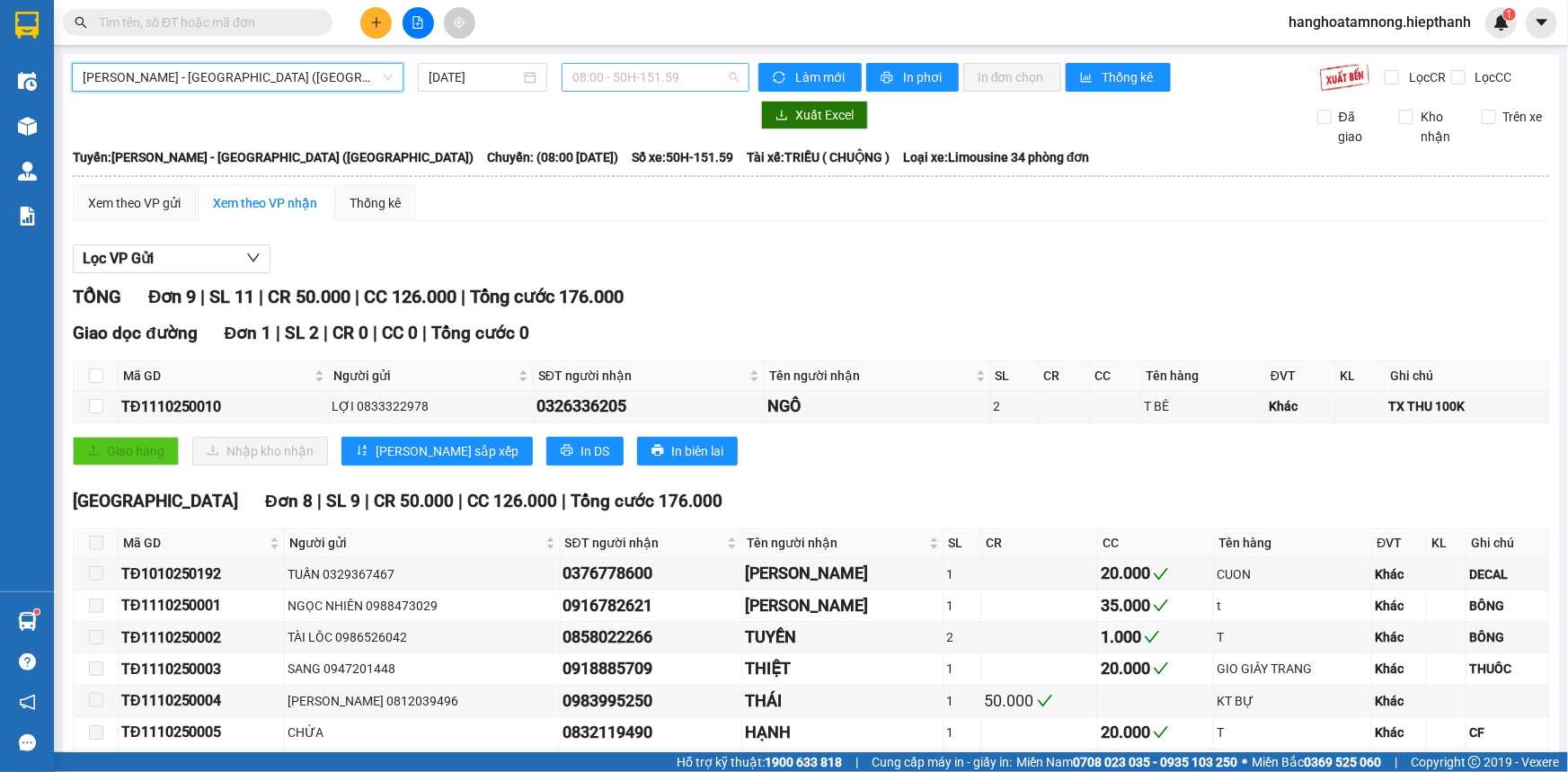
click at [673, 84] on span "08:00 - 50H-151.59" at bounding box center [656, 78] width 166 height 27
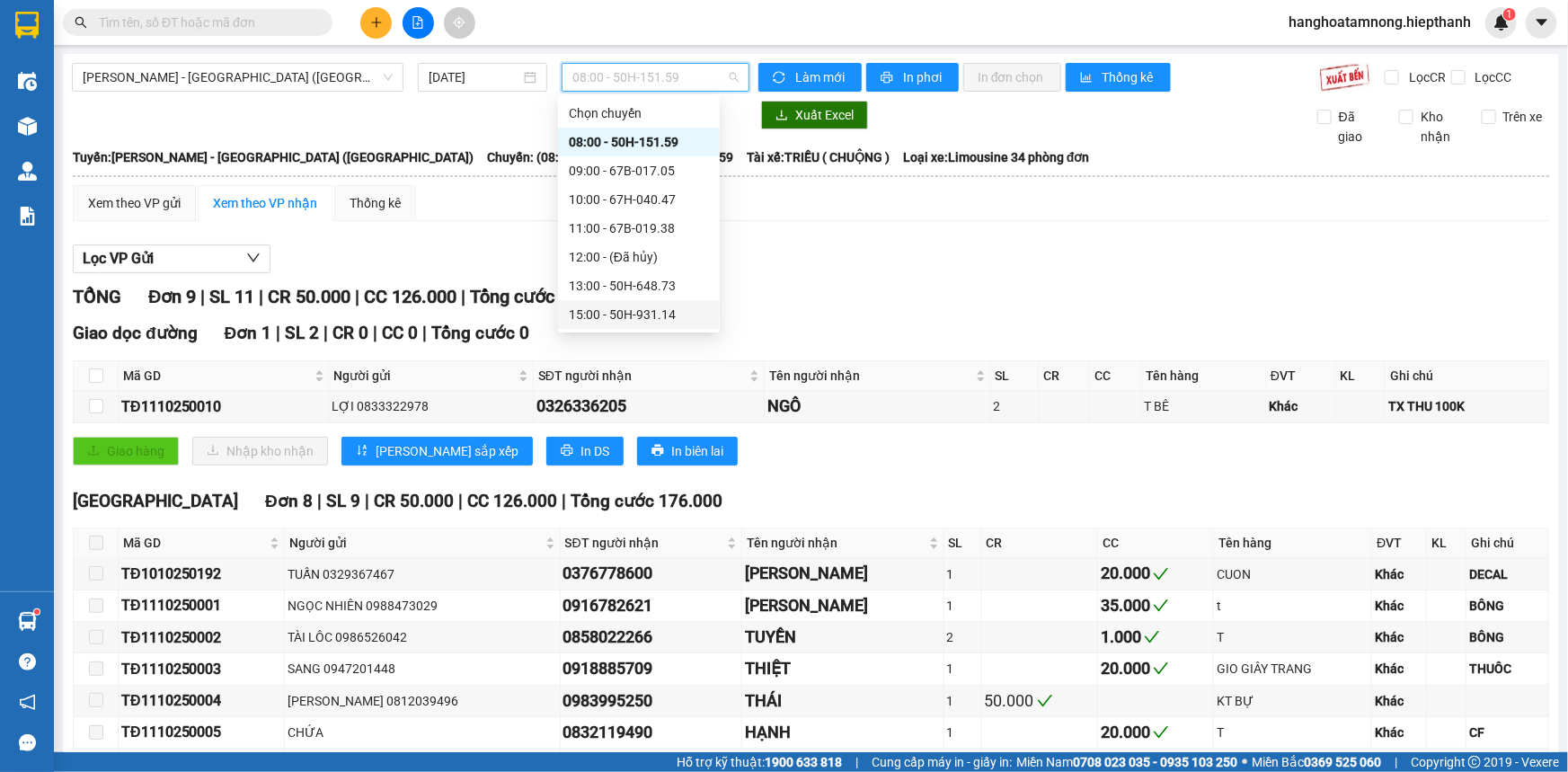
click at [648, 312] on div "15:00 - 50H-931.14" at bounding box center [639, 315] width 141 height 20
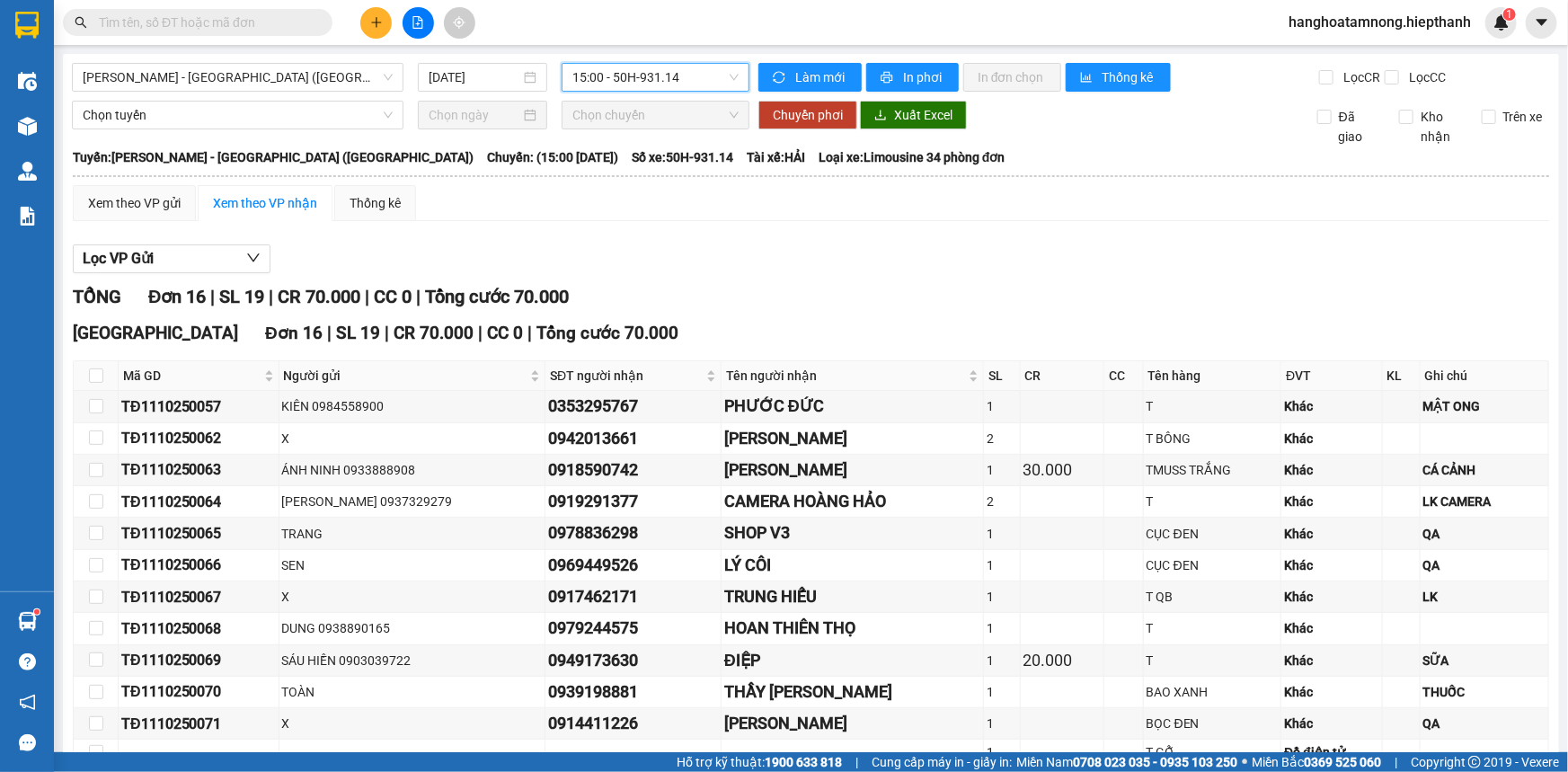
click at [287, 93] on div "[GEOGRAPHIC_DATA] - [GEOGRAPHIC_DATA] ([GEOGRAPHIC_DATA]) [DATE] 15:00 15:00 - …" at bounding box center [811, 528] width 1497 height 948
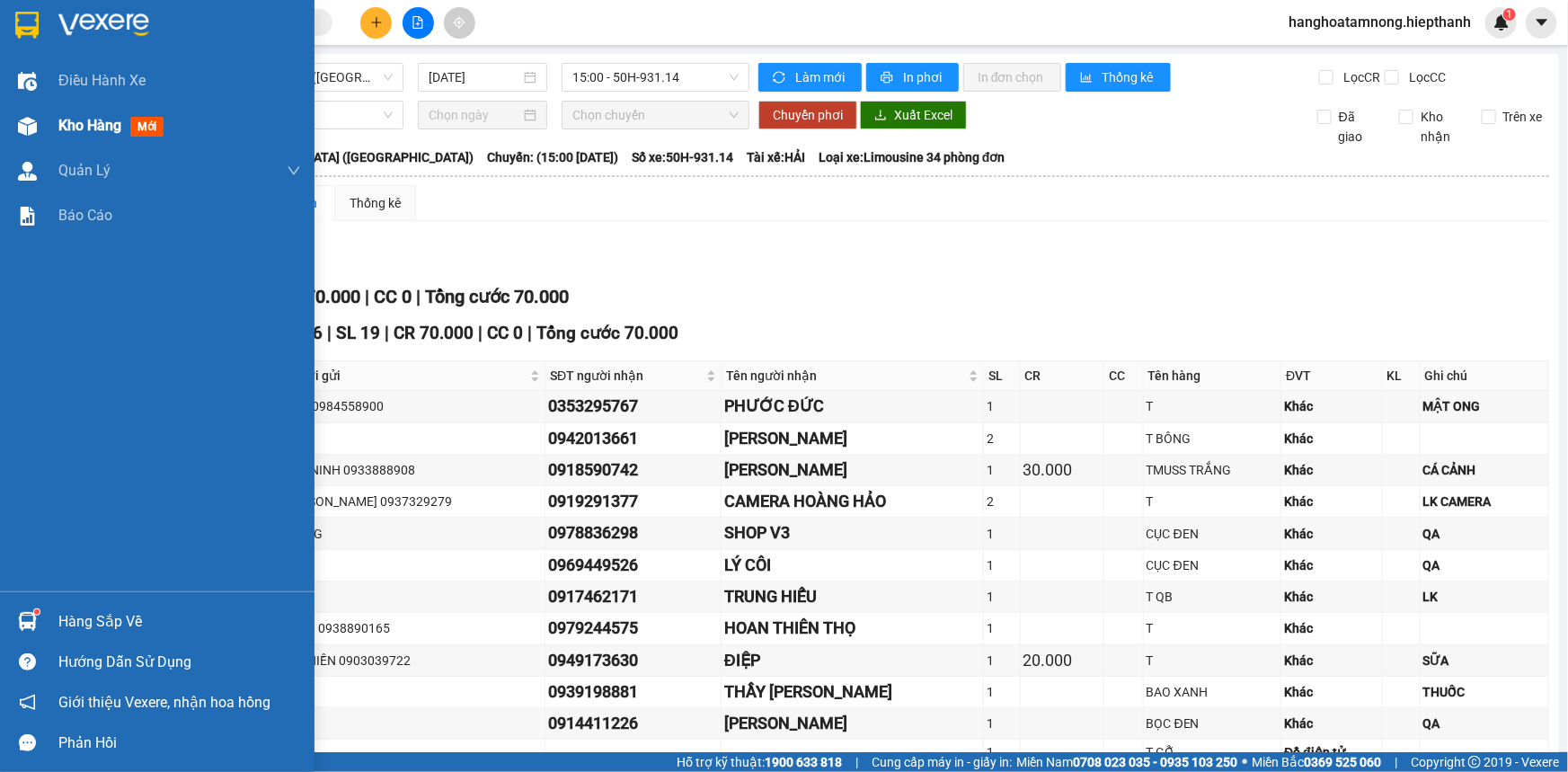
click at [51, 131] on div "Kho hàng mới" at bounding box center [157, 125] width 314 height 45
